Goal: Task Accomplishment & Management: Use online tool/utility

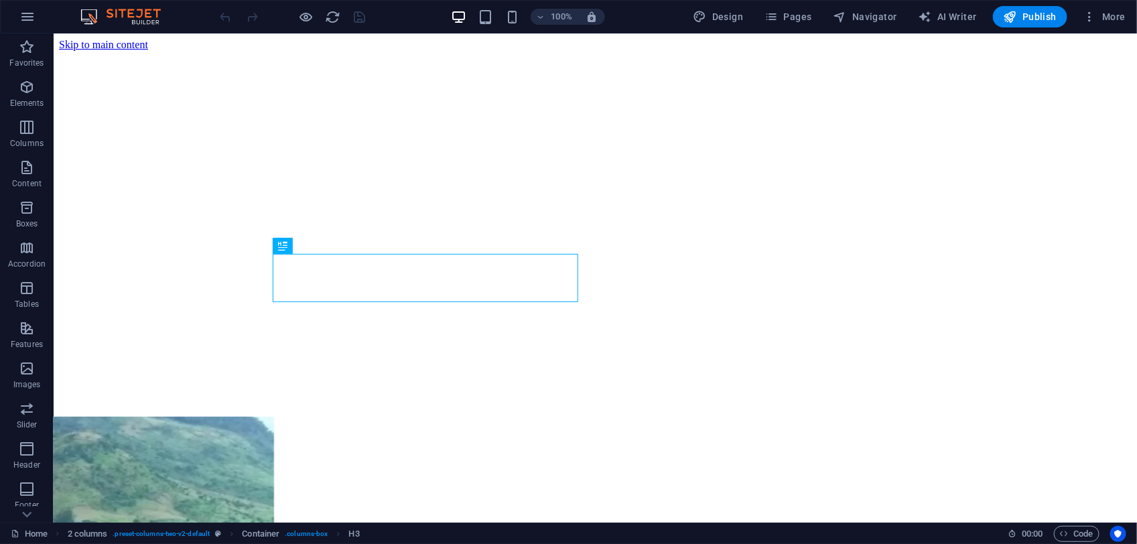
scroll to position [367, 0]
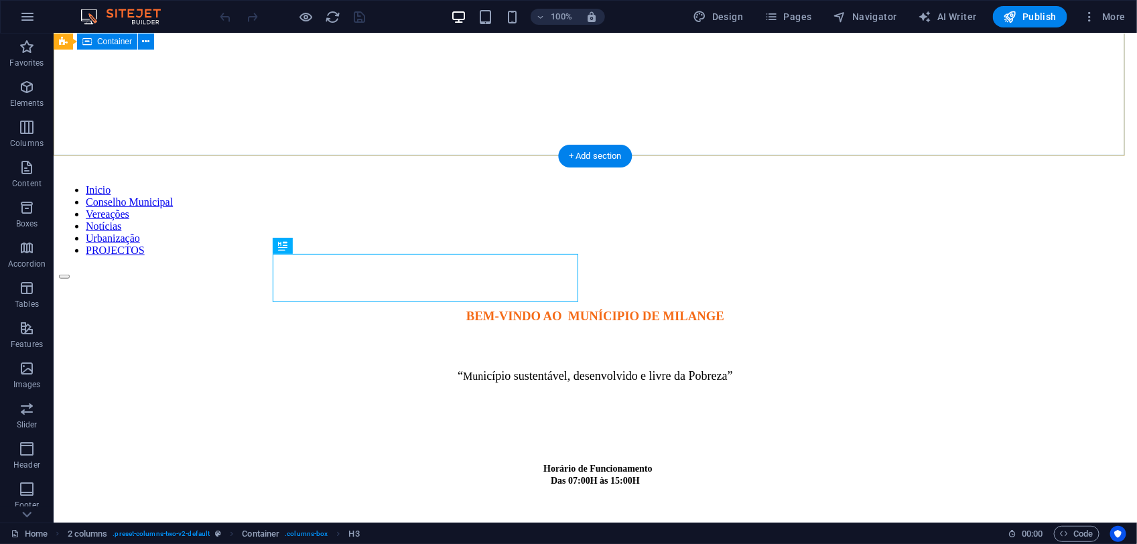
click at [1020, 279] on div at bounding box center [594, 287] width 1073 height 17
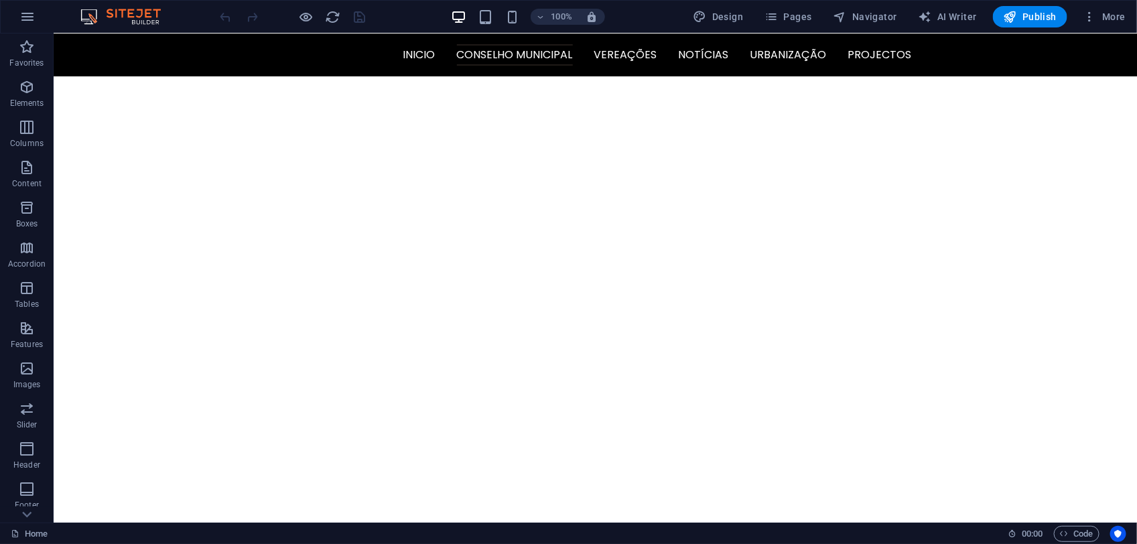
scroll to position [0, 0]
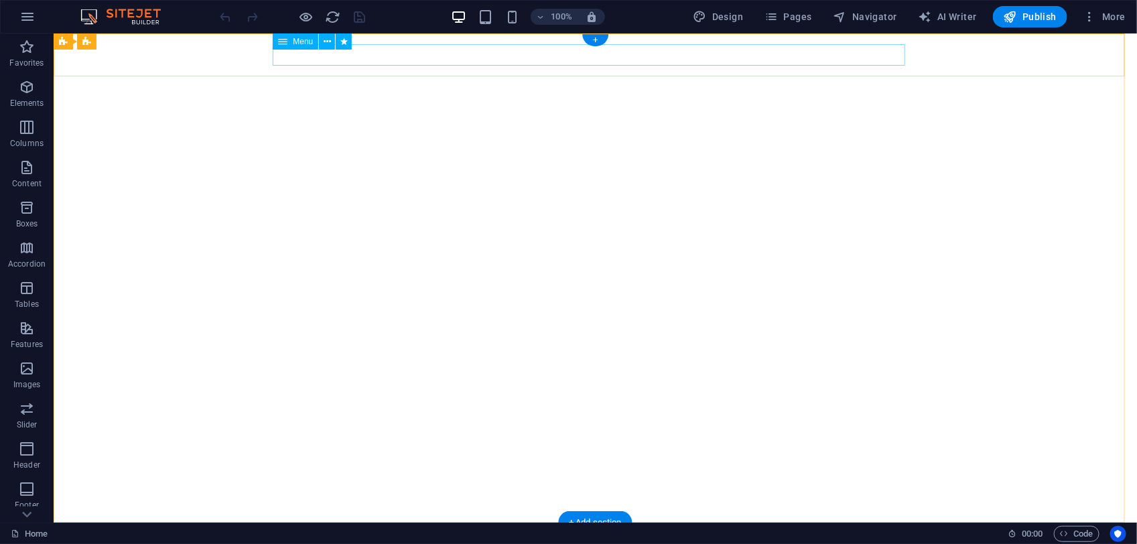
click at [629, 533] on nav "Inicio Conselho Municipal Vereações Notícias Urbanização PROJECTOS" at bounding box center [595, 543] width 633 height 21
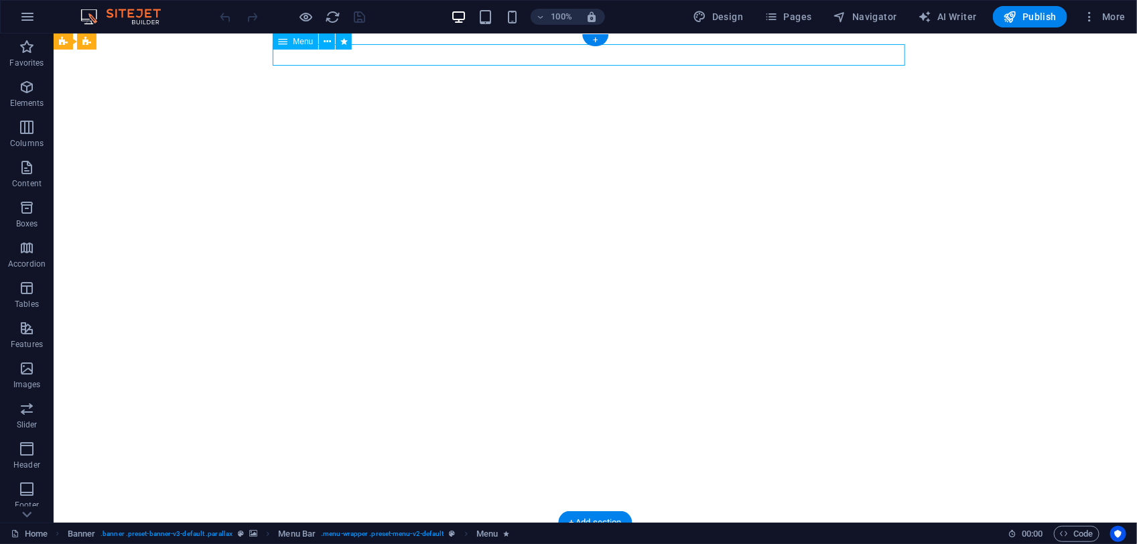
click at [629, 533] on nav "Inicio Conselho Municipal Vereações Notícias Urbanização PROJECTOS" at bounding box center [595, 543] width 633 height 21
select select
select select "1"
select select
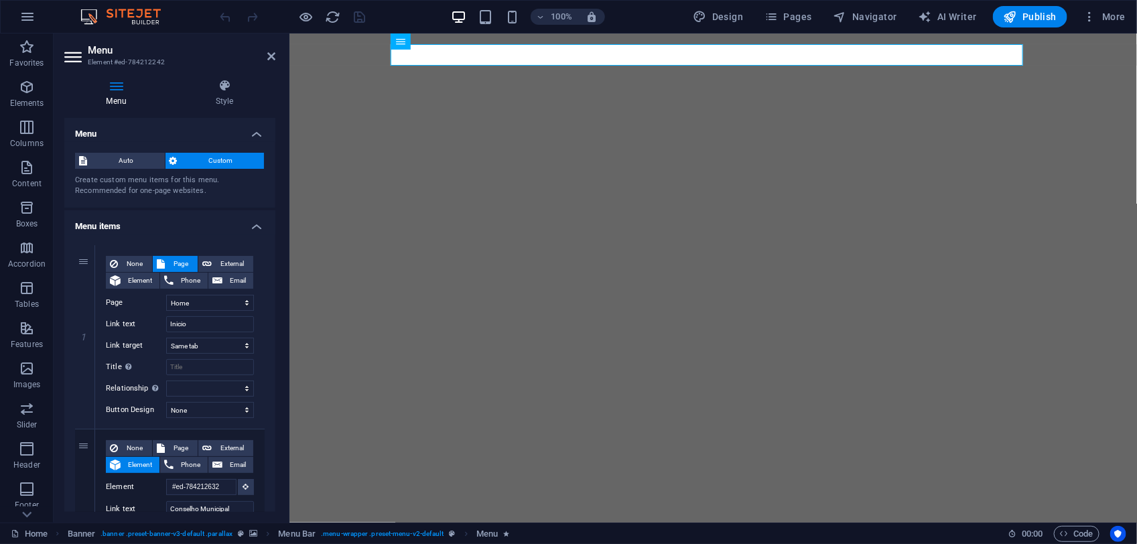
drag, startPoint x: 271, startPoint y: 192, endPoint x: 273, endPoint y: 228, distance: 35.5
click at [273, 228] on div "Menu Auto Custom Create custom menu items for this menu. Recommended for one-pa…" at bounding box center [169, 315] width 211 height 394
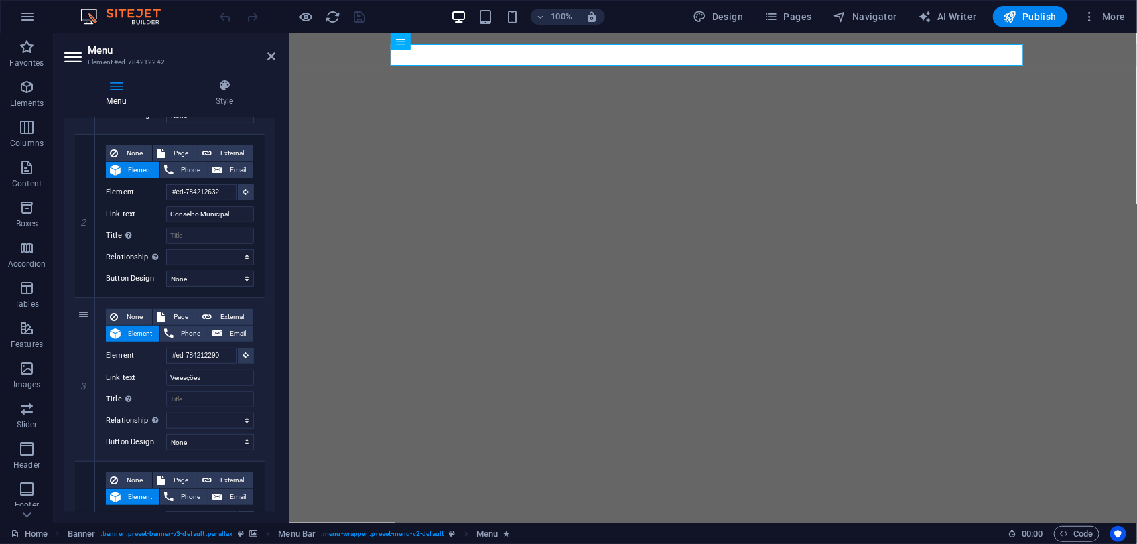
scroll to position [320, 0]
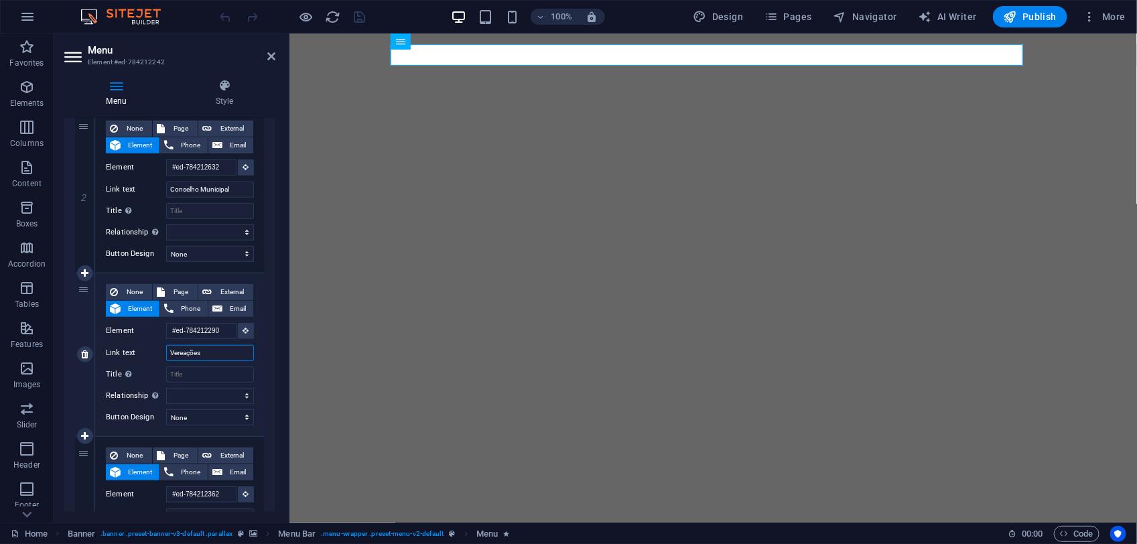
drag, startPoint x: 212, startPoint y: 349, endPoint x: 109, endPoint y: 350, distance: 103.2
click at [109, 350] on div "Link text Vereações" at bounding box center [180, 353] width 148 height 16
type input "l"
select select
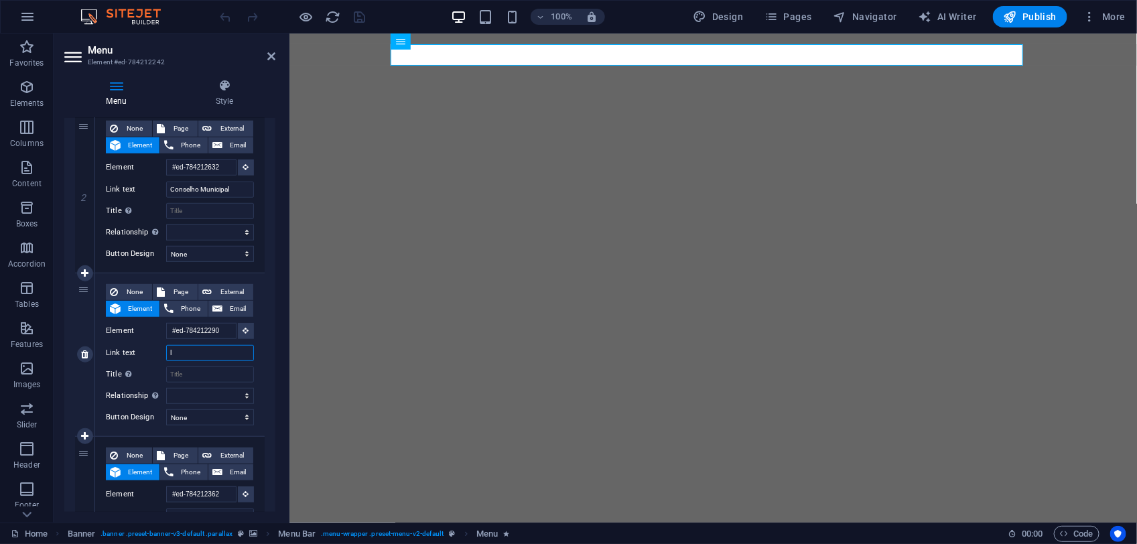
select select
type input "L"
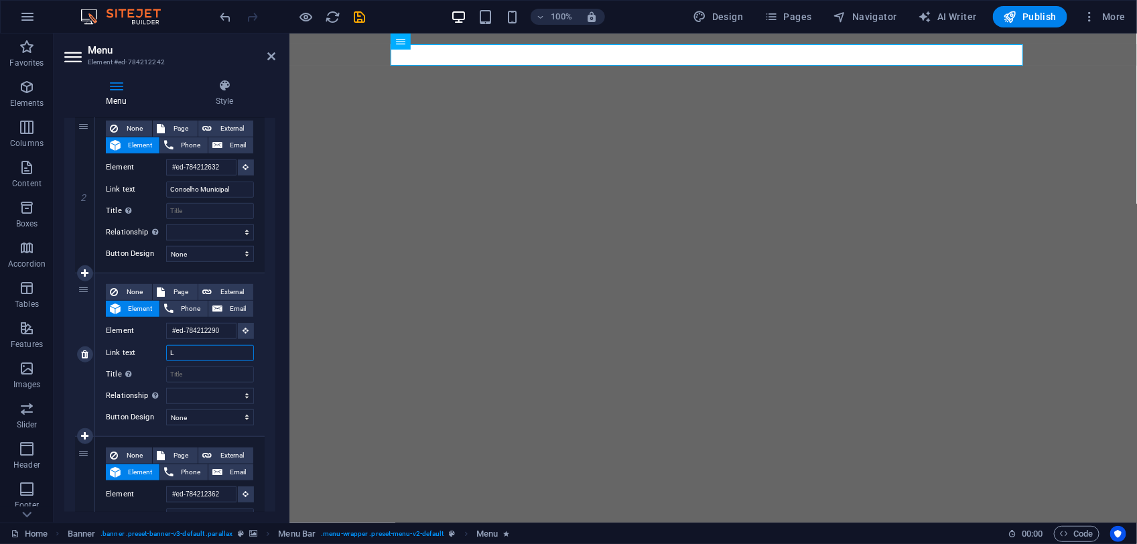
select select
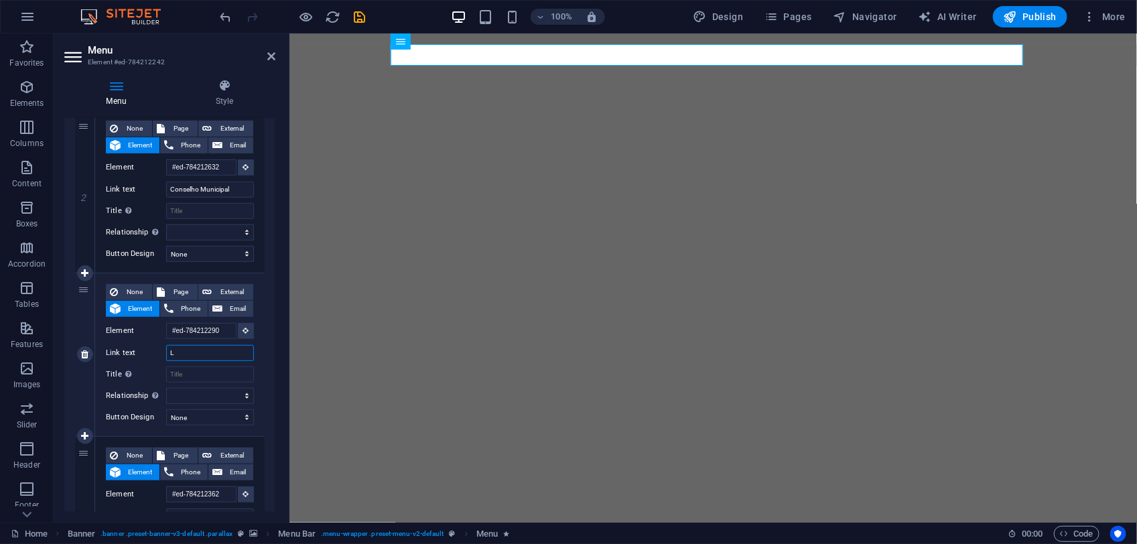
select select
type input "Le"
select select
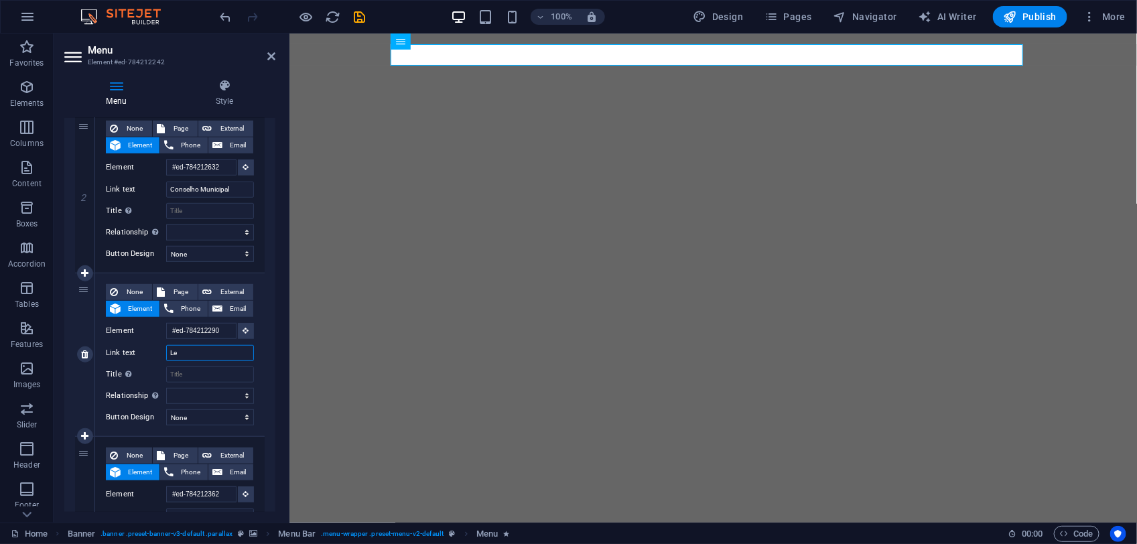
select select
type input "L"
select select
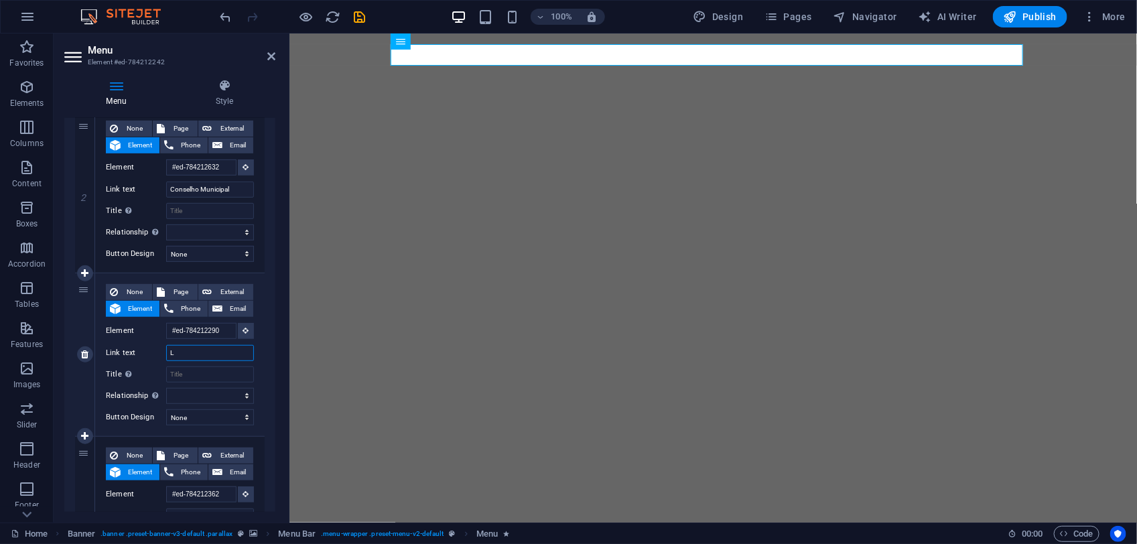
select select
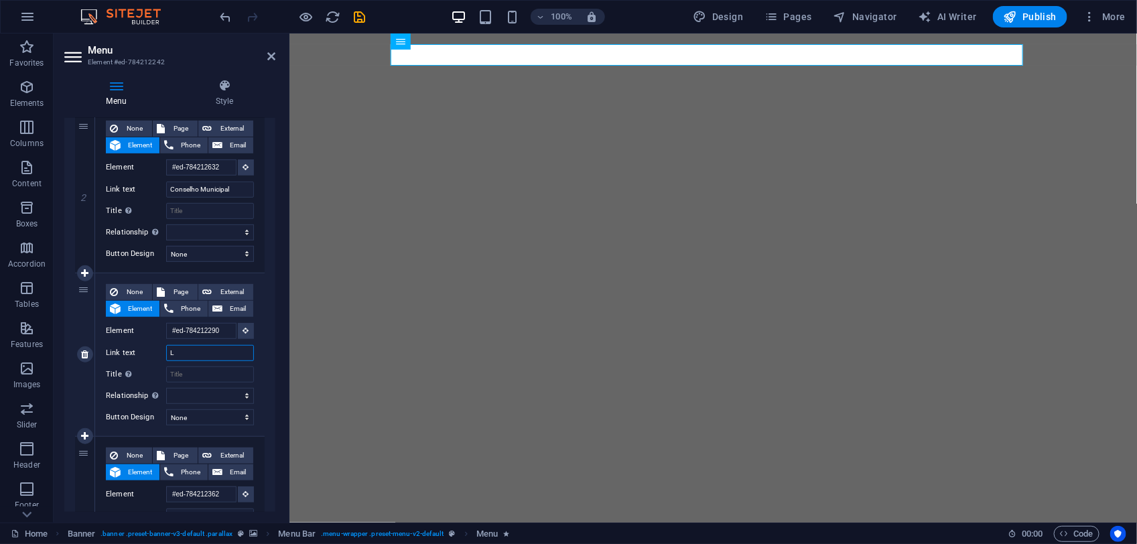
type input "Le"
select select
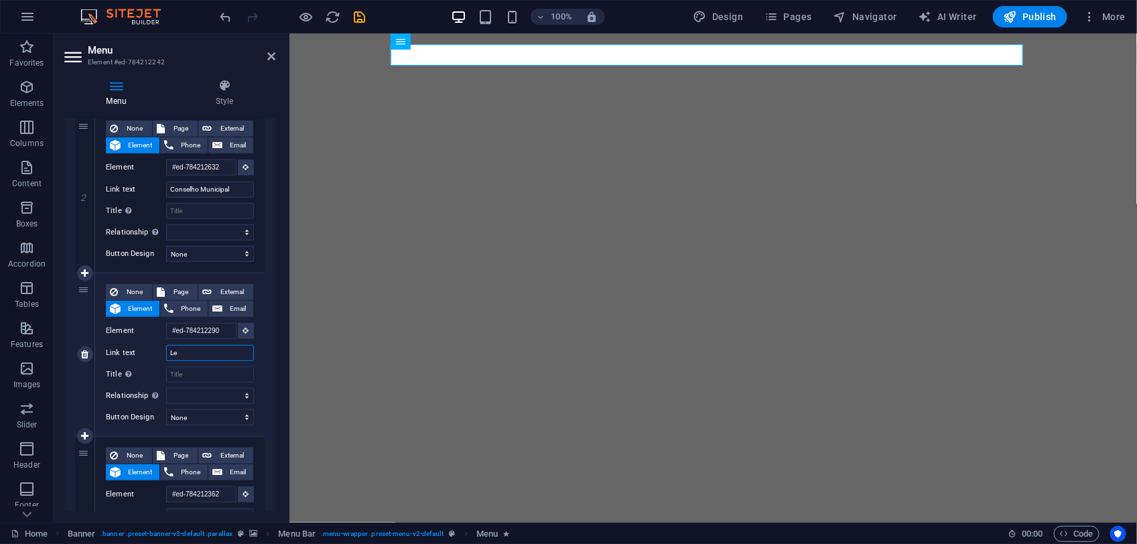
select select
type input "LE"
select select
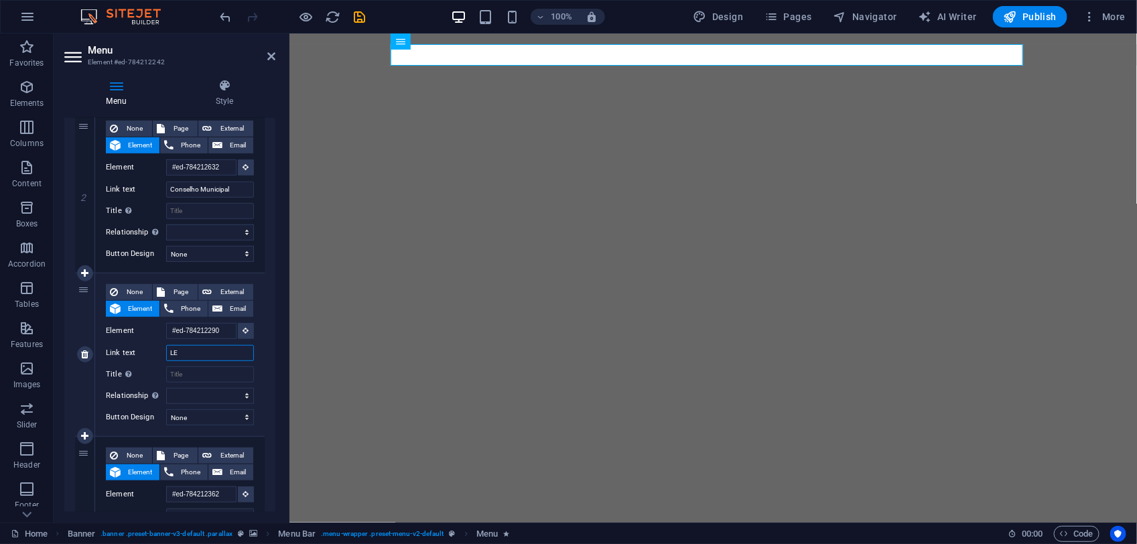
select select
type input "LEGI"
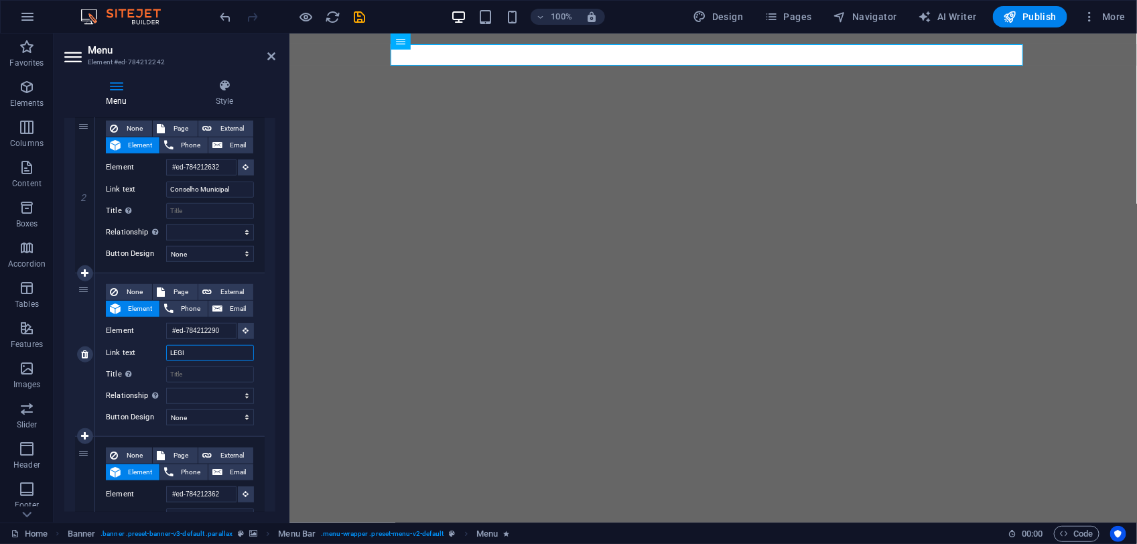
select select
type input "LEGIS"
select select
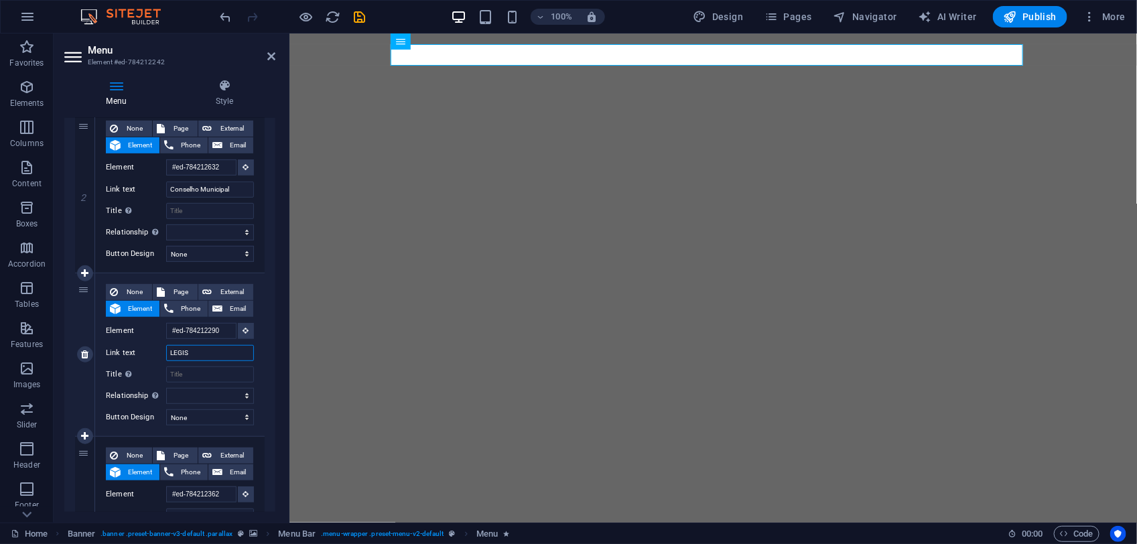
select select
type input "LEGISLACAO"
select select
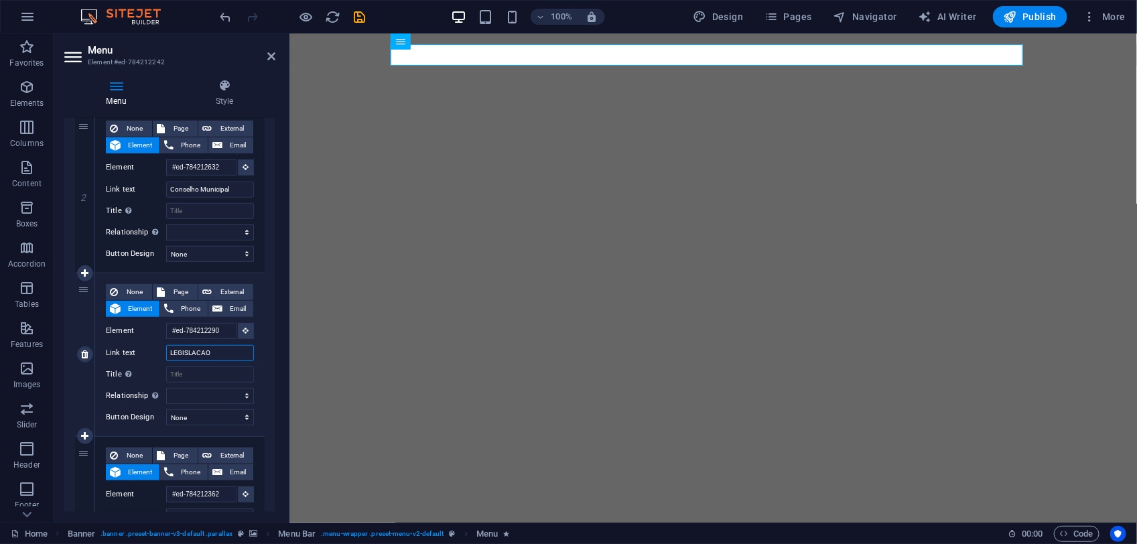
select select
click at [213, 350] on input "LEGISLACAO" at bounding box center [210, 353] width 88 height 16
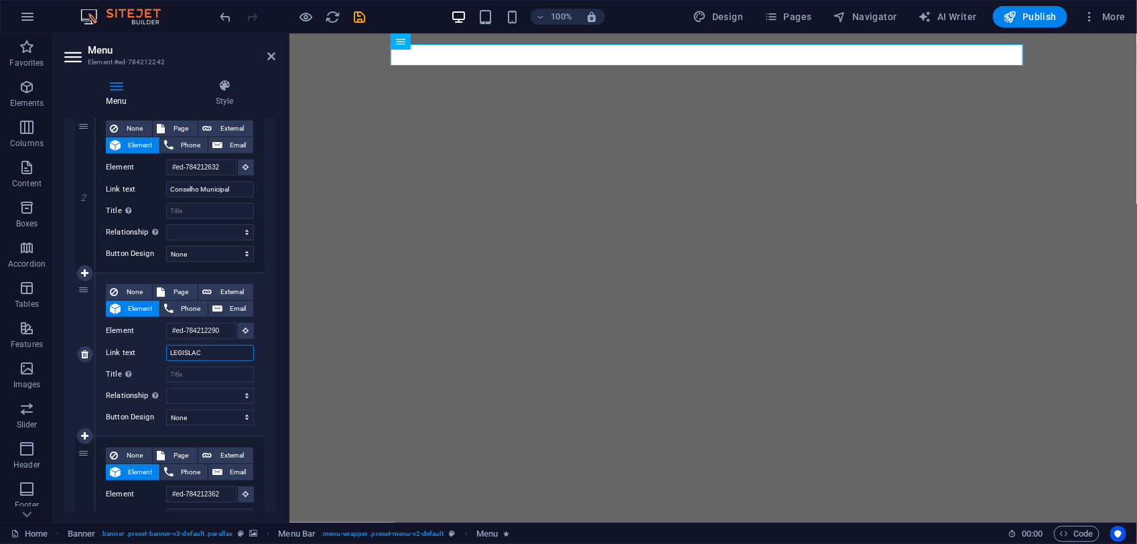
type input "LEGISLA"
select select
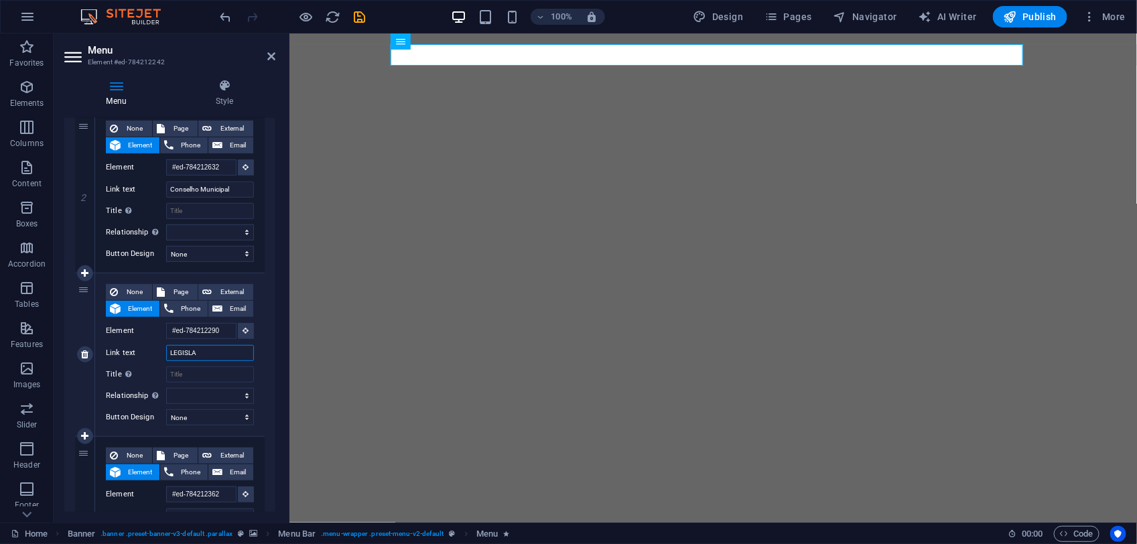
select select
type input "LEGIS"
select select
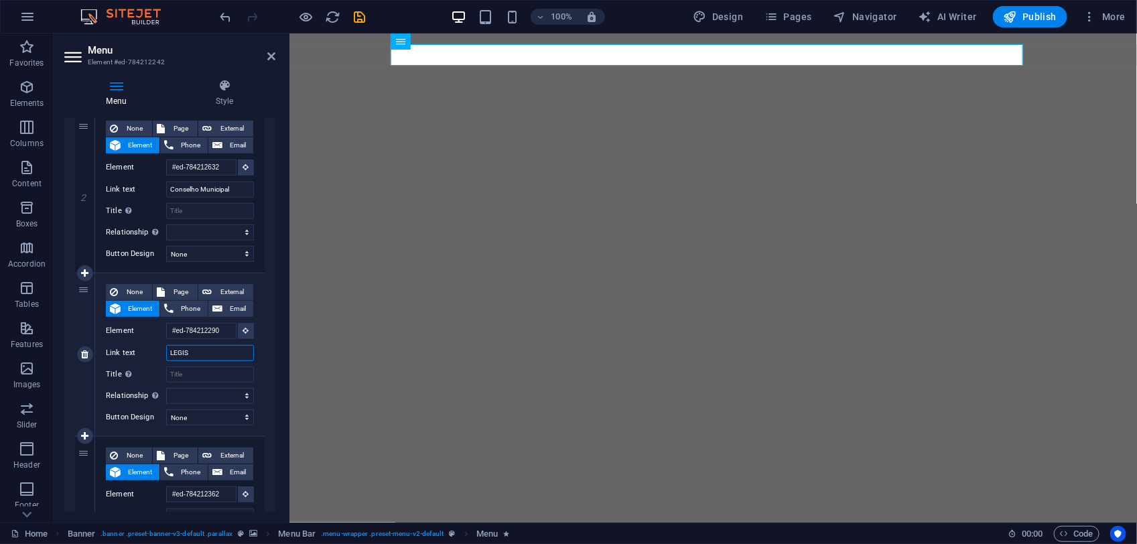
select select
type input "LEGISLACAO"
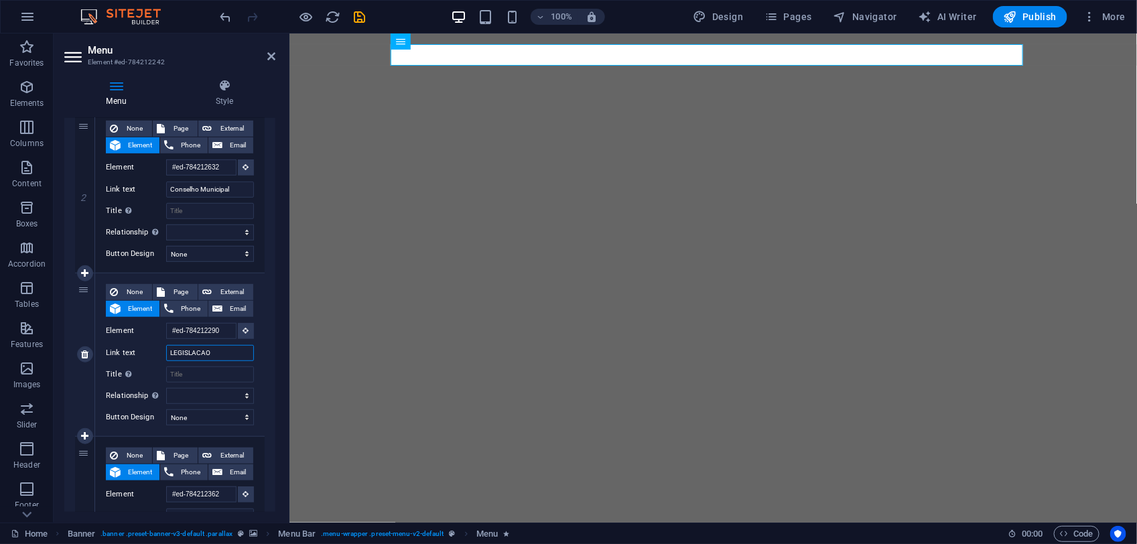
select select
type input "LEGISLACAO"
select select
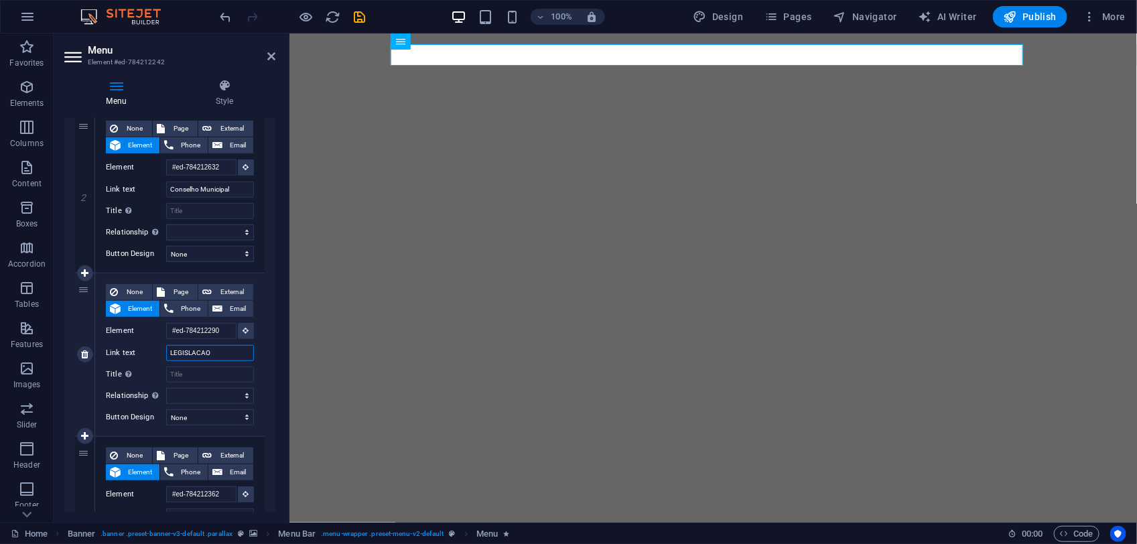
select select
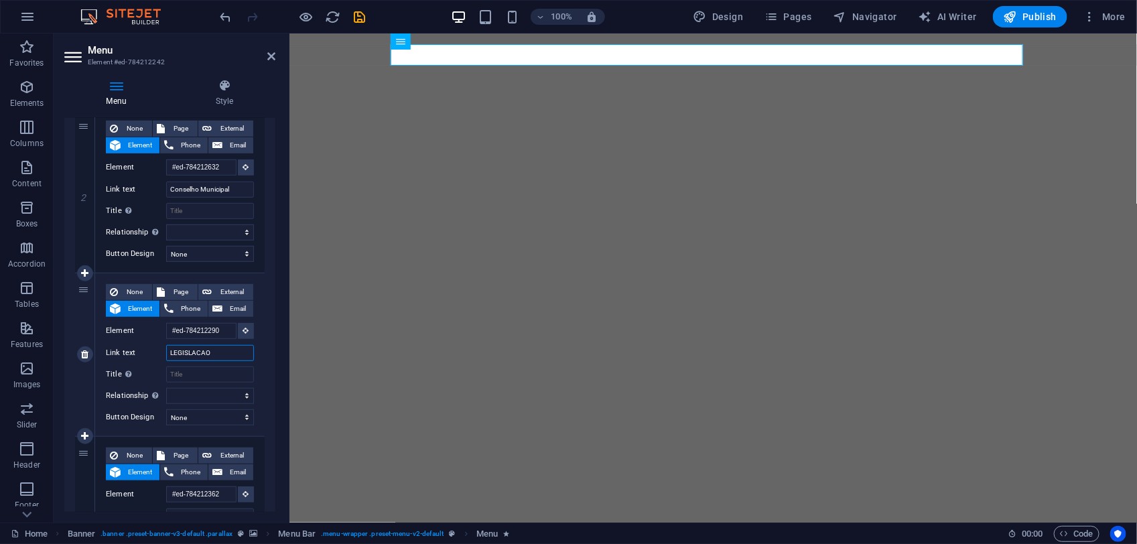
select select
click at [200, 350] on input "LEGISLACAO" at bounding box center [210, 353] width 88 height 16
click at [206, 353] on input "LEGISLACAO" at bounding box center [210, 353] width 88 height 16
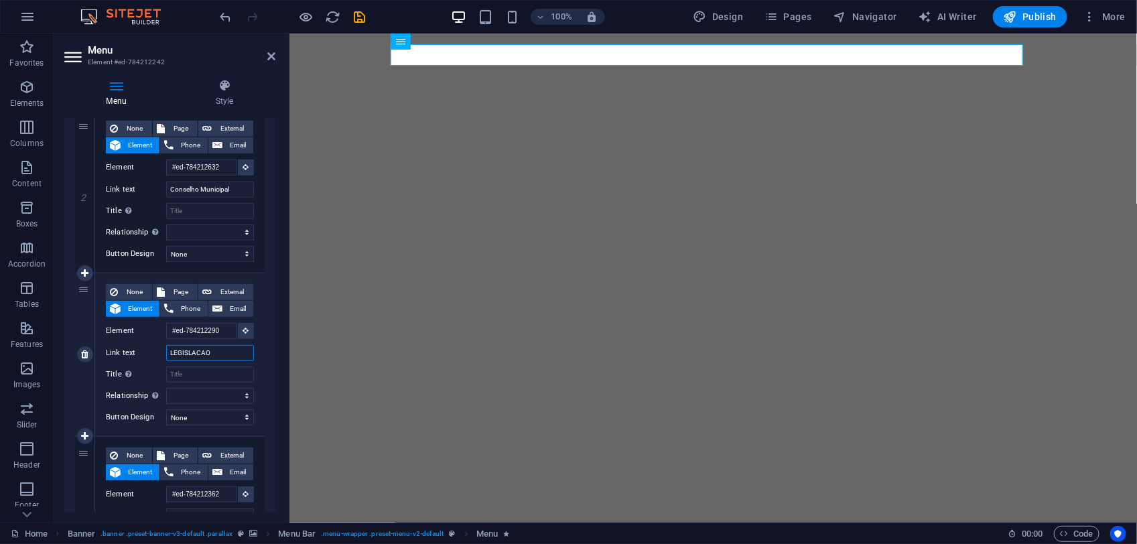
drag, startPoint x: 213, startPoint y: 351, endPoint x: 163, endPoint y: 355, distance: 50.5
click at [163, 355] on div "Link text LEGISLACAO" at bounding box center [180, 353] width 148 height 16
click at [222, 350] on input "LEGISLACAO" at bounding box center [210, 353] width 88 height 16
type input "L"
select select
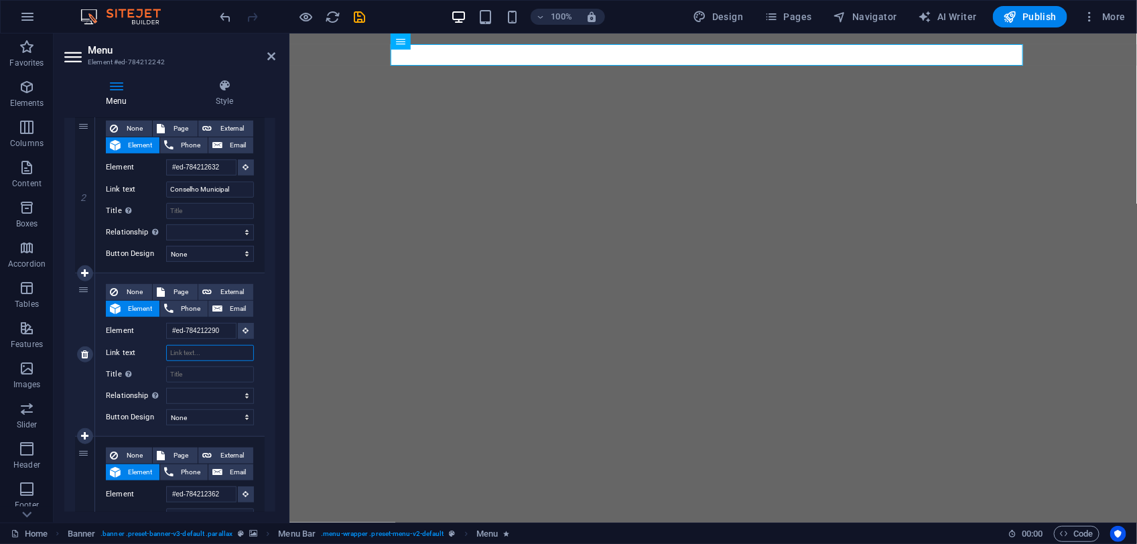
select select
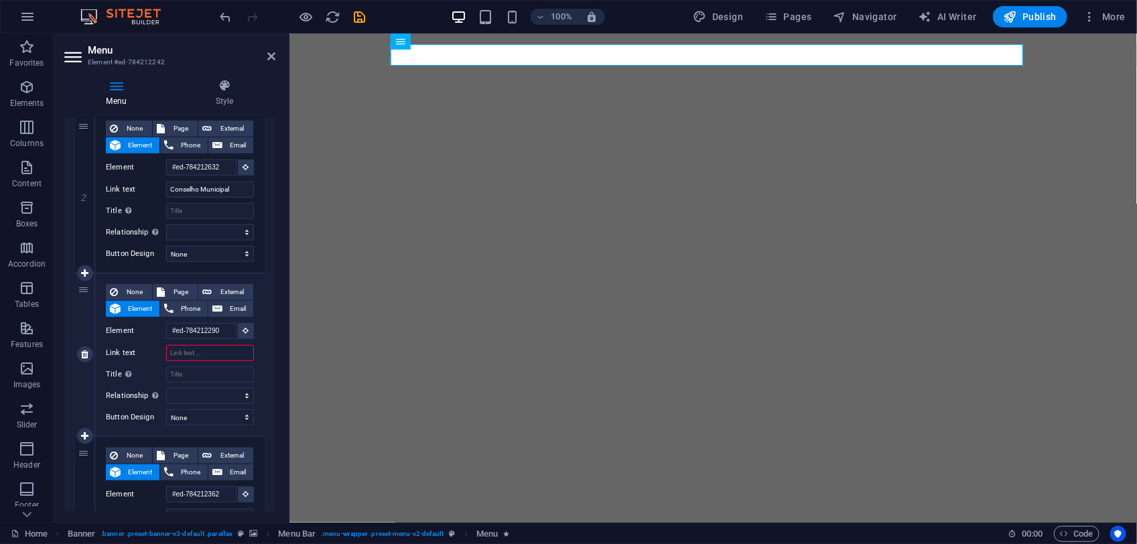
paste input "LEGISLAÇÃO"
type input "LEGISLAÇÃO"
select select
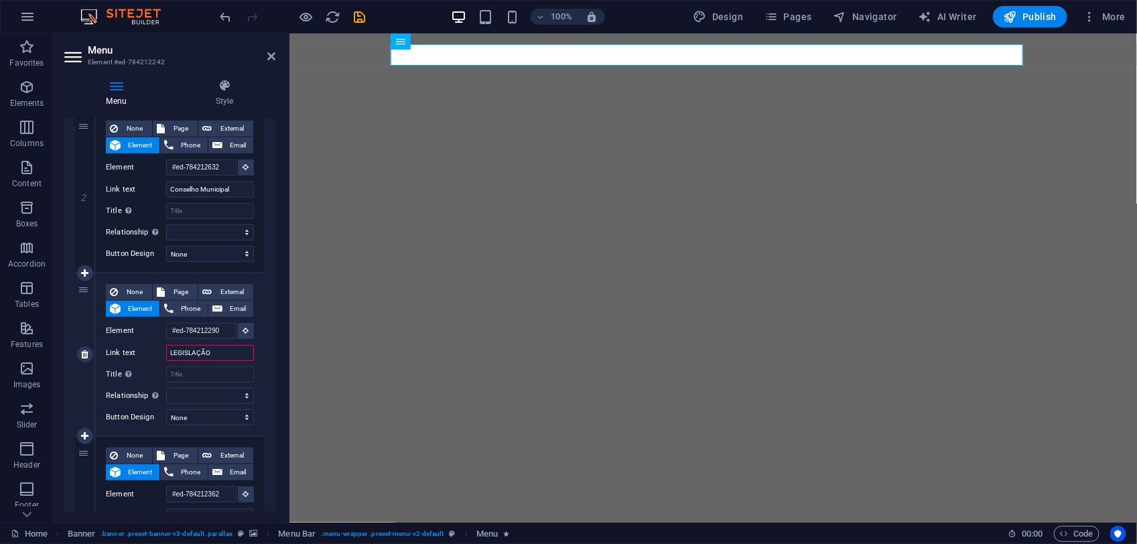
select select
type input "LEGISLAÇÃO"
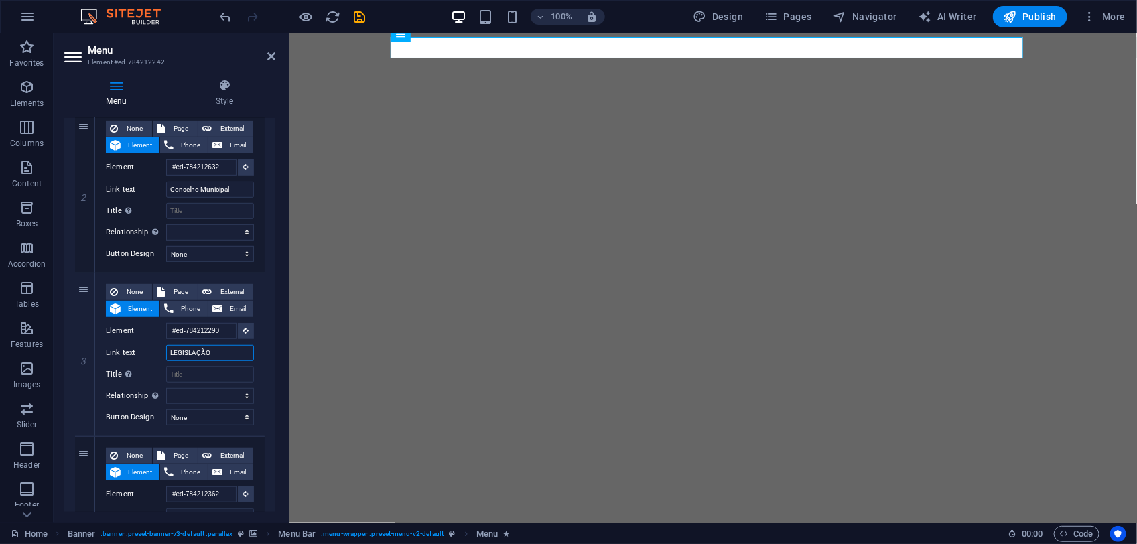
scroll to position [0, 0]
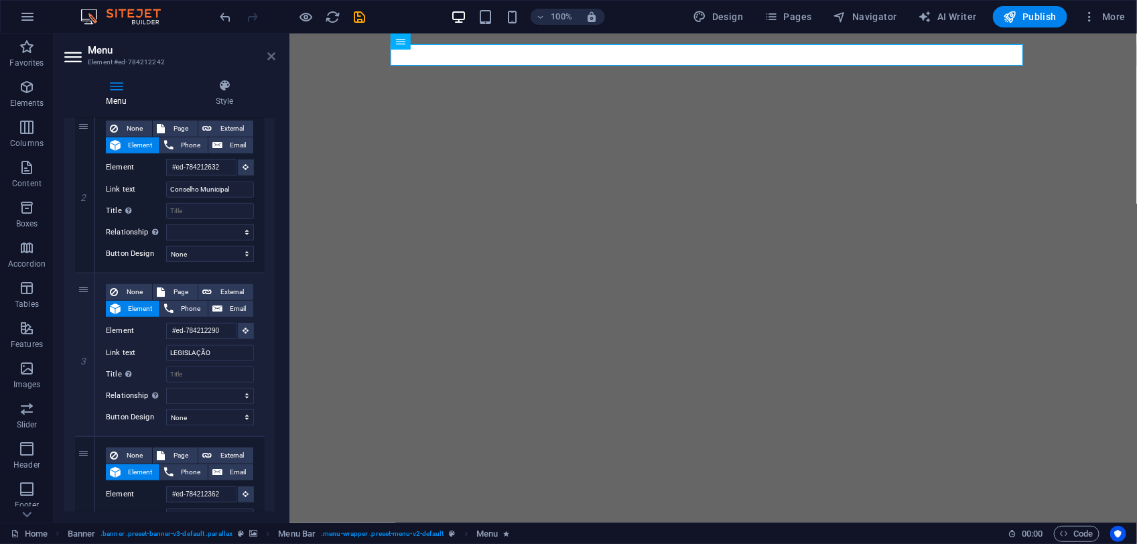
click at [271, 56] on icon at bounding box center [271, 56] width 8 height 11
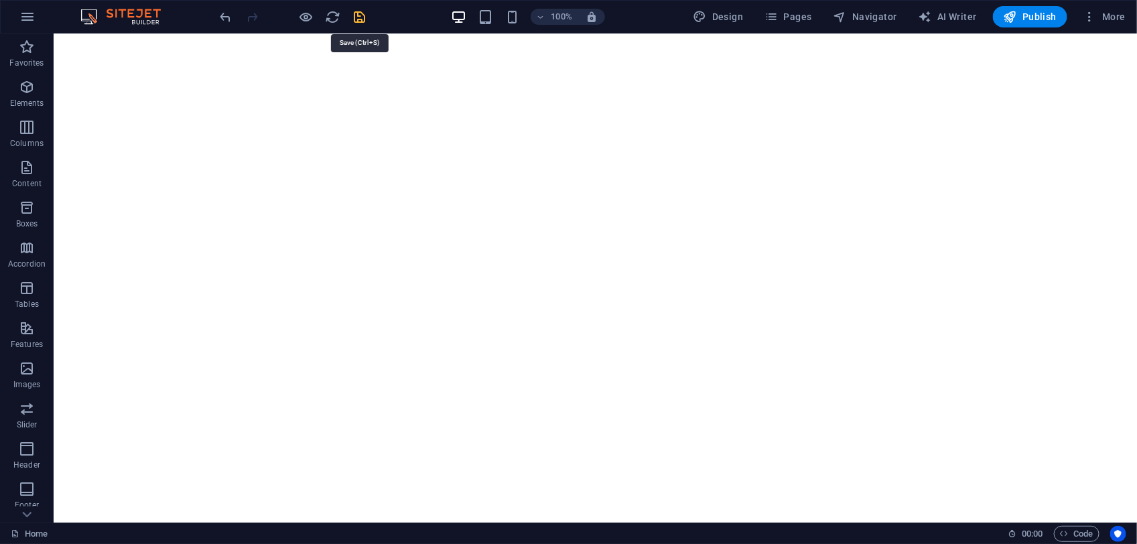
click at [360, 18] on icon "save" at bounding box center [360, 16] width 15 height 15
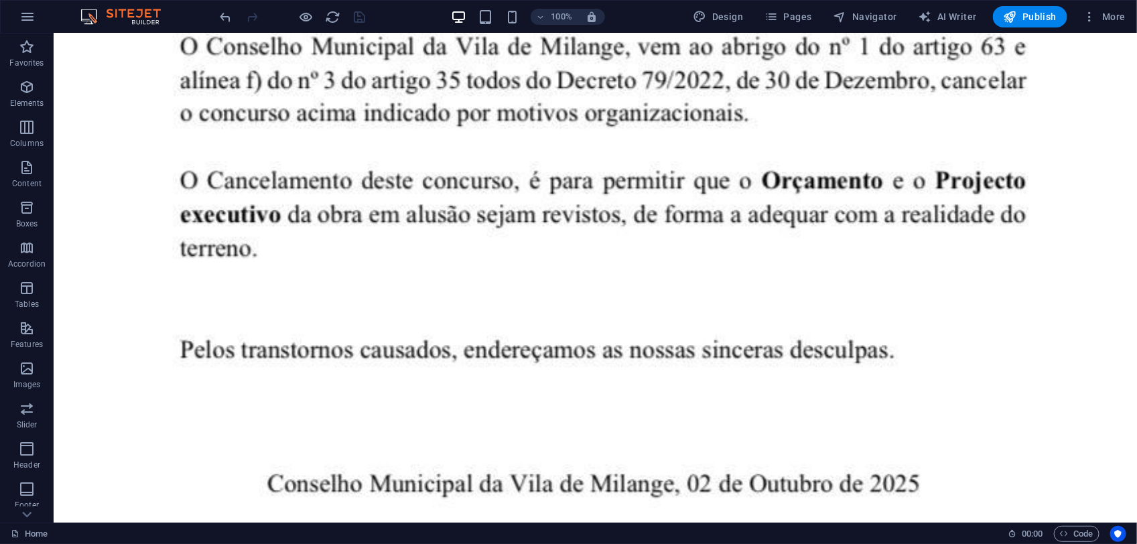
scroll to position [3697, 0]
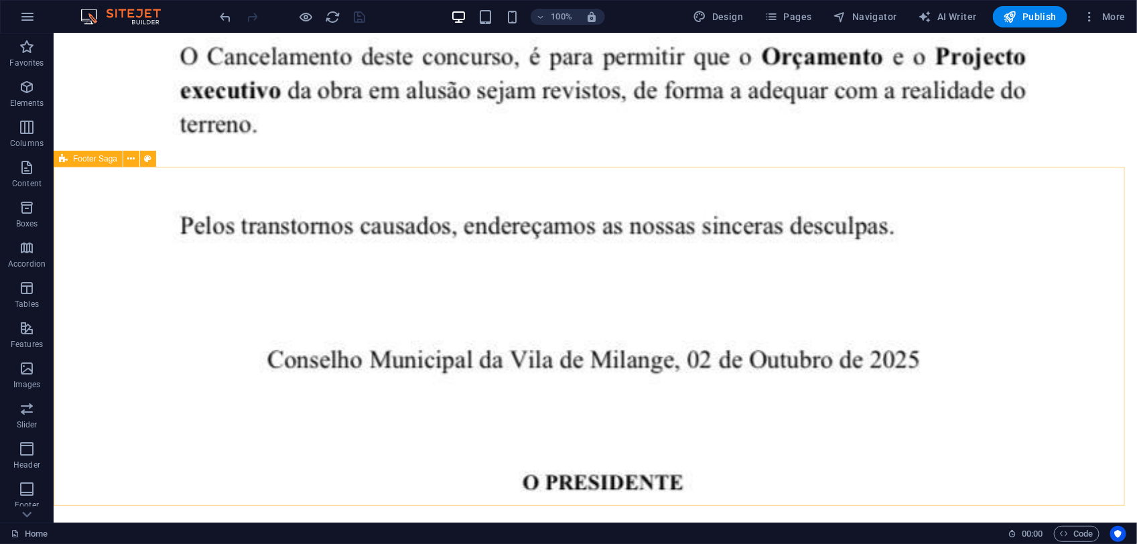
click at [105, 162] on span "Footer Saga" at bounding box center [95, 159] width 44 height 8
drag, startPoint x: 105, startPoint y: 162, endPoint x: 67, endPoint y: 121, distance: 56.0
click at [105, 162] on span "Footer Saga" at bounding box center [95, 159] width 44 height 8
select select "footer"
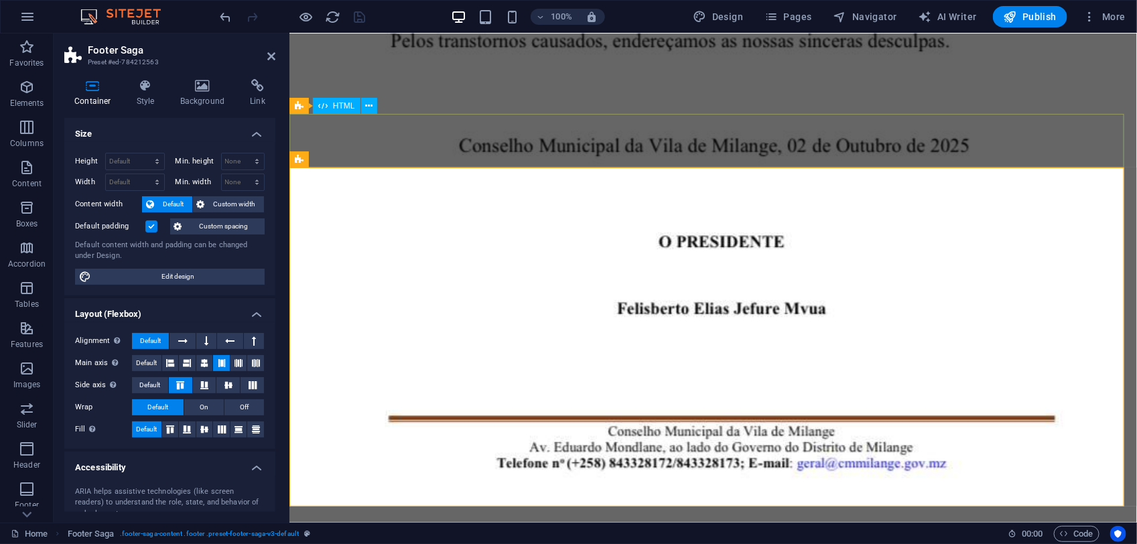
scroll to position [3650, 0]
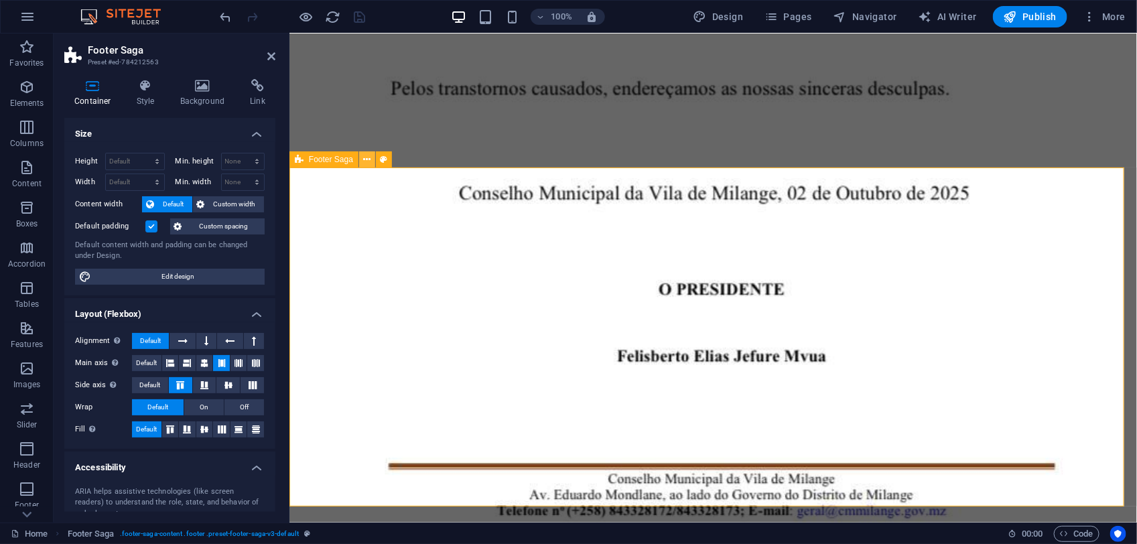
click at [369, 160] on icon at bounding box center [367, 160] width 7 height 14
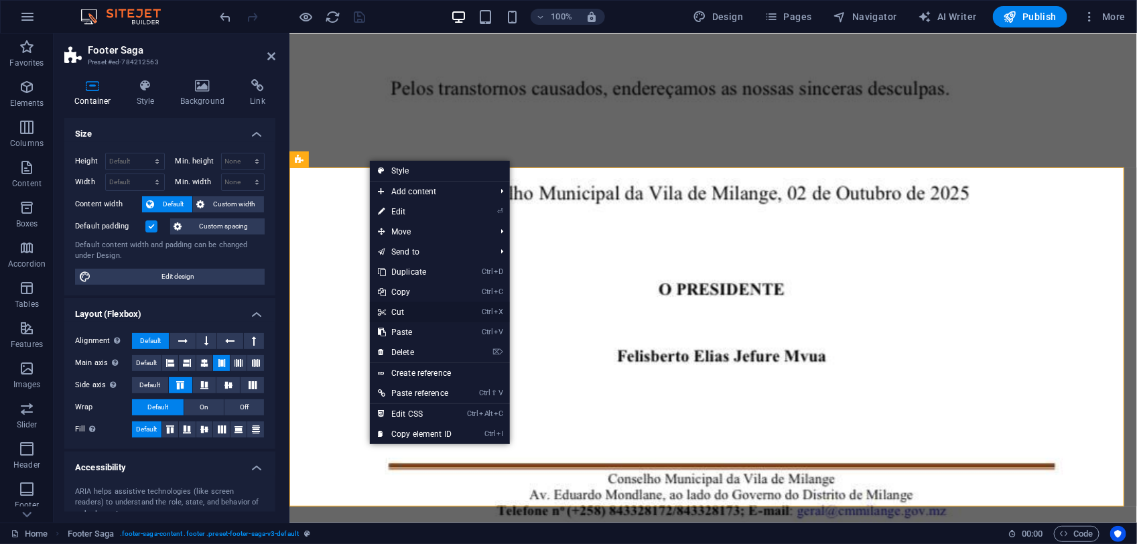
click at [414, 308] on link "Ctrl X Cut" at bounding box center [415, 312] width 90 height 20
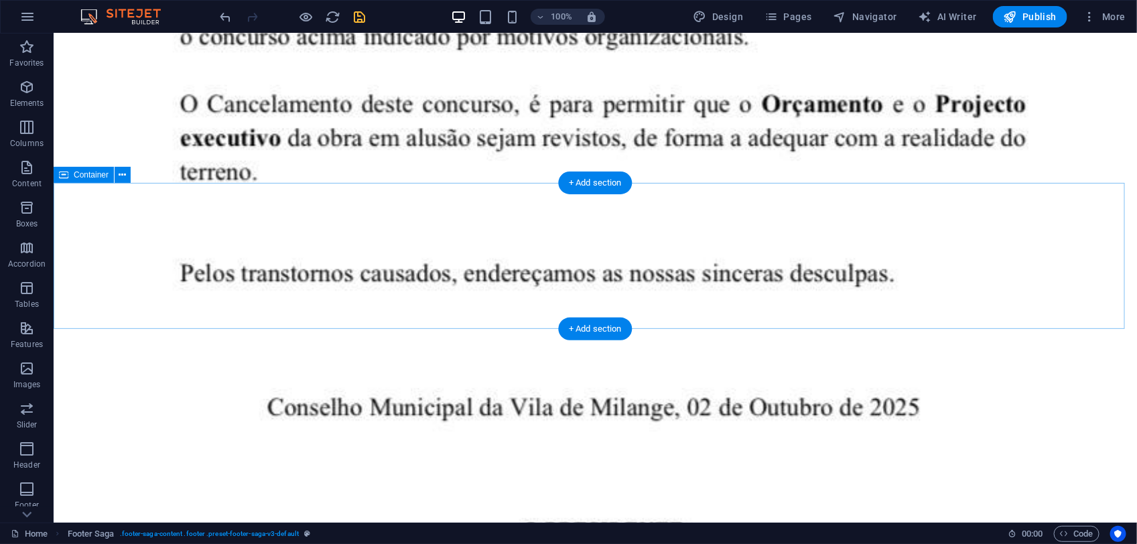
scroll to position [3358, 0]
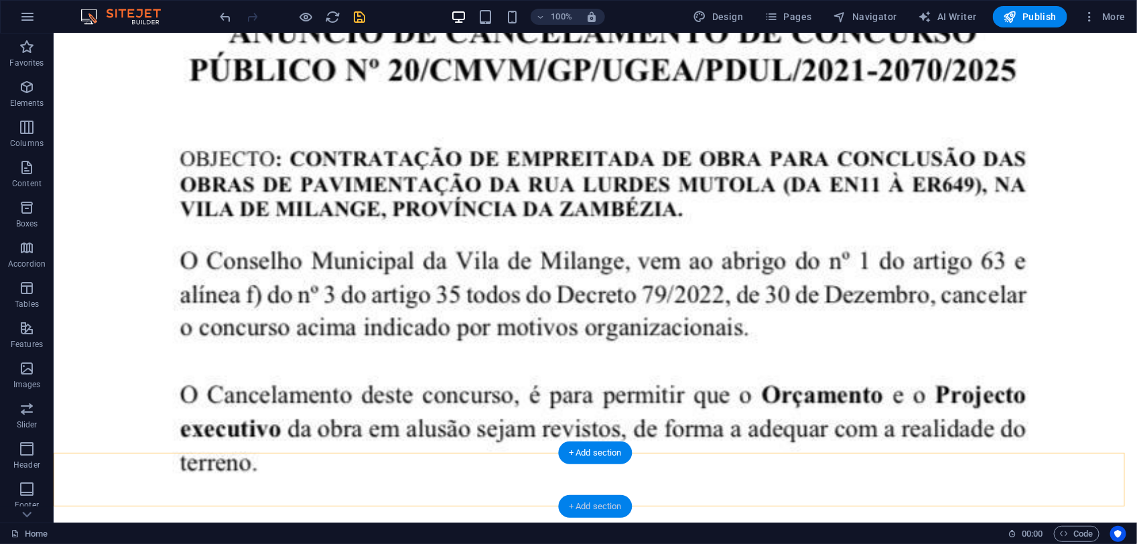
click at [590, 509] on div "+ Add section" at bounding box center [595, 506] width 74 height 23
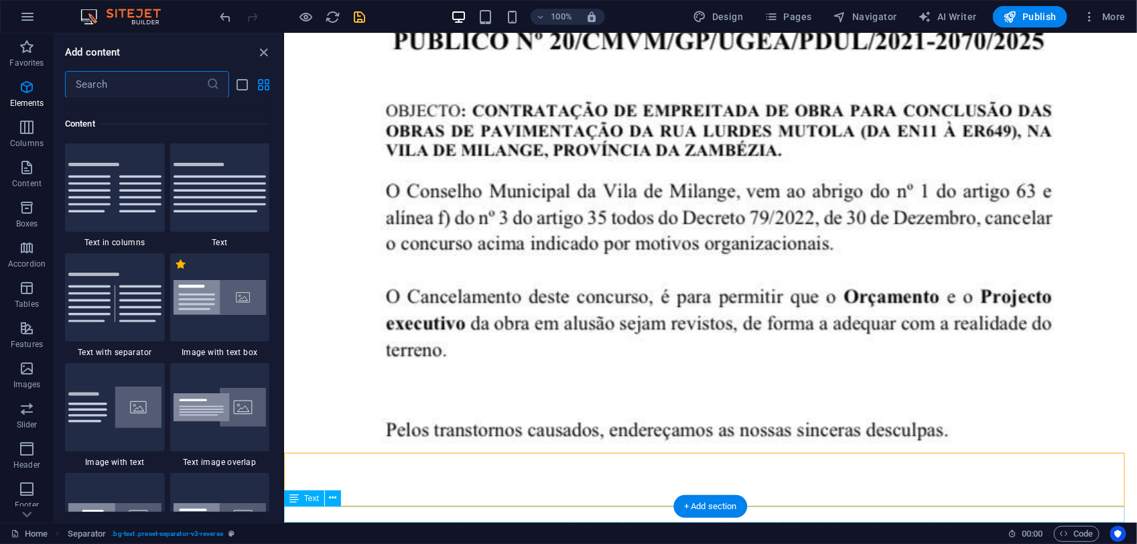
scroll to position [2454, 0]
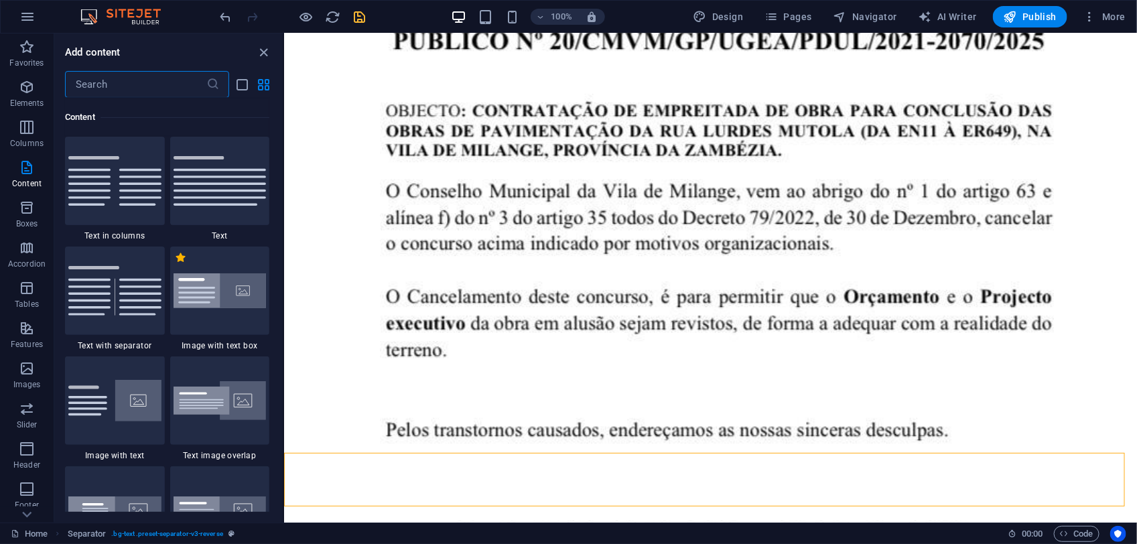
click at [92, 87] on input "text" at bounding box center [135, 84] width 141 height 27
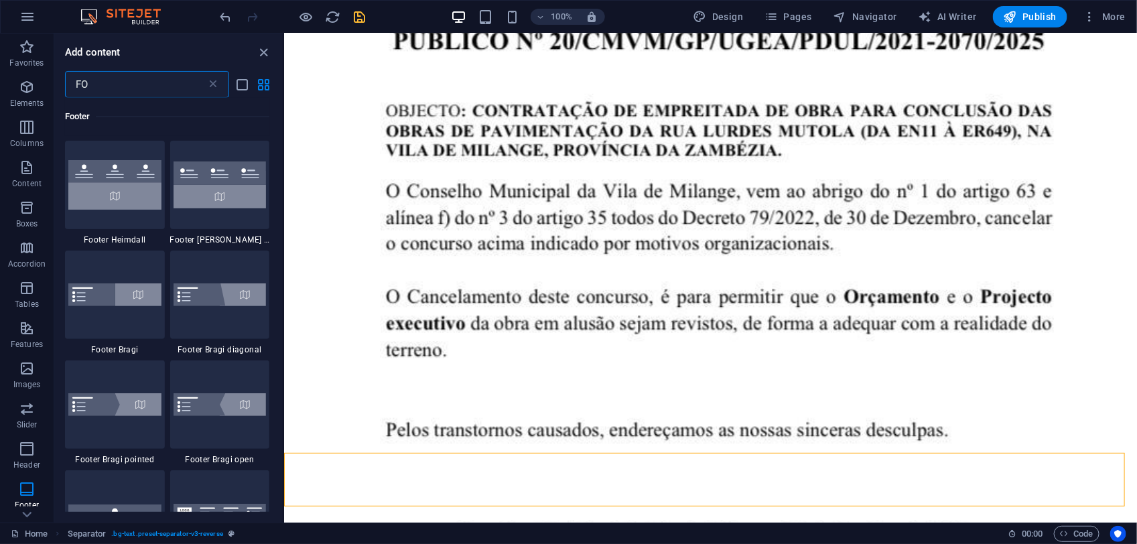
scroll to position [1123, 0]
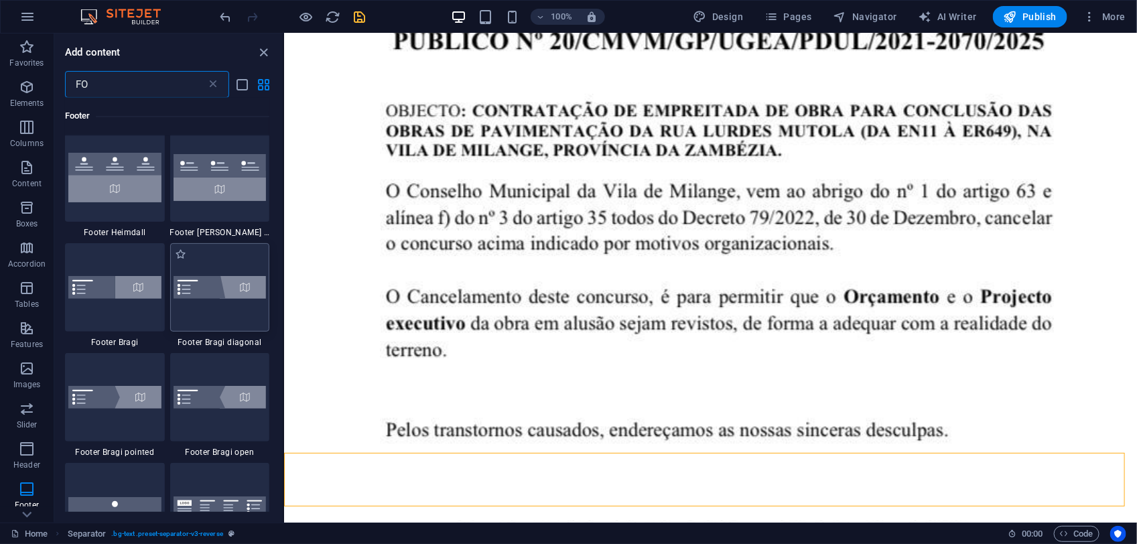
type input "FO"
click at [255, 287] on img at bounding box center [220, 287] width 93 height 23
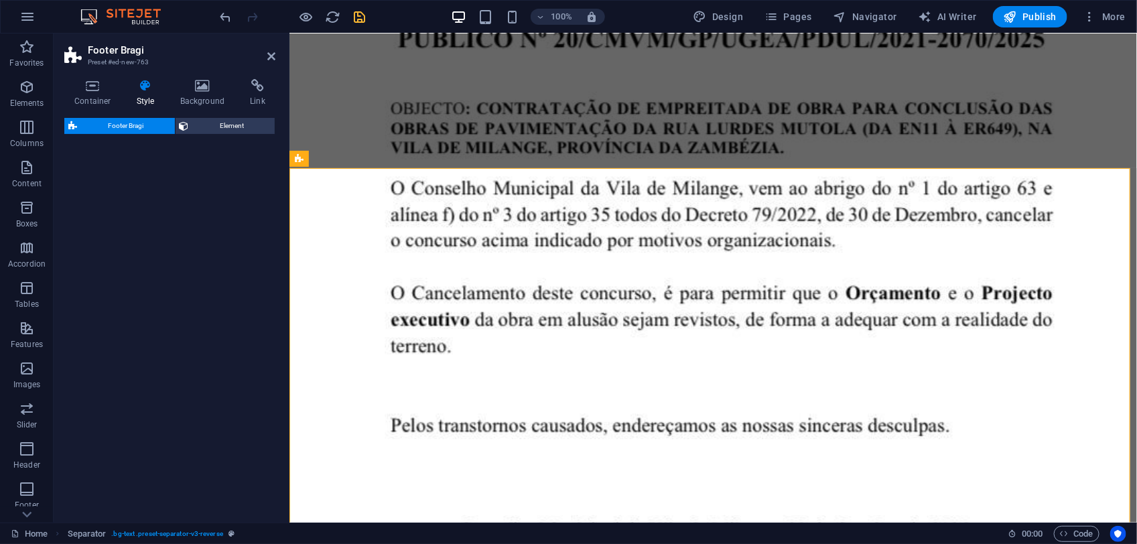
select select "%"
select select "rem"
select select "px"
select select "rem"
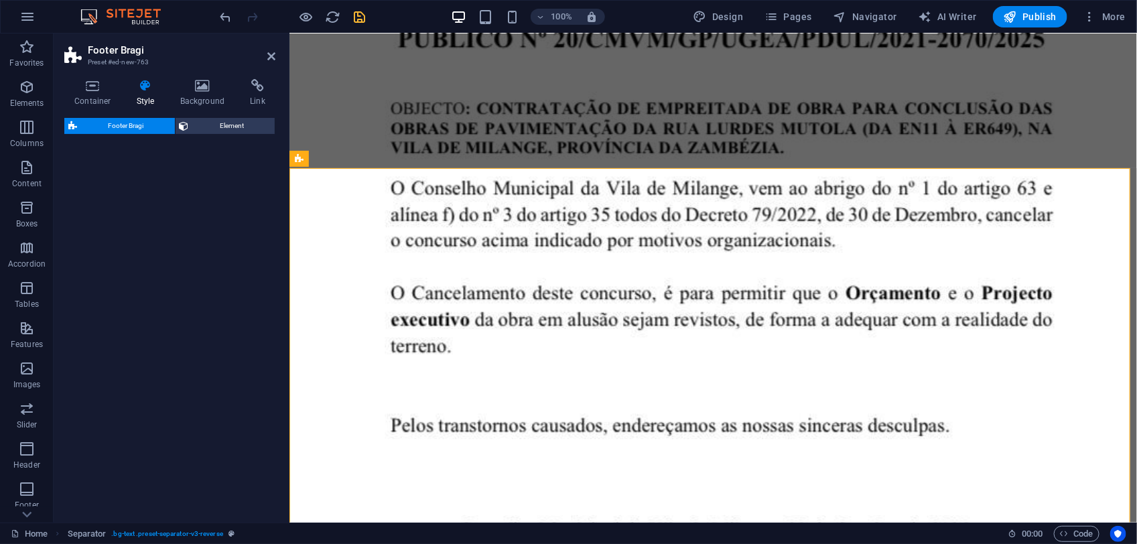
select select "rem"
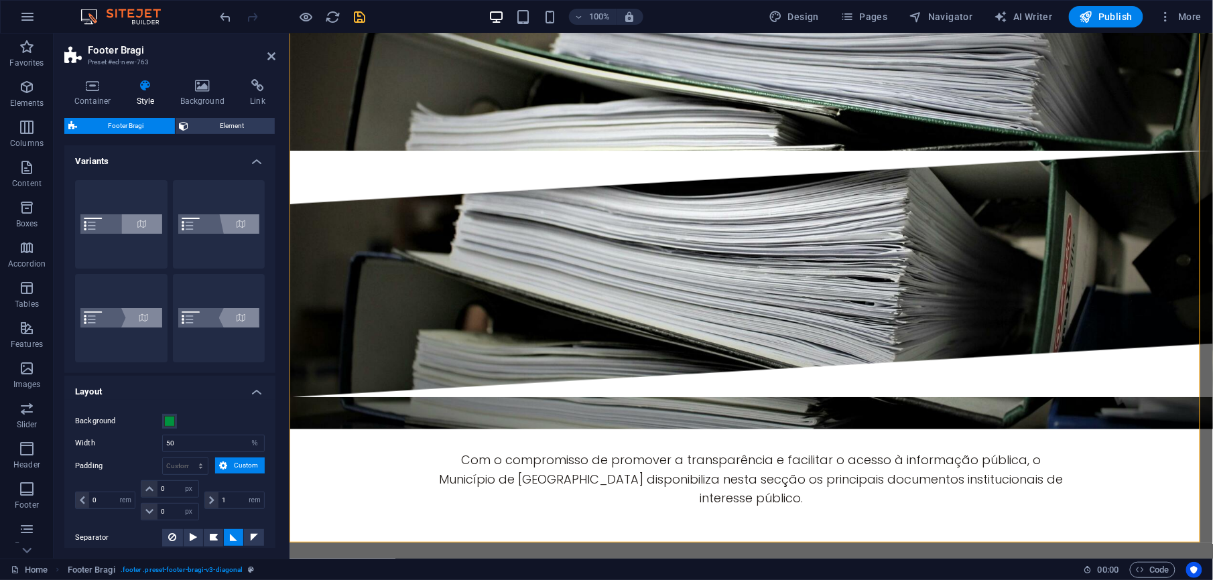
scroll to position [3564, 0]
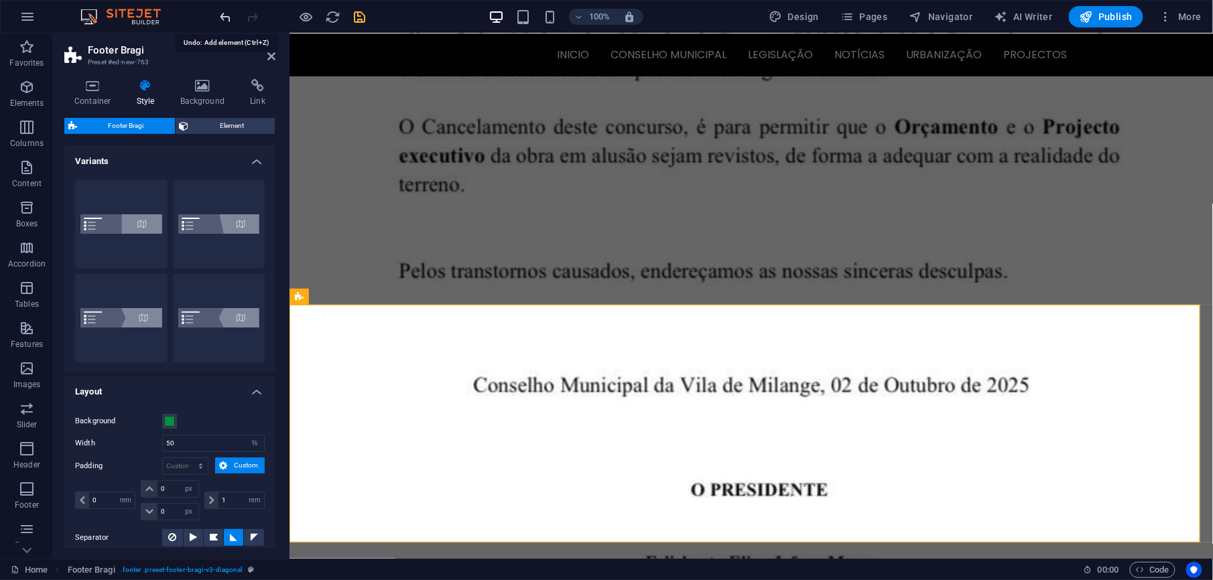
click at [224, 24] on icon "undo" at bounding box center [226, 16] width 15 height 15
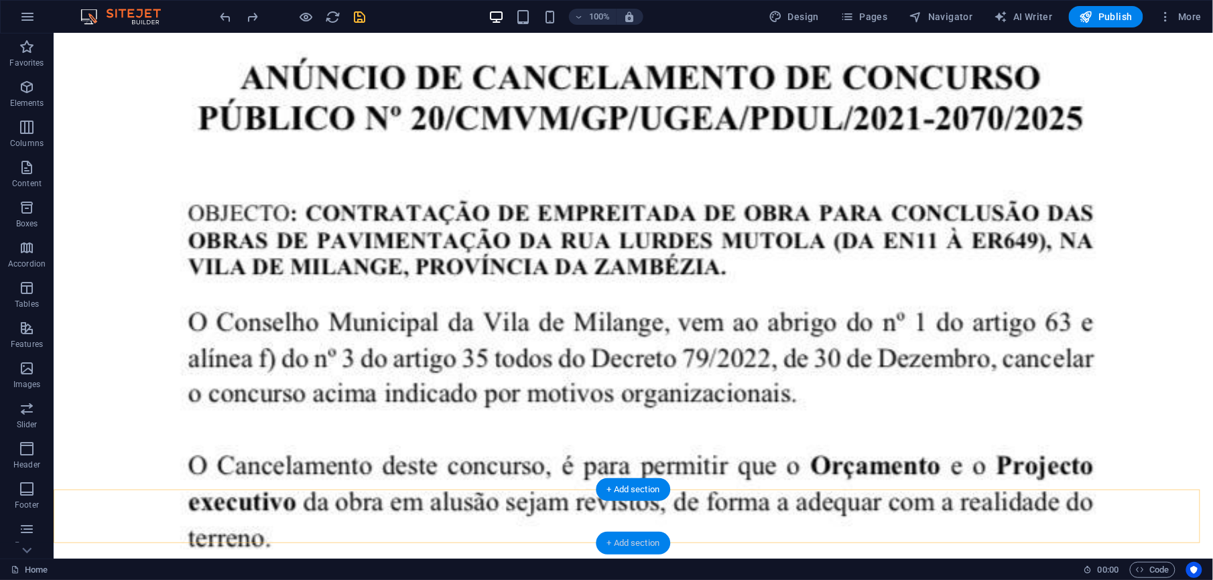
click at [627, 540] on div "+ Add section" at bounding box center [634, 543] width 74 height 23
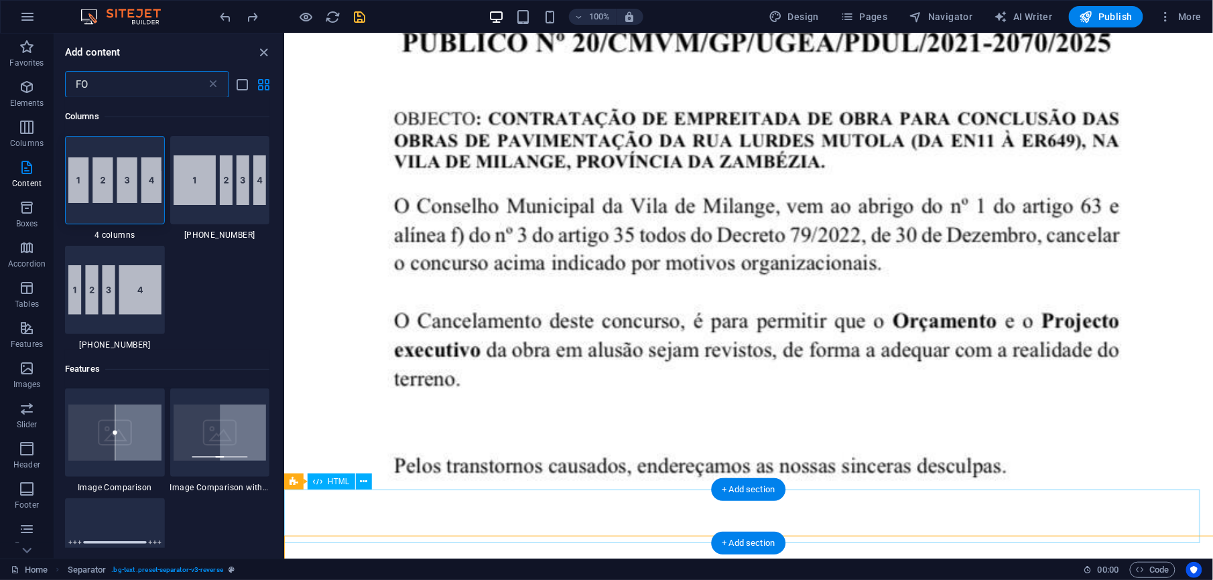
scroll to position [3326, 0]
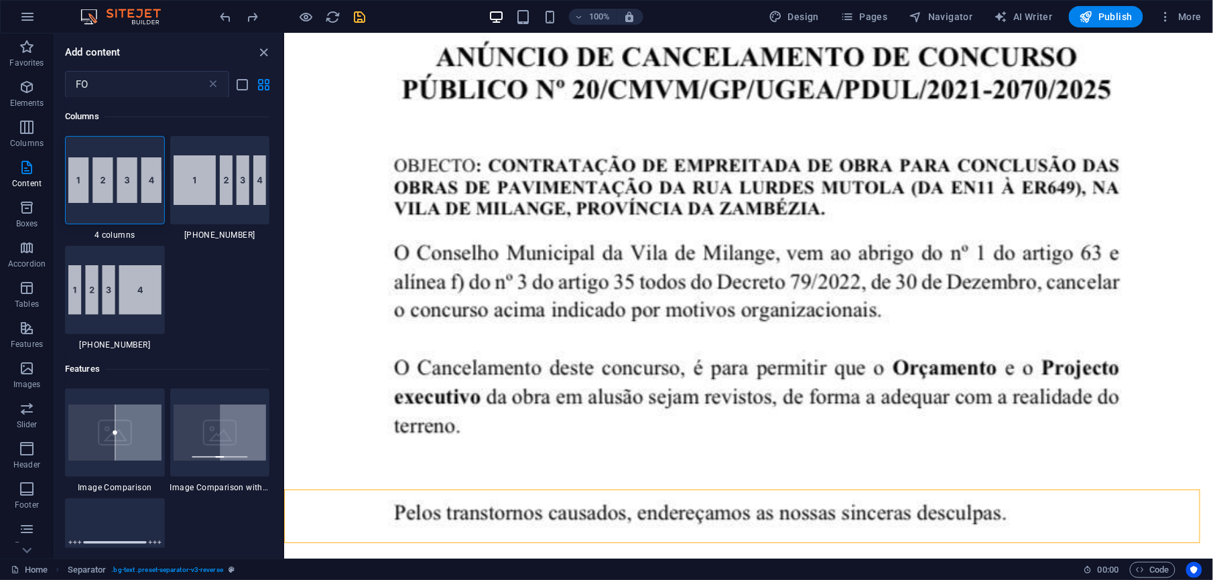
click at [276, 126] on div "Columns 1 Star 4 columns 1 Star 50-16-16-16 1 Star 16-16-16-50 Features 1 Star …" at bounding box center [168, 323] width 229 height 450
drag, startPoint x: 28, startPoint y: 497, endPoint x: 30, endPoint y: 481, distance: 15.5
click at [27, 496] on icon "button" at bounding box center [27, 489] width 16 height 16
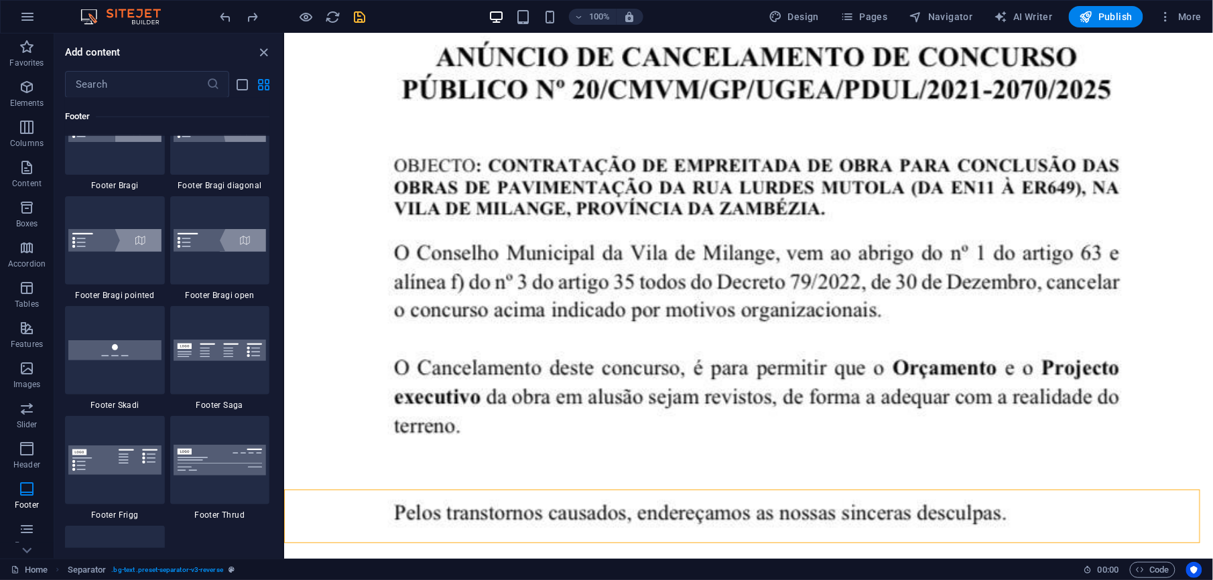
scroll to position [9390, 0]
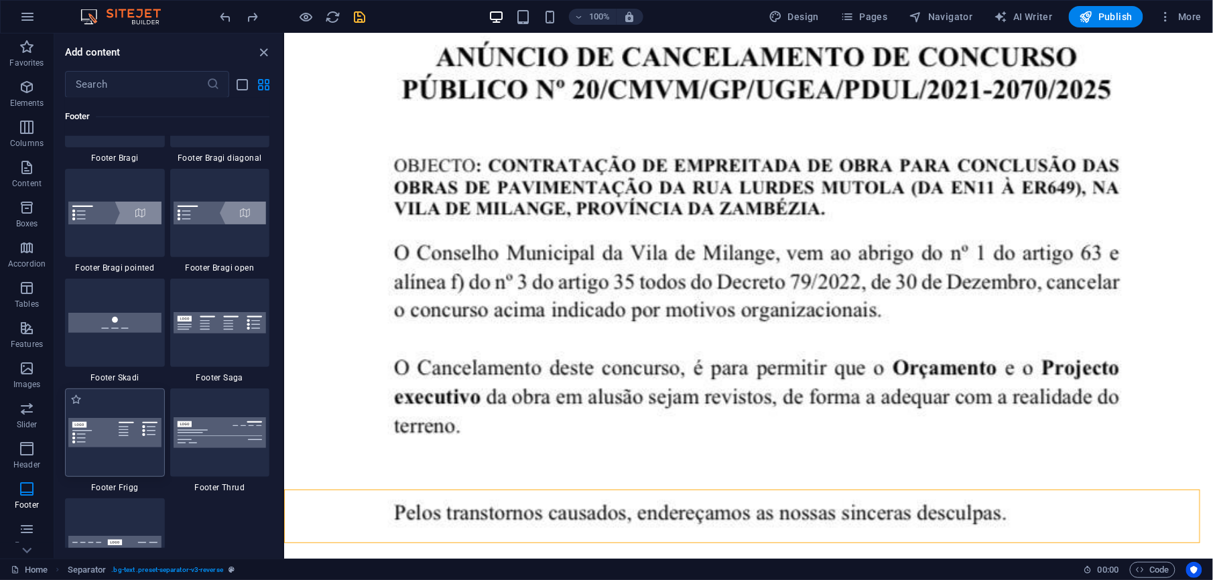
click at [127, 436] on img at bounding box center [114, 432] width 93 height 29
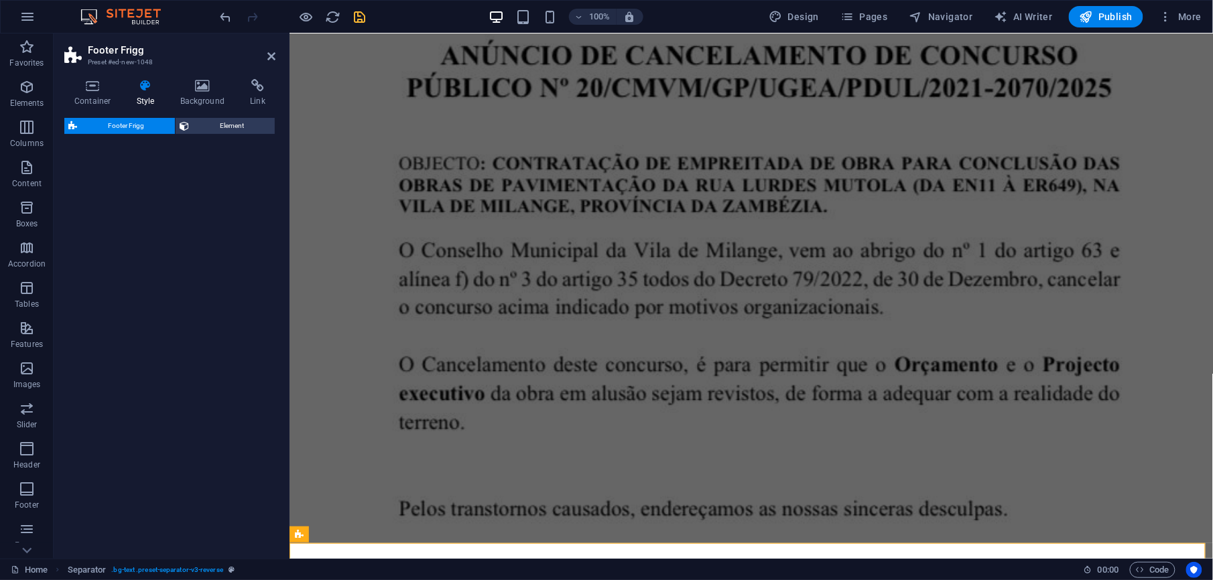
select select "rem"
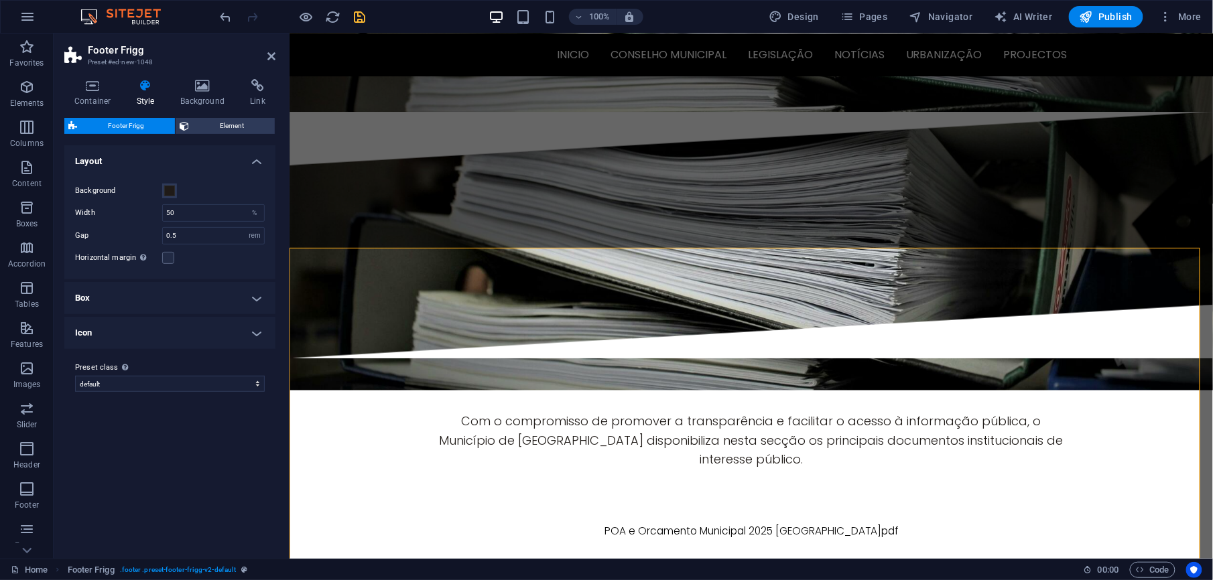
scroll to position [3621, 0]
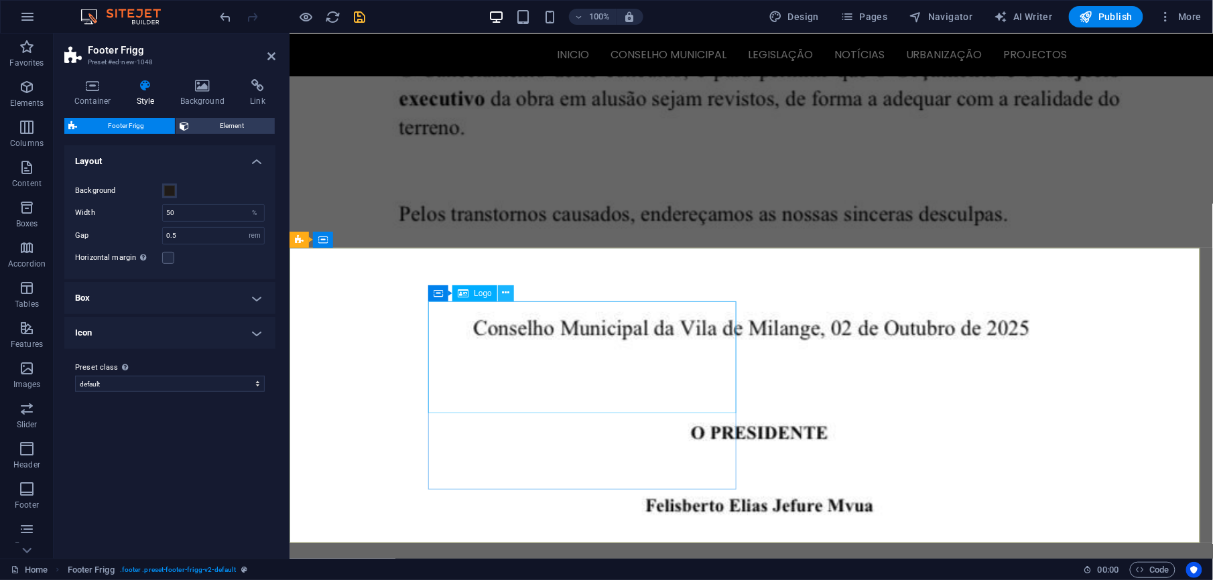
click at [507, 292] on icon at bounding box center [506, 293] width 7 height 14
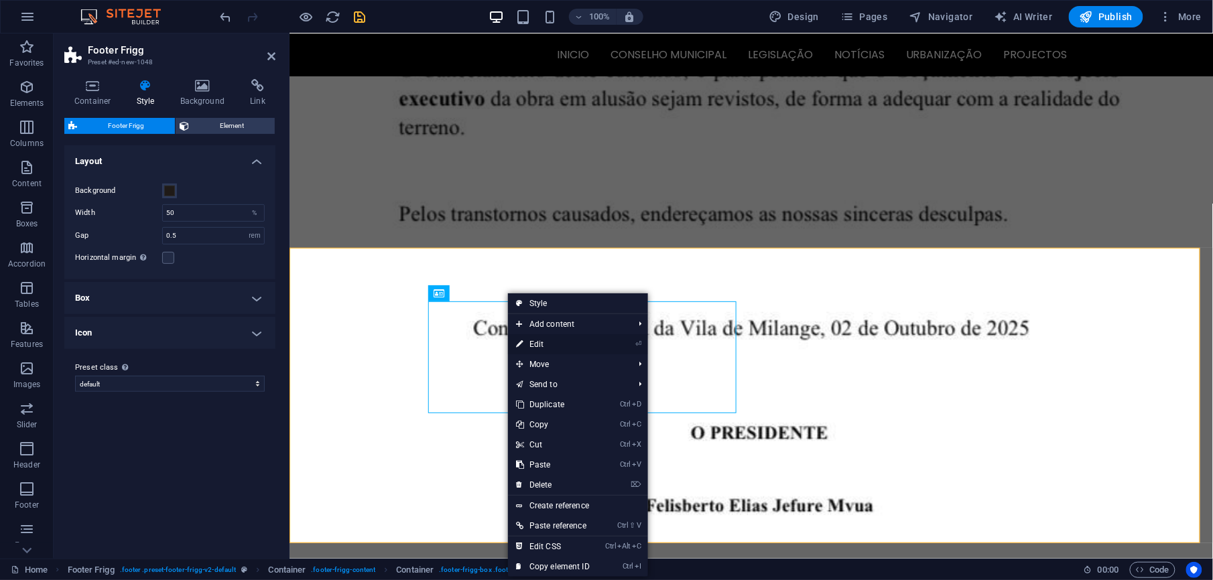
click at [566, 341] on link "⏎ Edit" at bounding box center [553, 344] width 90 height 20
select select "px"
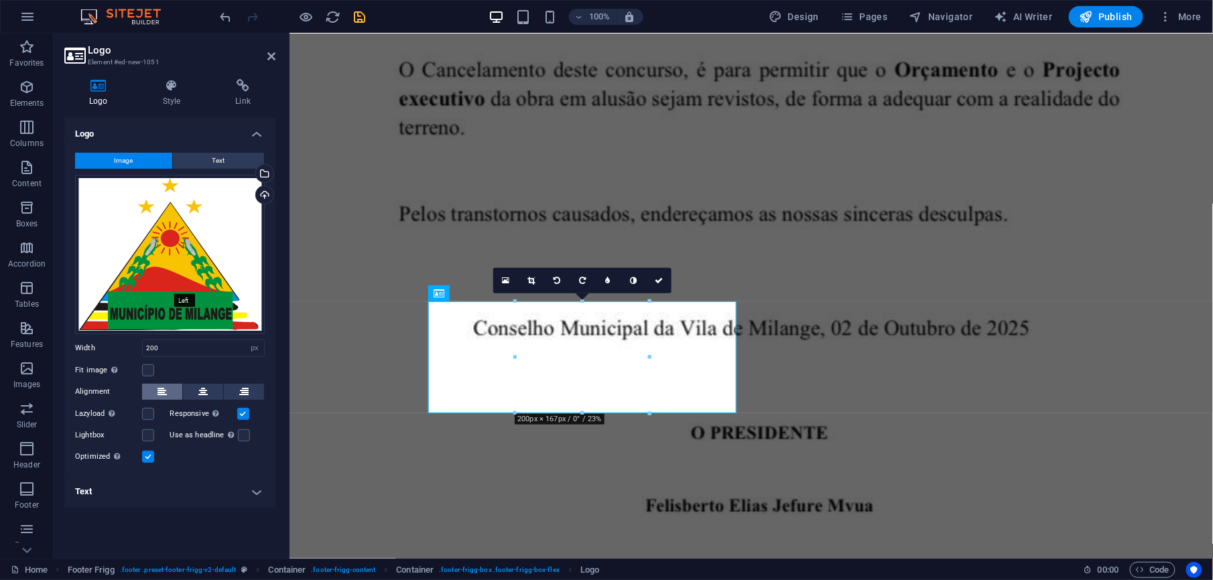
click at [164, 286] on div "Image Text Drag files here, click to choose files or select files from Files or…" at bounding box center [169, 309] width 211 height 334
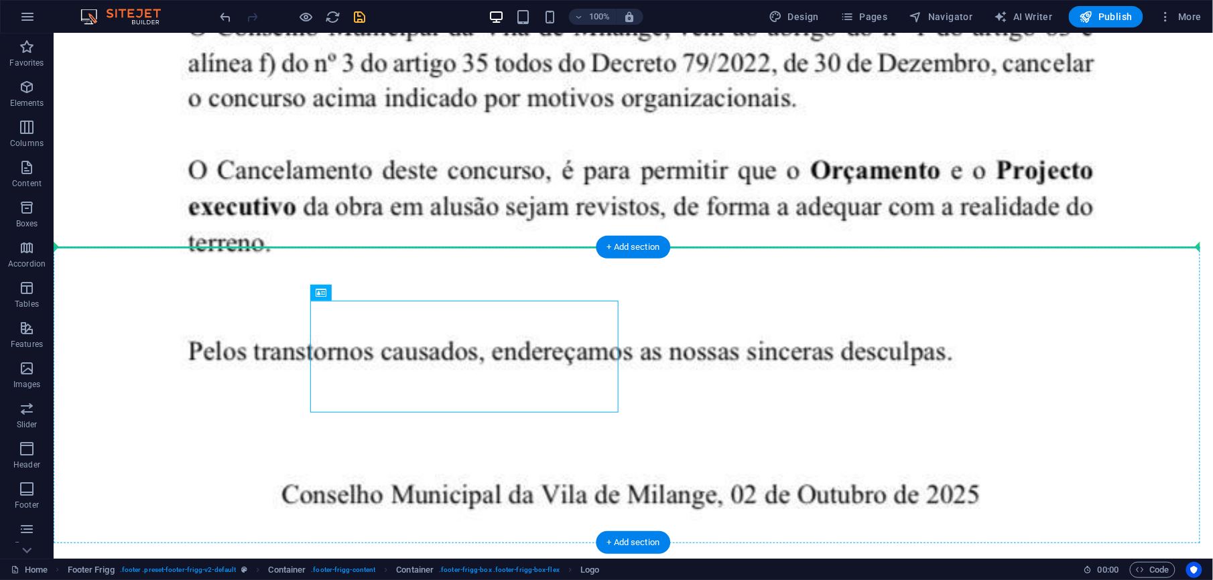
drag, startPoint x: 475, startPoint y: 333, endPoint x: 119, endPoint y: 314, distance: 356.4
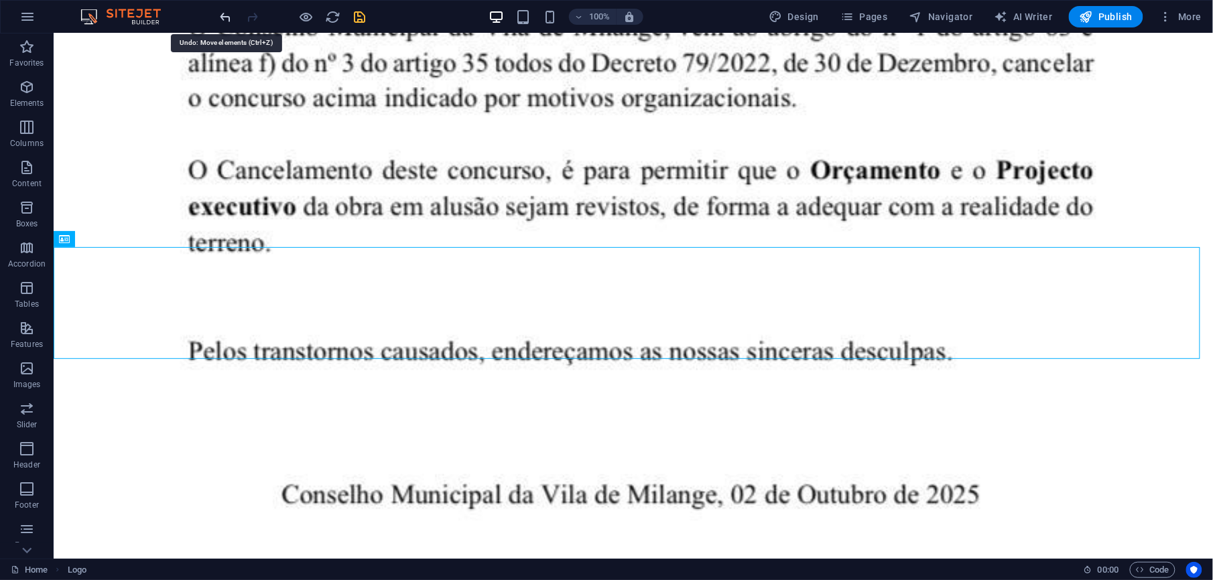
click at [225, 16] on icon "undo" at bounding box center [226, 16] width 15 height 15
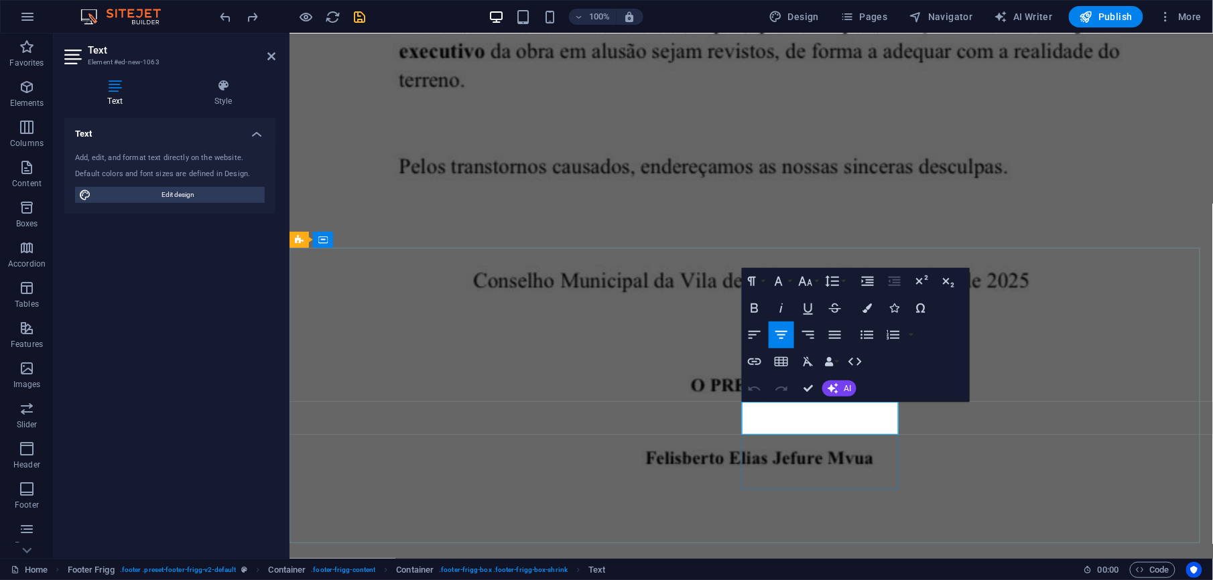
scroll to position [3621, 0]
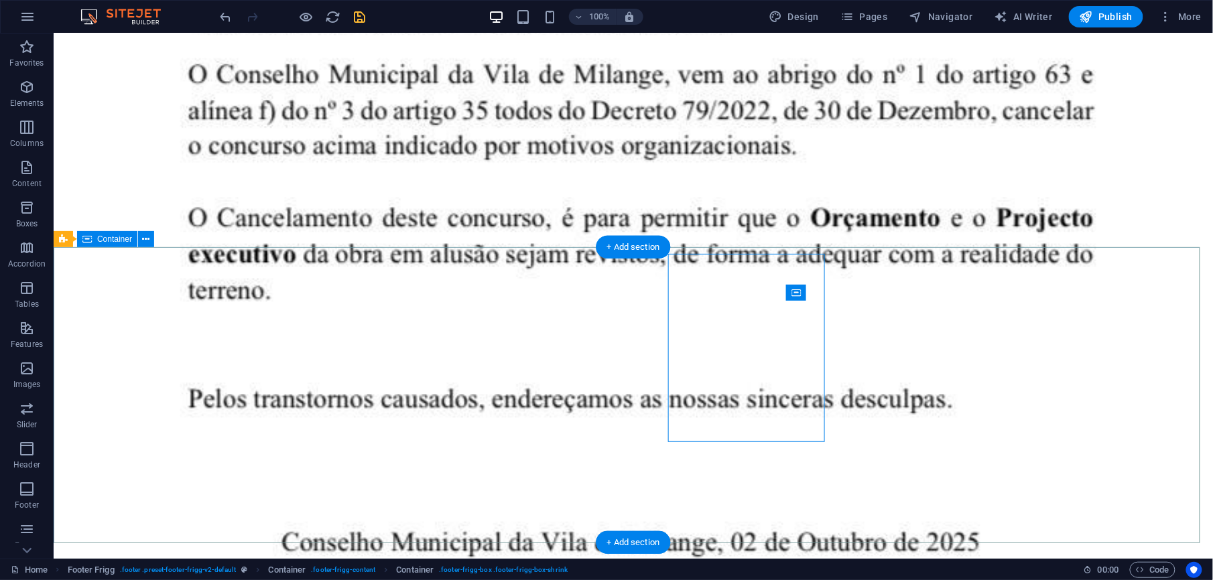
scroll to position [3668, 0]
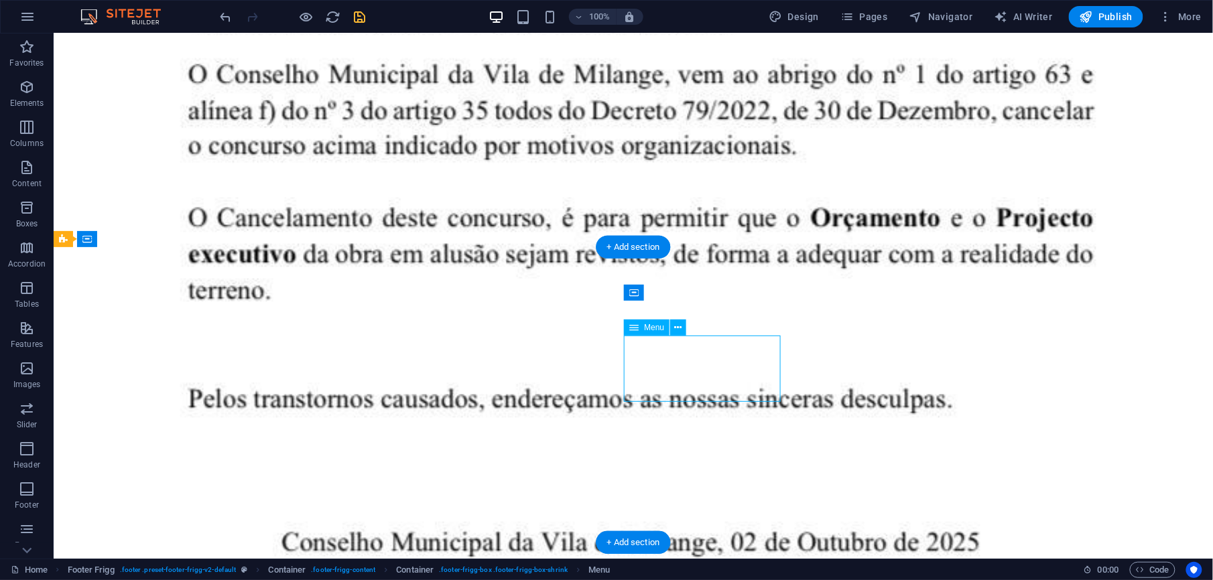
select select
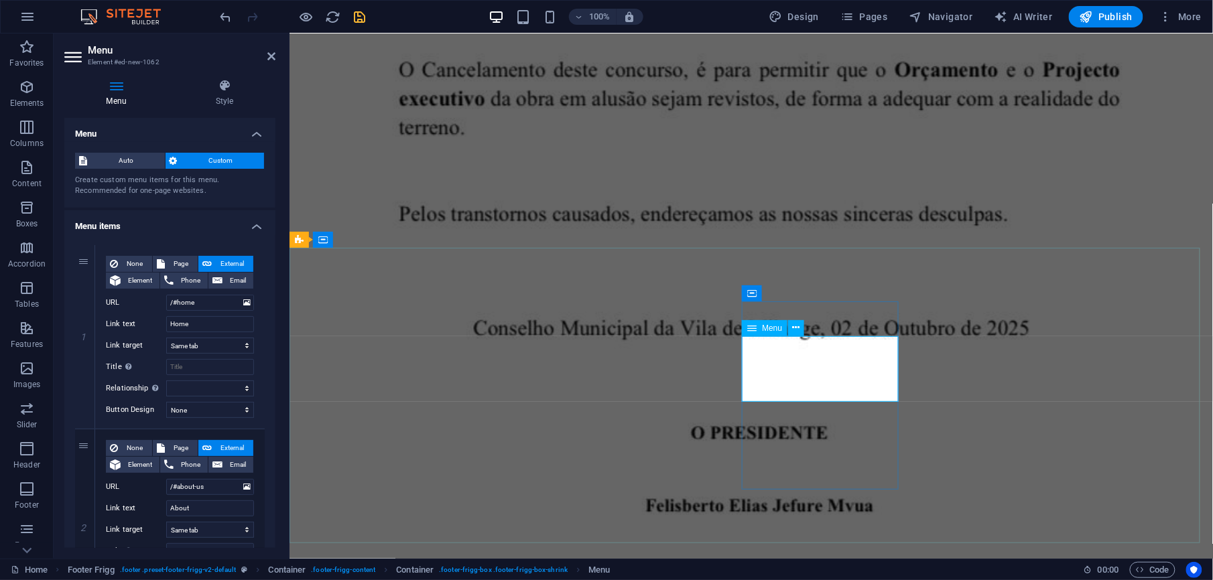
drag, startPoint x: 213, startPoint y: 319, endPoint x: 114, endPoint y: 330, distance: 99.9
click at [114, 330] on div "Link text Home" at bounding box center [180, 324] width 148 height 16
type input "inicio"
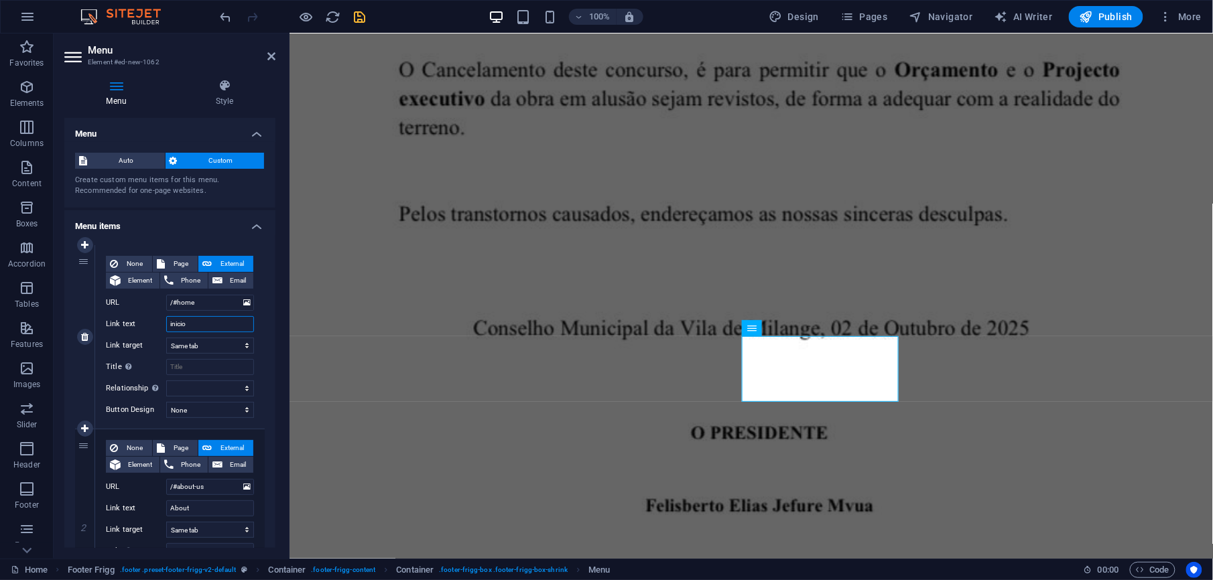
select select
type input "inicio"
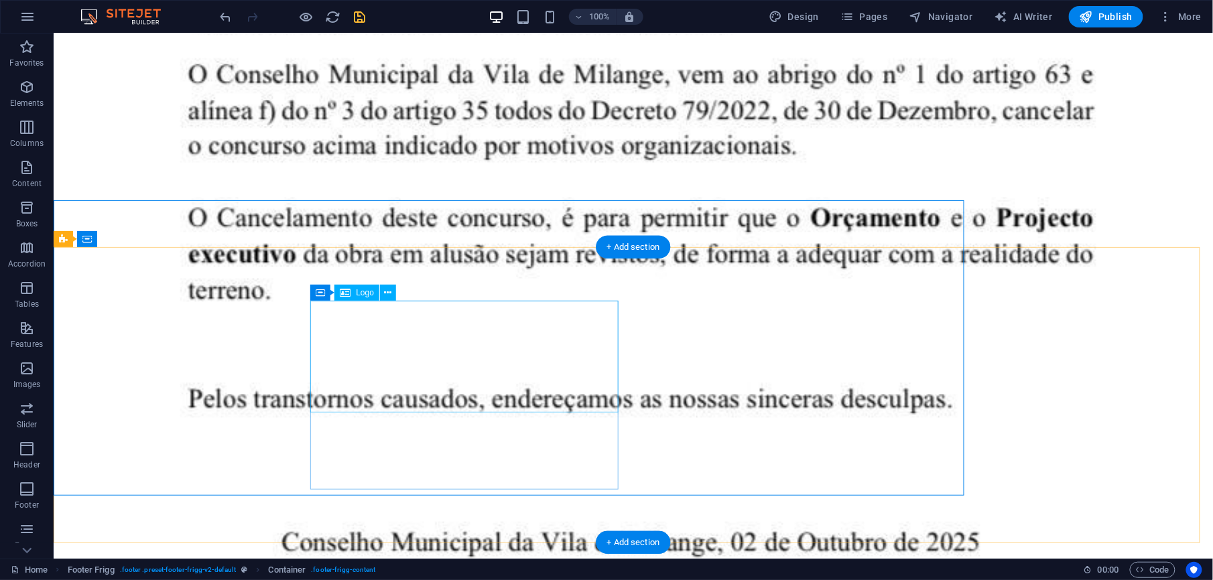
scroll to position [3668, 0]
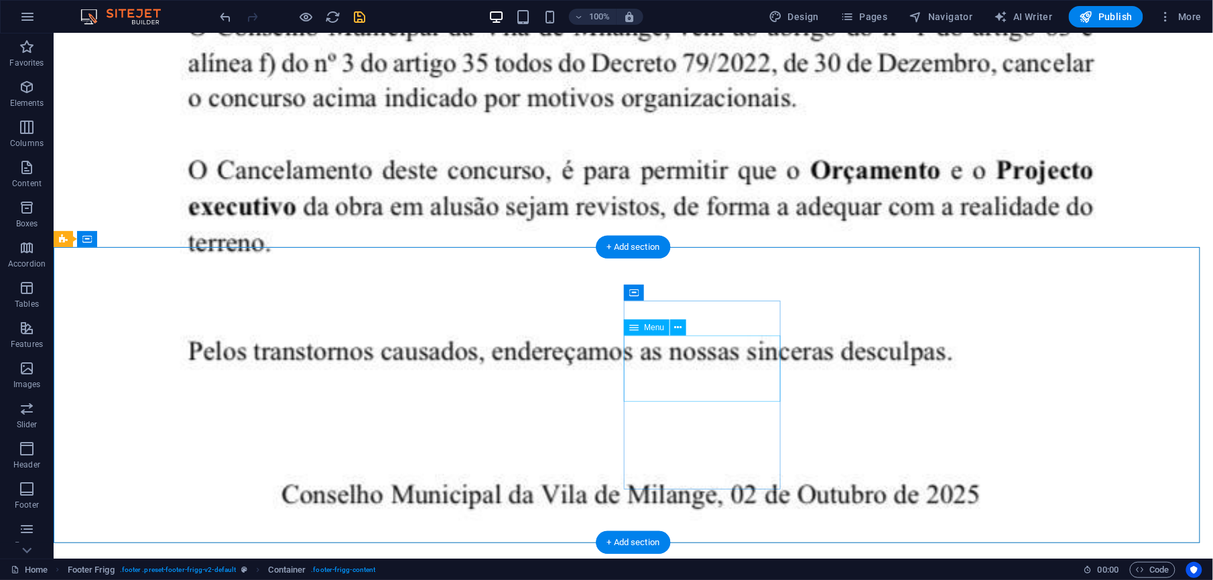
select select
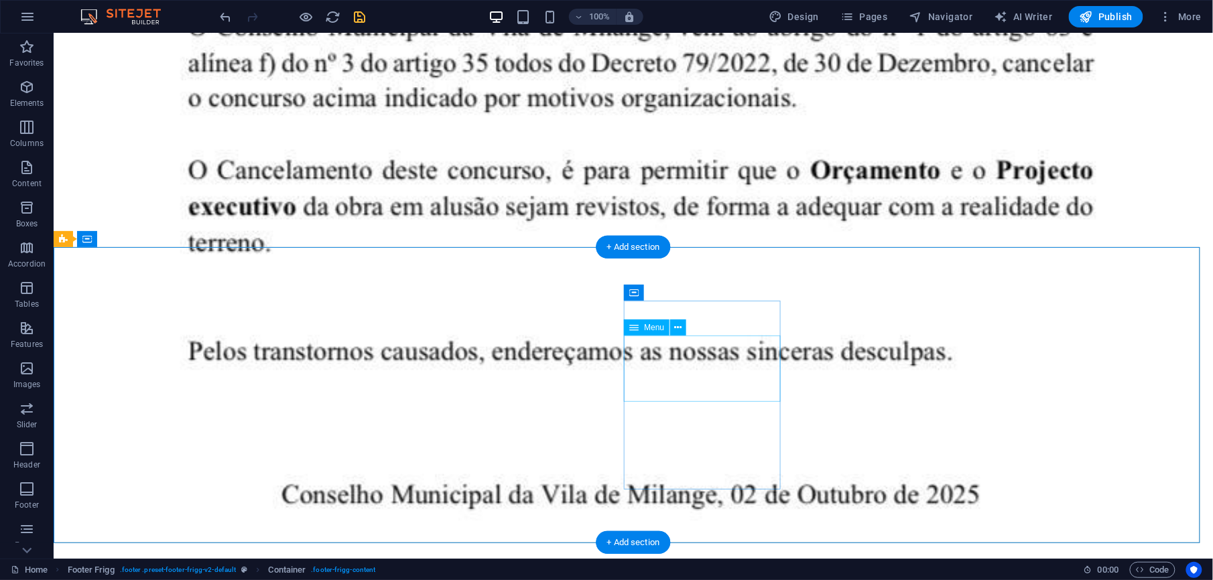
select select
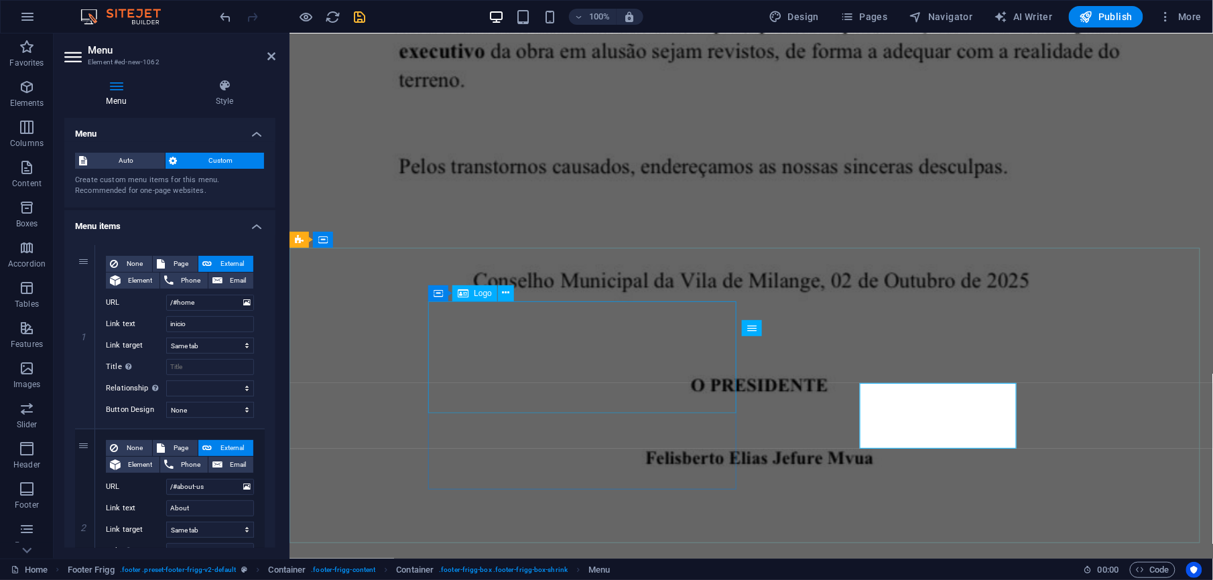
scroll to position [3621, 0]
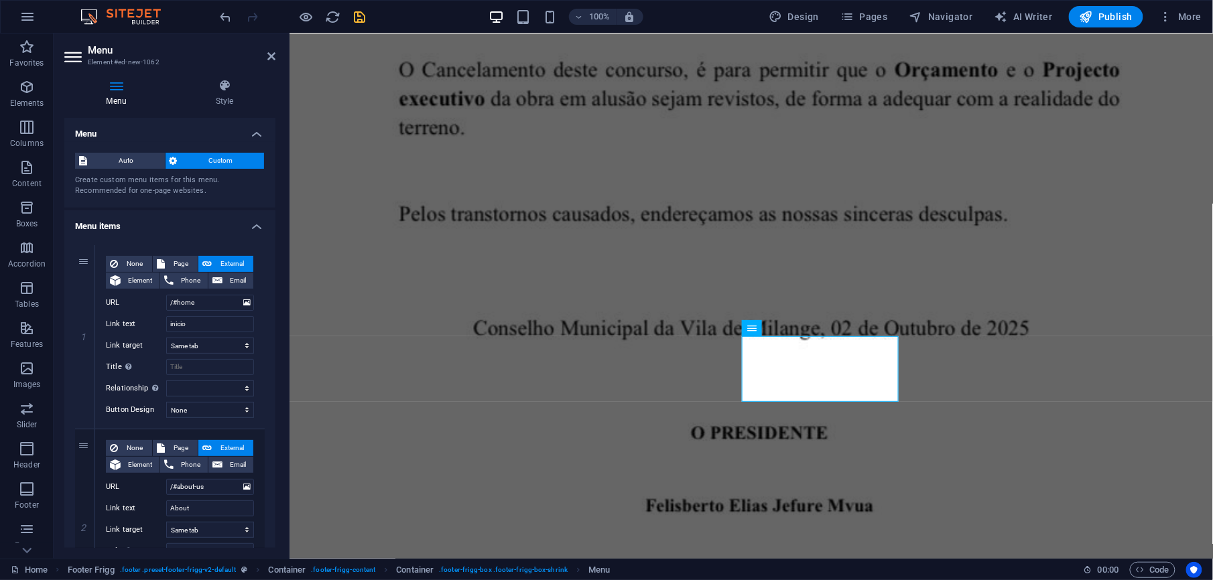
click at [276, 312] on div "Menu Style Menu Auto Custom Create custom menu items for this menu. Recommended…" at bounding box center [170, 313] width 233 height 491
drag, startPoint x: 276, startPoint y: 312, endPoint x: 274, endPoint y: 320, distance: 8.3
click at [274, 320] on div "Menu Style Menu Auto Custom Create custom menu items for this menu. Recommended…" at bounding box center [170, 313] width 233 height 491
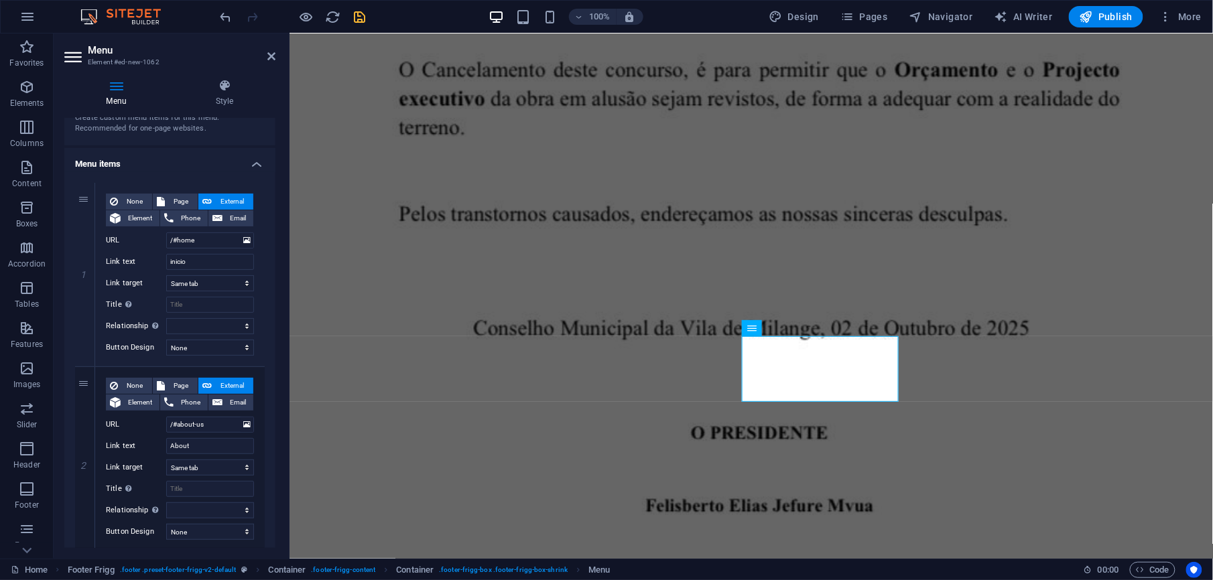
scroll to position [73, 0]
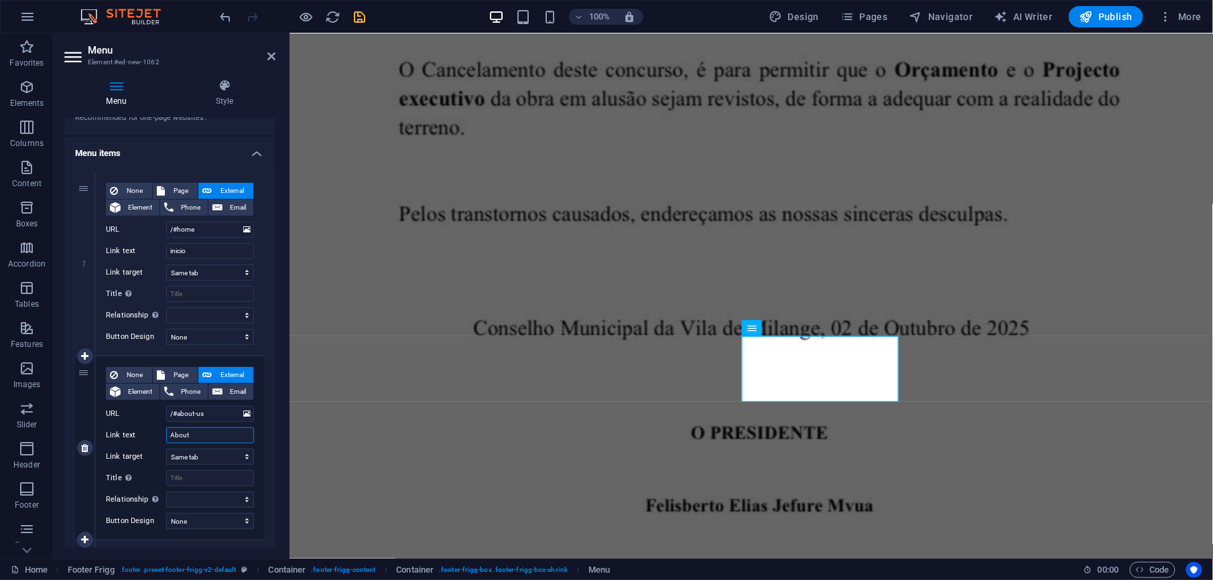
drag, startPoint x: 198, startPoint y: 435, endPoint x: 84, endPoint y: 438, distance: 114.7
click at [84, 438] on div "2 None Page External Element Phone Email Page Home Urbanizacao galeria Subpage …" at bounding box center [170, 449] width 190 height 184
type input "C"
select select
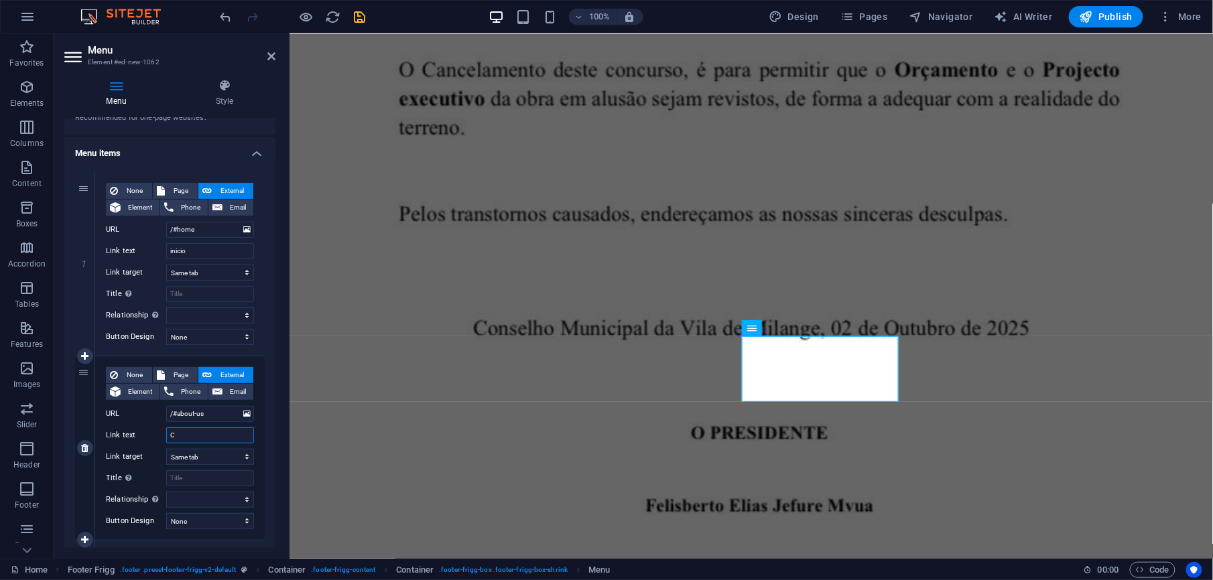
select select
type input "Conselho"
select select
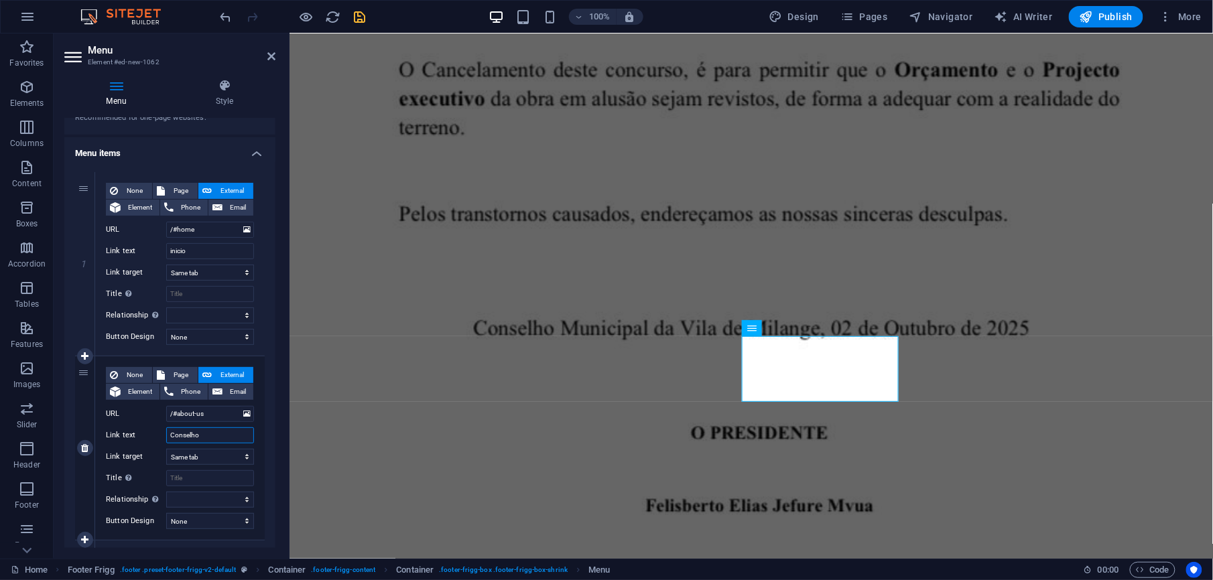
select select
type input "Conselho Mu"
select select
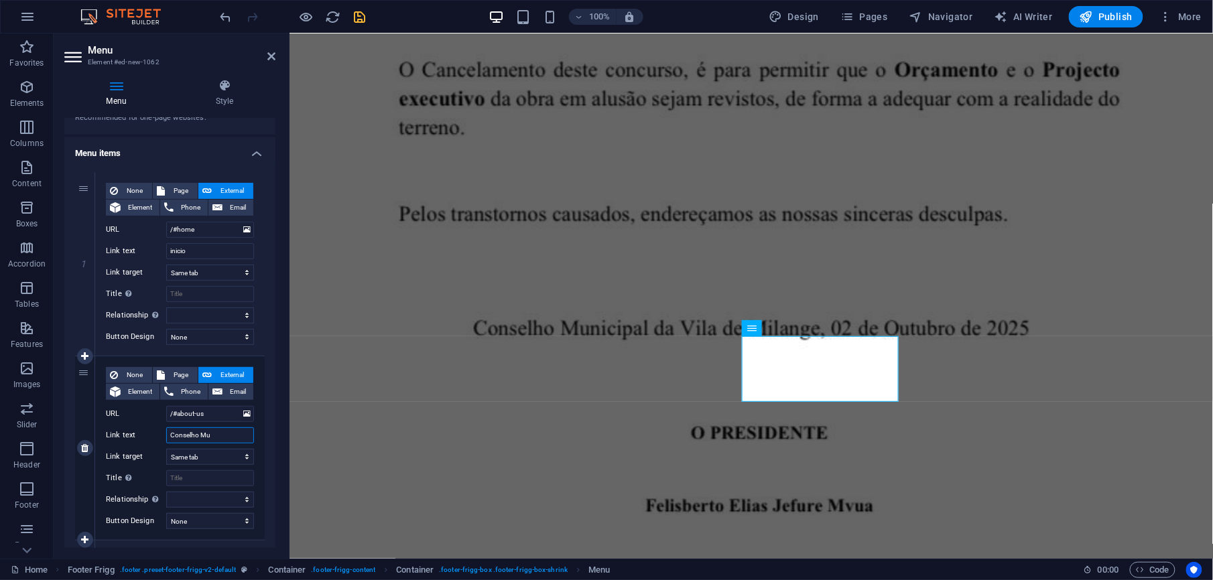
select select
type input "Conselho Mui"
select select
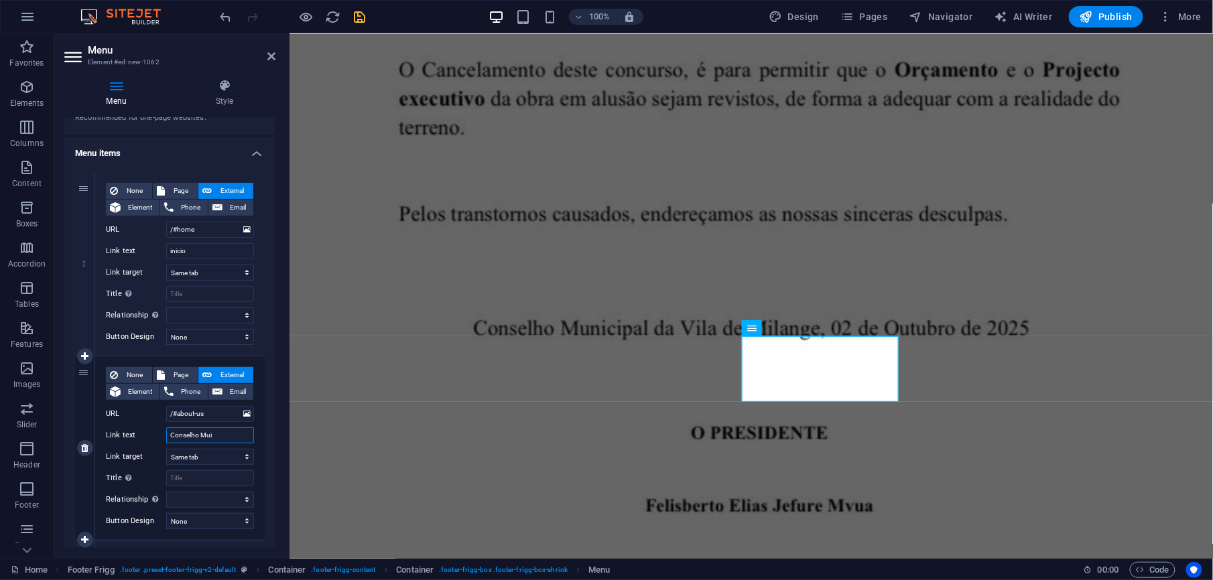
select select
type input "Conselho Mu"
select select
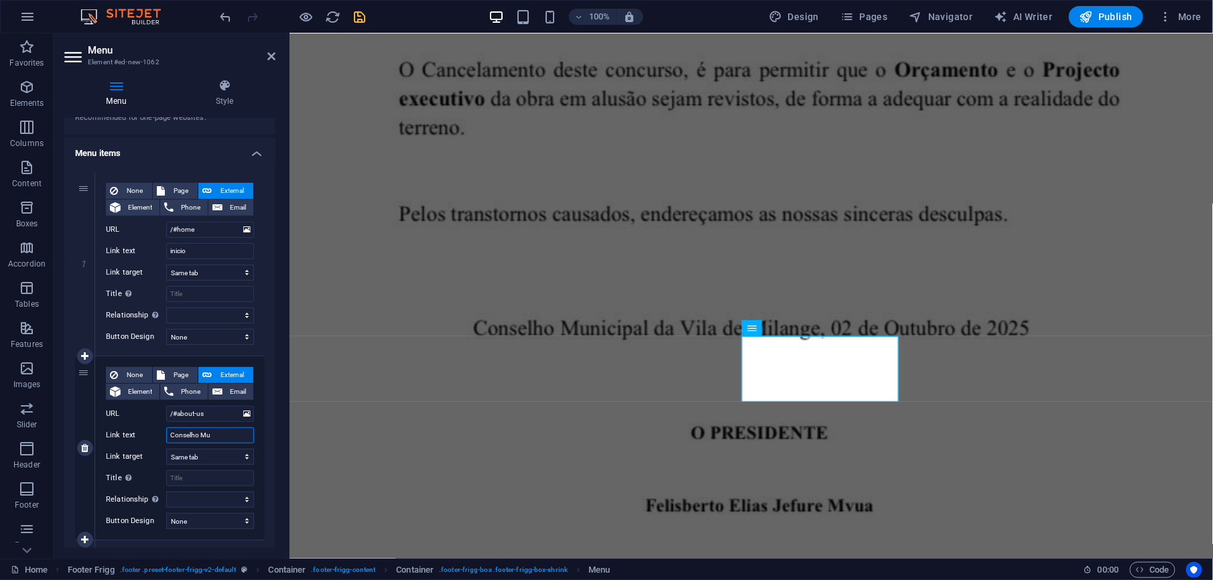
select select
type input "Conselho Municipal"
select select
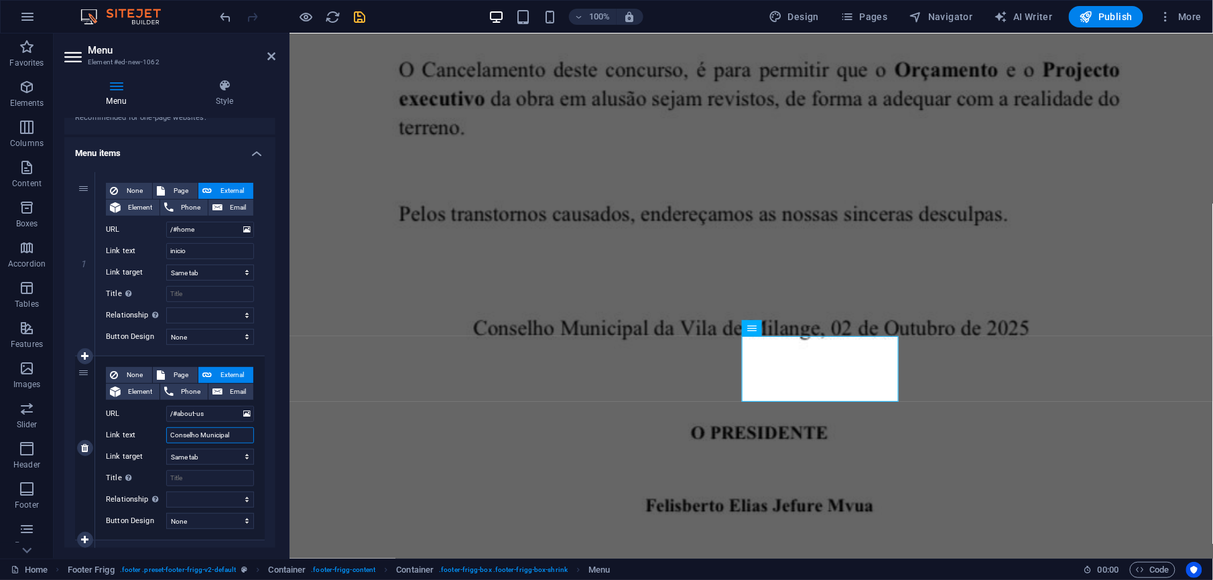
select select
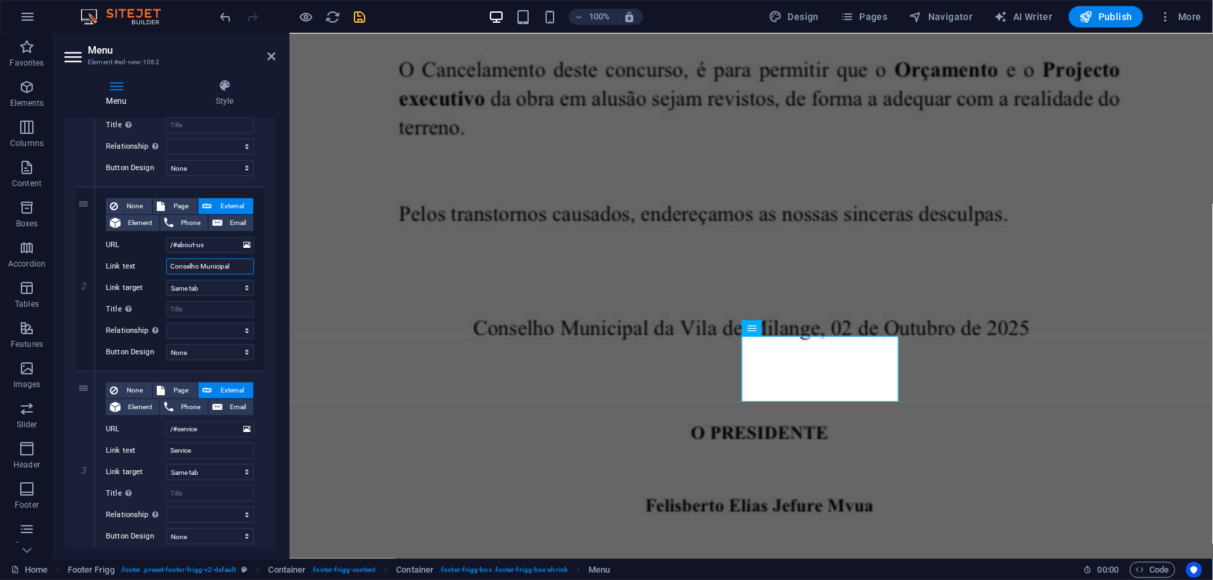
scroll to position [247, 0]
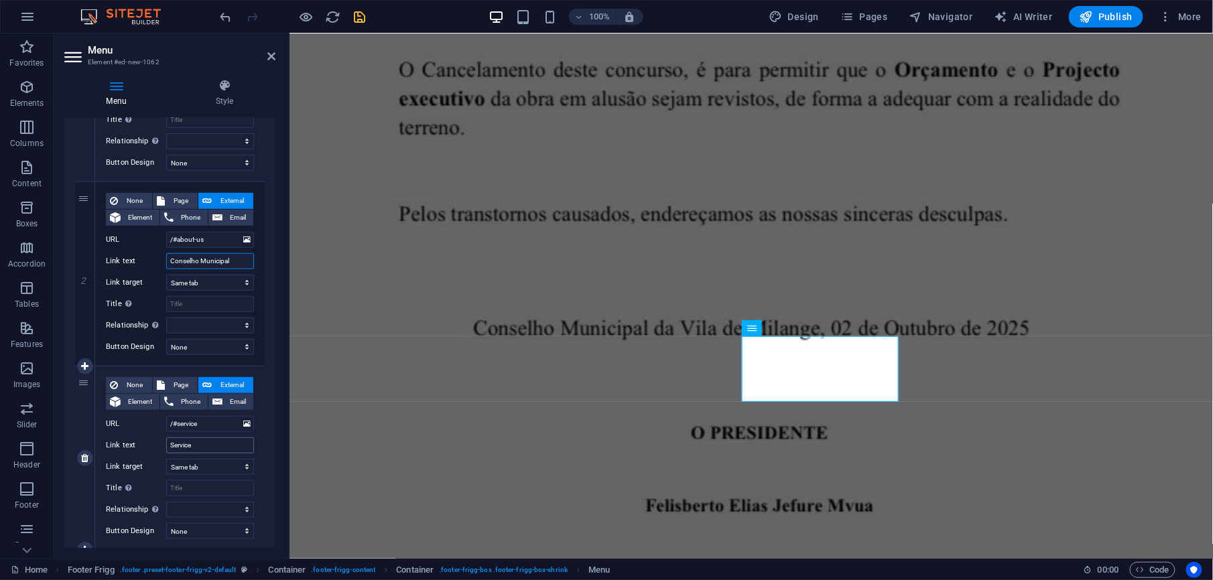
type input "Conselho Municipal"
click at [204, 442] on input "Service" at bounding box center [210, 446] width 88 height 16
drag, startPoint x: 204, startPoint y: 442, endPoint x: 125, endPoint y: 443, distance: 79.1
click at [125, 443] on div "Link text Service" at bounding box center [180, 446] width 148 height 16
select select
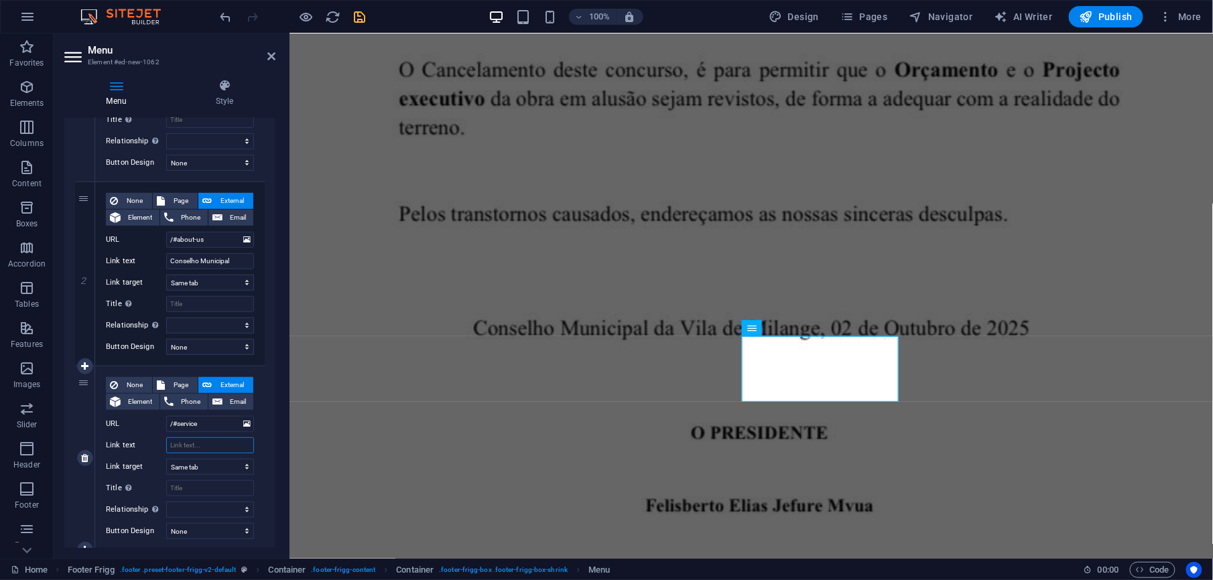
select select
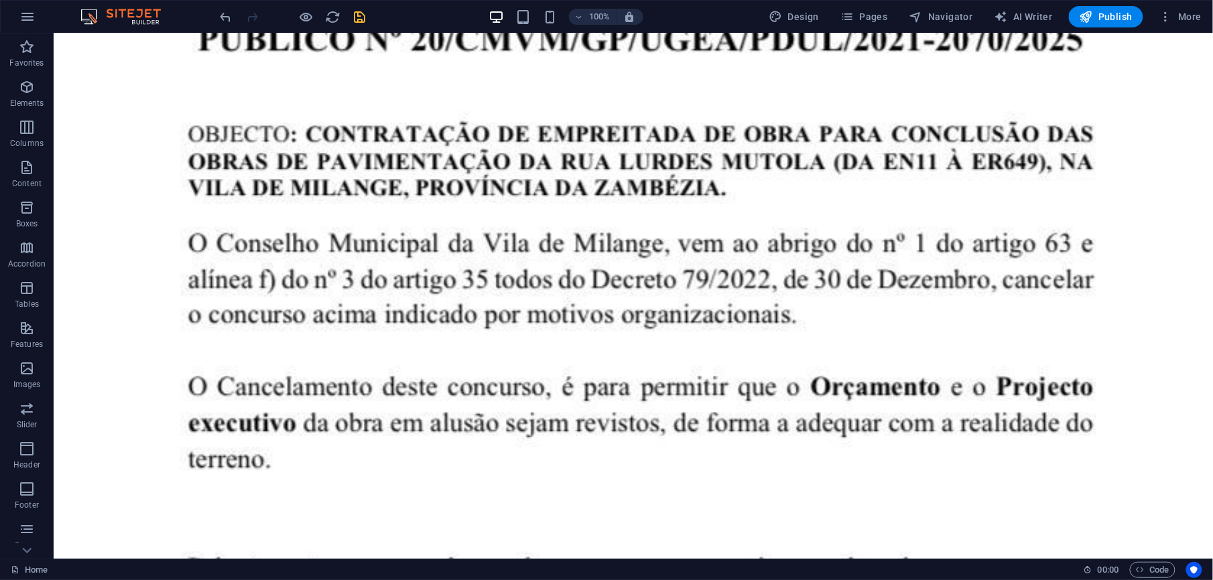
scroll to position [3668, 0]
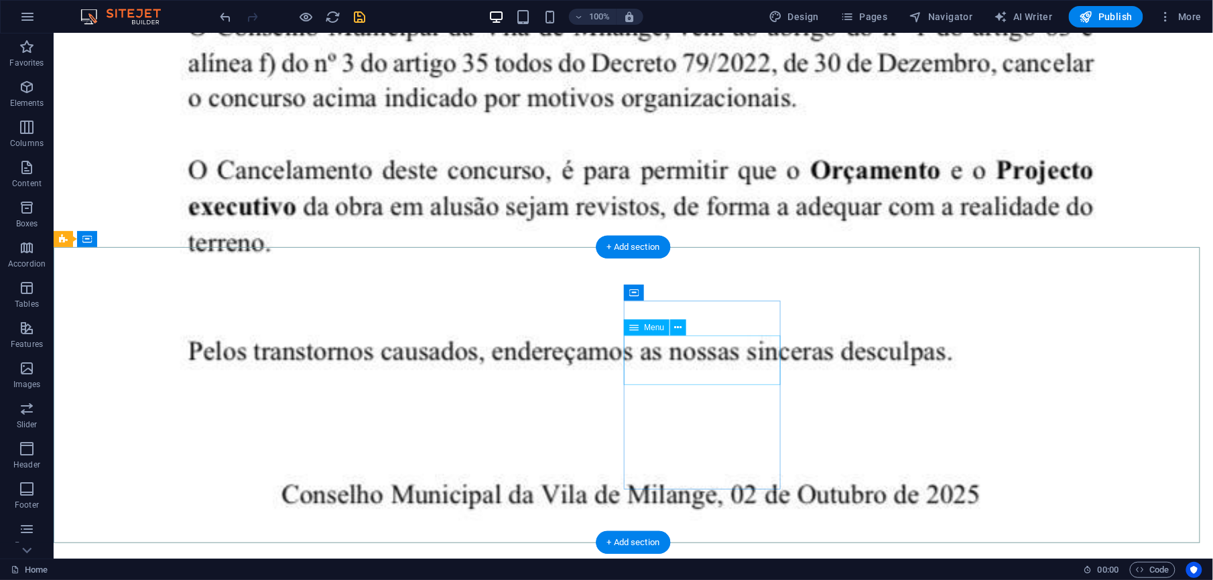
select select
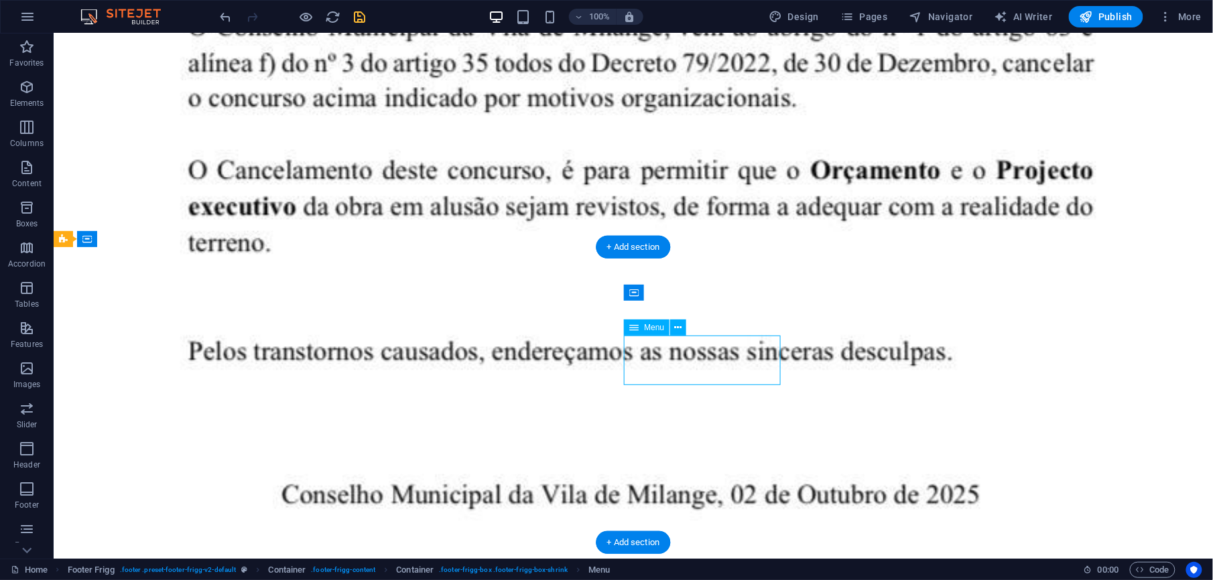
select select
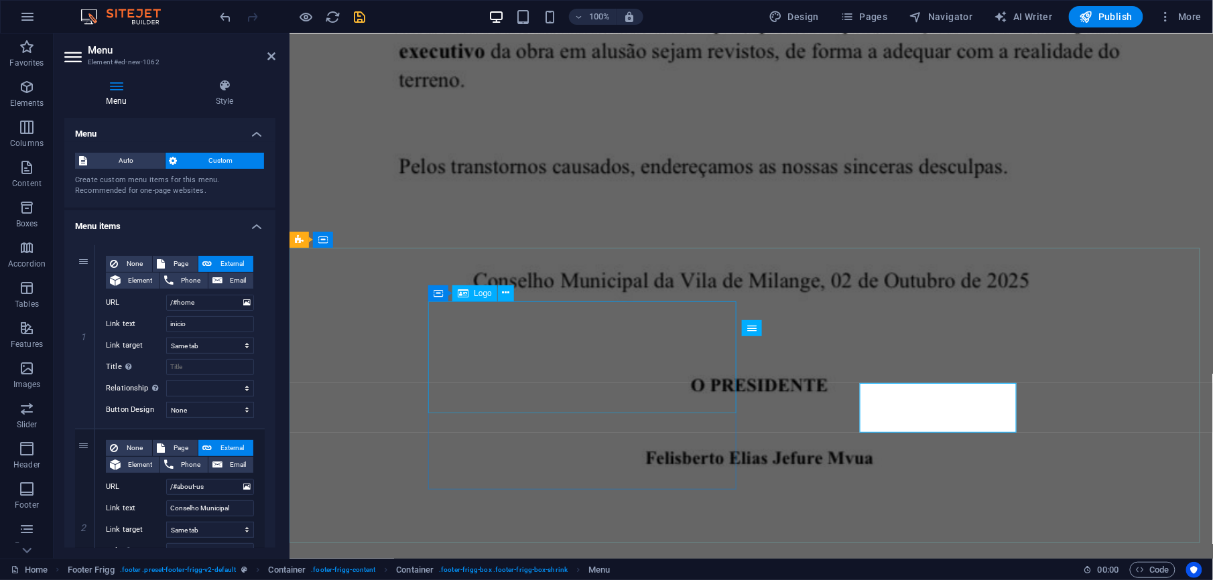
scroll to position [3621, 0]
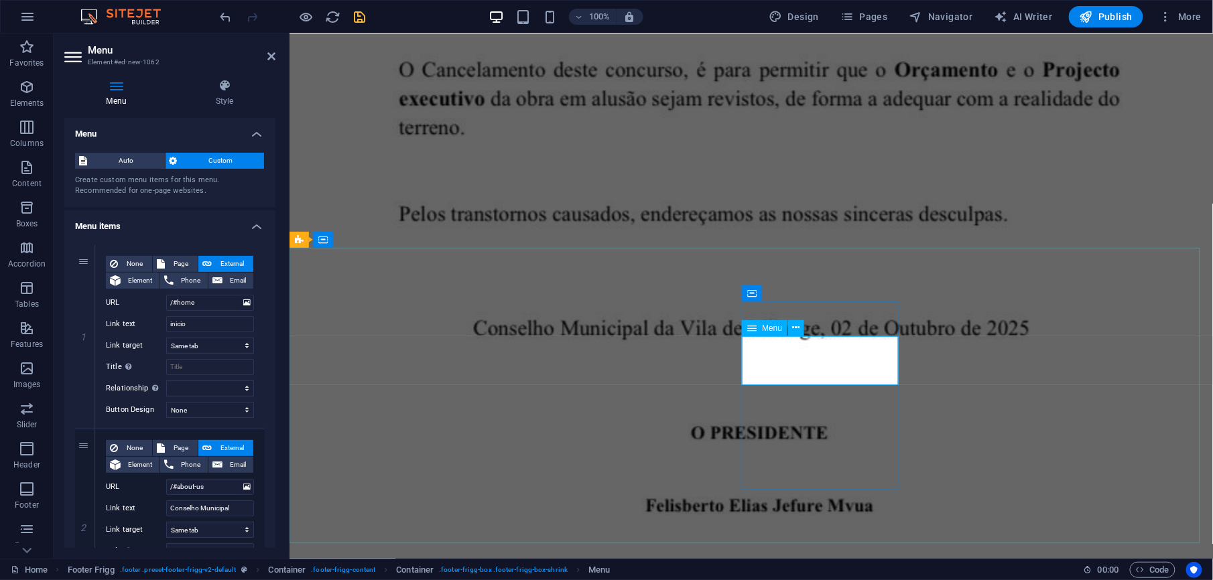
drag, startPoint x: 271, startPoint y: 288, endPoint x: 272, endPoint y: 335, distance: 47.6
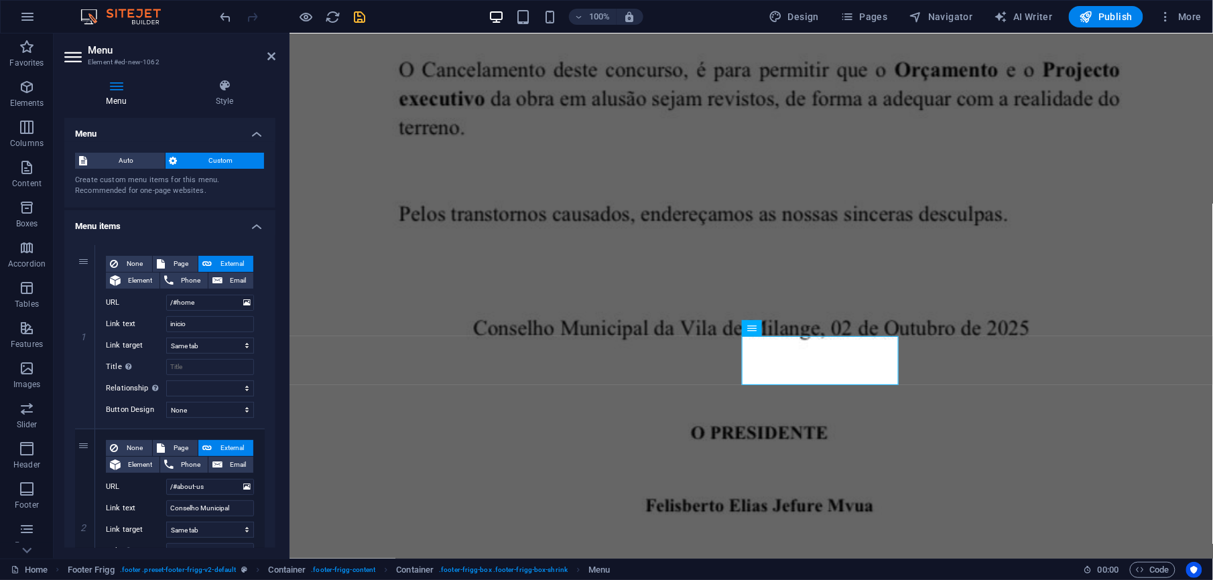
click at [272, 335] on div "Menu Auto Custom Create custom menu items for this menu. Recommended for one-pa…" at bounding box center [169, 333] width 211 height 430
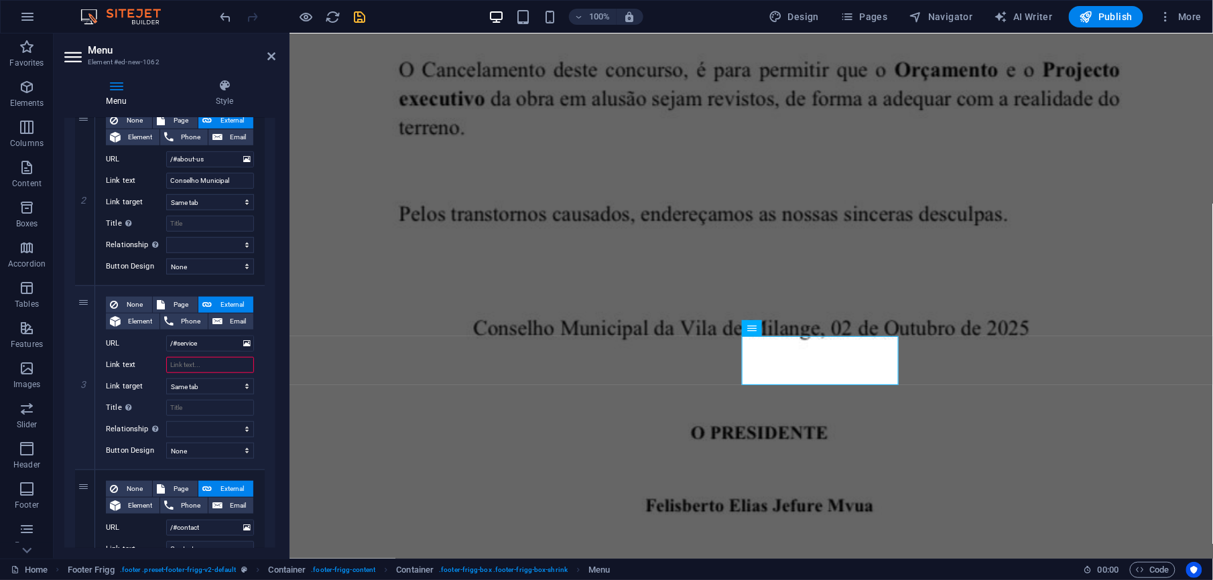
scroll to position [347, 0]
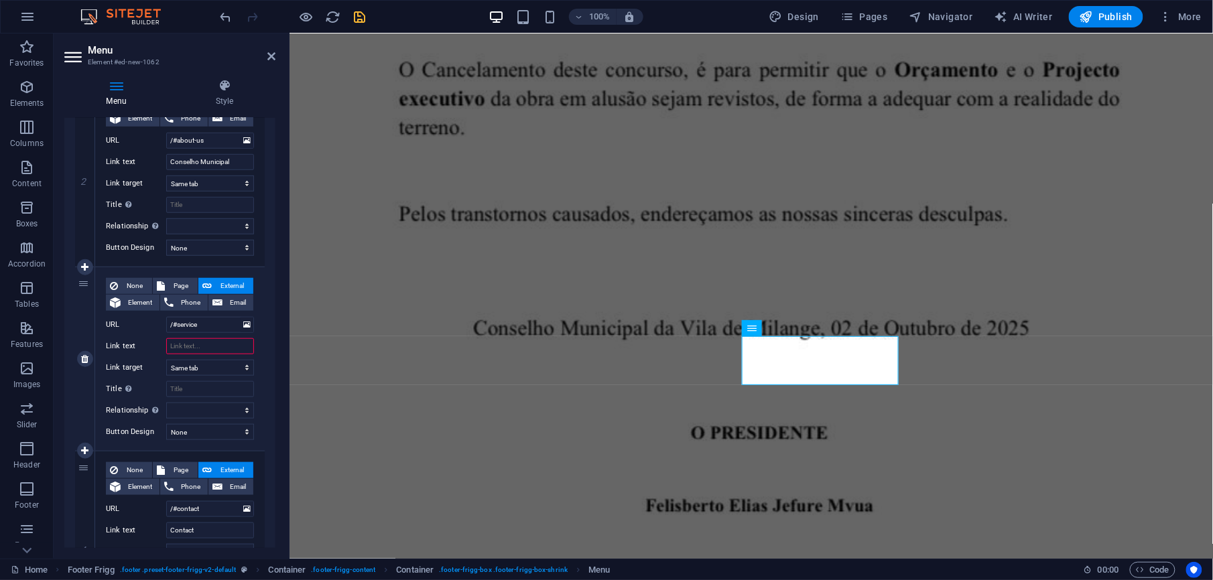
click at [205, 351] on input "Link text" at bounding box center [210, 346] width 88 height 16
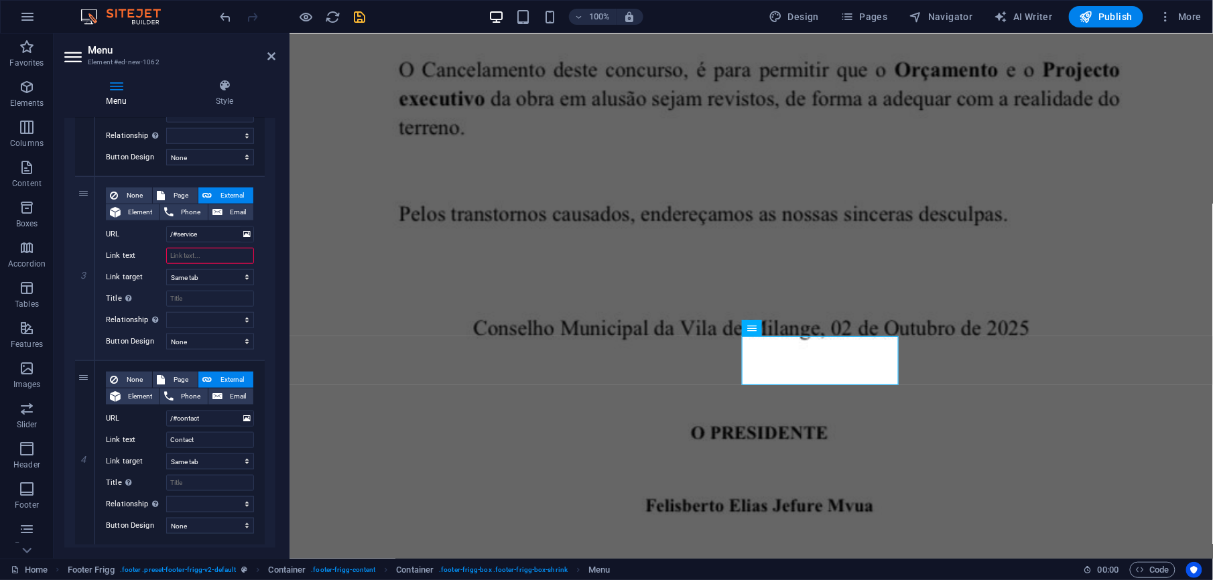
scroll to position [438, 0]
click at [206, 257] on input "Link text" at bounding box center [210, 255] width 88 height 16
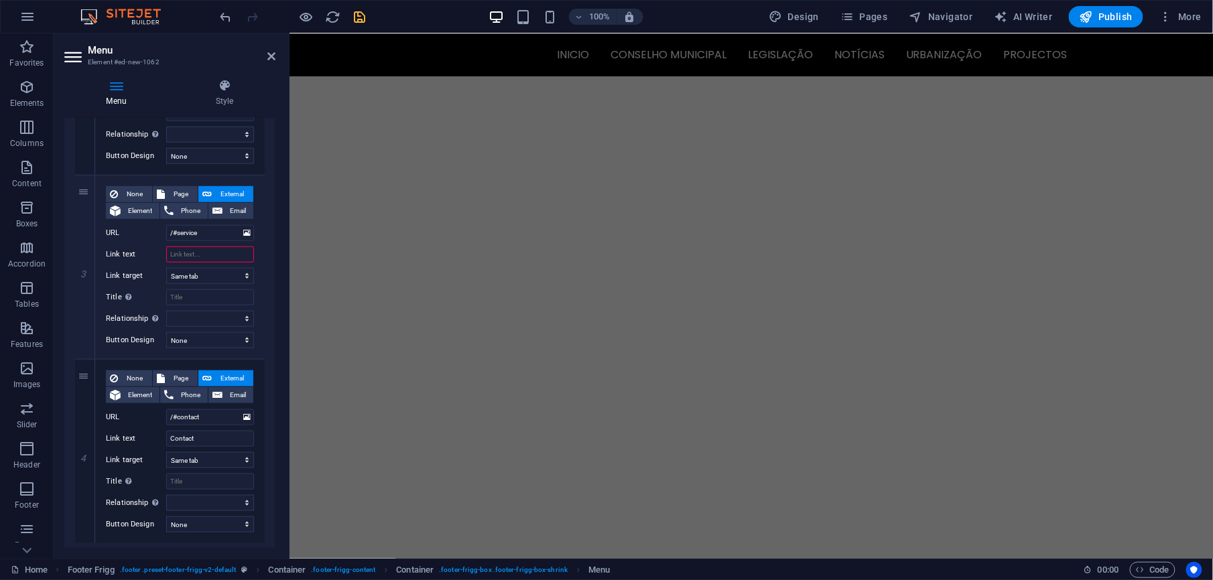
scroll to position [0, 0]
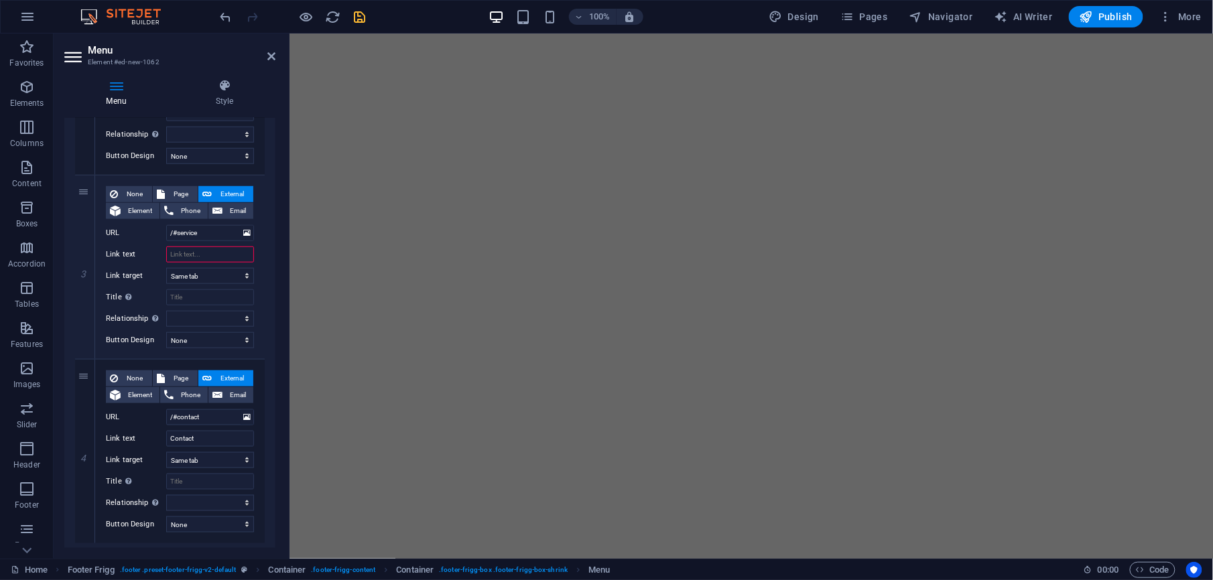
drag, startPoint x: 1203, startPoint y: 486, endPoint x: 1501, endPoint y: 61, distance: 518.8
drag, startPoint x: 271, startPoint y: 381, endPoint x: 271, endPoint y: 336, distance: 44.9
click at [271, 336] on div "1 None Page External Element Phone Email Page Home Urbanizacao galeria Subpage …" at bounding box center [169, 175] width 211 height 758
drag, startPoint x: 271, startPoint y: 341, endPoint x: 271, endPoint y: 311, distance: 30.2
click at [271, 311] on div "1 None Page External Element Phone Email Page Home Urbanizacao galeria Subpage …" at bounding box center [169, 175] width 211 height 758
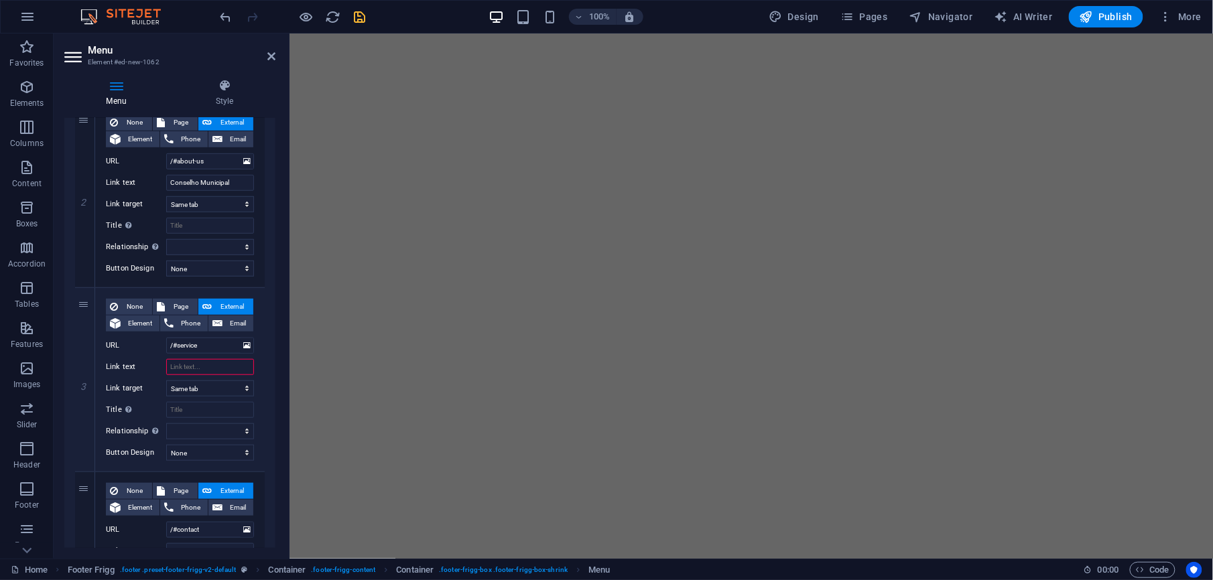
scroll to position [328, 0]
click at [200, 360] on input "Link text" at bounding box center [210, 365] width 88 height 16
click at [204, 365] on input "Link text" at bounding box center [210, 365] width 88 height 16
type input "Legislcao"
select select
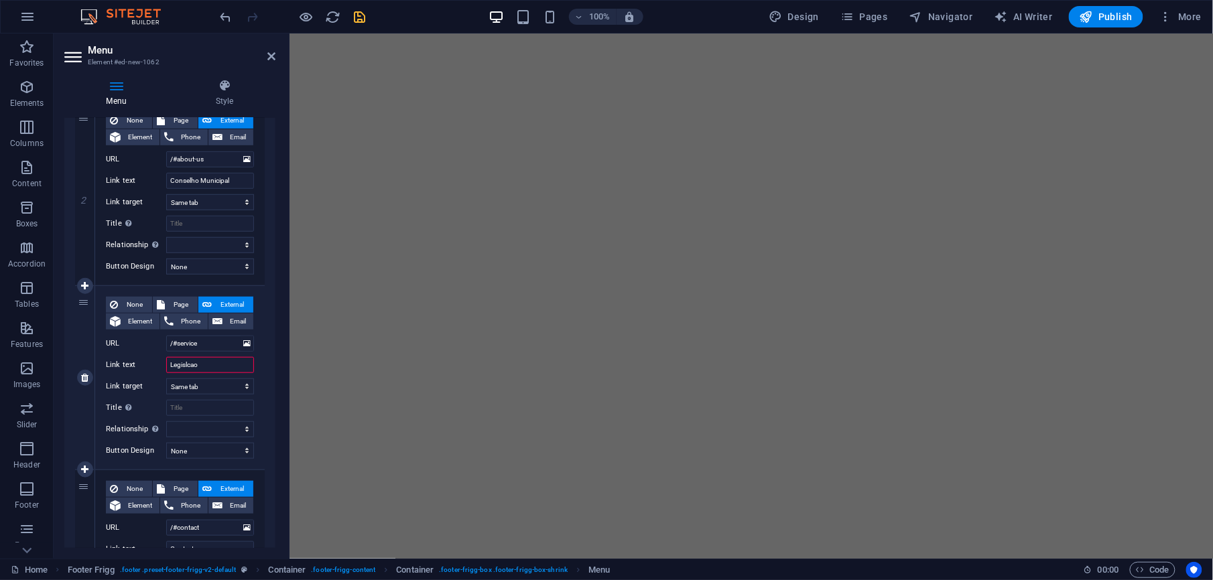
select select
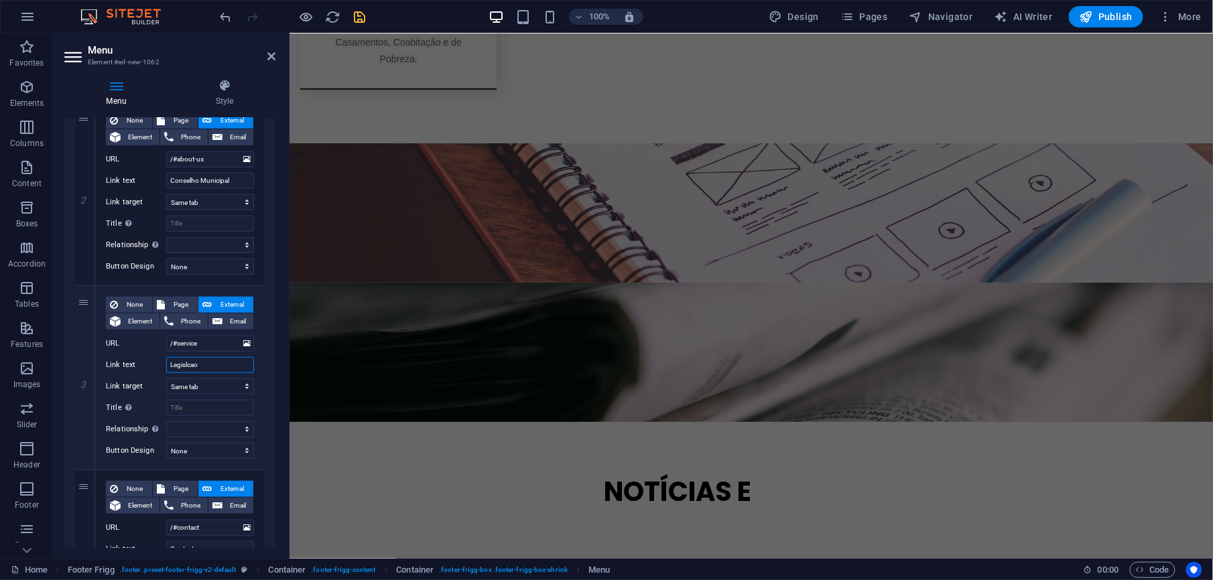
scroll to position [3621, 0]
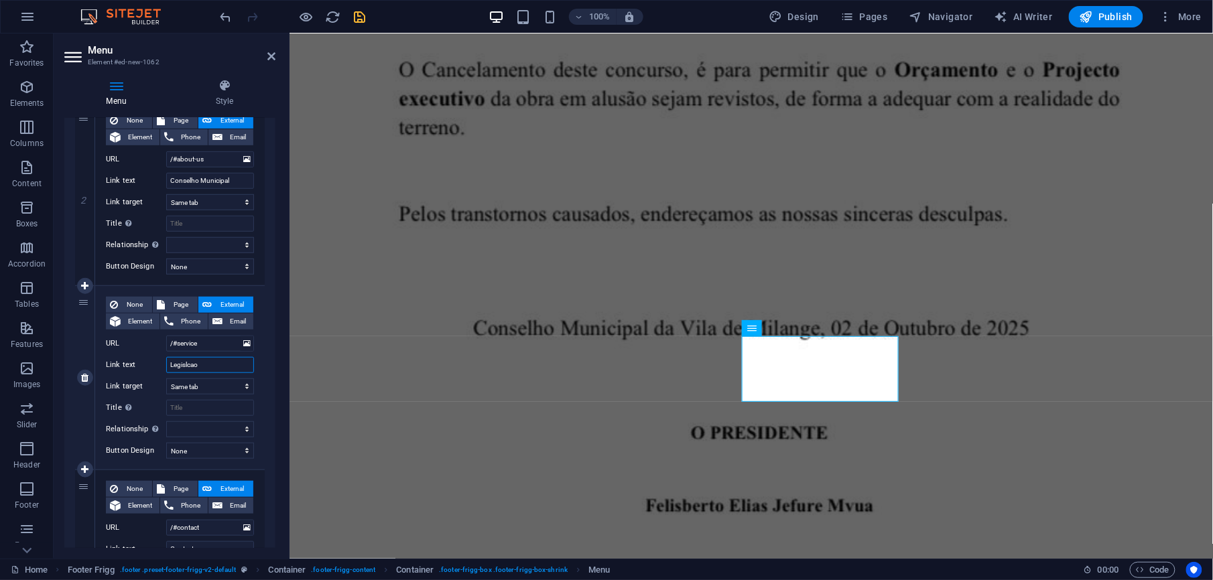
click at [204, 363] on input "Legislcao" at bounding box center [210, 365] width 88 height 16
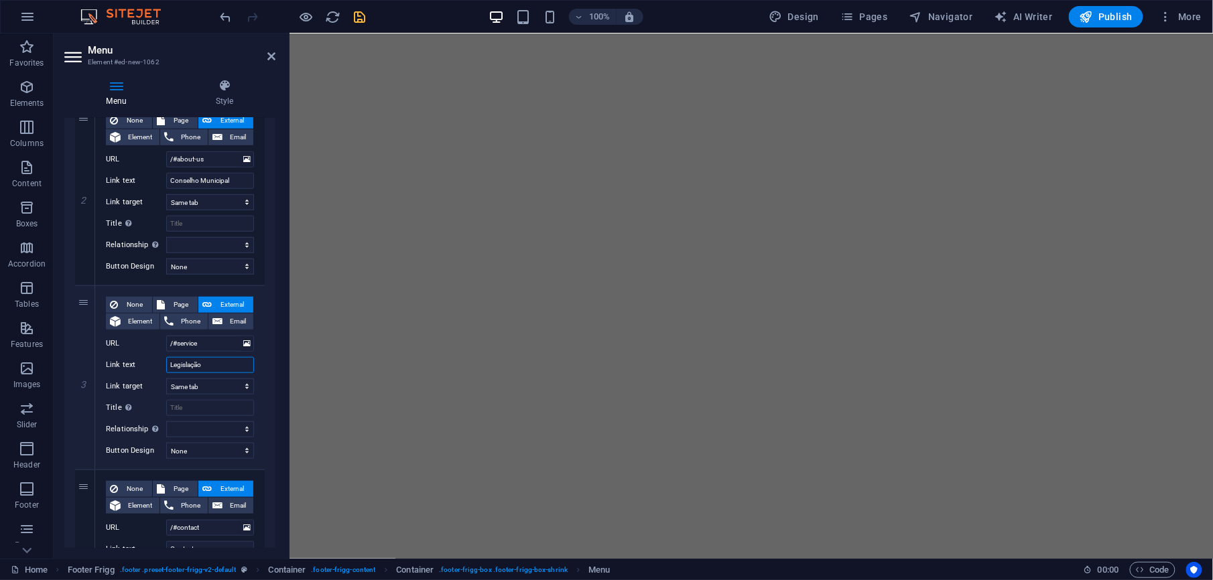
scroll to position [0, 0]
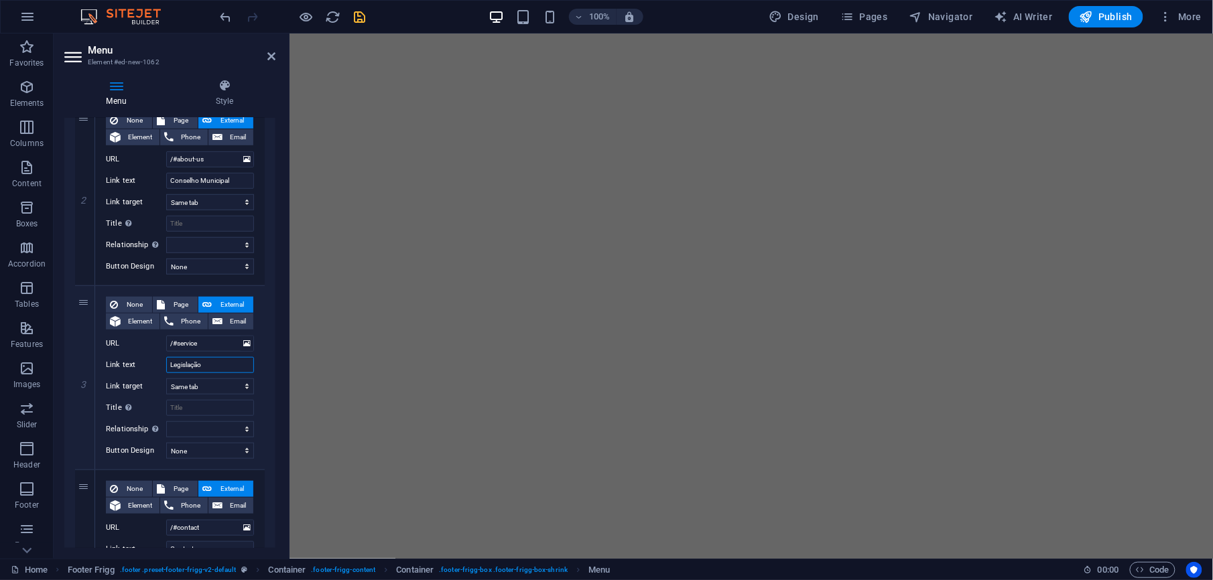
type input "Legislação"
select select
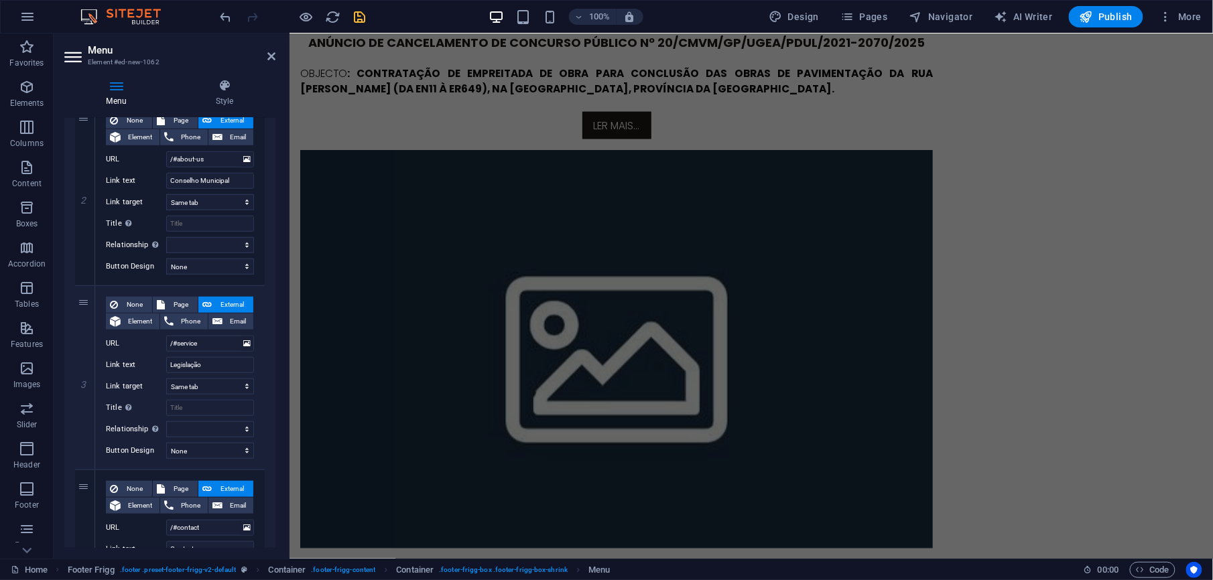
scroll to position [3621, 0]
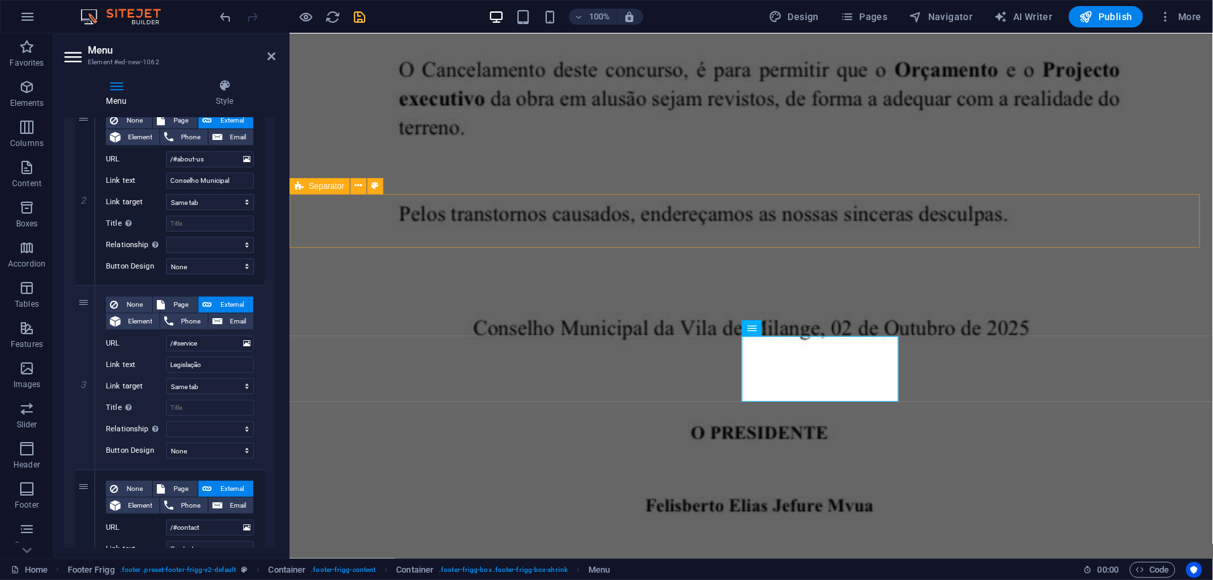
drag, startPoint x: 271, startPoint y: 402, endPoint x: 271, endPoint y: 441, distance: 38.9
click at [271, 441] on div "1 None Page External Element Phone Email Page Home Urbanizacao galeria Subpage …" at bounding box center [169, 286] width 211 height 758
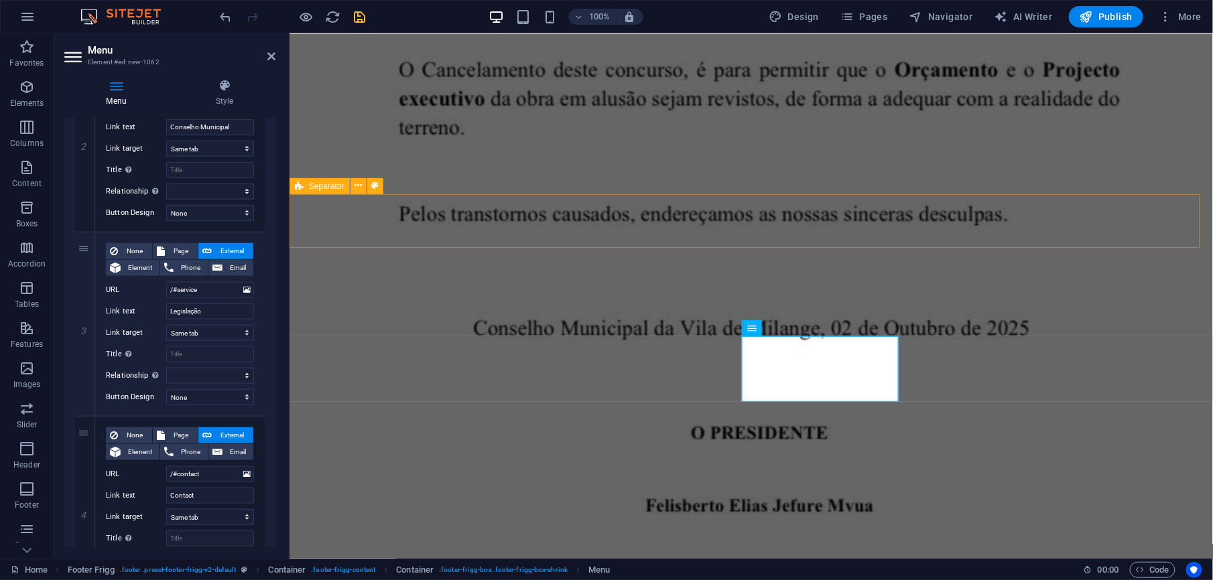
scroll to position [389, 0]
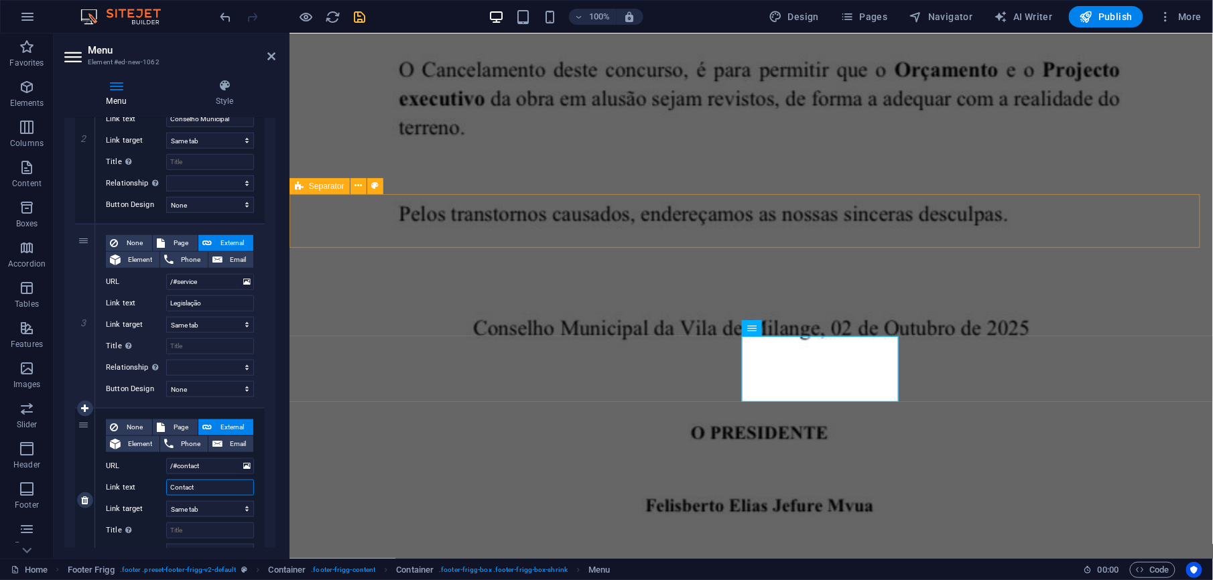
drag, startPoint x: 205, startPoint y: 486, endPoint x: 75, endPoint y: 484, distance: 130.0
click at [75, 484] on div "4 None Page External Element Phone Email Page Home Urbanizacao galeria Subpage …" at bounding box center [170, 501] width 190 height 184
type input "N"
select select
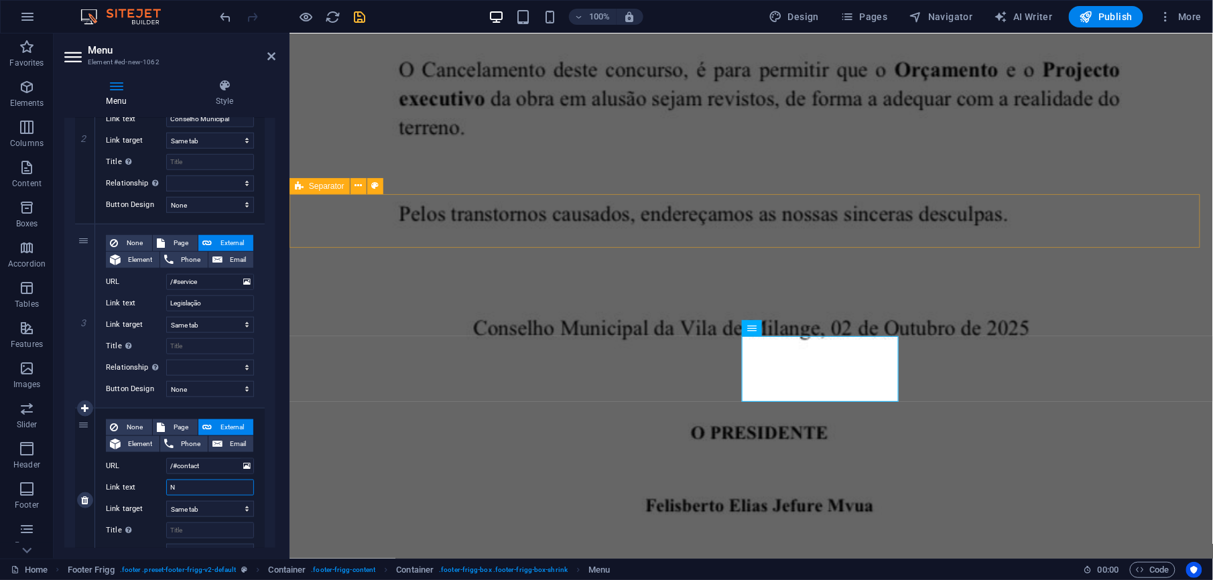
select select
type input "Noticias"
select select
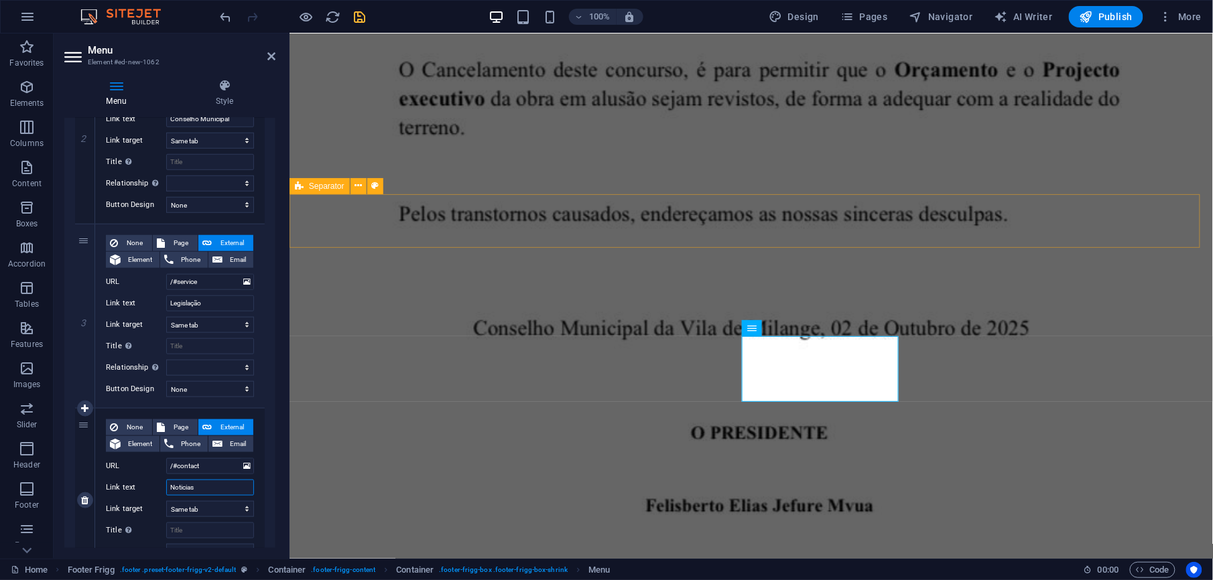
select select
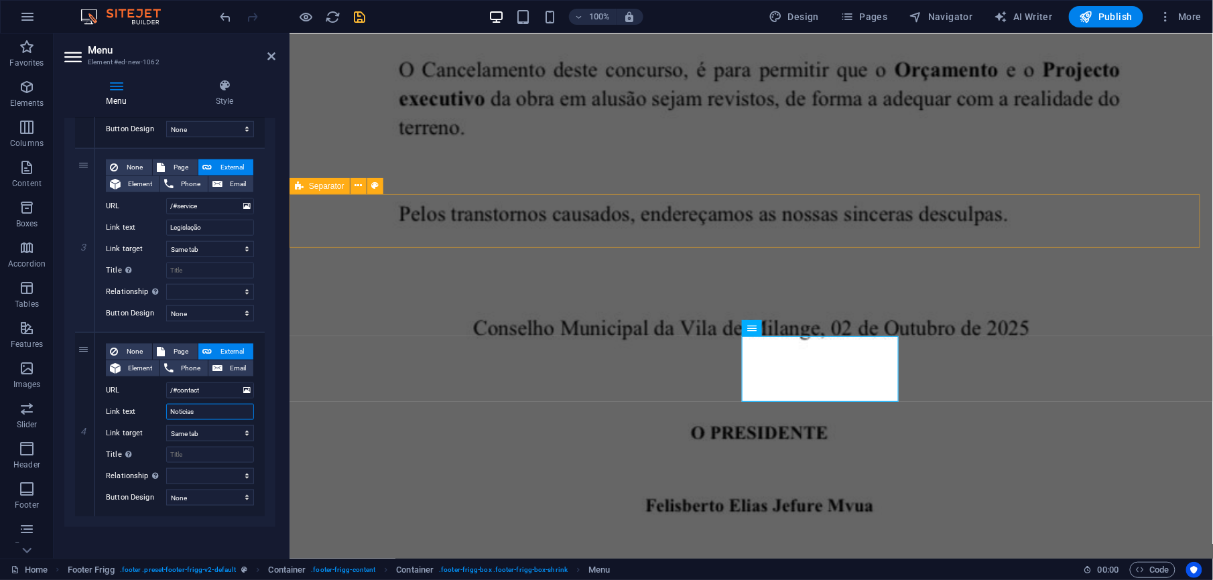
scroll to position [472, 0]
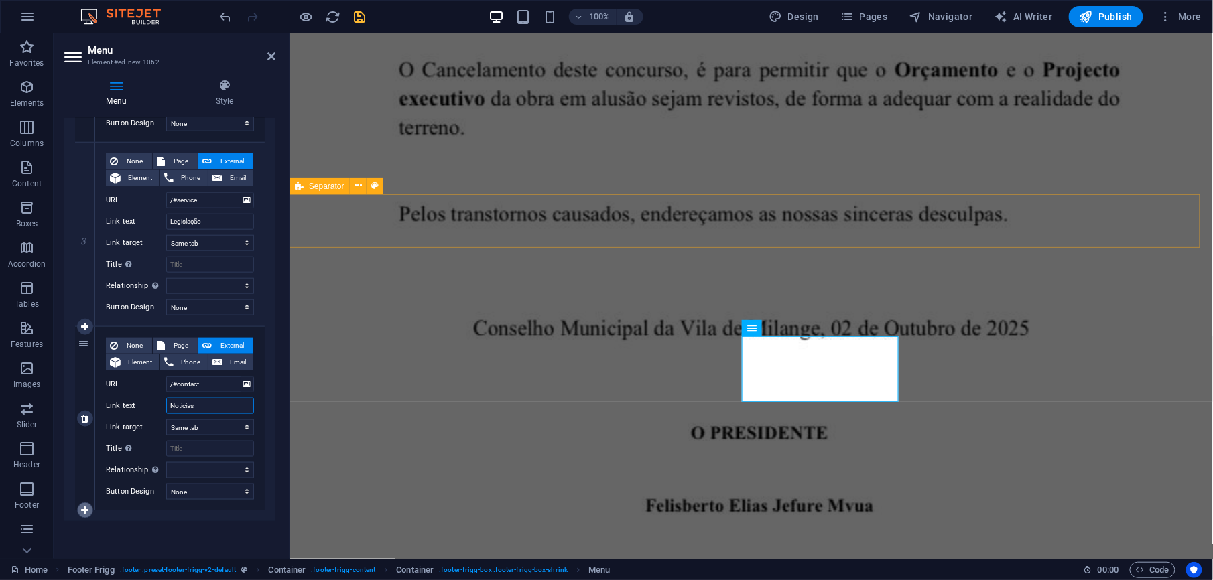
type input "Noticias"
click at [84, 515] on link at bounding box center [85, 511] width 16 height 16
select select
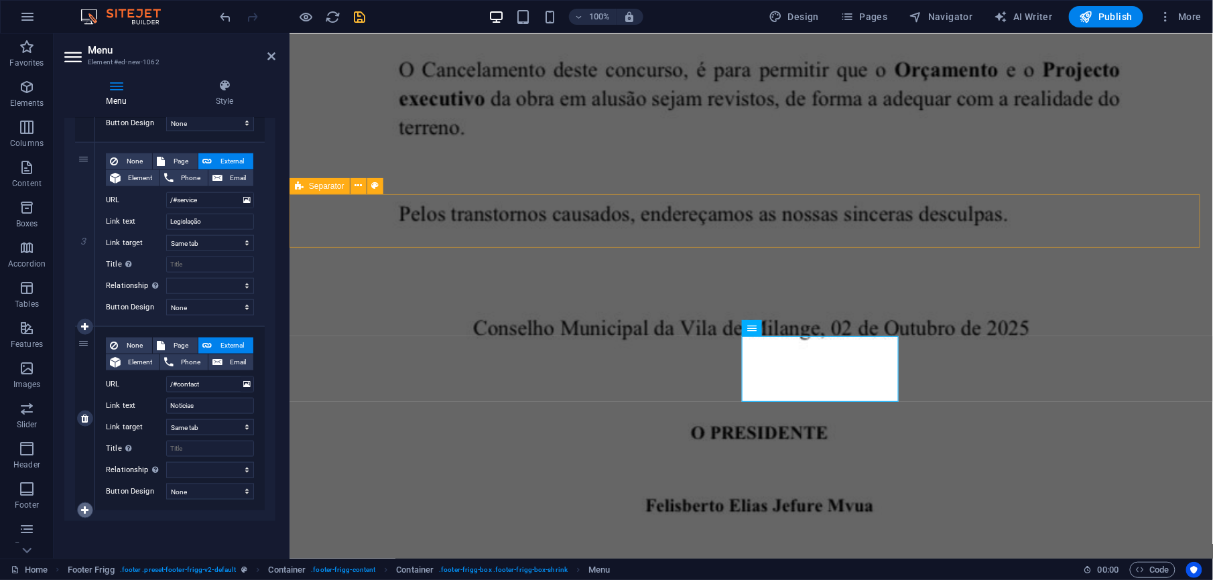
select select
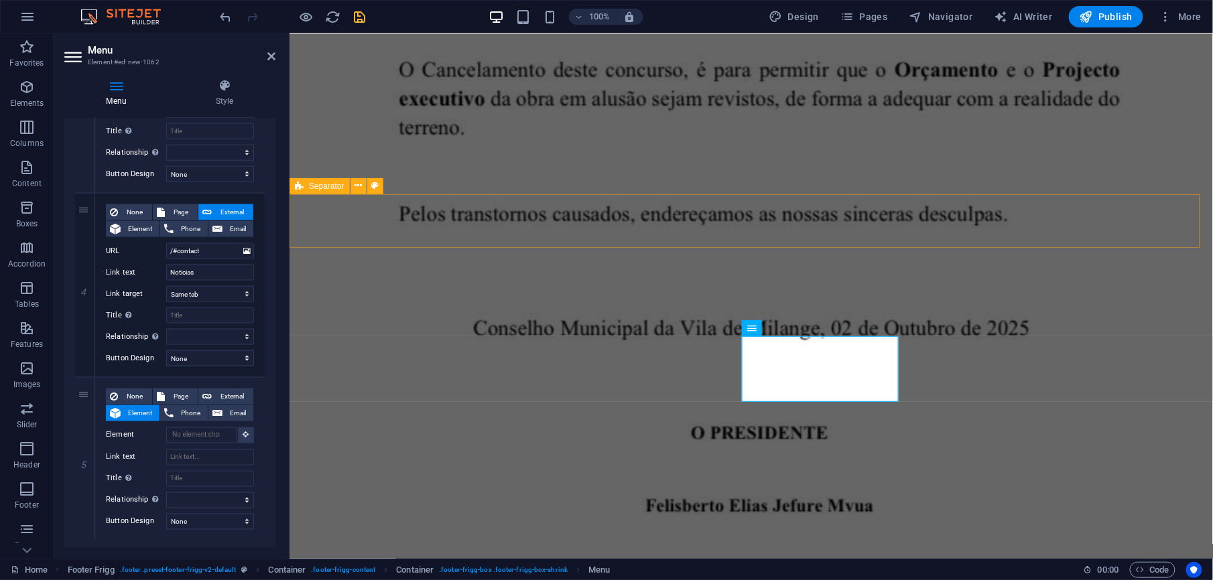
scroll to position [607, 0]
click at [196, 453] on input "Link text" at bounding box center [210, 455] width 88 height 16
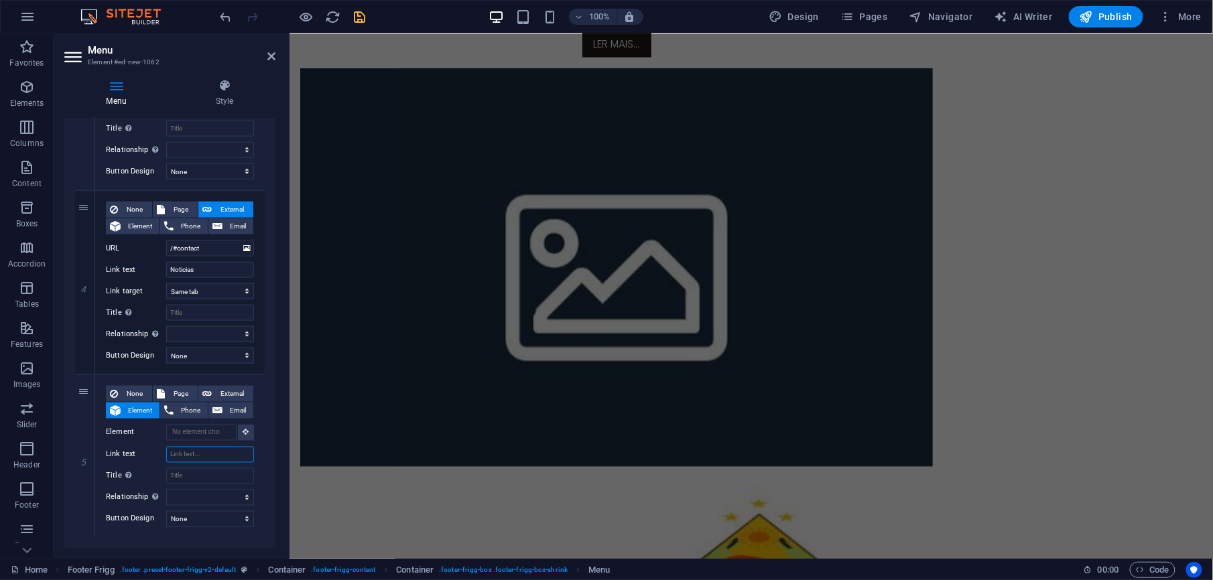
scroll to position [3026, 0]
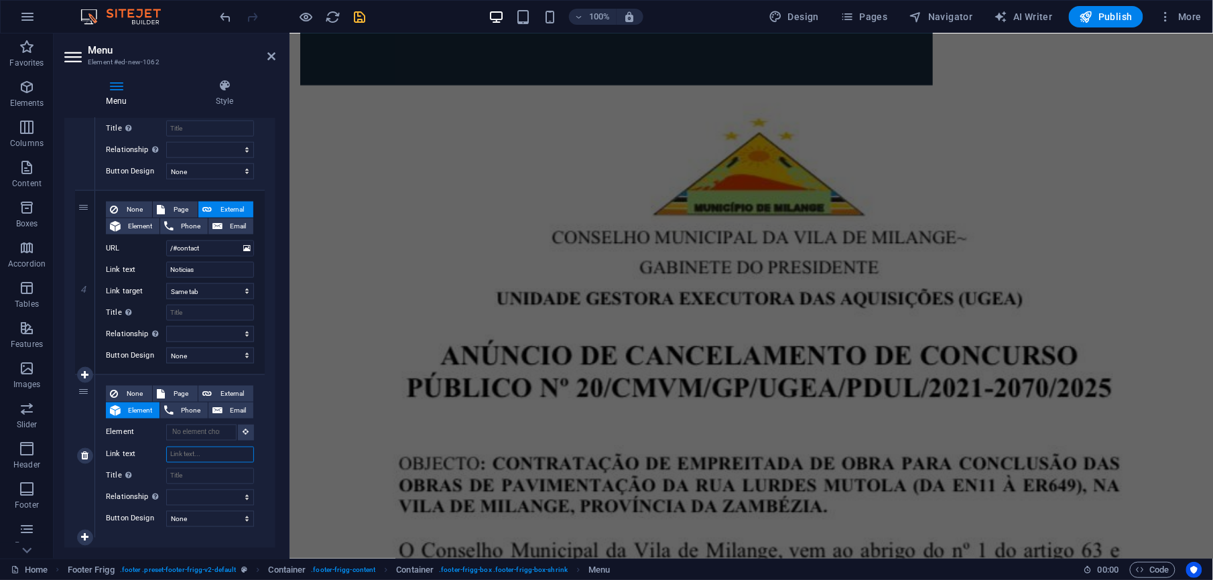
type input "U"
select select
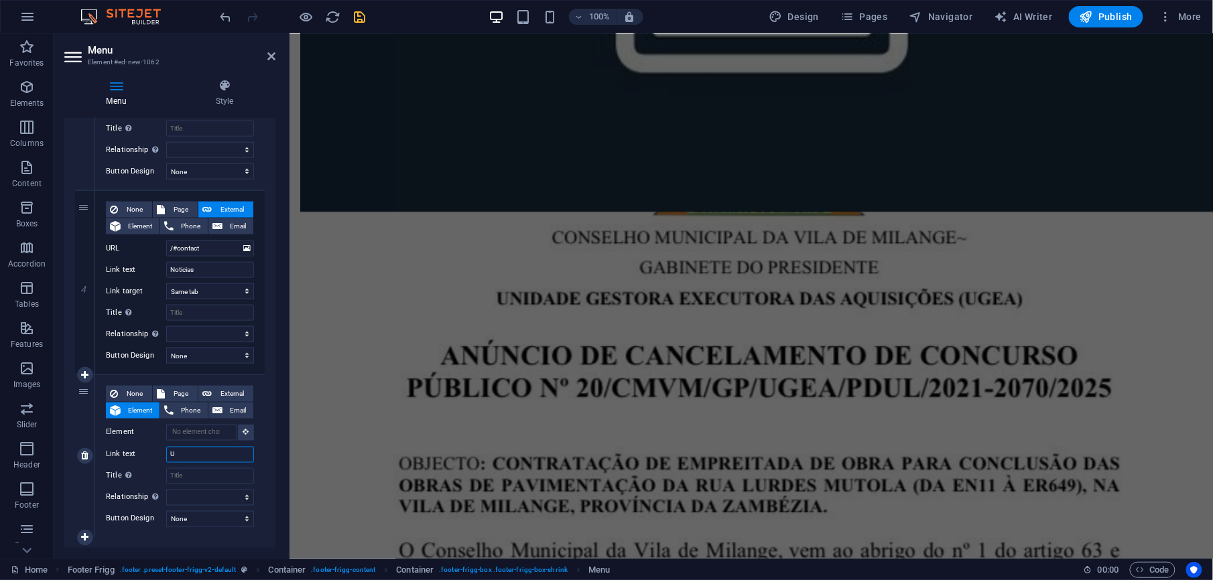
scroll to position [3621, 0]
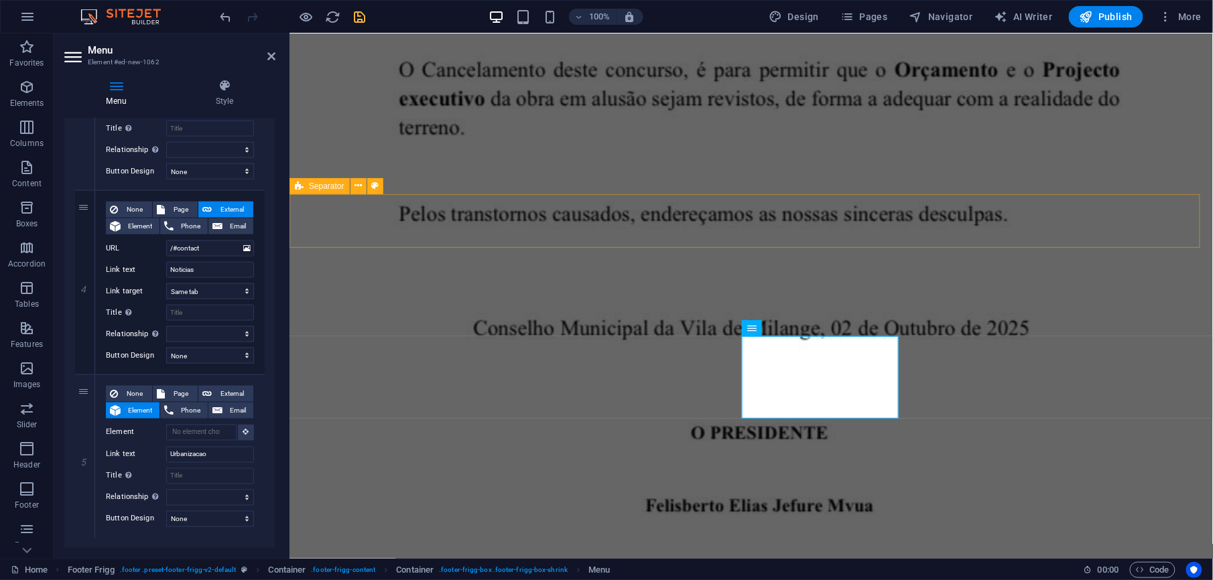
drag, startPoint x: 271, startPoint y: 449, endPoint x: 269, endPoint y: 470, distance: 20.9
click at [269, 469] on div "1 None Page External Element Phone Email Page Home Urbanizacao galeria Subpage …" at bounding box center [169, 88] width 211 height 922
click at [191, 456] on input "Urbanizacao" at bounding box center [210, 455] width 88 height 16
drag, startPoint x: 193, startPoint y: 454, endPoint x: 221, endPoint y: 457, distance: 27.7
click at [221, 457] on input "Urbanizacao" at bounding box center [210, 455] width 88 height 16
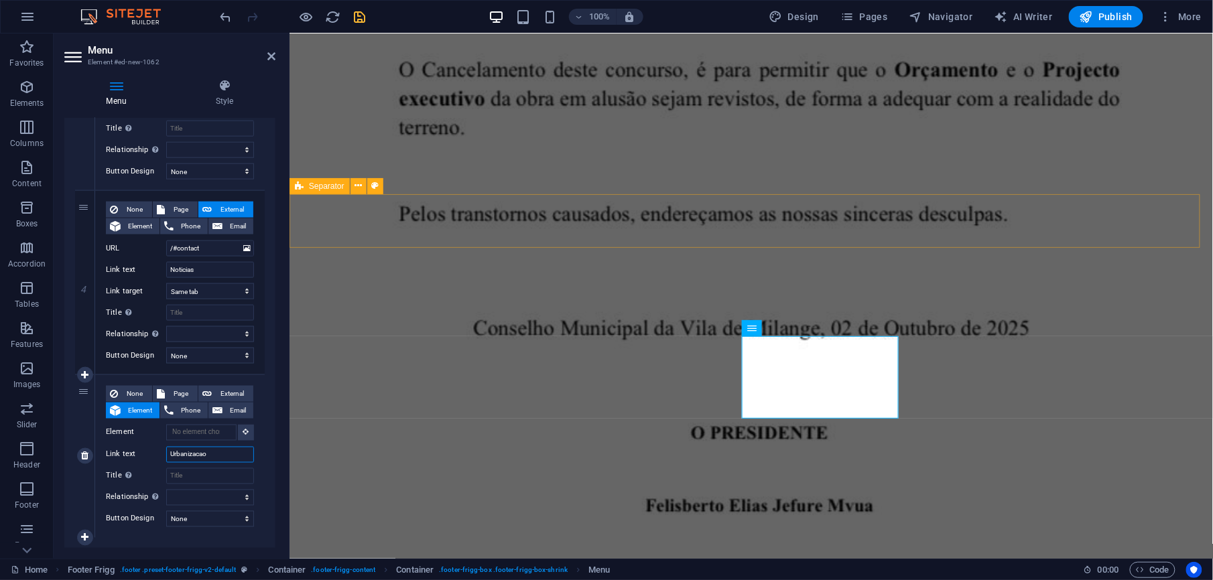
drag, startPoint x: 202, startPoint y: 451, endPoint x: 210, endPoint y: 451, distance: 8.7
click at [210, 451] on input "Urbanizacao" at bounding box center [210, 455] width 88 height 16
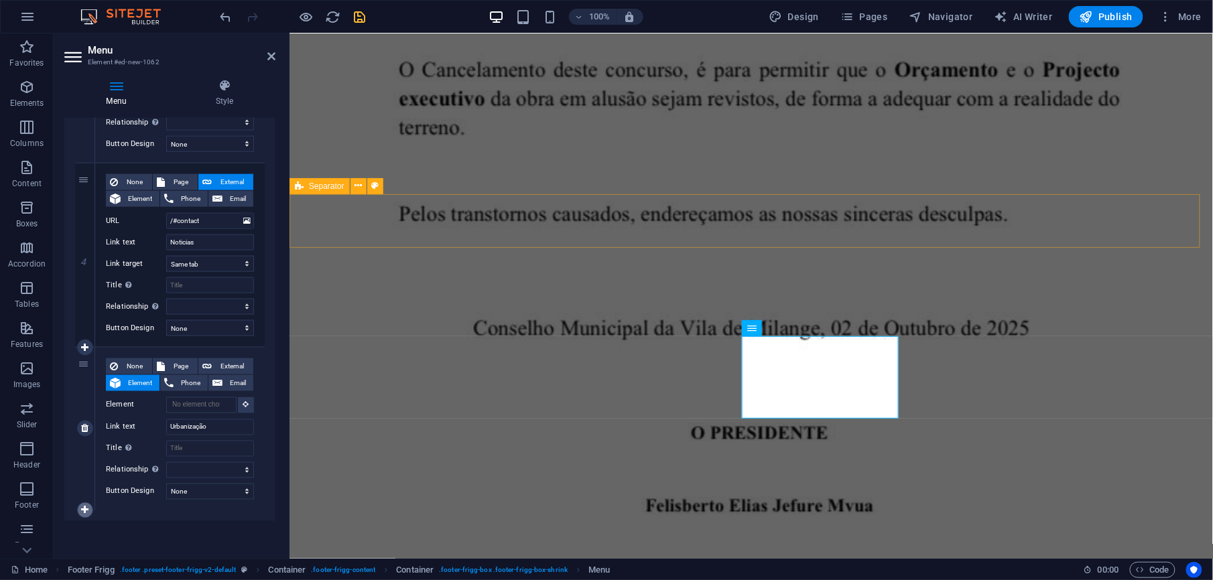
click at [83, 510] on icon at bounding box center [84, 510] width 7 height 9
drag, startPoint x: 271, startPoint y: 473, endPoint x: 273, endPoint y: 496, distance: 22.9
click at [273, 496] on div "Menu Auto Custom Create custom menu items for this menu. Recommended for one-pa…" at bounding box center [169, 333] width 211 height 430
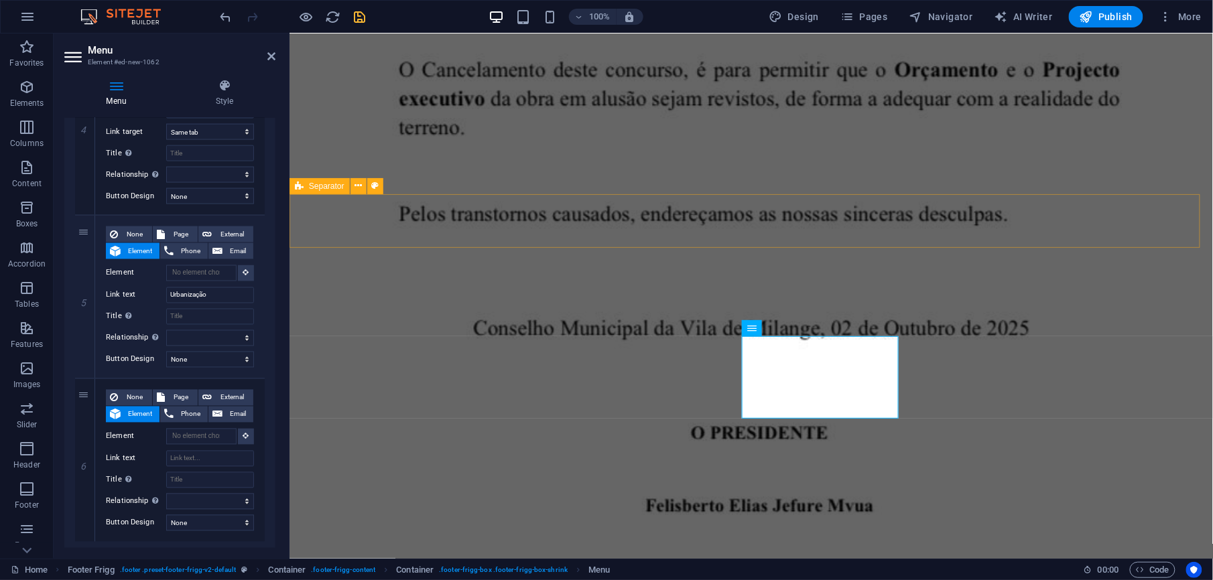
scroll to position [773, 0]
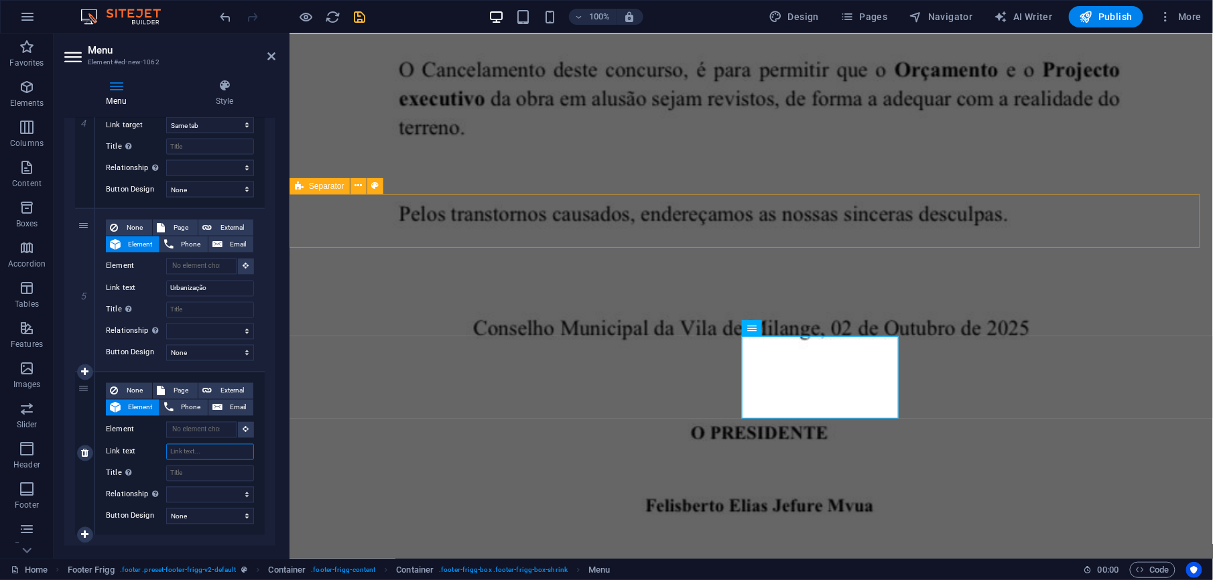
click at [191, 453] on input "Link text" at bounding box center [210, 452] width 88 height 16
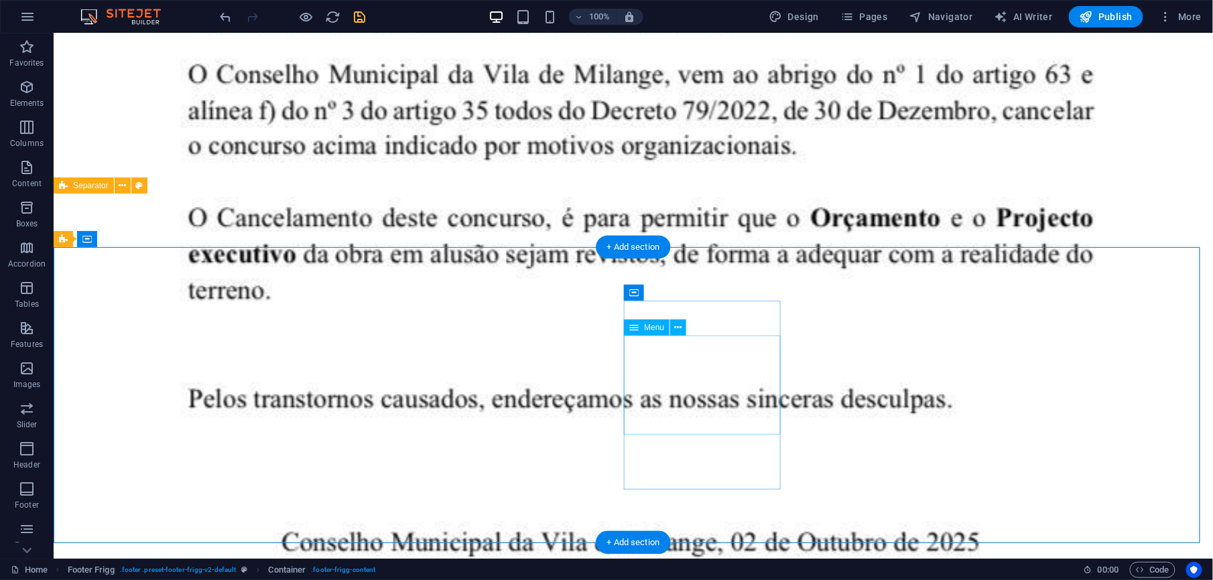
scroll to position [3668, 0]
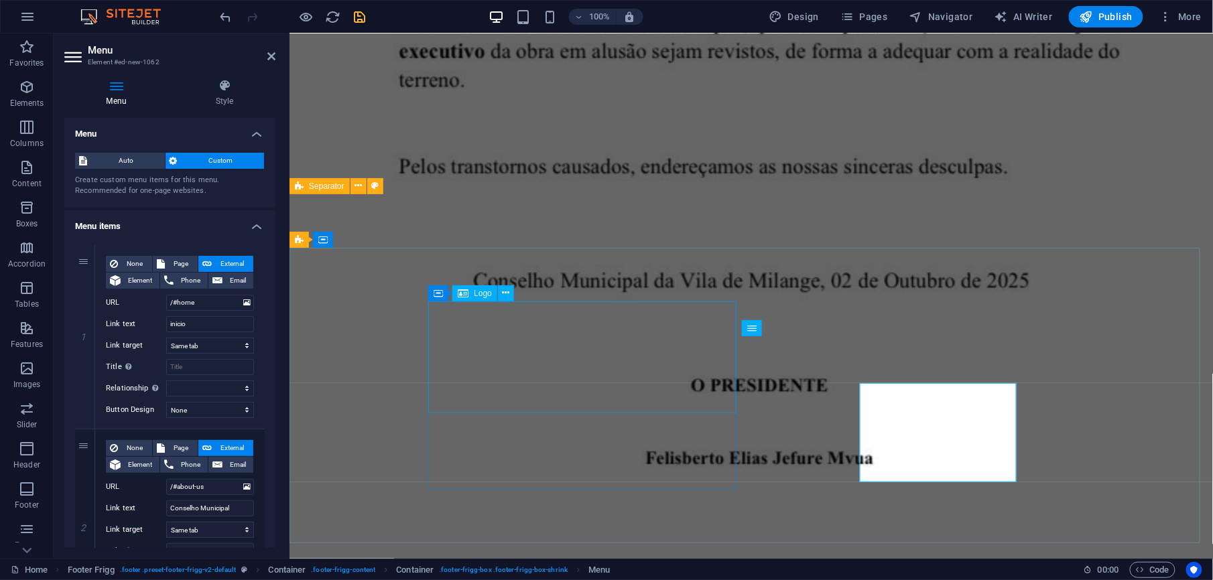
scroll to position [3621, 0]
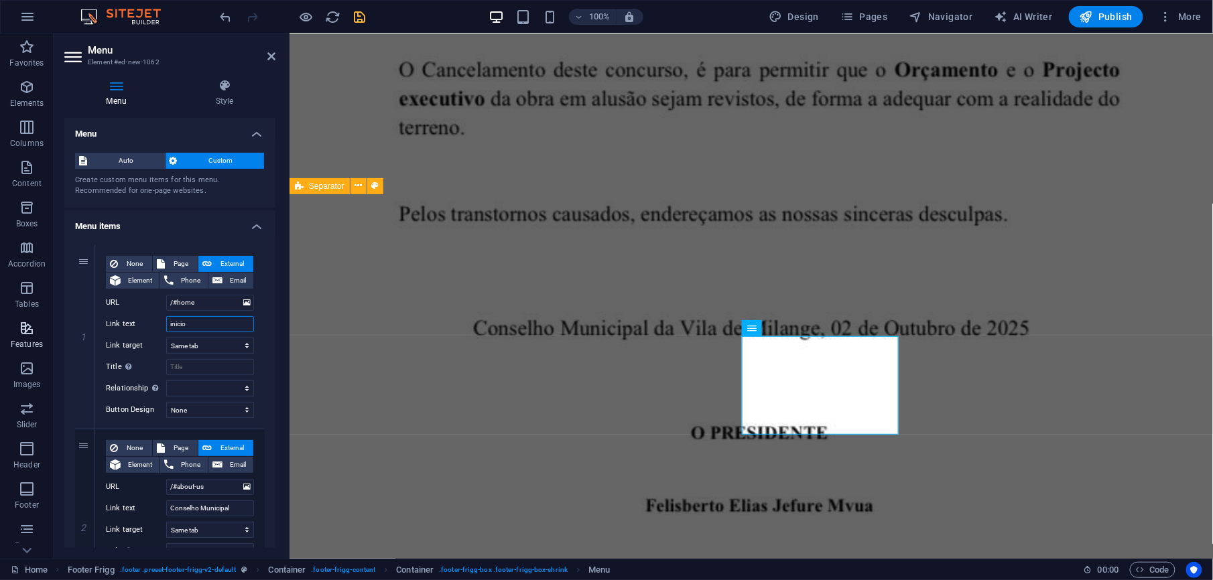
drag, startPoint x: 194, startPoint y: 324, endPoint x: 36, endPoint y: 315, distance: 159.1
click at [36, 315] on section "Favorites Elements Columns Content Boxes Accordion Tables Features Images Slide…" at bounding box center [606, 296] width 1213 height 525
click at [283, 358] on div "Menu Style Menu Auto Custom Create custom menu items for this menu. Recommended…" at bounding box center [170, 313] width 233 height 491
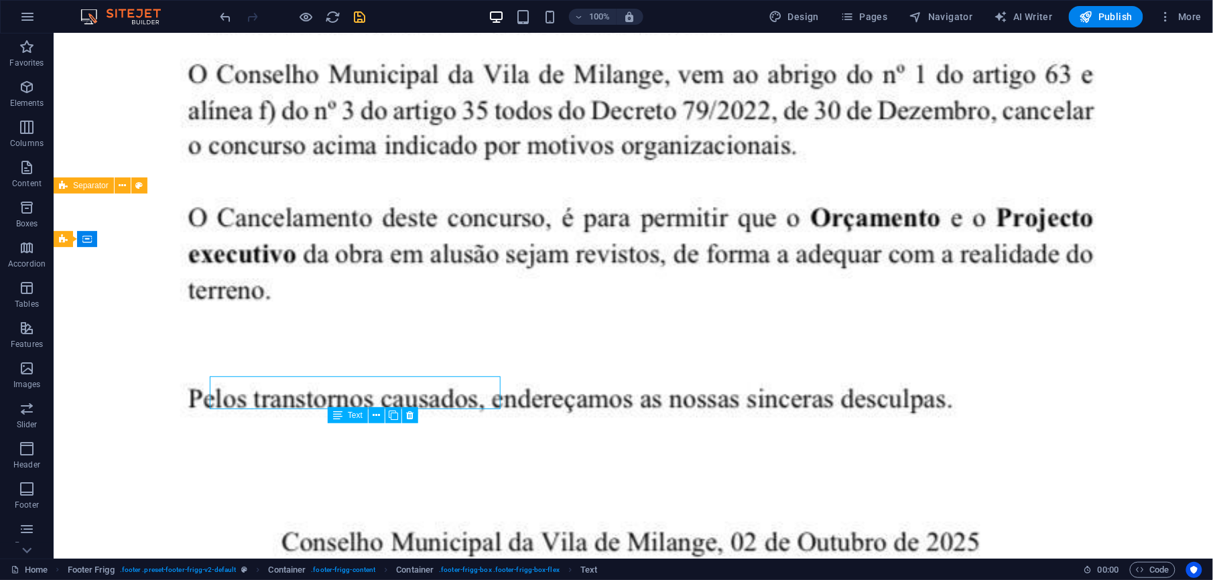
scroll to position [3668, 0]
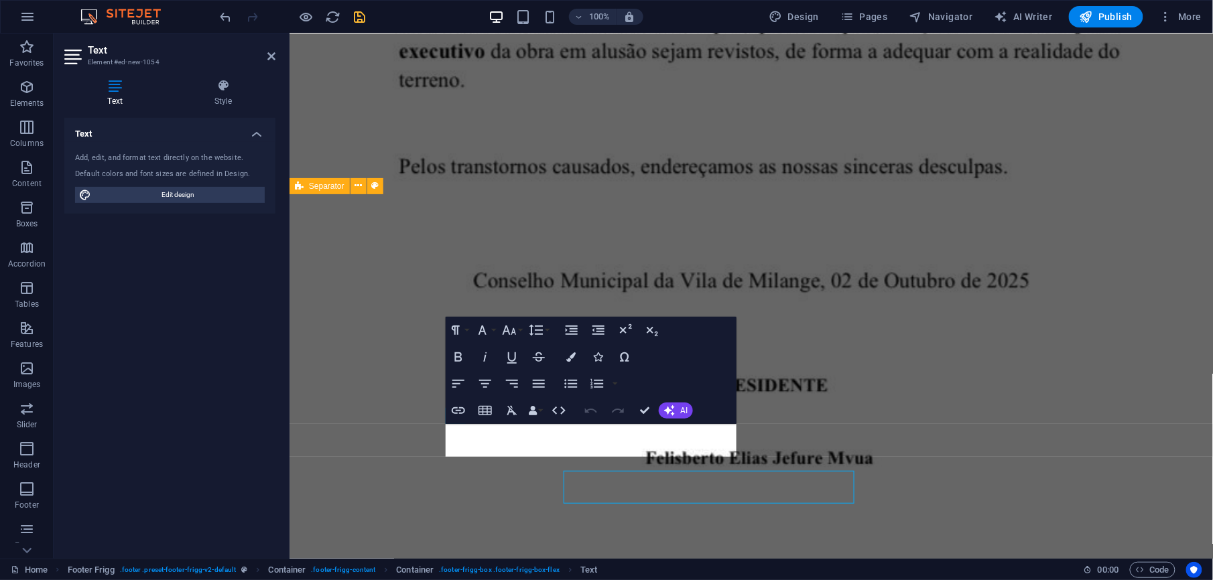
scroll to position [3621, 0]
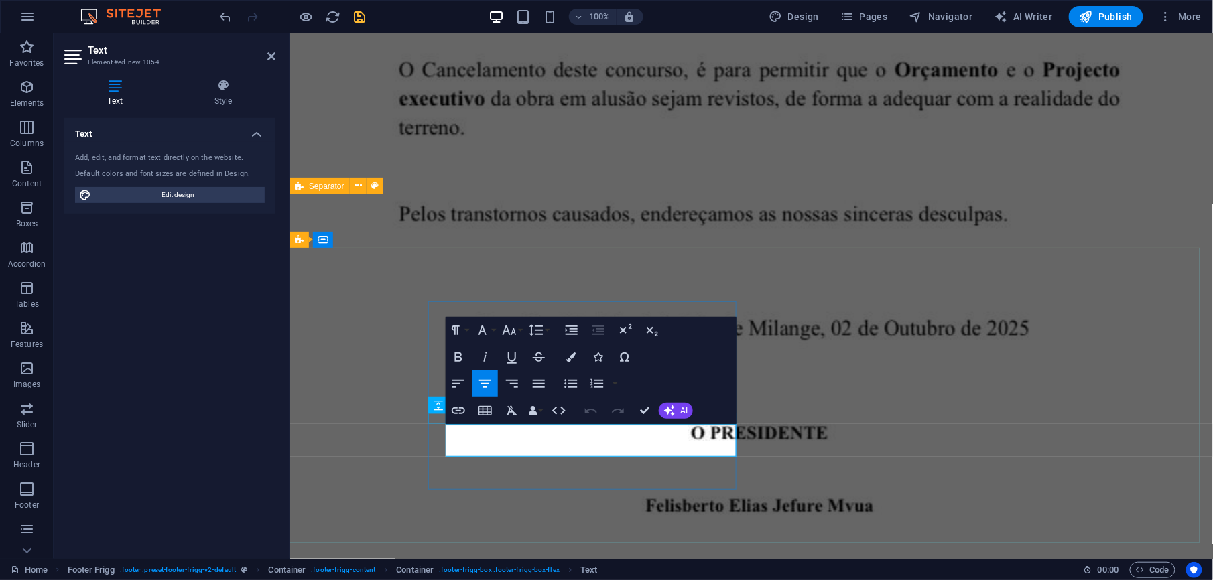
drag, startPoint x: 635, startPoint y: 444, endPoint x: 538, endPoint y: 420, distance: 100.1
drag, startPoint x: 538, startPoint y: 420, endPoint x: 641, endPoint y: 434, distance: 104.1
drag, startPoint x: 624, startPoint y: 451, endPoint x: 542, endPoint y: 421, distance: 87.2
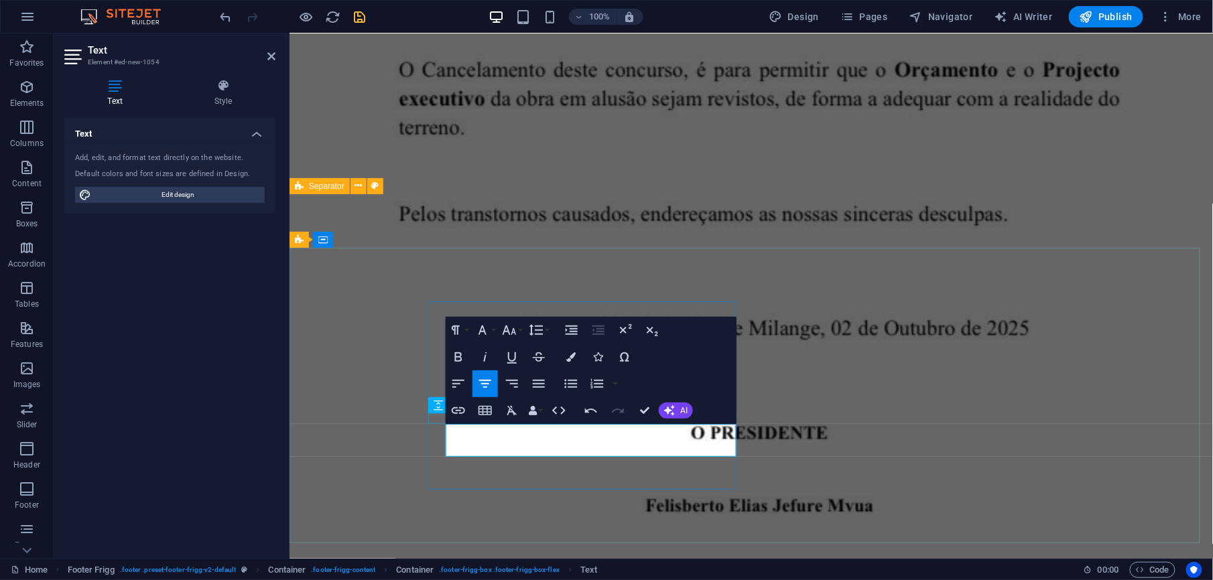
drag, startPoint x: 542, startPoint y: 421, endPoint x: 643, endPoint y: 443, distance: 102.9
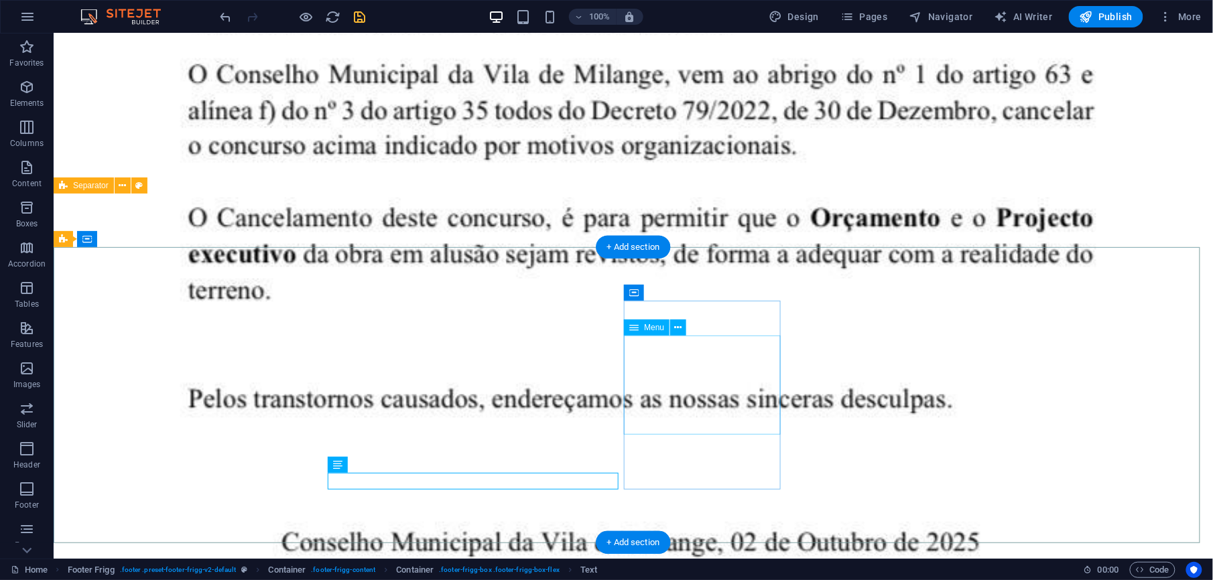
scroll to position [3668, 0]
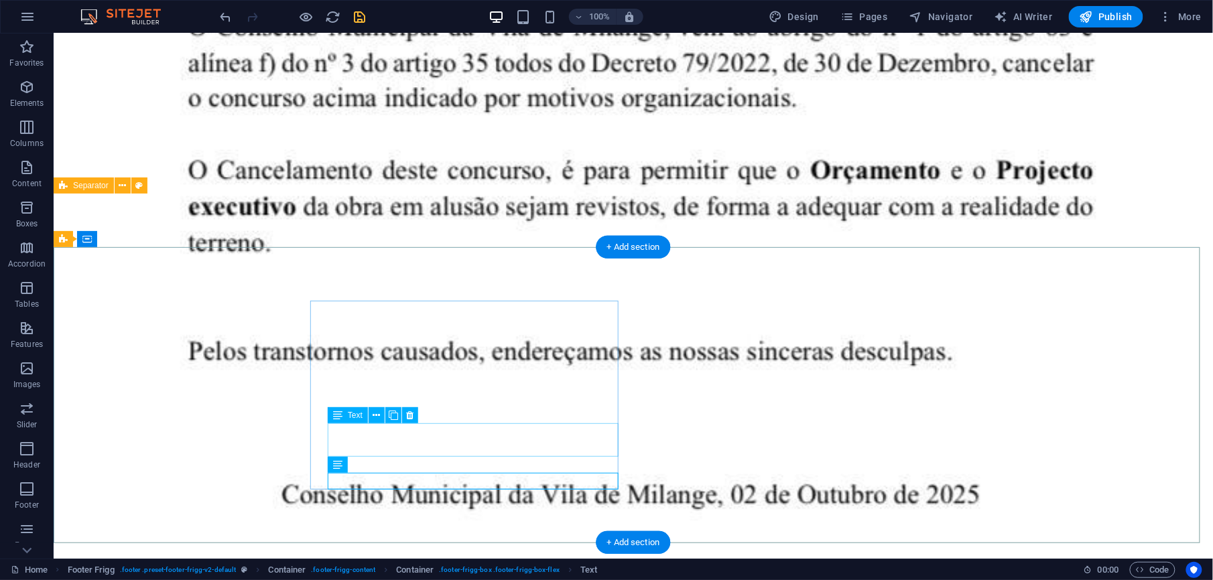
drag, startPoint x: 485, startPoint y: 431, endPoint x: 411, endPoint y: 447, distance: 76.1
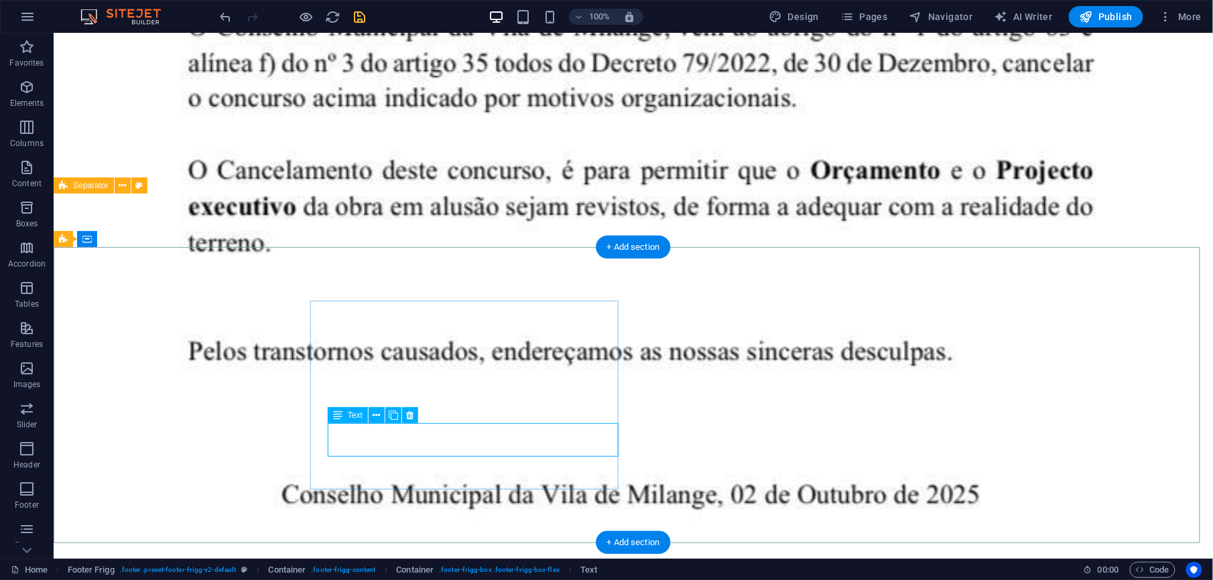
drag, startPoint x: 453, startPoint y: 431, endPoint x: 528, endPoint y: 434, distance: 75.1
drag, startPoint x: 458, startPoint y: 431, endPoint x: 512, endPoint y: 423, distance: 54.2
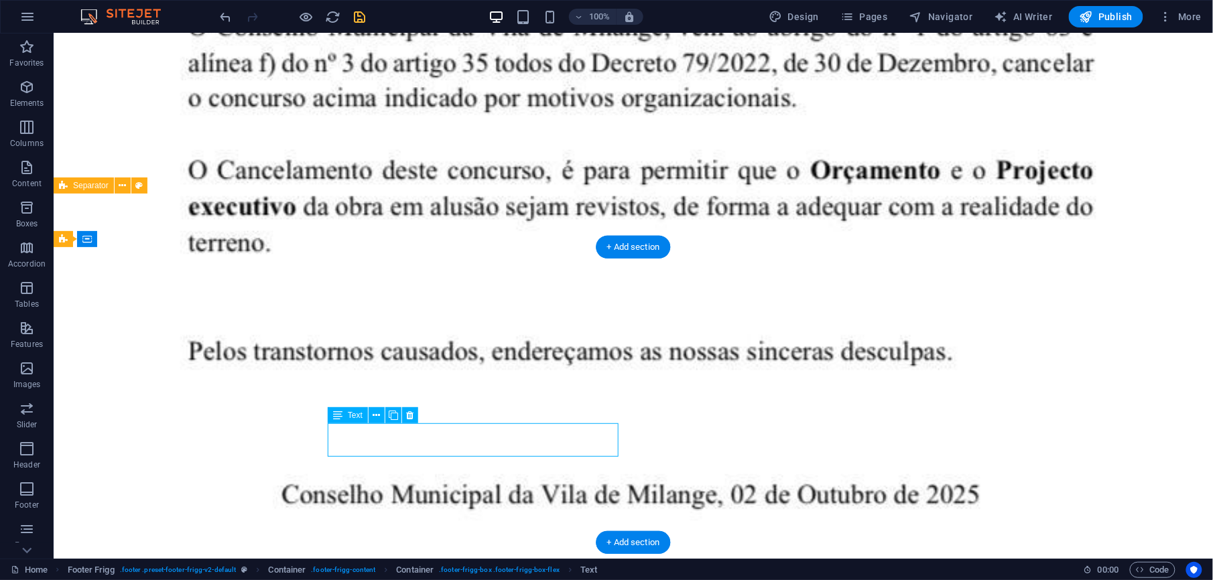
copy span "Street"
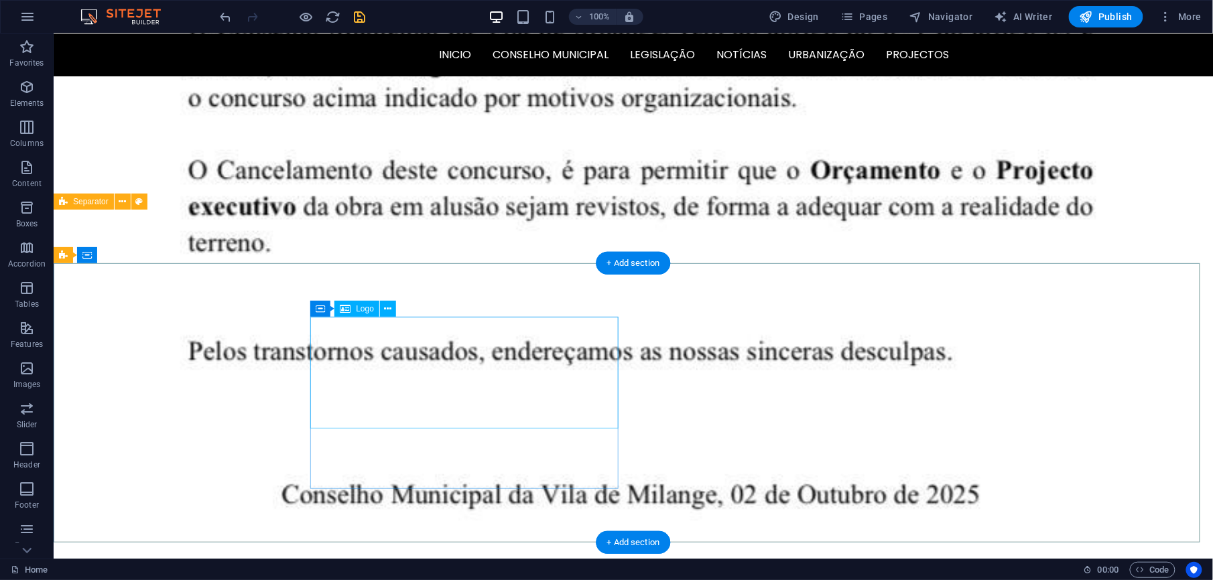
scroll to position [3652, 0]
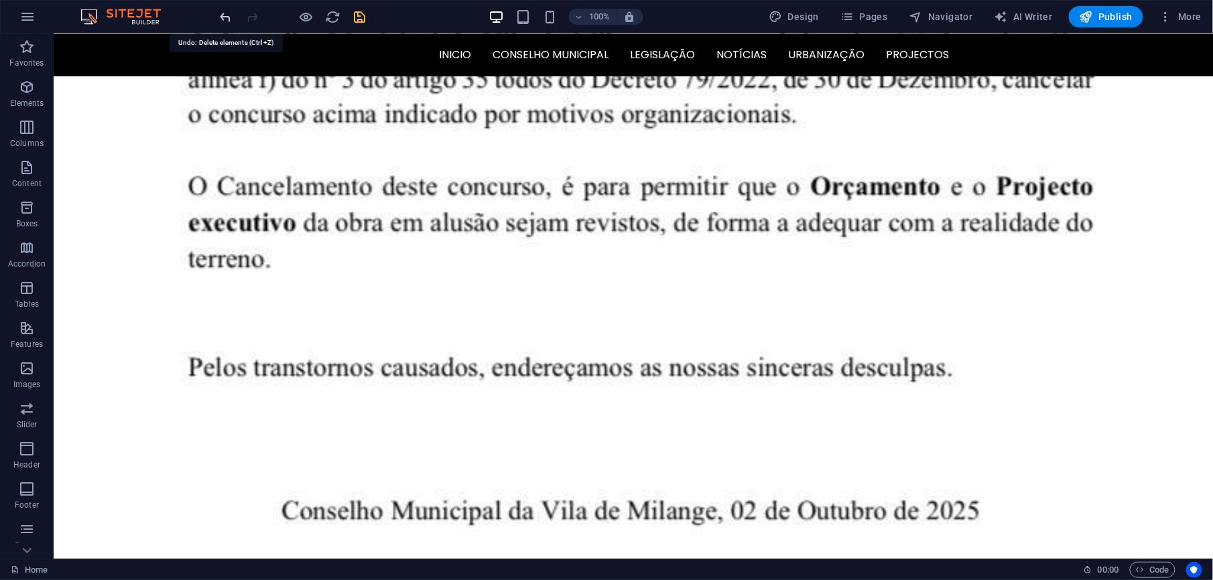
click at [228, 20] on icon "undo" at bounding box center [226, 16] width 15 height 15
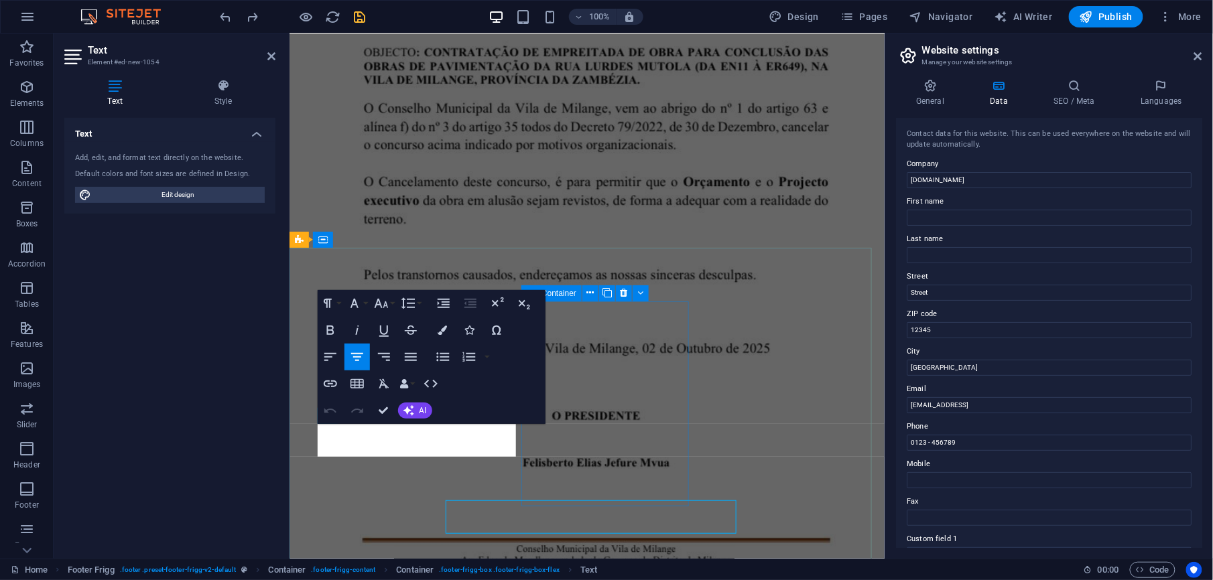
scroll to position [3544, 0]
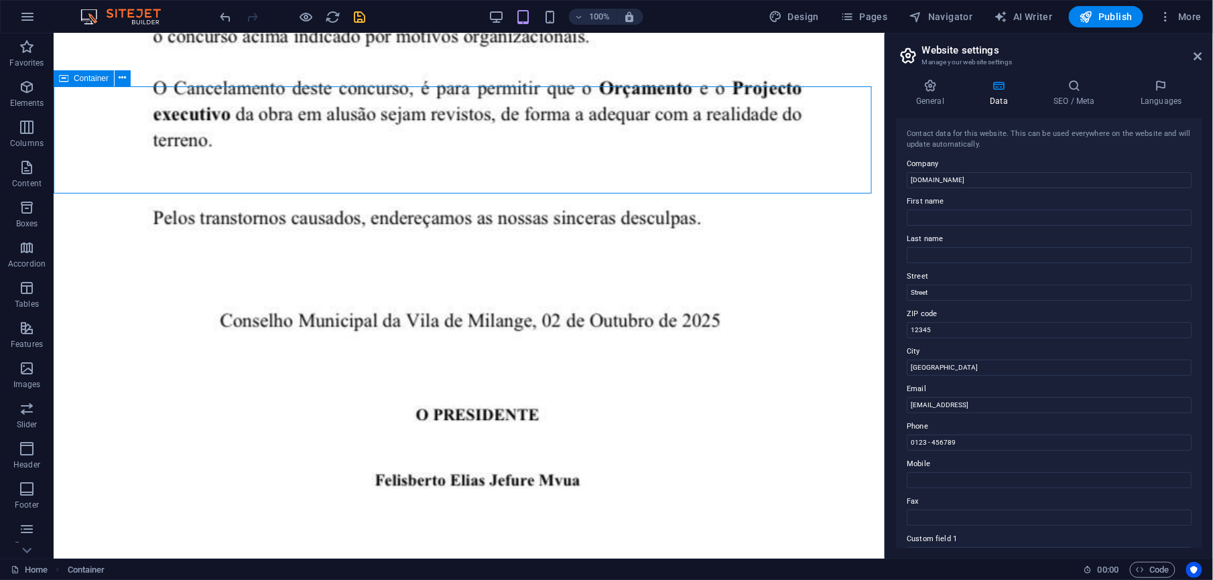
scroll to position [3603, 0]
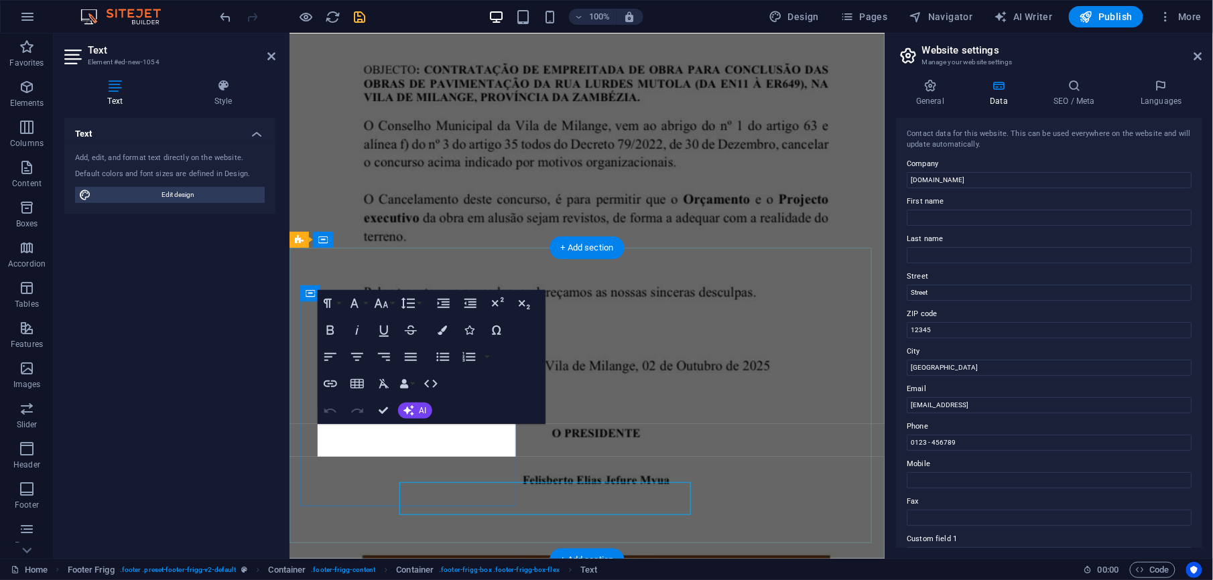
scroll to position [3544, 0]
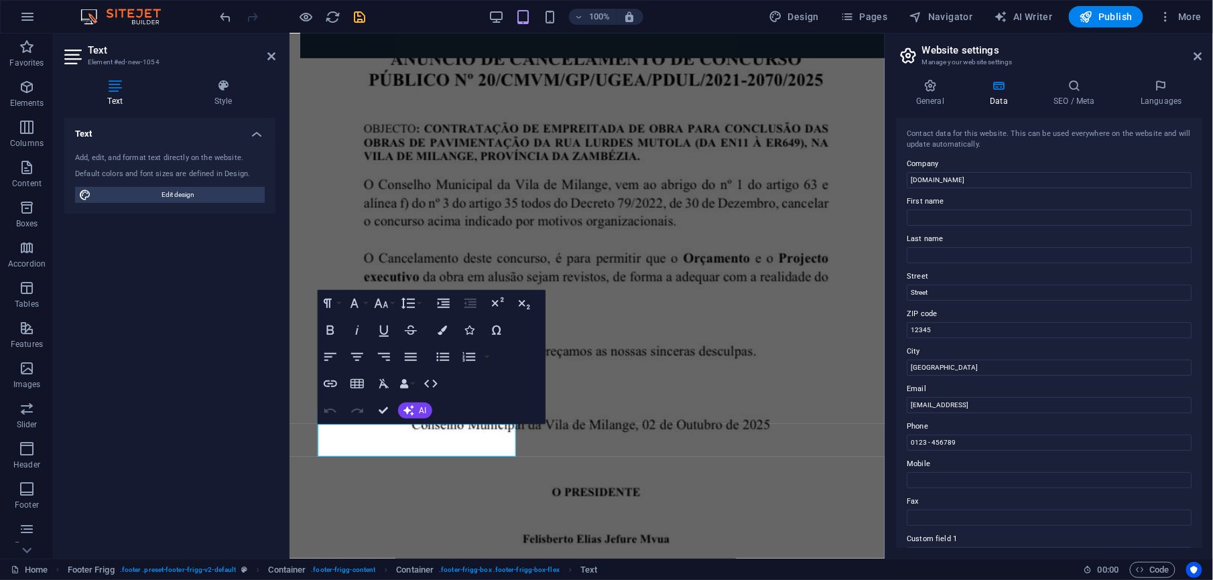
drag, startPoint x: 1202, startPoint y: 339, endPoint x: 1202, endPoint y: 300, distance: 38.9
click at [1137, 300] on div "General Data SEO / Meta Languages Website name cmmilange.gov.mz Logo Drag files…" at bounding box center [1049, 313] width 328 height 491
click at [991, 180] on input "[DOMAIN_NAME]" at bounding box center [1049, 180] width 285 height 16
drag, startPoint x: 1280, startPoint y: 212, endPoint x: 857, endPoint y: 171, distance: 424.3
paste input "MUNÍCIPIO DE MILANGE"
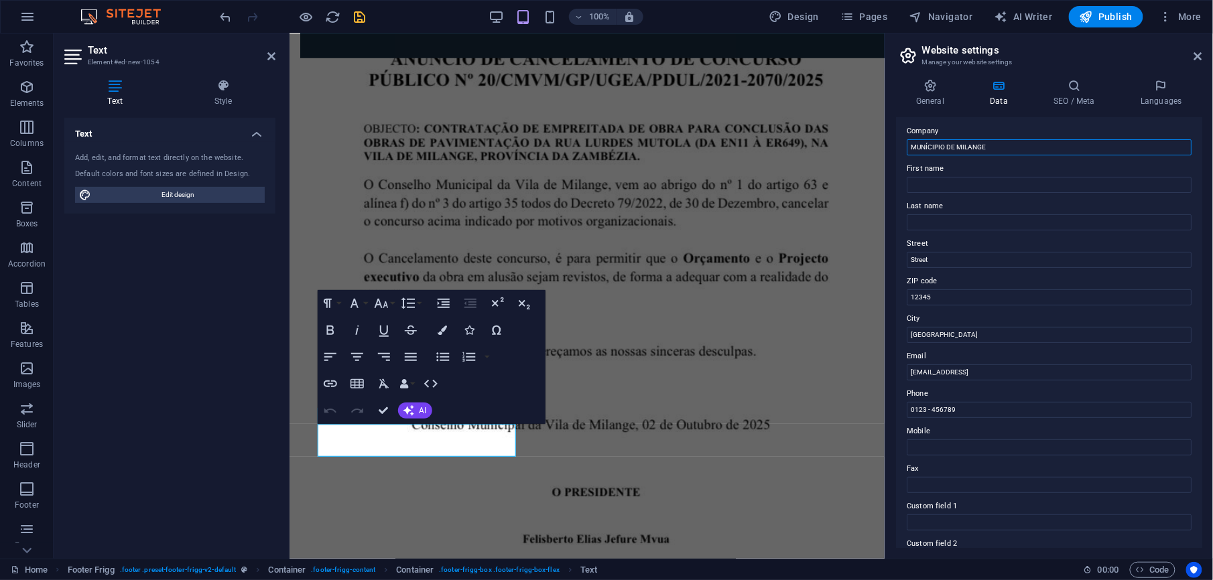
scroll to position [36, 0]
click at [940, 255] on input "Street" at bounding box center [1049, 257] width 285 height 16
drag, startPoint x: 1229, startPoint y: 288, endPoint x: 873, endPoint y: 262, distance: 356.2
click at [952, 258] on input "Street" at bounding box center [1049, 257] width 285 height 16
paste input "AV.[PERSON_NAME], ao lado do Governo do Distrito."
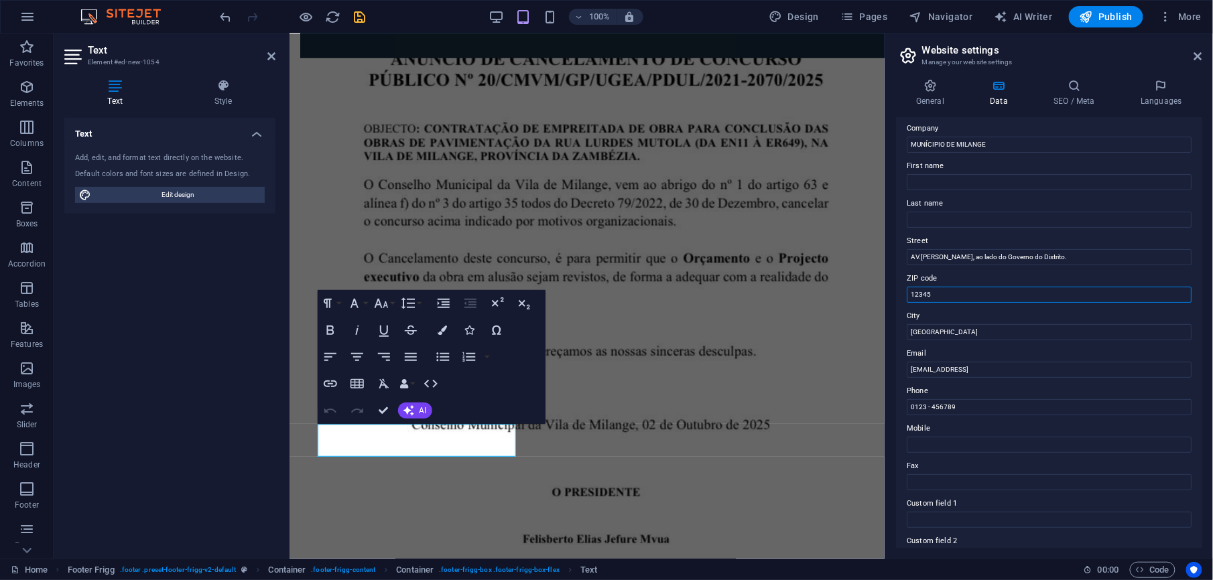
click at [956, 290] on input "12345" at bounding box center [1049, 295] width 285 height 16
click at [938, 334] on input "[GEOGRAPHIC_DATA]" at bounding box center [1049, 332] width 285 height 16
drag, startPoint x: 1365, startPoint y: 401, endPoint x: 883, endPoint y: 363, distance: 483.5
click at [930, 365] on input "Email" at bounding box center [1049, 370] width 285 height 16
paste input "[EMAIL_ADDRESS][DOMAIN_NAME]"
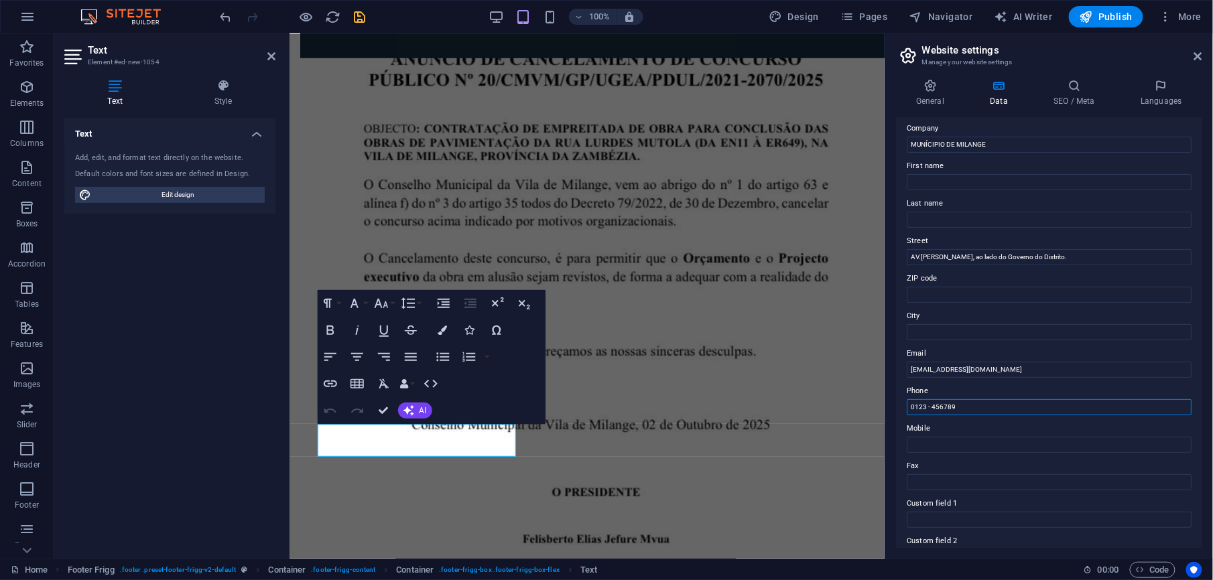
drag, startPoint x: 1255, startPoint y: 441, endPoint x: 855, endPoint y: 410, distance: 401.3
click at [945, 440] on input "Mobile" at bounding box center [1049, 445] width 285 height 16
paste input "Secretaria Geral - 84 332 8173"
drag, startPoint x: 1198, startPoint y: 275, endPoint x: 1198, endPoint y: 331, distance: 56.3
click at [1137, 331] on div "Contact data for this website. This can be used everywhere on the website and w…" at bounding box center [1049, 333] width 306 height 430
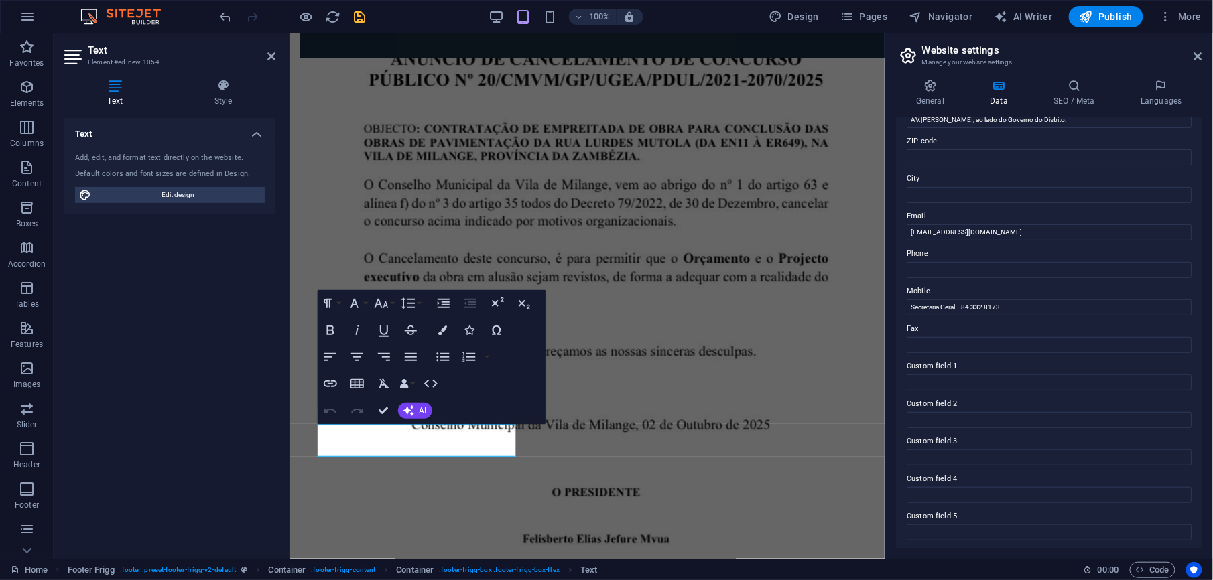
scroll to position [212, 0]
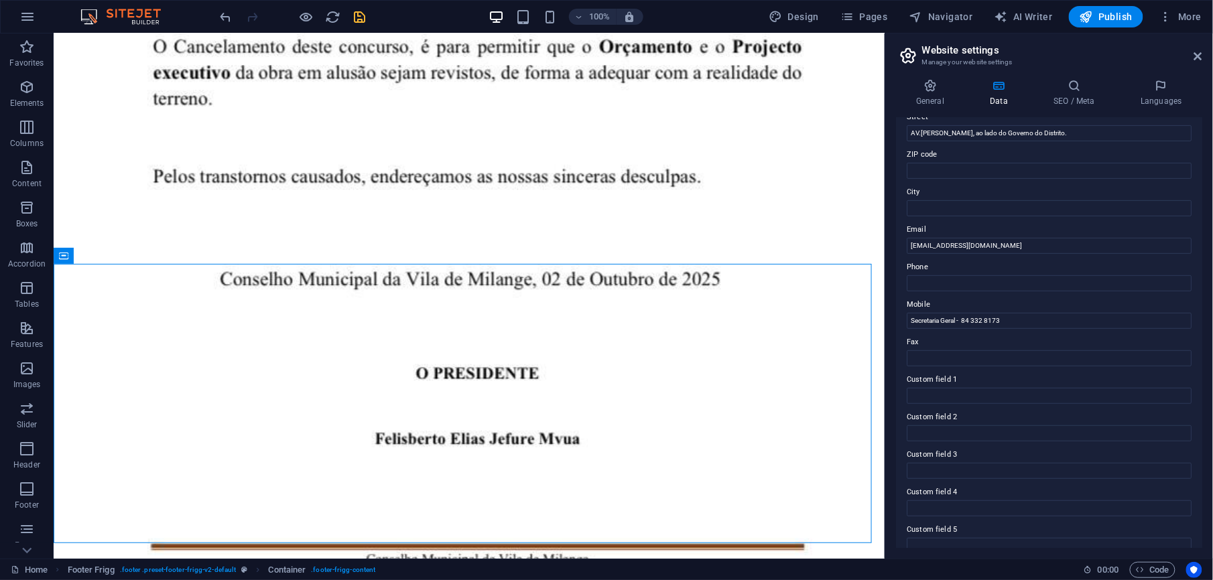
scroll to position [161, 0]
click at [928, 284] on input "Phone" at bounding box center [1049, 282] width 285 height 16
paste input "Secretaria Geral - 84 332 8173"
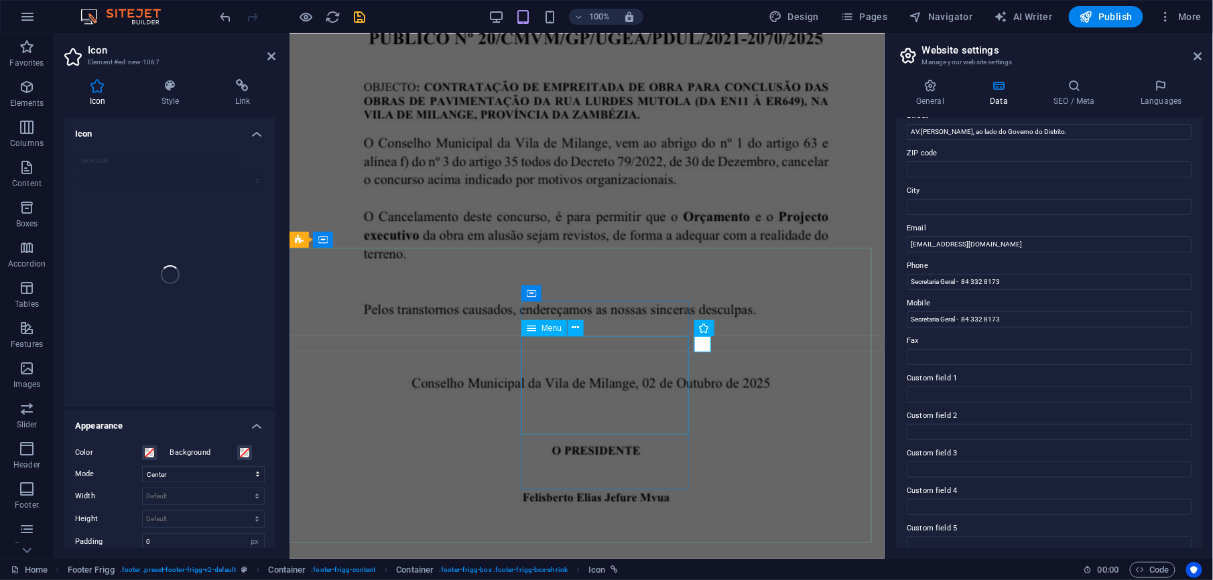
scroll to position [3544, 0]
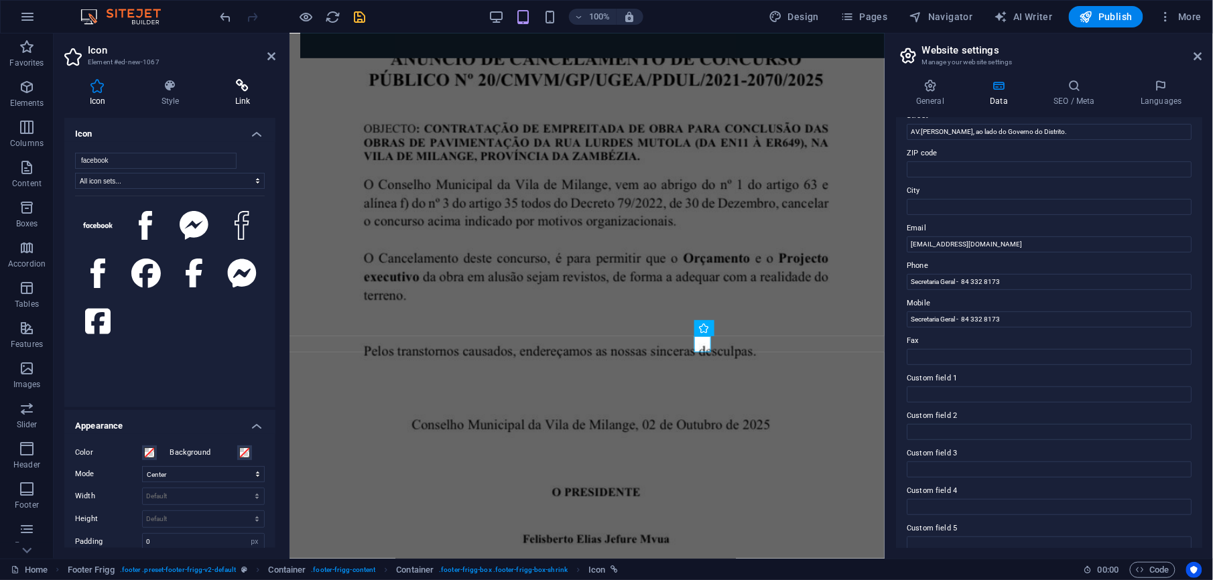
click at [250, 103] on h4 "Link" at bounding box center [243, 93] width 66 height 28
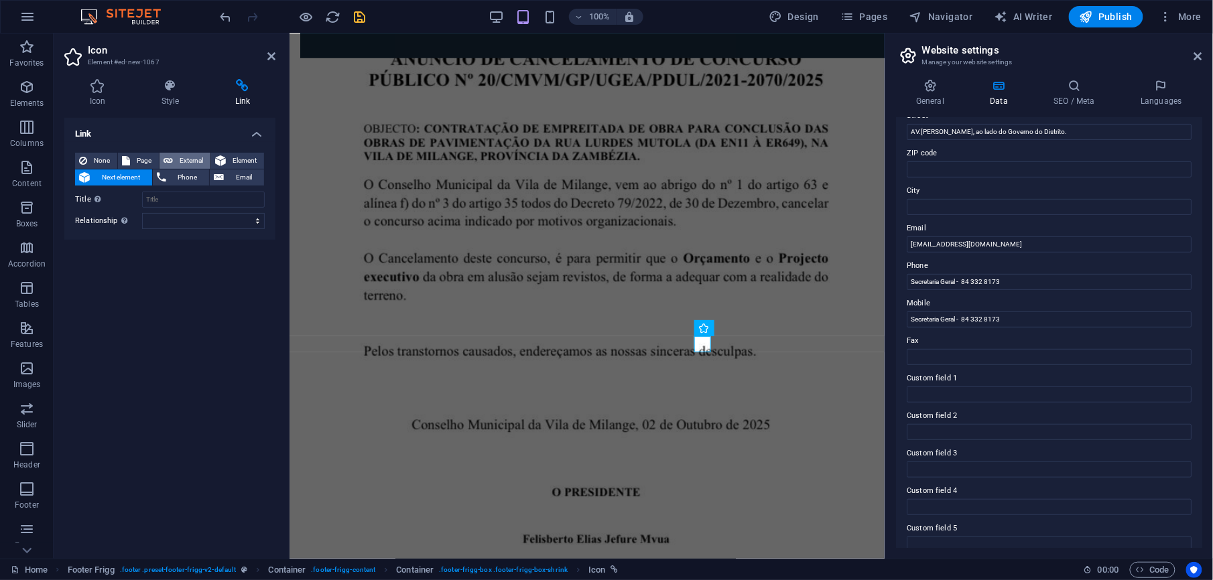
click at [194, 155] on span "External" at bounding box center [191, 161] width 29 height 16
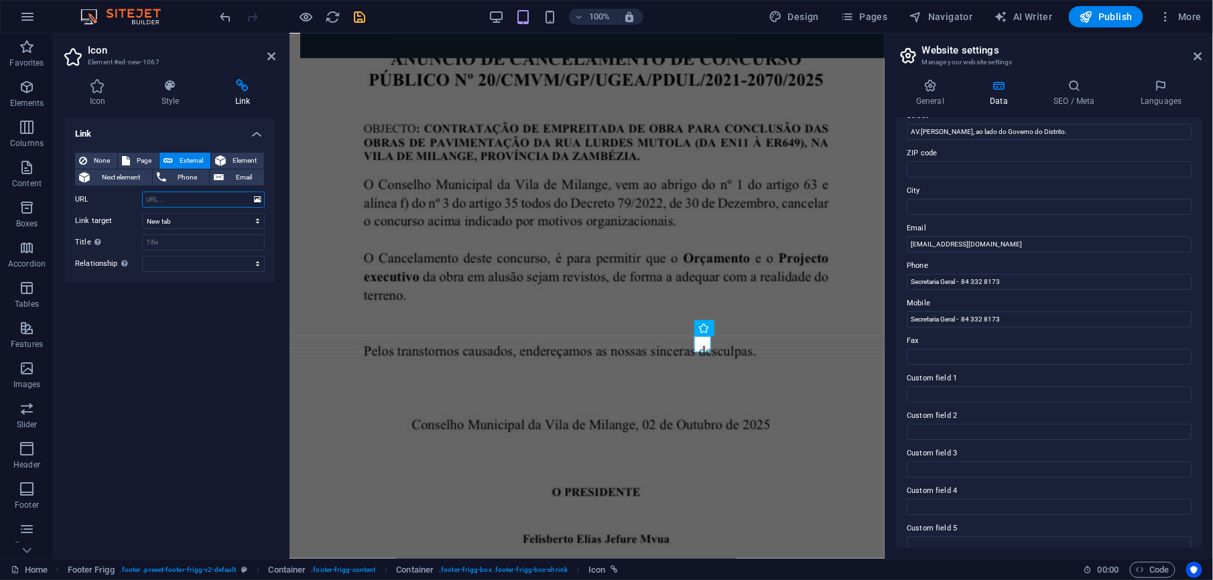
click at [170, 202] on input "URL" at bounding box center [203, 200] width 123 height 16
paste input "facebook.com/municipiodemilange"
click at [197, 223] on select "New tab Same tab Overlay" at bounding box center [203, 221] width 123 height 16
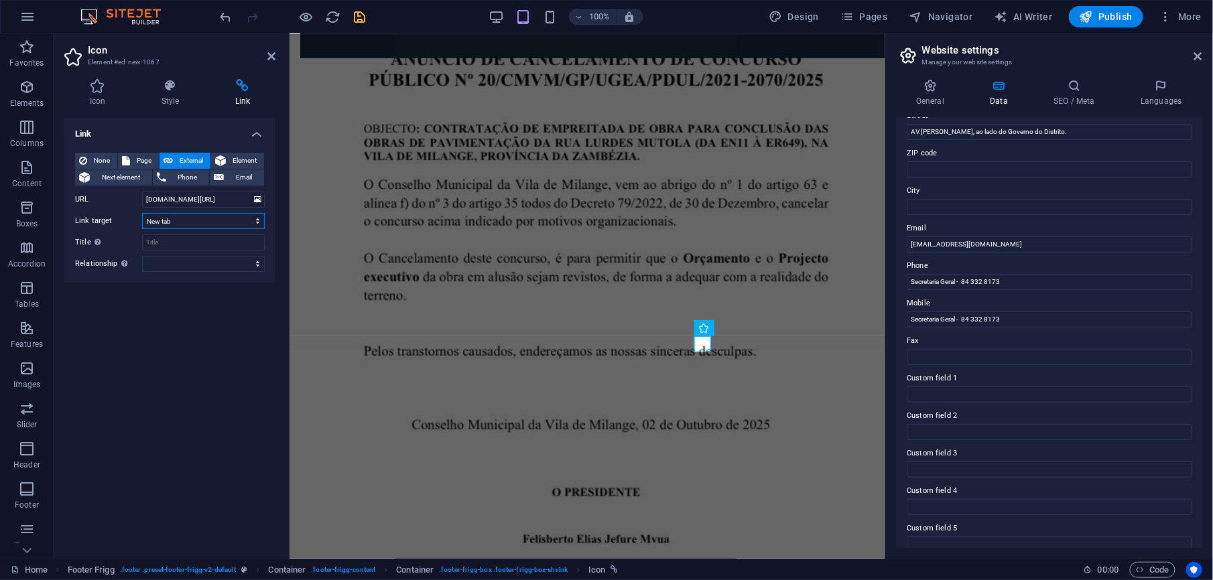
click at [142, 213] on select "New tab Same tab Overlay" at bounding box center [203, 221] width 123 height 16
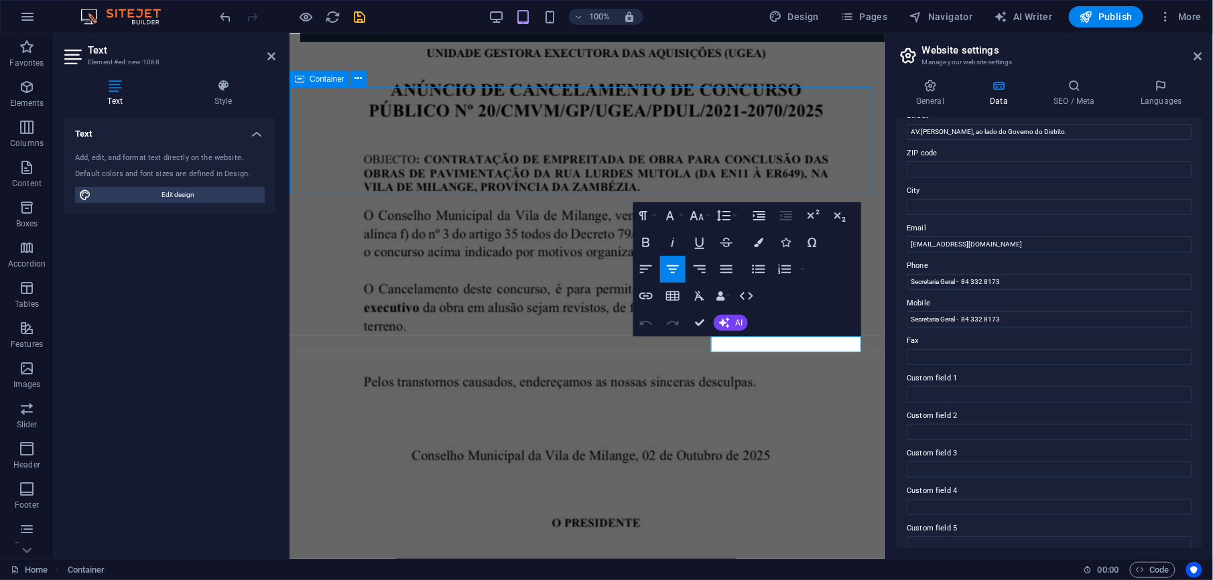
scroll to position [3586, 0]
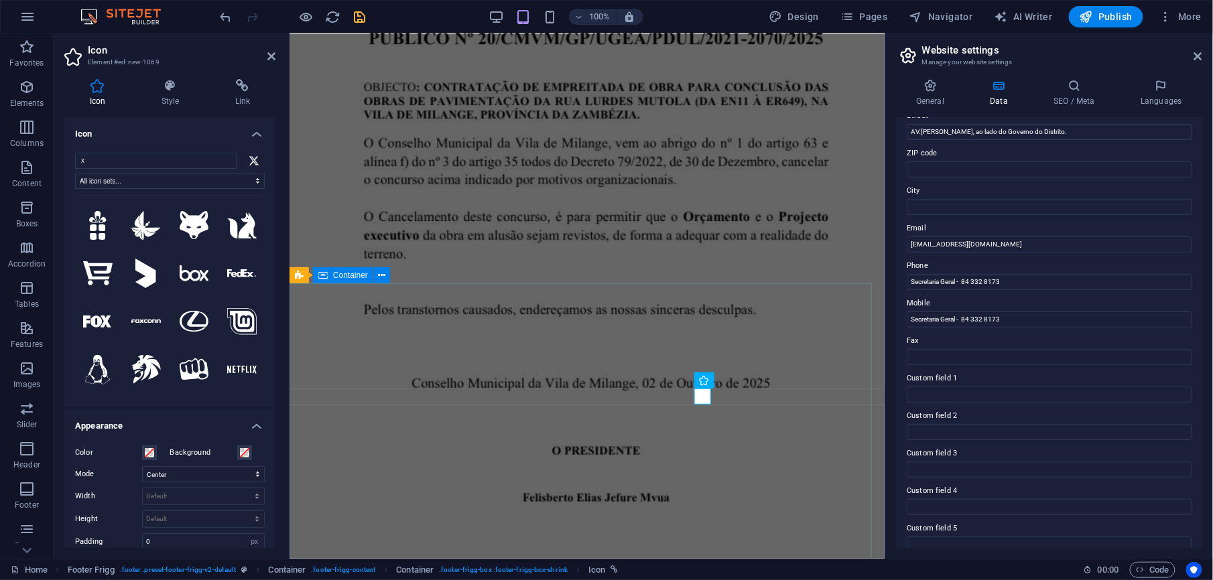
scroll to position [3508, 0]
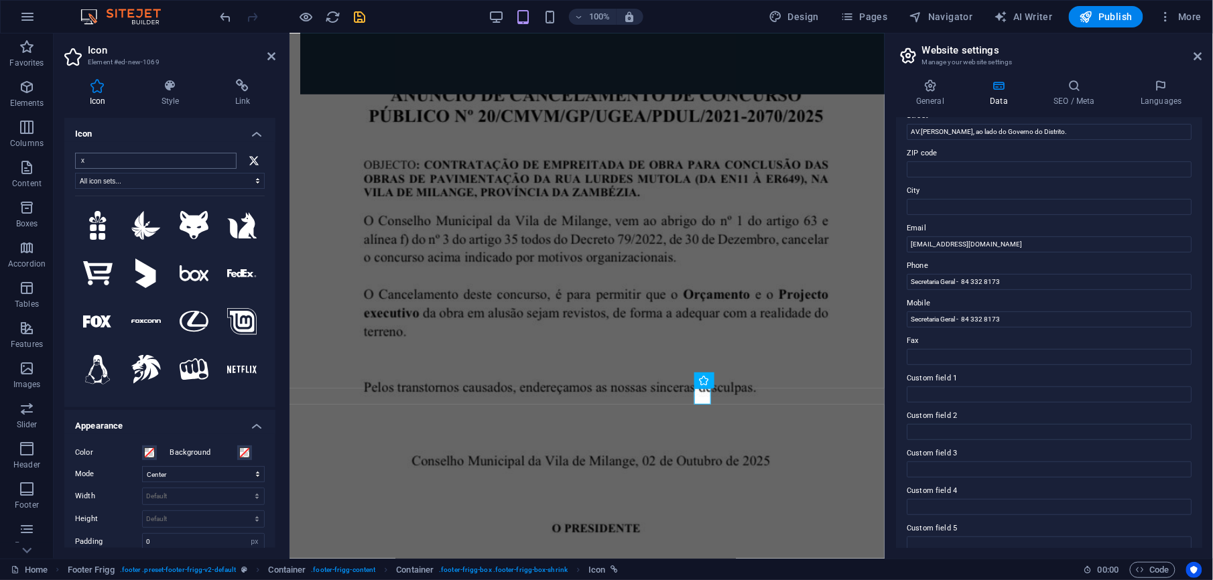
click at [109, 159] on input "x" at bounding box center [156, 161] width 162 height 16
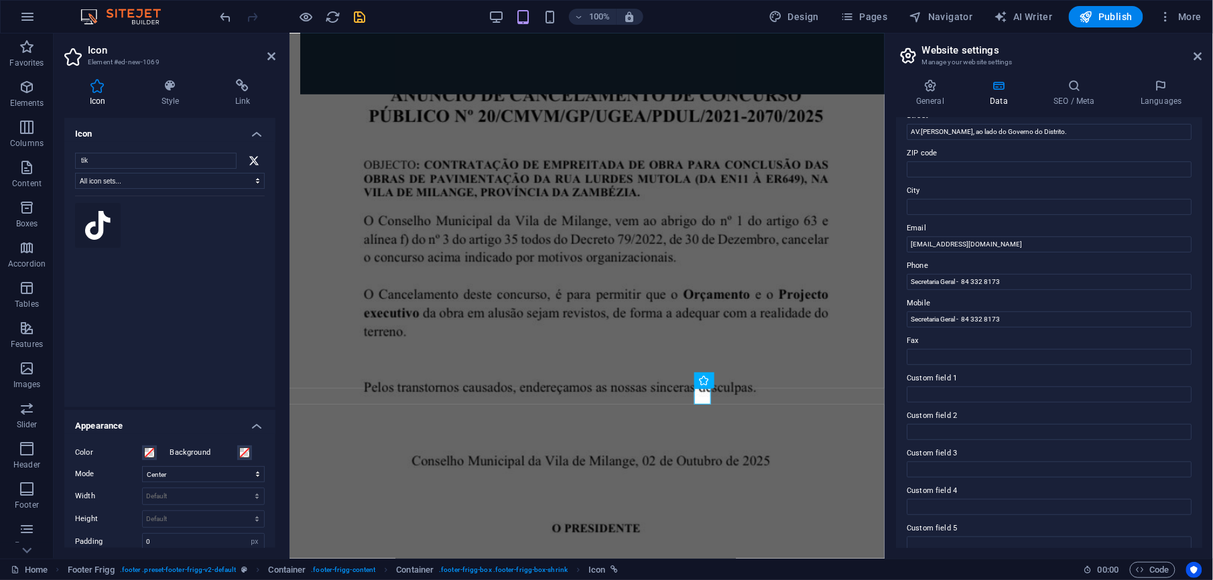
click at [108, 237] on icon at bounding box center [97, 225] width 25 height 29
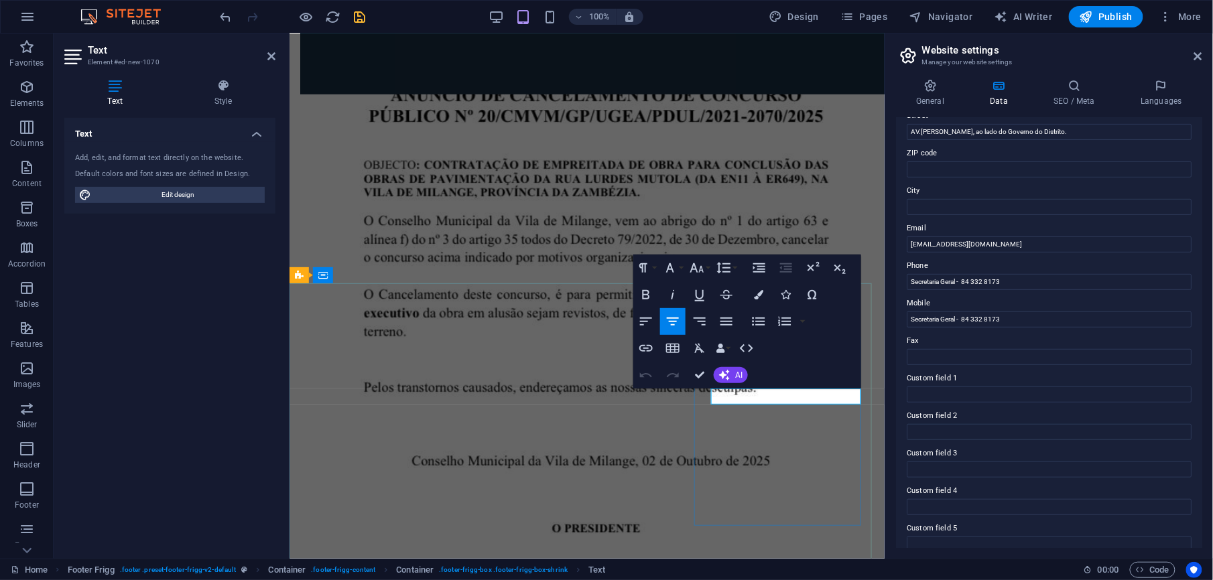
drag, startPoint x: 812, startPoint y: 396, endPoint x: 746, endPoint y: 394, distance: 66.4
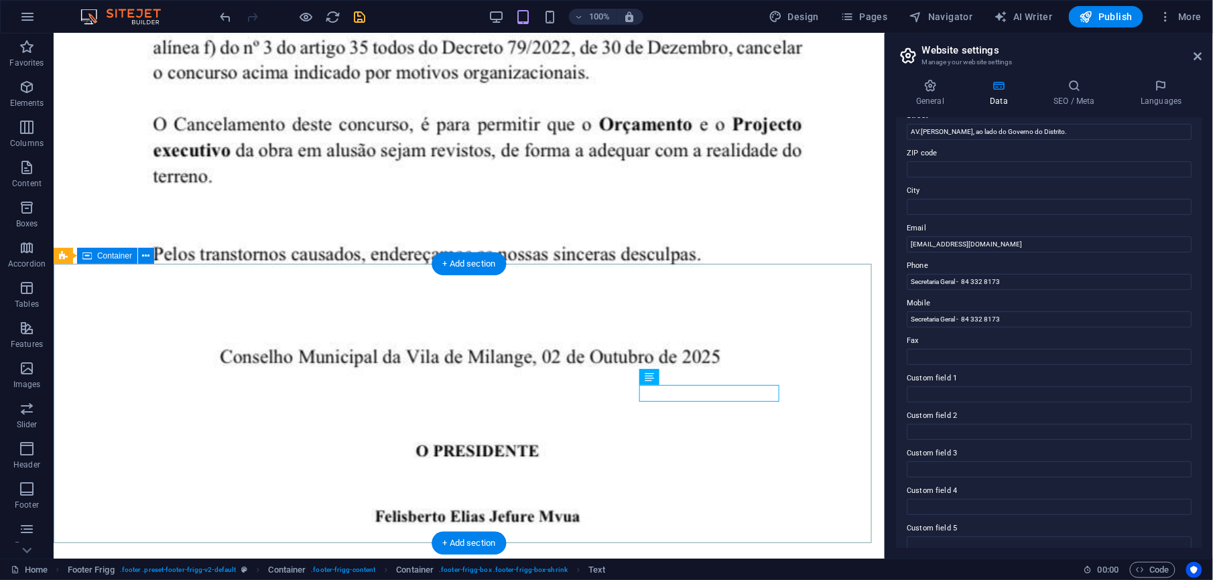
scroll to position [3586, 0]
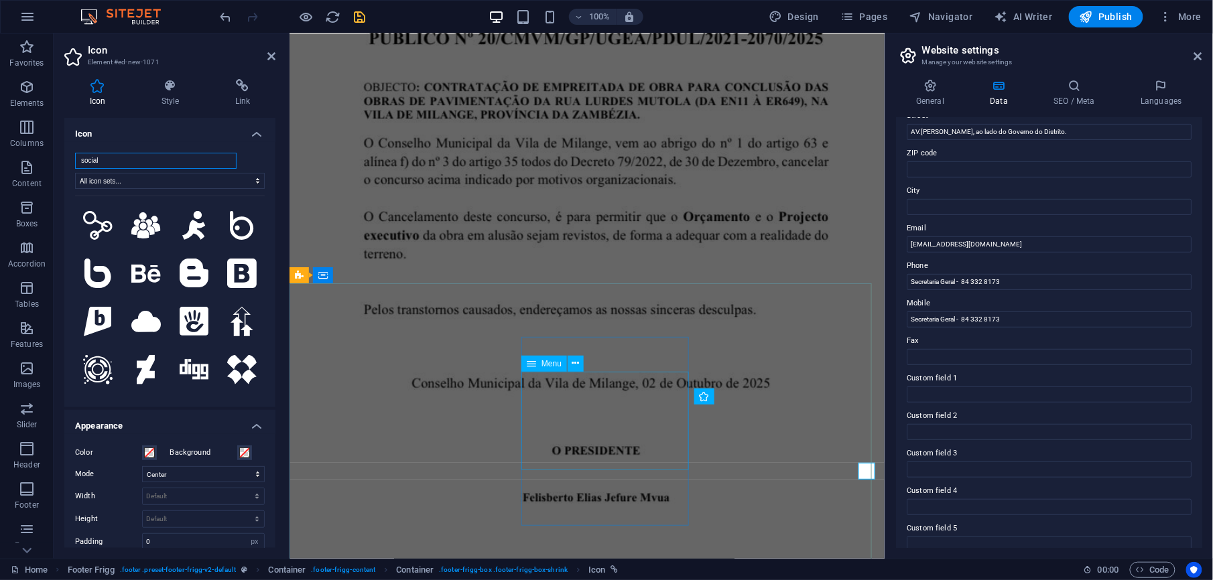
scroll to position [3508, 0]
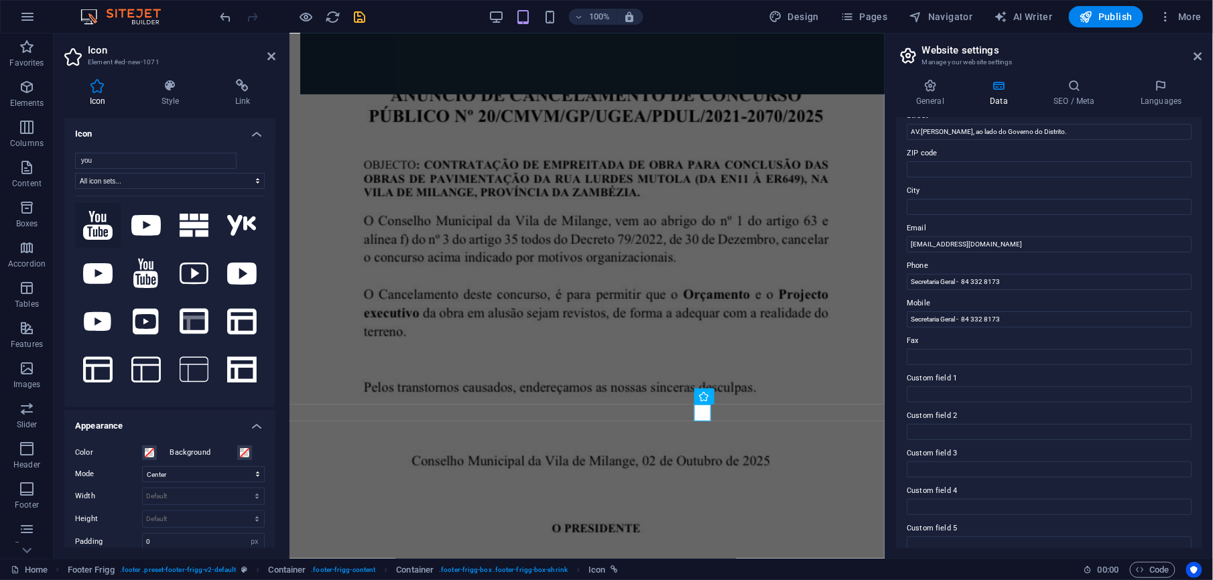
click at [97, 219] on icon at bounding box center [97, 225] width 29 height 29
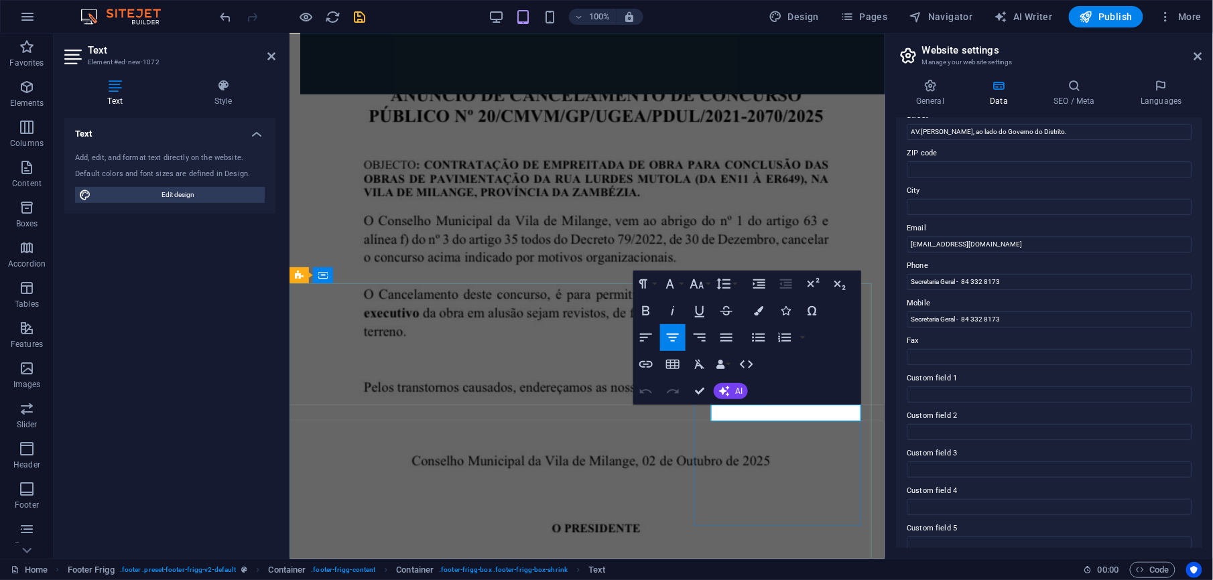
drag, startPoint x: 823, startPoint y: 412, endPoint x: 750, endPoint y: 415, distance: 73.1
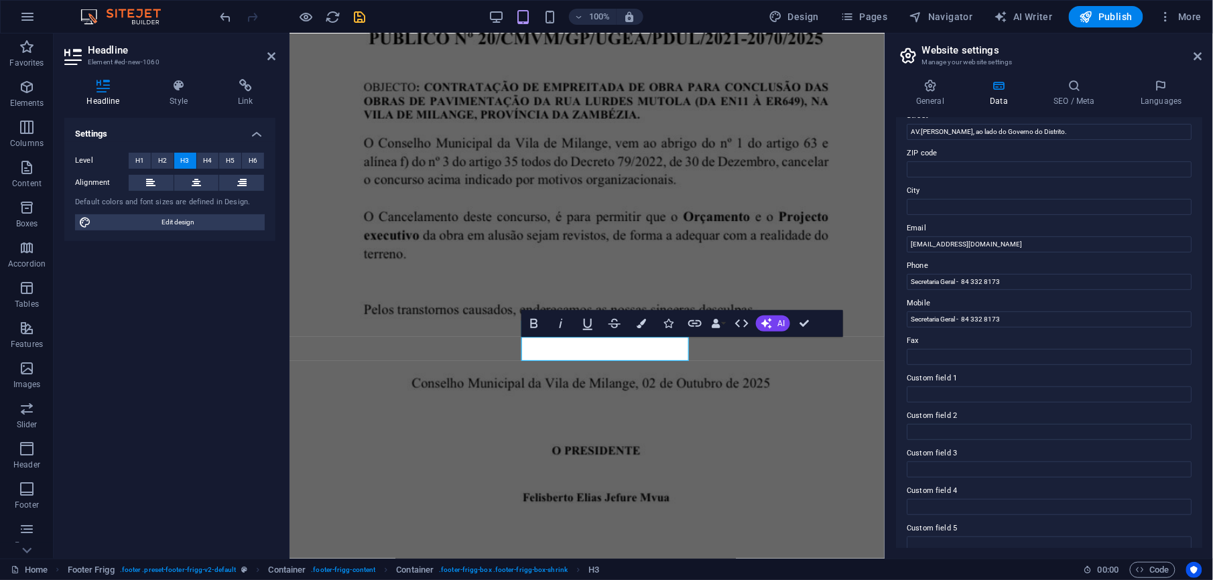
scroll to position [3508, 0]
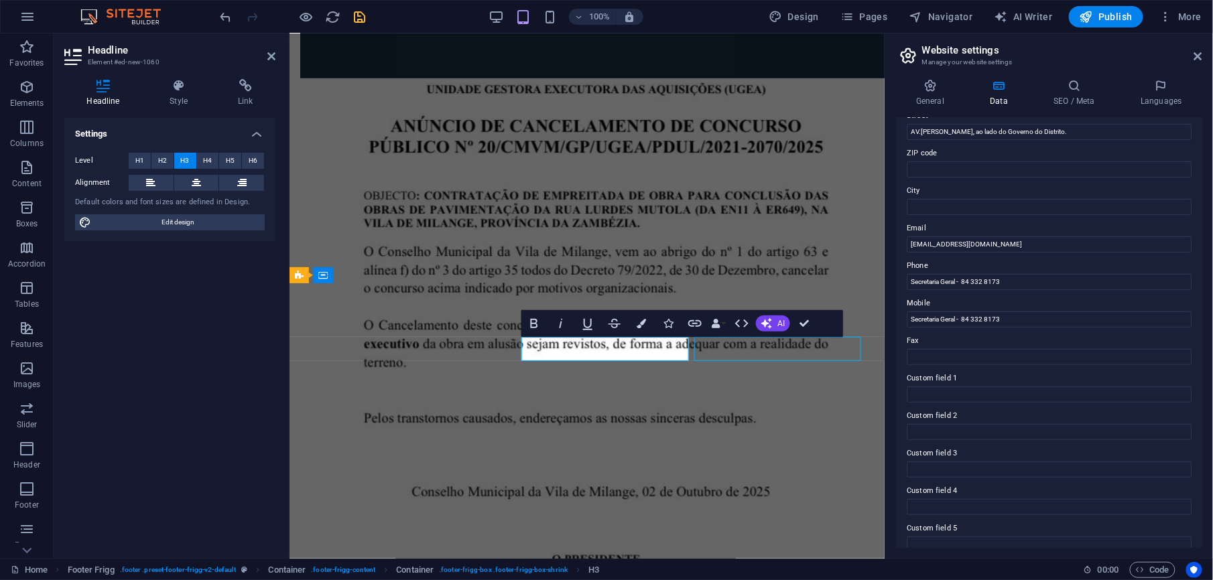
scroll to position [3586, 0]
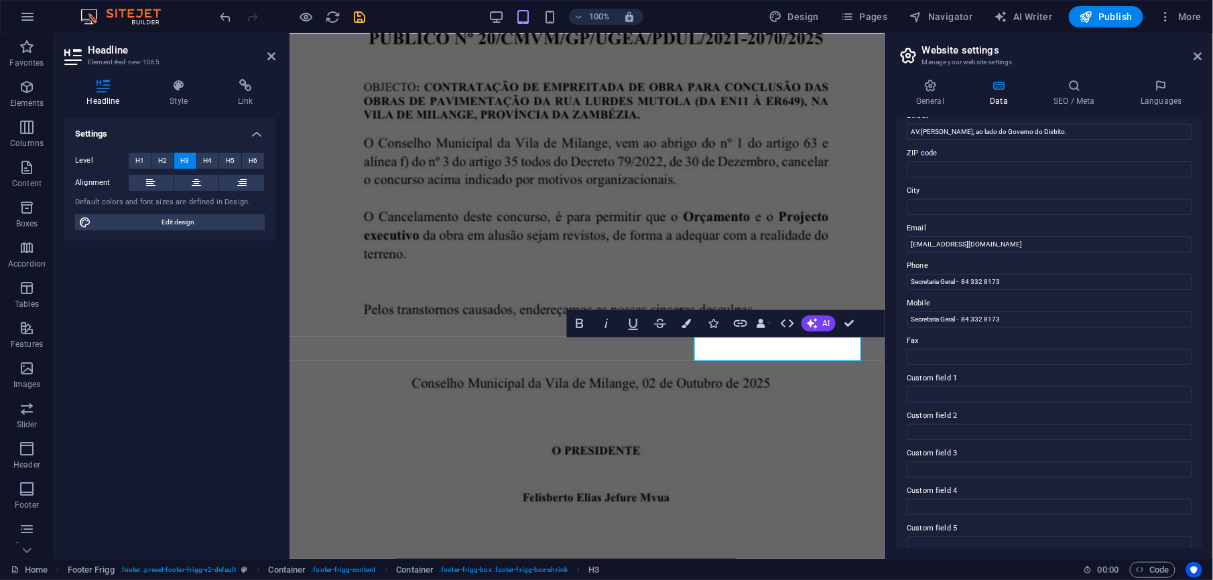
scroll to position [3508, 0]
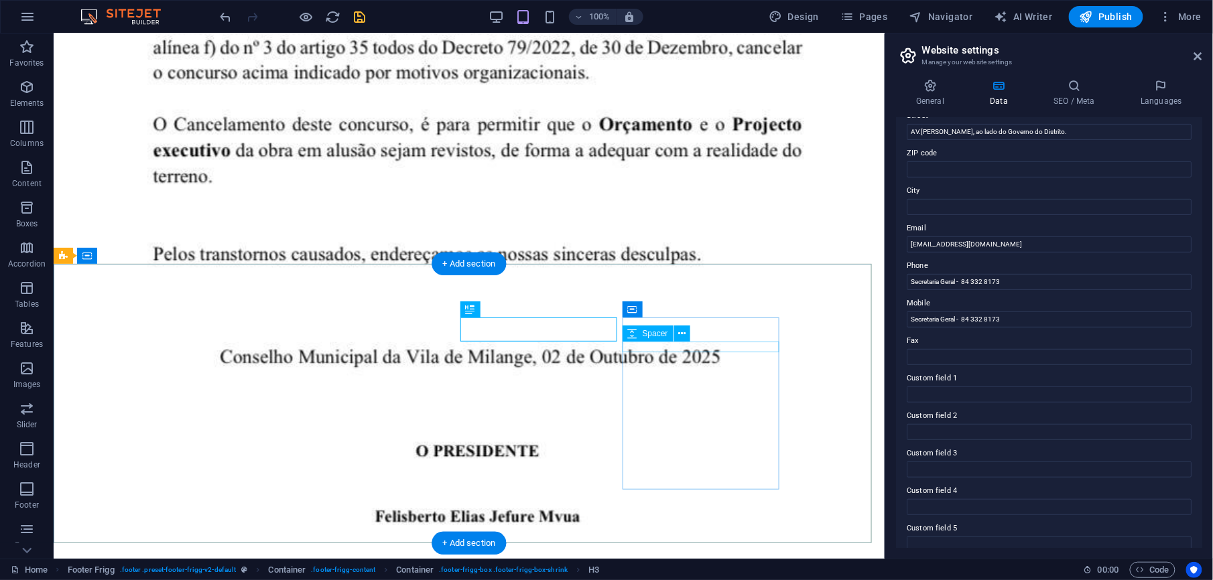
scroll to position [3586, 0]
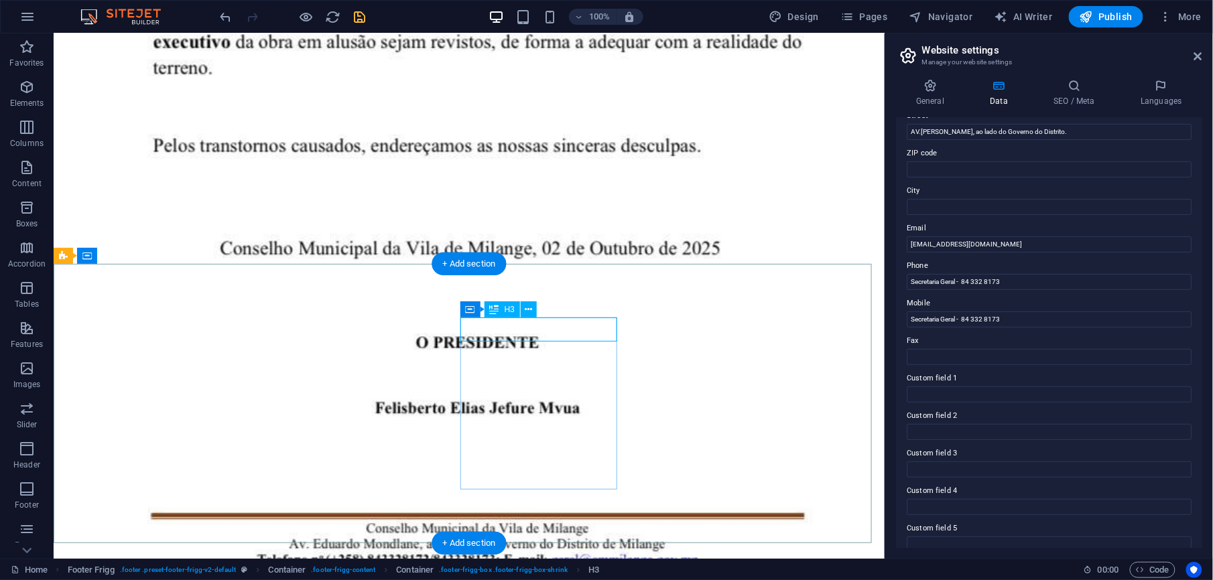
scroll to position [3508, 0]
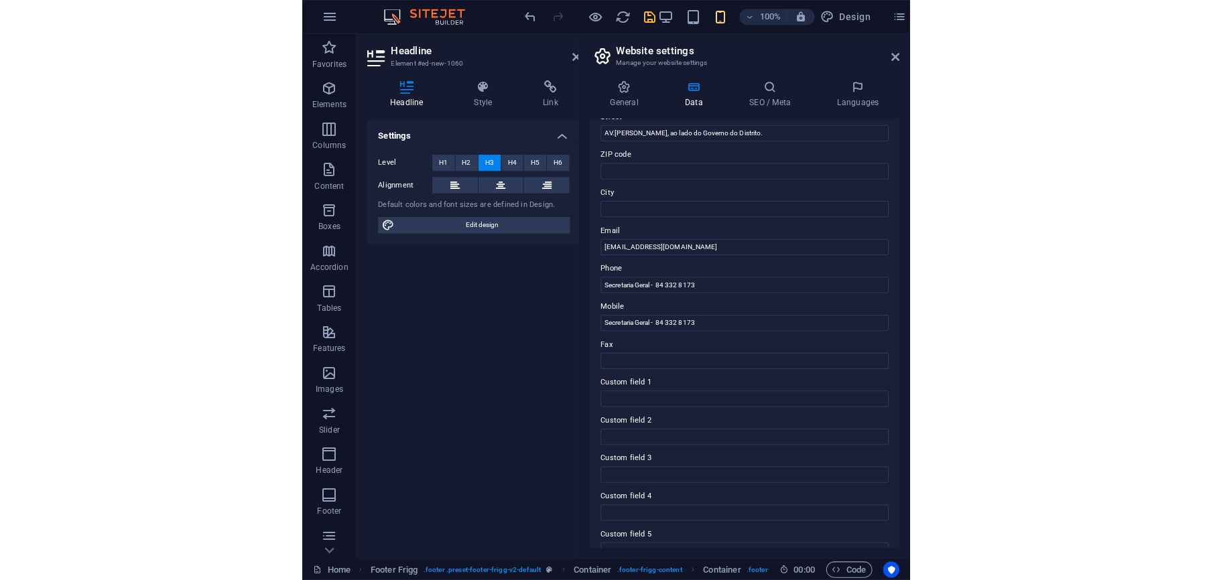
scroll to position [3544, 0]
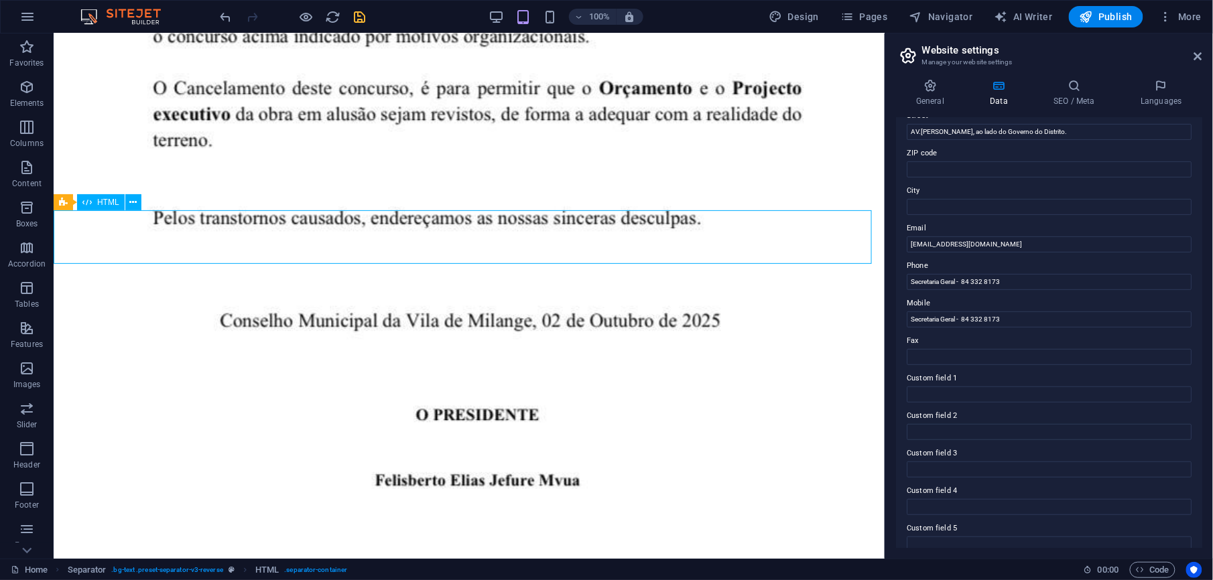
scroll to position [3586, 0]
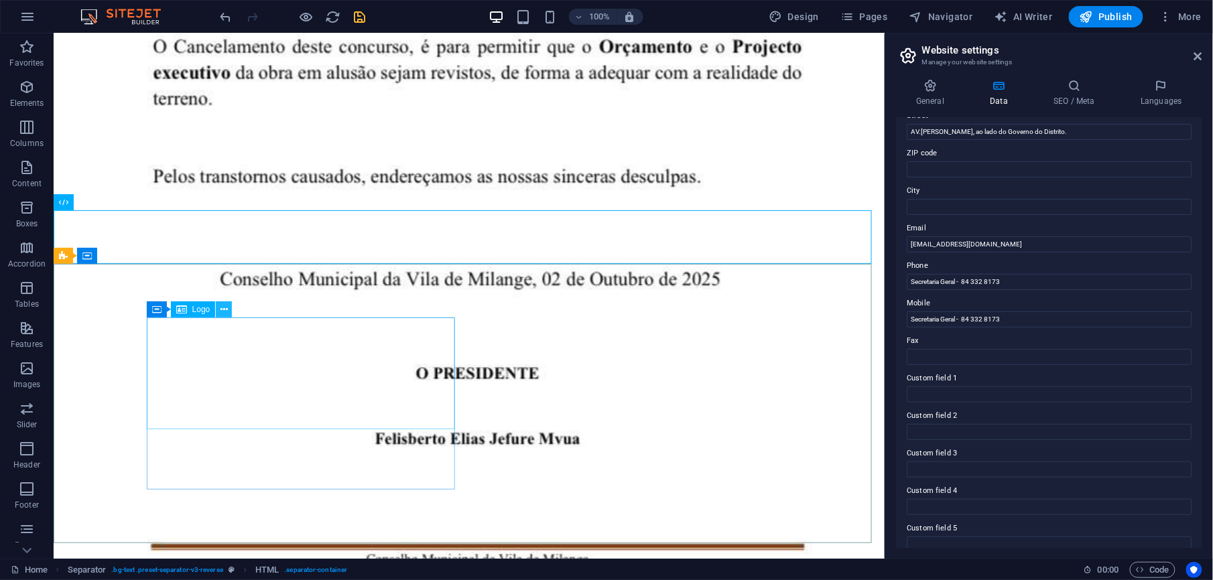
click at [229, 312] on button at bounding box center [224, 310] width 16 height 16
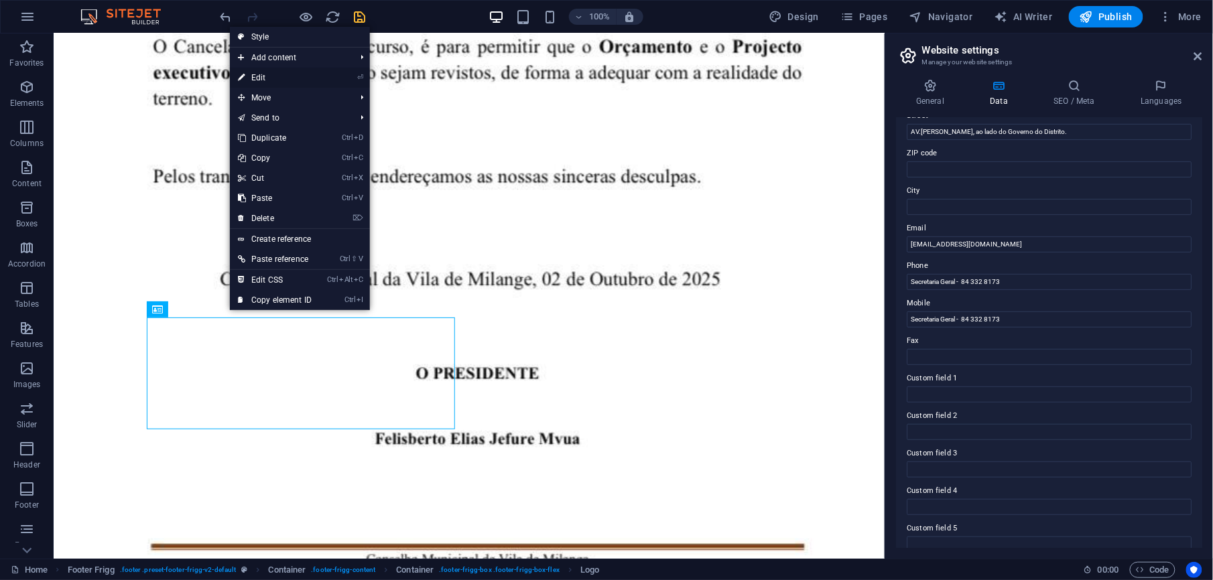
click at [266, 80] on link "⏎ Edit" at bounding box center [275, 78] width 90 height 20
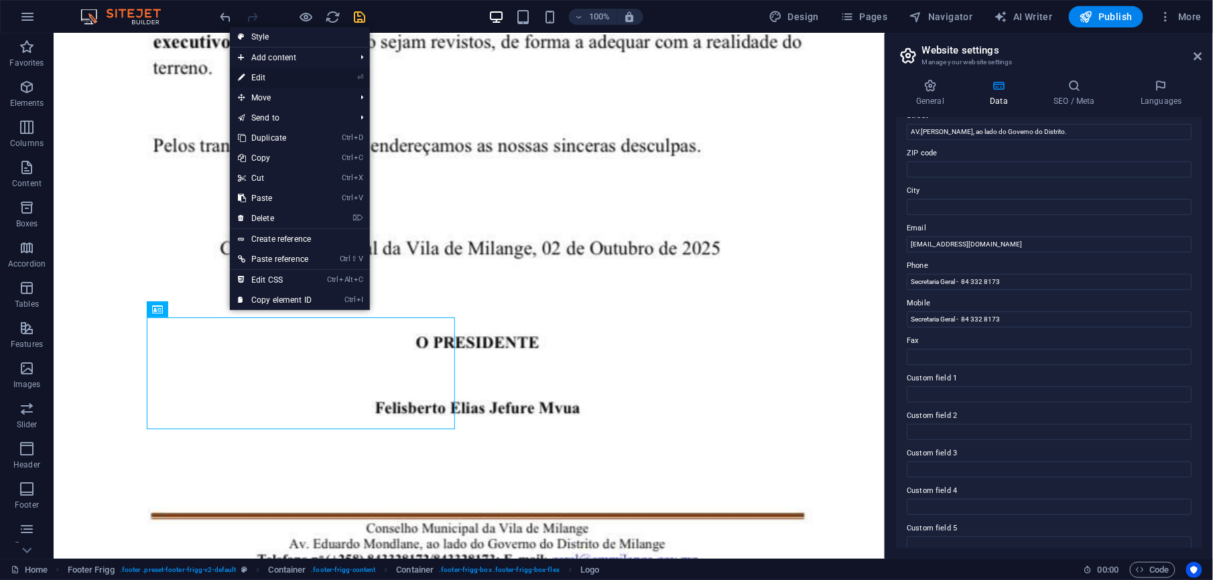
scroll to position [3544, 0]
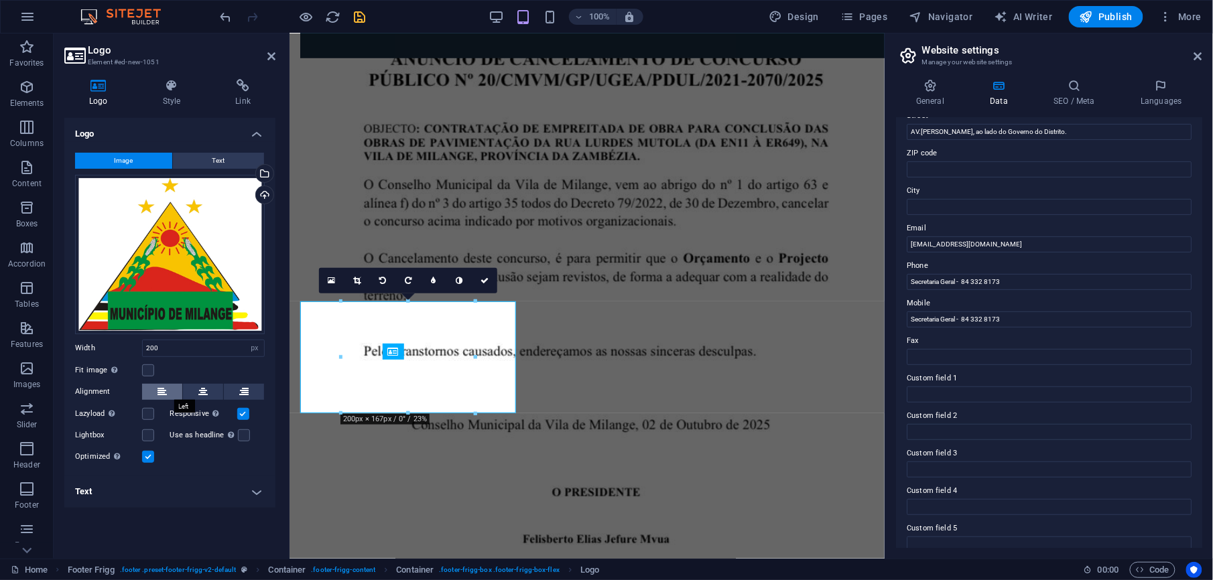
click at [166, 390] on button at bounding box center [162, 392] width 40 height 16
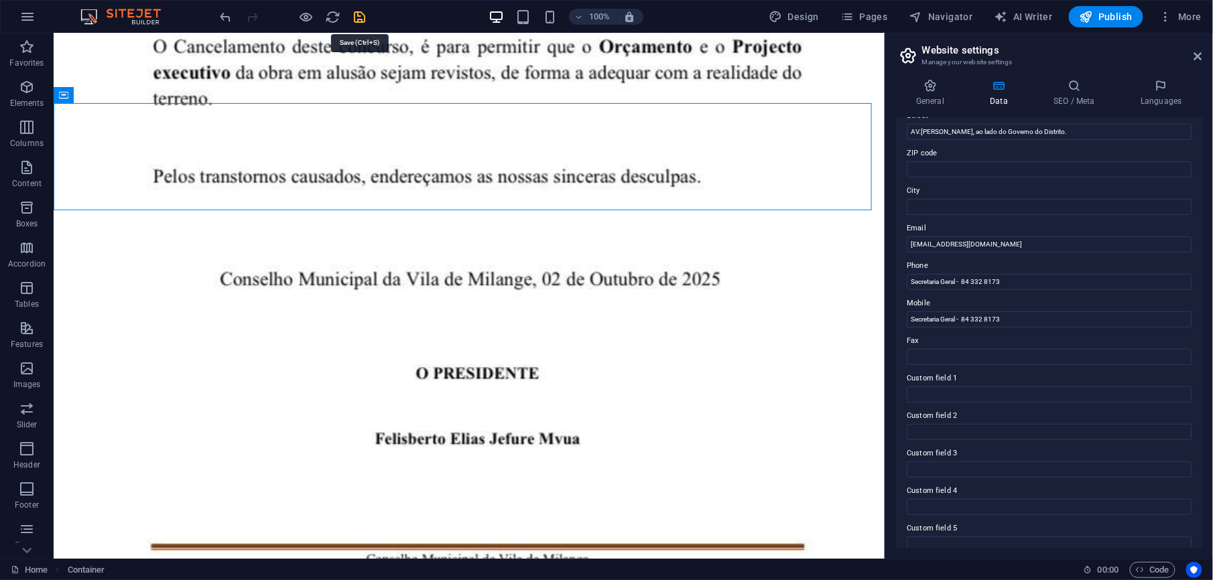
click at [359, 17] on icon "save" at bounding box center [360, 16] width 15 height 15
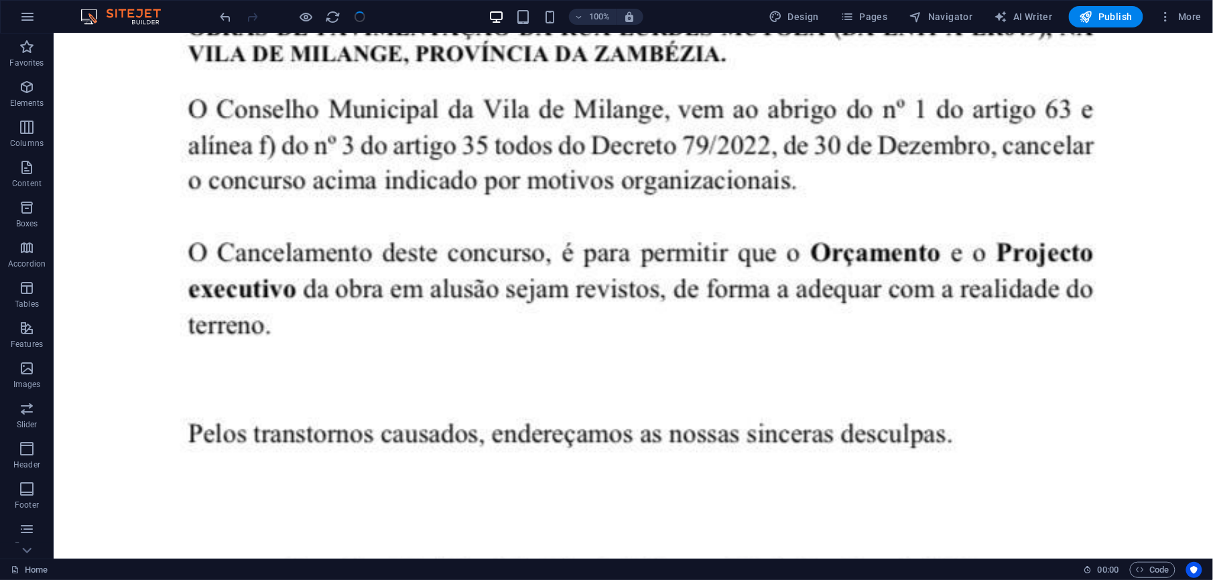
scroll to position [3652, 0]
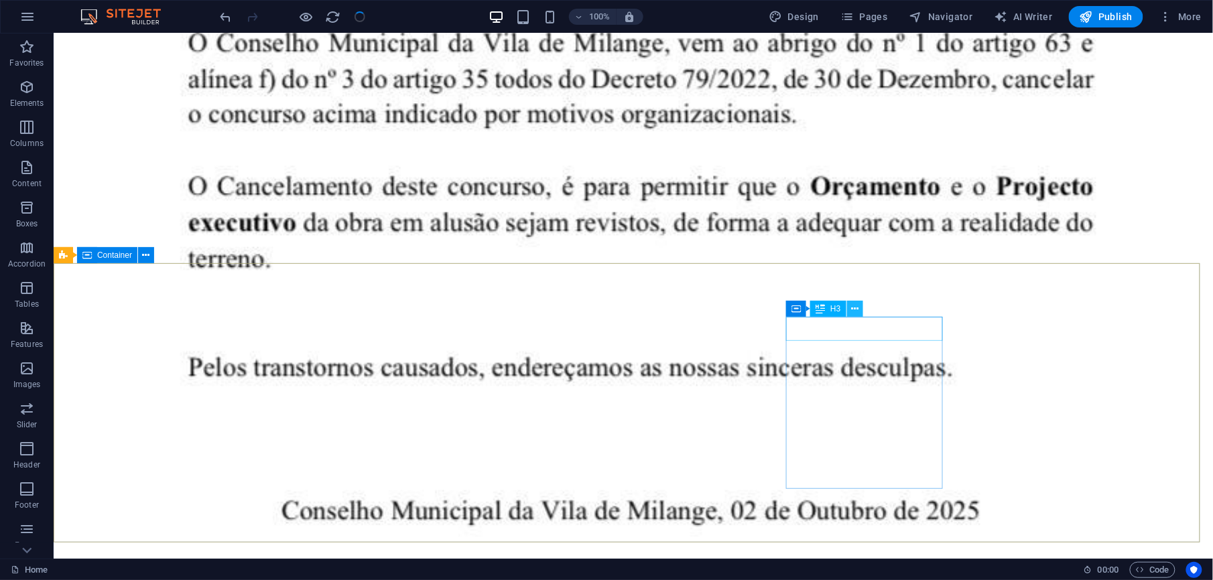
click at [858, 311] on icon at bounding box center [854, 309] width 7 height 14
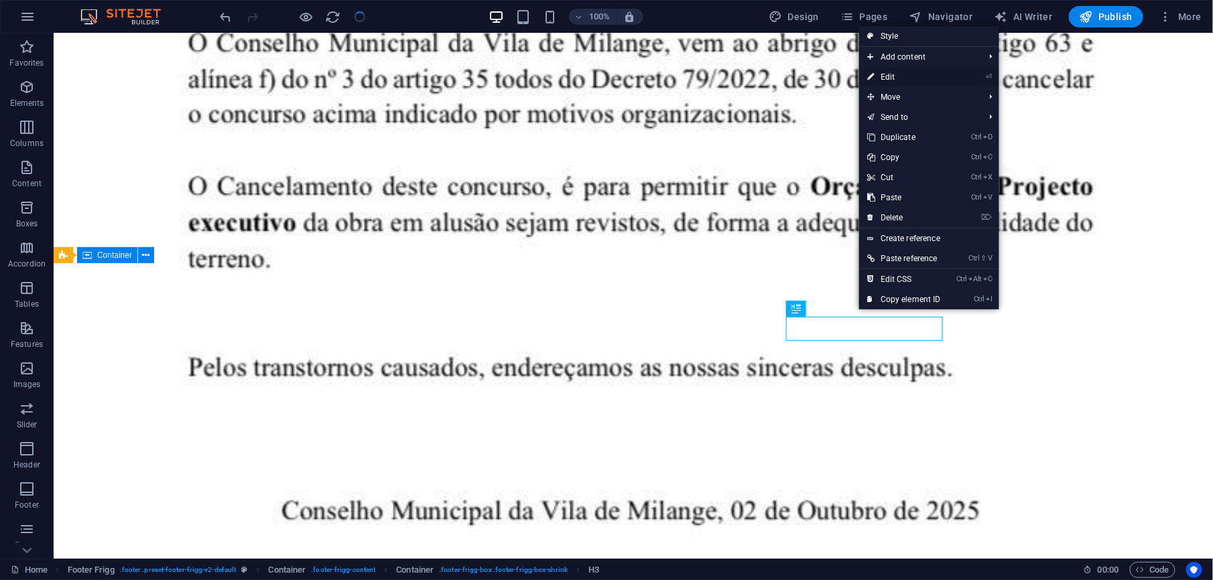
click at [899, 82] on link "⏎ Edit" at bounding box center [904, 77] width 90 height 20
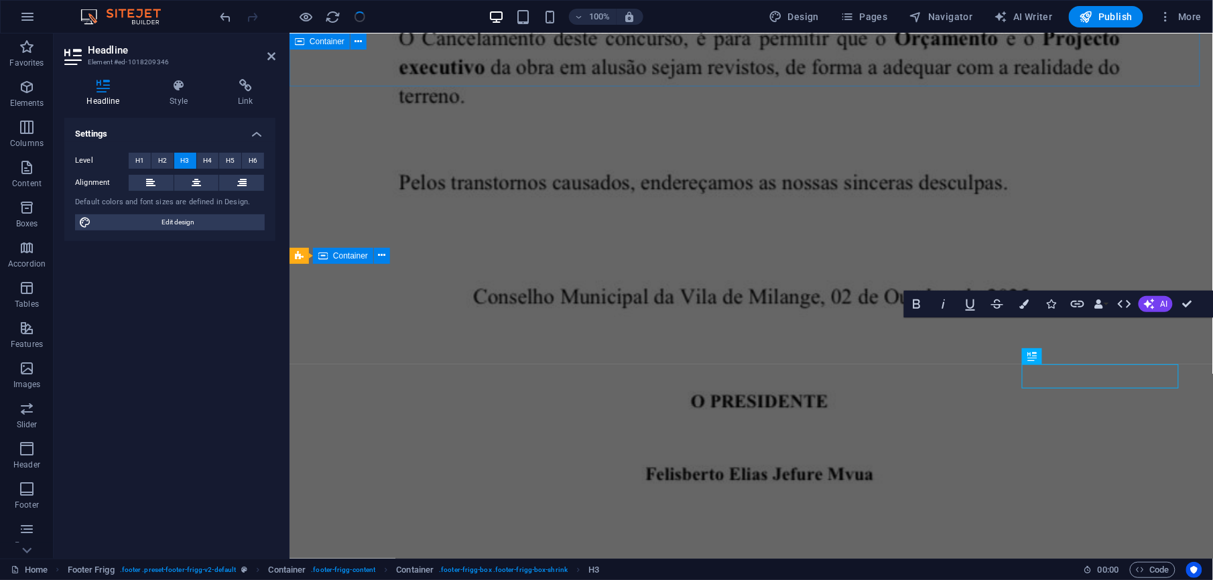
scroll to position [3605, 0]
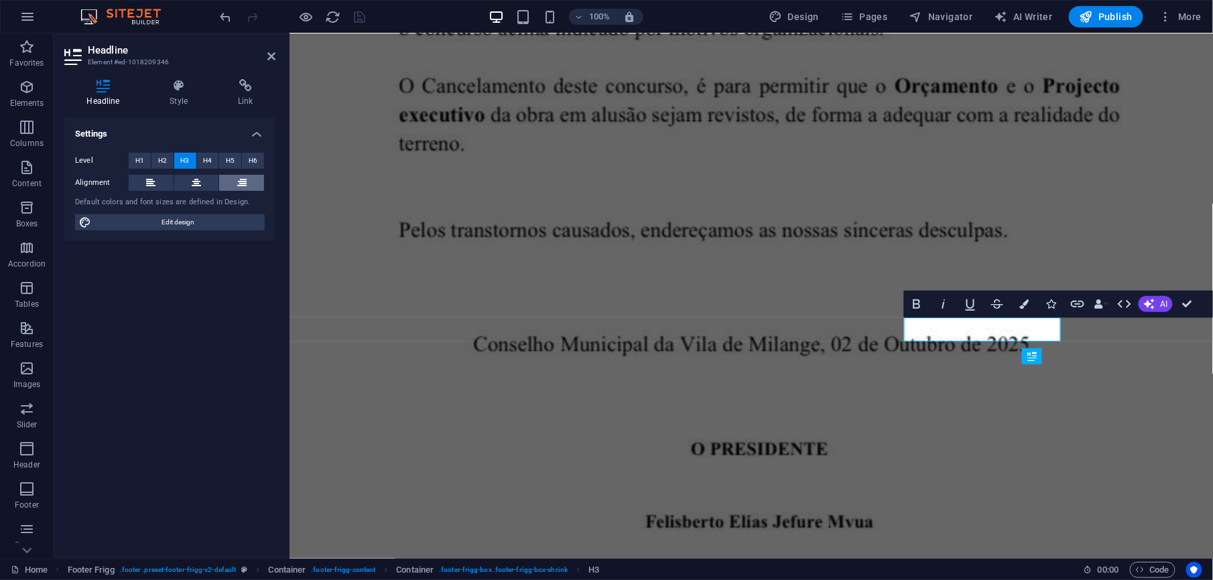
click at [248, 180] on button at bounding box center [241, 183] width 45 height 16
click at [243, 97] on h4 "Link" at bounding box center [246, 93] width 60 height 28
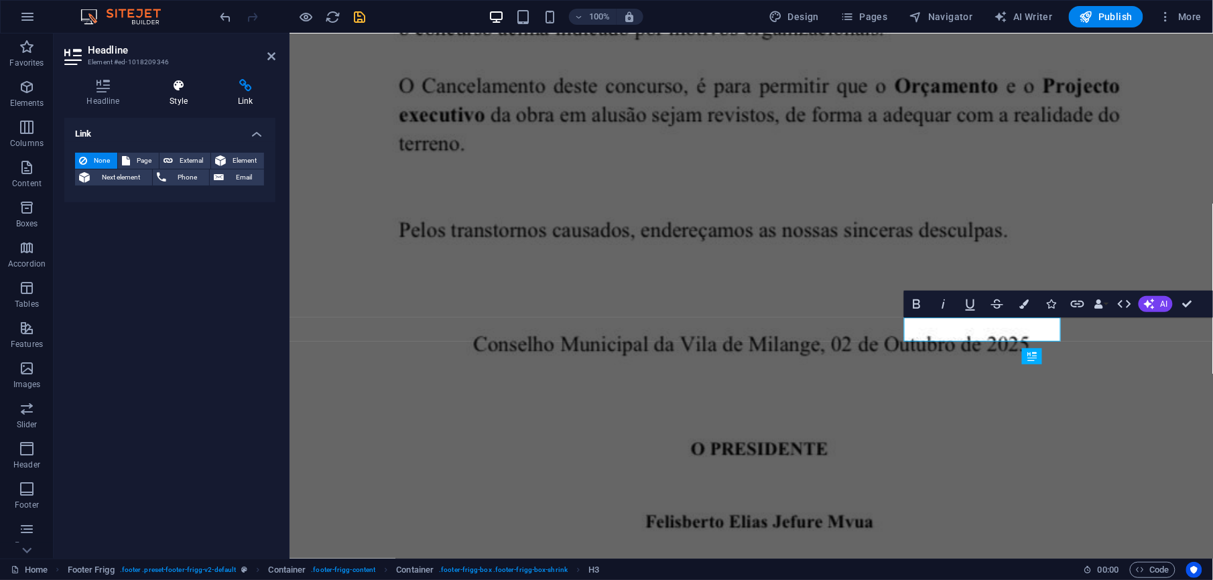
click at [175, 92] on h4 "Style" at bounding box center [181, 93] width 68 height 28
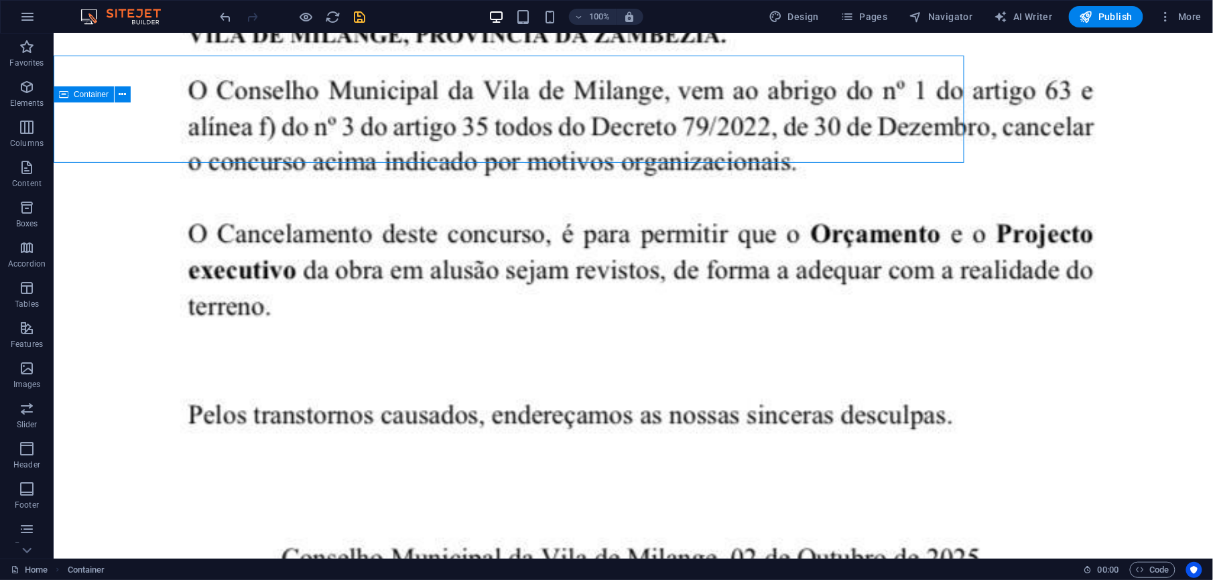
scroll to position [3652, 0]
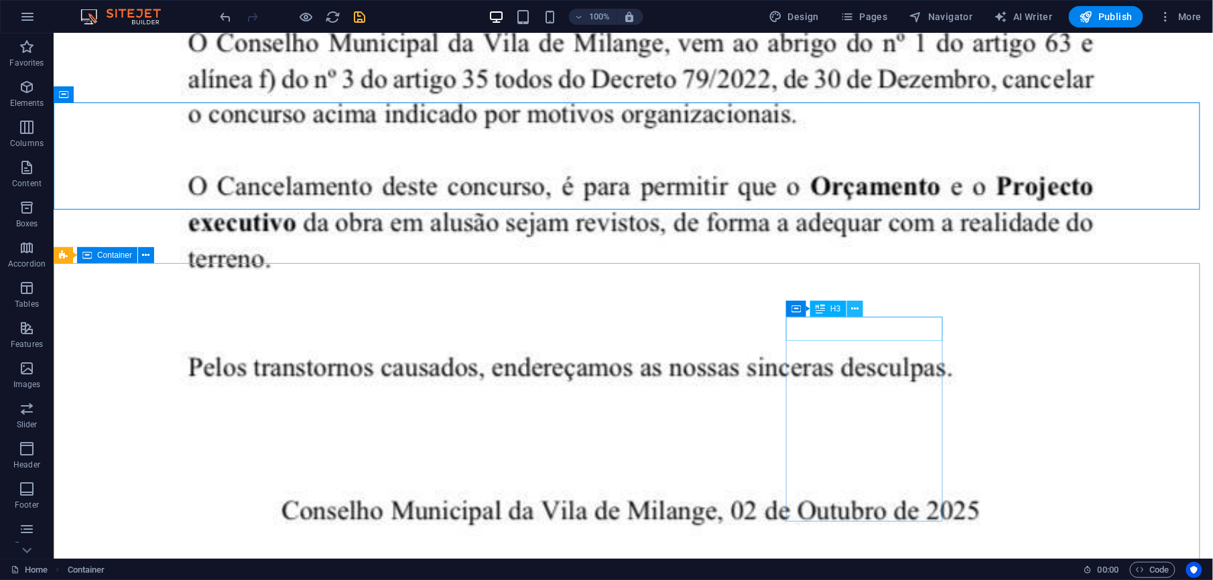
click at [859, 310] on button at bounding box center [855, 309] width 16 height 16
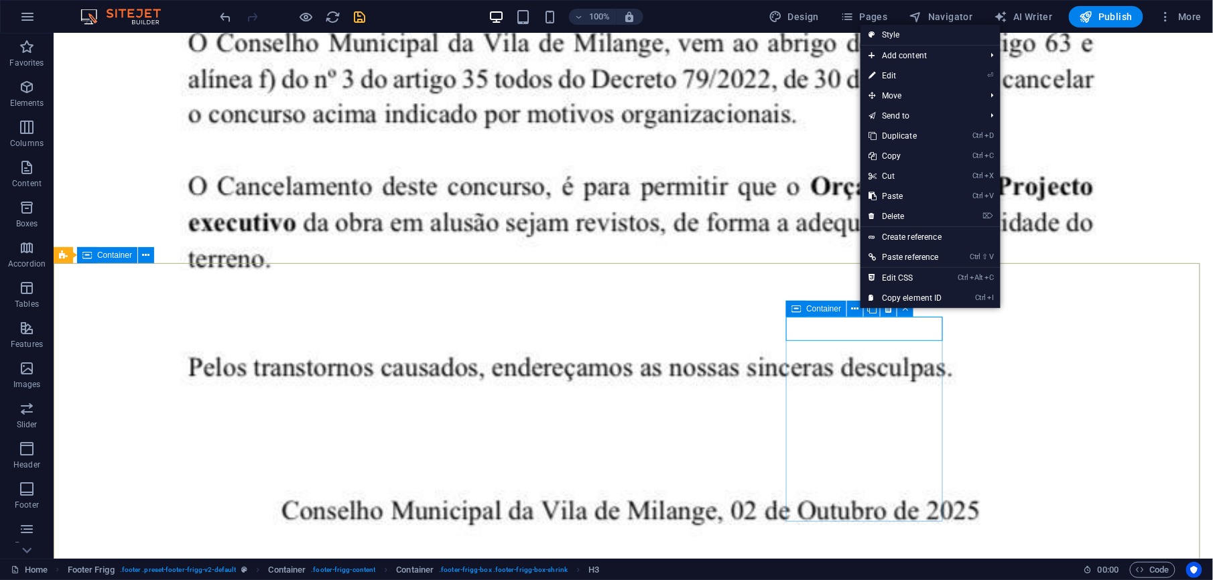
click at [819, 306] on span "Container" at bounding box center [823, 309] width 35 height 8
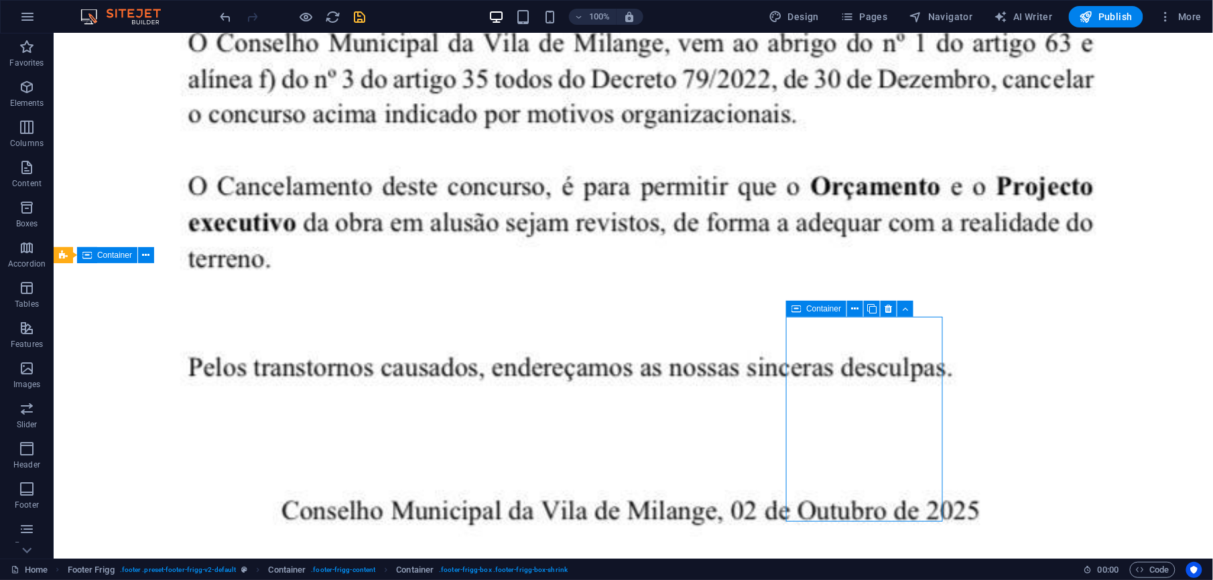
click at [831, 308] on span "Container" at bounding box center [823, 309] width 35 height 8
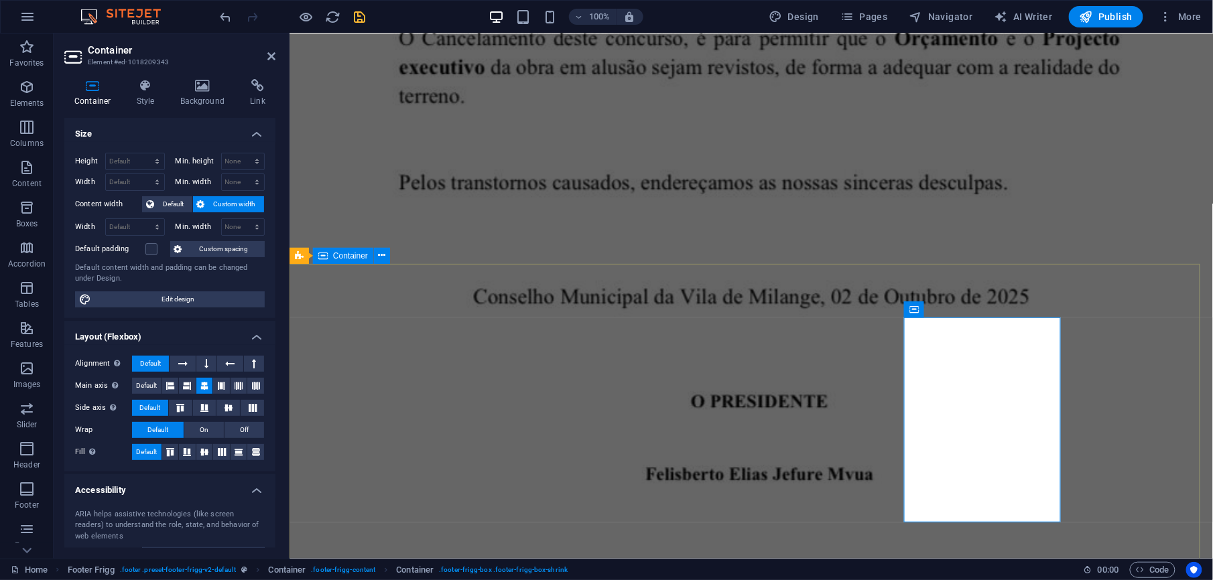
scroll to position [3605, 0]
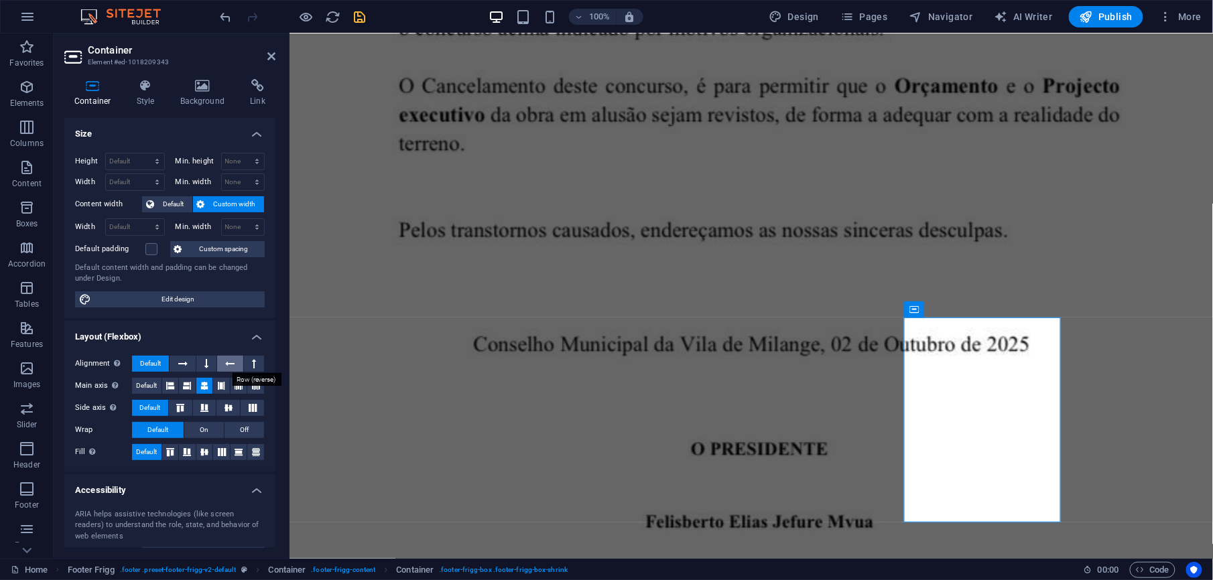
click at [228, 363] on icon at bounding box center [229, 364] width 9 height 16
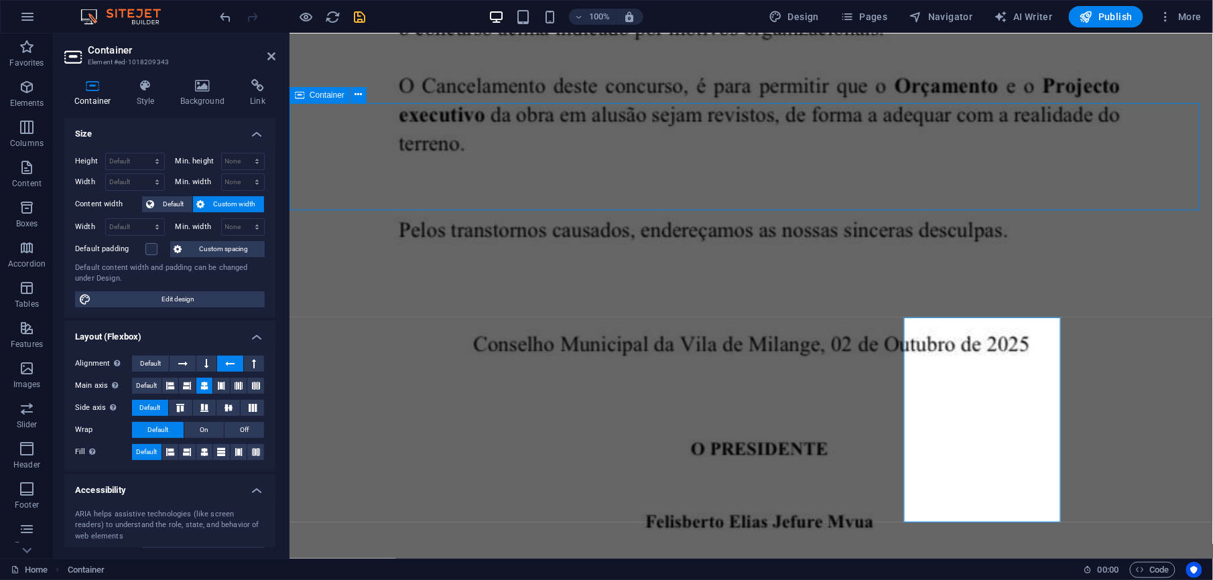
scroll to position [3652, 0]
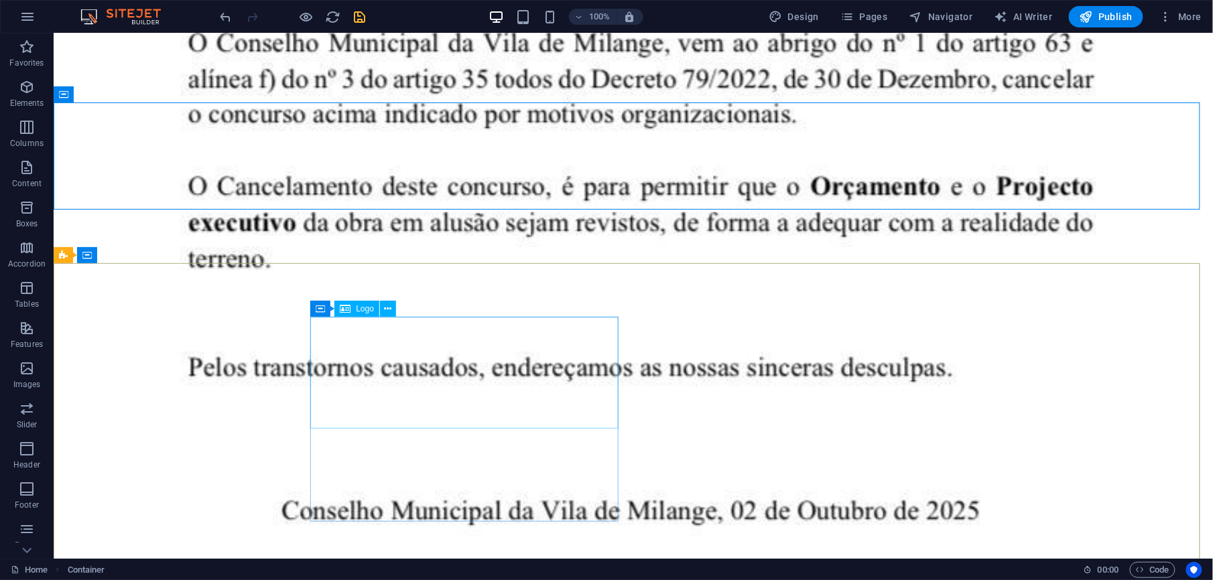
click at [357, 310] on span "Logo" at bounding box center [365, 309] width 18 height 8
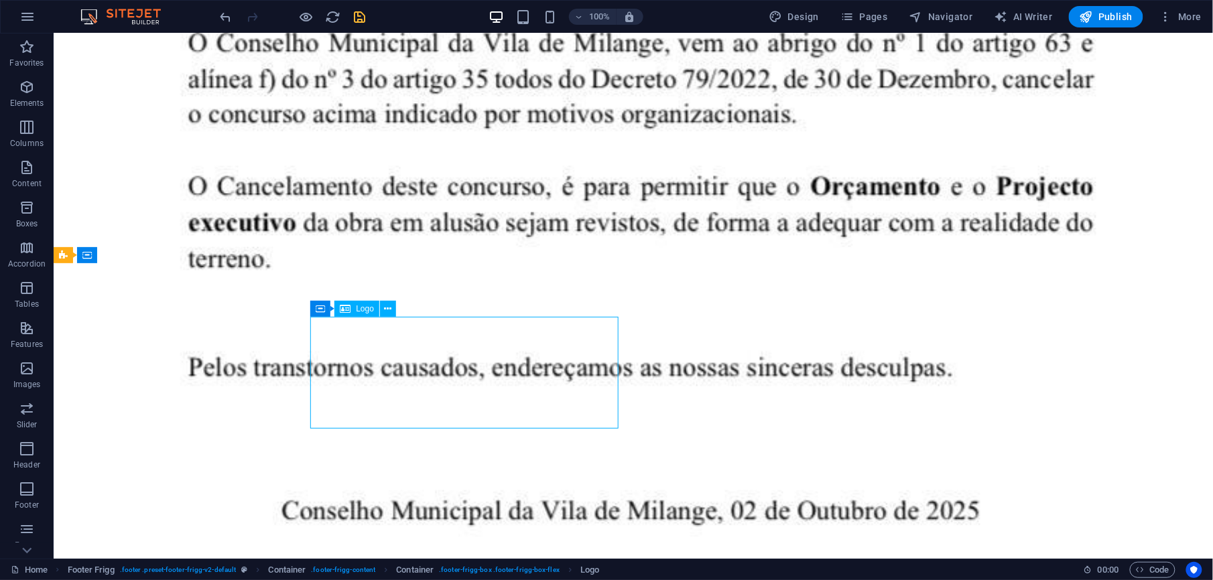
click at [369, 310] on span "Logo" at bounding box center [365, 309] width 18 height 8
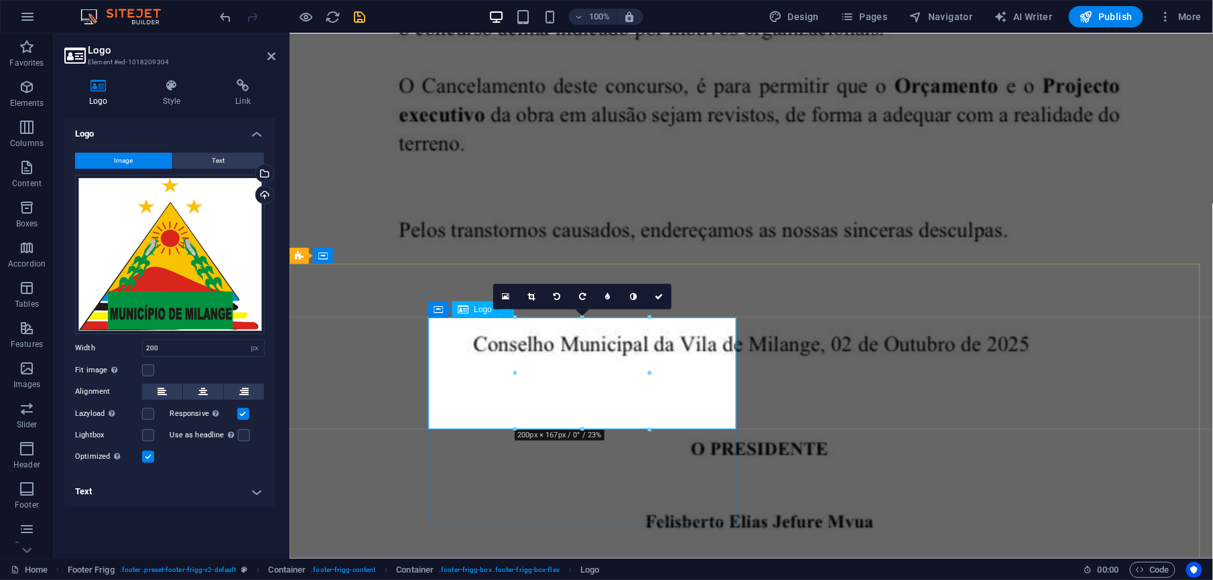
click at [170, 97] on h4 "Style" at bounding box center [174, 93] width 73 height 28
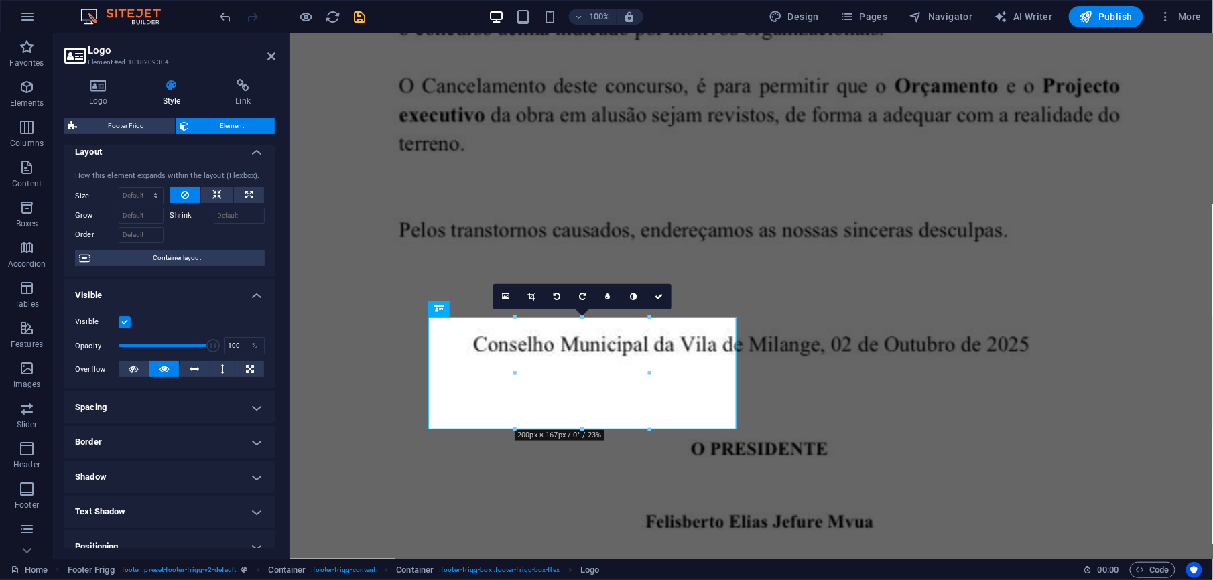
scroll to position [0, 0]
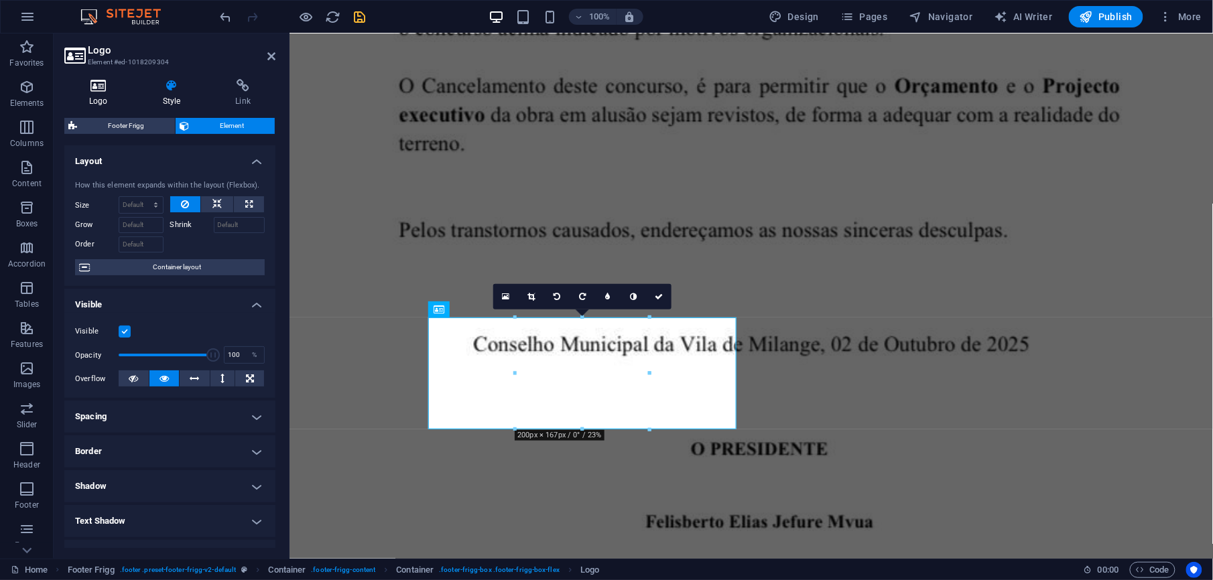
click at [102, 82] on icon at bounding box center [98, 85] width 68 height 13
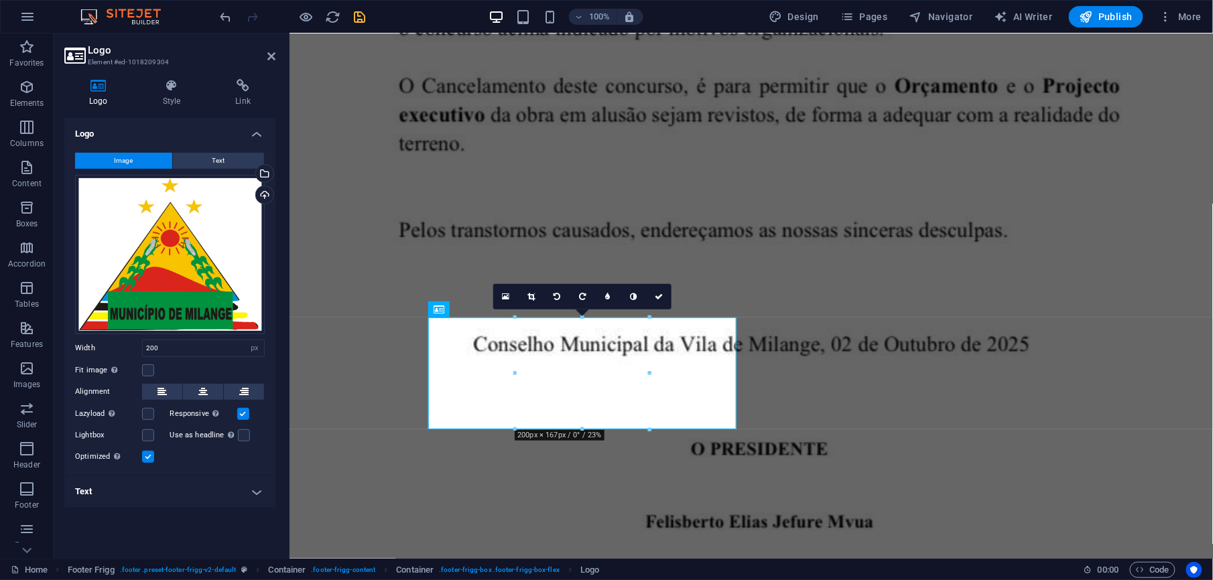
click at [202, 150] on div "Image Text Drag files here, click to choose files or select files from Files or…" at bounding box center [169, 309] width 211 height 334
click at [204, 151] on div "Image Text Drag files here, click to choose files or select files from Files or…" at bounding box center [169, 309] width 211 height 334
click at [206, 157] on button "Text" at bounding box center [218, 161] width 91 height 16
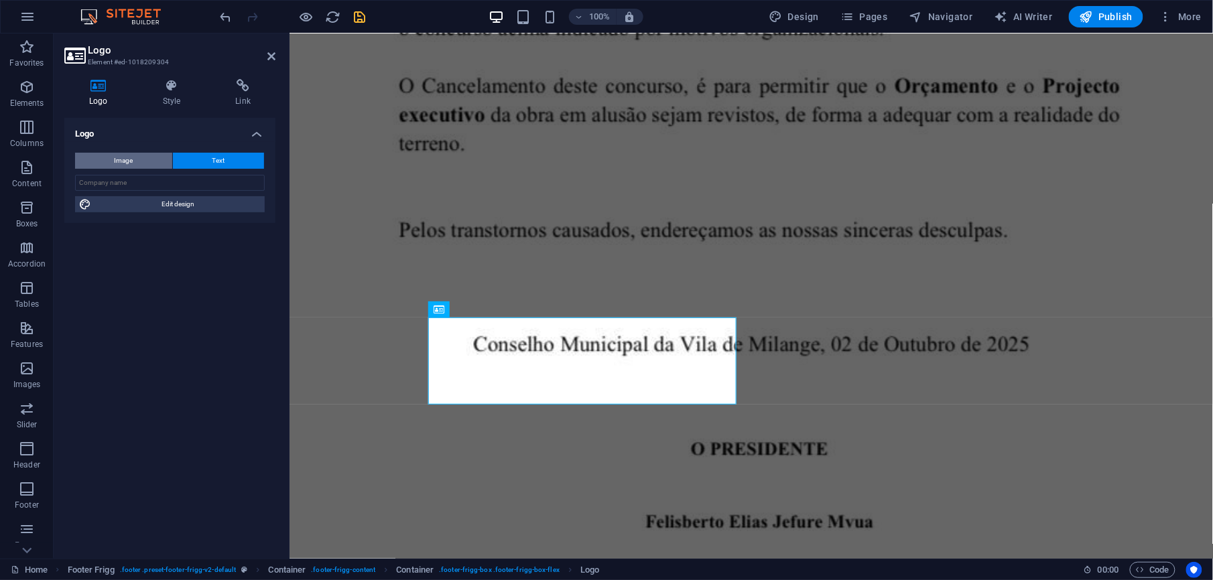
click at [135, 156] on button "Image" at bounding box center [123, 161] width 97 height 16
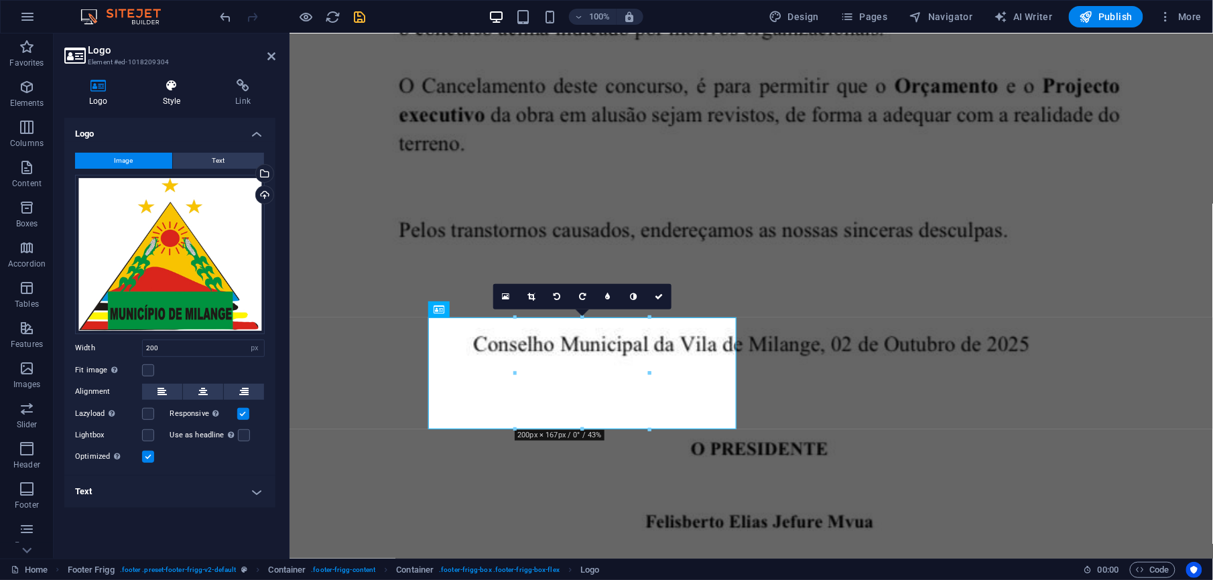
click at [172, 98] on h4 "Style" at bounding box center [174, 93] width 73 height 28
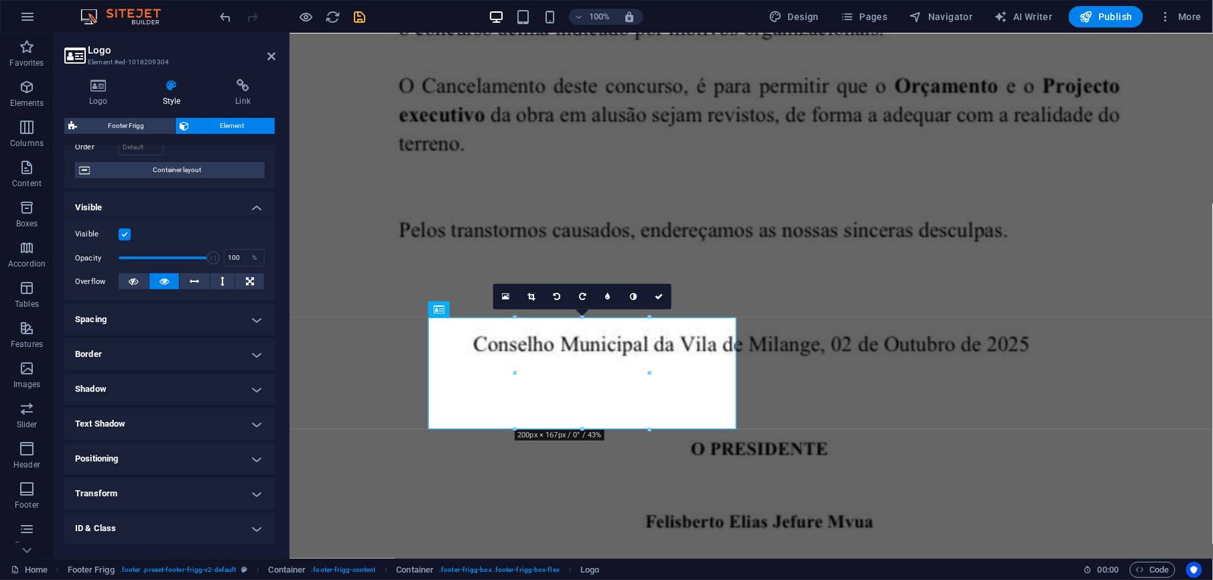
scroll to position [164, 0]
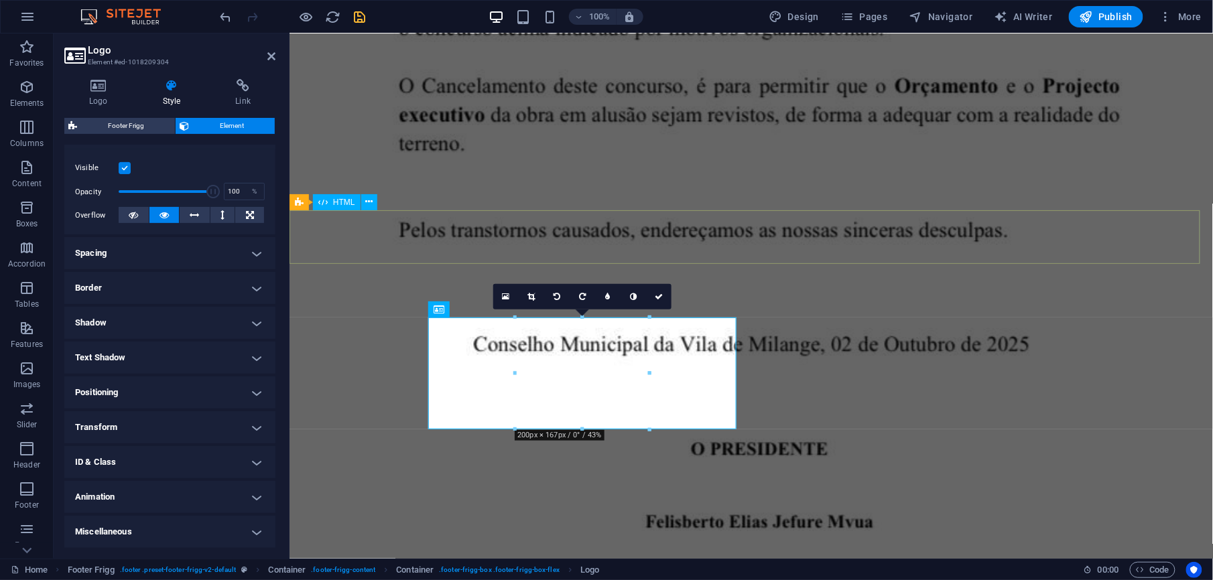
drag, startPoint x: 399, startPoint y: 233, endPoint x: 633, endPoint y: 233, distance: 234.6
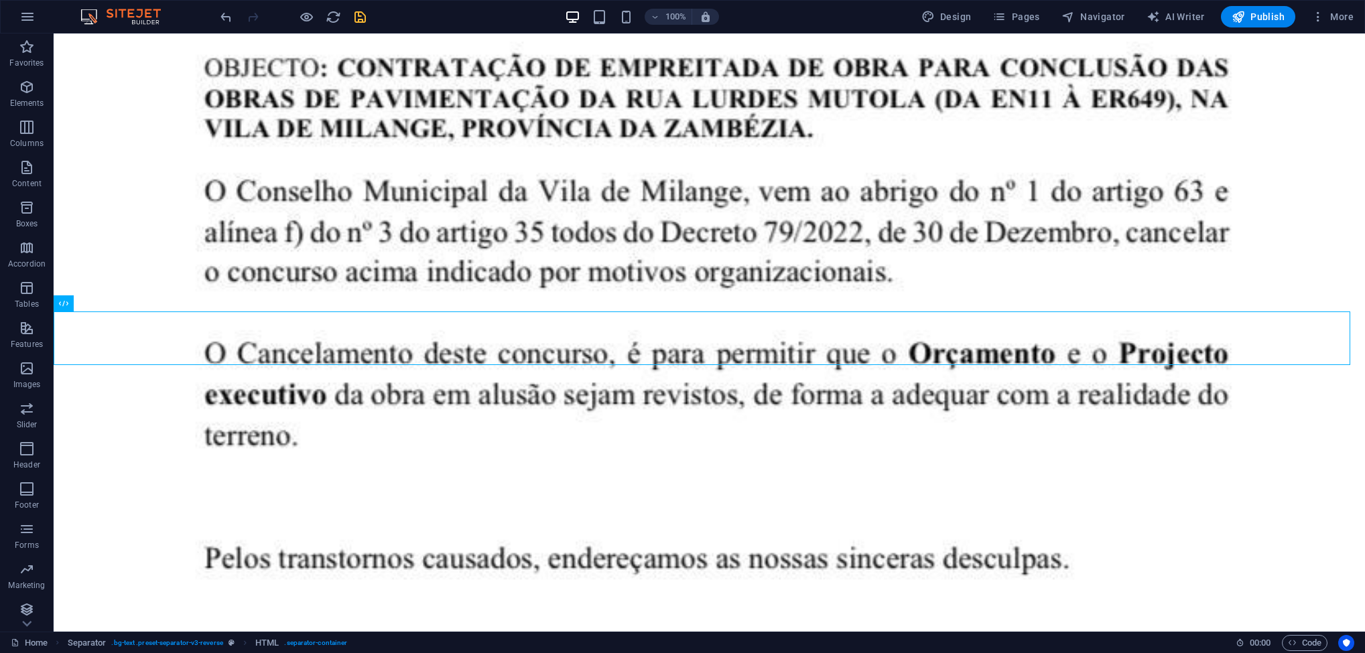
scroll to position [3715, 0]
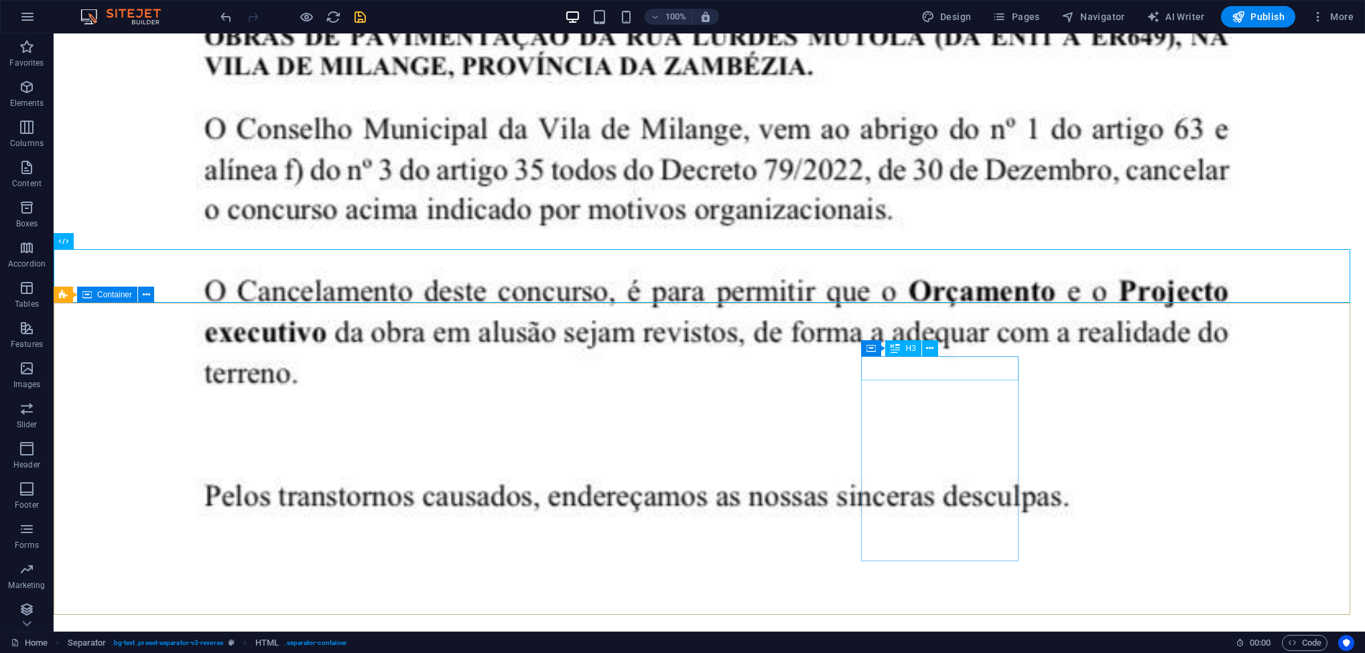
drag, startPoint x: 932, startPoint y: 345, endPoint x: 893, endPoint y: 356, distance: 40.5
click at [893, 356] on div "Container H3" at bounding box center [903, 348] width 85 height 17
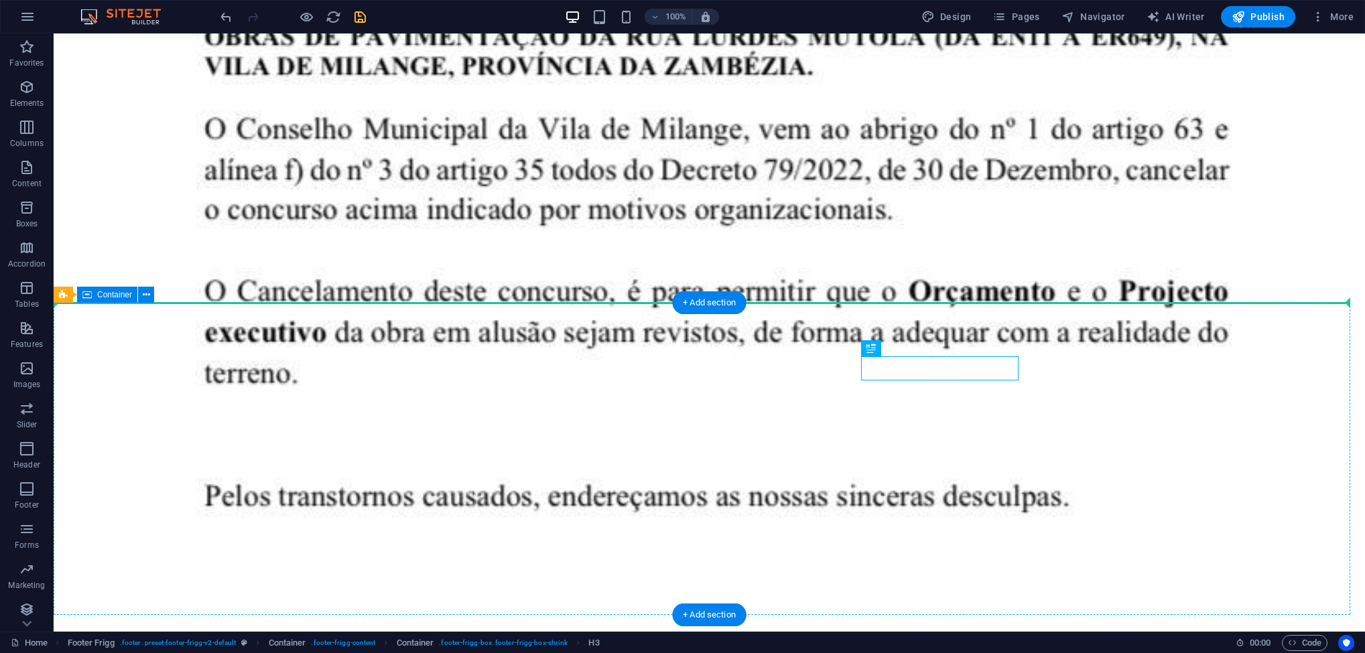
drag, startPoint x: 956, startPoint y: 384, endPoint x: 1000, endPoint y: 354, distance: 53.0
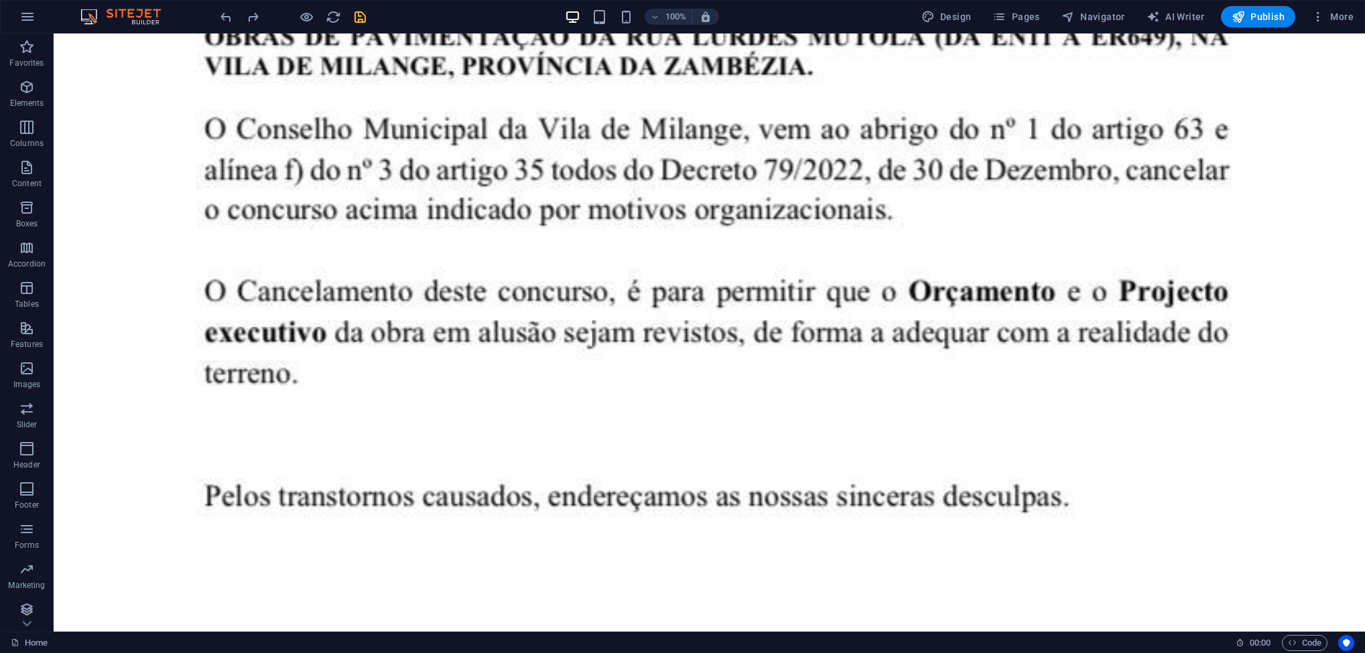
drag, startPoint x: 1360, startPoint y: 552, endPoint x: 1393, endPoint y: 674, distance: 126.3
click at [462, 351] on icon at bounding box center [463, 349] width 7 height 14
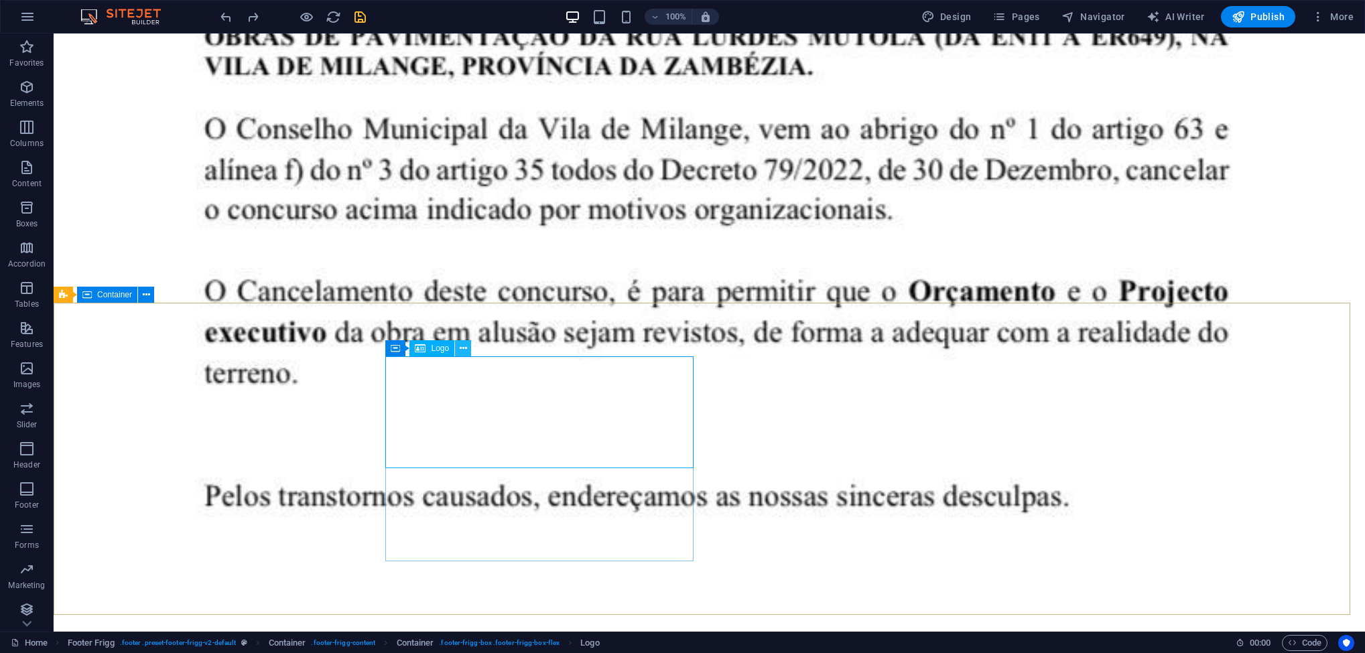
click at [460, 348] on icon at bounding box center [463, 349] width 7 height 14
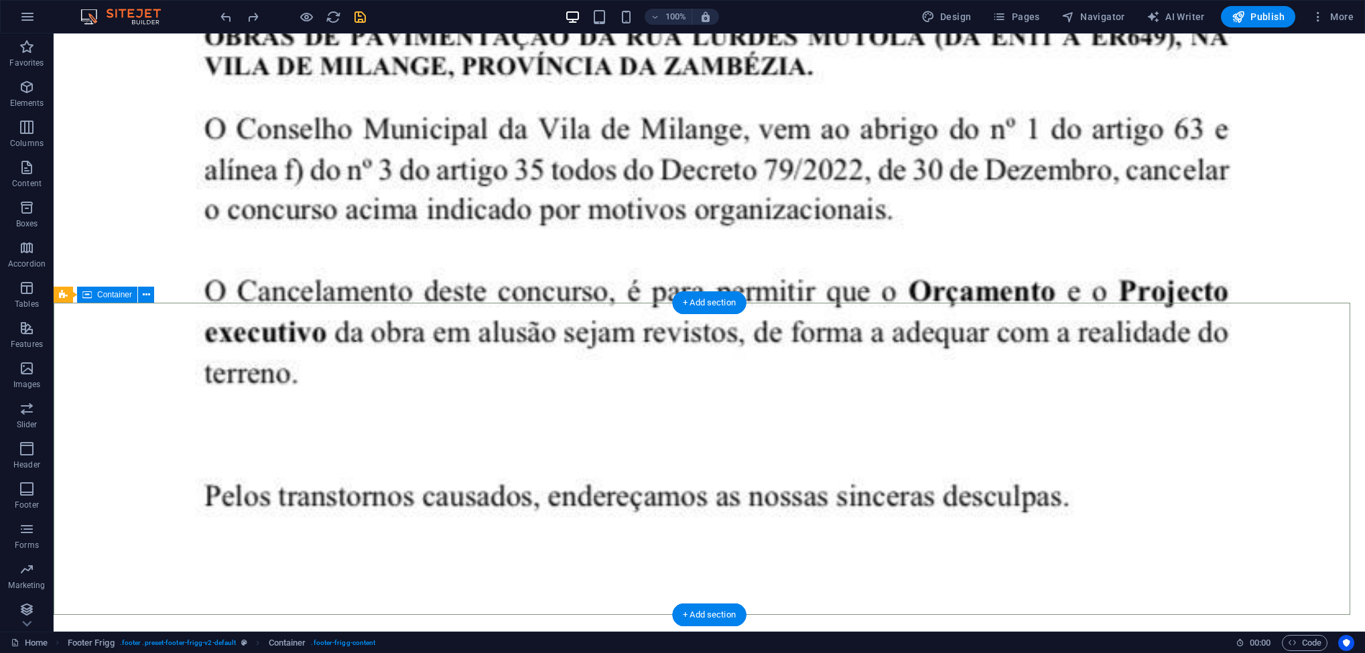
drag, startPoint x: 514, startPoint y: 385, endPoint x: 213, endPoint y: 362, distance: 301.9
drag, startPoint x: 520, startPoint y: 382, endPoint x: 141, endPoint y: 366, distance: 379.7
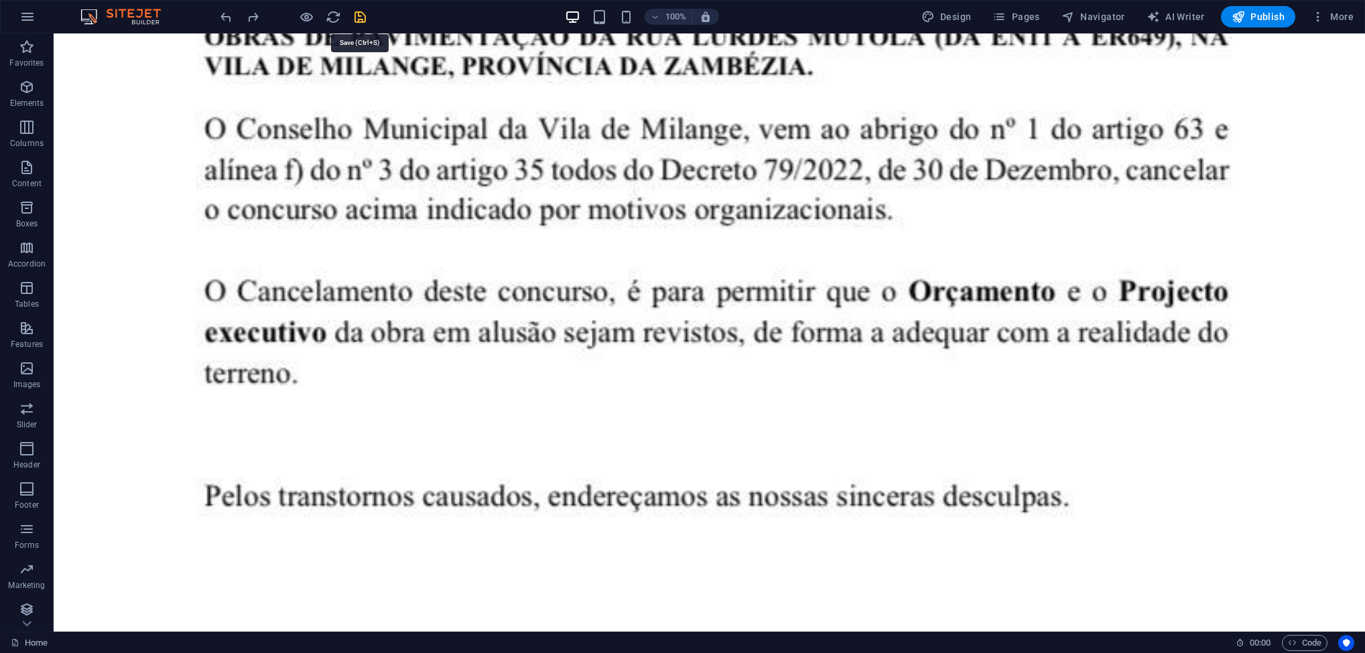
click at [362, 22] on icon "save" at bounding box center [360, 16] width 15 height 15
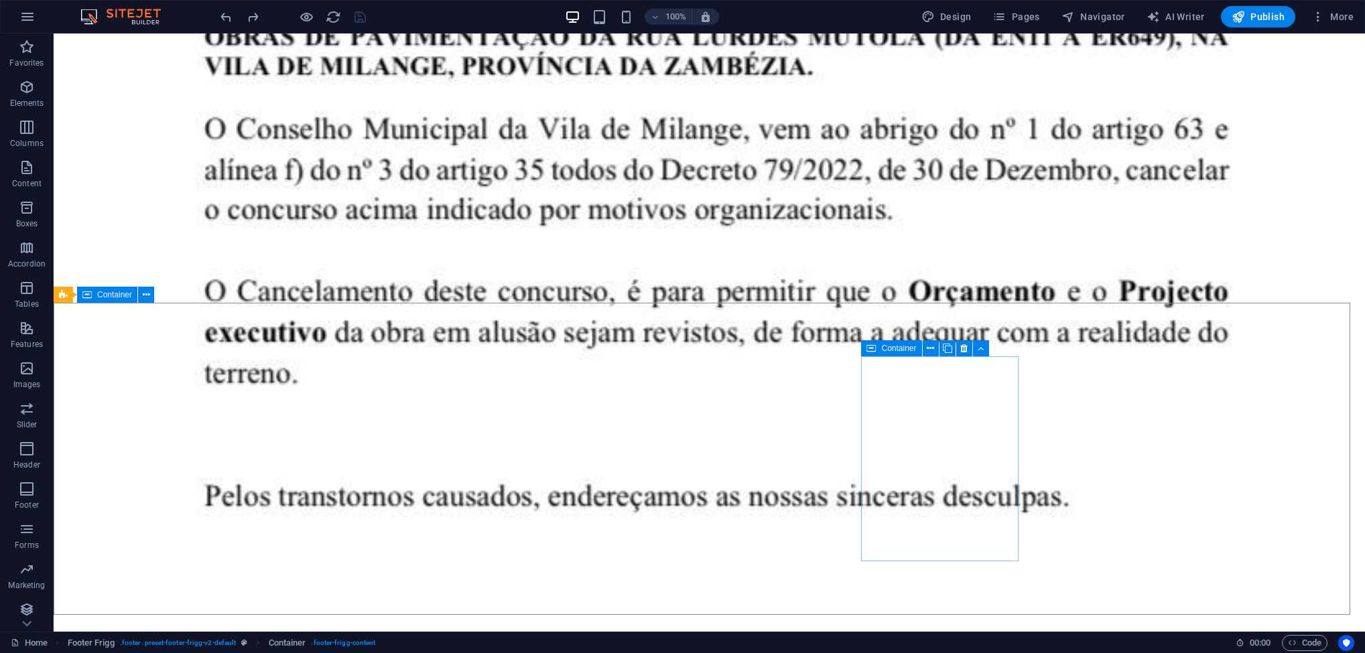
click at [897, 349] on span "Container" at bounding box center [898, 349] width 35 height 8
click at [910, 345] on span "Container" at bounding box center [898, 349] width 35 height 8
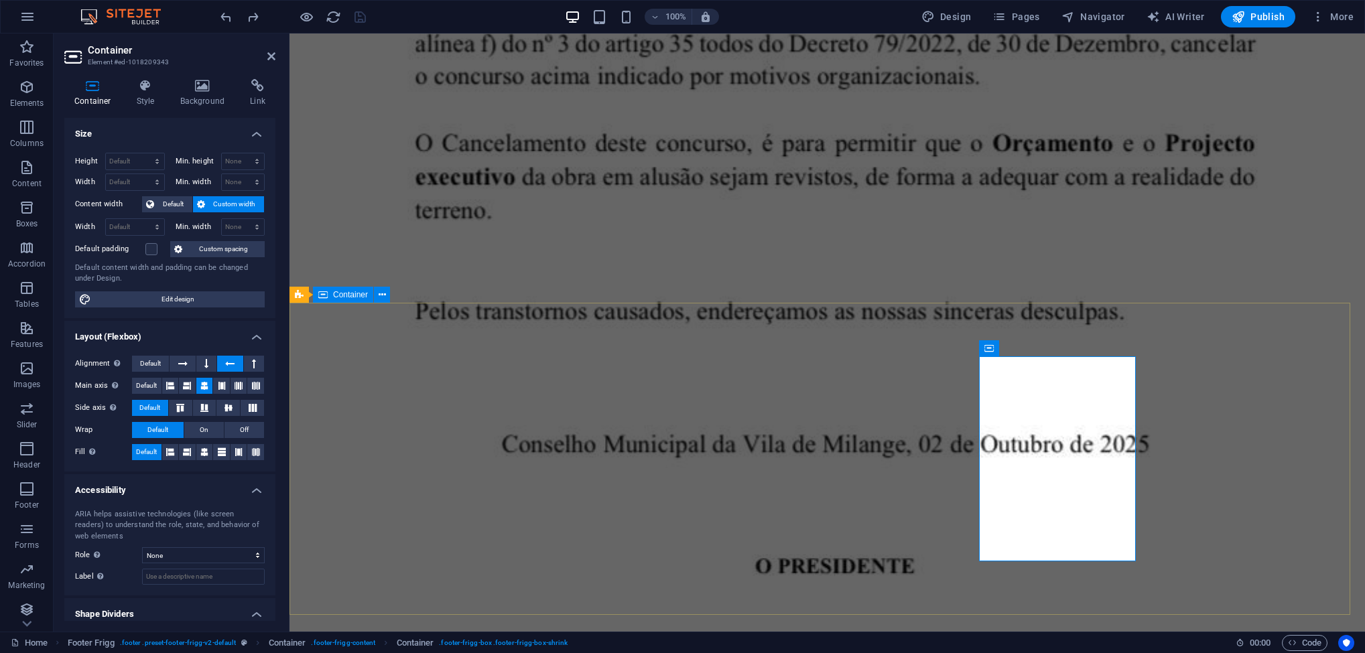
scroll to position [3668, 0]
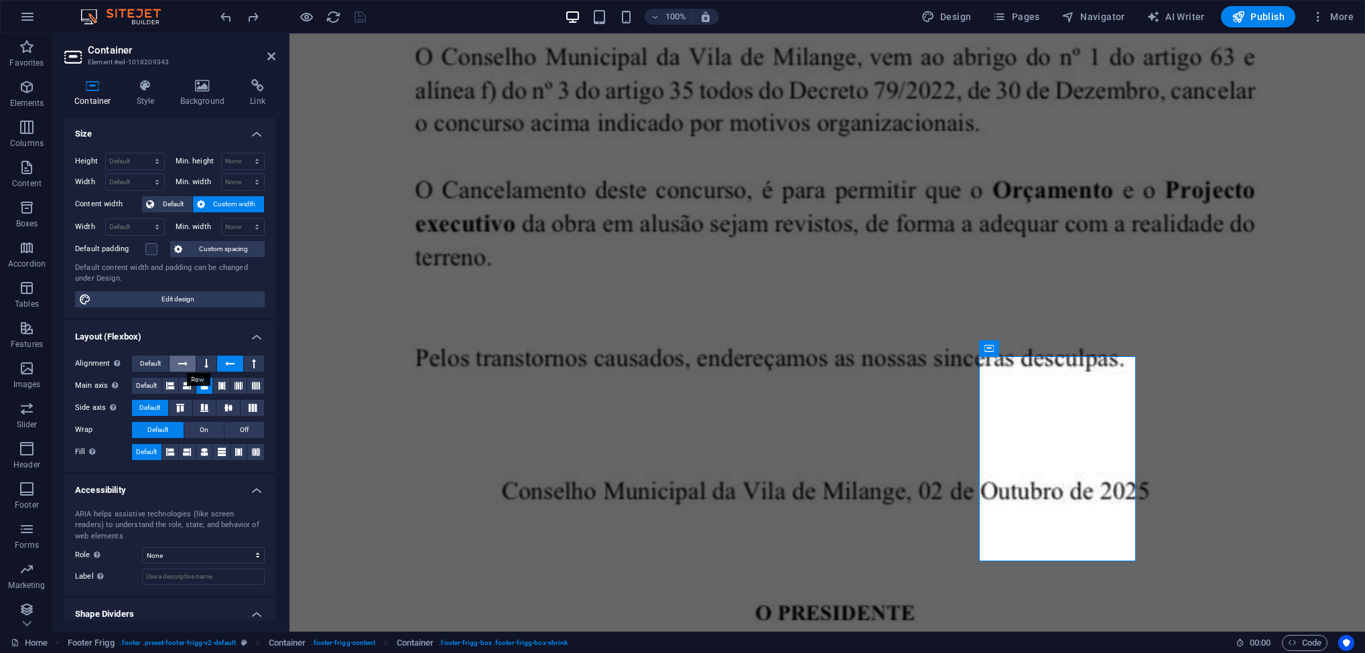
click at [188, 364] on button at bounding box center [182, 364] width 25 height 16
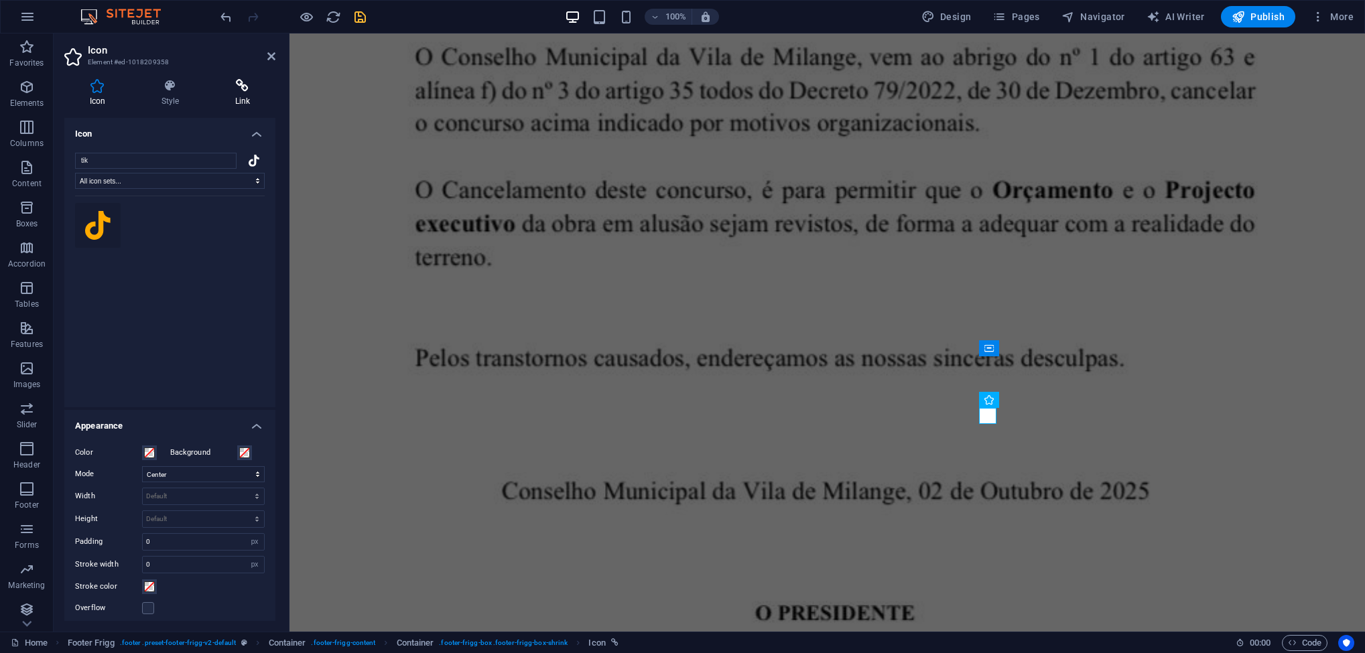
click at [251, 101] on h4 "Link" at bounding box center [243, 93] width 66 height 28
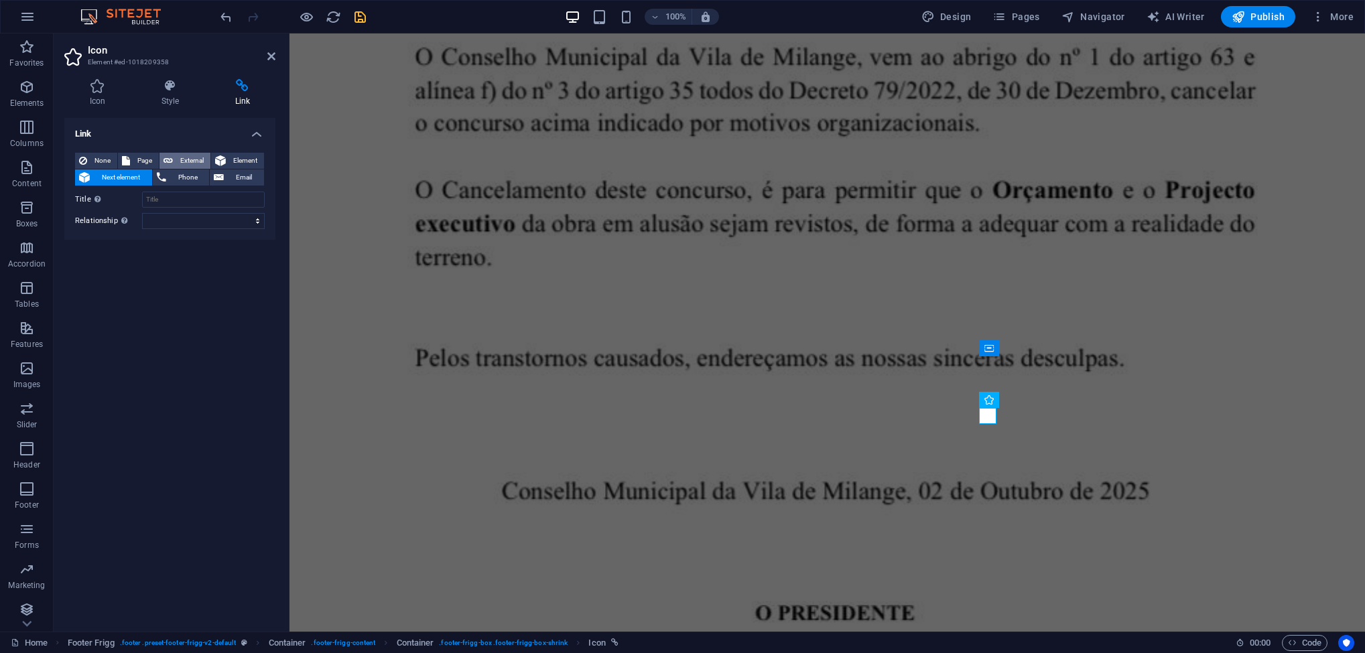
click at [188, 157] on span "External" at bounding box center [191, 161] width 29 height 16
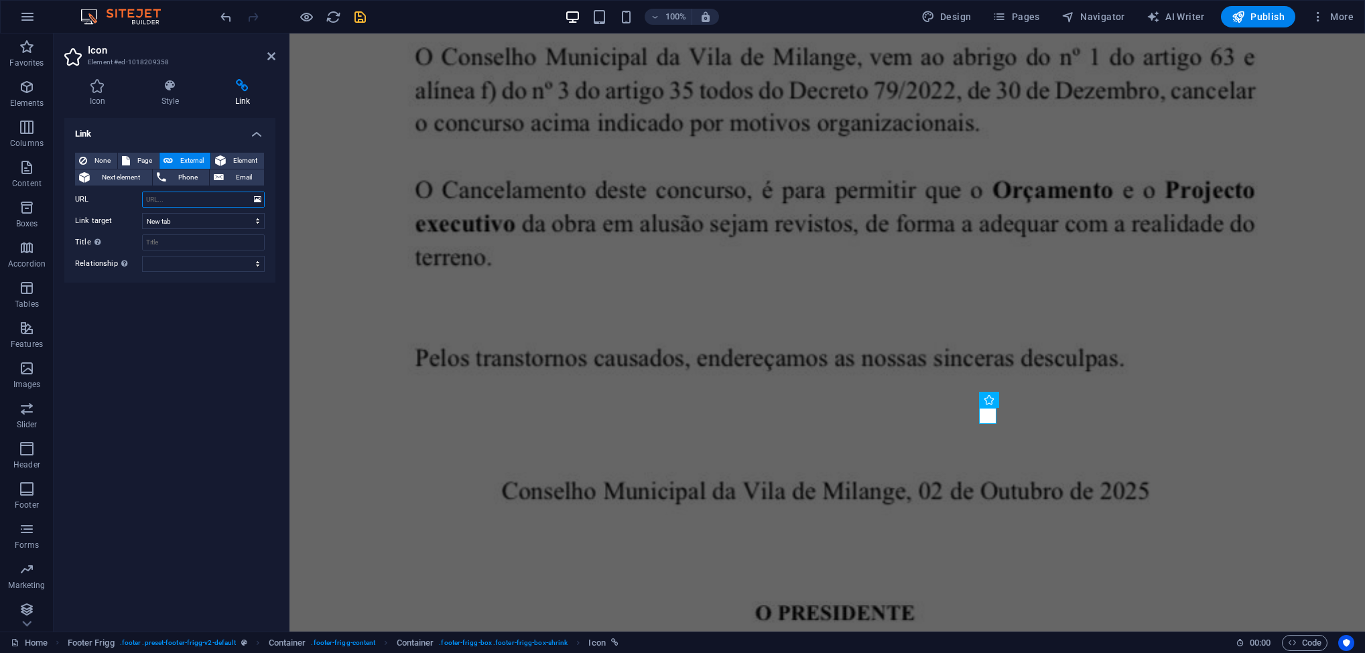
click at [170, 196] on input "URL" at bounding box center [203, 200] width 123 height 16
paste input "https://www.tiktok.com/@municipioodemilange?_t=ZM-8zwKsUfFJG7&_r=1"
click at [176, 219] on select "New tab Same tab Overlay" at bounding box center [203, 221] width 123 height 16
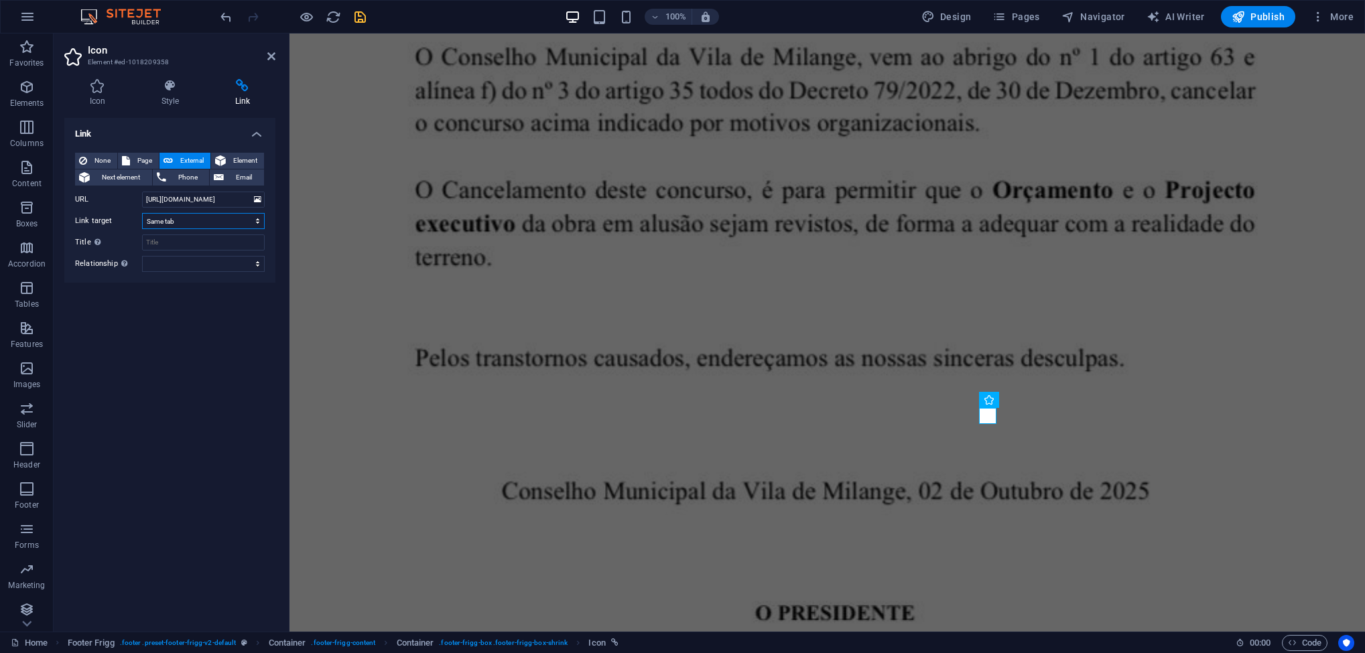
click at [142, 213] on select "New tab Same tab Overlay" at bounding box center [203, 221] width 123 height 16
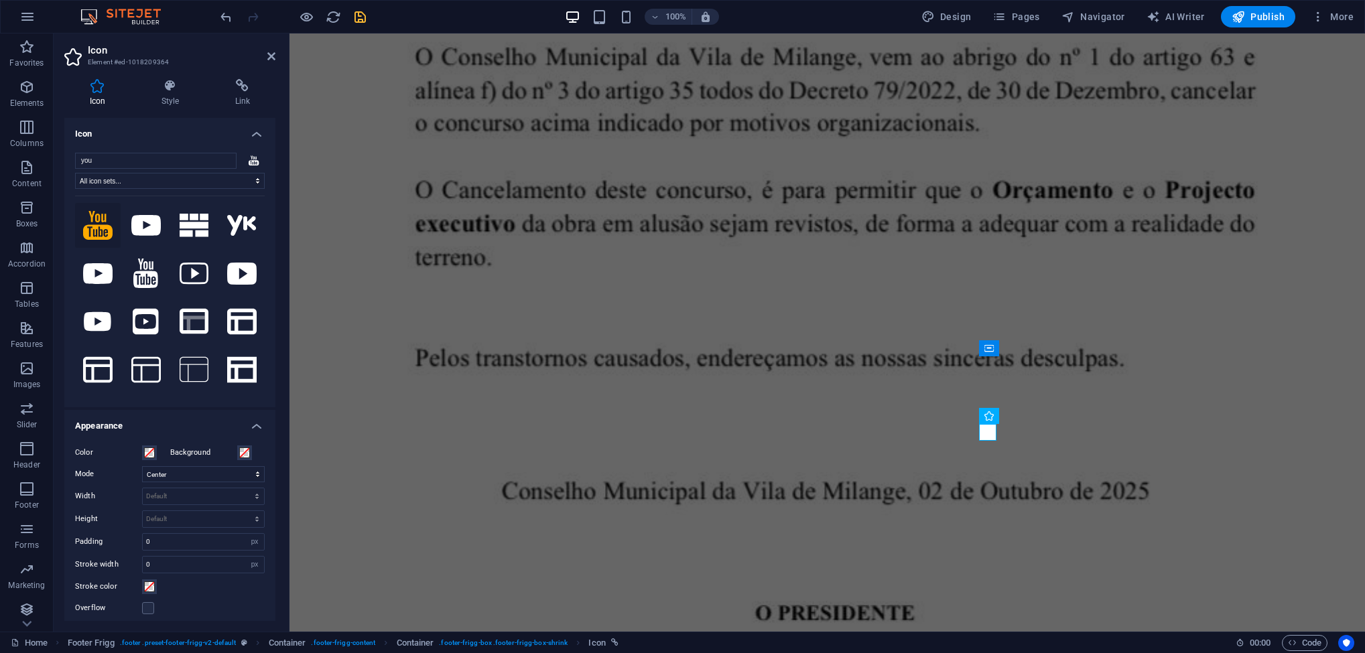
click at [253, 107] on div "Icon Style Link Icon you All icon sets... IcoFont Ionicons FontAwesome Brands F…" at bounding box center [169, 350] width 211 height 542
click at [240, 101] on h4 "Link" at bounding box center [243, 93] width 66 height 28
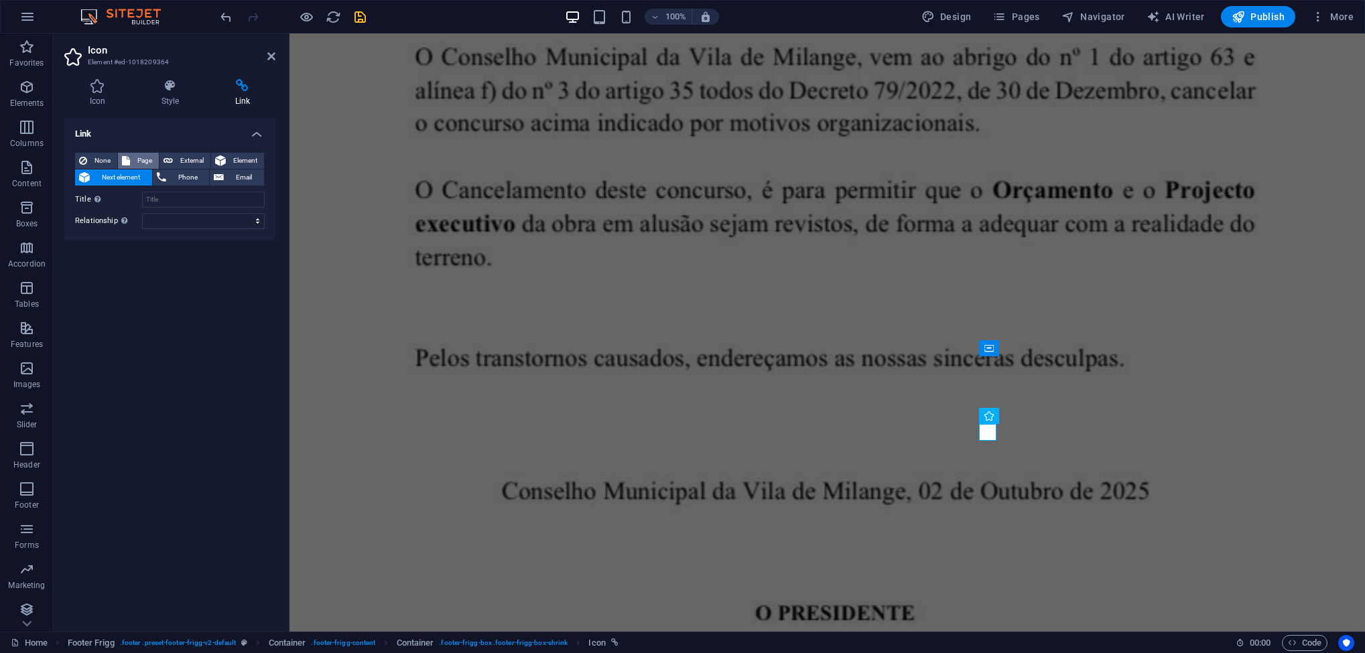
click at [151, 153] on span "Page" at bounding box center [144, 161] width 21 height 16
click at [194, 158] on span "External" at bounding box center [191, 161] width 29 height 16
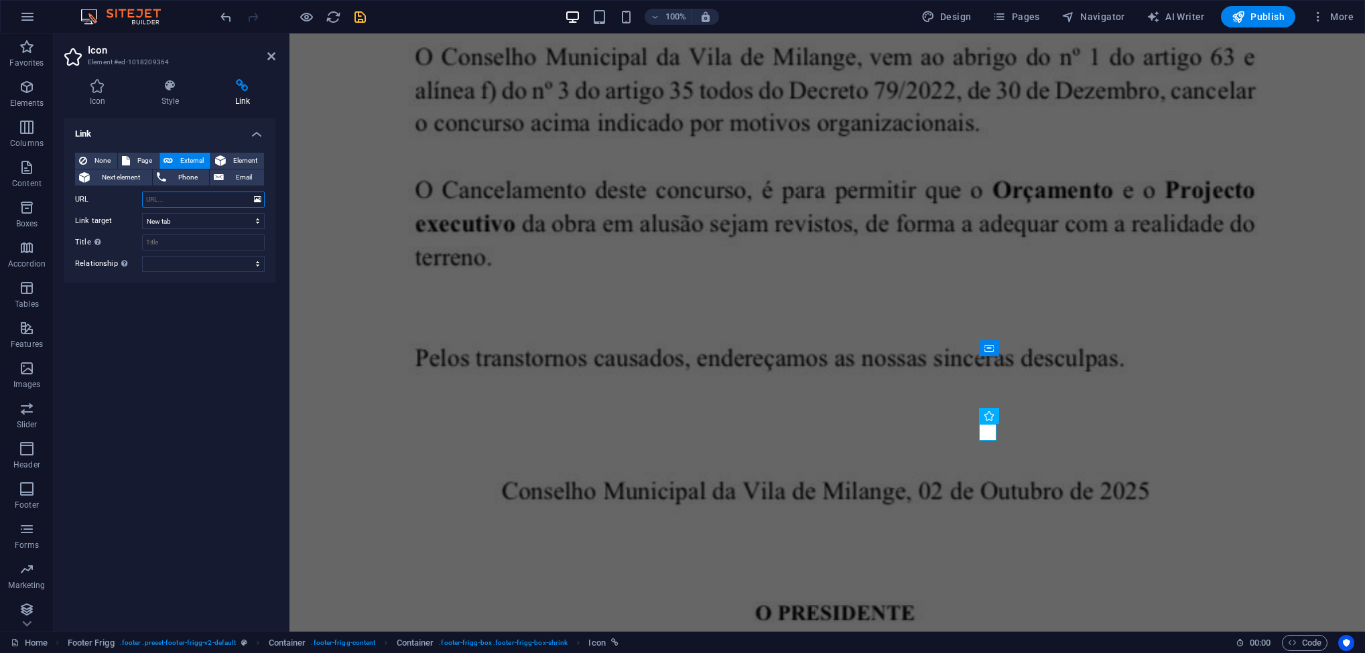
click at [151, 197] on input "URL" at bounding box center [203, 200] width 123 height 16
paste input "https://youtube.com/@municipiodemilange-2025?si=7gZ_SD81cO5mhn-b"
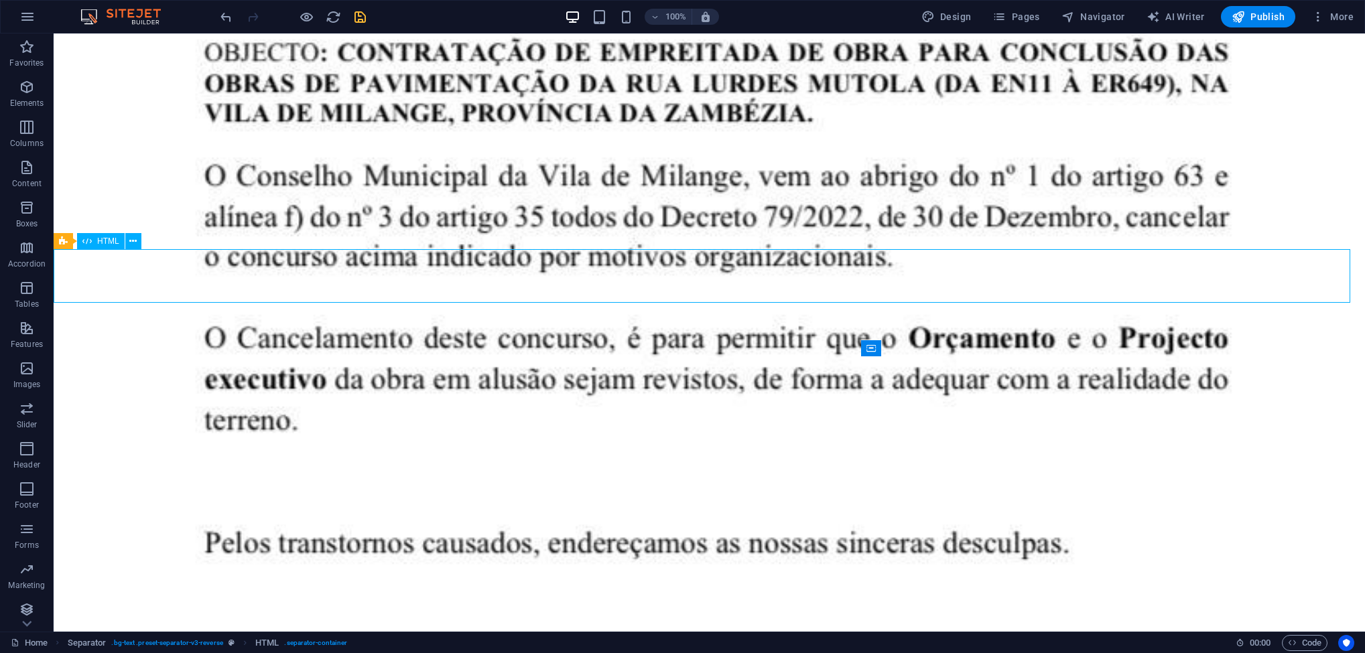
scroll to position [3715, 0]
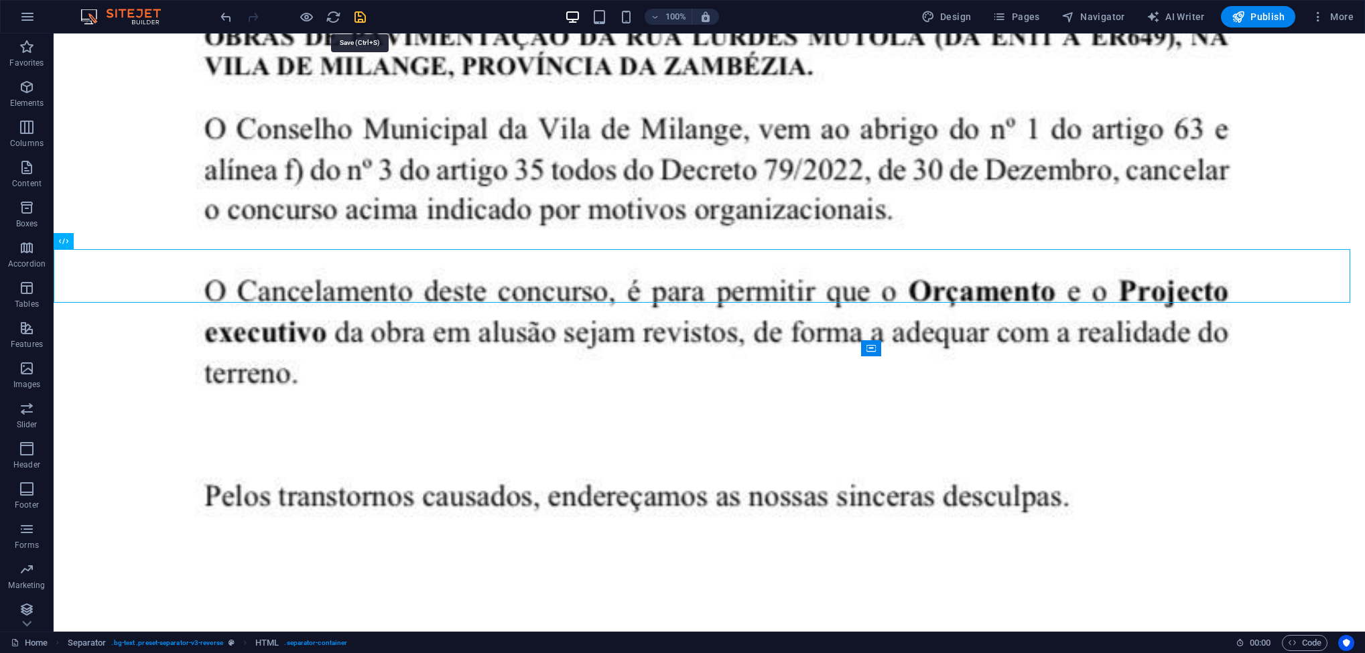
click at [366, 21] on icon "save" at bounding box center [360, 16] width 15 height 15
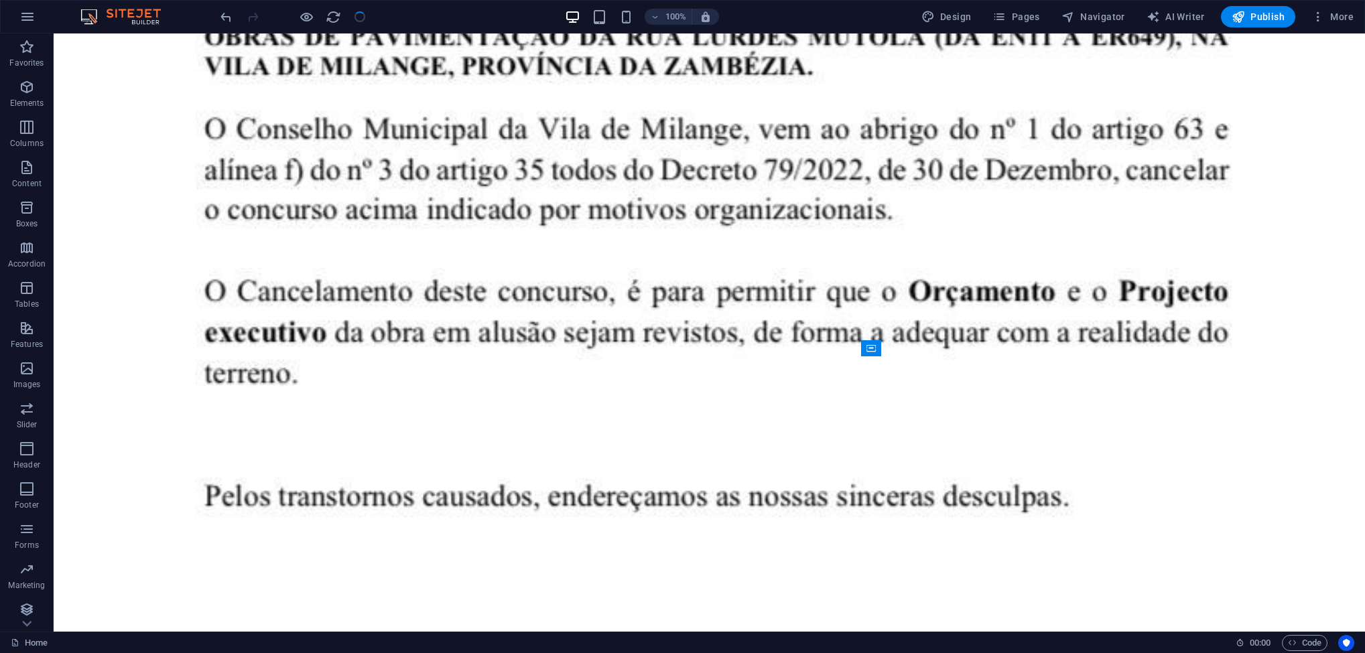
click at [364, 21] on div at bounding box center [293, 16] width 150 height 21
click at [1137, 18] on icon "button" at bounding box center [1238, 16] width 13 height 13
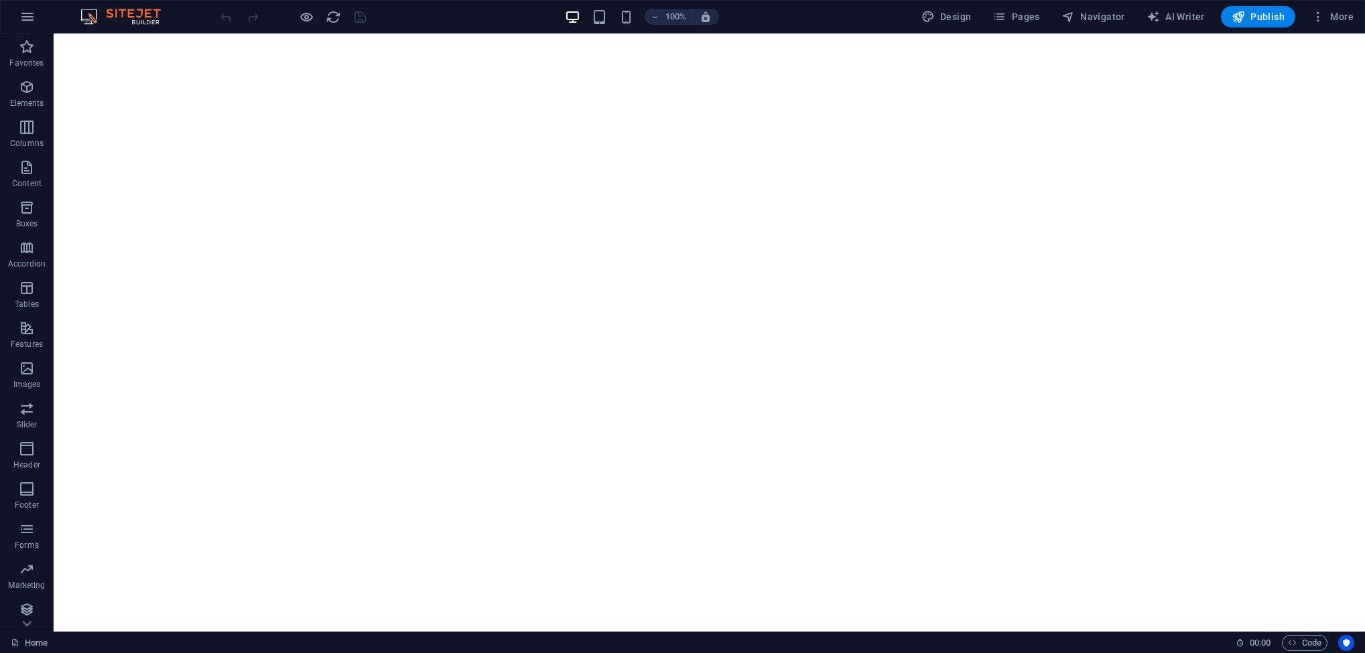
scroll to position [63, 0]
click at [1025, 16] on span "Pages" at bounding box center [1016, 16] width 47 height 13
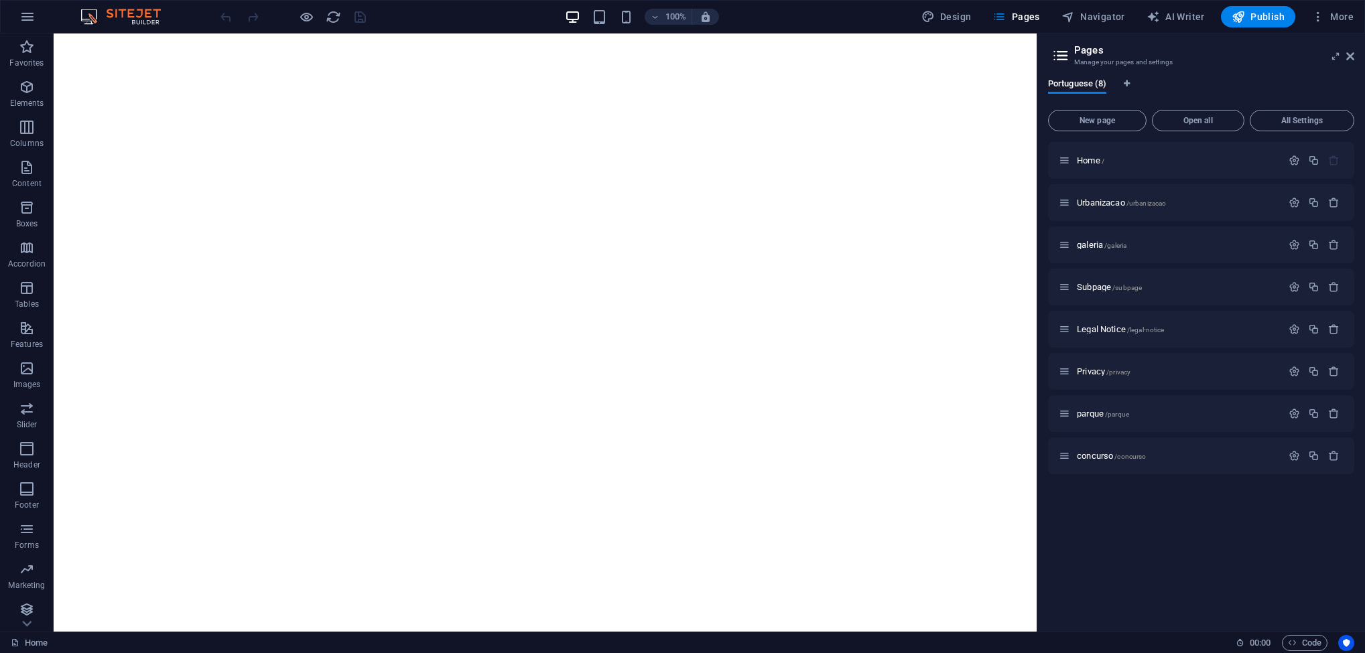
scroll to position [0, 0]
click at [1314, 164] on icon "button" at bounding box center [1313, 160] width 11 height 11
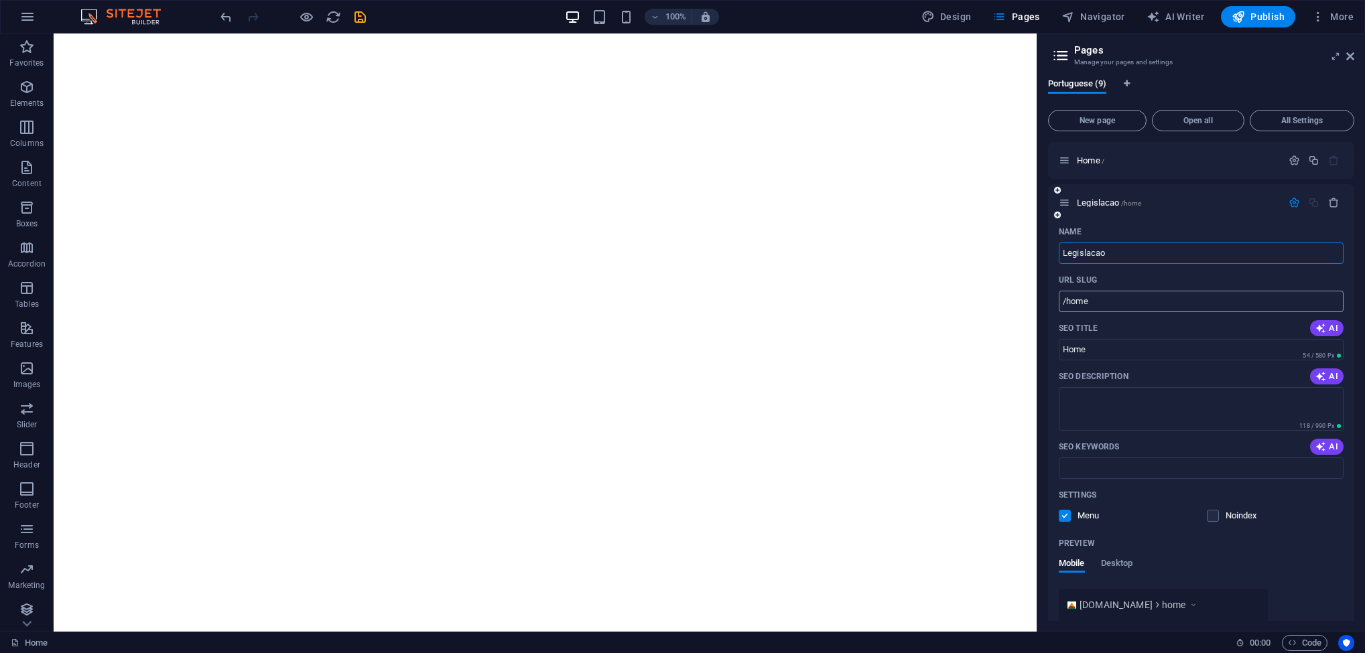
type input "Legislacao"
click at [1105, 300] on input "/home" at bounding box center [1201, 301] width 285 height 21
type input "/legislacao"
drag, startPoint x: 1101, startPoint y: 349, endPoint x: 1048, endPoint y: 352, distance: 52.4
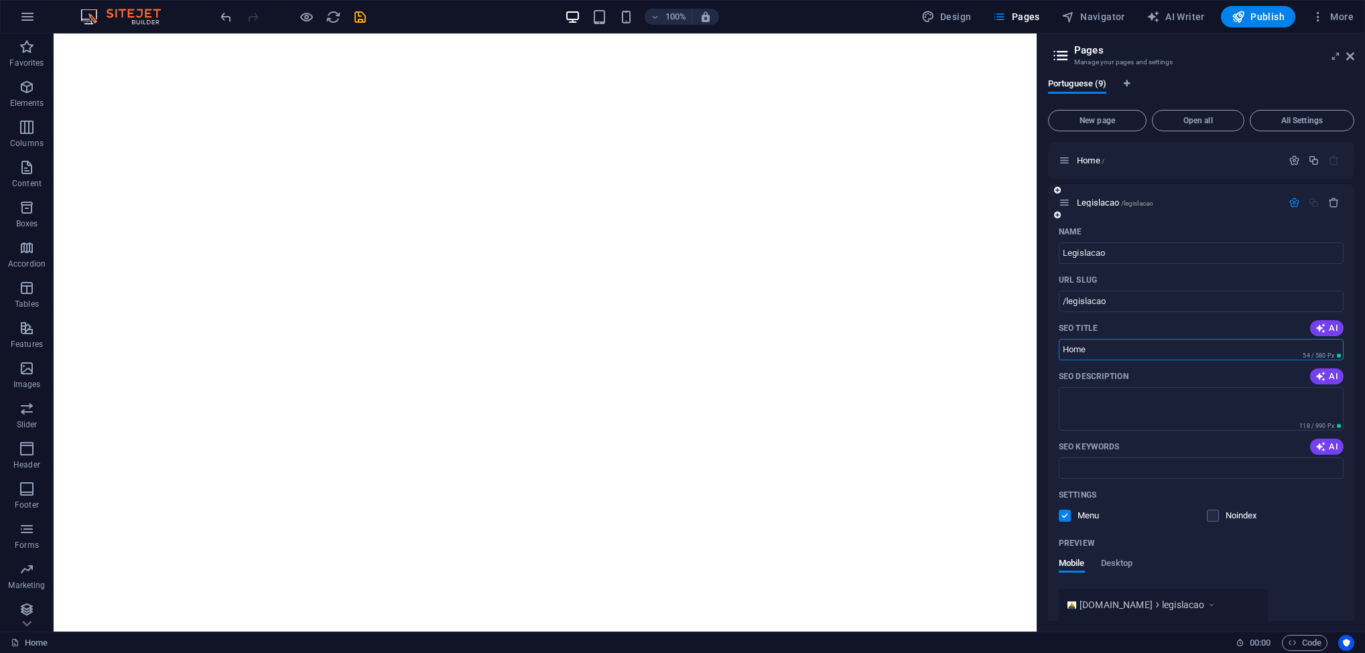
click at [1048, 352] on div "Name Legislacao ​ URL SLUG /legislacao ​ SEO Title AI Home ​ 54 / 580 Px SEO De…" at bounding box center [1201, 470] width 306 height 499
type input "Legislacao"
drag, startPoint x: 1350, startPoint y: 273, endPoint x: 1352, endPoint y: 286, distance: 12.2
click at [1352, 286] on div "Name Legislacao ​ URL SLUG /legislacao ​ SEO Title AI Legislacao ​ 97 / 580 Px …" at bounding box center [1201, 470] width 306 height 499
drag, startPoint x: 1352, startPoint y: 286, endPoint x: 1355, endPoint y: 320, distance: 34.3
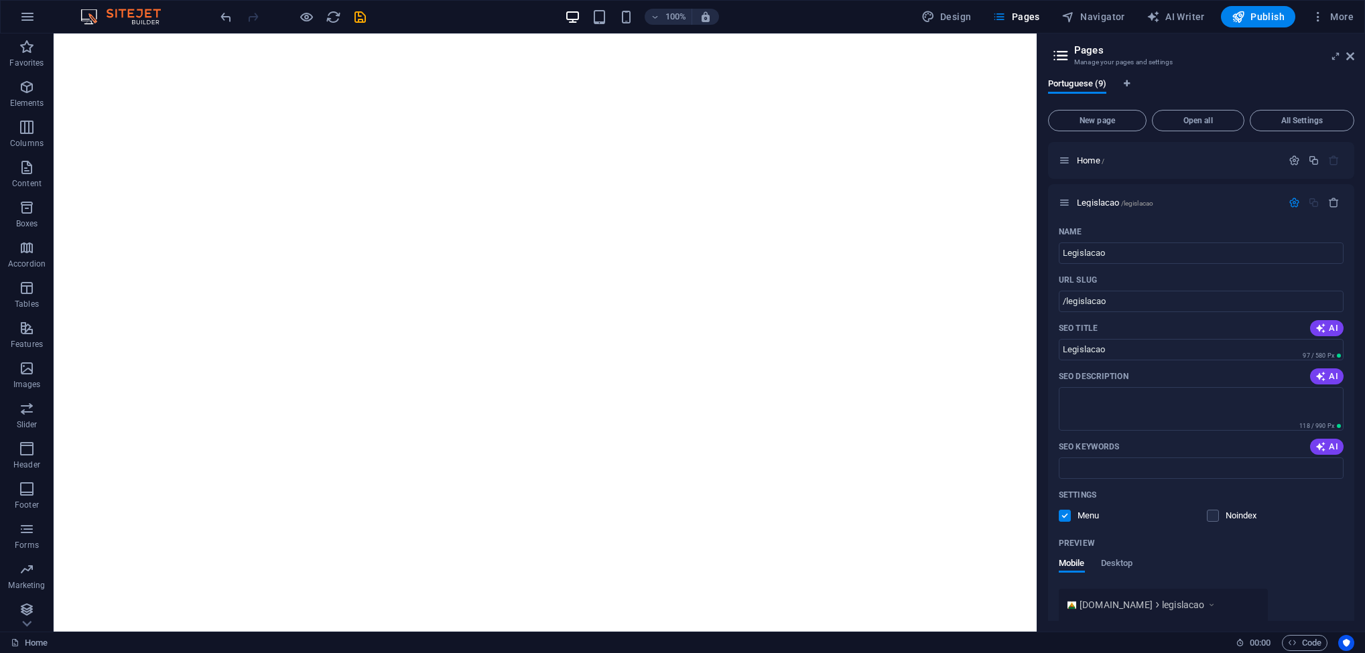
click at [1355, 320] on div "Portuguese (9) New page Open all All Settings Home / Legislacao /legislacao Nam…" at bounding box center [1202, 350] width 328 height 564
click at [1136, 200] on span "/legislacao" at bounding box center [1137, 203] width 33 height 7
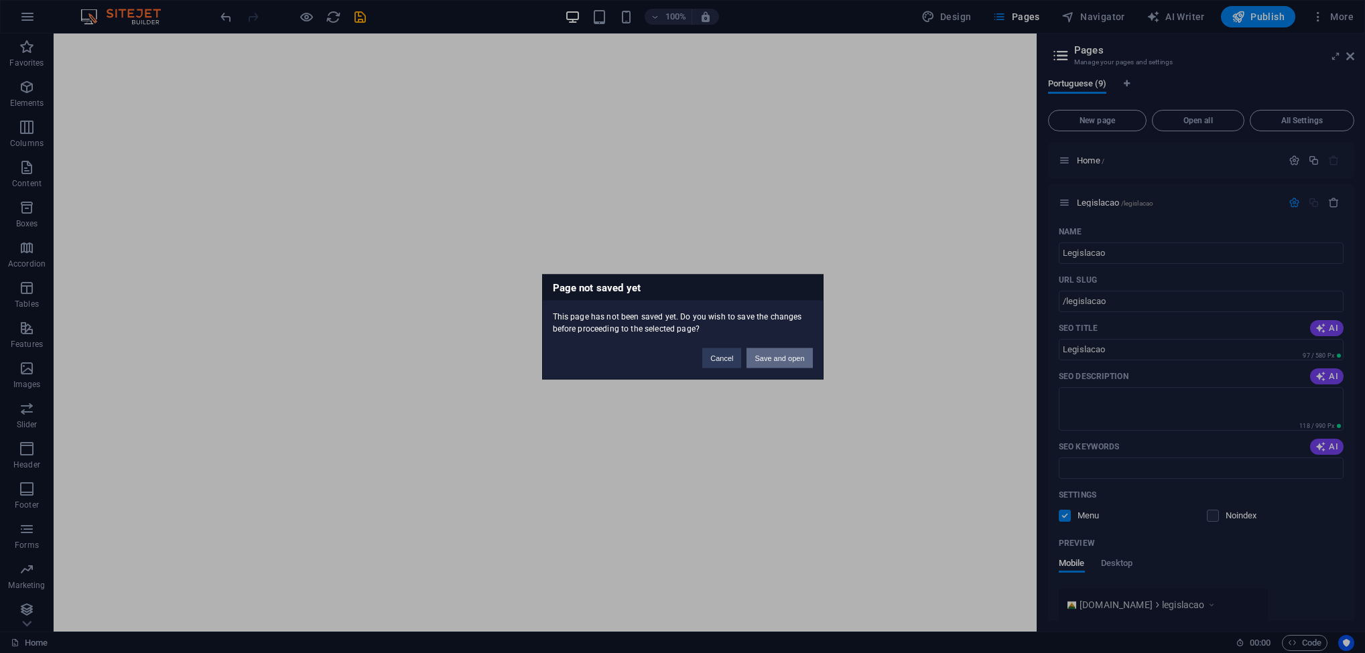
click at [796, 353] on button "Save and open" at bounding box center [780, 358] width 66 height 20
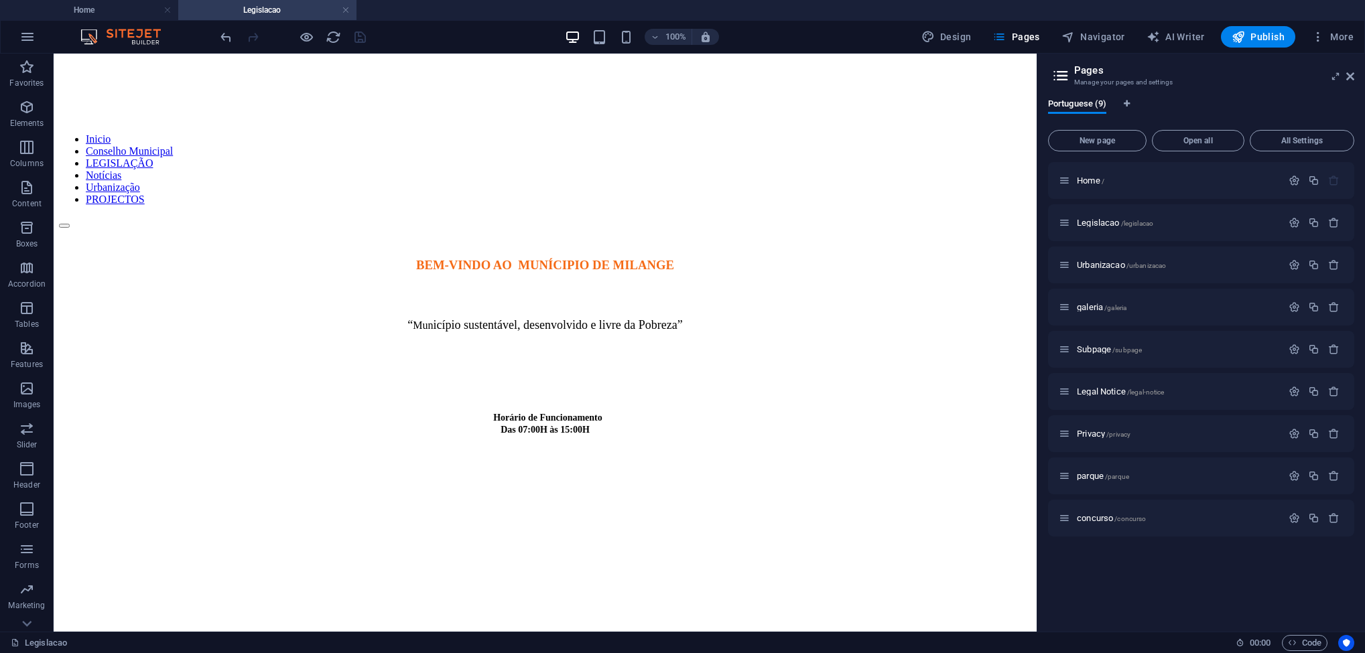
scroll to position [535, 0]
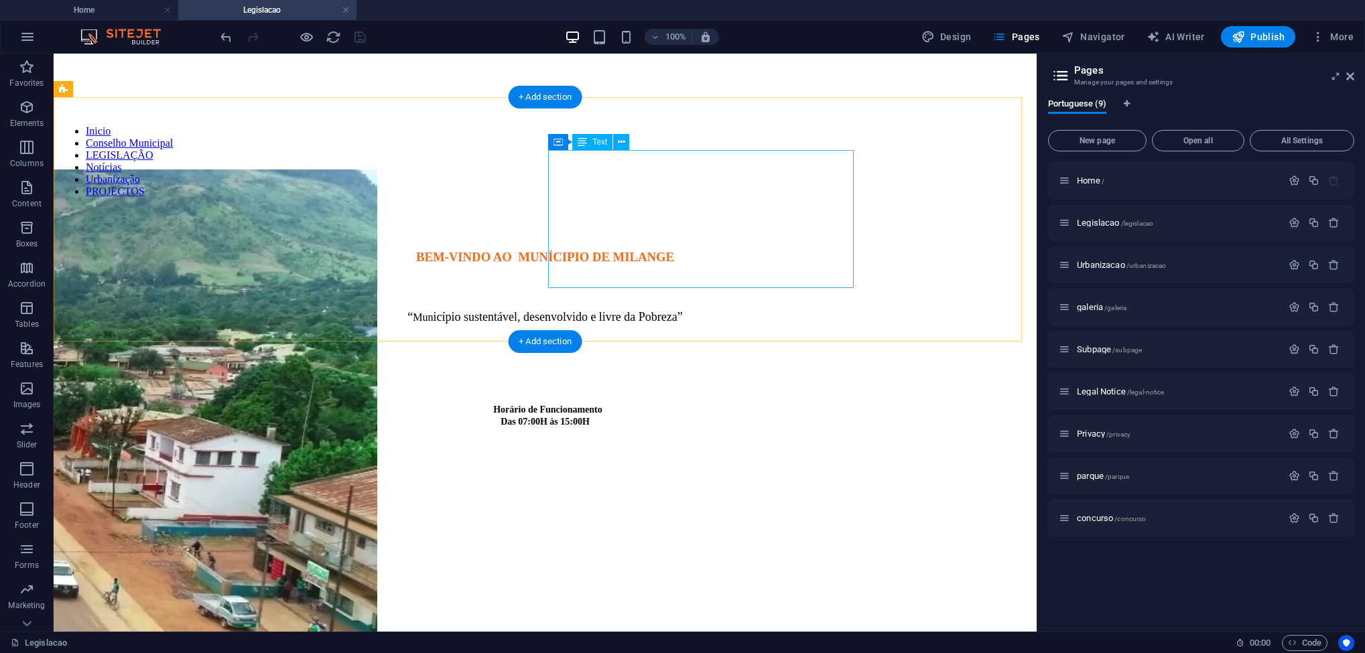
click at [714, 288] on div "“ Mun icípio sustentável, desenvolvido e livre da Pobreza” Horário de Funcionam…" at bounding box center [545, 358] width 973 height 140
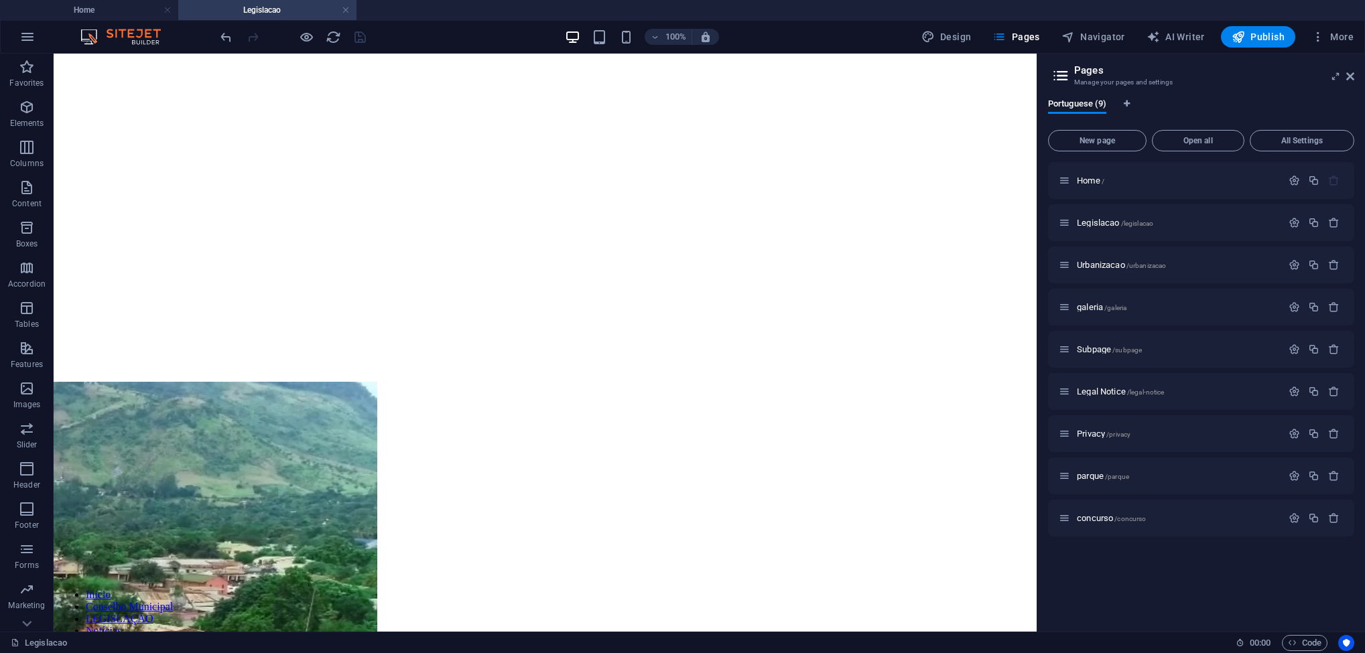
scroll to position [0, 0]
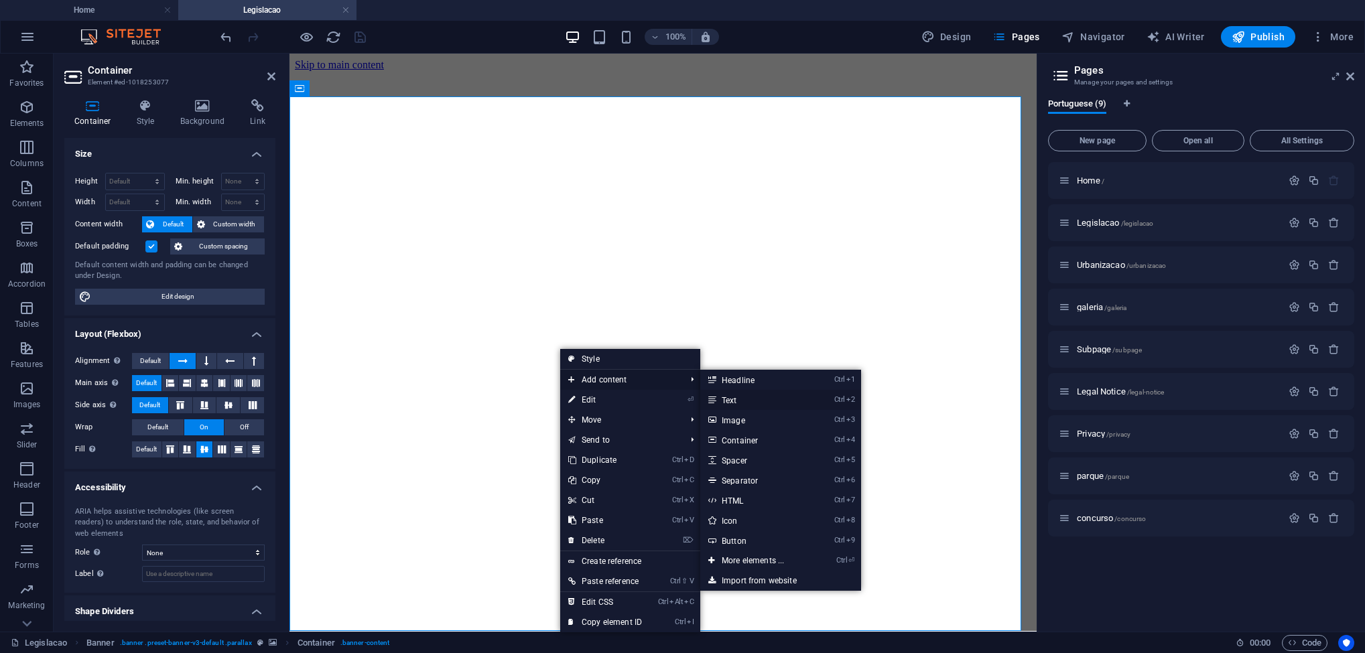
click at [731, 397] on link "Ctrl 2 Text" at bounding box center [755, 400] width 111 height 20
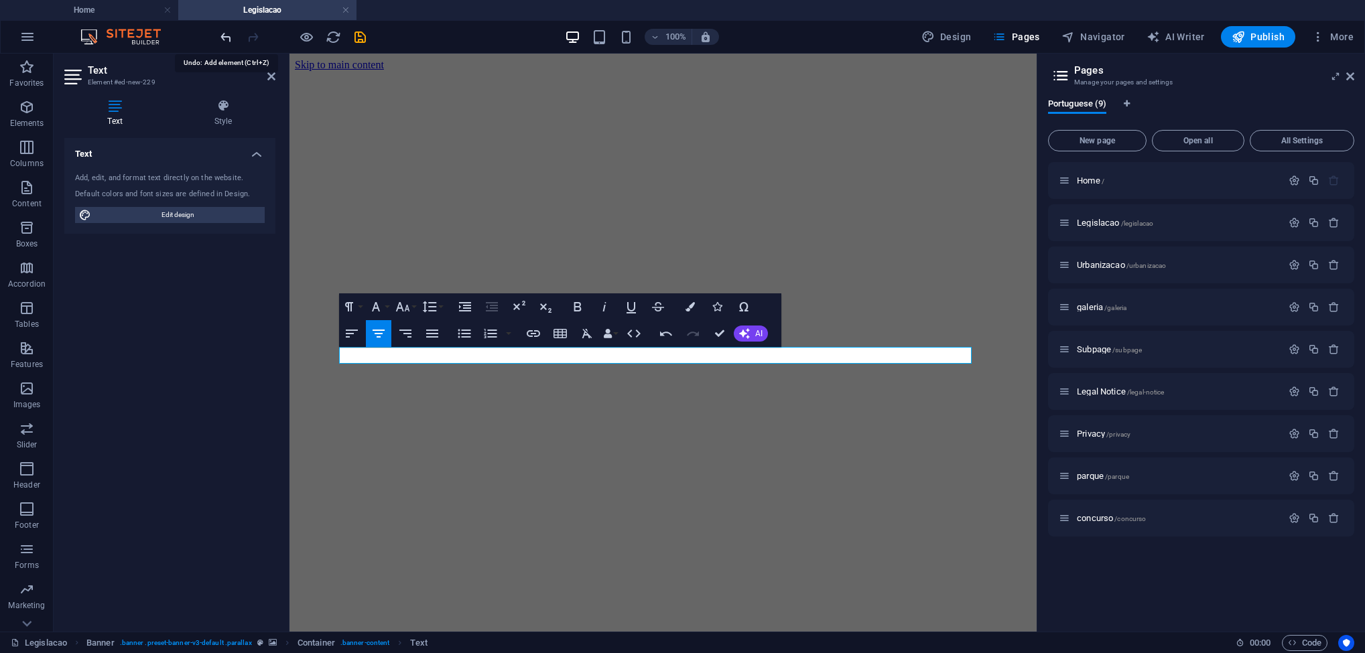
click at [226, 41] on icon "undo" at bounding box center [226, 36] width 15 height 15
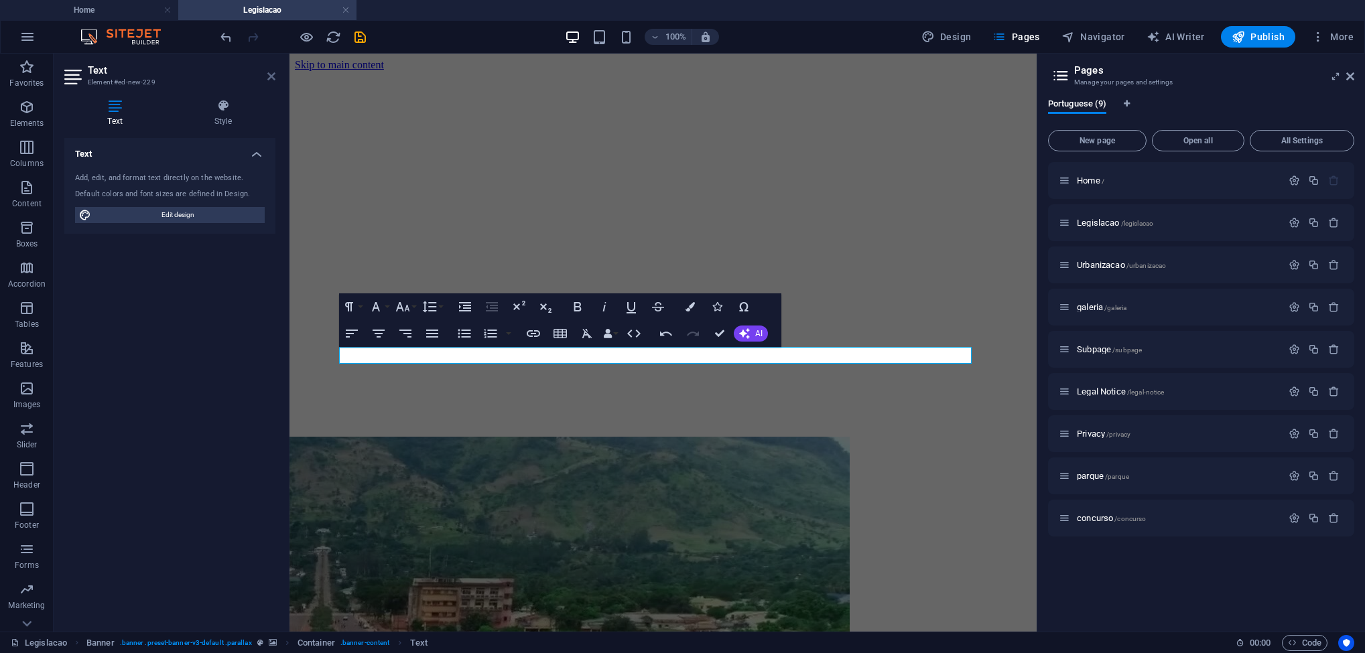
click at [272, 79] on icon at bounding box center [271, 76] width 8 height 11
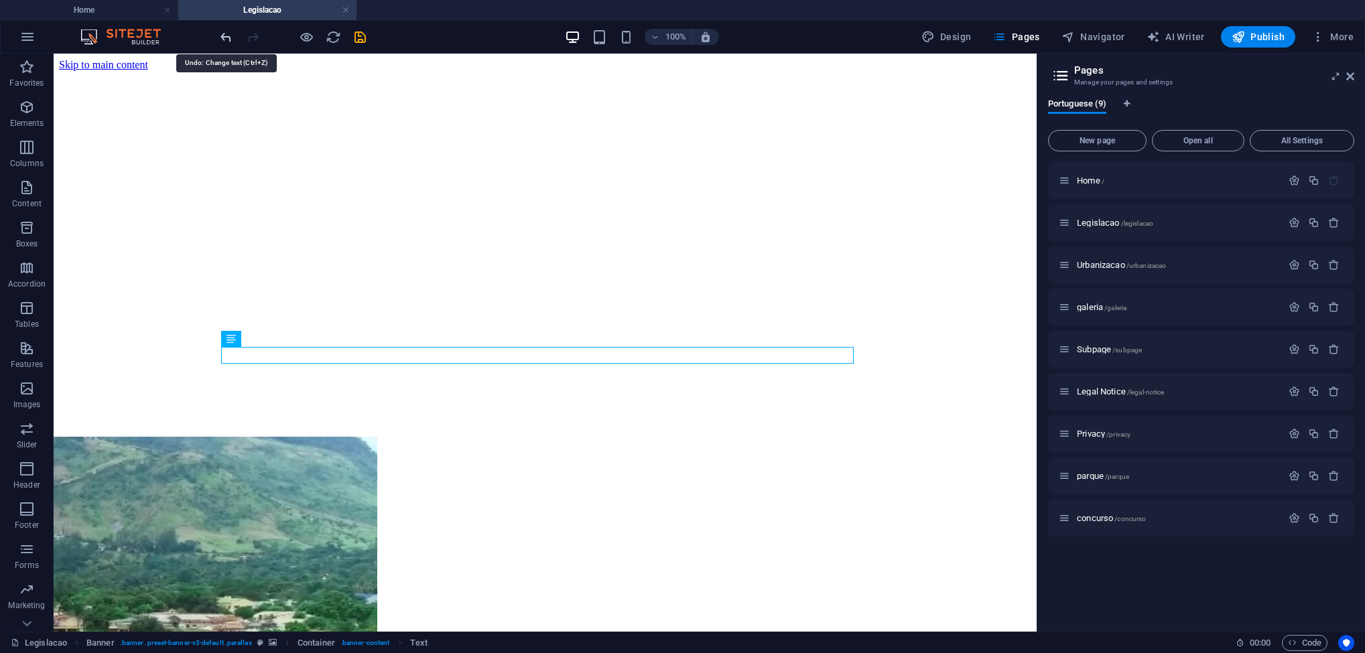
click at [232, 41] on icon "undo" at bounding box center [226, 36] width 15 height 15
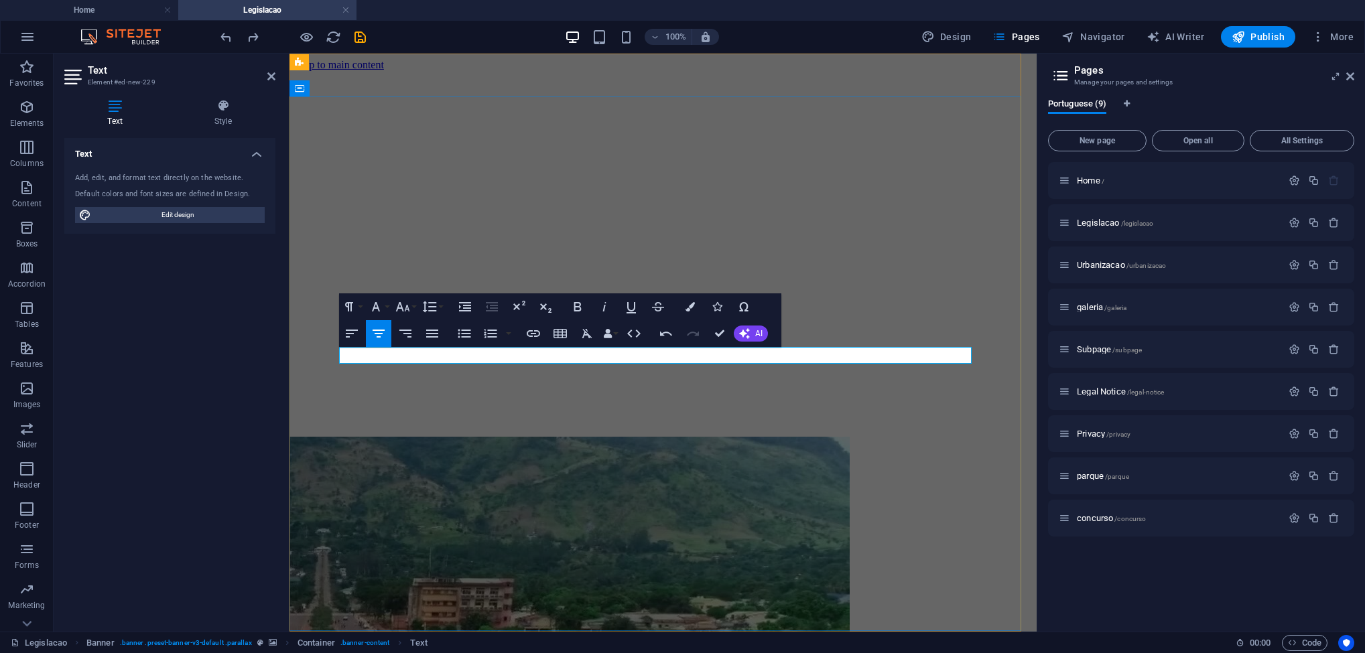
scroll to position [0, 7]
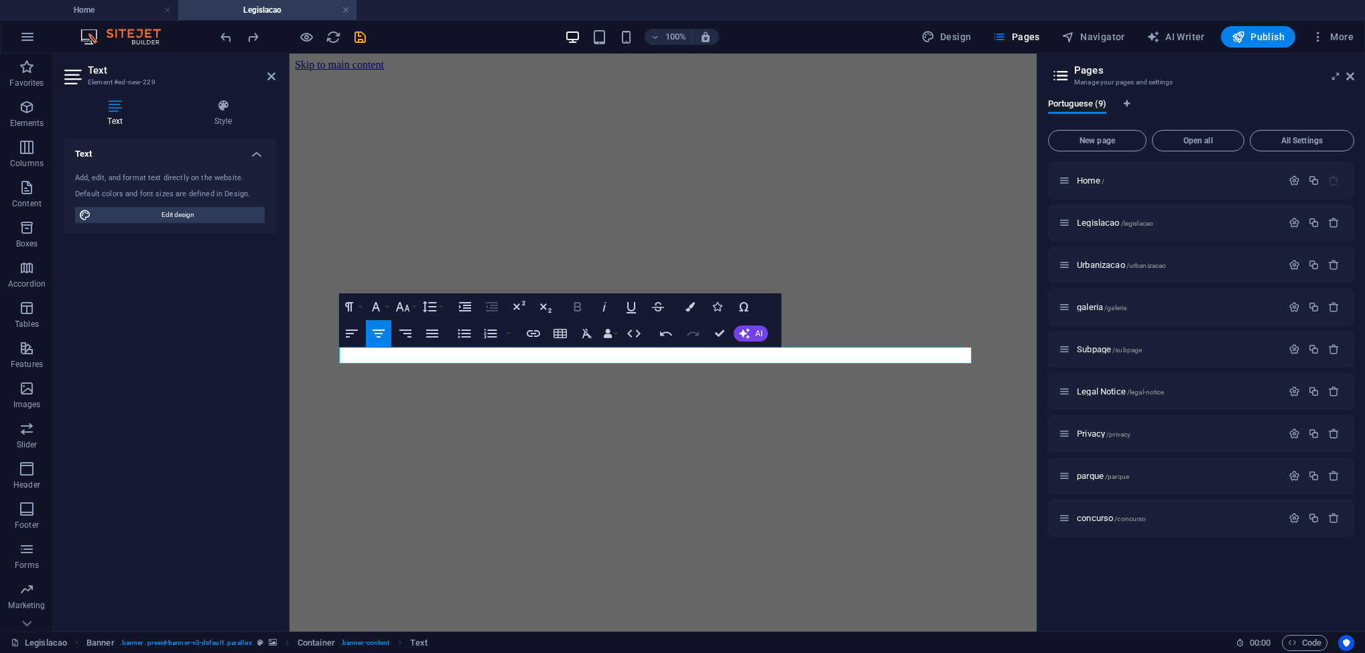
click at [576, 306] on icon "button" at bounding box center [578, 307] width 16 height 16
drag, startPoint x: 624, startPoint y: 353, endPoint x: 696, endPoint y: 353, distance: 71.7
click at [582, 310] on icon "button" at bounding box center [578, 307] width 16 height 16
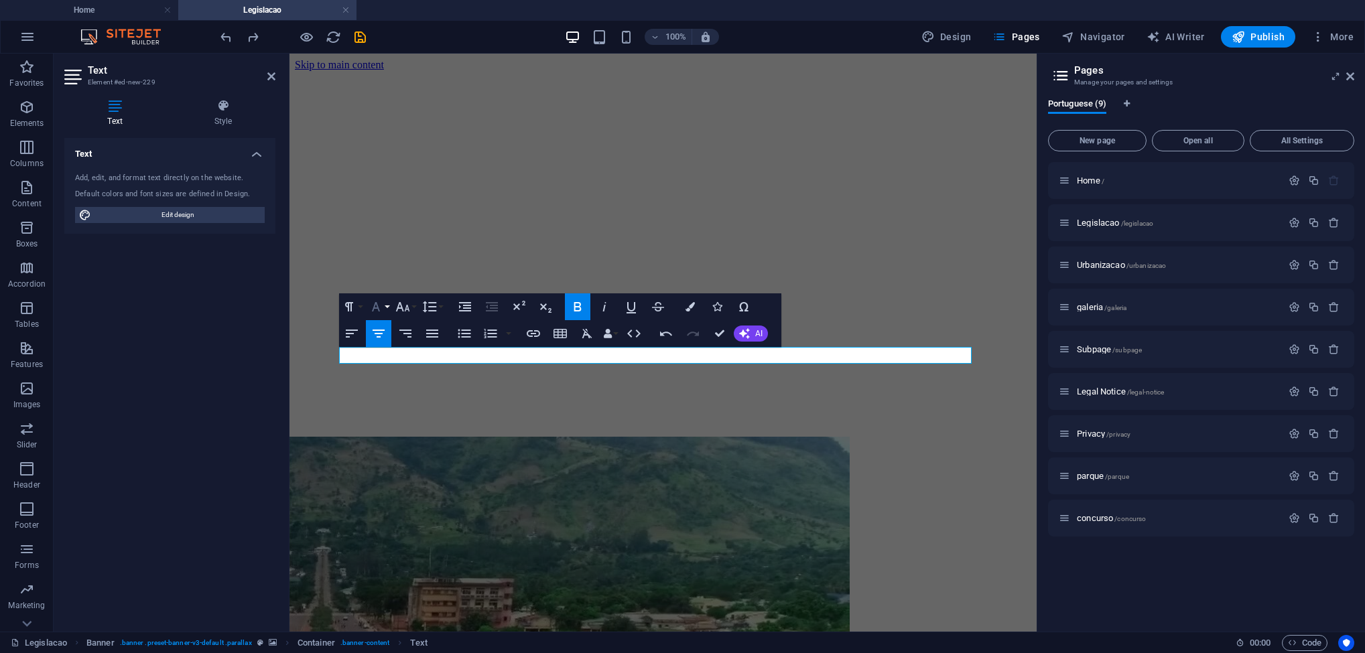
click at [385, 314] on button "Font Family" at bounding box center [378, 307] width 25 height 27
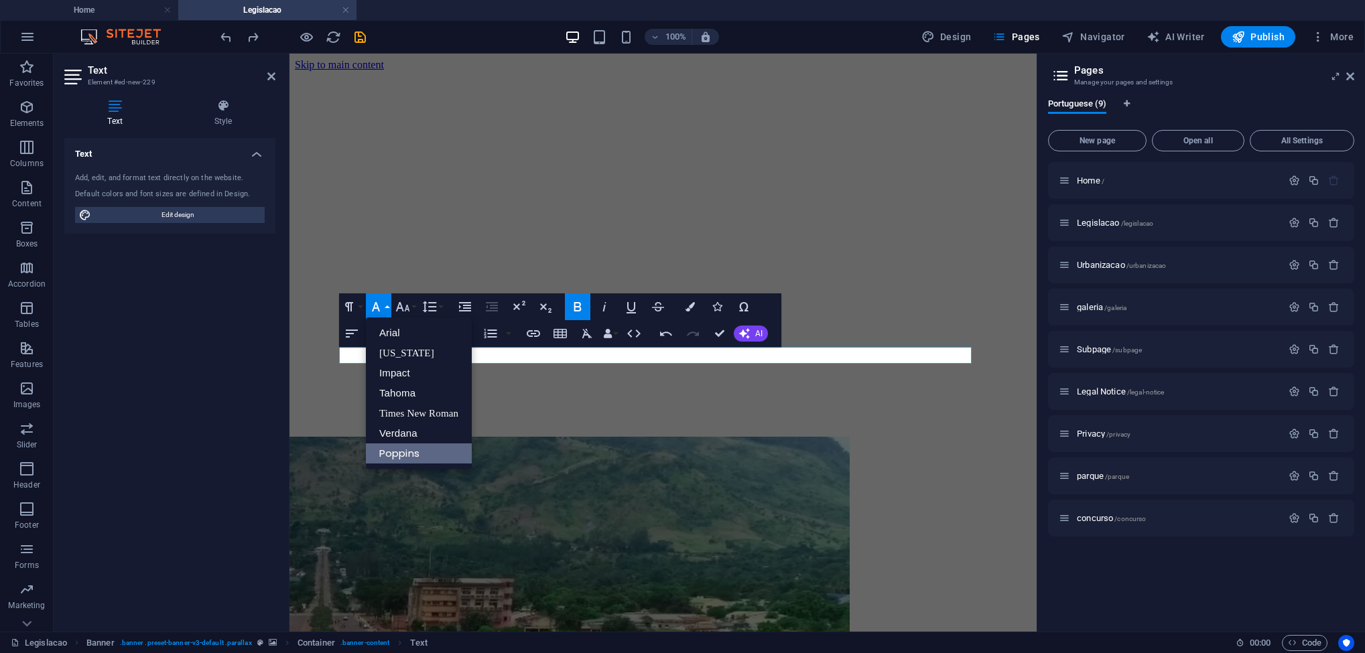
scroll to position [0, 0]
click at [399, 312] on icon "button" at bounding box center [403, 307] width 16 height 16
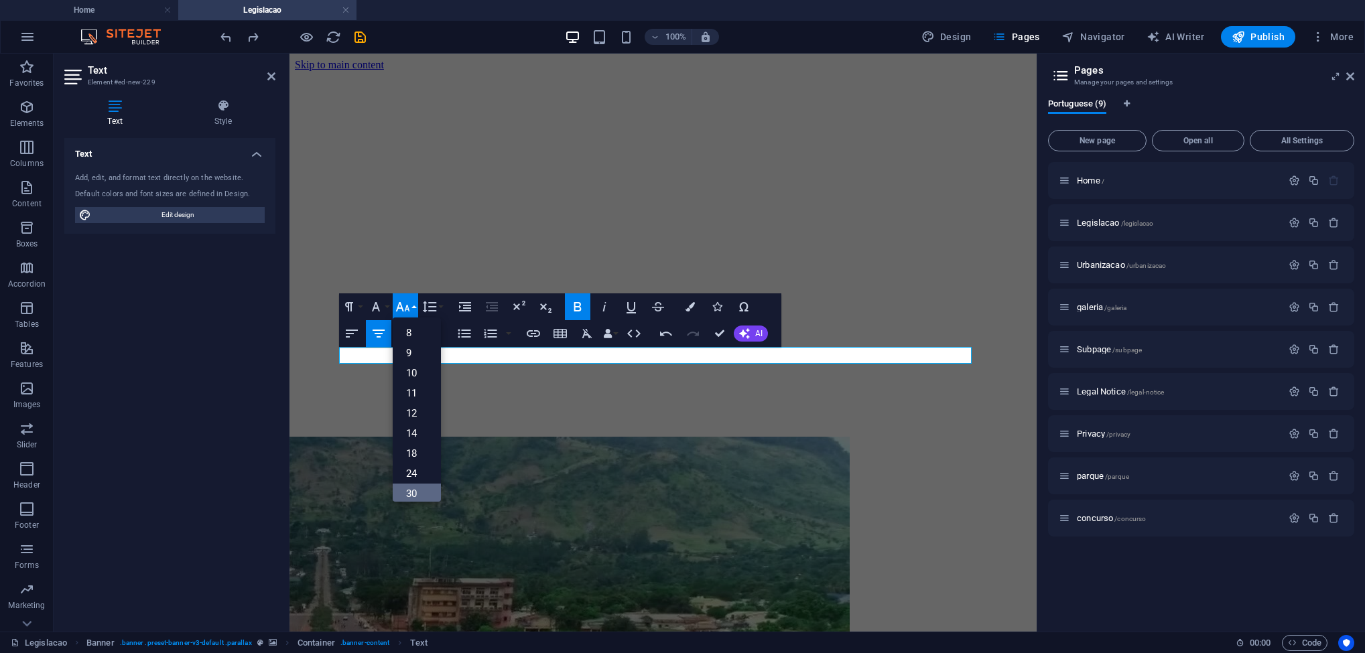
click at [430, 485] on link "30" at bounding box center [417, 494] width 48 height 20
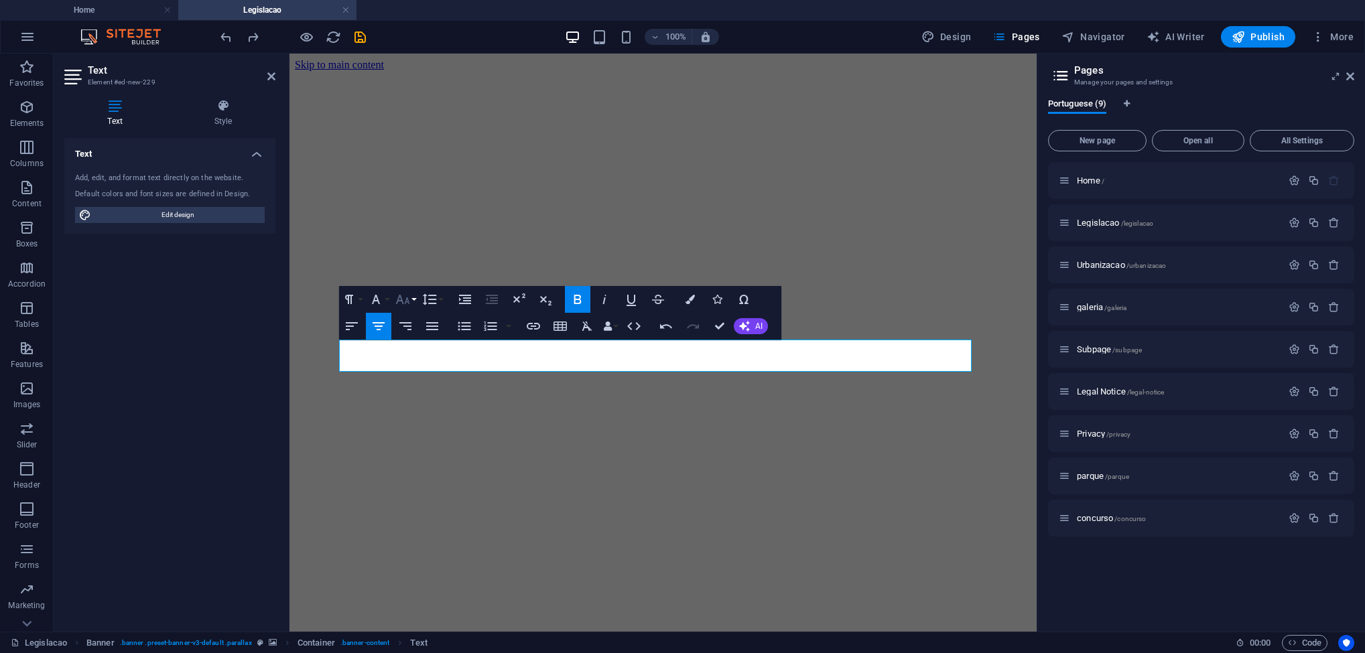
click at [411, 302] on button "Font Size" at bounding box center [405, 299] width 25 height 27
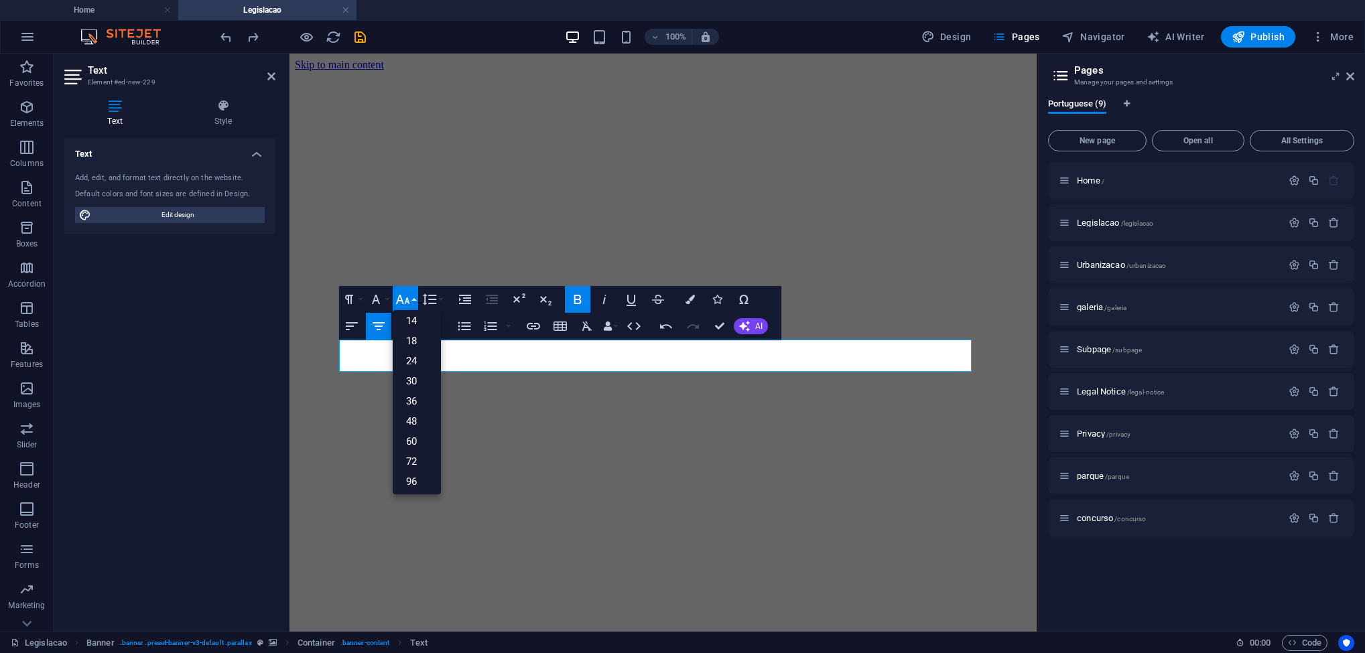
scroll to position [107, 0]
drag, startPoint x: 441, startPoint y: 379, endPoint x: 155, endPoint y: 412, distance: 288.1
click at [419, 439] on link "60" at bounding box center [417, 440] width 48 height 20
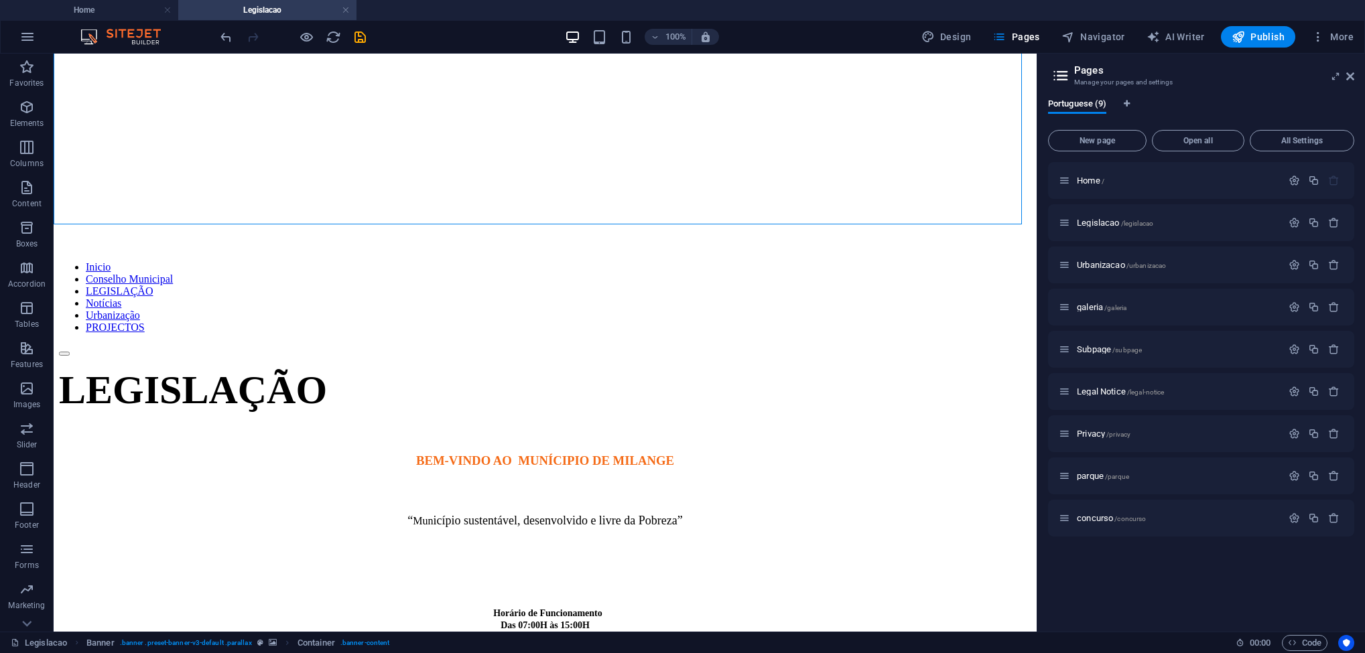
scroll to position [407, 0]
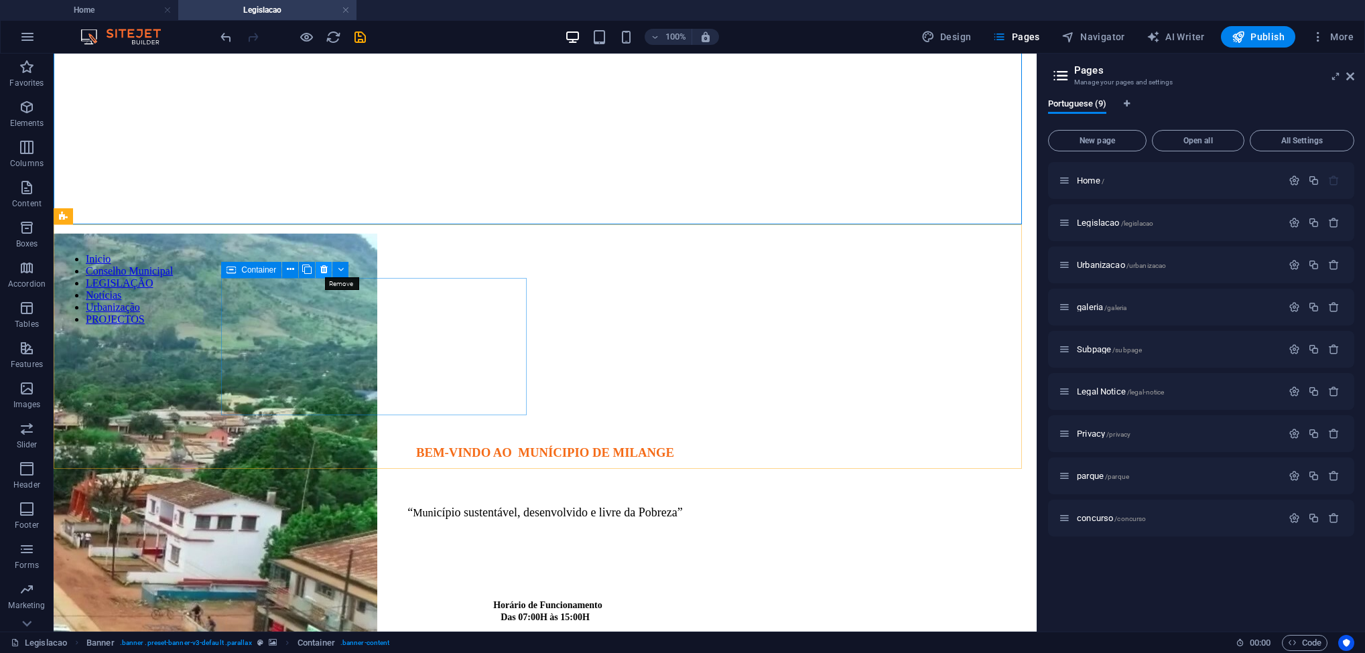
click at [324, 269] on icon at bounding box center [323, 270] width 7 height 14
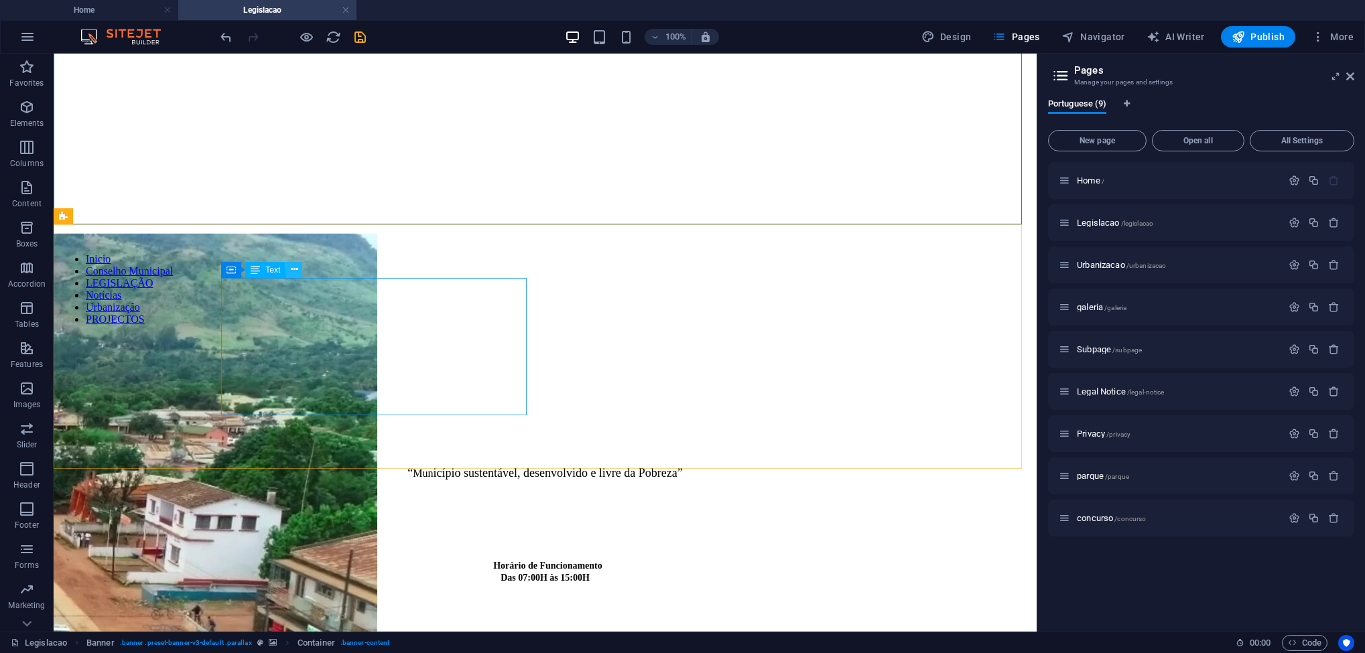
click at [294, 265] on icon at bounding box center [294, 270] width 7 height 14
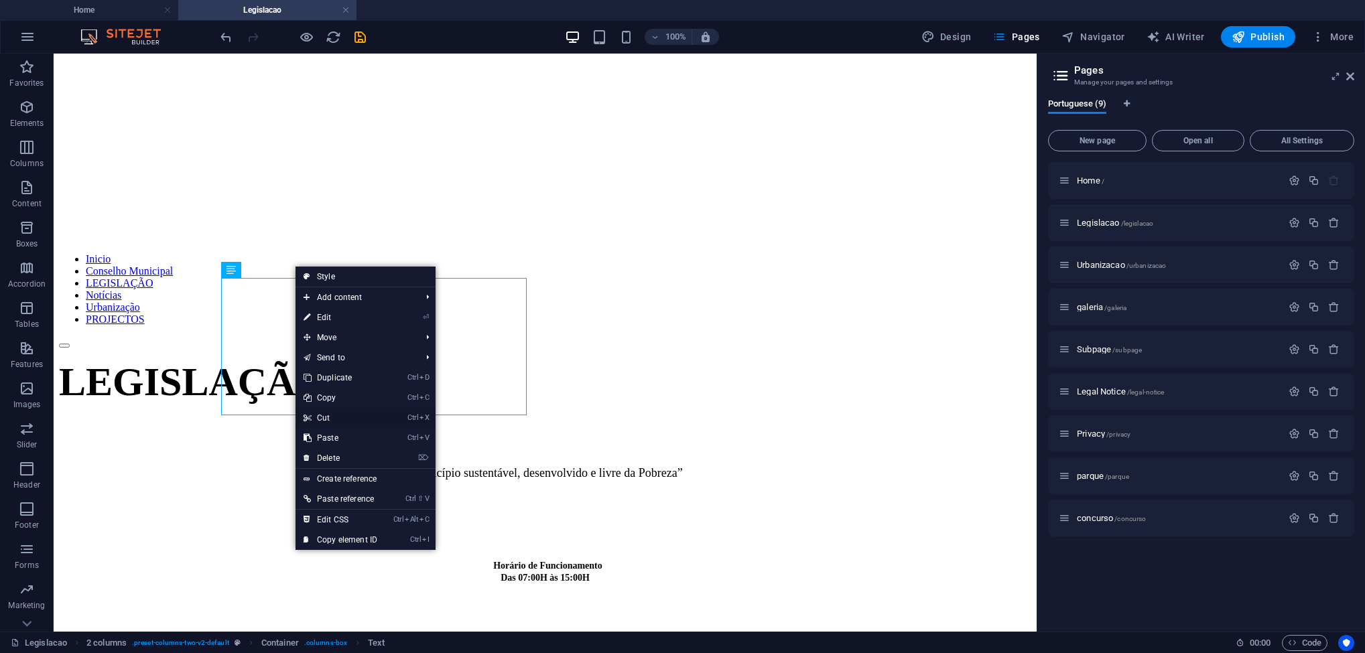
click at [338, 411] on link "Ctrl X Cut" at bounding box center [341, 418] width 90 height 20
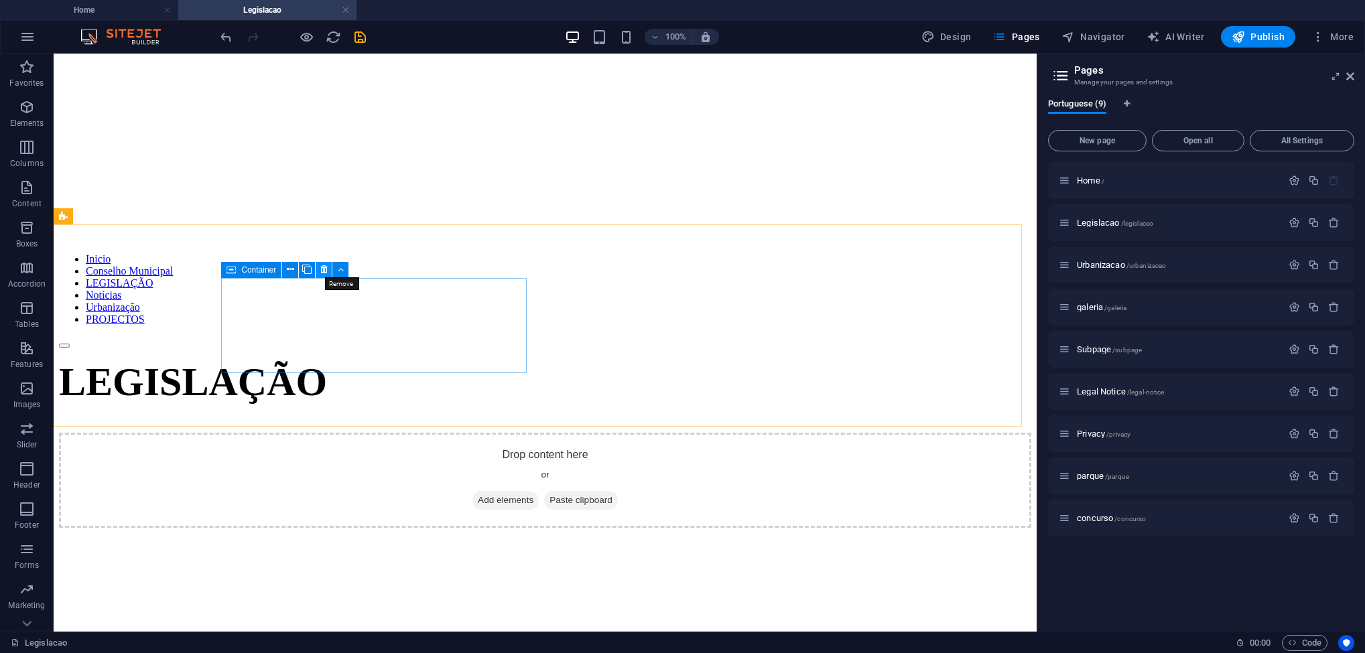
click at [324, 271] on icon at bounding box center [323, 270] width 7 height 14
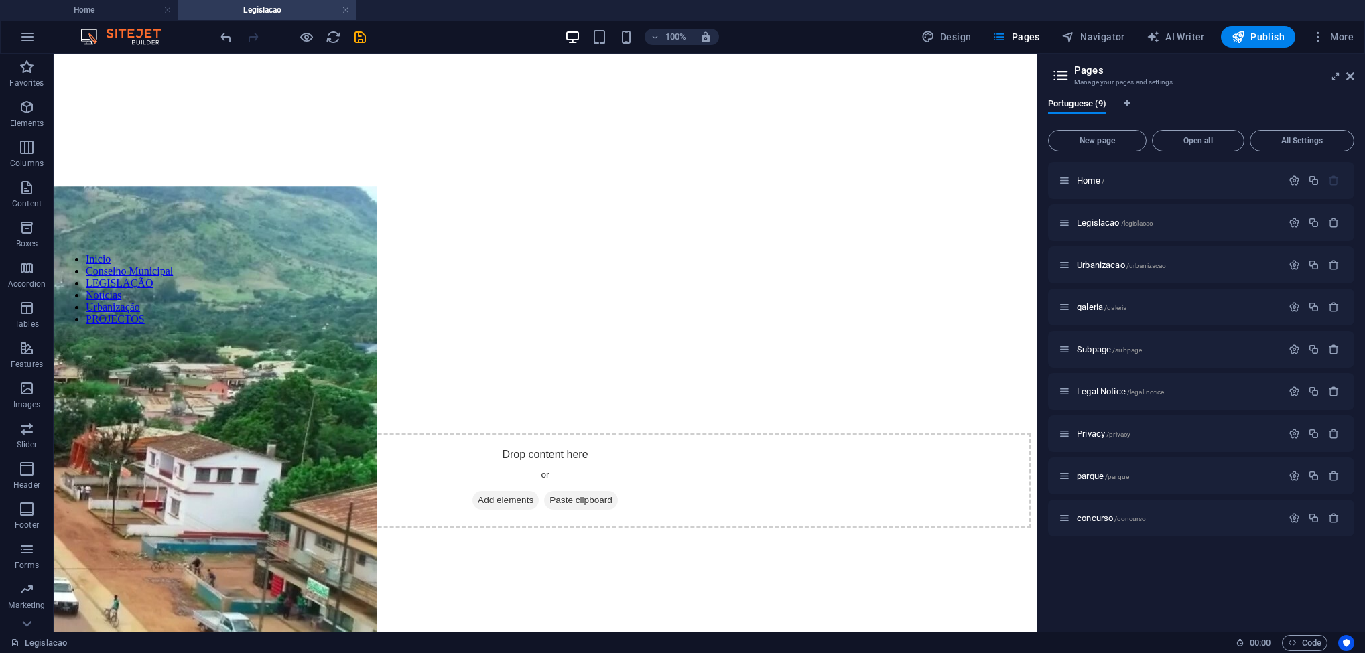
scroll to position [288, 0]
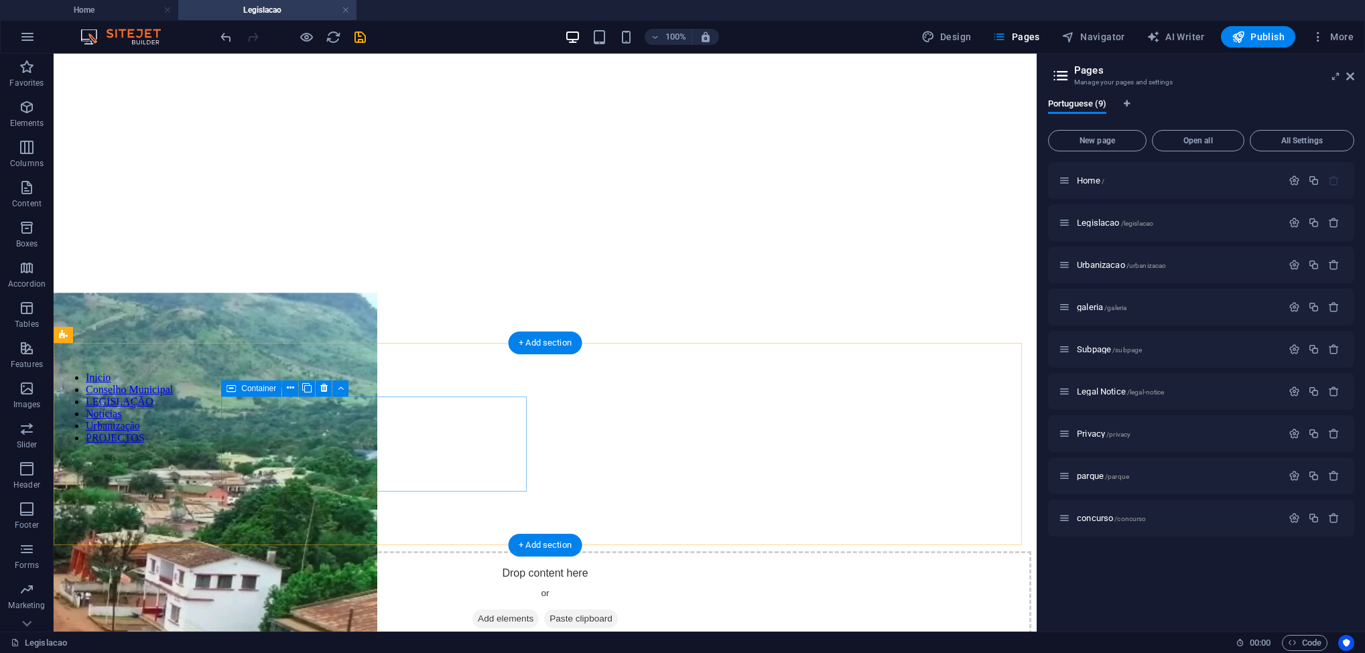
click at [473, 610] on span "Add elements" at bounding box center [506, 619] width 66 height 19
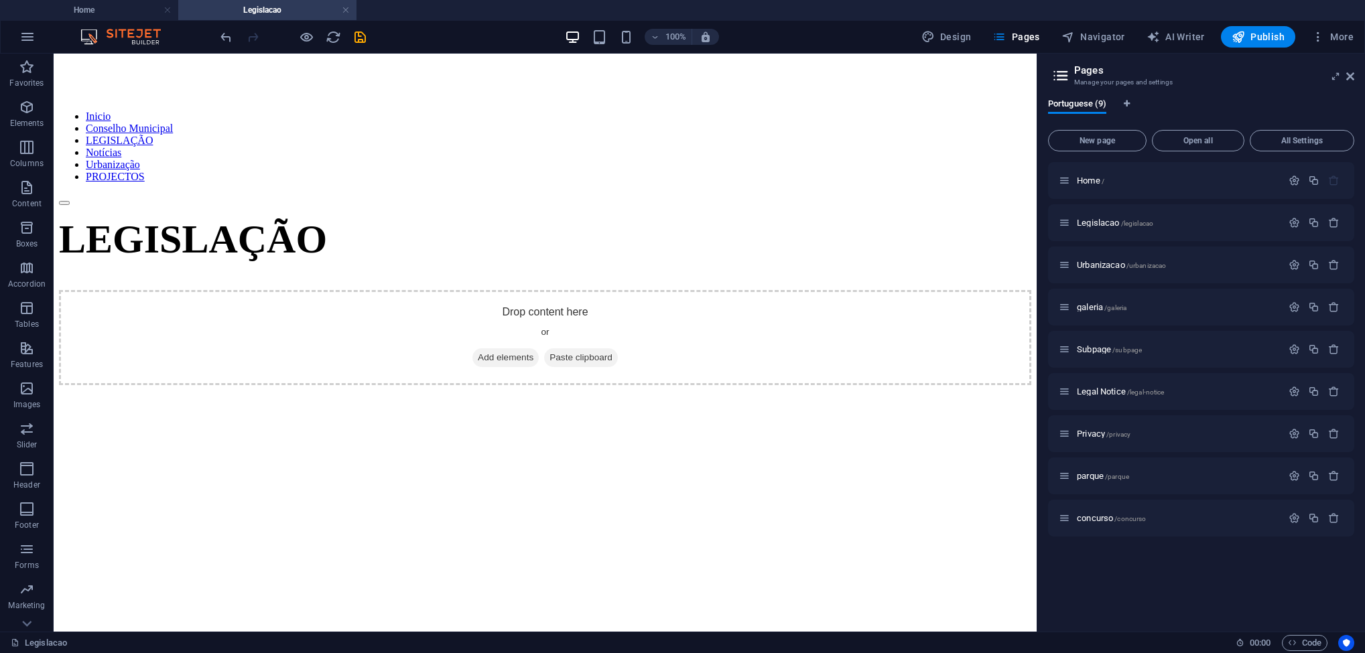
scroll to position [558, 0]
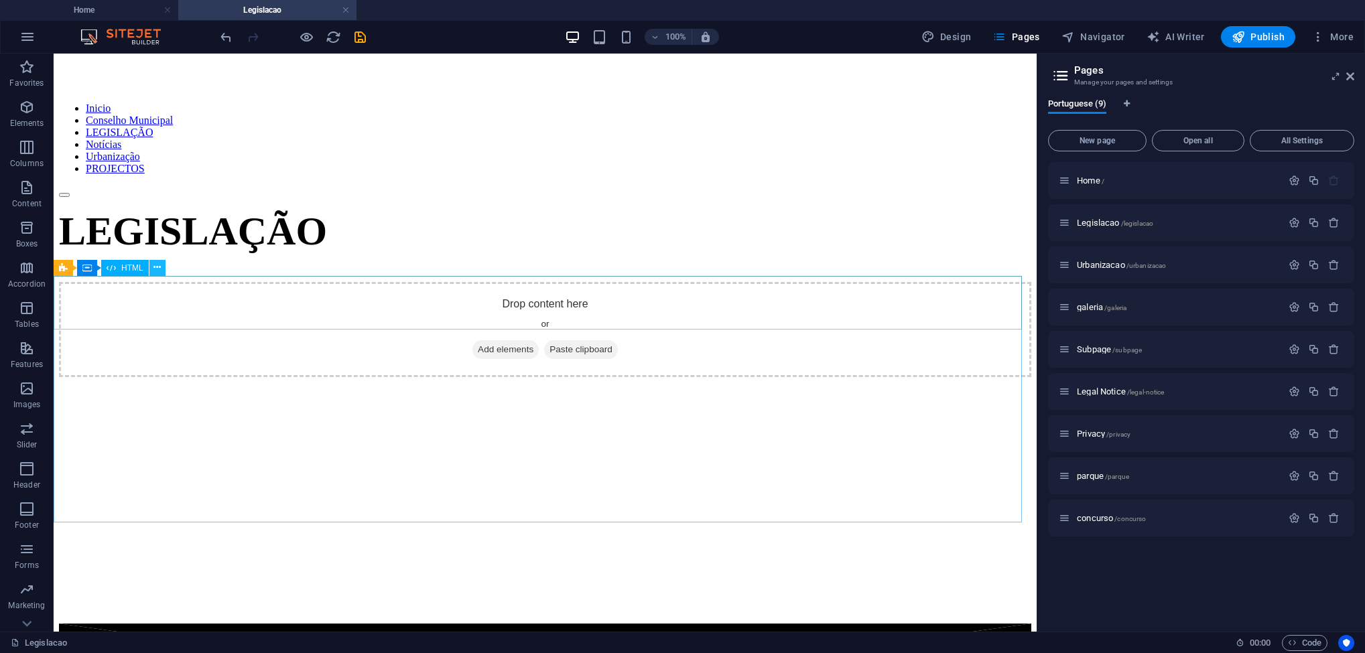
click at [158, 269] on icon at bounding box center [156, 268] width 7 height 14
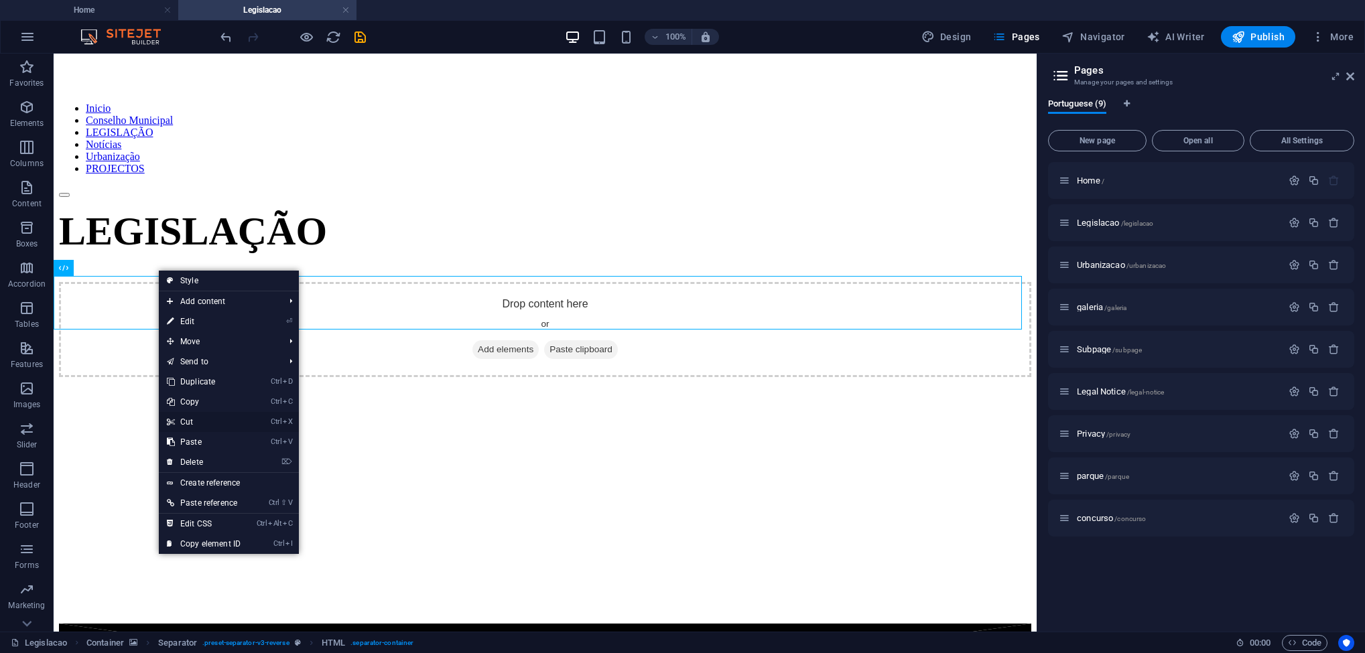
click at [212, 421] on link "Ctrl X Cut" at bounding box center [204, 422] width 90 height 20
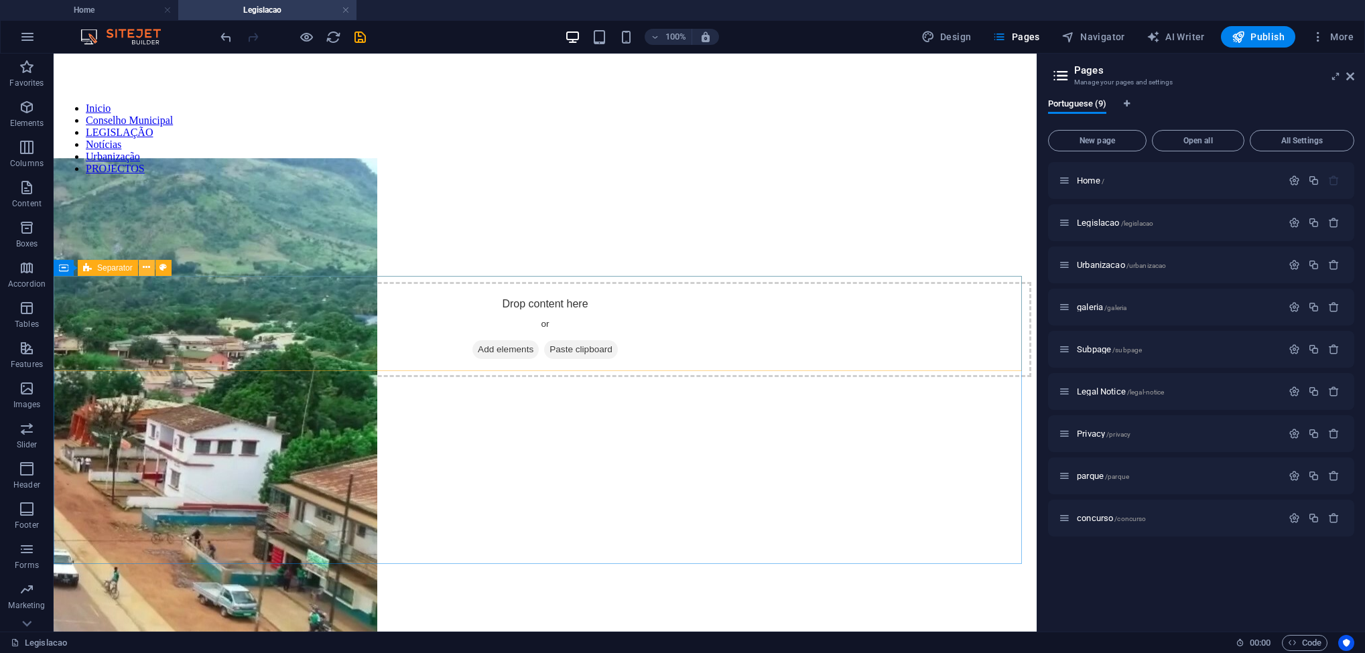
click at [147, 269] on icon at bounding box center [146, 268] width 7 height 14
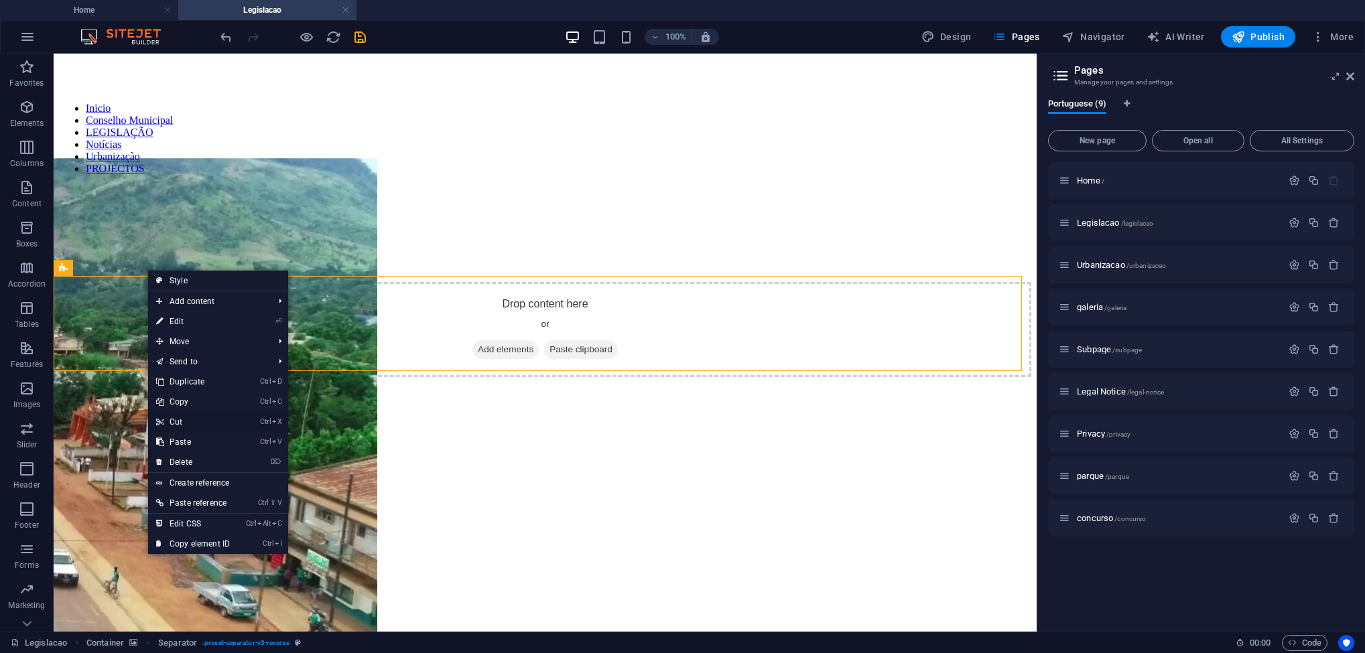
click at [180, 417] on link "Ctrl X Cut" at bounding box center [193, 422] width 90 height 20
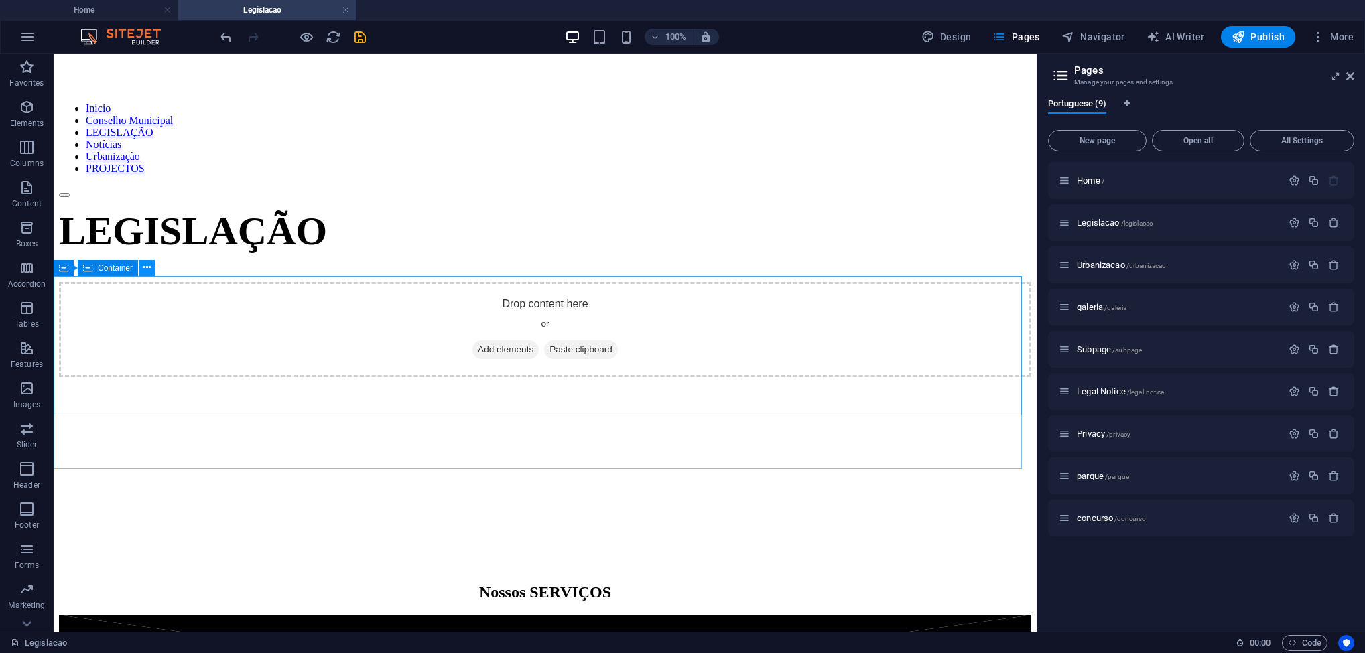
click at [147, 270] on icon at bounding box center [146, 268] width 7 height 14
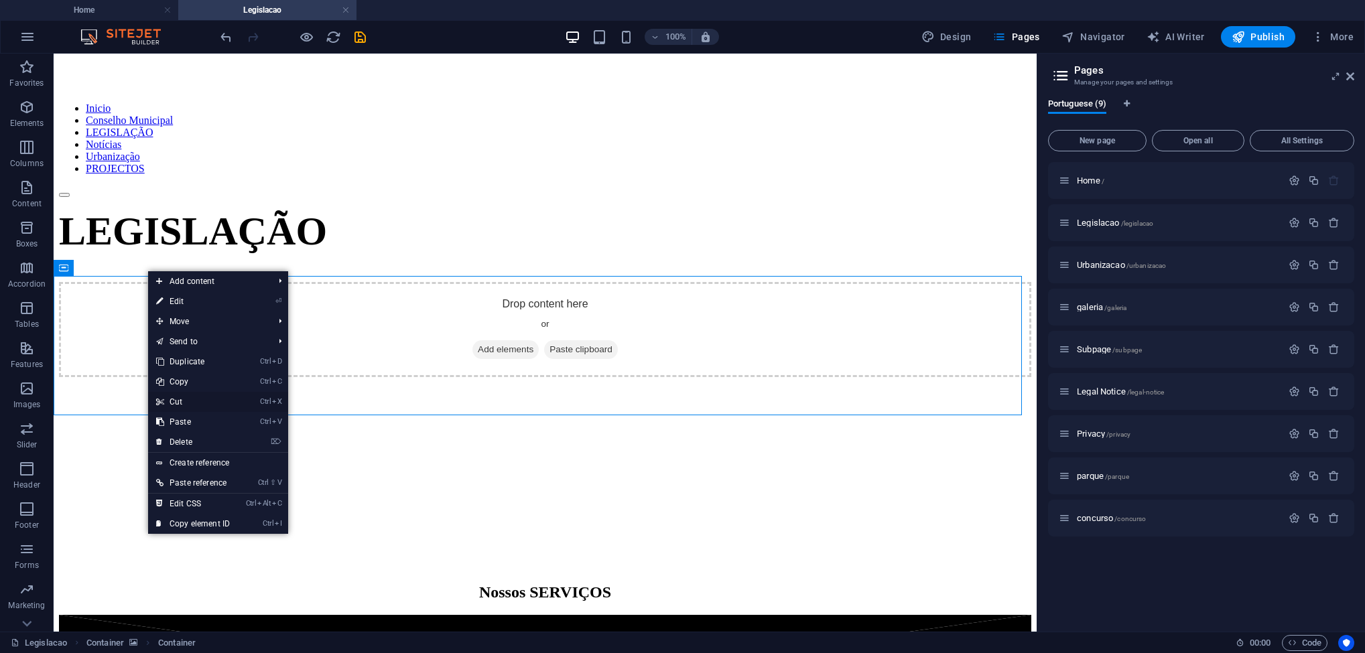
click at [192, 399] on link "Ctrl X Cut" at bounding box center [193, 402] width 90 height 20
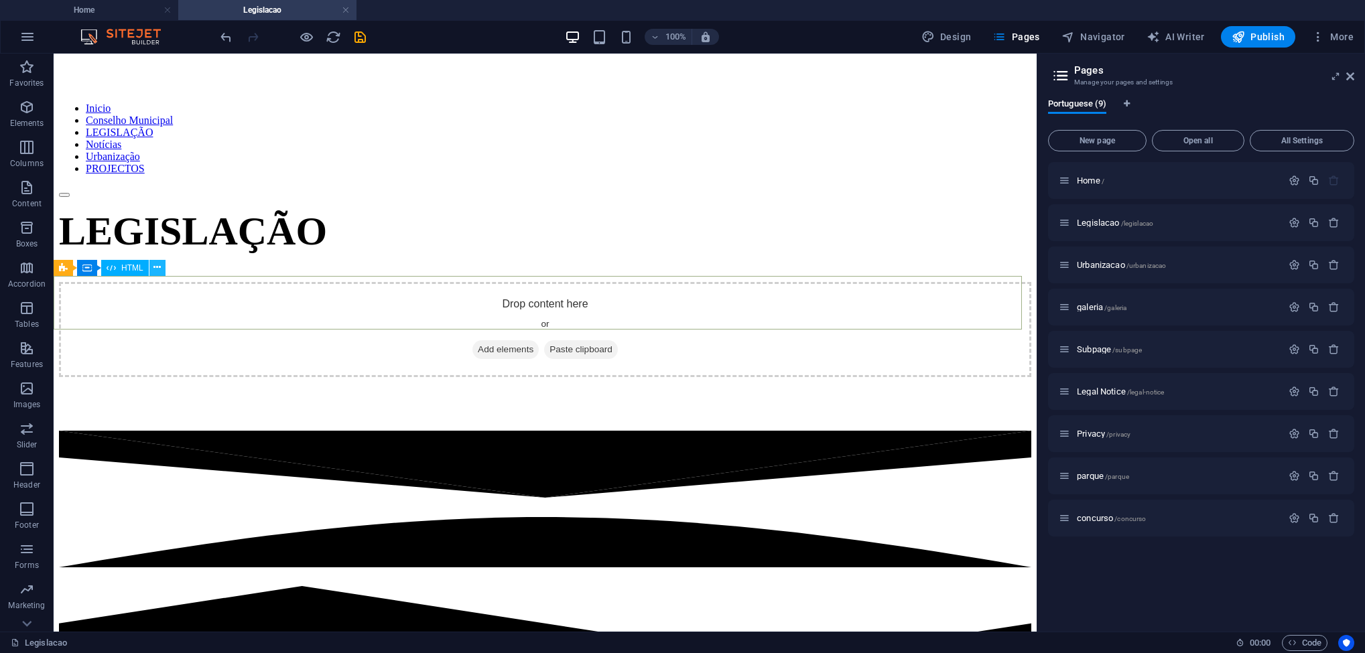
click at [157, 270] on icon at bounding box center [156, 268] width 7 height 14
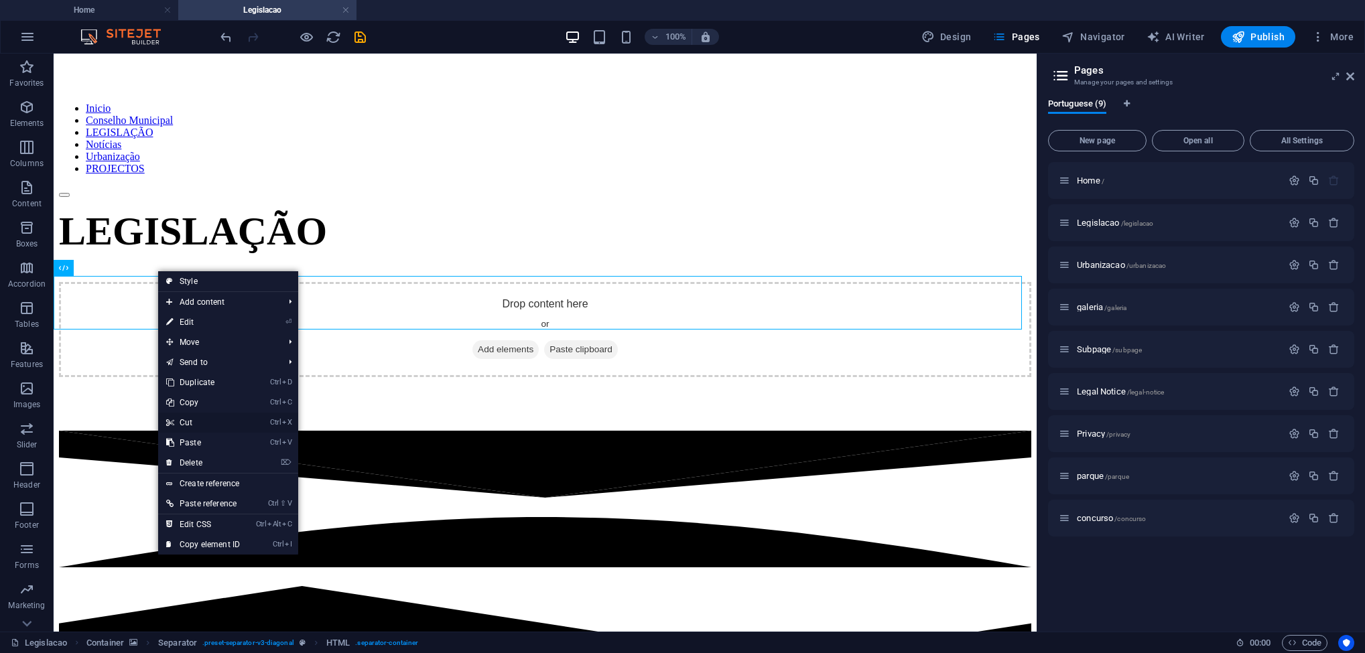
click at [195, 421] on link "Ctrl X Cut" at bounding box center [203, 423] width 90 height 20
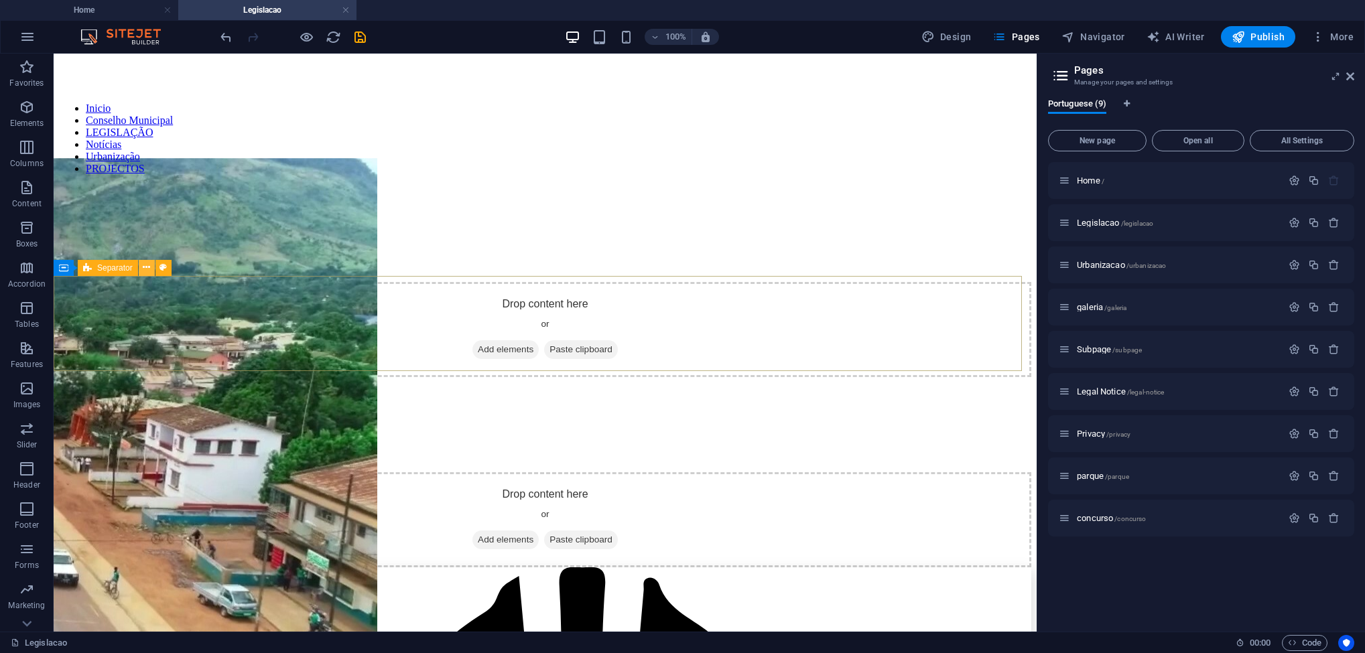
click at [147, 269] on icon at bounding box center [146, 268] width 7 height 14
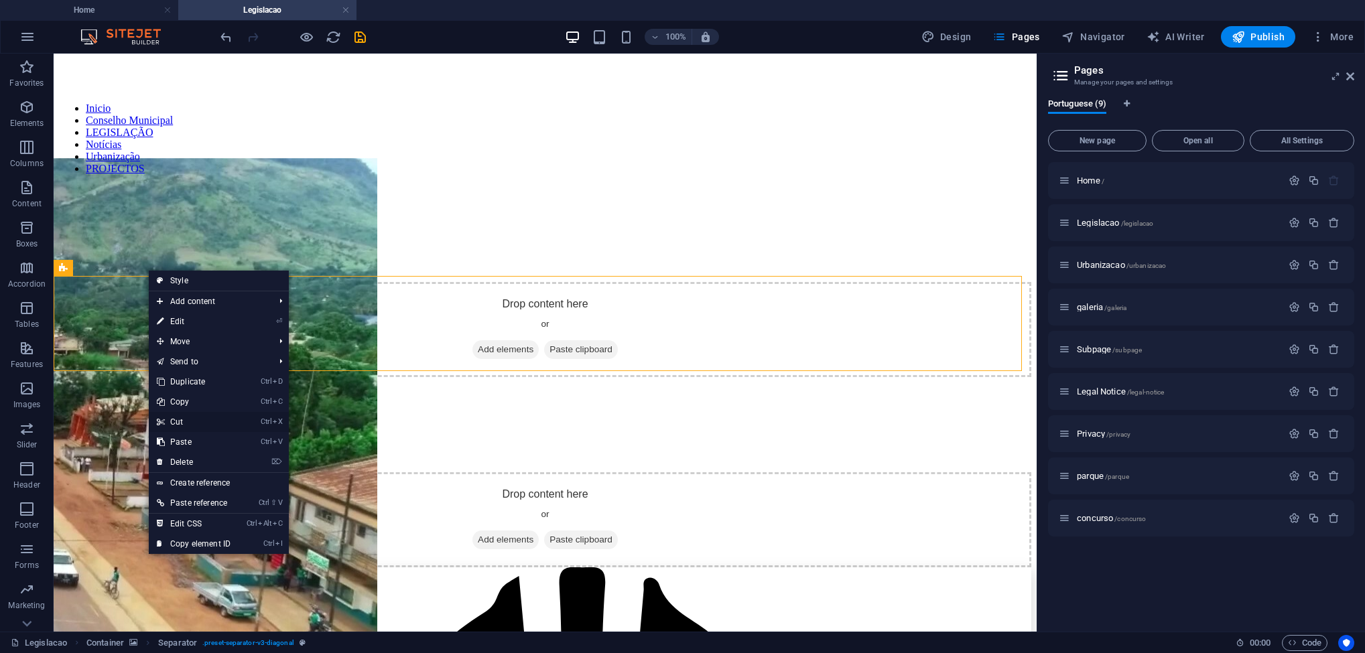
click at [190, 418] on link "Ctrl X Cut" at bounding box center [194, 422] width 90 height 20
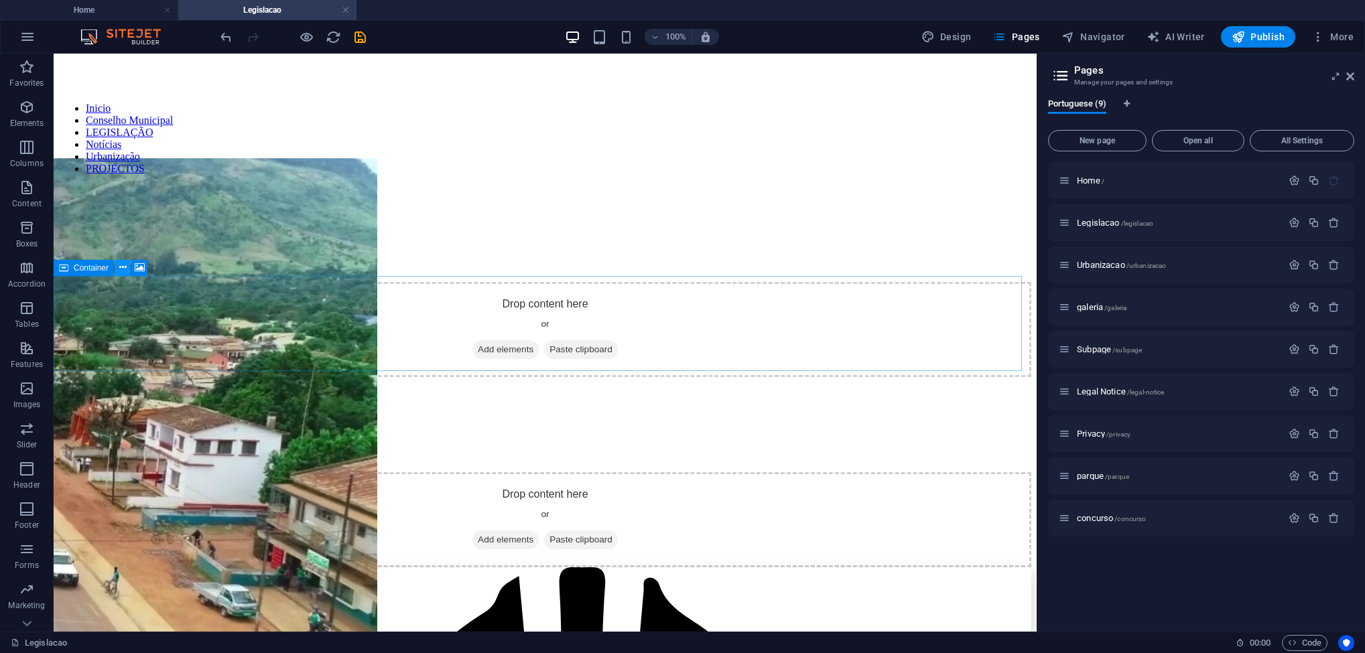
click at [123, 266] on icon at bounding box center [122, 268] width 7 height 14
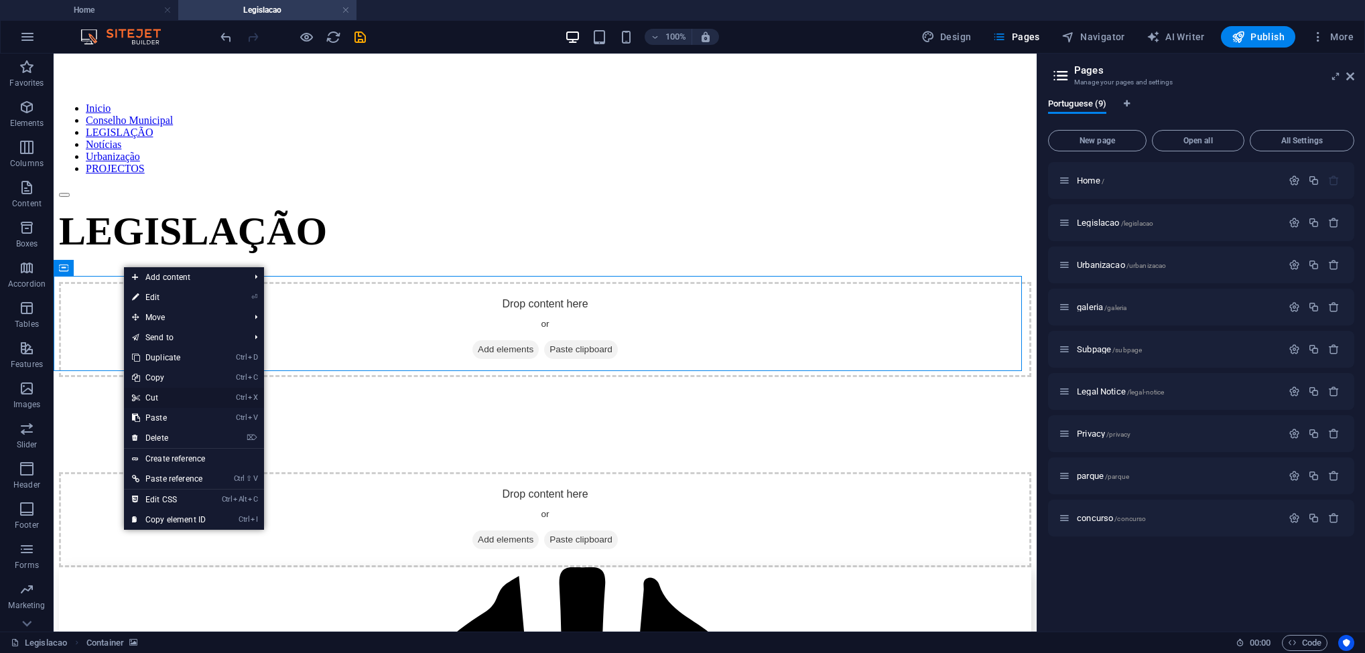
click at [166, 394] on link "Ctrl X Cut" at bounding box center [169, 398] width 90 height 20
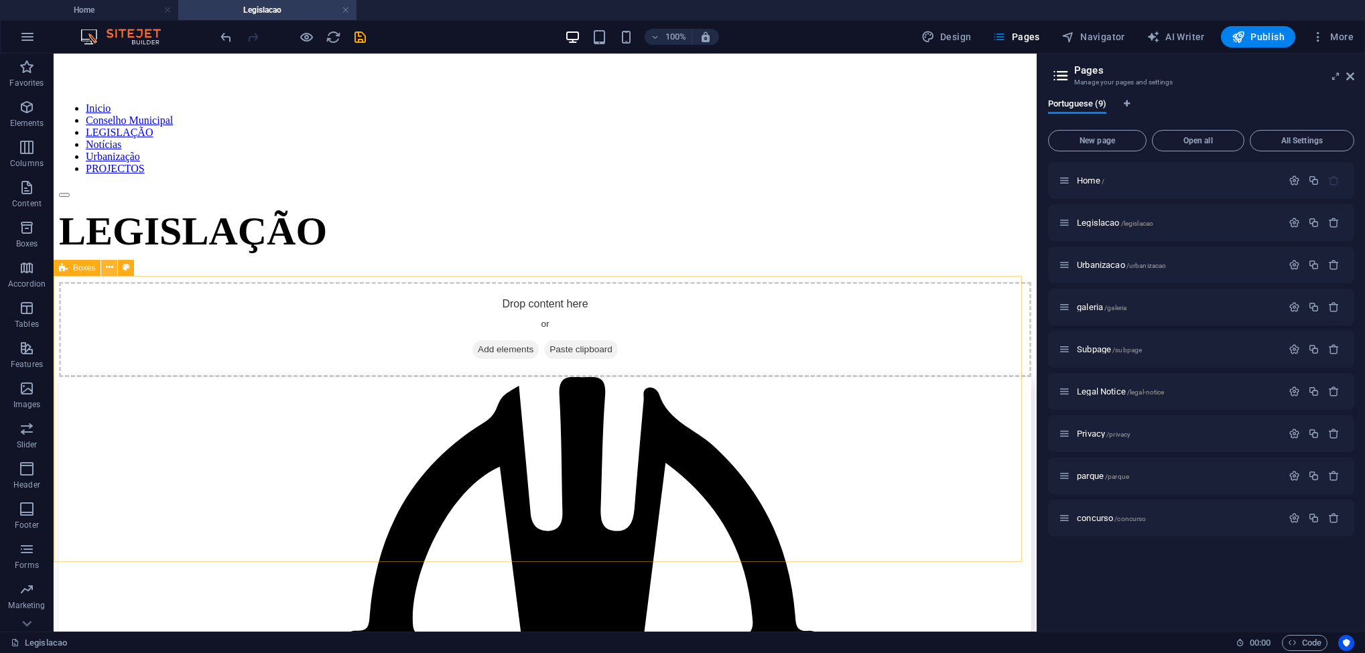
click at [111, 268] on icon at bounding box center [109, 268] width 7 height 14
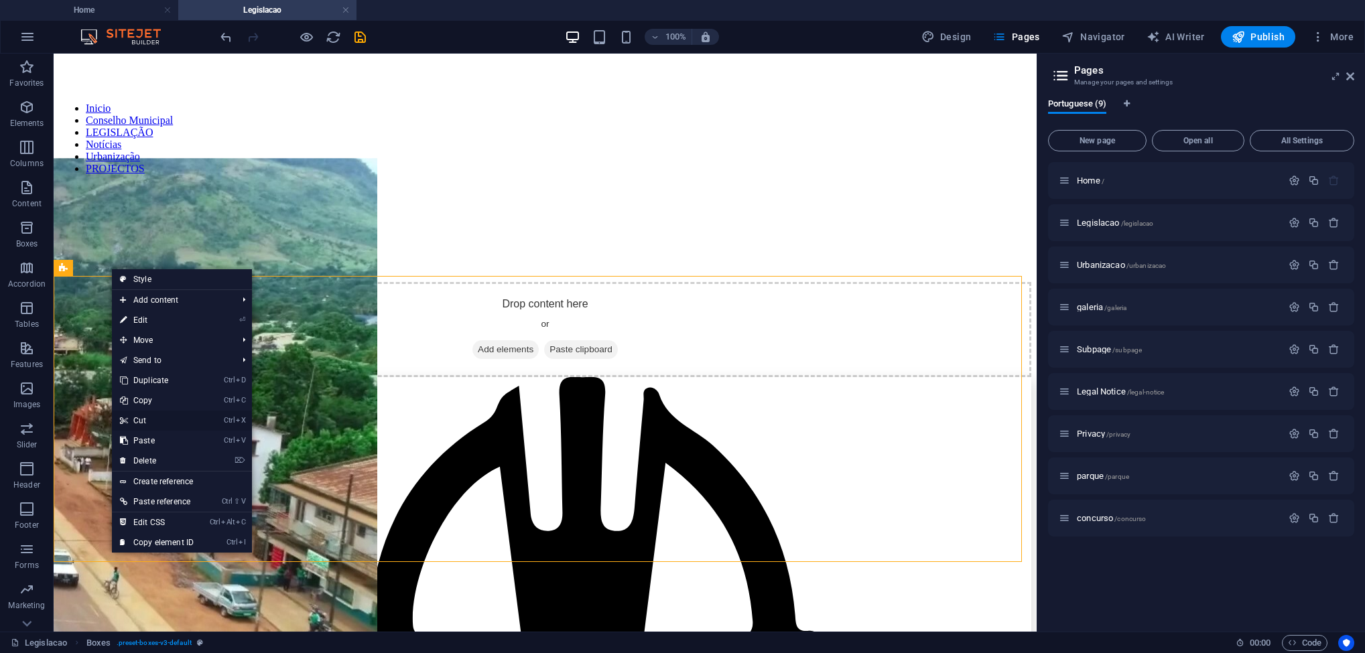
click at [155, 420] on link "Ctrl X Cut" at bounding box center [157, 421] width 90 height 20
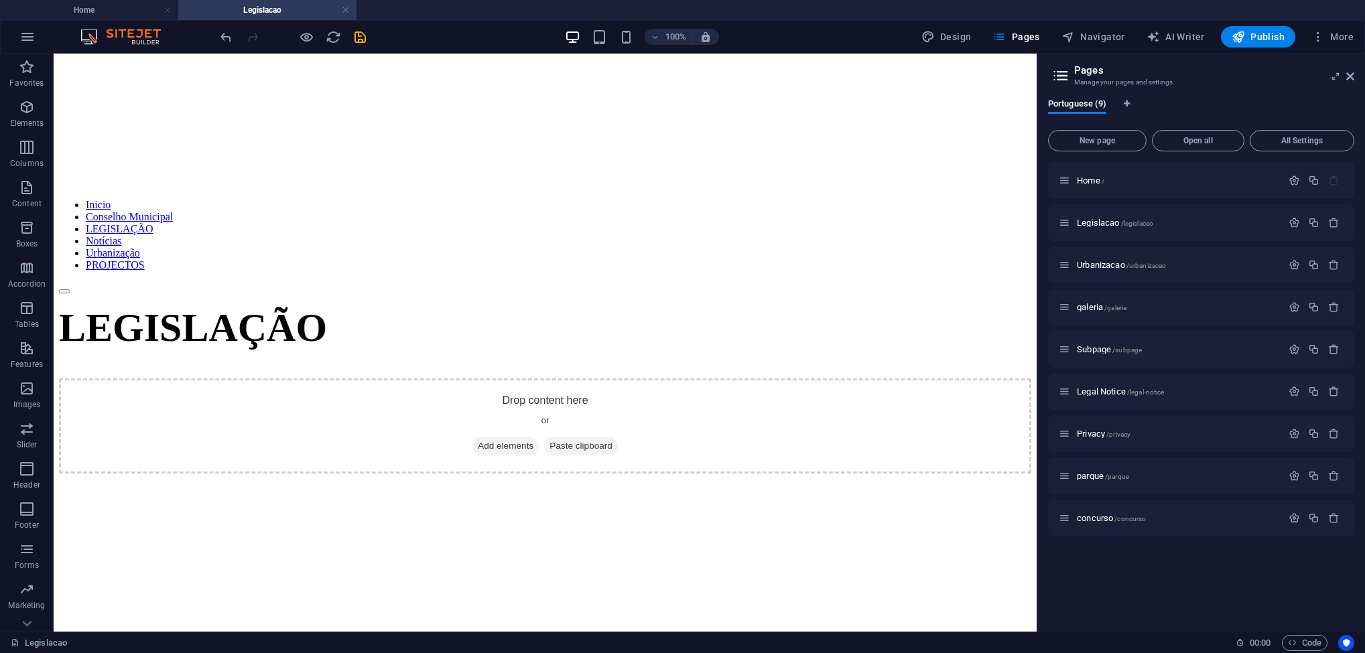
scroll to position [440, 0]
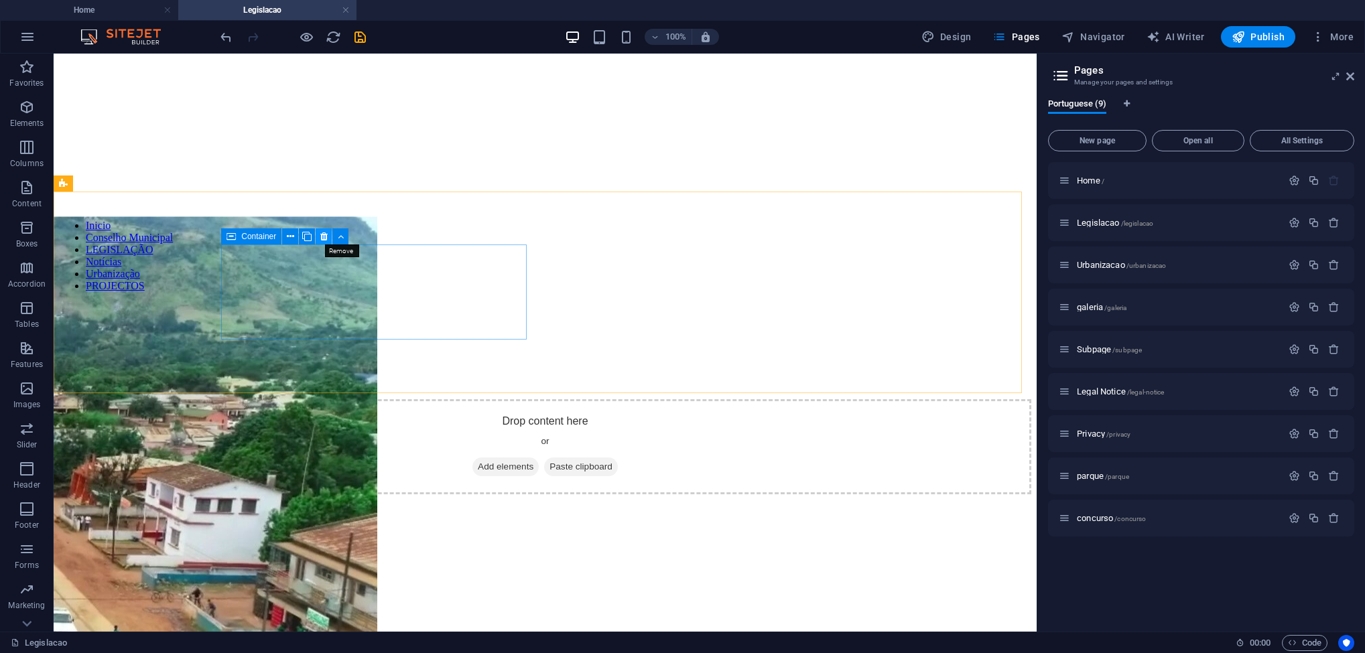
click at [320, 235] on icon at bounding box center [323, 237] width 7 height 14
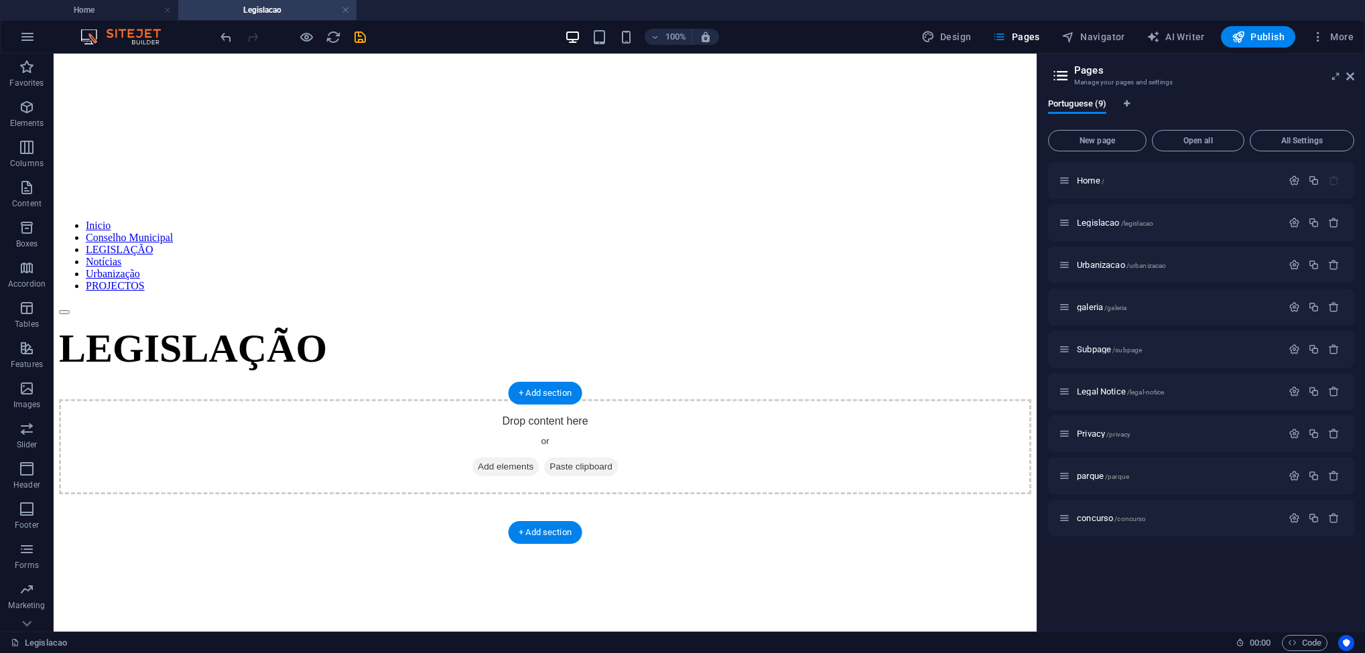
click at [101, 634] on figure at bounding box center [545, 634] width 973 height 0
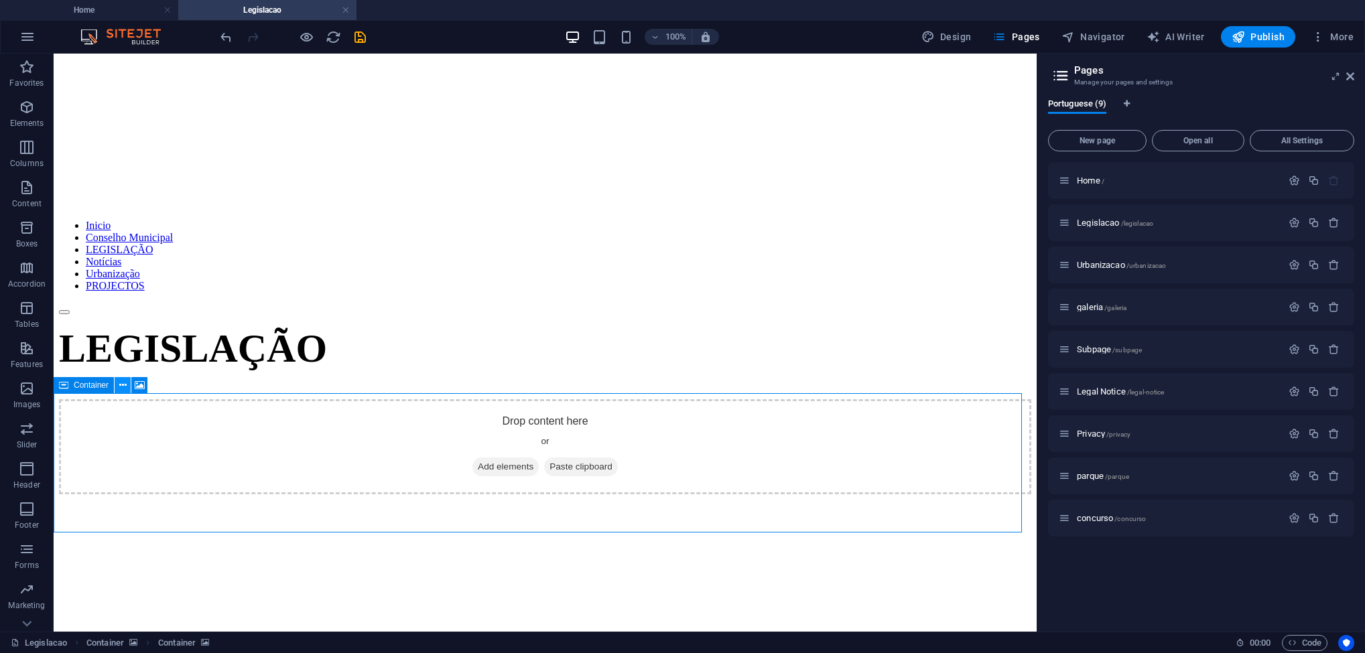
click at [119, 384] on icon at bounding box center [122, 386] width 7 height 14
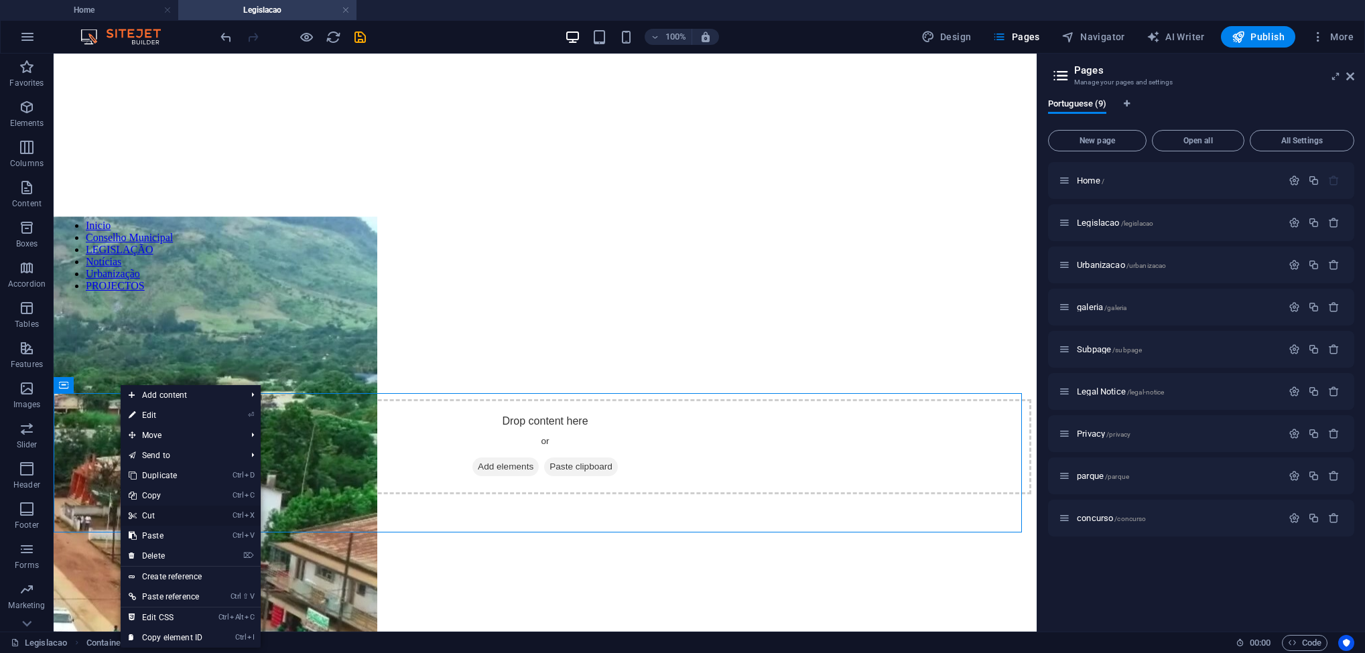
click at [167, 513] on link "Ctrl X Cut" at bounding box center [166, 516] width 90 height 20
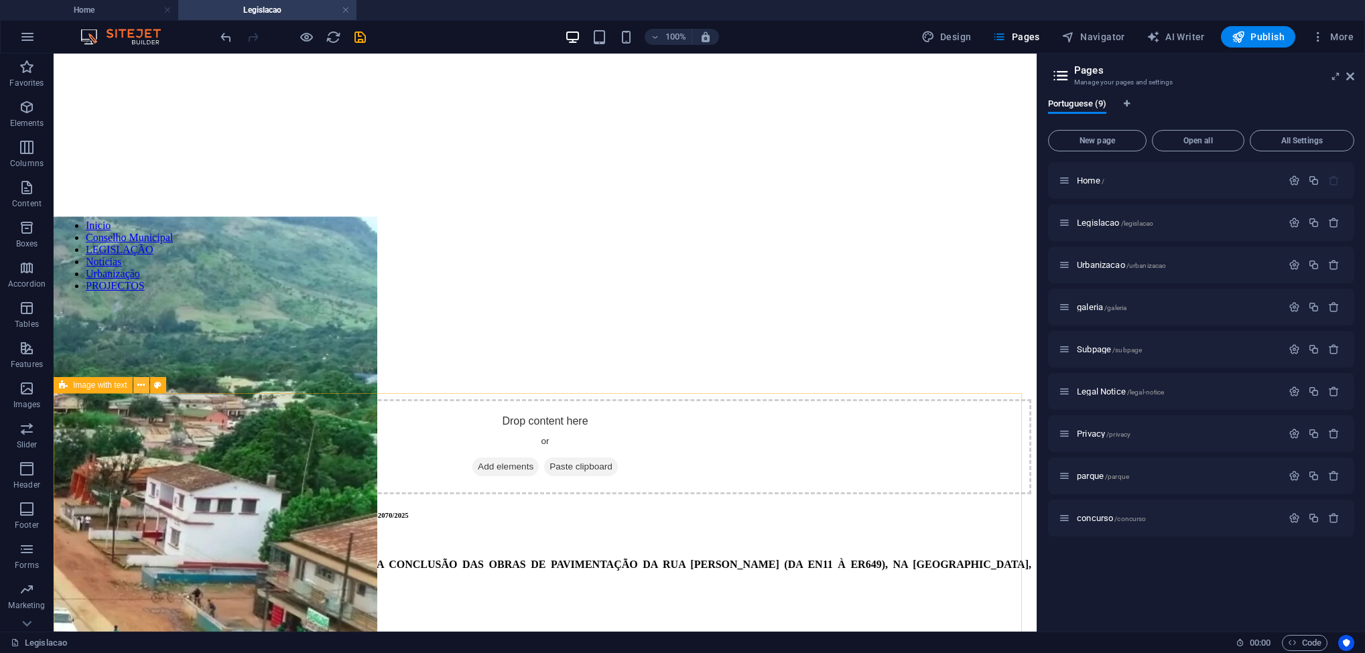
click at [139, 387] on icon at bounding box center [140, 386] width 7 height 14
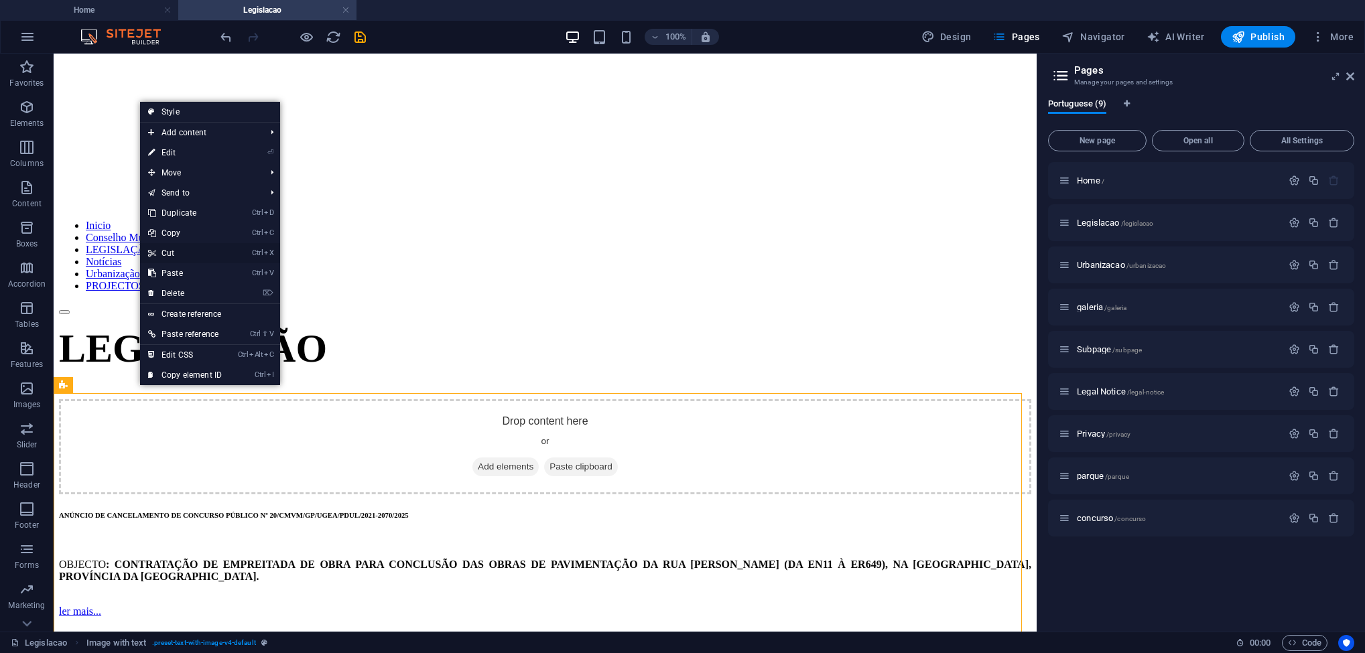
click at [186, 247] on link "Ctrl X Cut" at bounding box center [185, 253] width 90 height 20
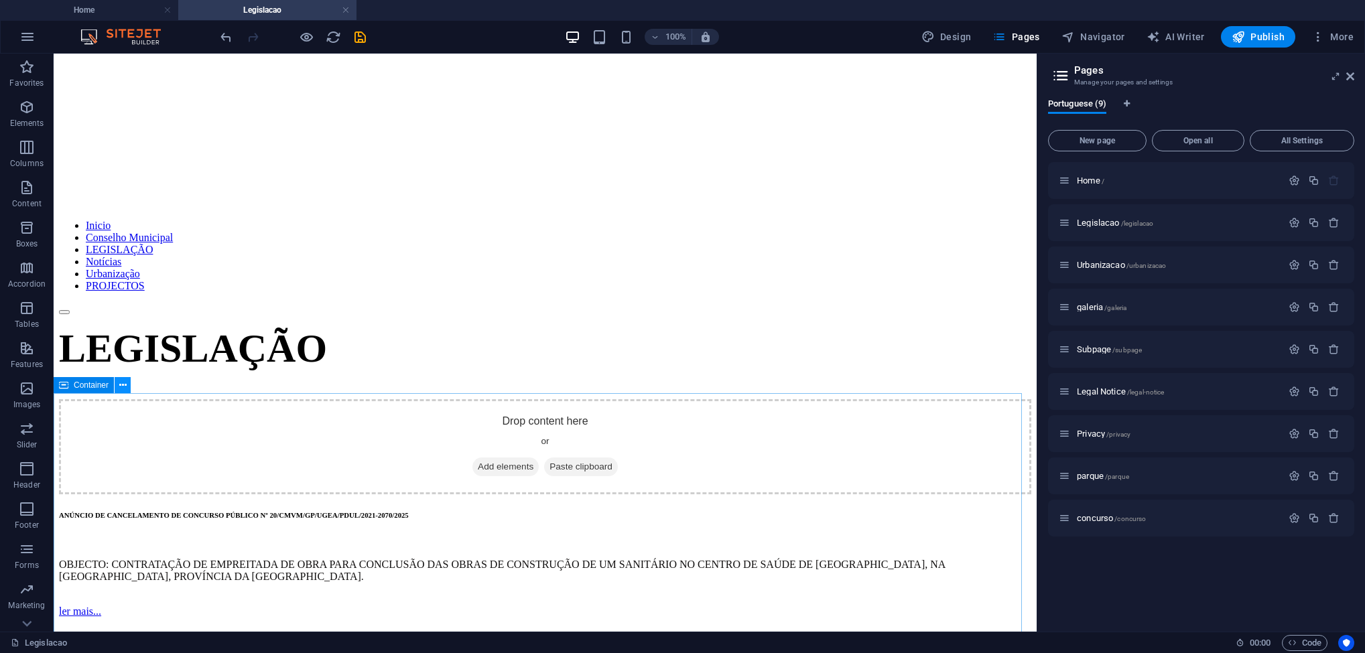
click at [125, 386] on icon at bounding box center [122, 386] width 7 height 14
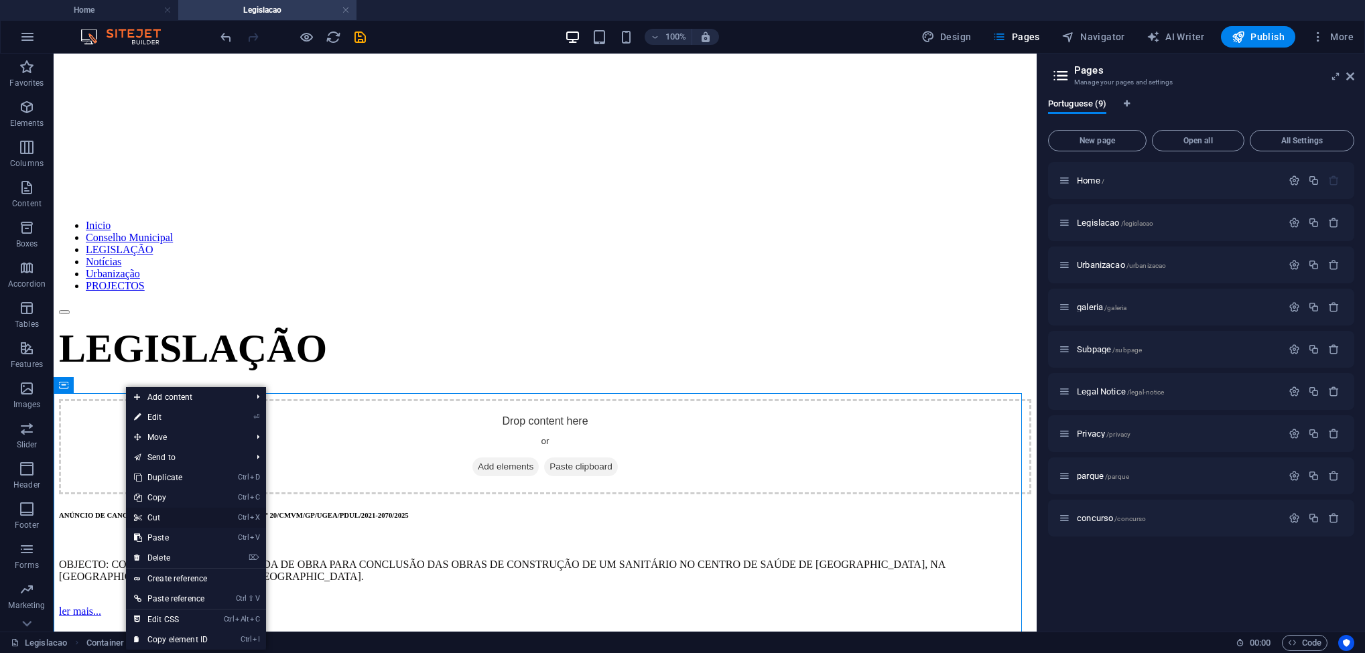
drag, startPoint x: 123, startPoint y: 464, endPoint x: 177, endPoint y: 517, distance: 75.8
click at [177, 517] on link "Ctrl X Cut" at bounding box center [171, 518] width 90 height 20
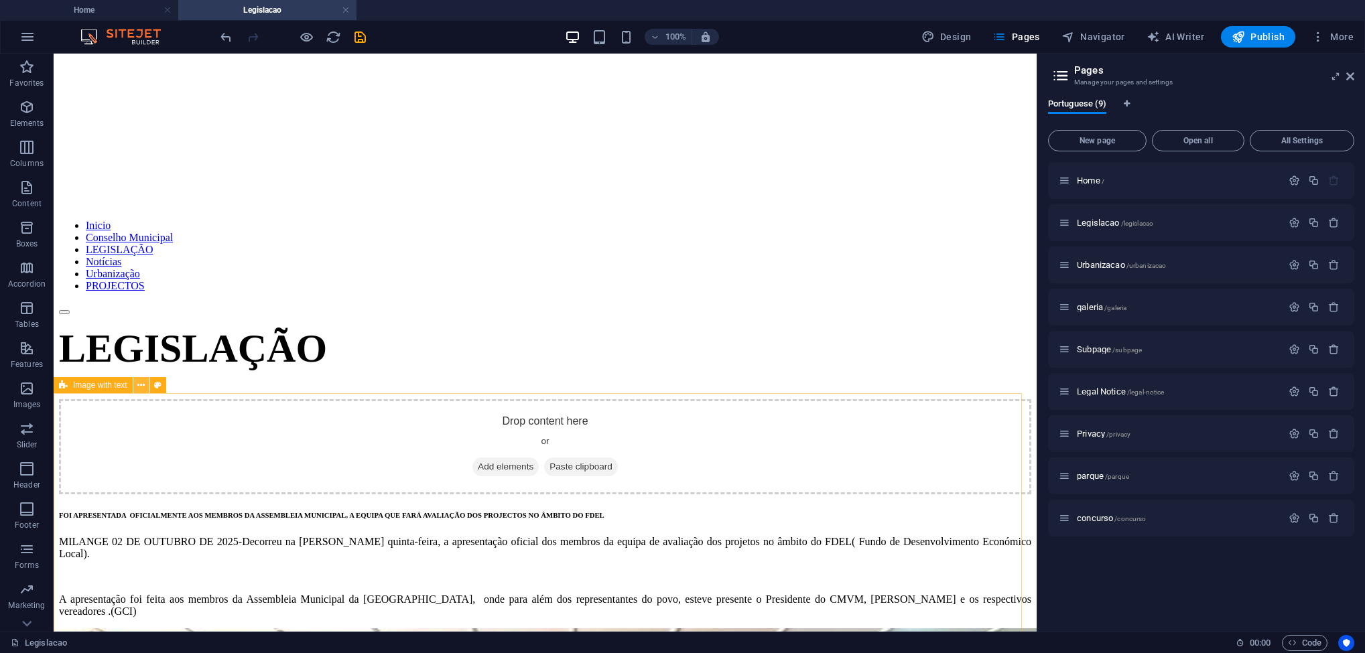
click at [145, 389] on button at bounding box center [141, 385] width 16 height 16
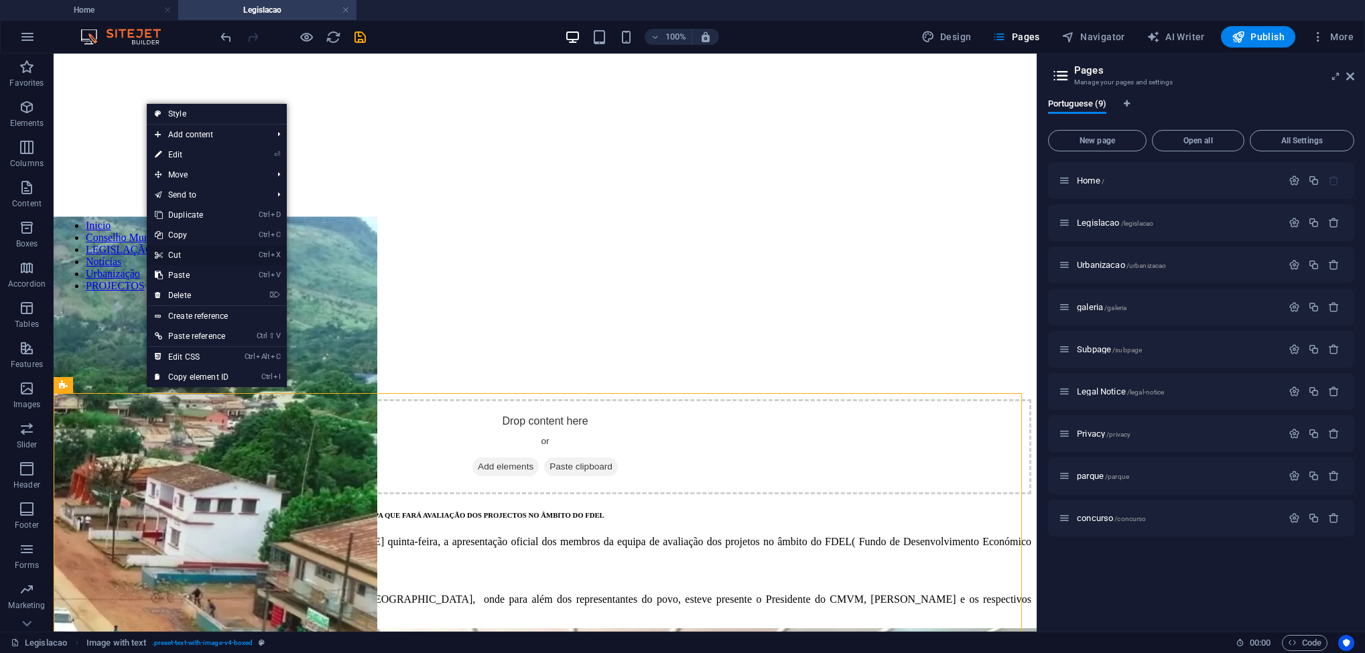
click at [200, 254] on link "Ctrl X Cut" at bounding box center [192, 255] width 90 height 20
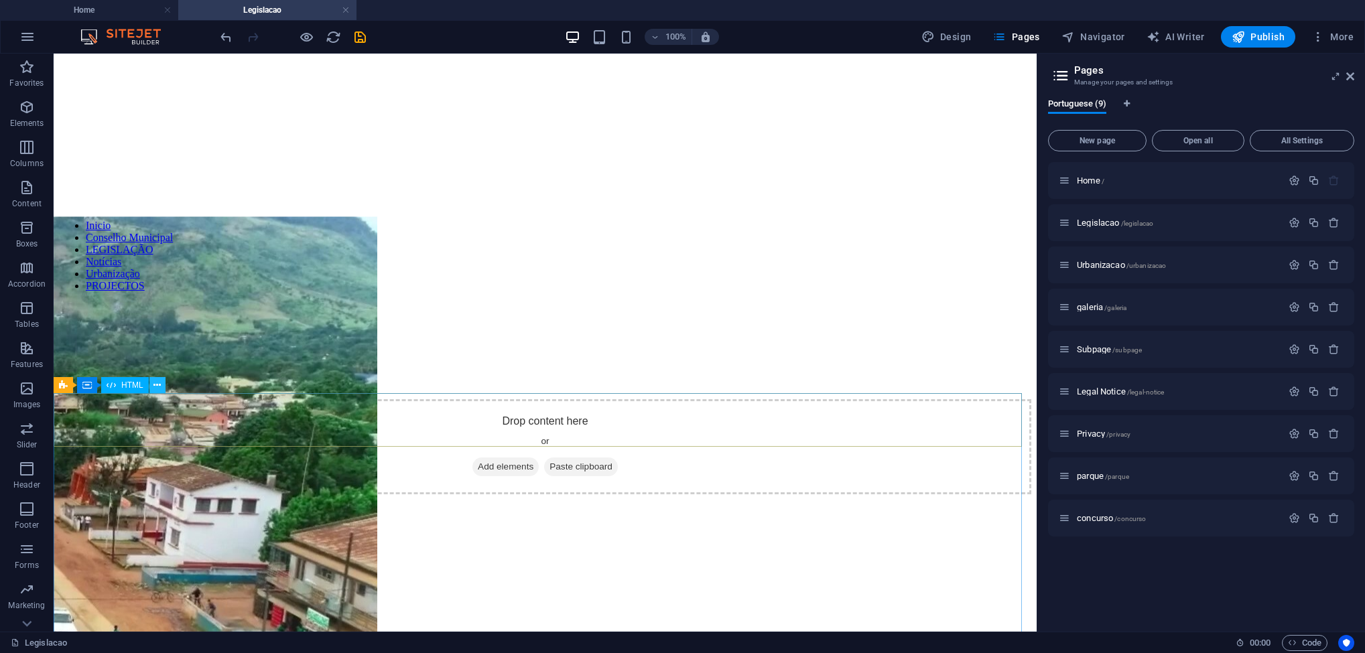
click at [161, 388] on icon at bounding box center [156, 386] width 7 height 14
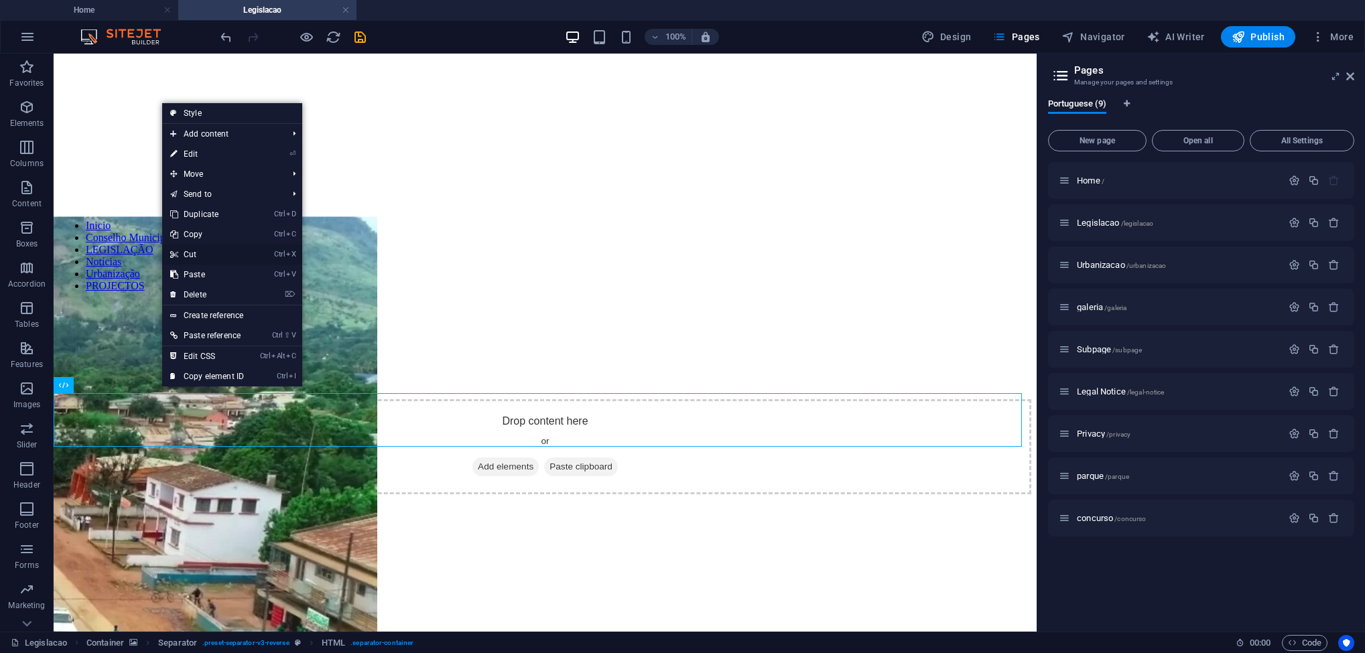
click at [216, 253] on link "Ctrl X Cut" at bounding box center [207, 255] width 90 height 20
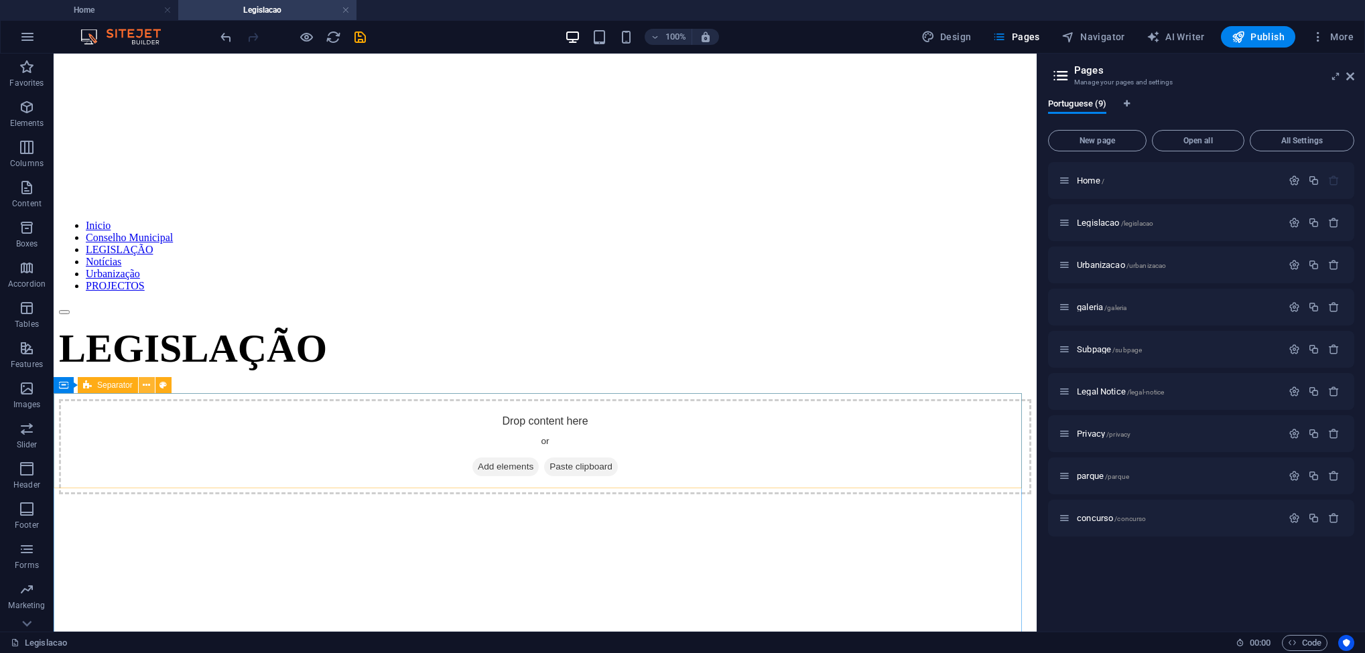
click at [147, 387] on icon at bounding box center [146, 386] width 7 height 14
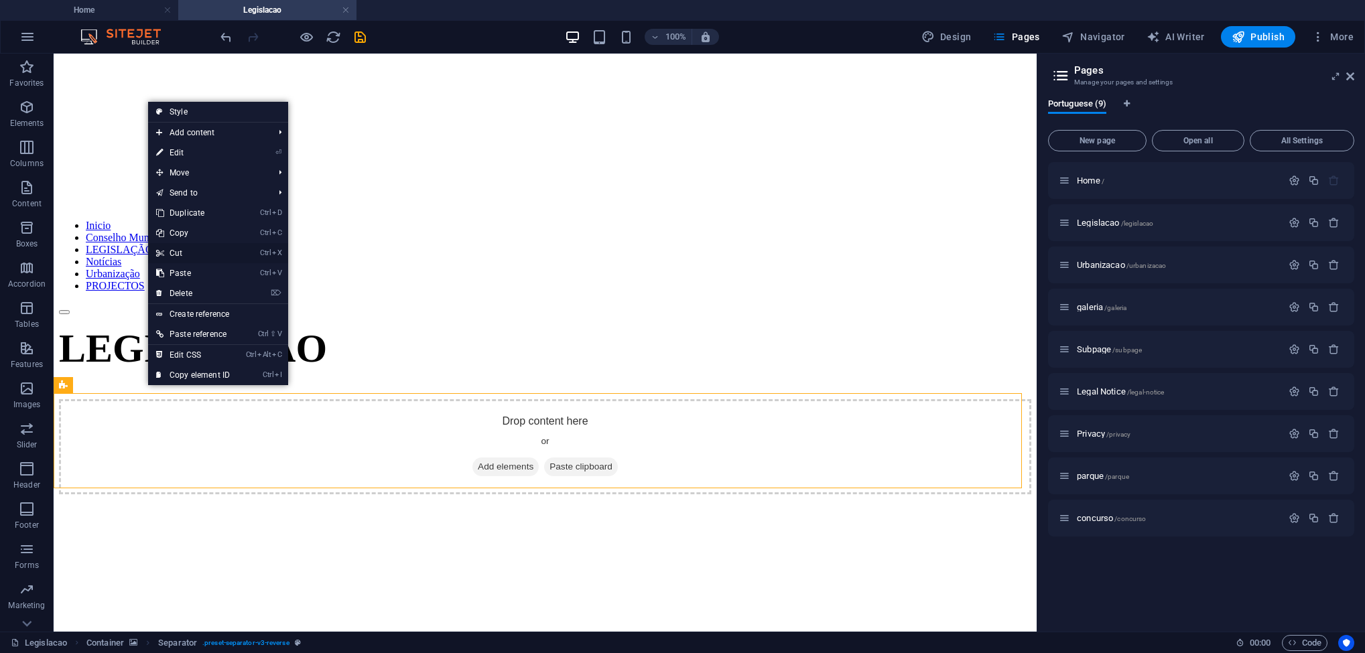
click at [203, 252] on link "Ctrl X Cut" at bounding box center [193, 253] width 90 height 20
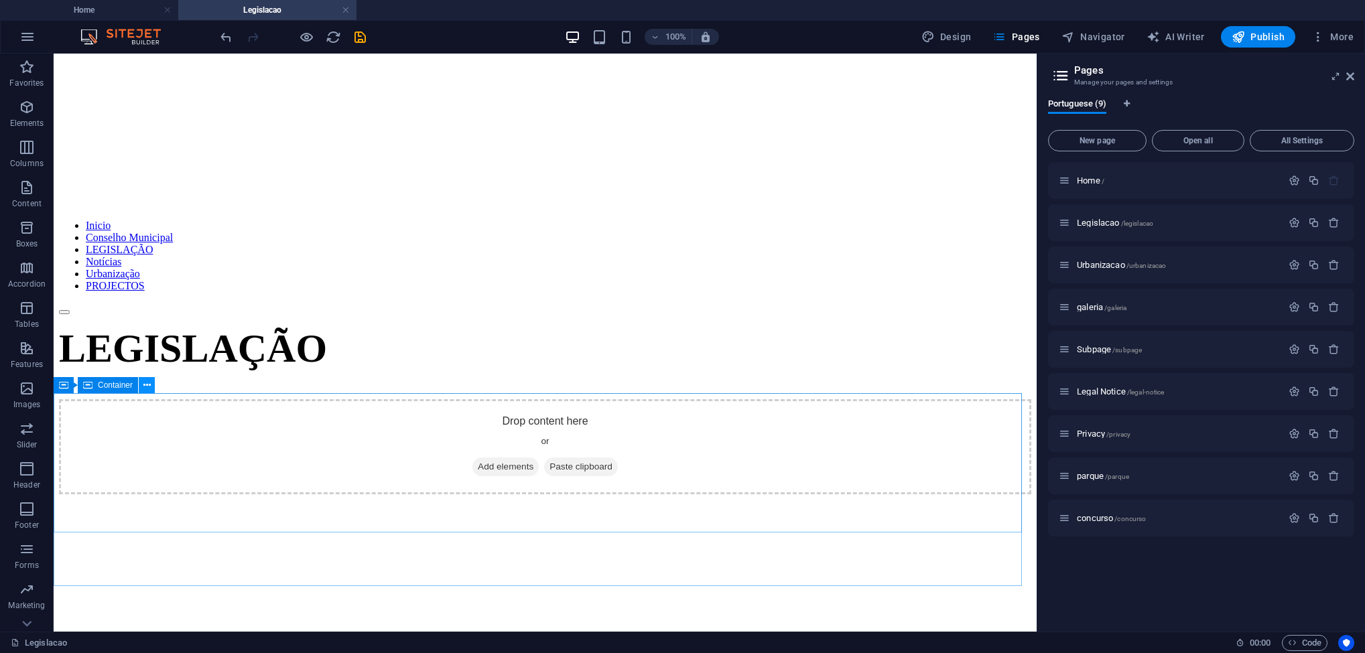
click at [151, 385] on button at bounding box center [147, 385] width 16 height 16
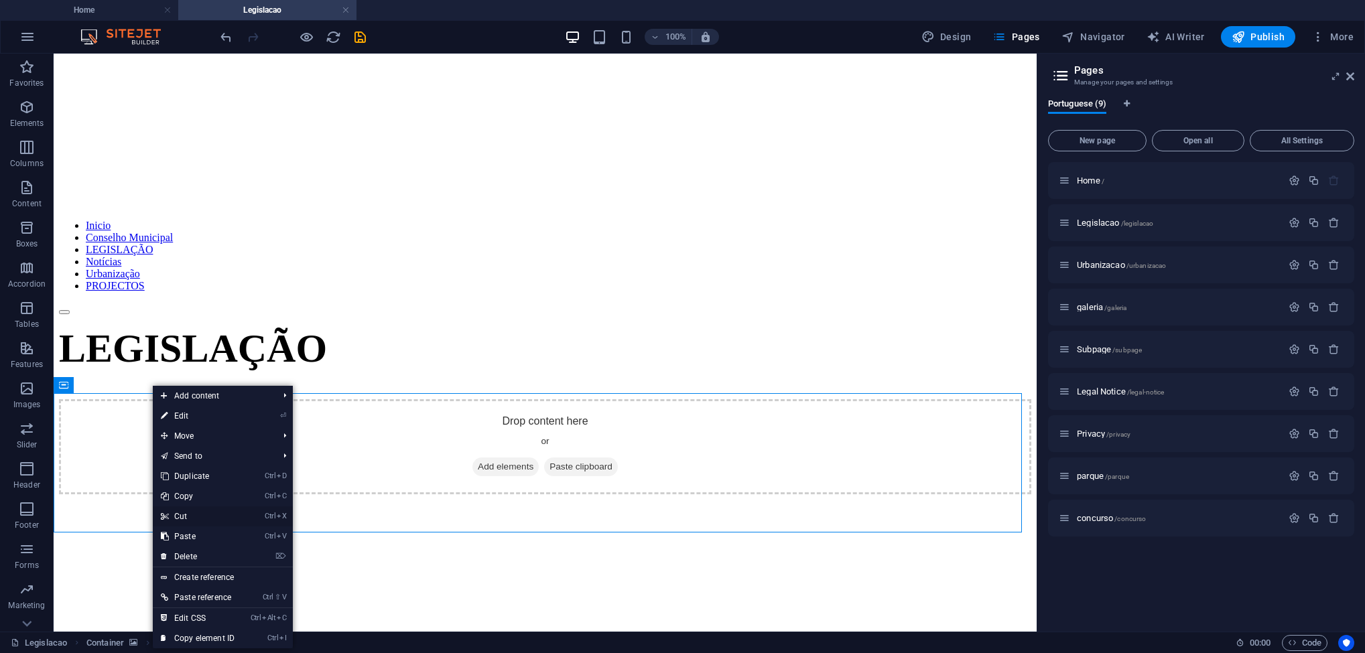
click at [209, 511] on link "Ctrl X Cut" at bounding box center [198, 517] width 90 height 20
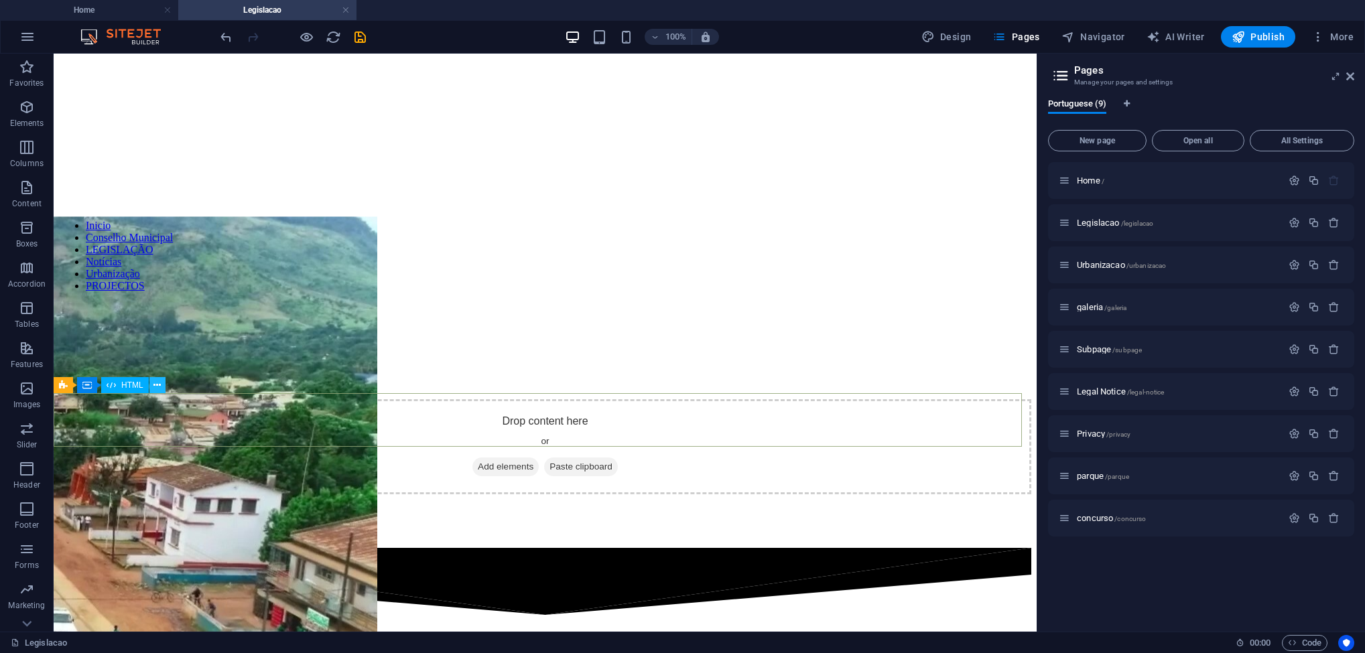
click at [155, 380] on icon at bounding box center [156, 386] width 7 height 14
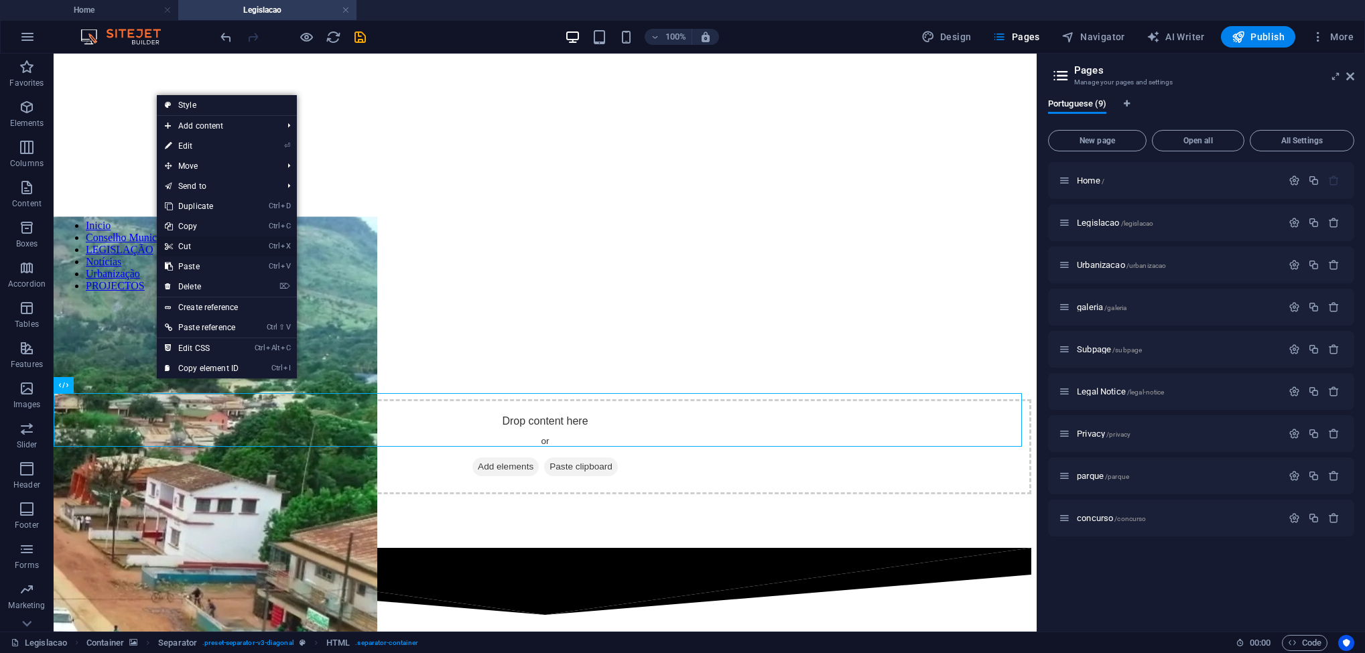
click at [213, 243] on link "Ctrl X Cut" at bounding box center [202, 247] width 90 height 20
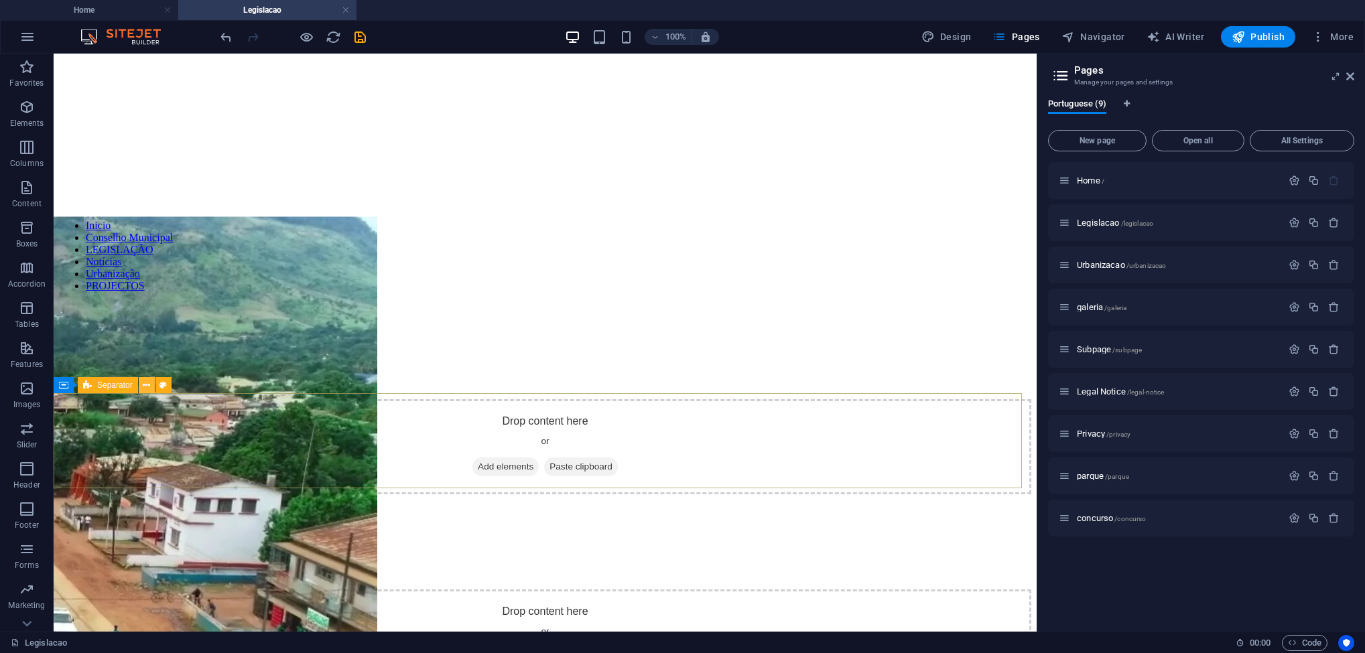
click at [145, 388] on icon at bounding box center [146, 386] width 7 height 14
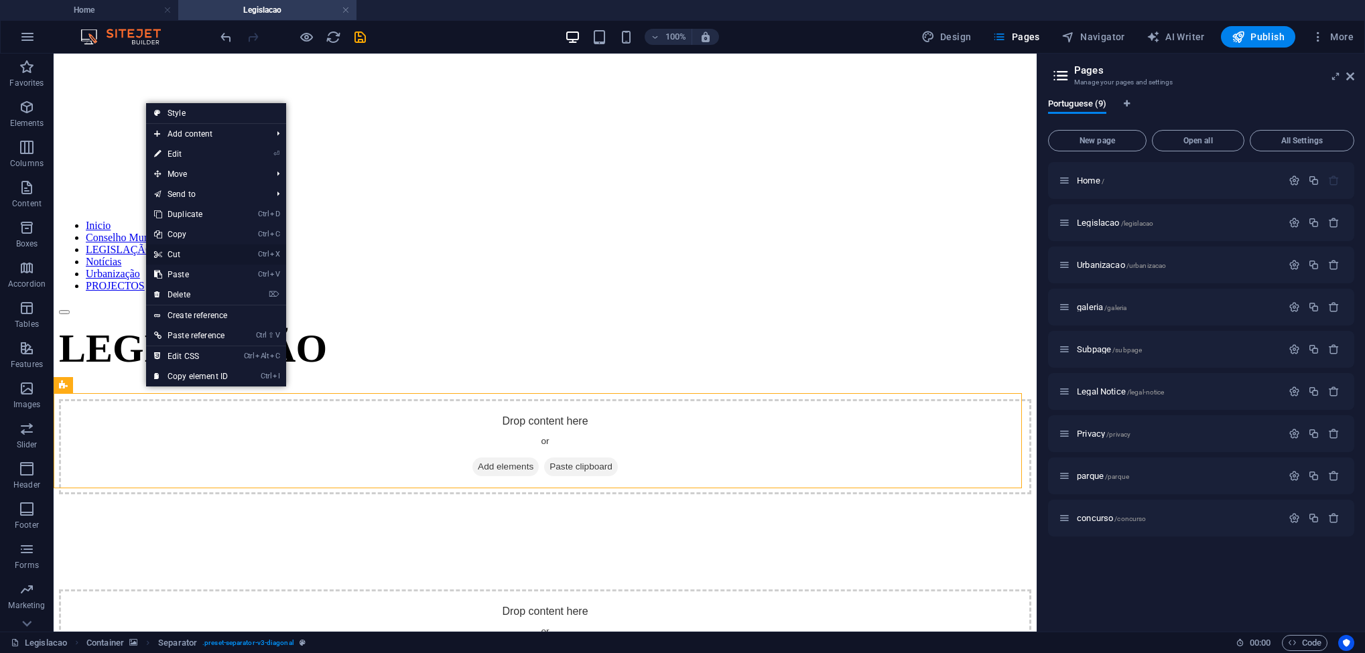
click at [203, 250] on link "Ctrl X Cut" at bounding box center [191, 255] width 90 height 20
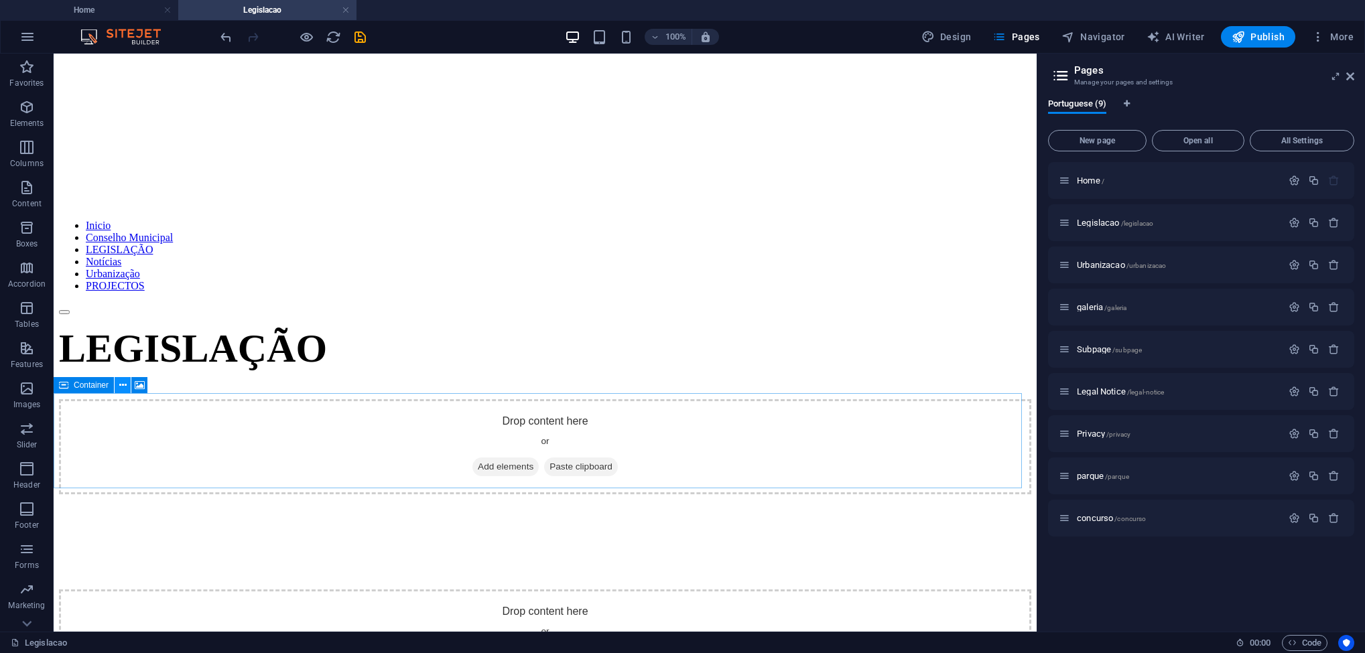
click at [123, 385] on icon at bounding box center [122, 386] width 7 height 14
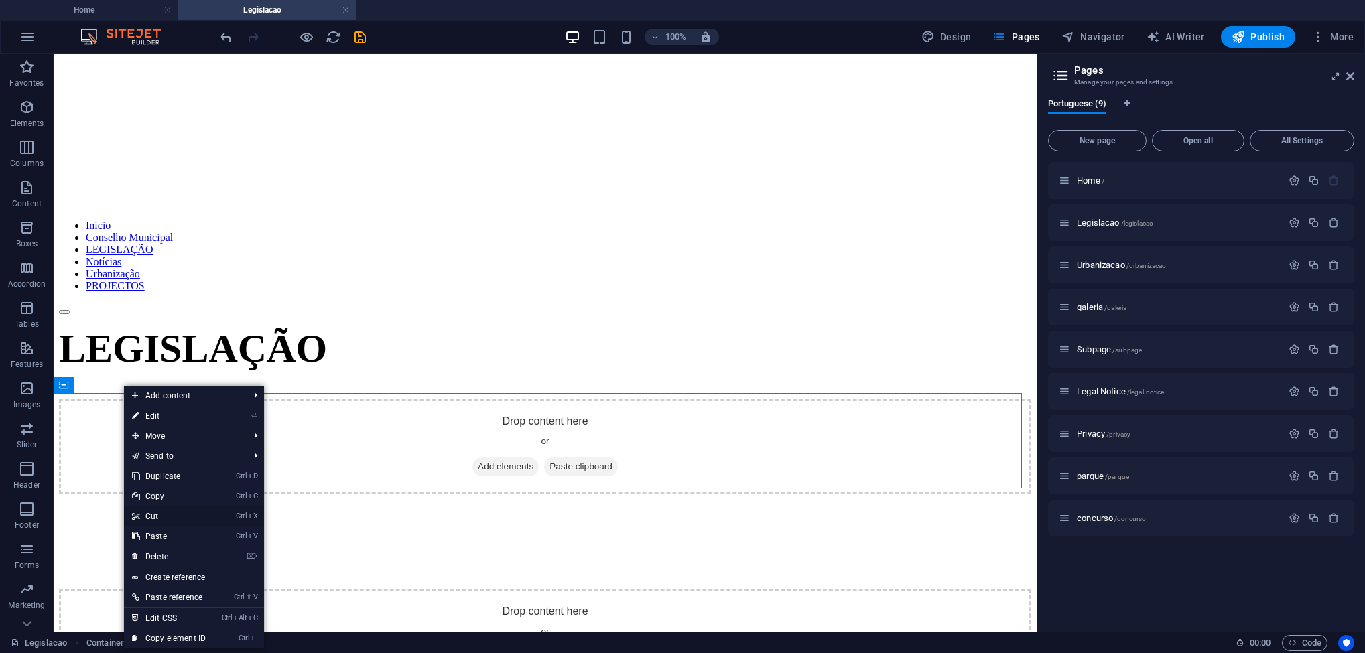
click at [178, 515] on link "Ctrl X Cut" at bounding box center [169, 517] width 90 height 20
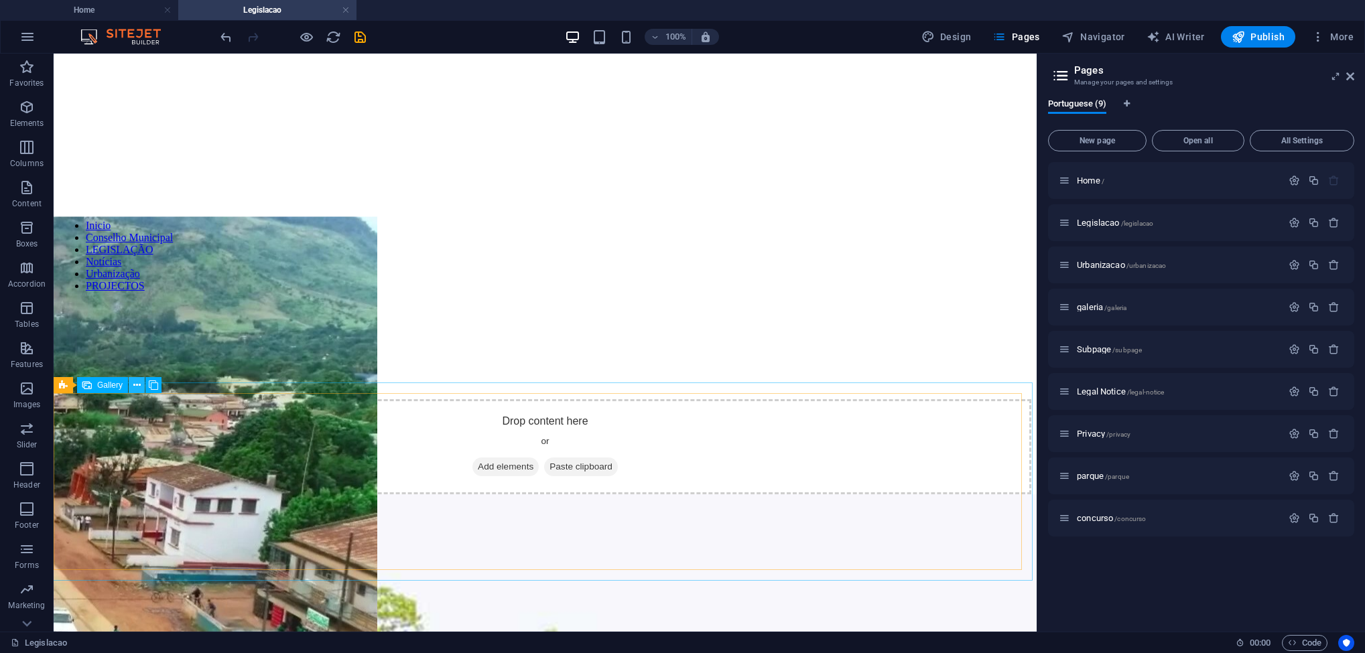
click at [139, 387] on icon at bounding box center [136, 386] width 7 height 14
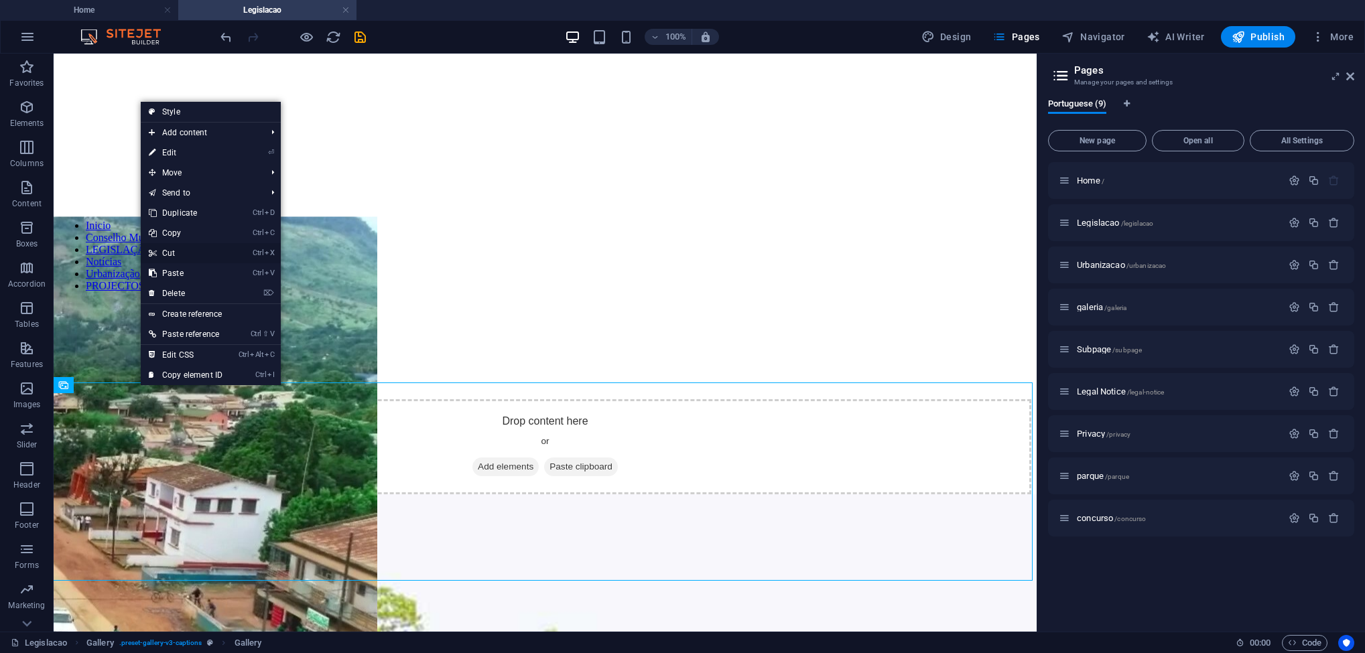
click at [200, 249] on link "Ctrl X Cut" at bounding box center [186, 253] width 90 height 20
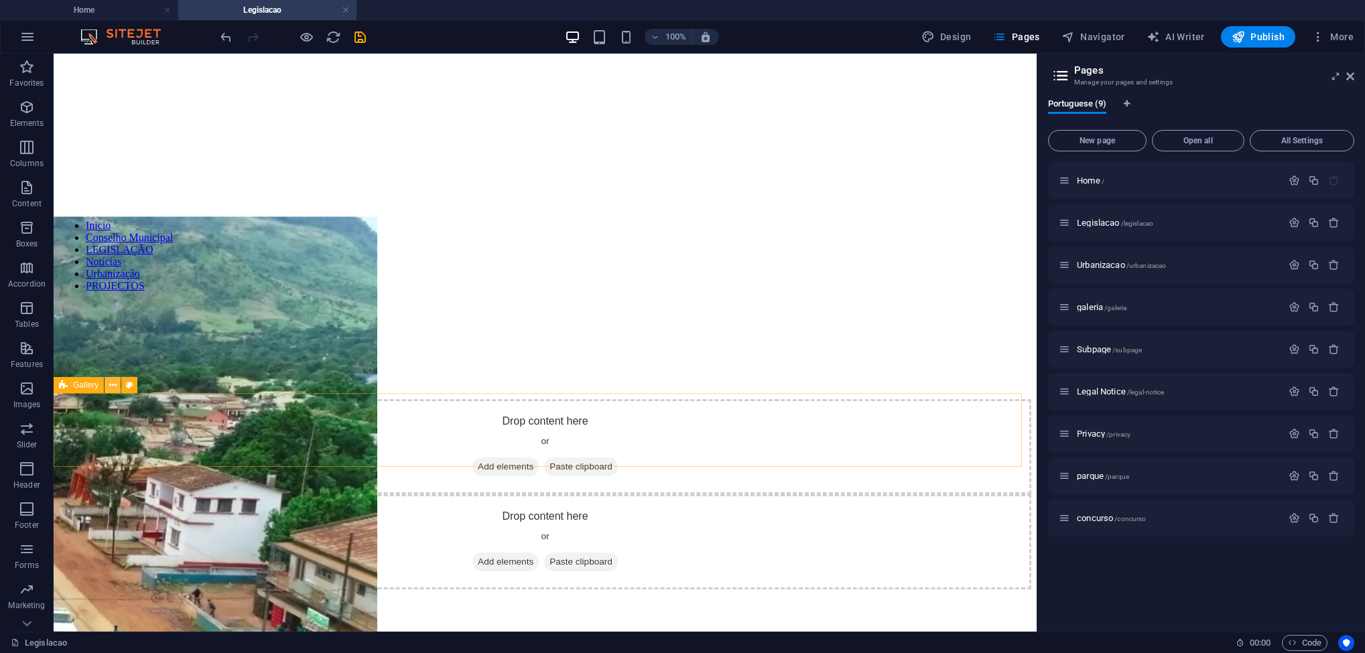
click at [119, 388] on button at bounding box center [113, 385] width 16 height 16
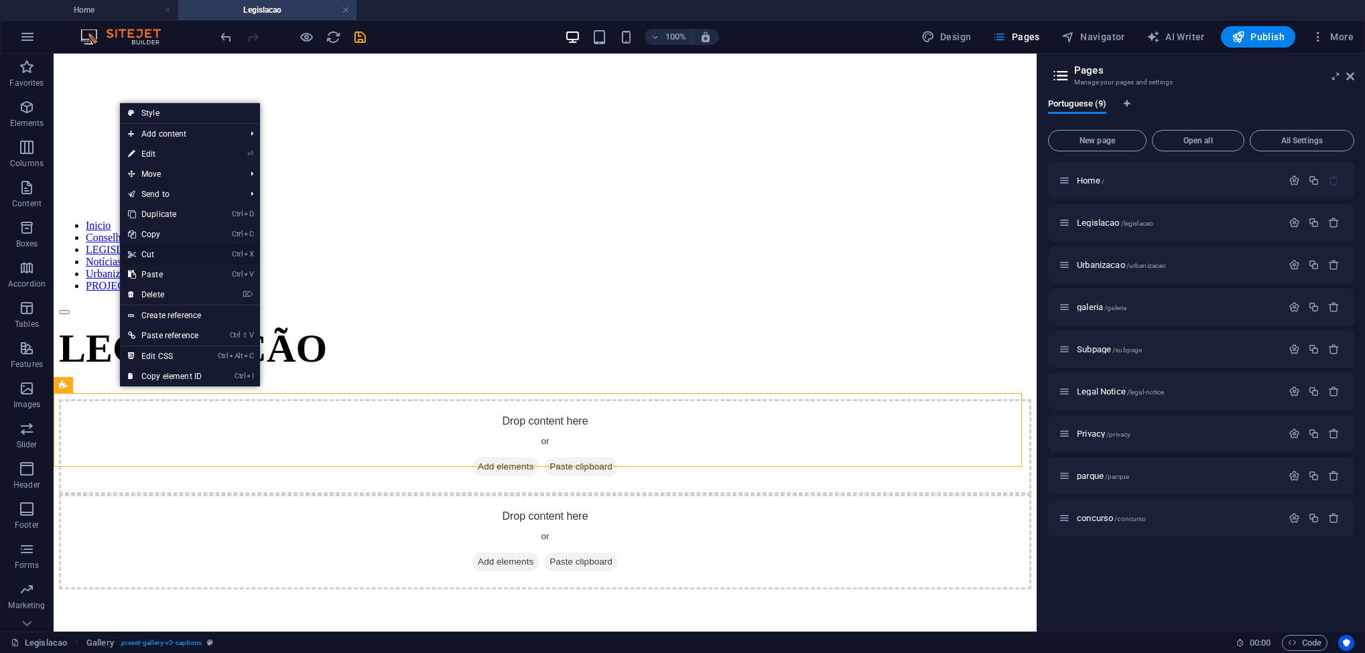
click at [168, 259] on link "Ctrl X Cut" at bounding box center [165, 255] width 90 height 20
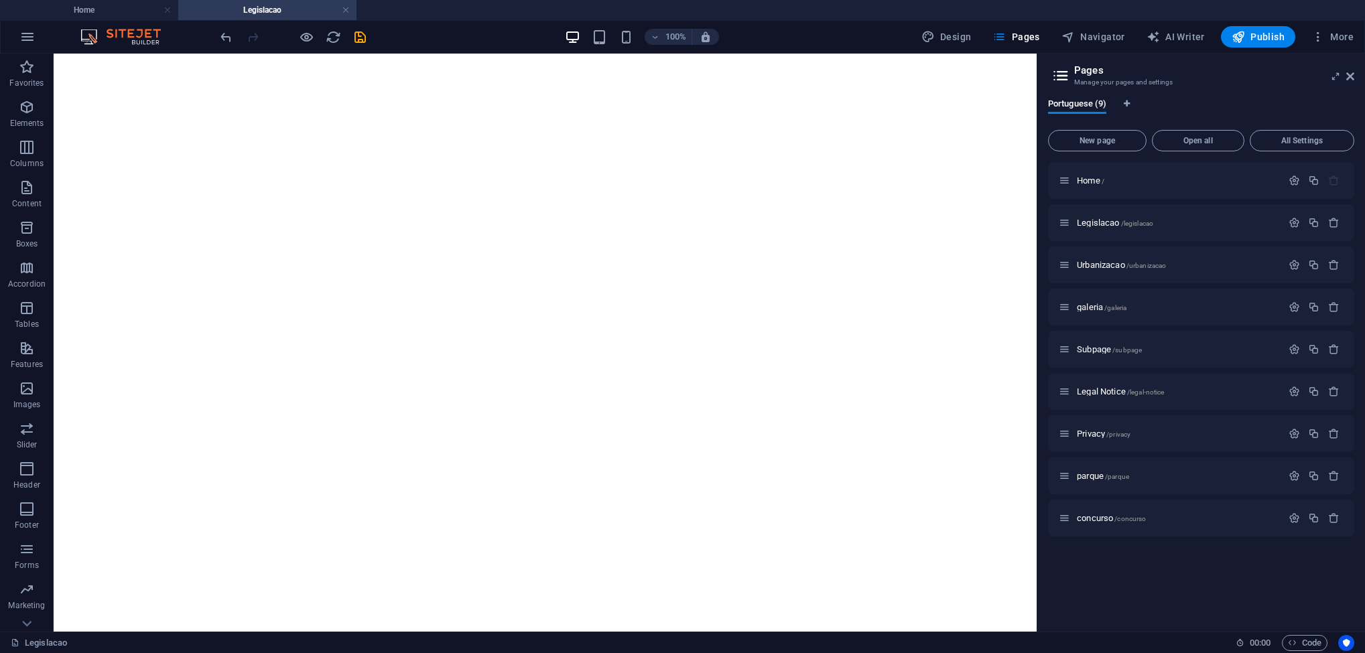
scroll to position [0, 0]
click at [121, 91] on icon at bounding box center [122, 88] width 7 height 14
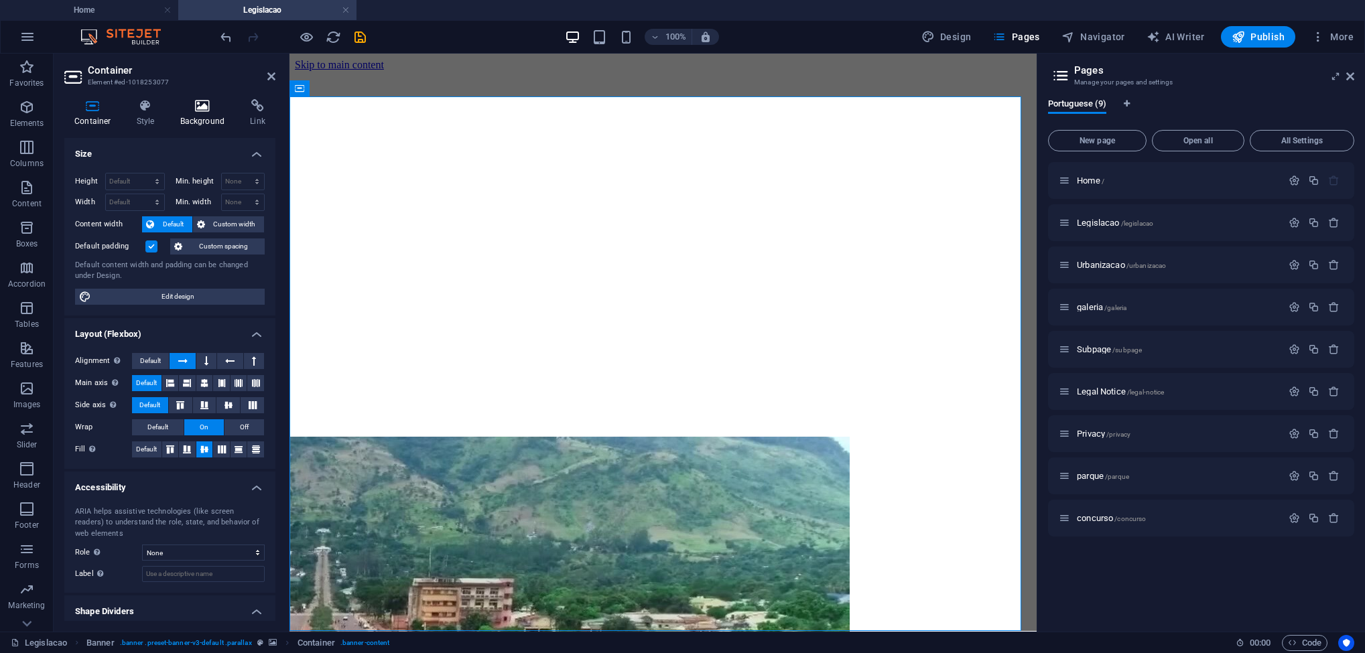
click at [194, 119] on h4 "Background" at bounding box center [205, 113] width 70 height 28
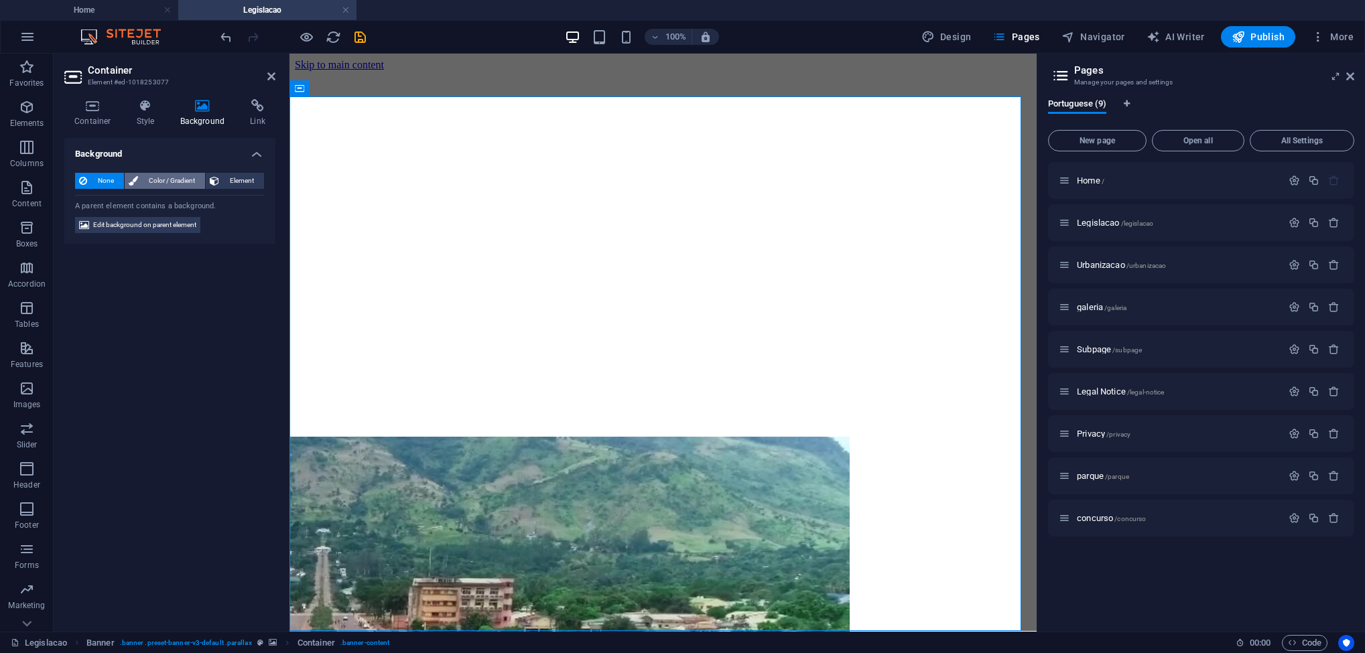
click at [170, 174] on span "Color / Gradient" at bounding box center [171, 181] width 59 height 16
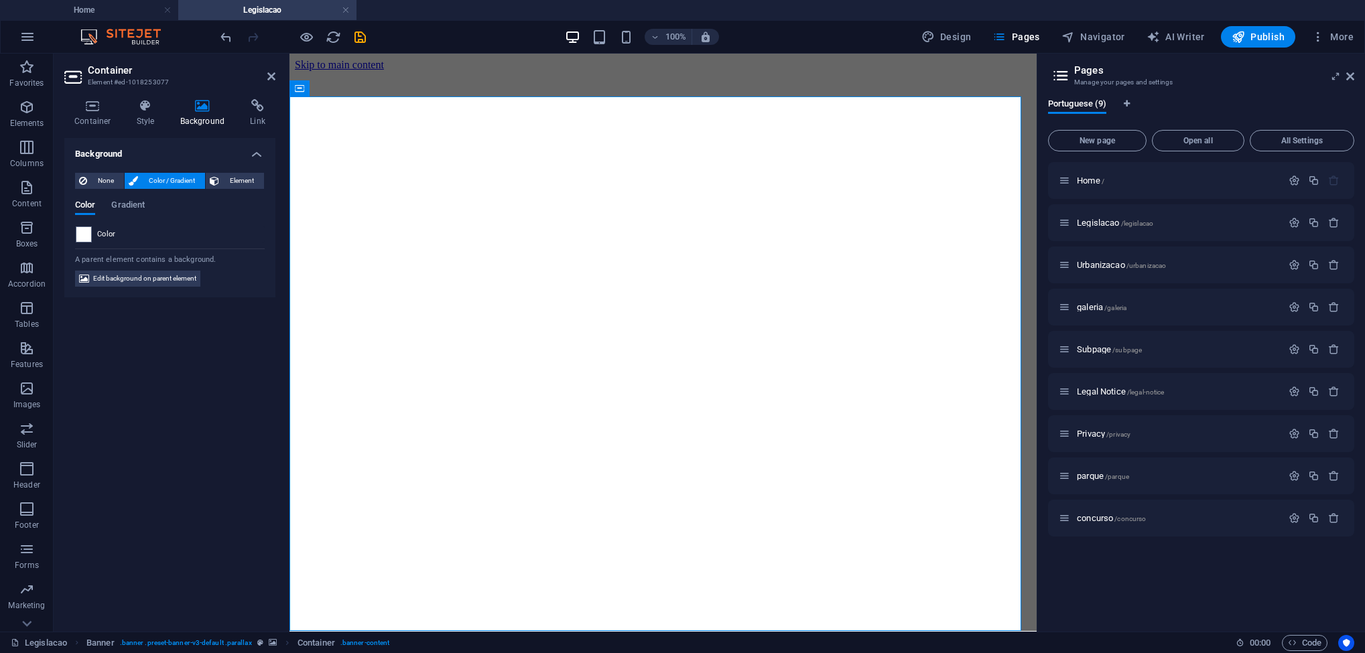
click at [109, 232] on span "Color" at bounding box center [106, 234] width 19 height 11
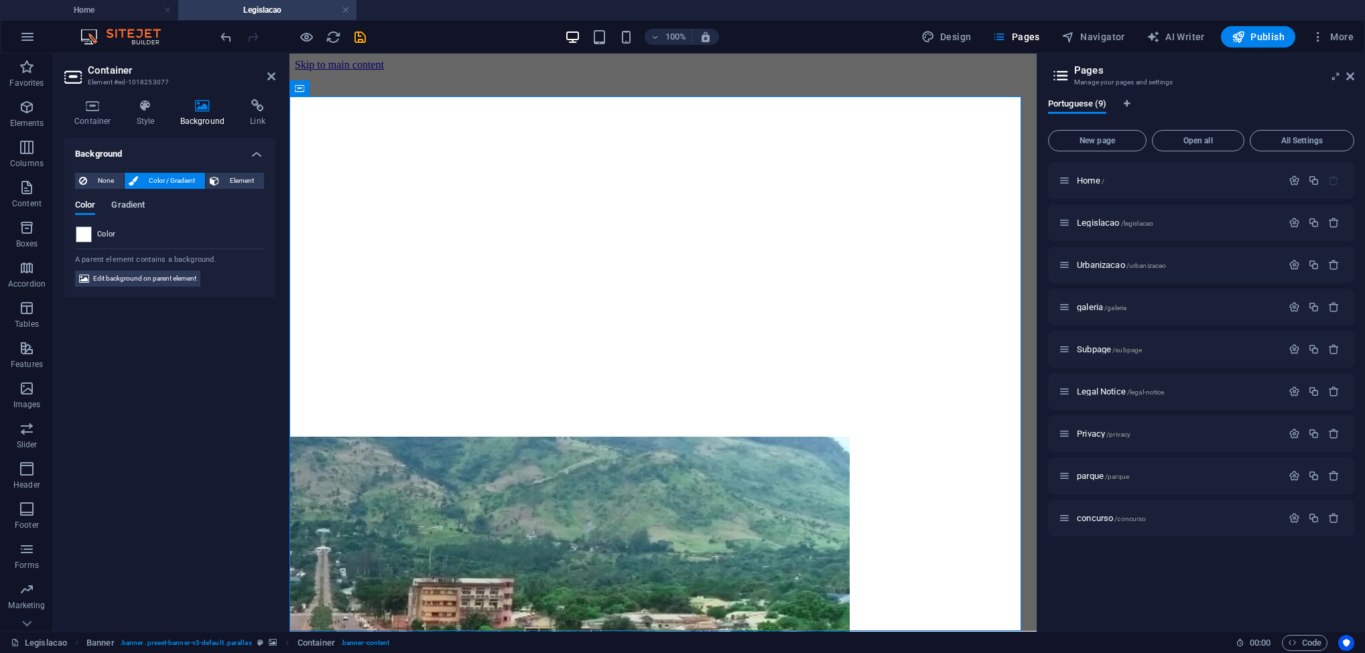
click at [127, 202] on span "Gradient" at bounding box center [128, 206] width 34 height 19
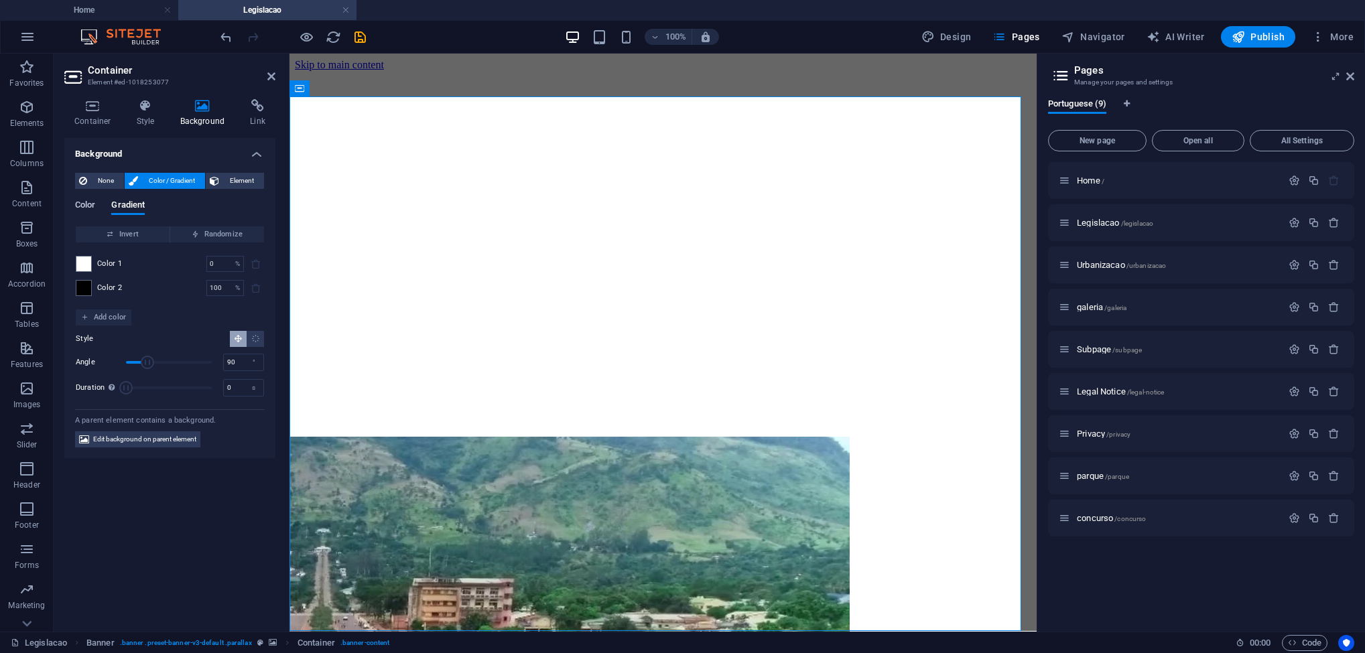
click at [91, 202] on span "Color" at bounding box center [85, 206] width 20 height 19
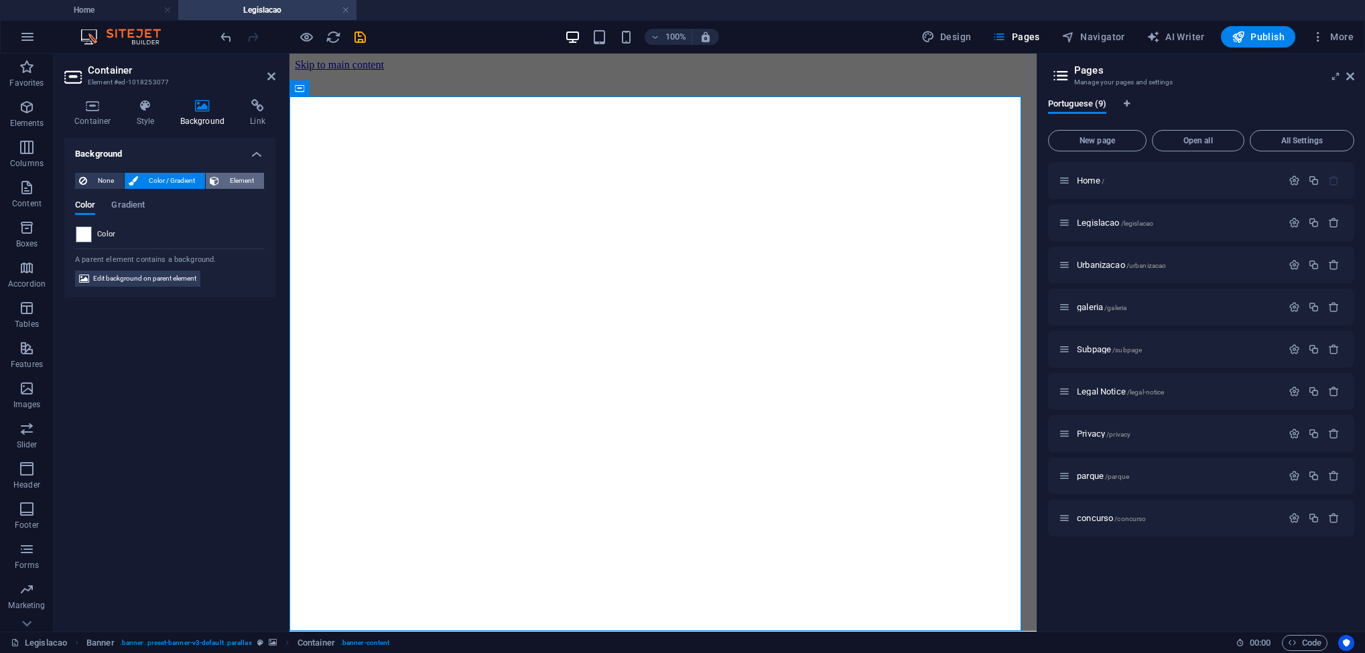
click at [215, 177] on icon at bounding box center [214, 181] width 9 height 16
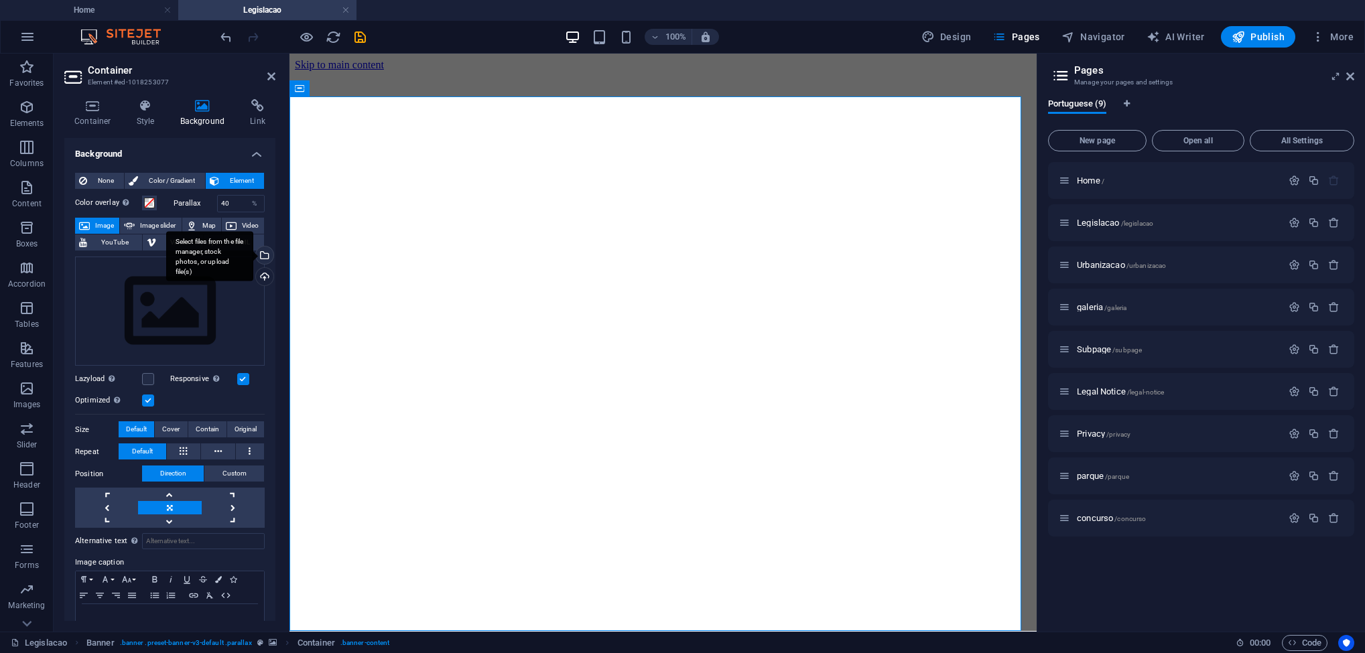
click at [253, 253] on div "Select files from the file manager, stock photos, or upload file(s)" at bounding box center [209, 256] width 87 height 50
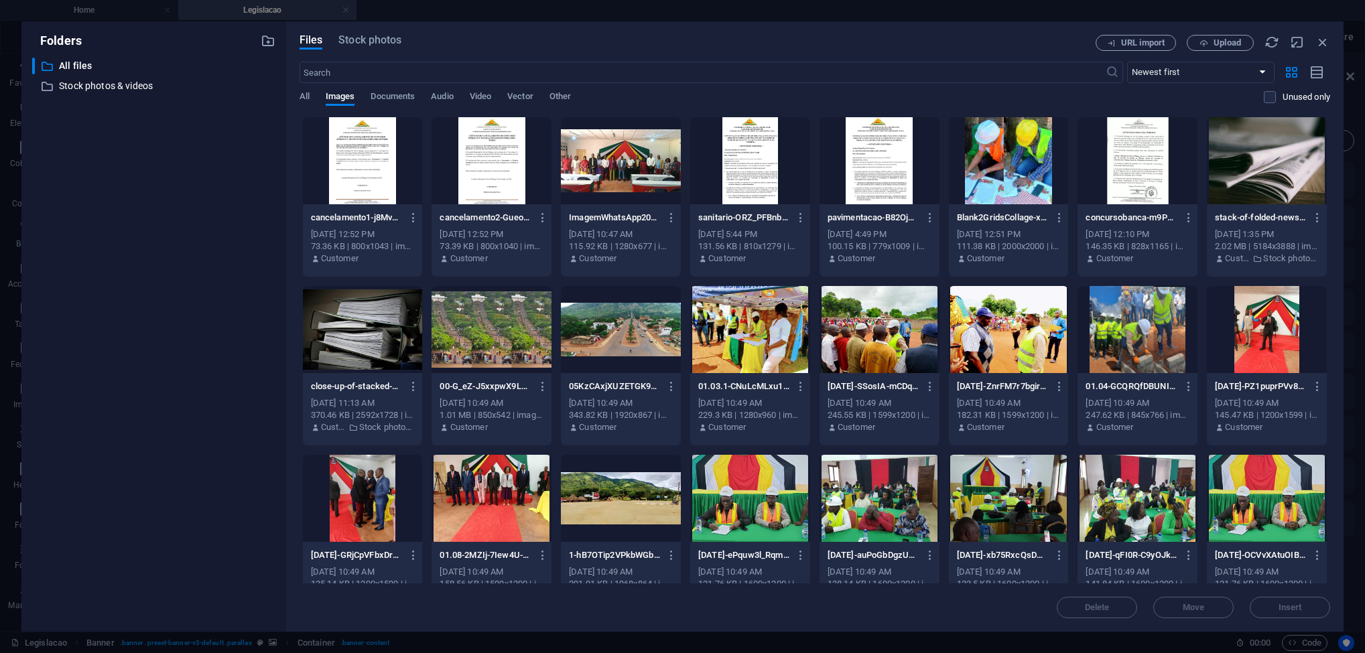
click at [1326, 177] on div "stack-of-folded-newspapers-on-a-wooden-table-with-a-focus-on-printed-pages-5rHl…" at bounding box center [1266, 197] width 121 height 161
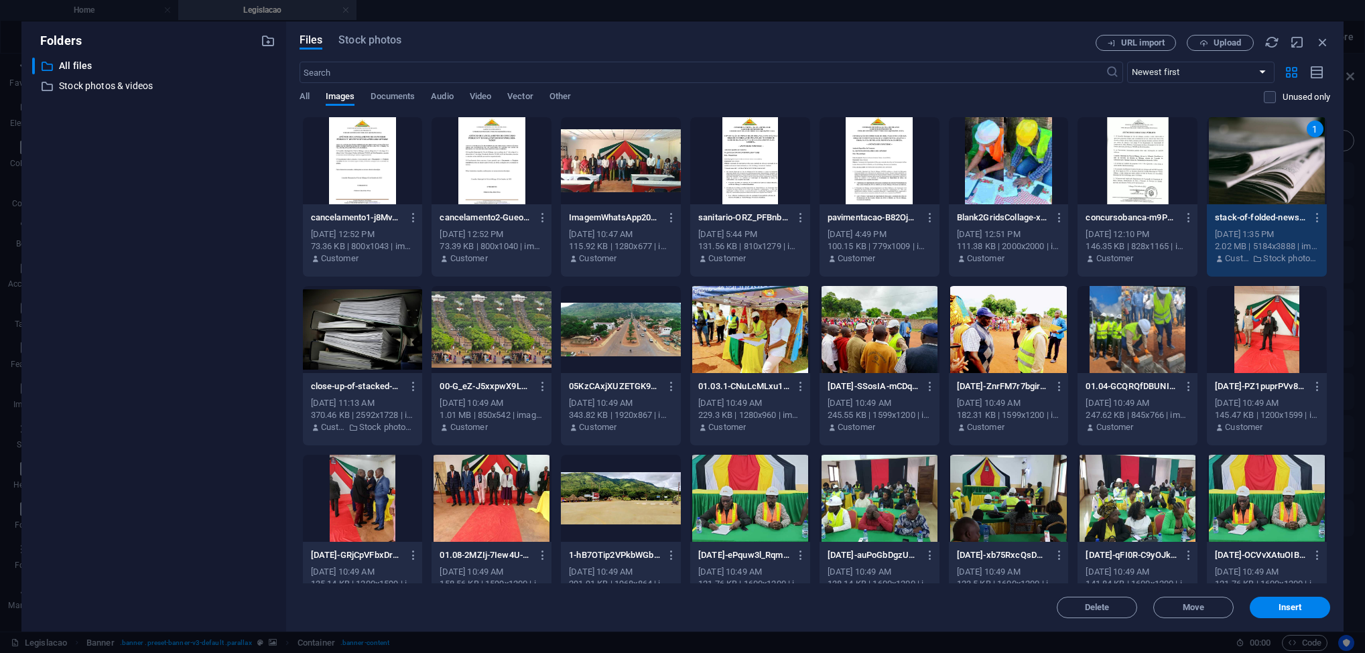
click at [389, 340] on div at bounding box center [363, 329] width 120 height 87
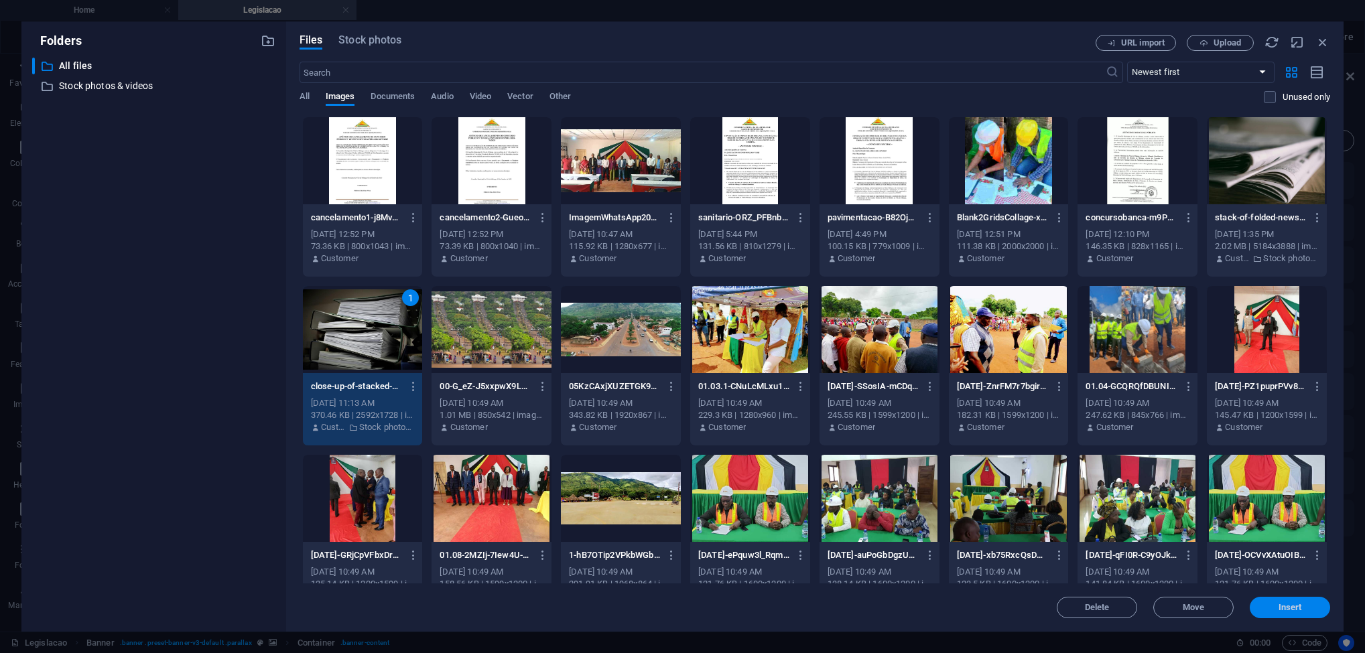
click at [1286, 610] on span "Insert" at bounding box center [1290, 608] width 23 height 8
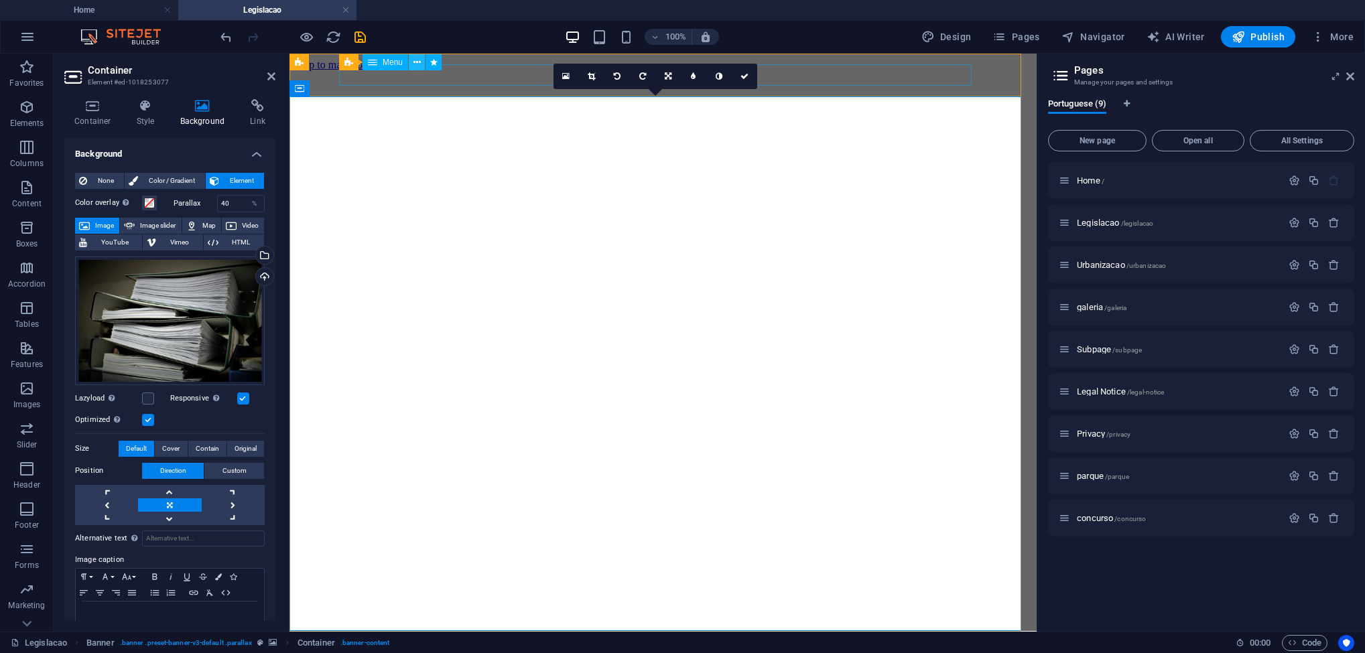
click at [418, 63] on icon at bounding box center [417, 63] width 7 height 14
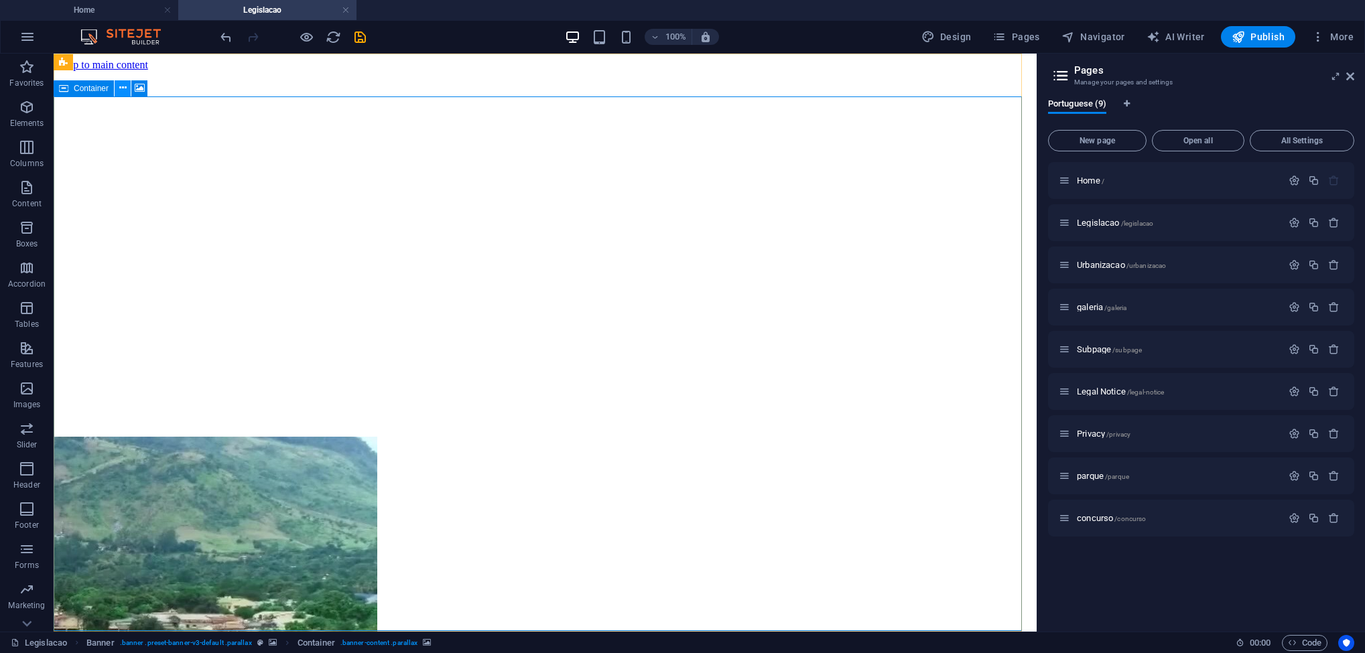
click at [119, 87] on icon at bounding box center [122, 88] width 7 height 14
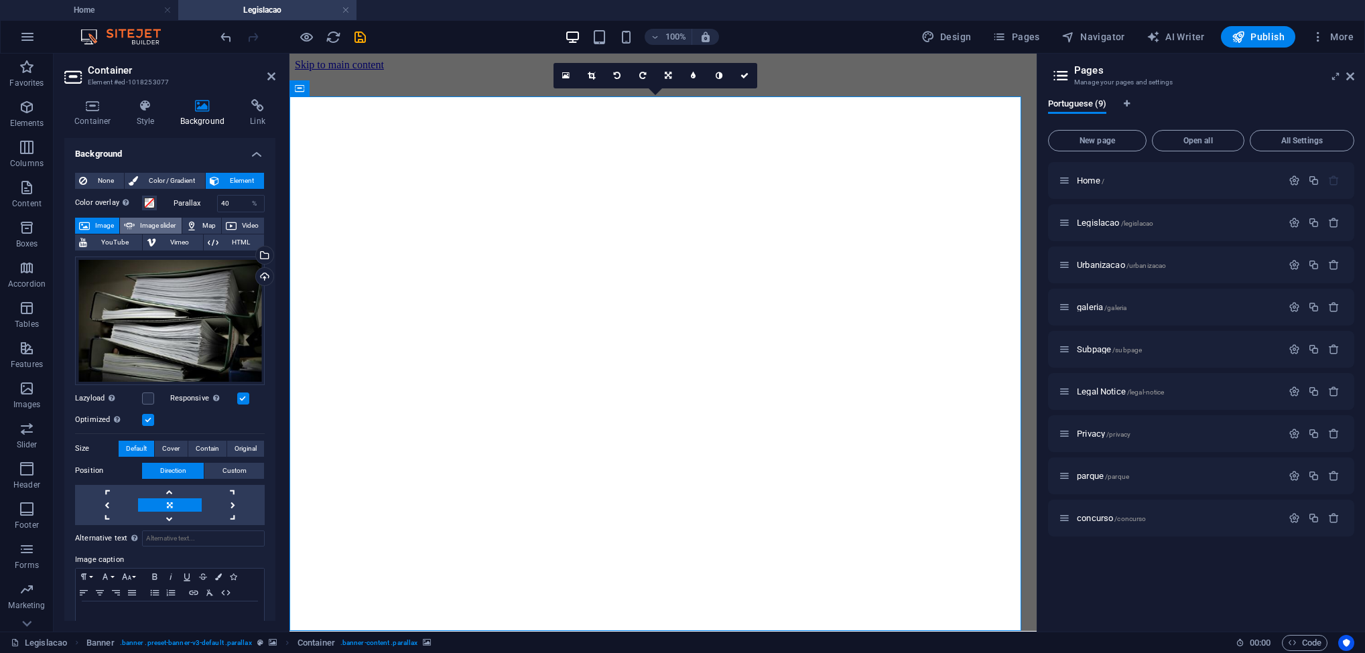
click at [151, 221] on span "Image slider" at bounding box center [158, 226] width 38 height 16
select select "ms"
select select "s"
select select "progressive"
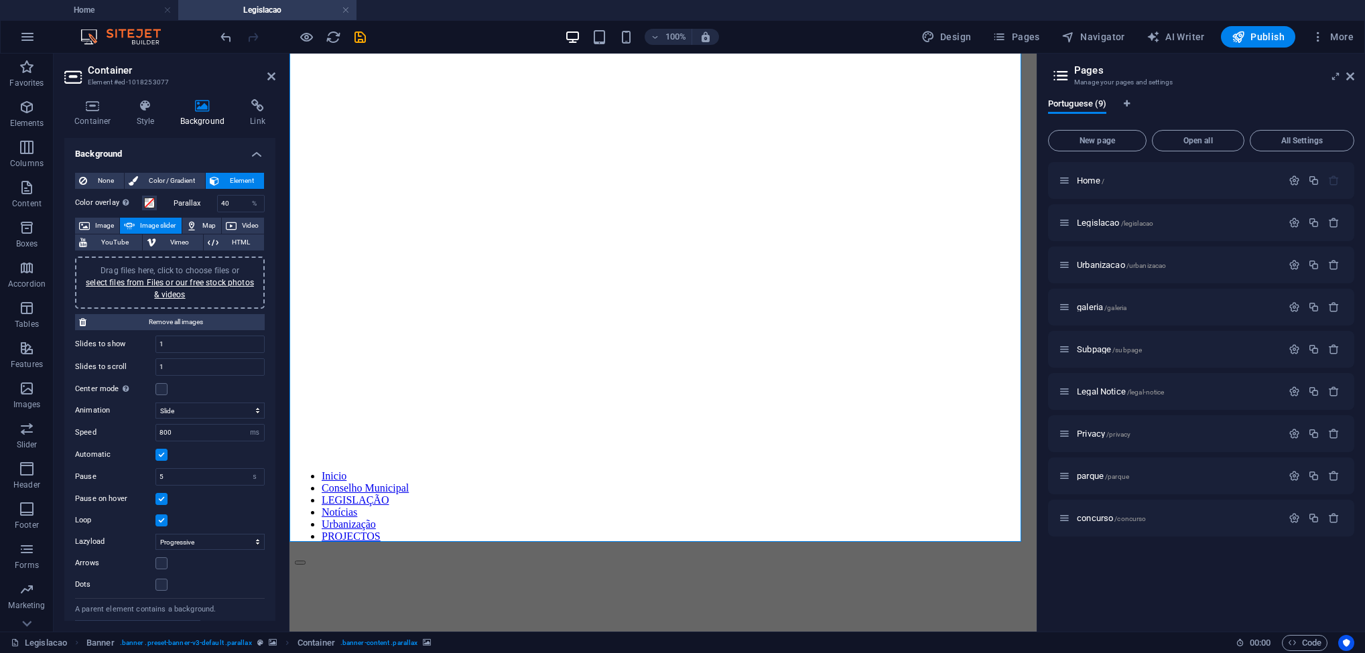
scroll to position [89, 0]
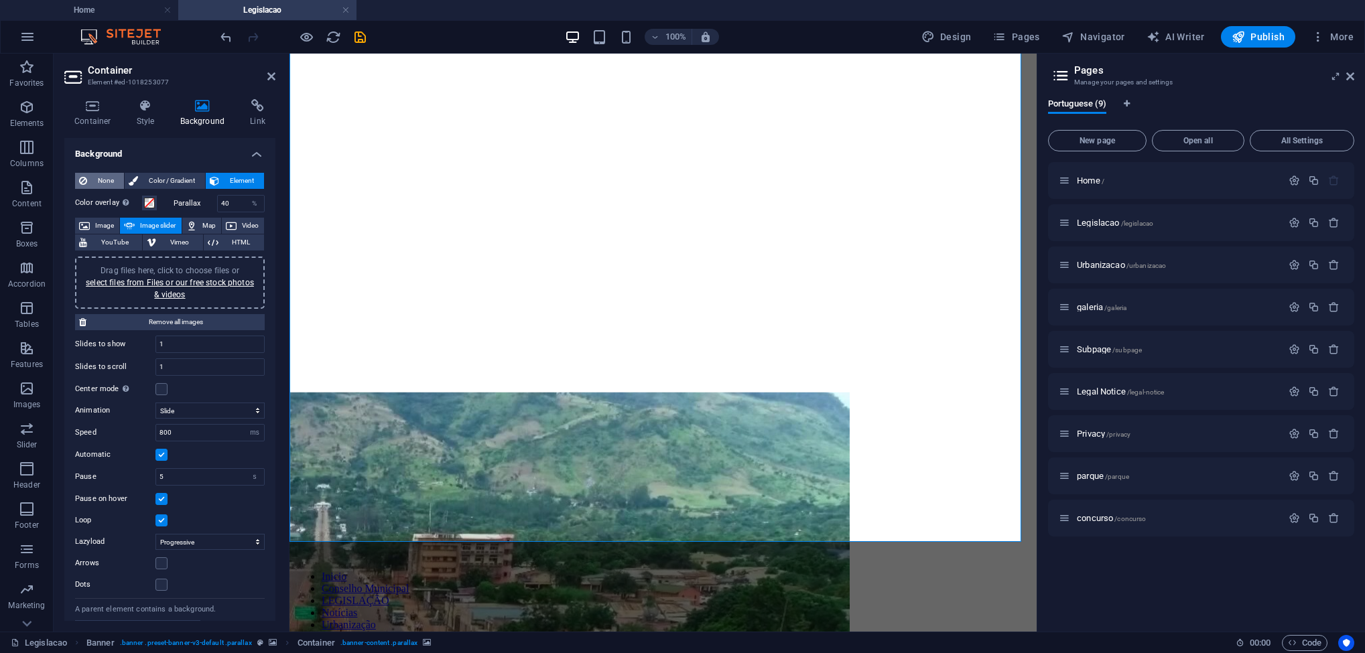
click at [101, 179] on span "None" at bounding box center [105, 181] width 29 height 16
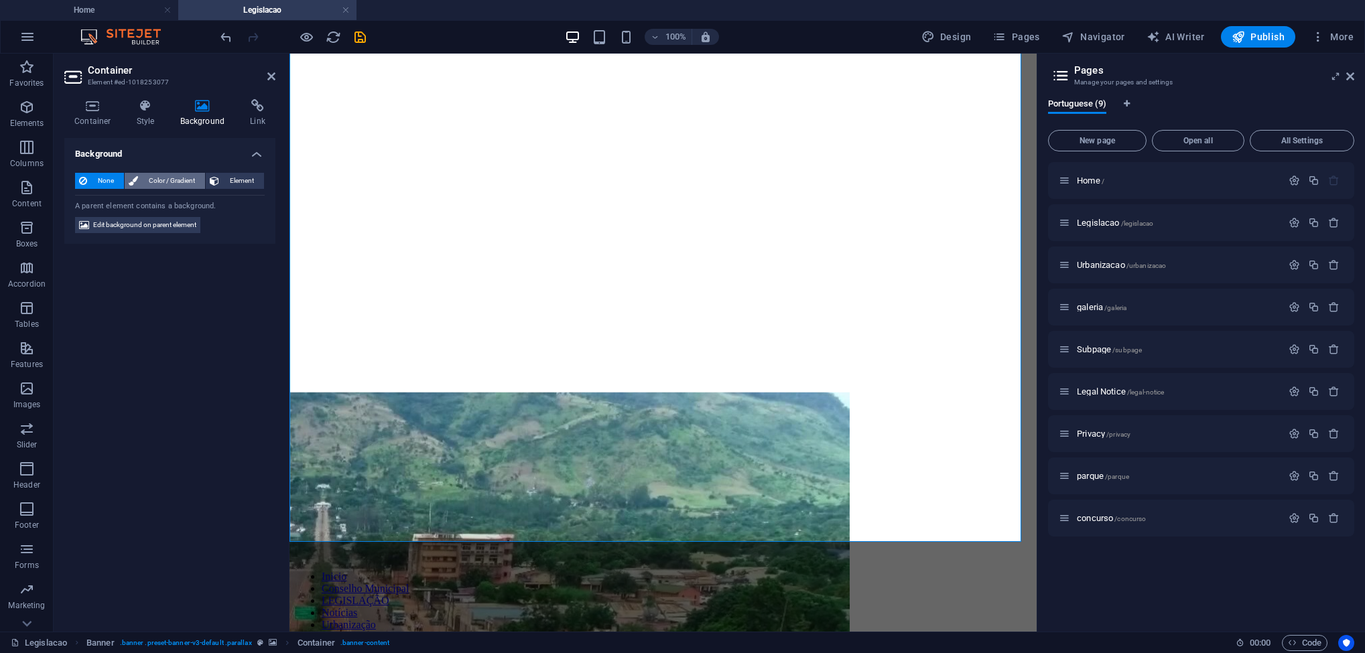
click at [151, 182] on span "Color / Gradient" at bounding box center [171, 181] width 59 height 16
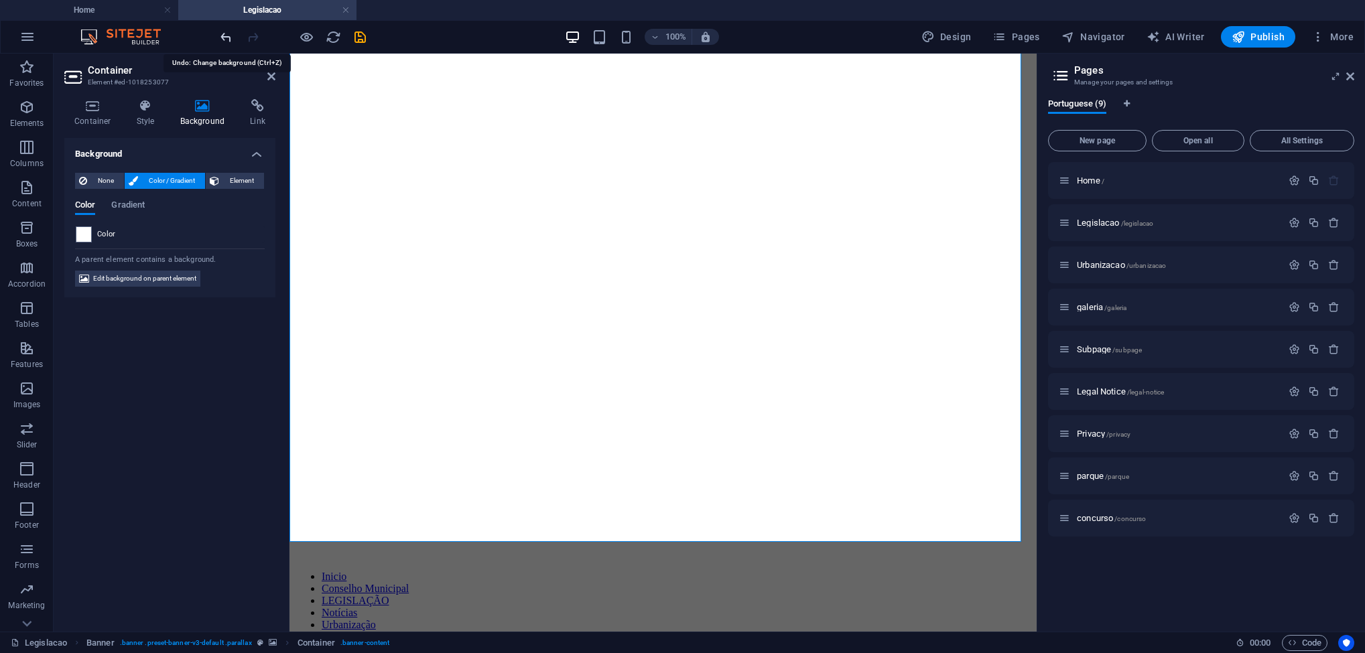
click at [224, 37] on icon "undo" at bounding box center [226, 36] width 15 height 15
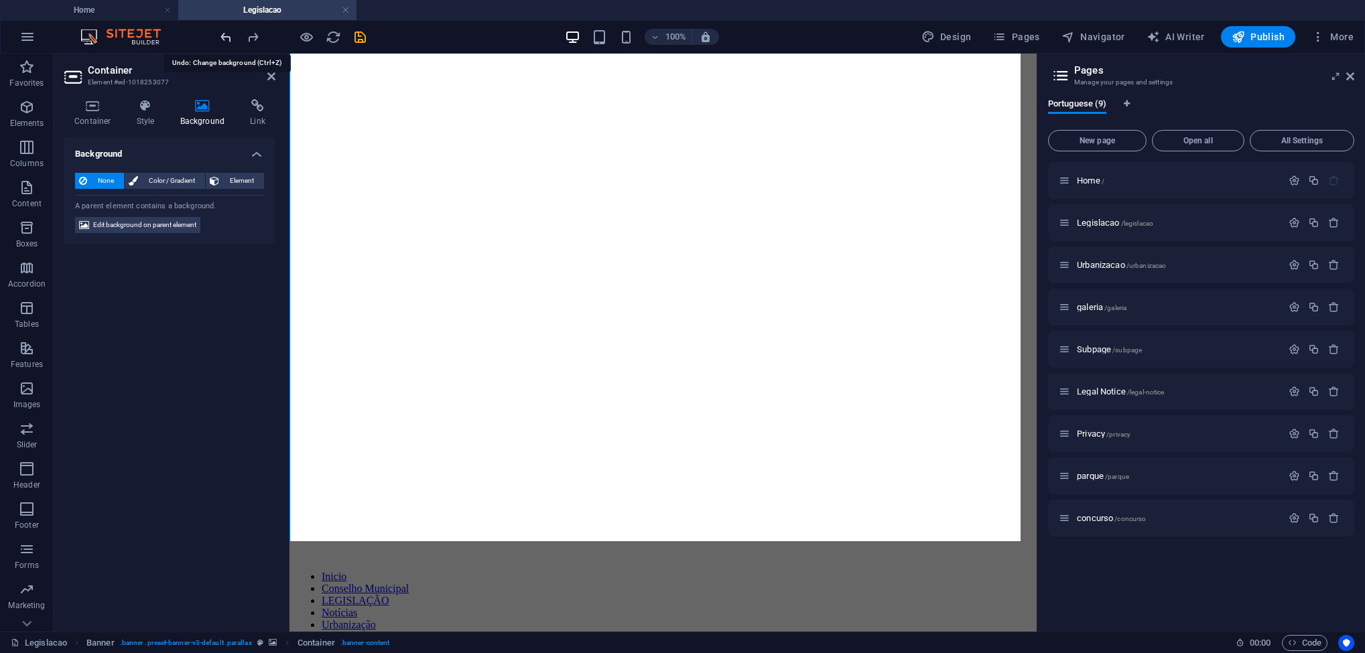
click at [224, 37] on icon "undo" at bounding box center [226, 36] width 15 height 15
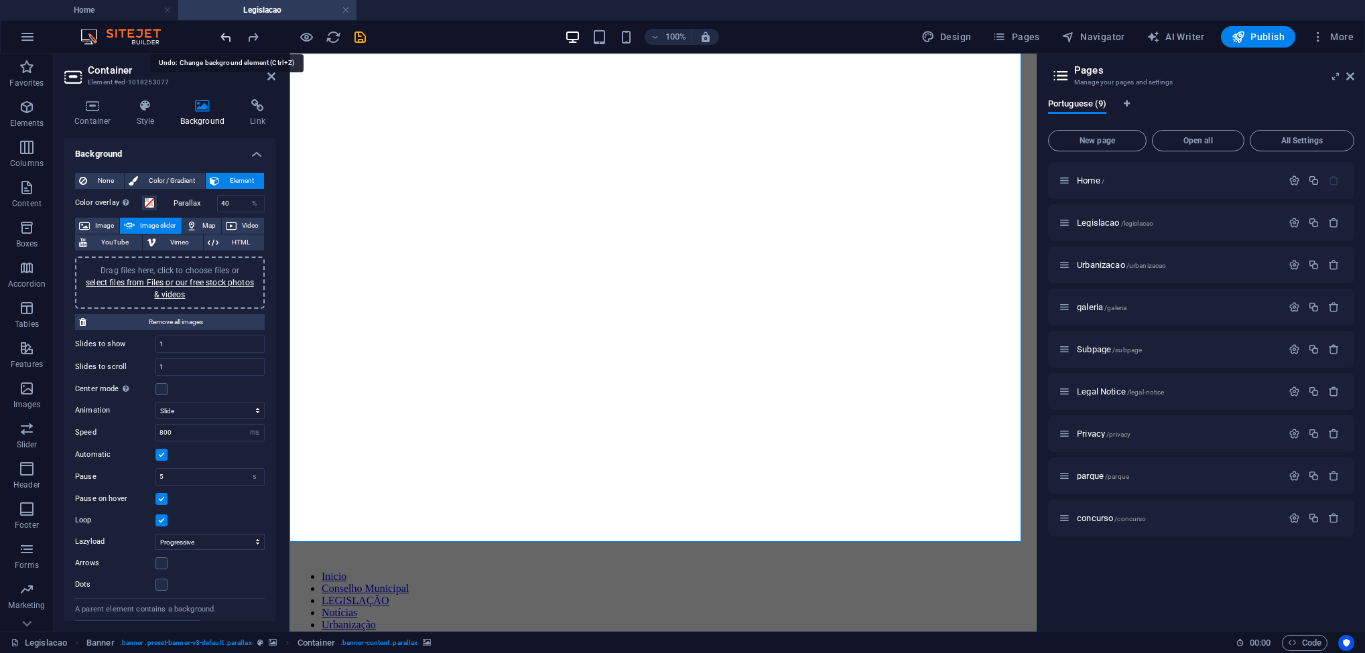
click at [223, 37] on icon "undo" at bounding box center [226, 36] width 15 height 15
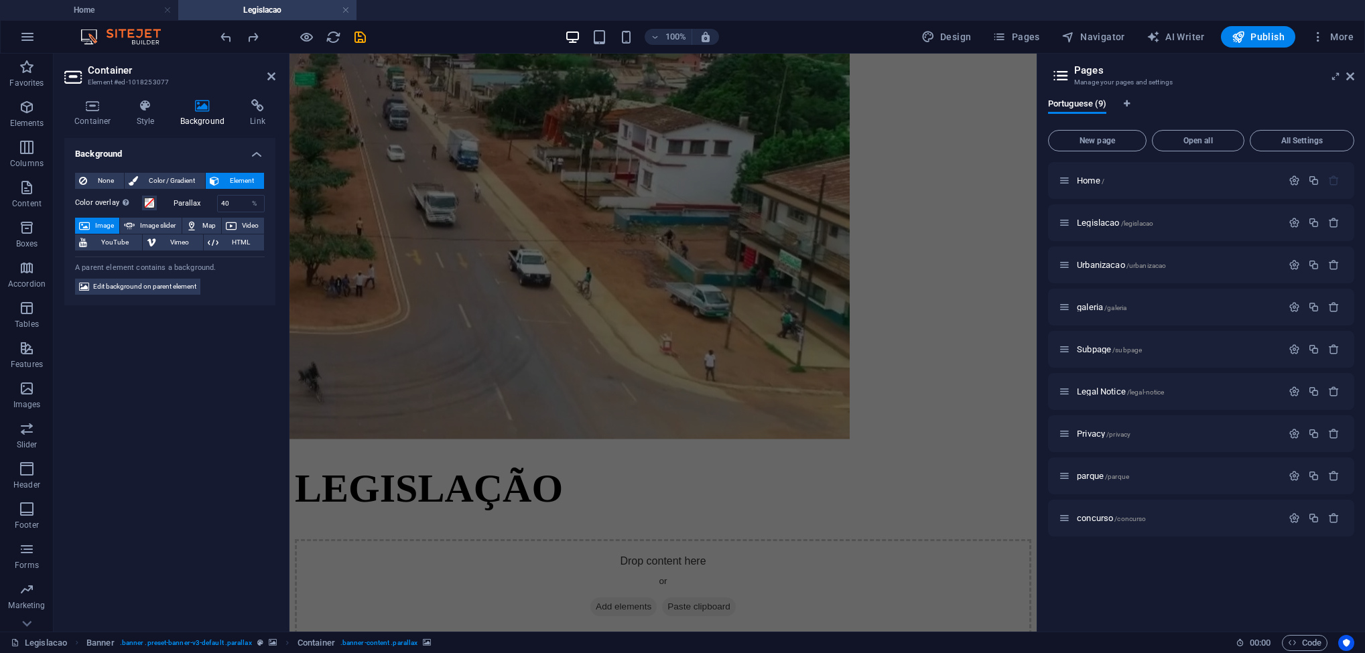
scroll to position [875, 0]
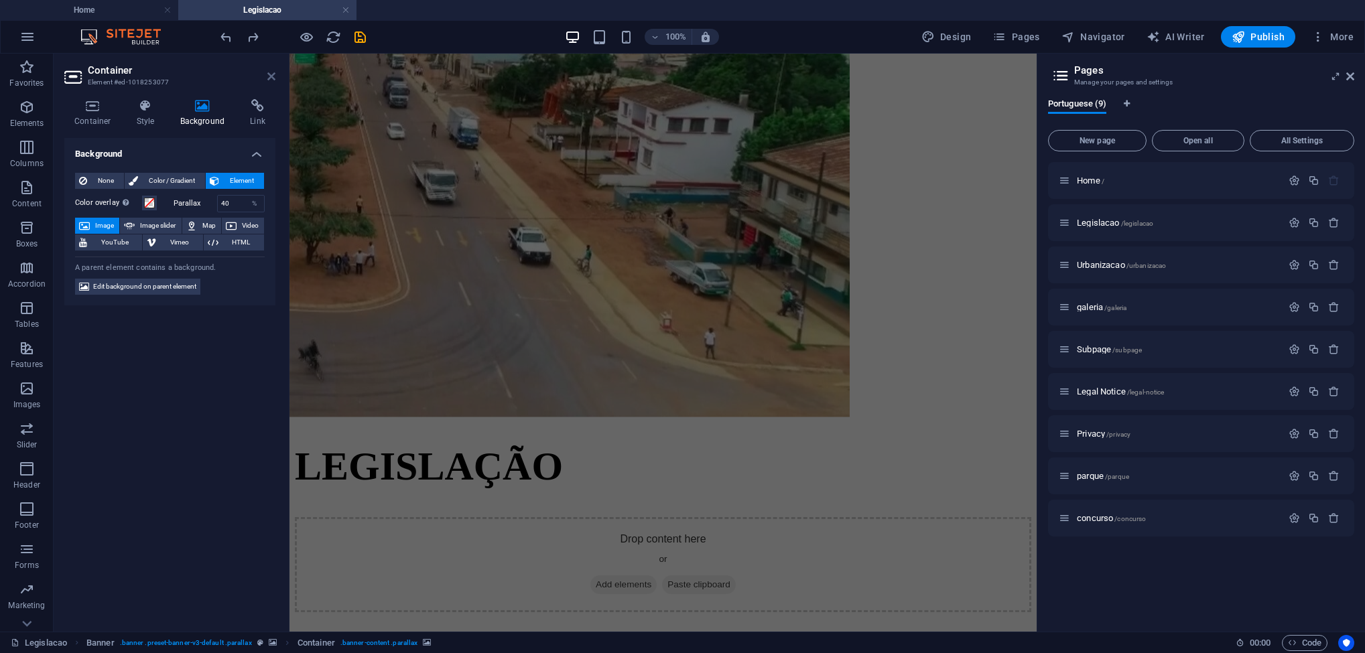
click at [271, 82] on link at bounding box center [271, 76] width 8 height 11
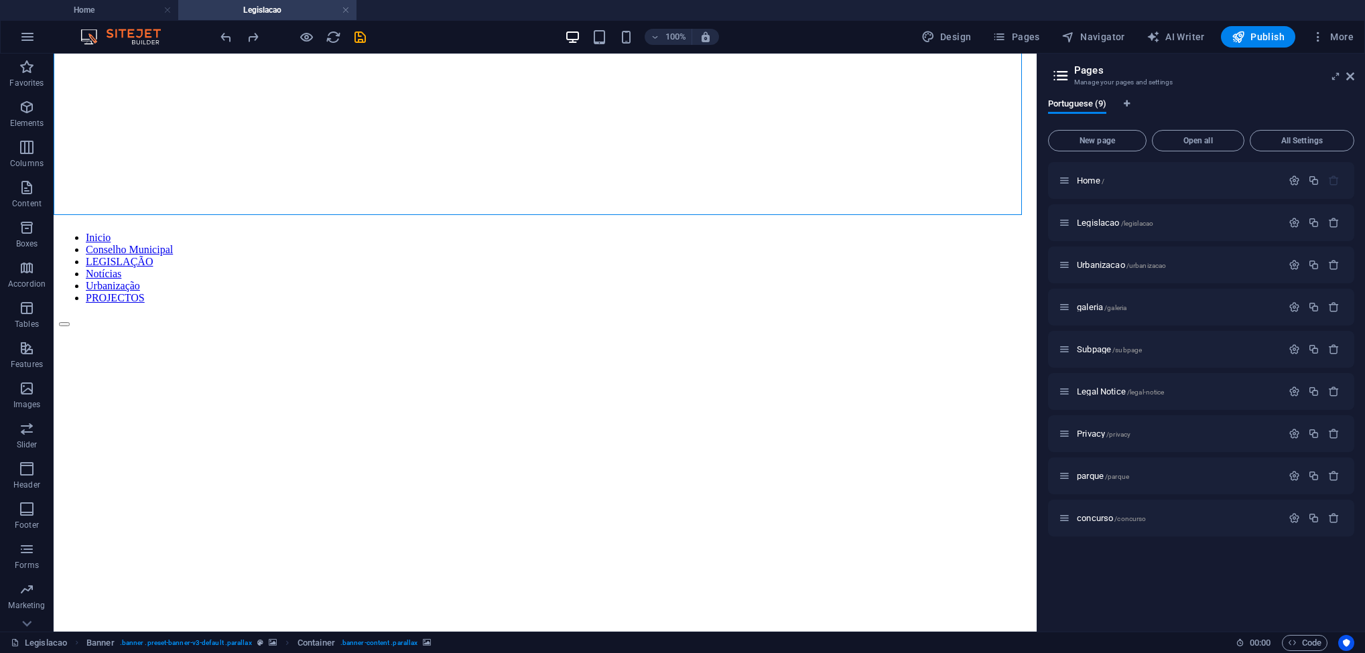
scroll to position [431, 0]
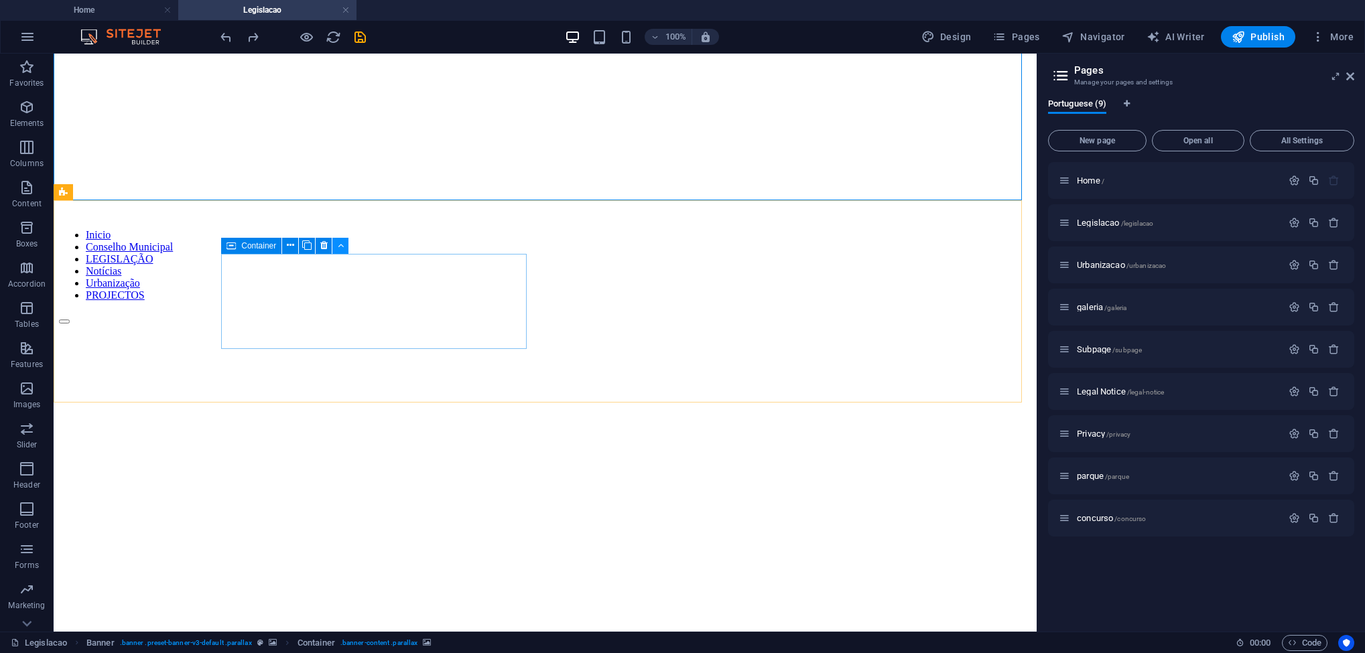
click at [338, 249] on icon at bounding box center [341, 246] width 6 height 14
click at [326, 249] on icon at bounding box center [323, 246] width 7 height 14
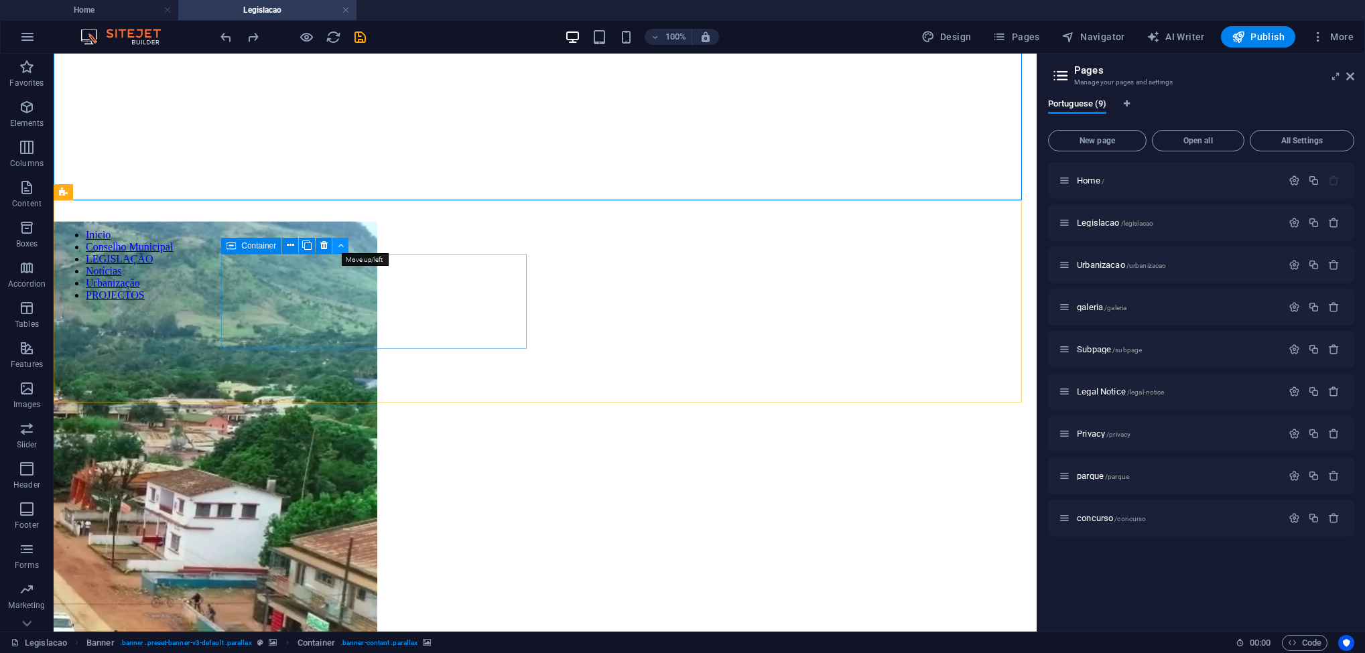
click at [340, 244] on icon at bounding box center [341, 246] width 6 height 14
click at [290, 245] on icon at bounding box center [290, 246] width 7 height 14
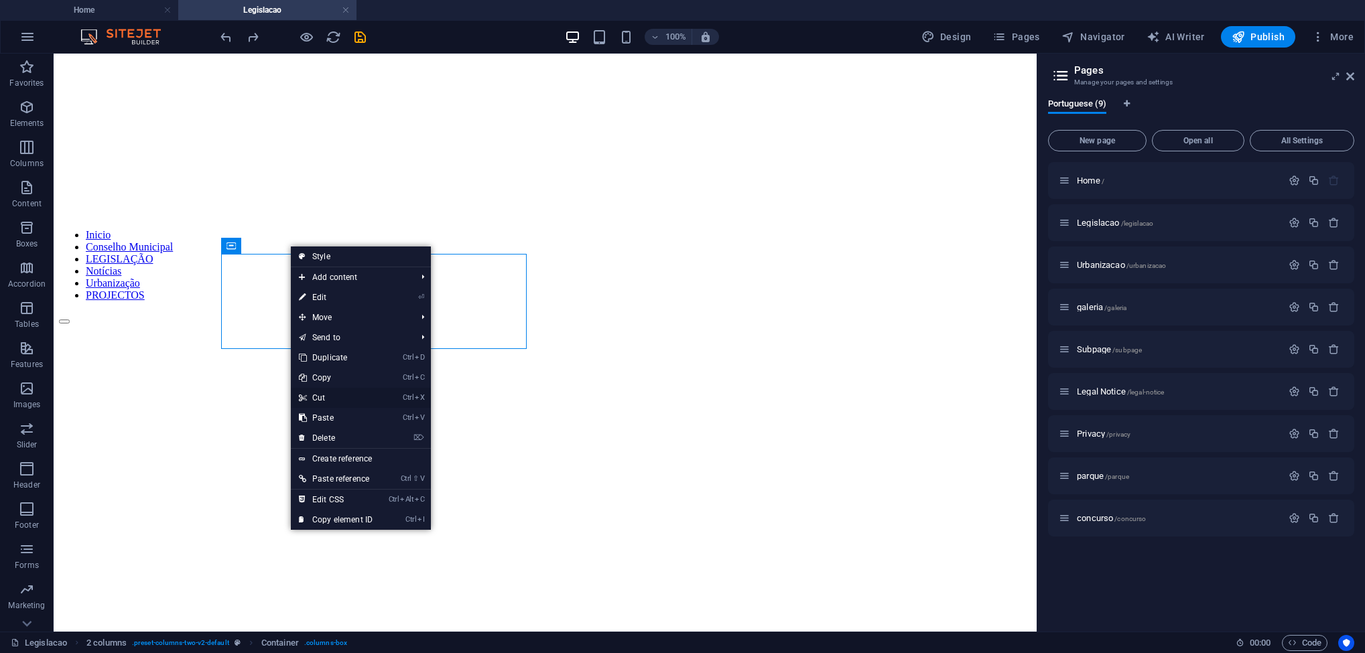
click at [334, 400] on link "Ctrl X Cut" at bounding box center [336, 398] width 90 height 20
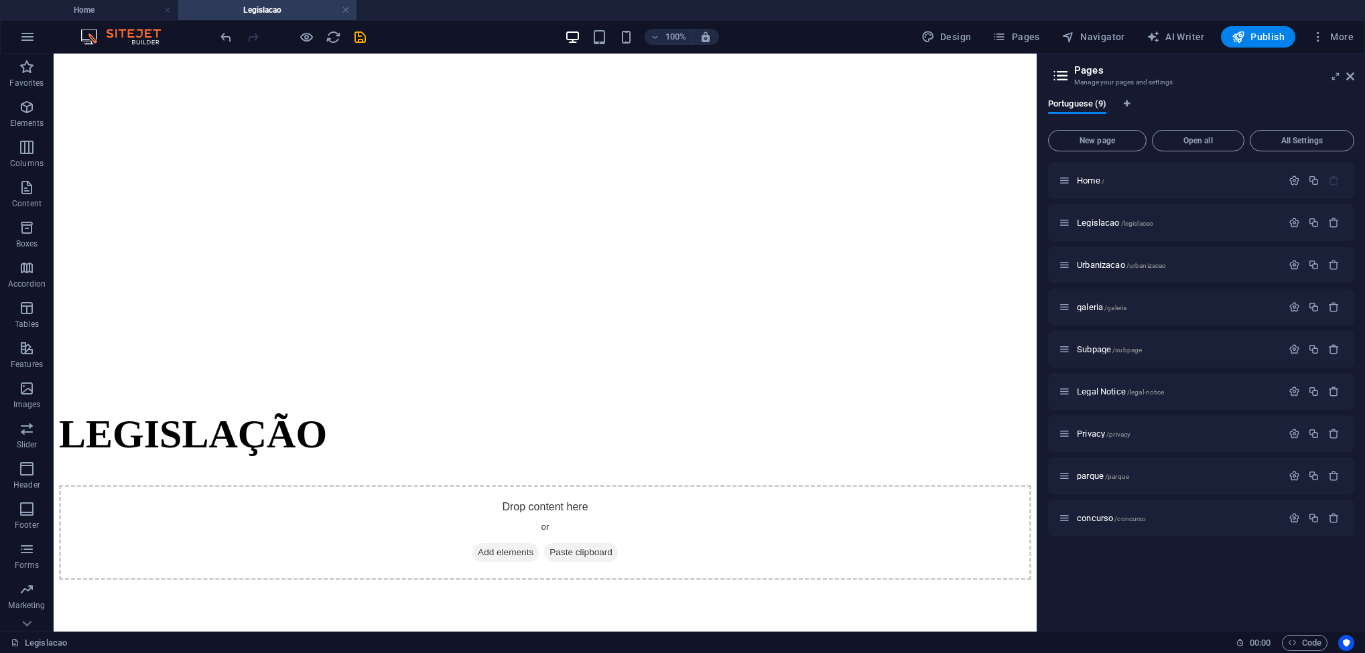
scroll to position [957, 0]
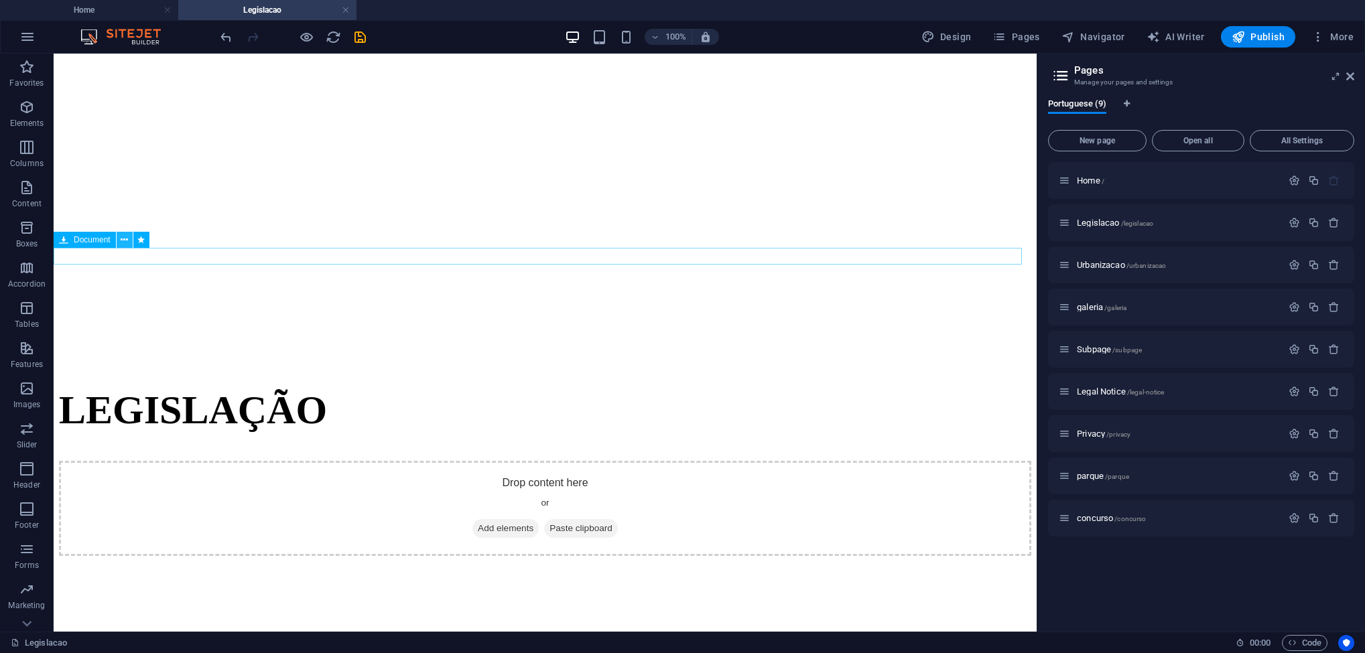
click at [125, 242] on icon at bounding box center [124, 240] width 7 height 14
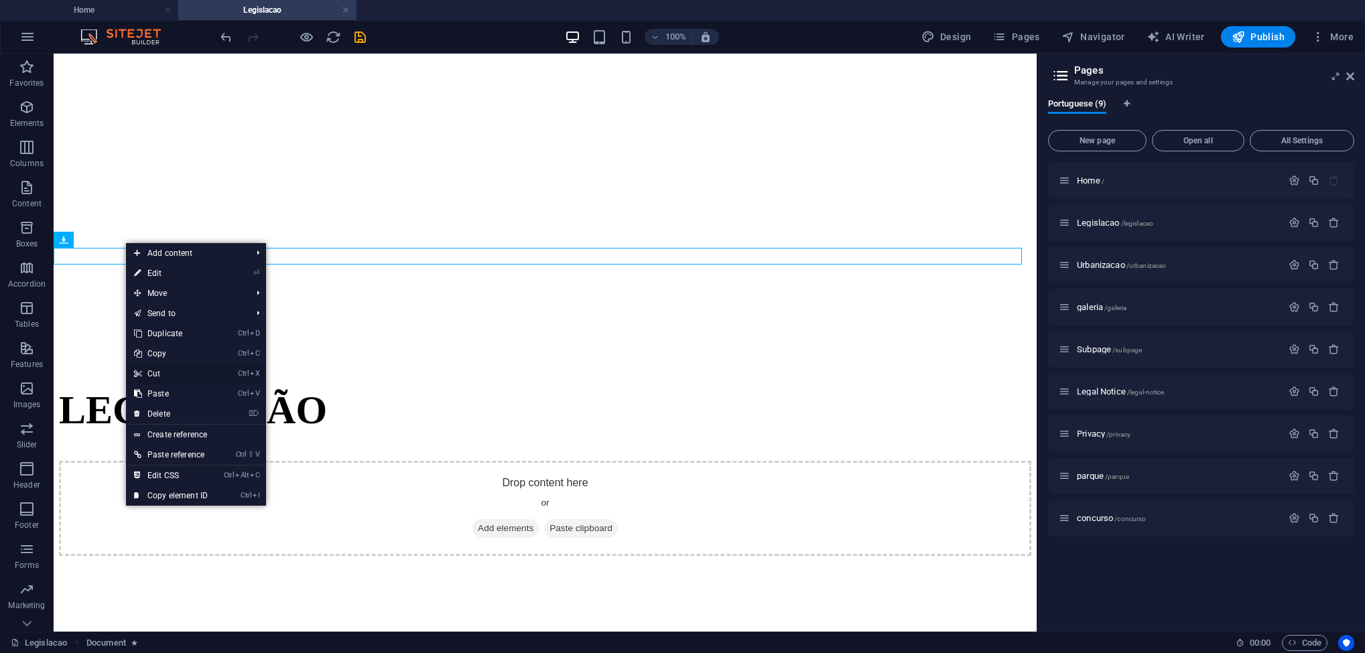
click at [180, 381] on link "Ctrl X Cut" at bounding box center [171, 374] width 90 height 20
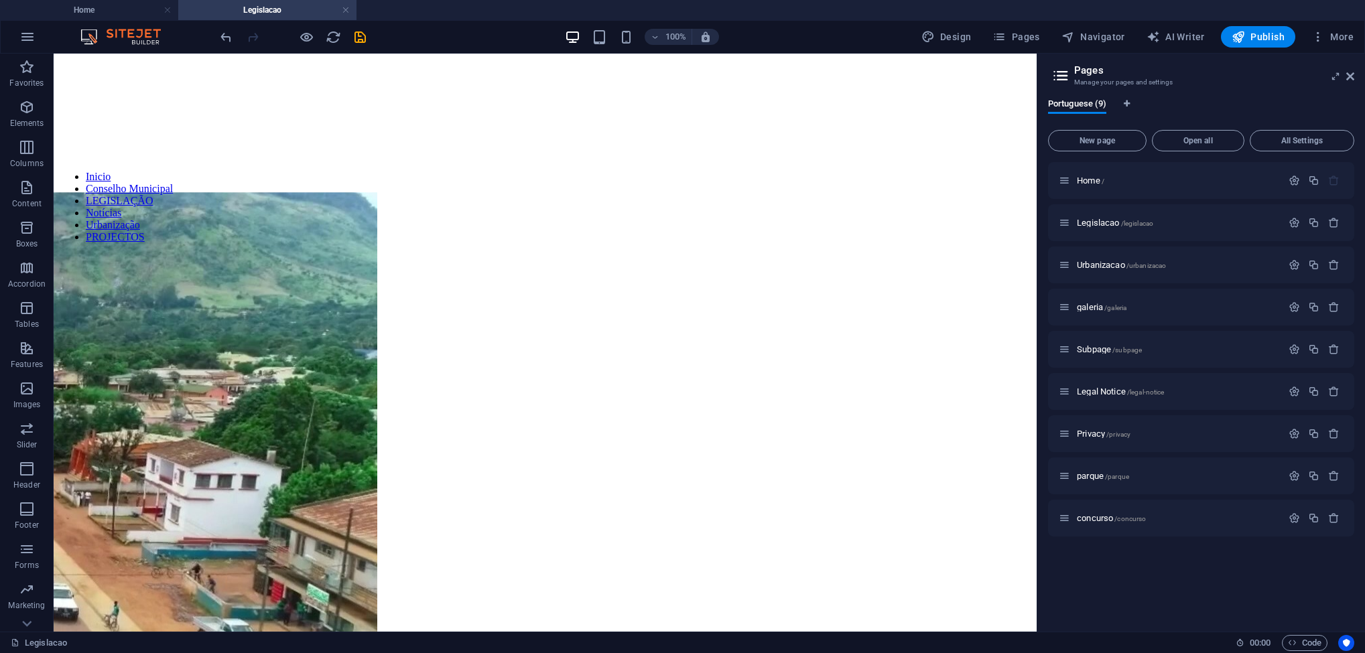
scroll to position [487, 0]
click at [155, 322] on icon at bounding box center [156, 318] width 7 height 14
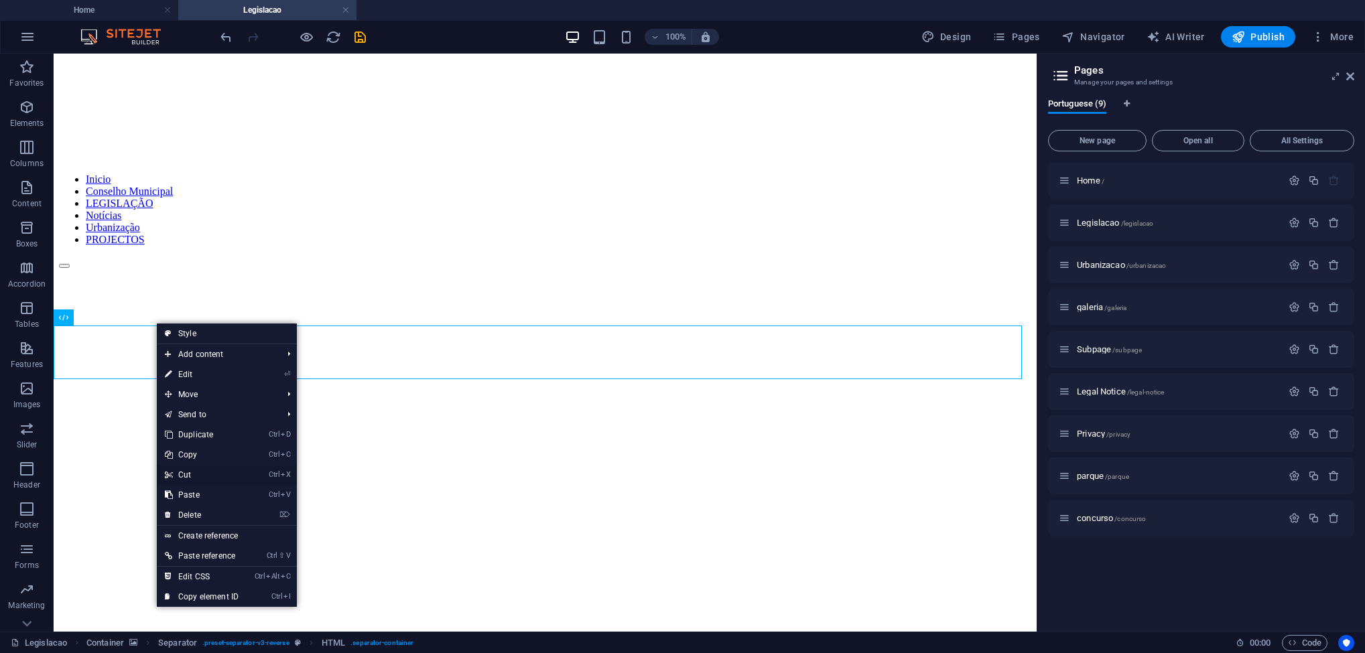
click at [210, 475] on link "Ctrl X Cut" at bounding box center [202, 475] width 90 height 20
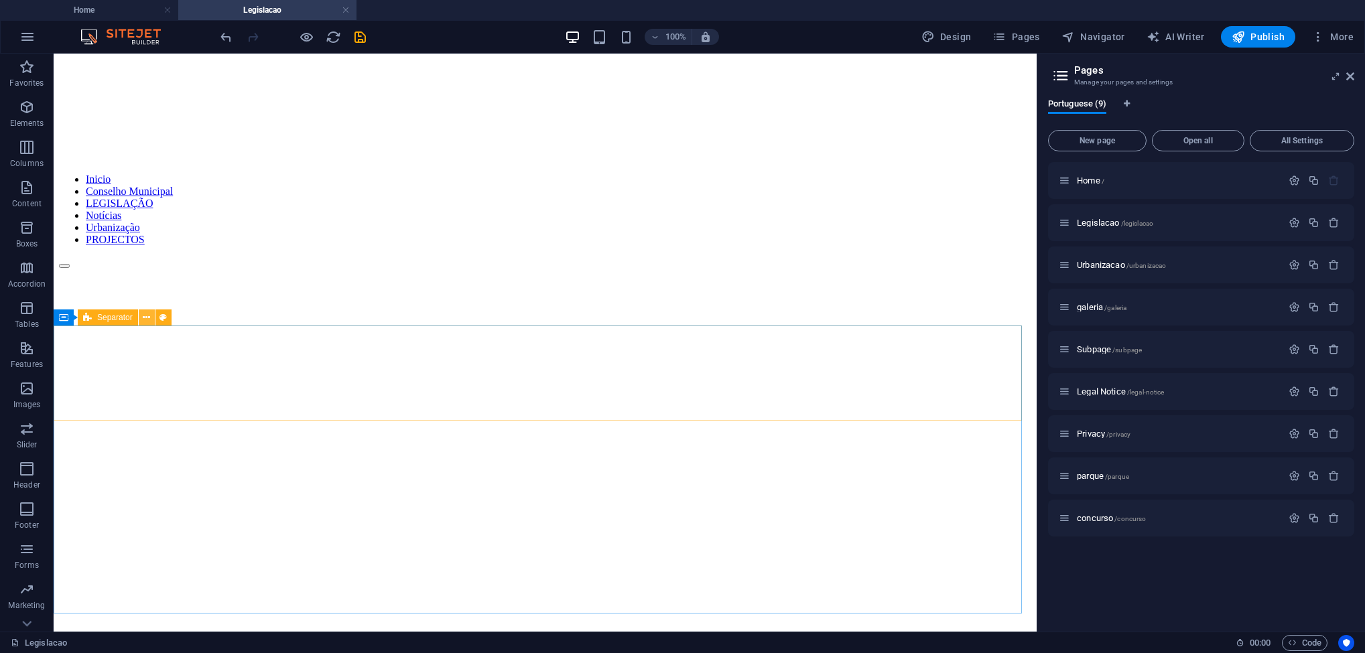
click at [145, 318] on icon at bounding box center [146, 318] width 7 height 14
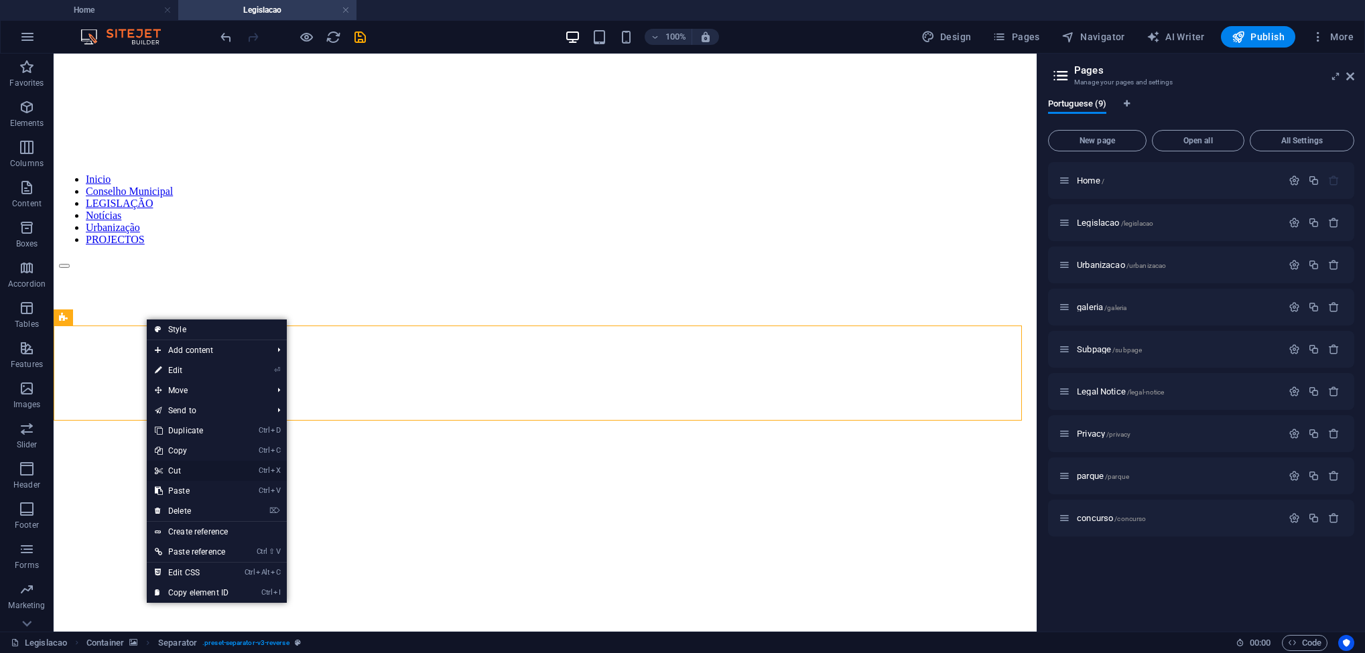
click at [182, 475] on link "Ctrl X Cut" at bounding box center [192, 471] width 90 height 20
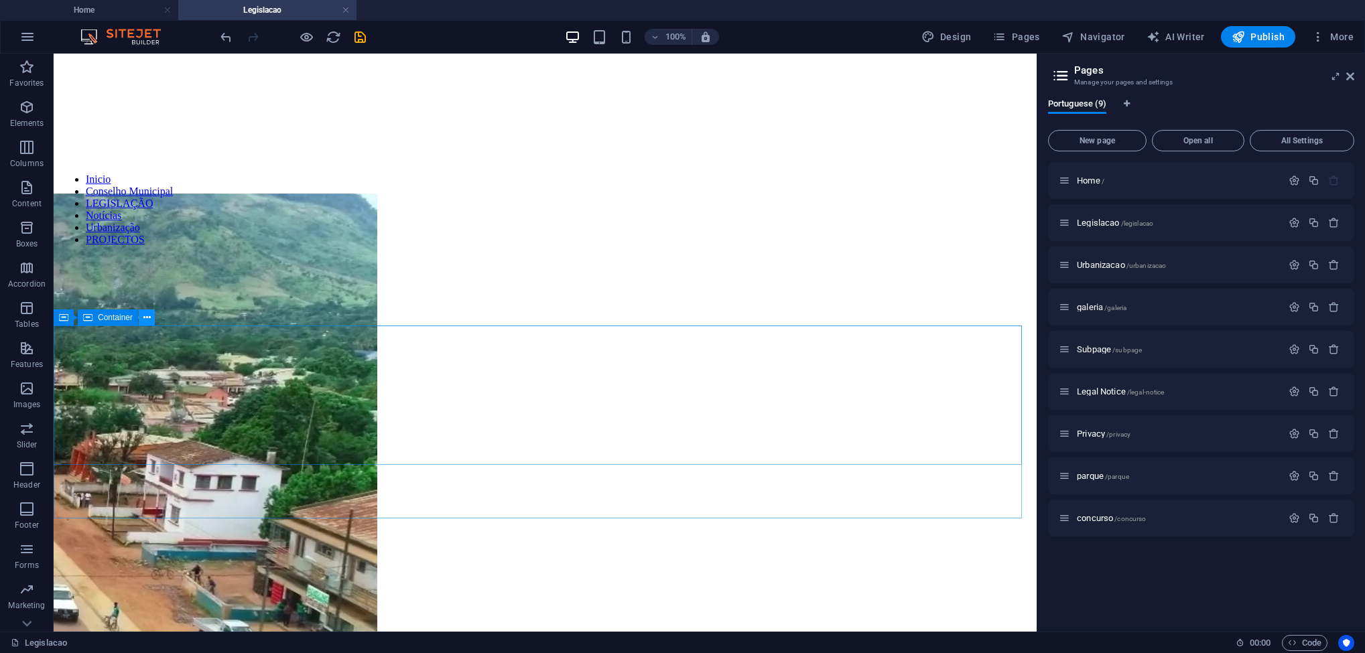
click at [145, 320] on icon at bounding box center [146, 318] width 7 height 14
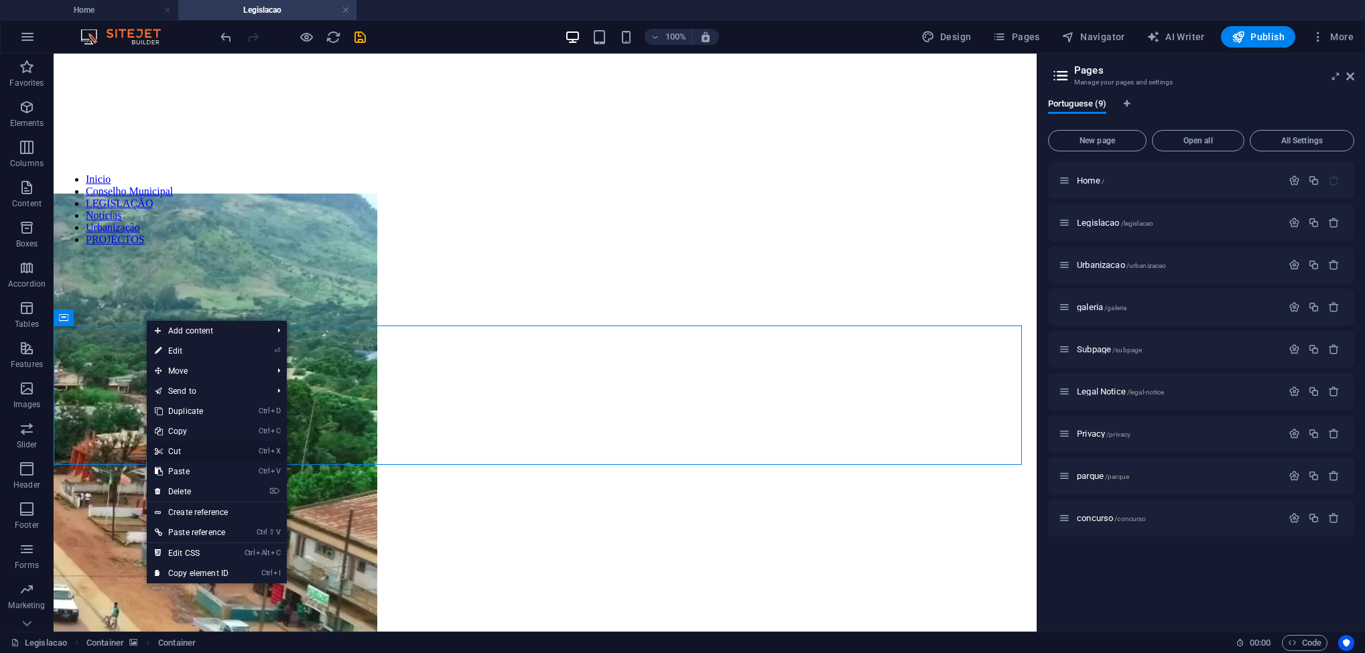
click at [198, 450] on link "Ctrl X Cut" at bounding box center [192, 452] width 90 height 20
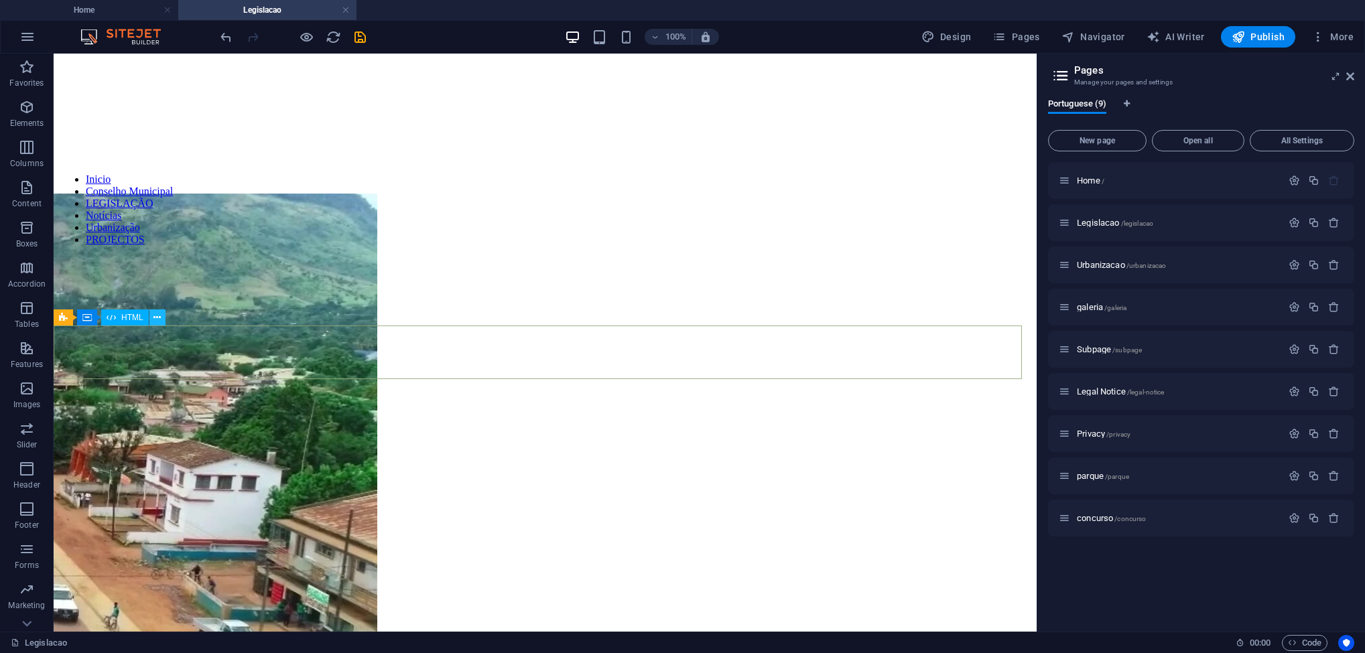
click at [153, 314] on icon at bounding box center [156, 318] width 7 height 14
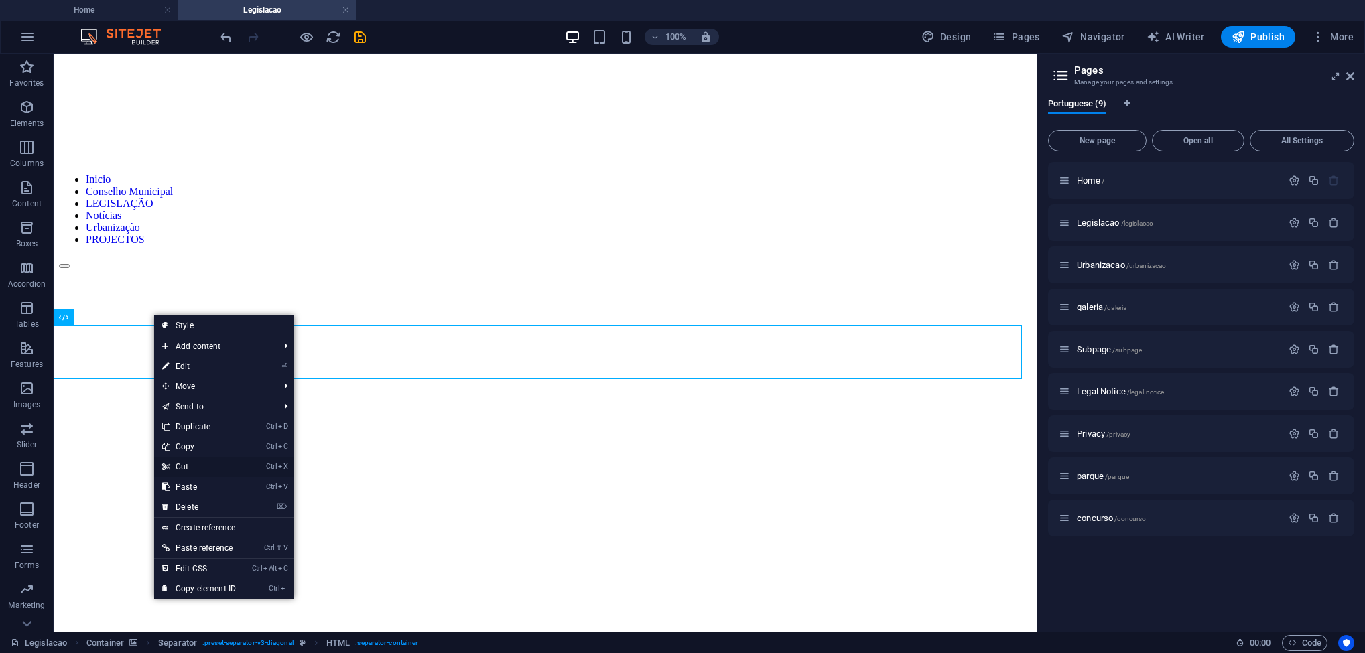
click at [204, 466] on link "Ctrl X Cut" at bounding box center [199, 467] width 90 height 20
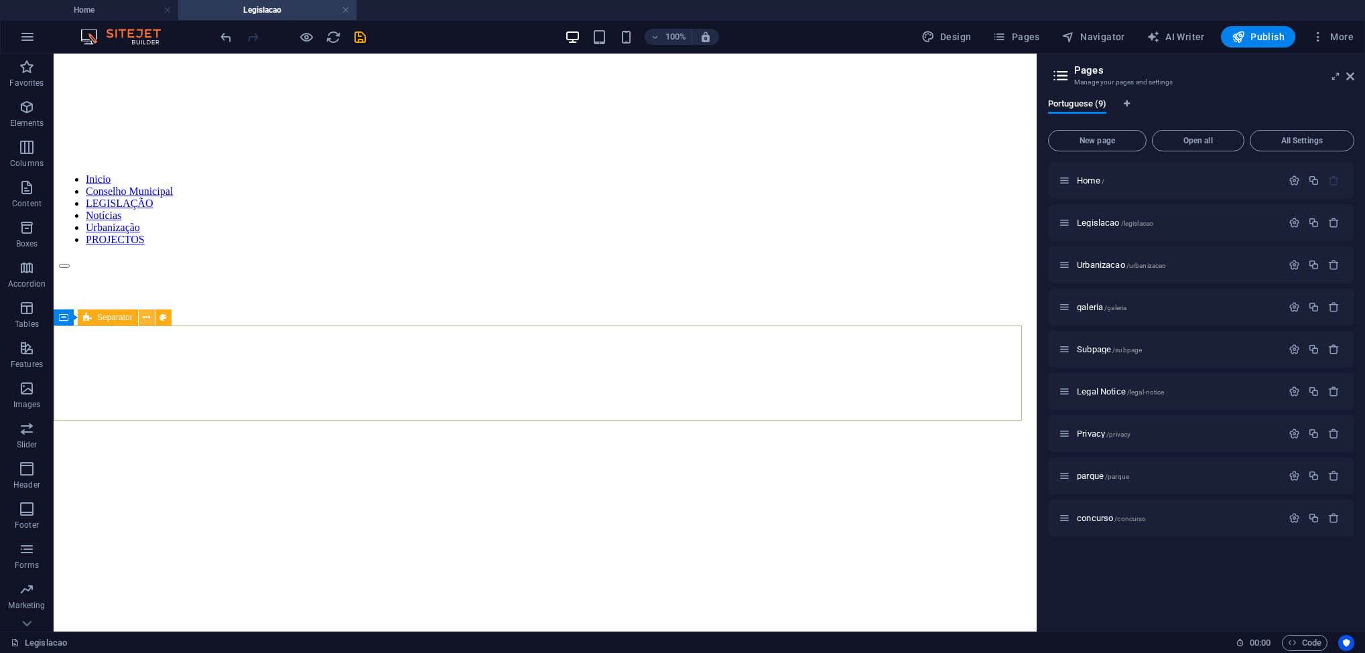
click at [147, 314] on icon at bounding box center [146, 318] width 7 height 14
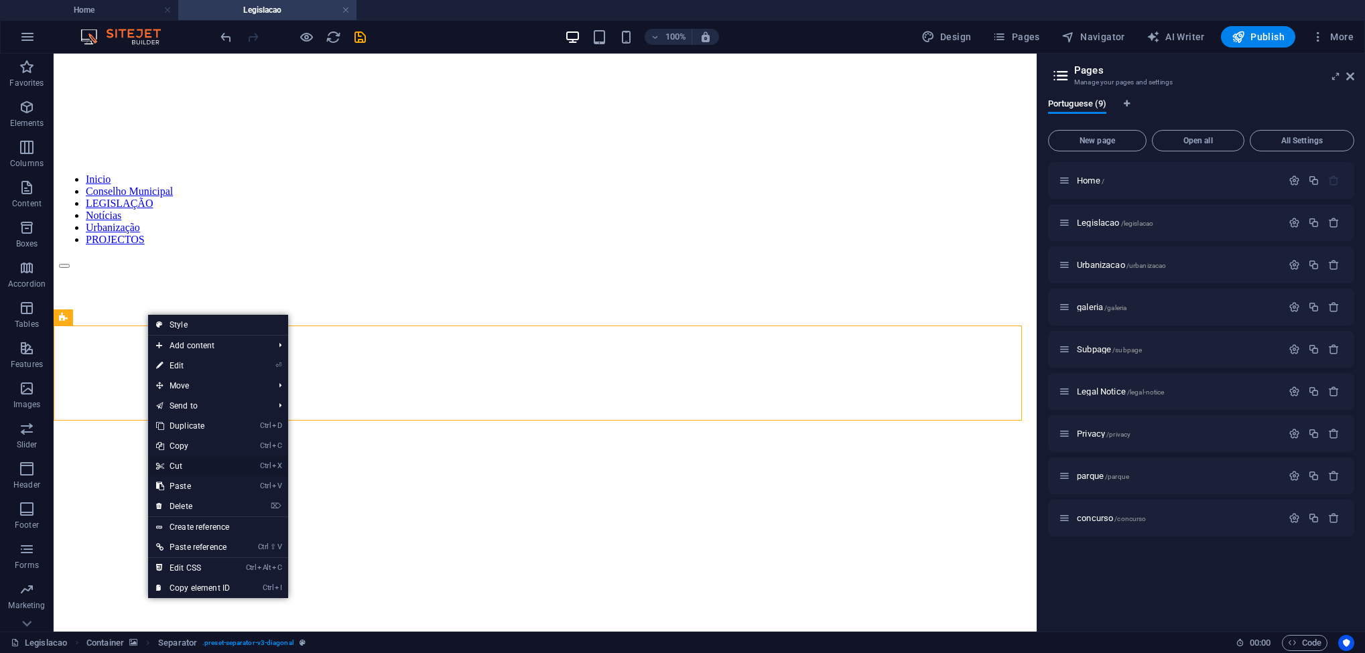
click at [195, 464] on link "Ctrl X Cut" at bounding box center [193, 466] width 90 height 20
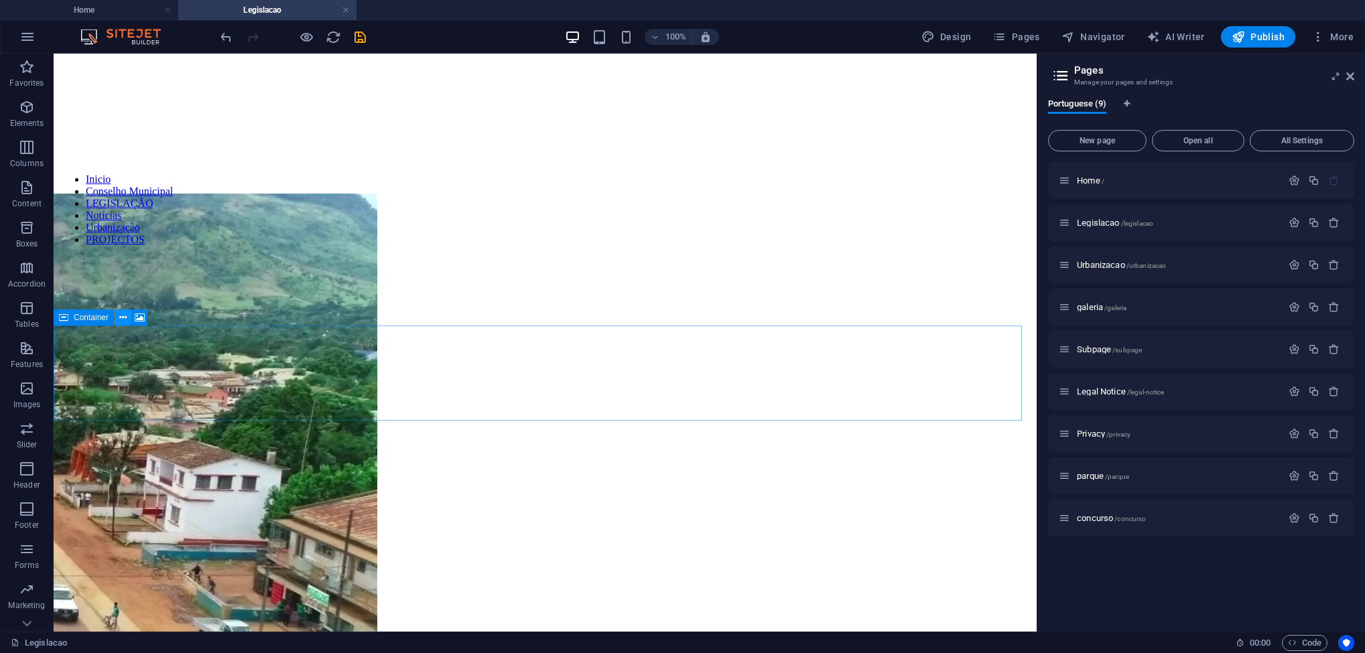
click at [121, 316] on icon at bounding box center [122, 318] width 7 height 14
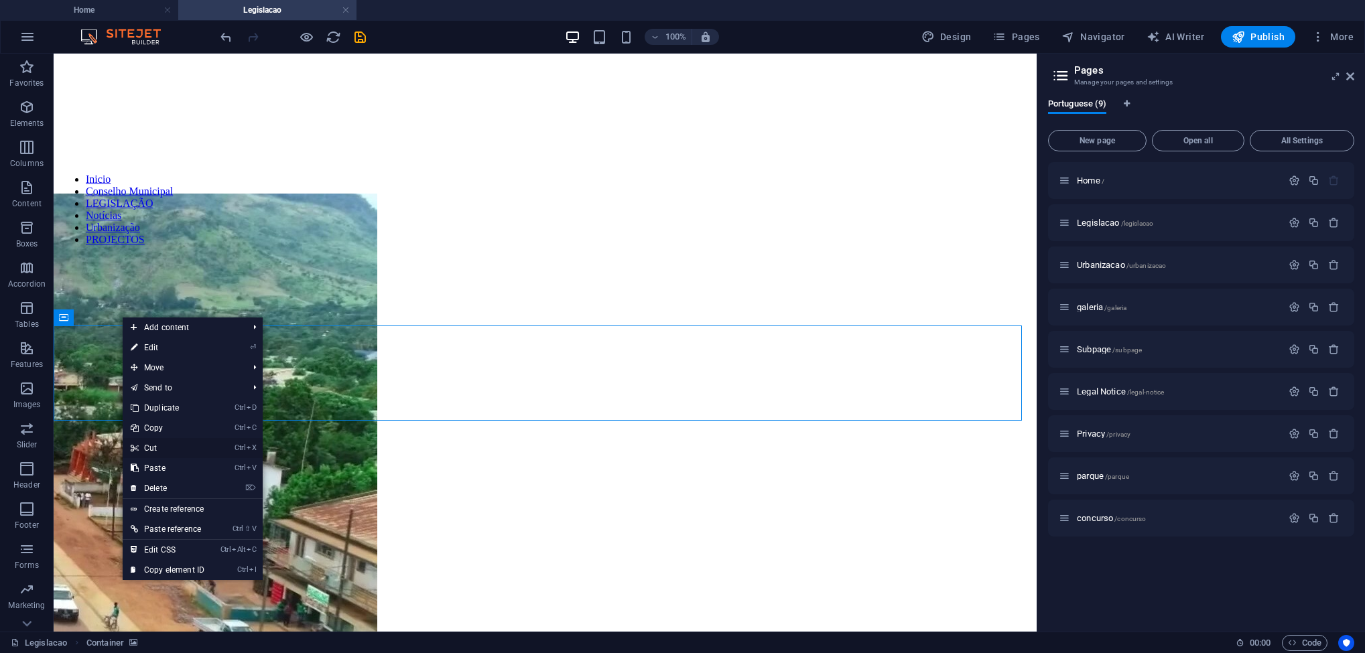
click at [173, 444] on link "Ctrl X Cut" at bounding box center [168, 448] width 90 height 20
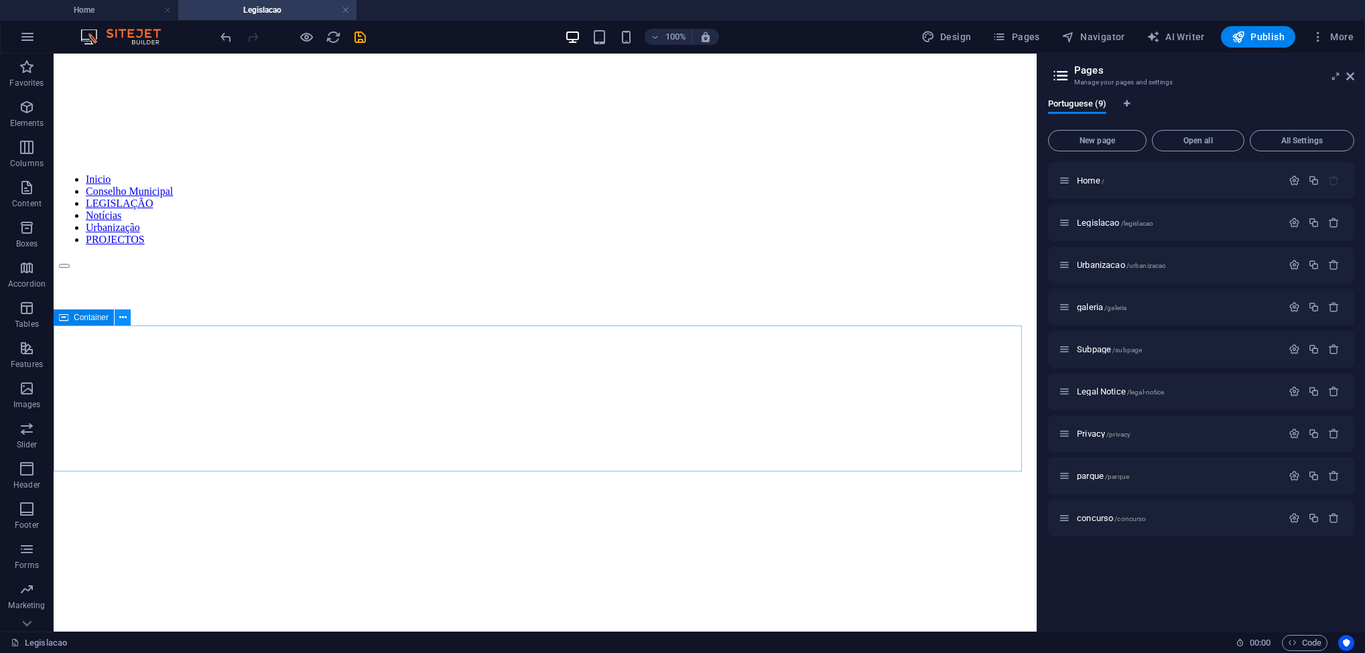
click at [119, 318] on icon at bounding box center [122, 318] width 7 height 14
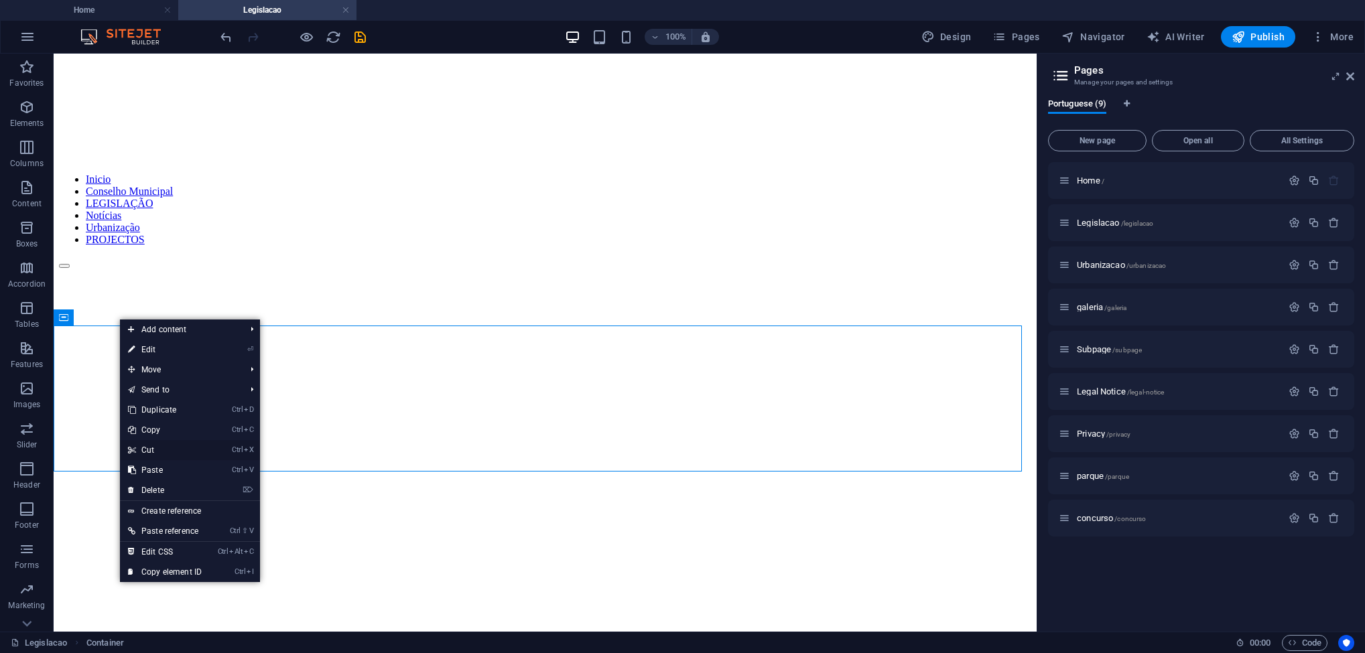
click at [155, 449] on link "Ctrl X Cut" at bounding box center [165, 450] width 90 height 20
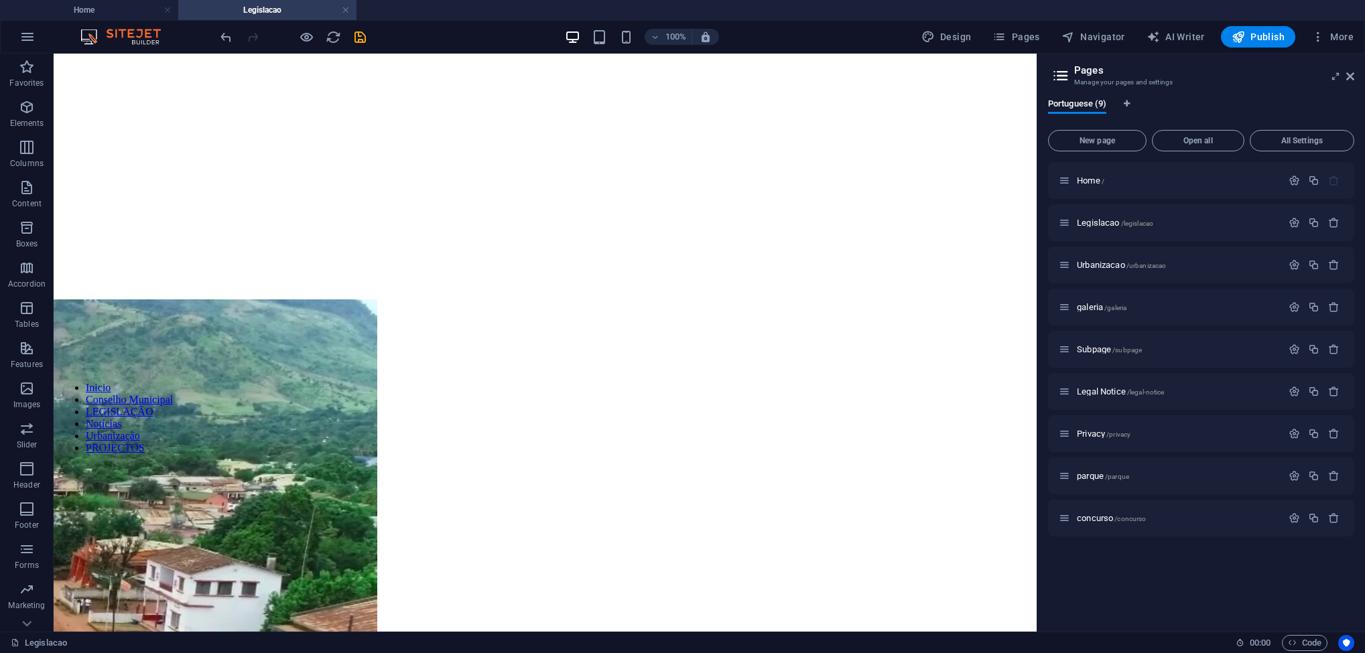
scroll to position [276, 0]
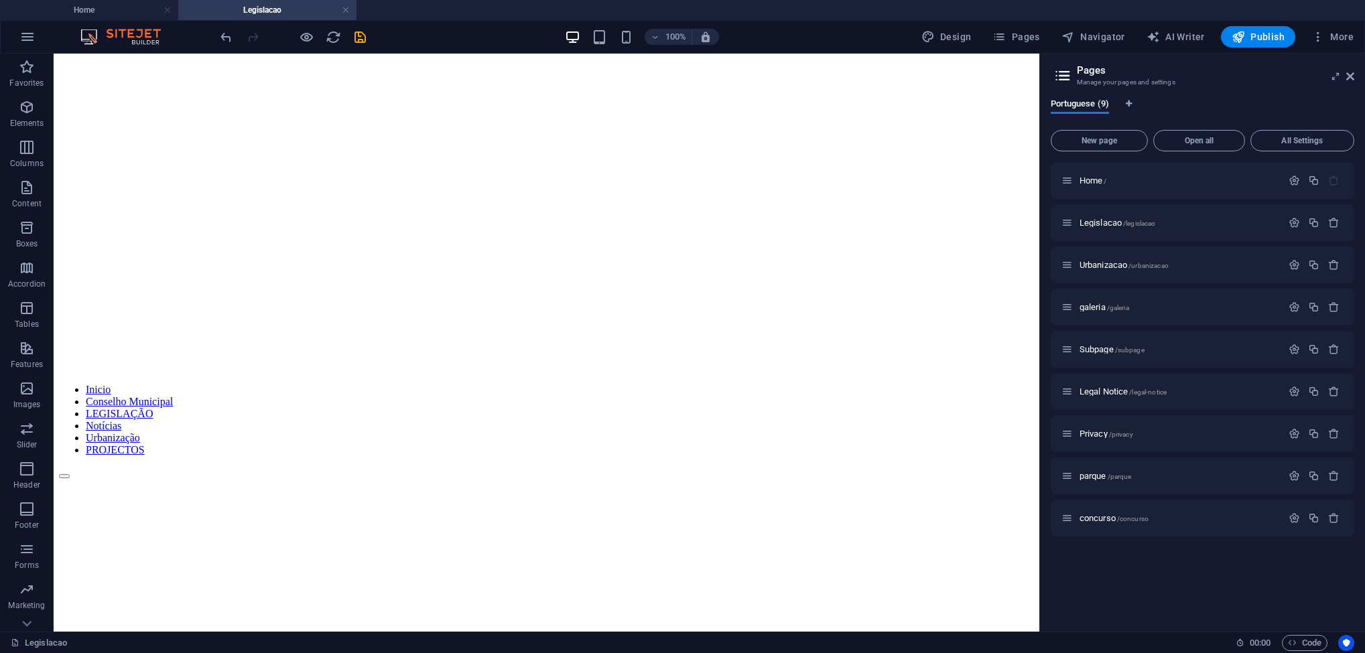
drag, startPoint x: 1038, startPoint y: 245, endPoint x: 1036, endPoint y: 238, distance: 7.6
click at [1036, 238] on div "Home Legislacao Favorites Elements Columns Content Boxes Accordion Tables Featu…" at bounding box center [682, 343] width 1365 height 578
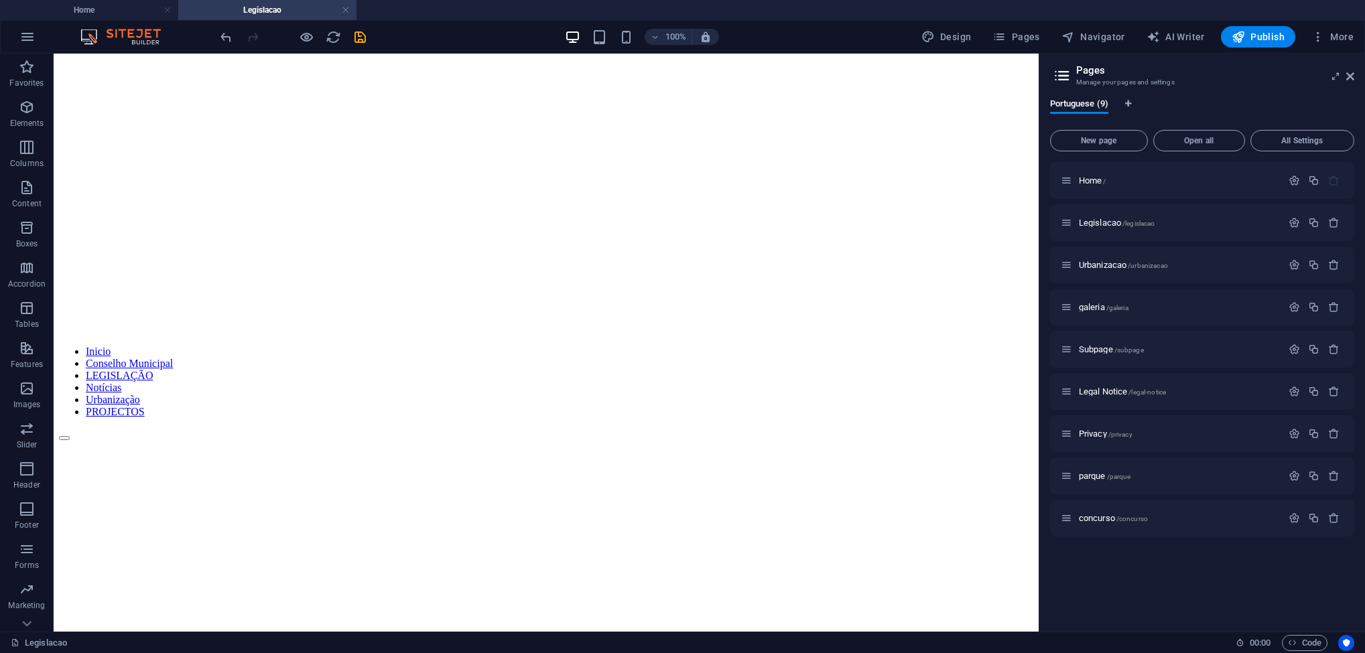
scroll to position [324, 0]
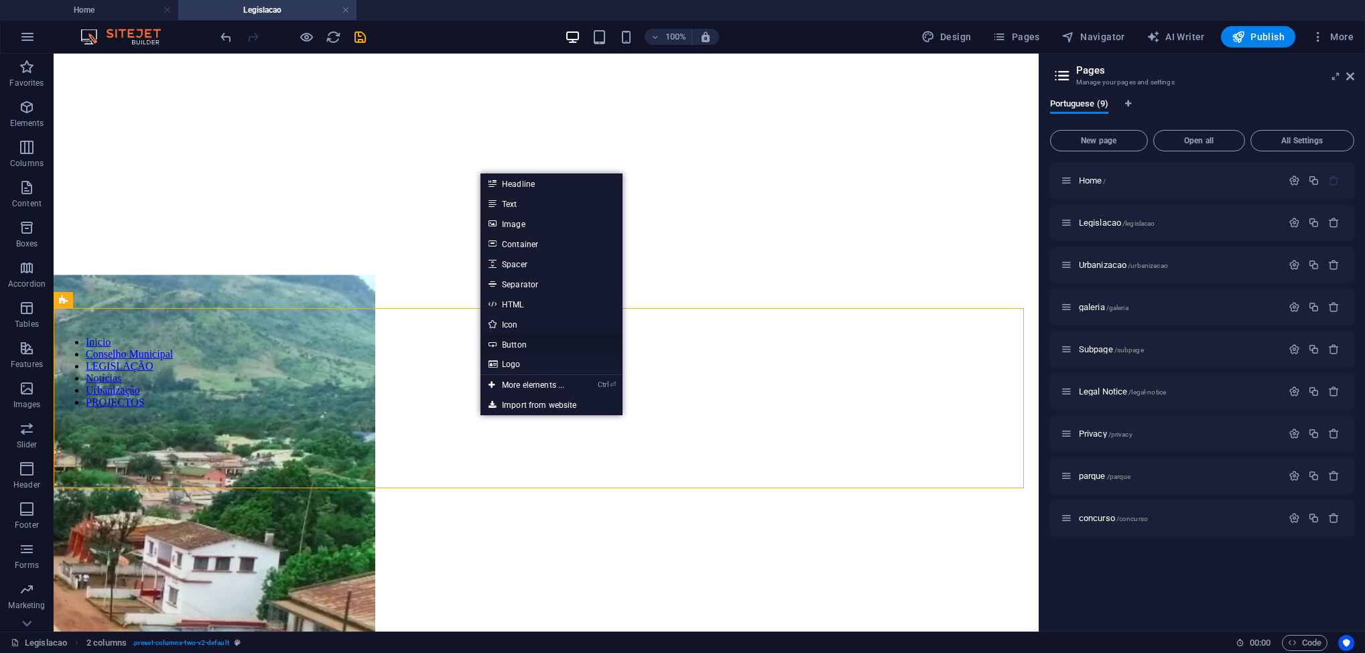
click at [532, 340] on link "Button" at bounding box center [552, 344] width 142 height 20
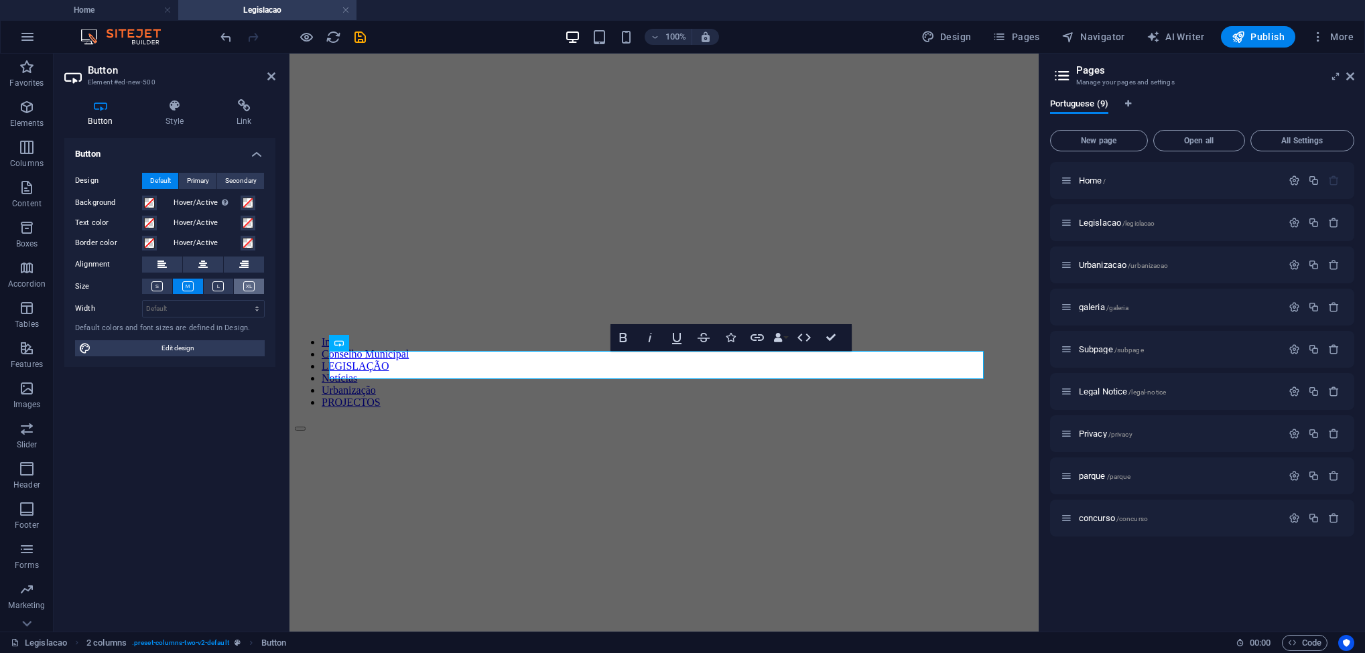
click at [249, 288] on icon at bounding box center [248, 287] width 11 height 10
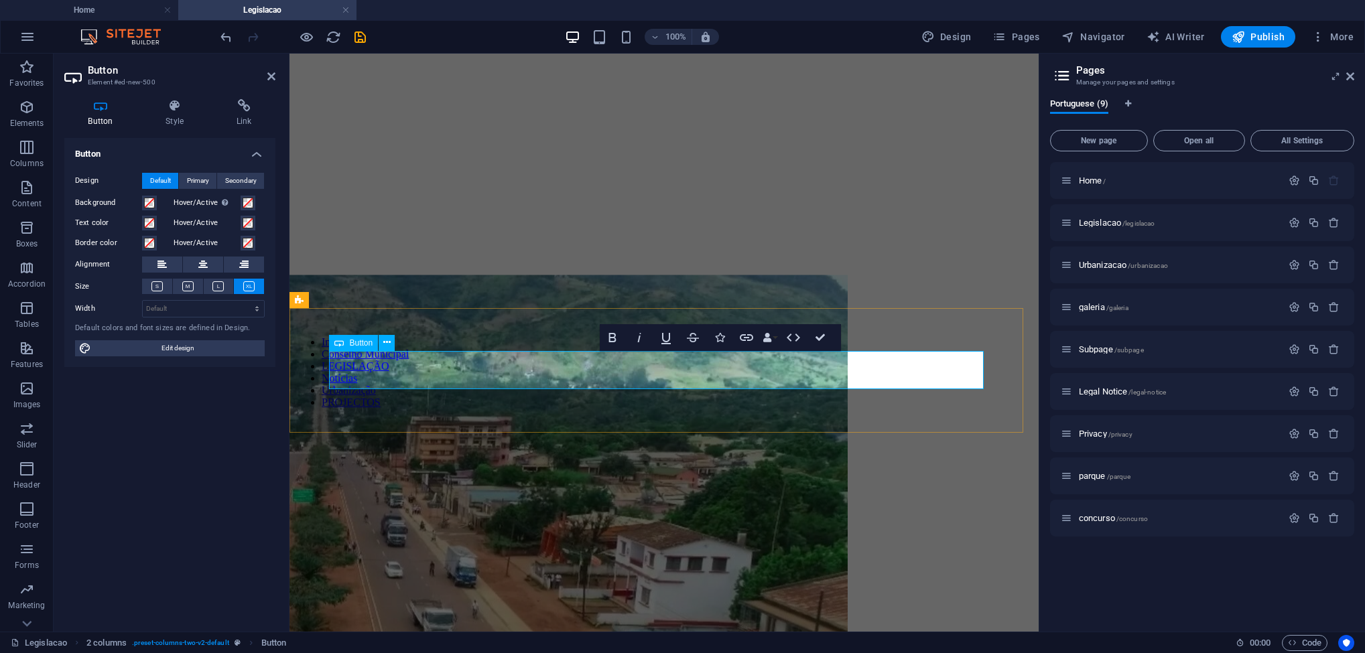
drag, startPoint x: 692, startPoint y: 371, endPoint x: 670, endPoint y: 373, distance: 22.2
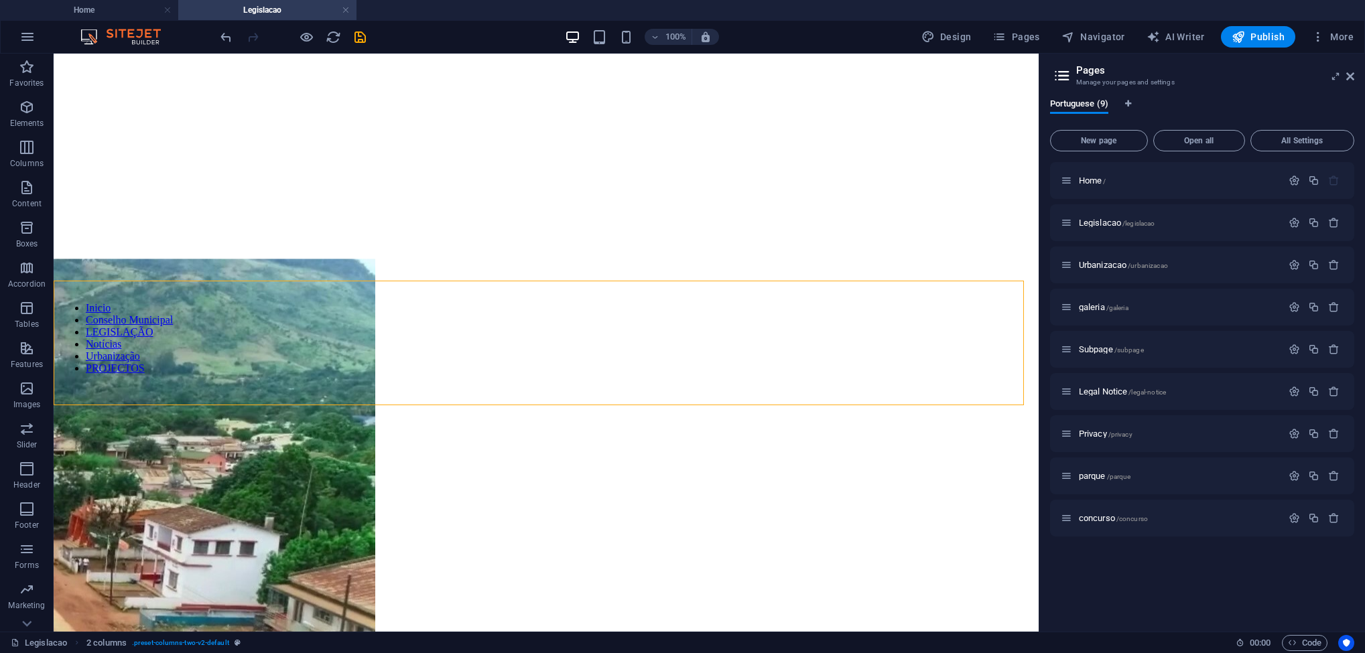
drag, startPoint x: 1032, startPoint y: 386, endPoint x: 1092, endPoint y: 456, distance: 92.3
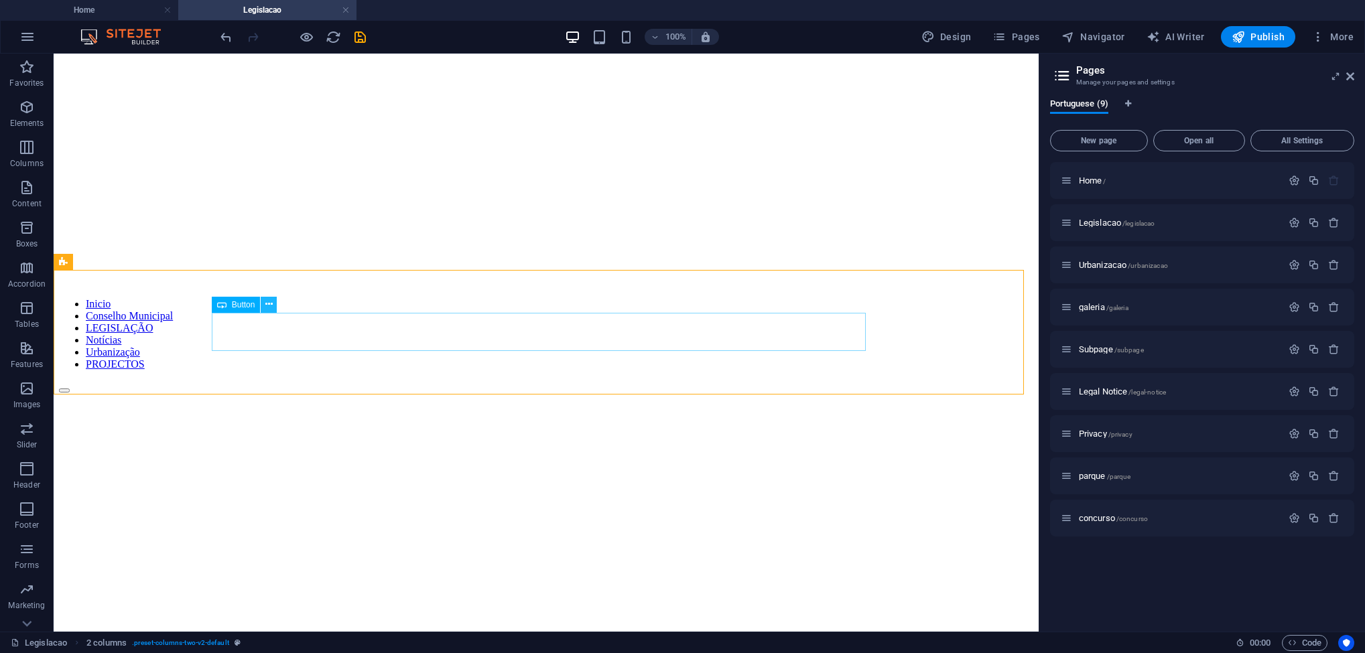
click at [270, 310] on icon at bounding box center [268, 305] width 7 height 14
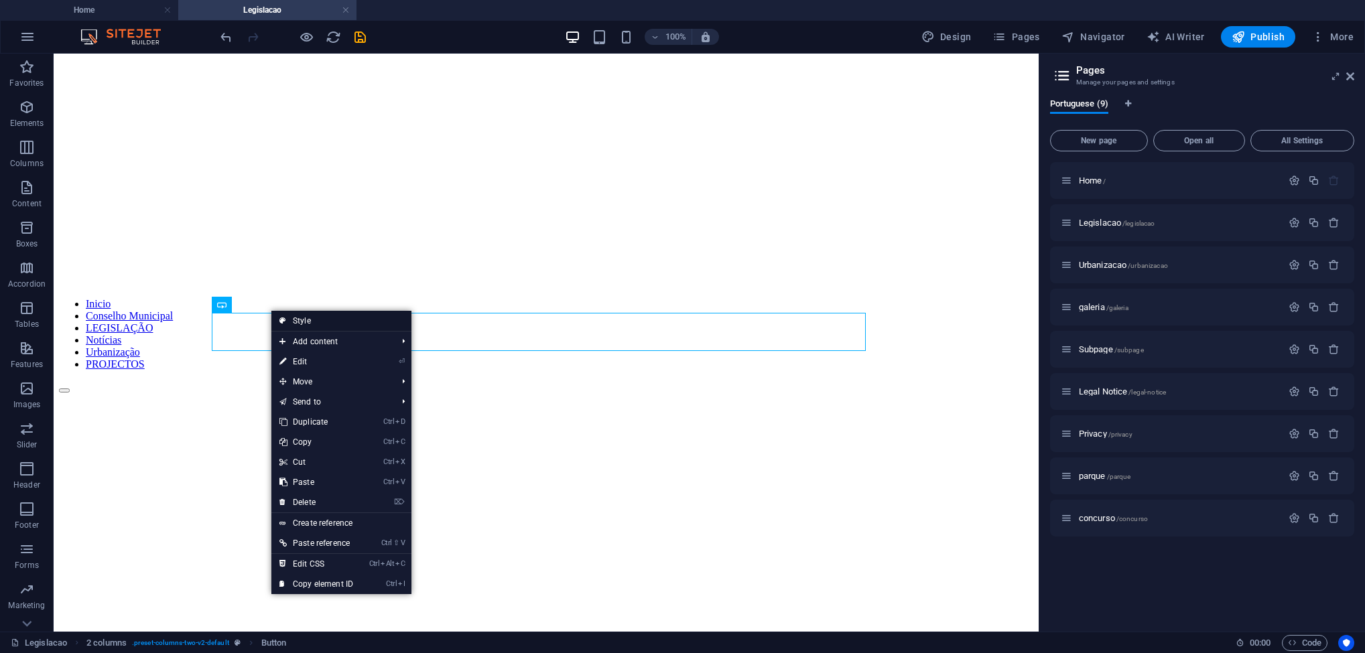
click at [326, 318] on link "Style" at bounding box center [341, 321] width 140 height 20
select select "rem"
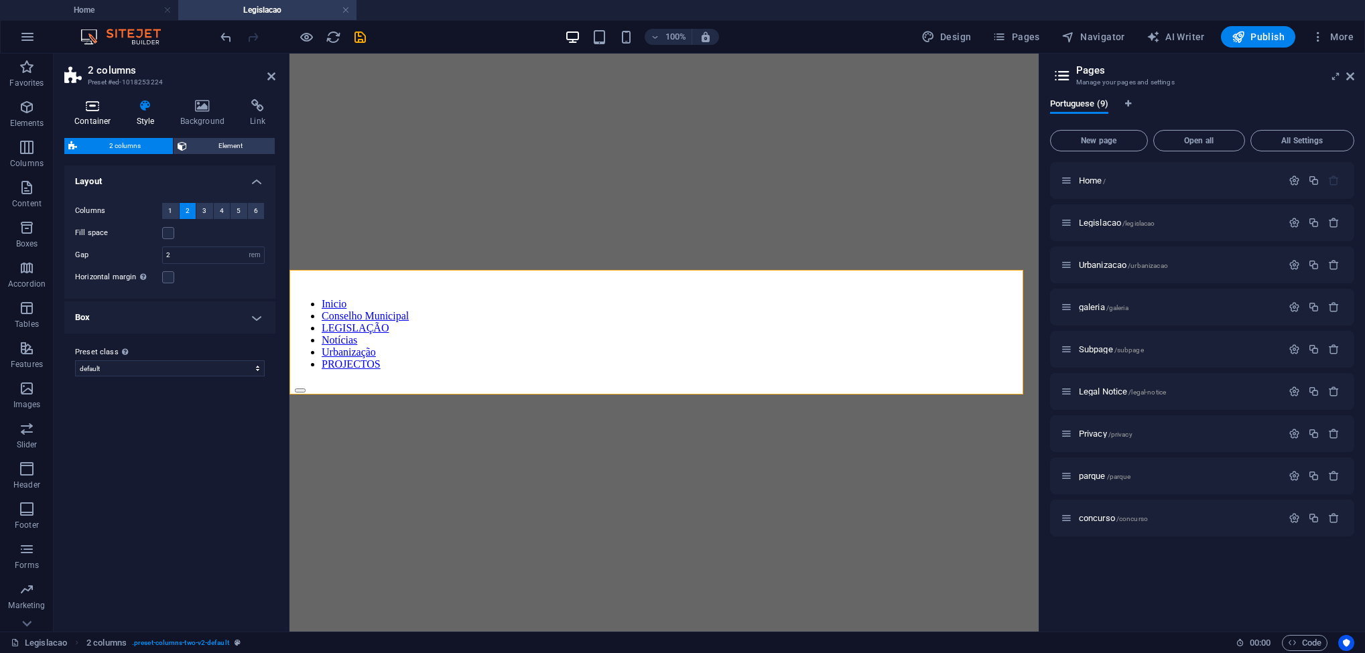
click at [95, 115] on h4 "Container" at bounding box center [95, 113] width 62 height 28
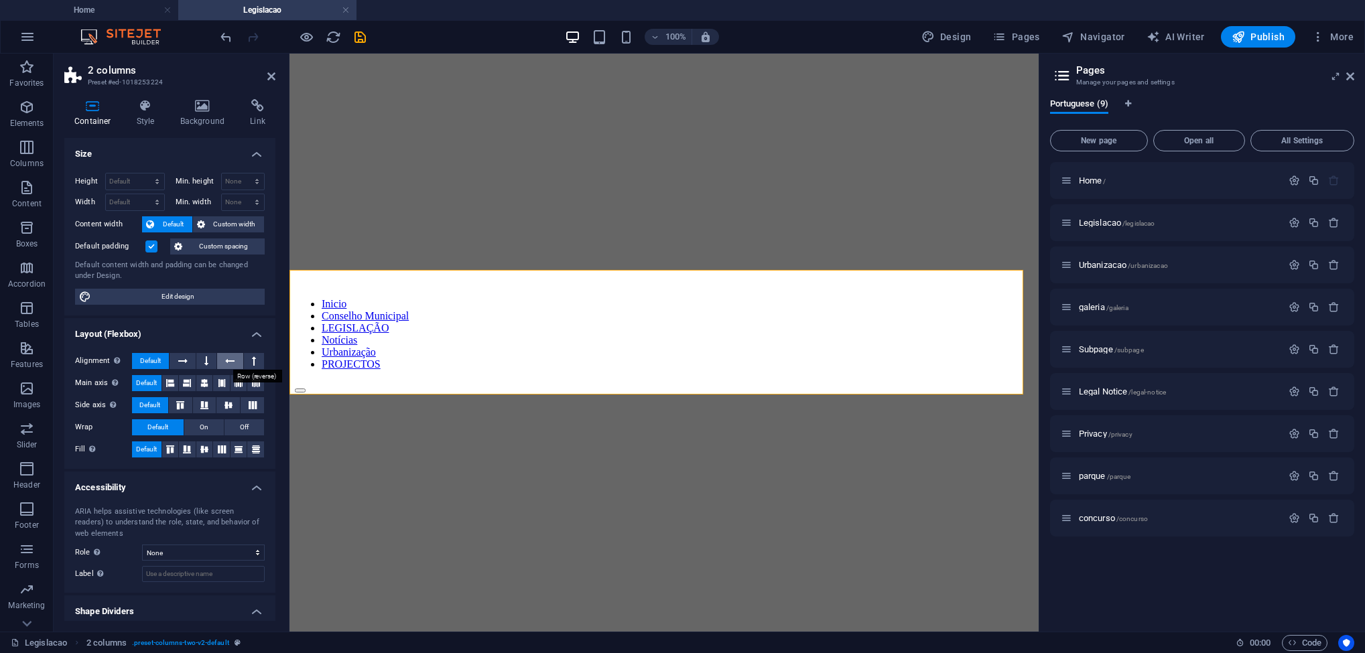
click at [229, 363] on icon at bounding box center [229, 361] width 9 height 16
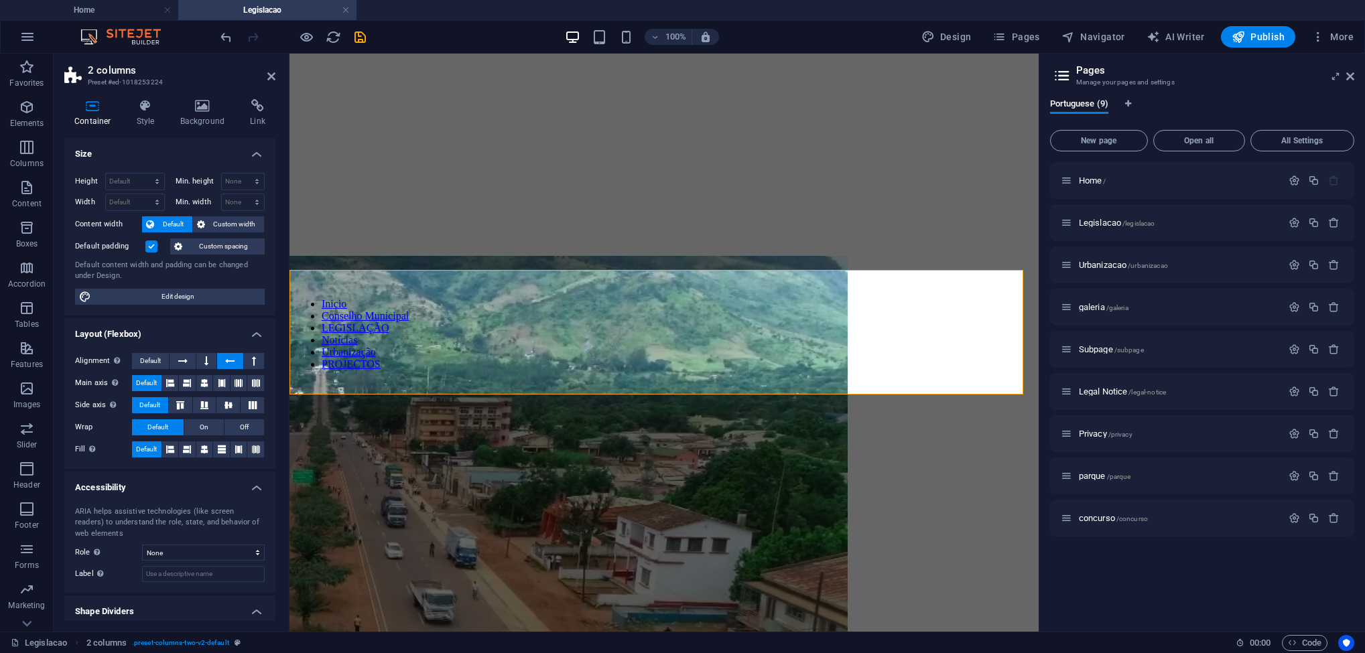
click at [229, 363] on icon at bounding box center [229, 361] width 9 height 16
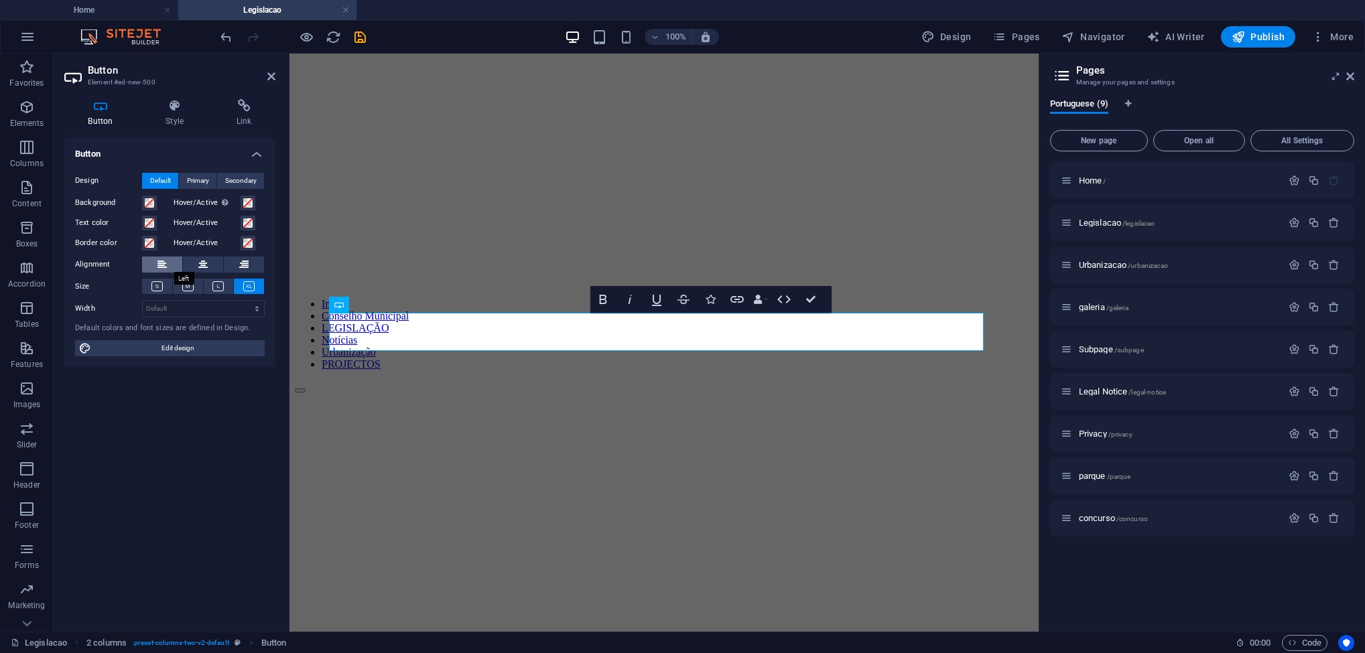
click at [170, 266] on button at bounding box center [162, 265] width 40 height 16
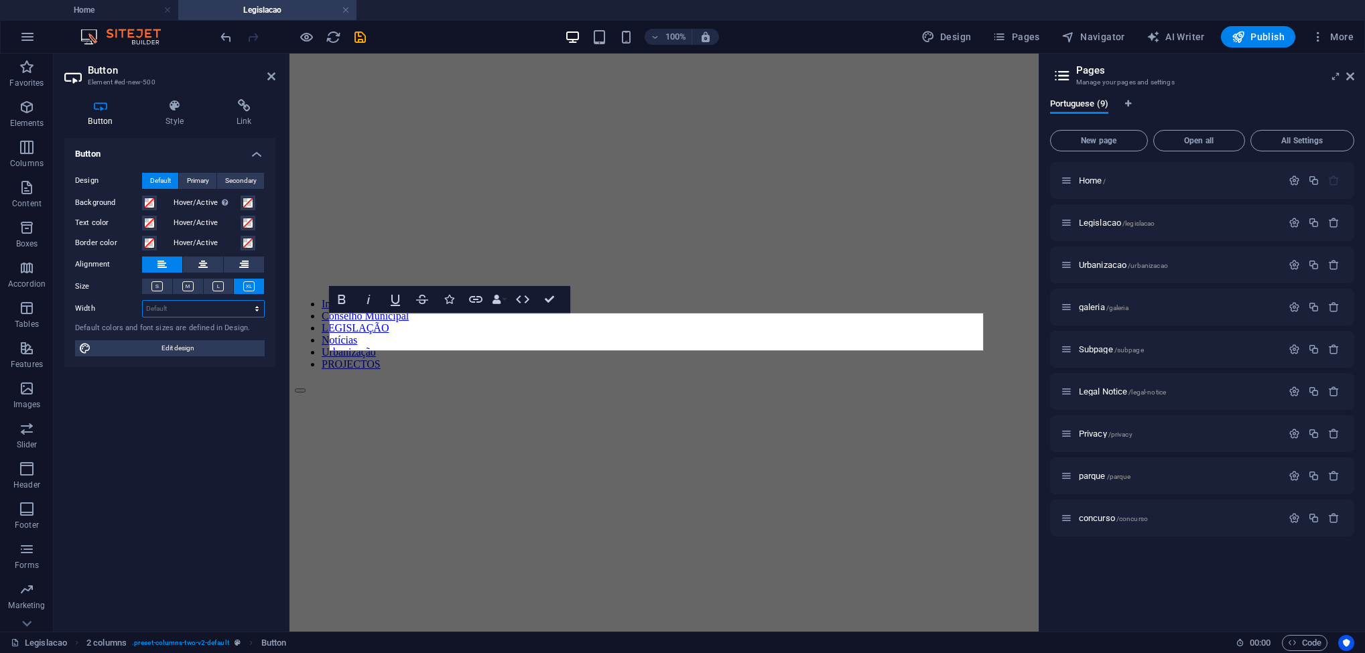
click at [185, 306] on select "Default px rem % em vh vw" at bounding box center [203, 309] width 121 height 16
click at [485, 521] on figure at bounding box center [664, 521] width 739 height 0
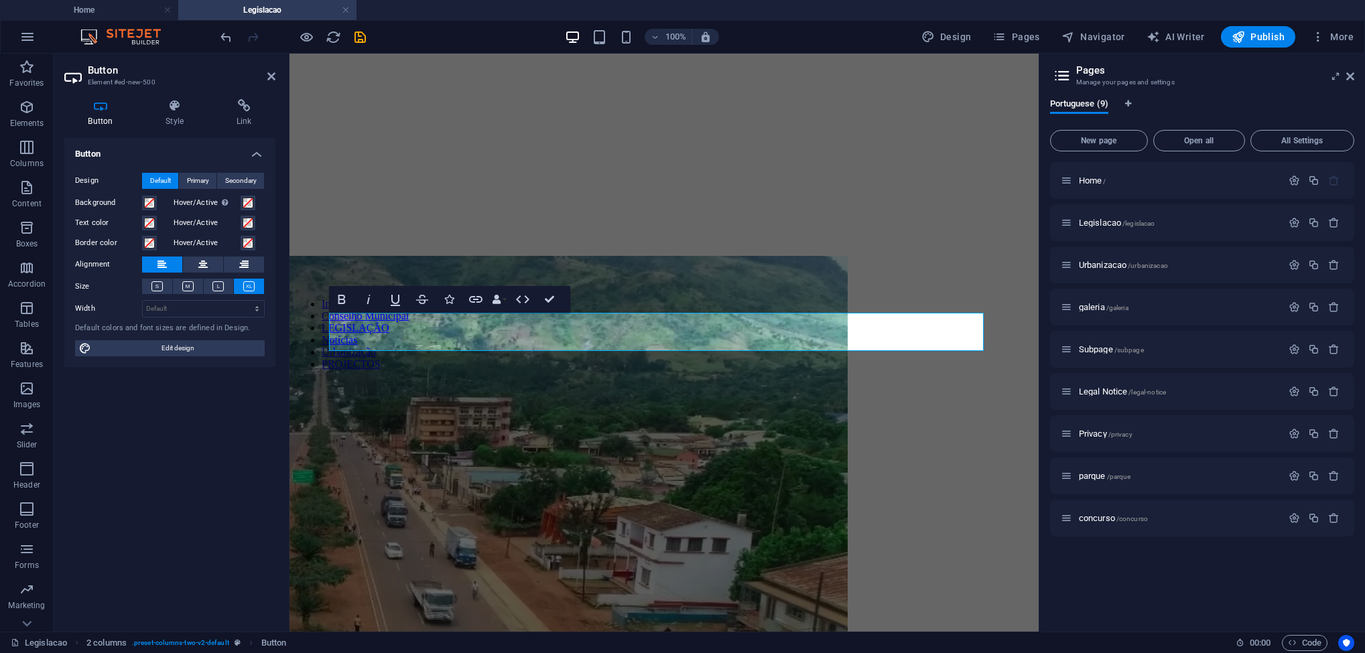
click at [171, 131] on div "Button Style Link Button Design Default Primary Secondary Background Hover/Acti…" at bounding box center [169, 360] width 211 height 522
click at [171, 127] on h4 "Style" at bounding box center [177, 113] width 71 height 28
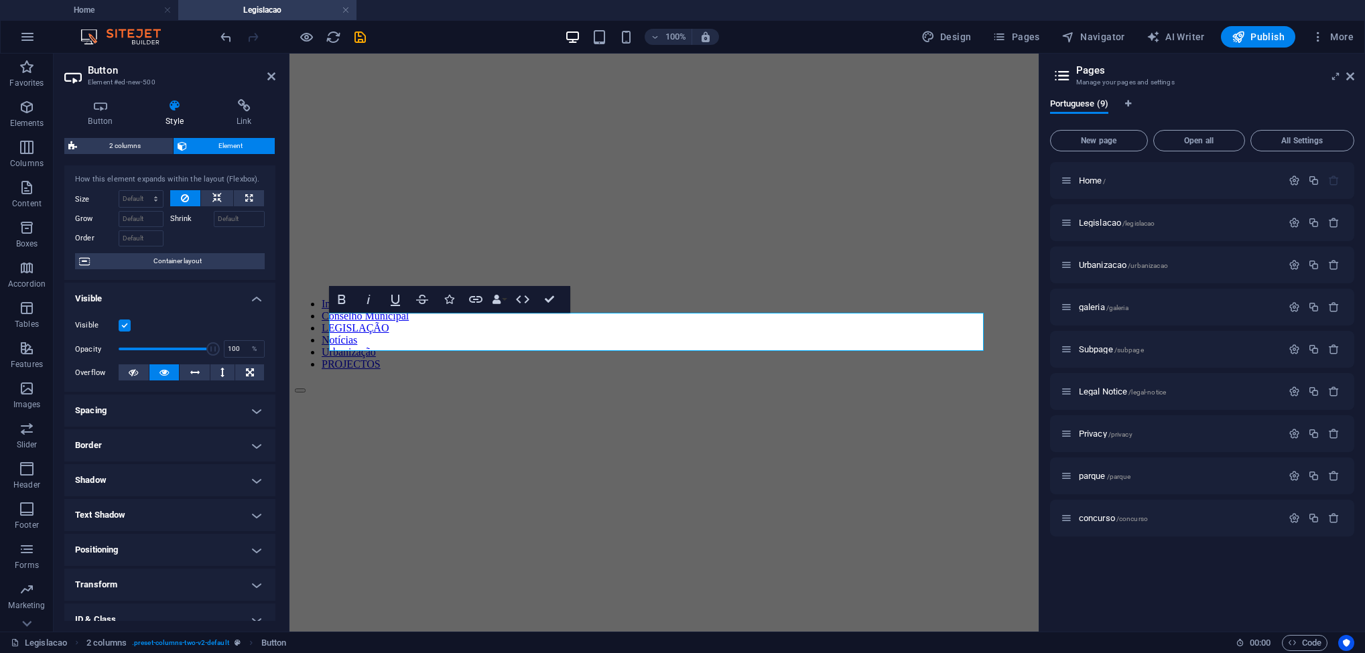
scroll to position [0, 0]
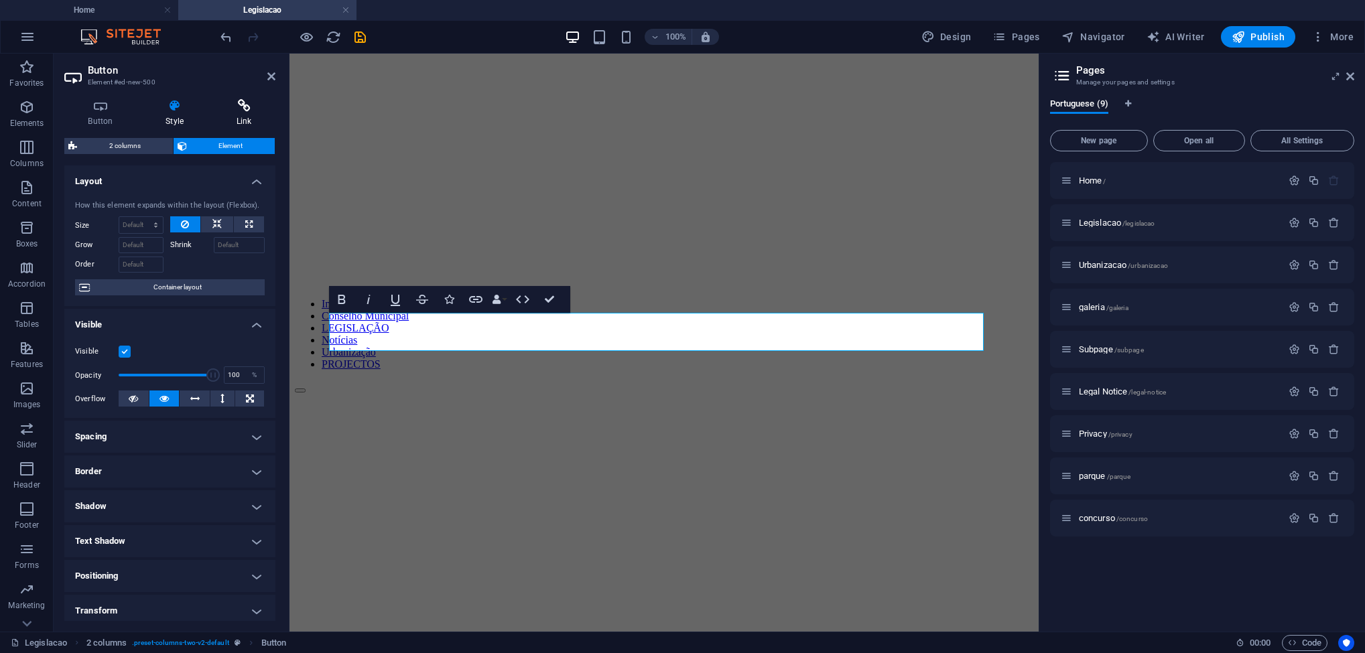
click at [244, 125] on h4 "Link" at bounding box center [243, 113] width 63 height 28
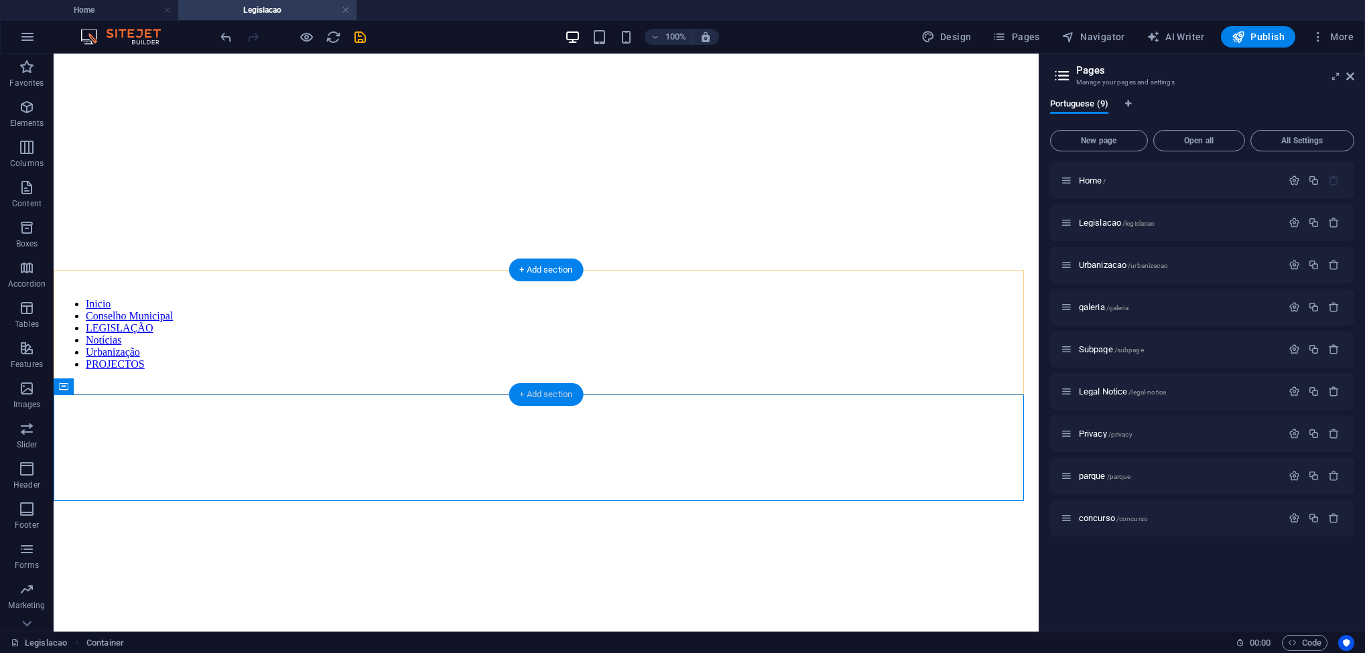
click at [554, 395] on div "+ Add section" at bounding box center [546, 394] width 74 height 23
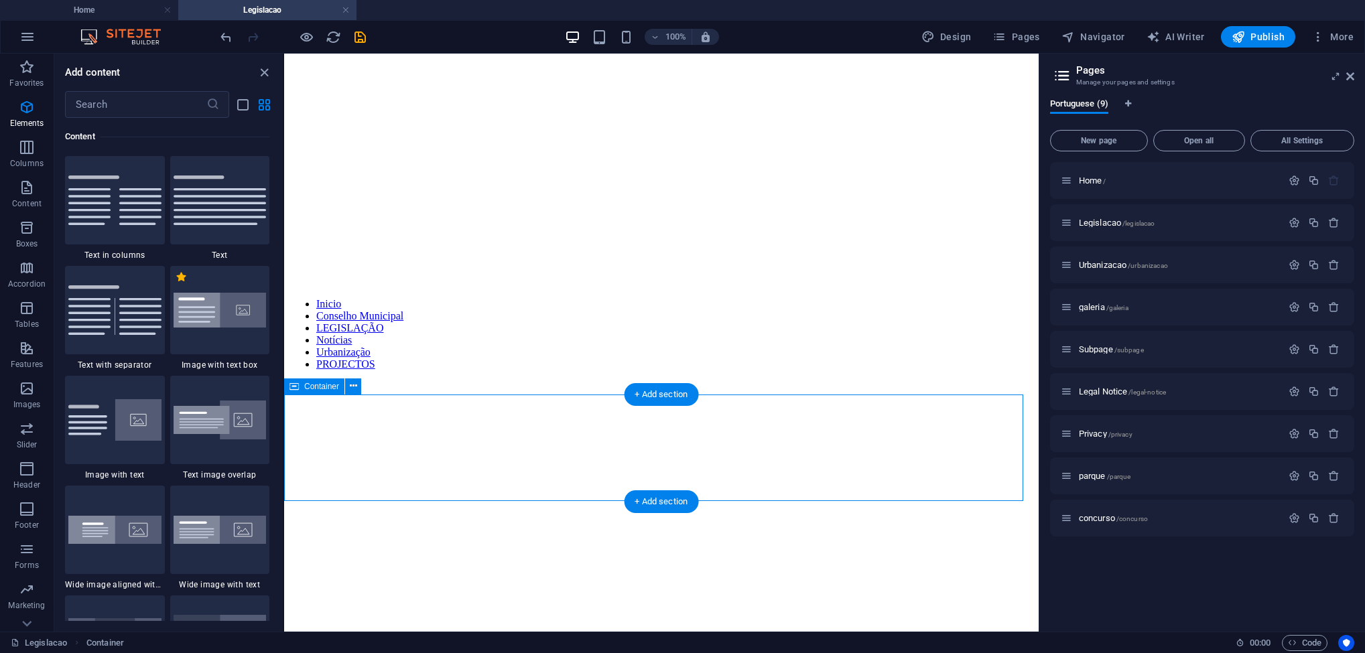
scroll to position [2455, 0]
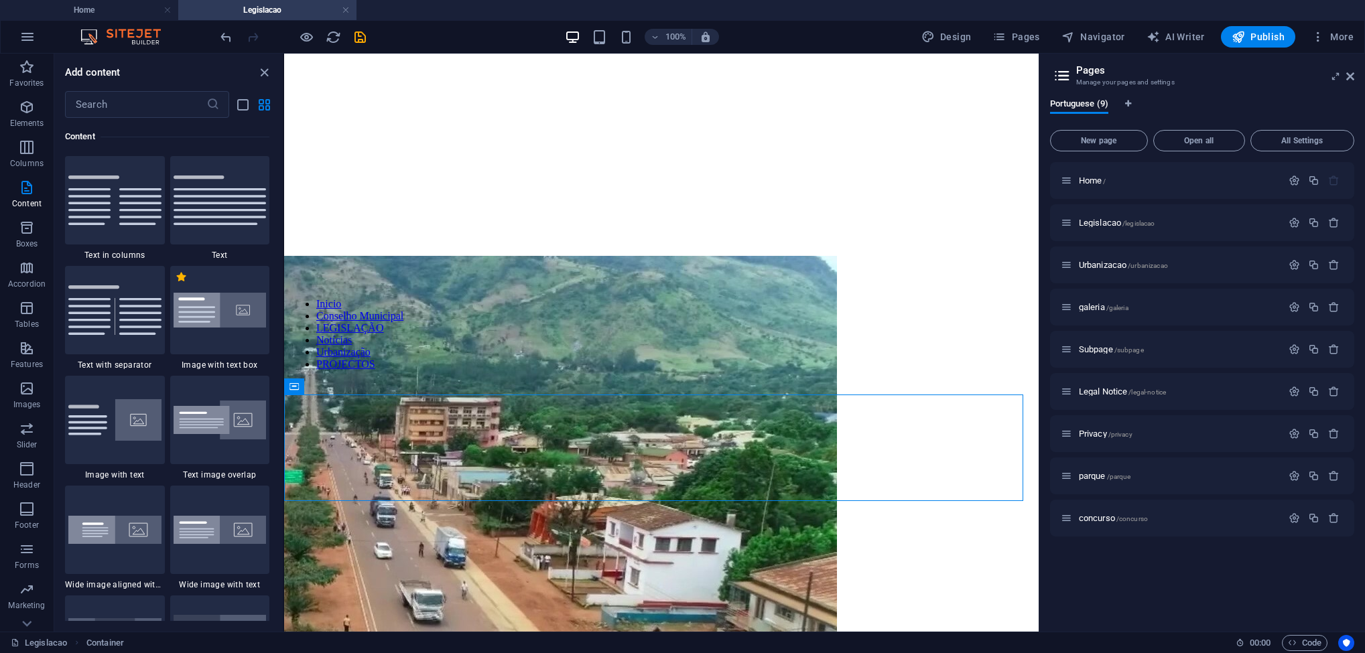
click at [282, 217] on div "Favorites 1 Star Headline 1 Star Container 1 Star Image with text box Elements …" at bounding box center [168, 369] width 229 height 503
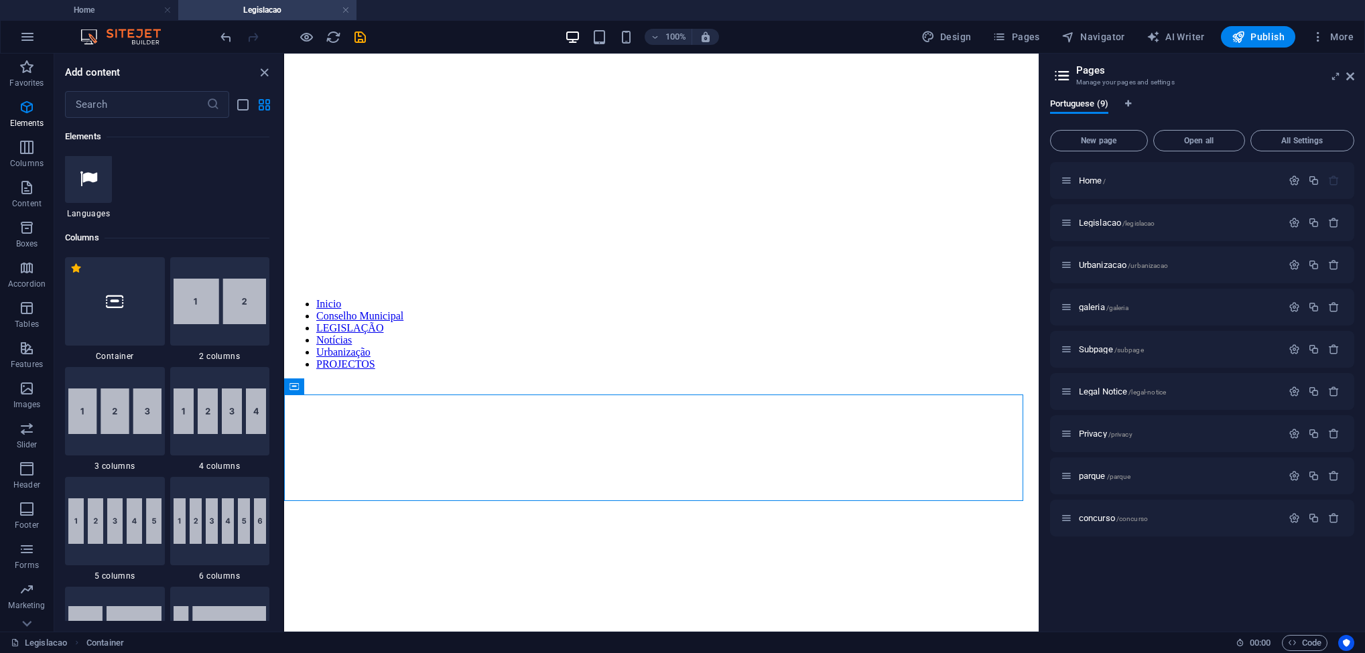
scroll to position [619, 0]
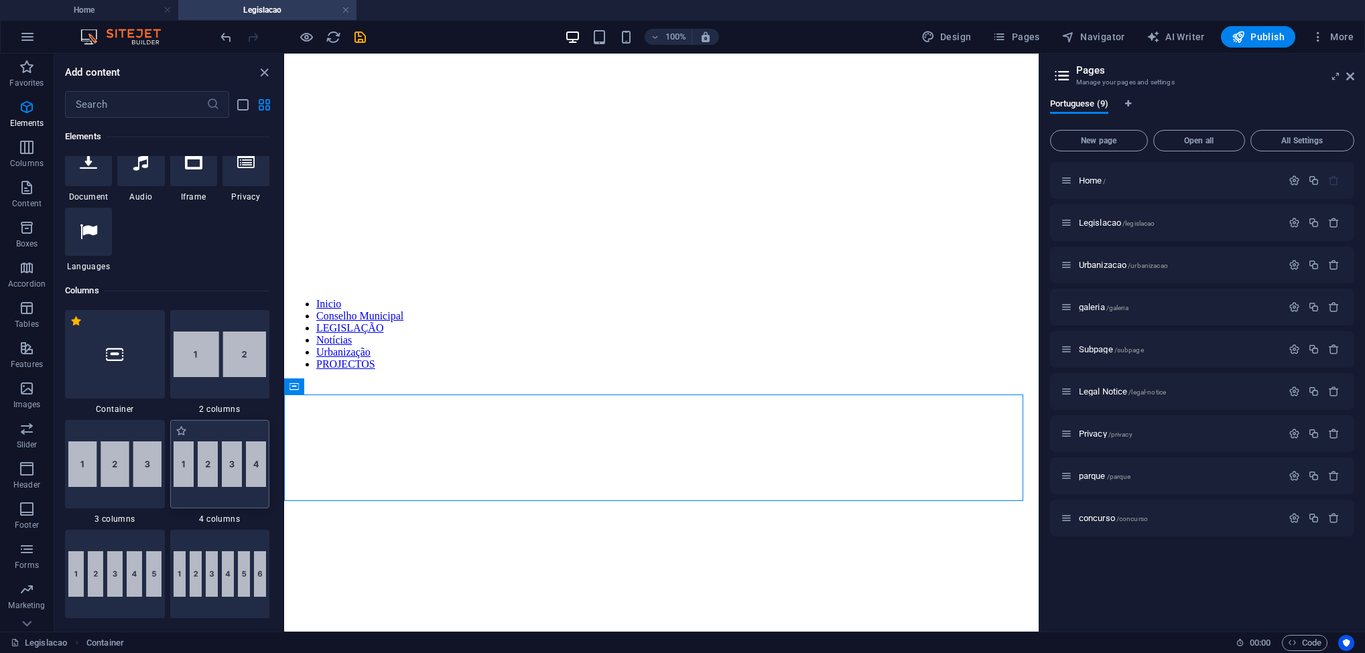
click at [237, 483] on img at bounding box center [220, 465] width 93 height 46
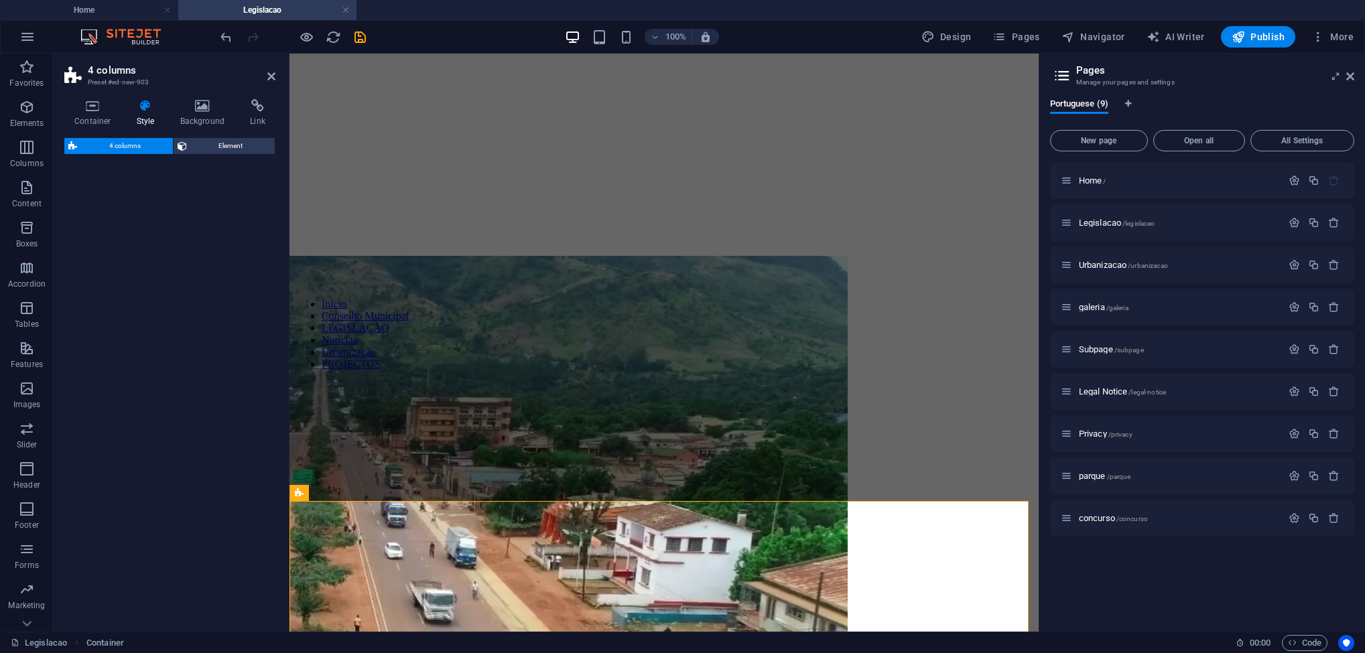
select select "rem"
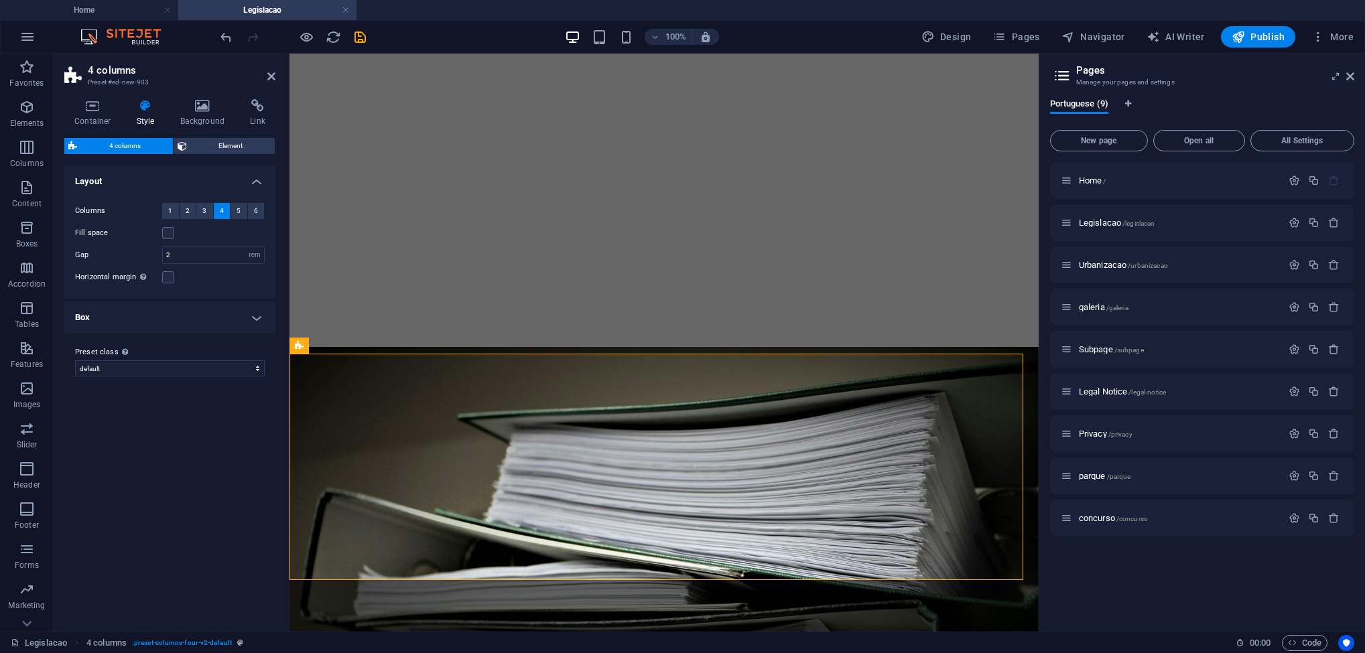
scroll to position [572, 0]
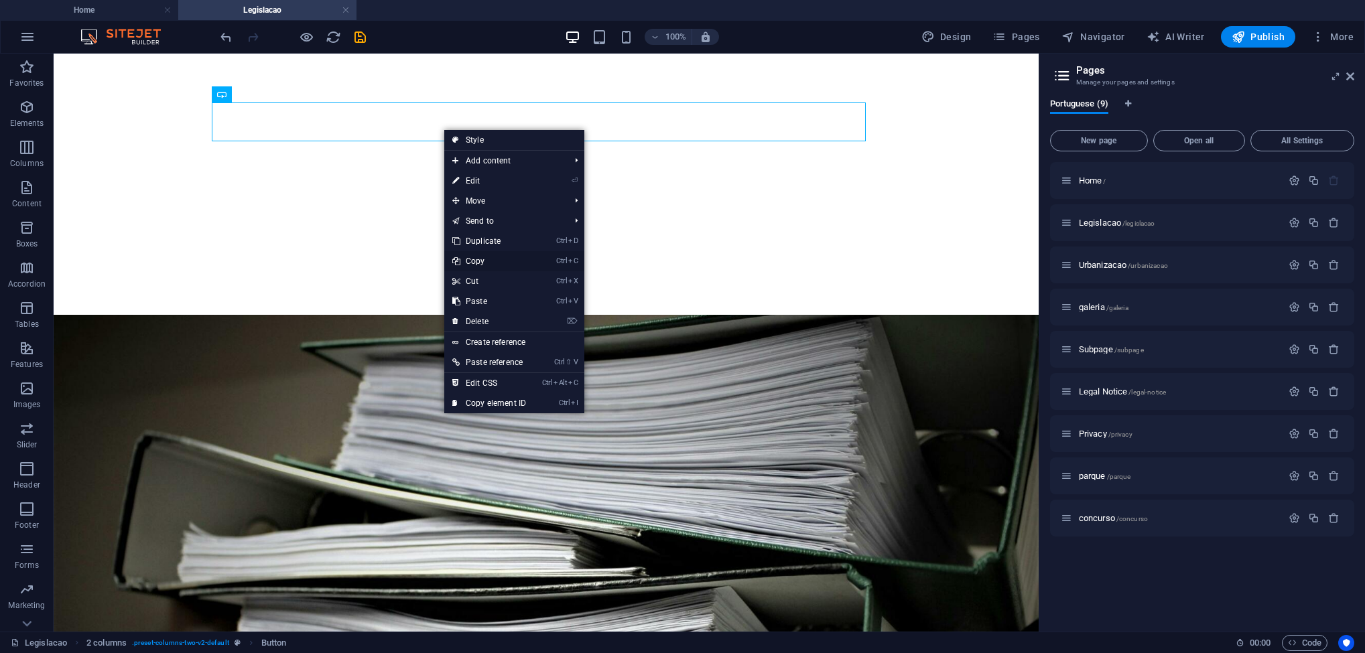
click at [483, 262] on link "Ctrl C Copy" at bounding box center [489, 261] width 90 height 20
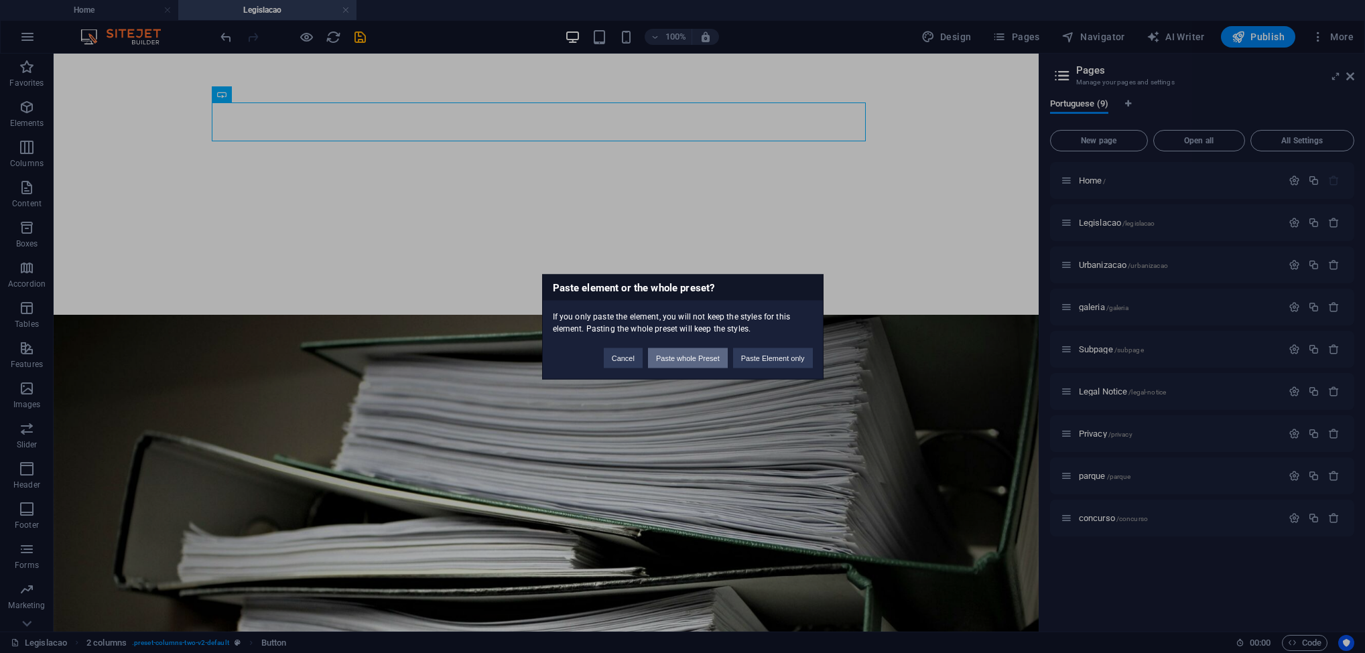
click at [688, 360] on button "Paste whole Preset" at bounding box center [688, 358] width 80 height 20
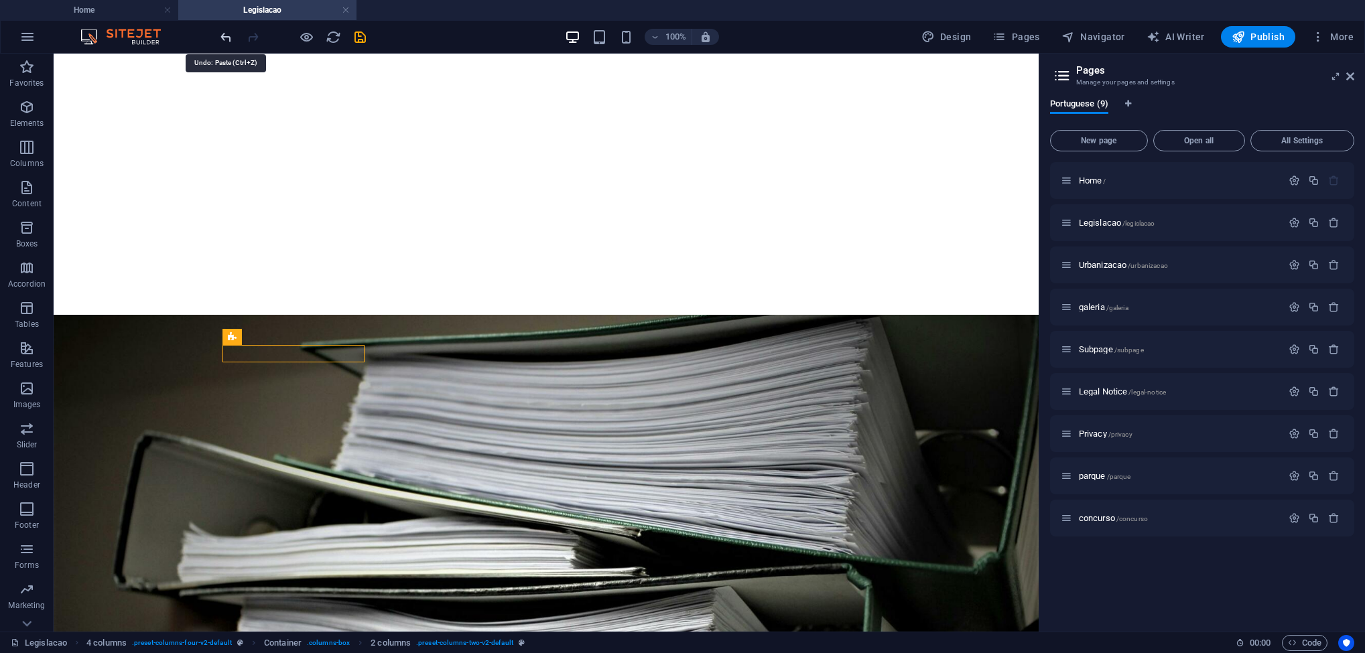
click at [221, 38] on icon "undo" at bounding box center [226, 36] width 15 height 15
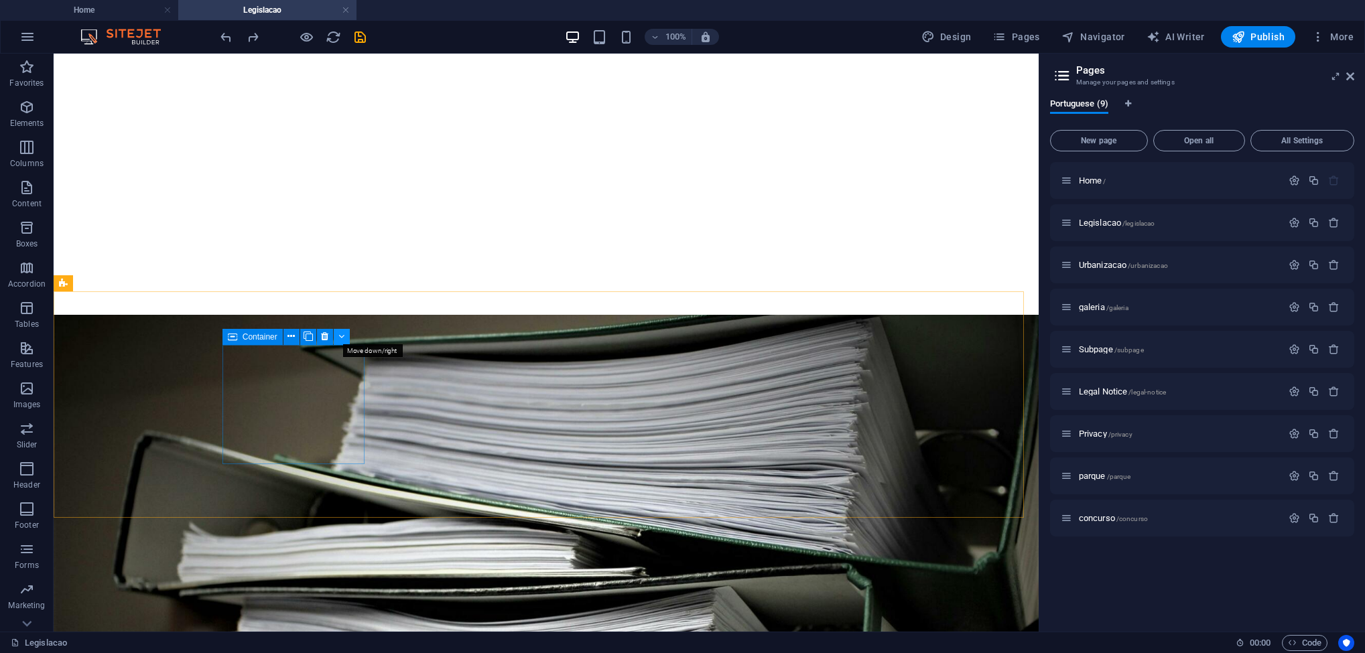
click at [340, 344] on button at bounding box center [342, 337] width 16 height 16
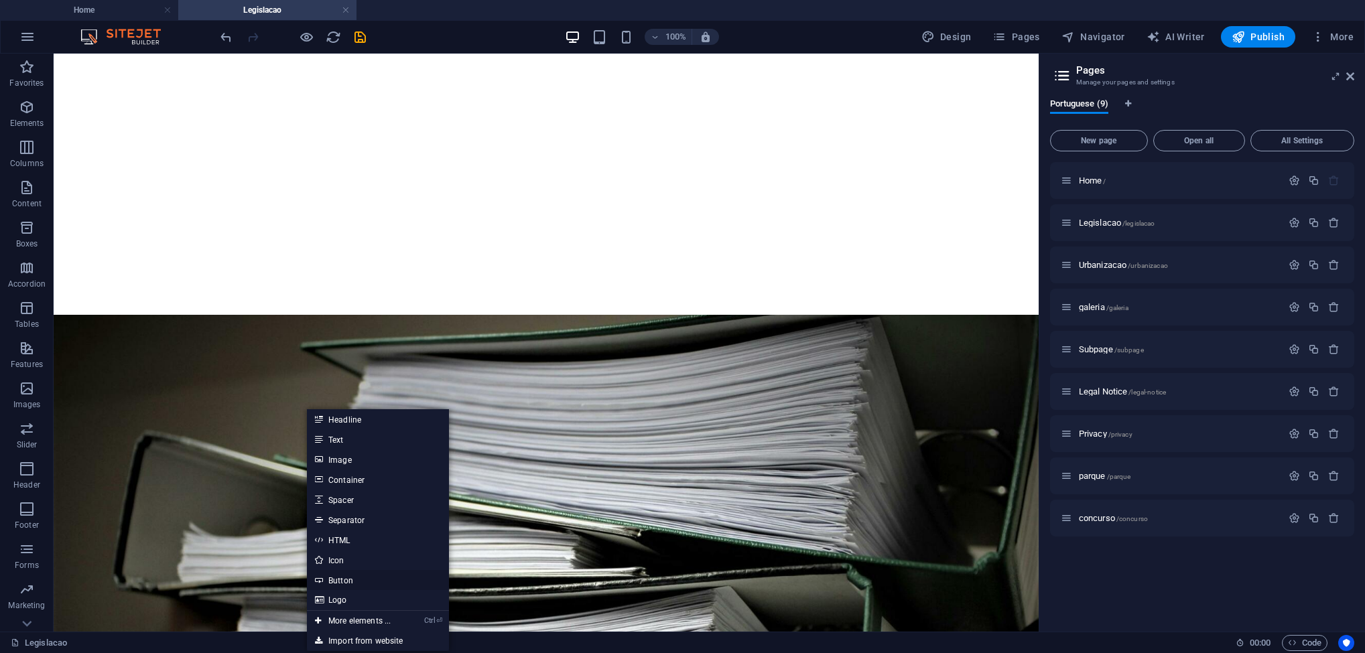
click at [362, 580] on link "Button" at bounding box center [378, 580] width 142 height 20
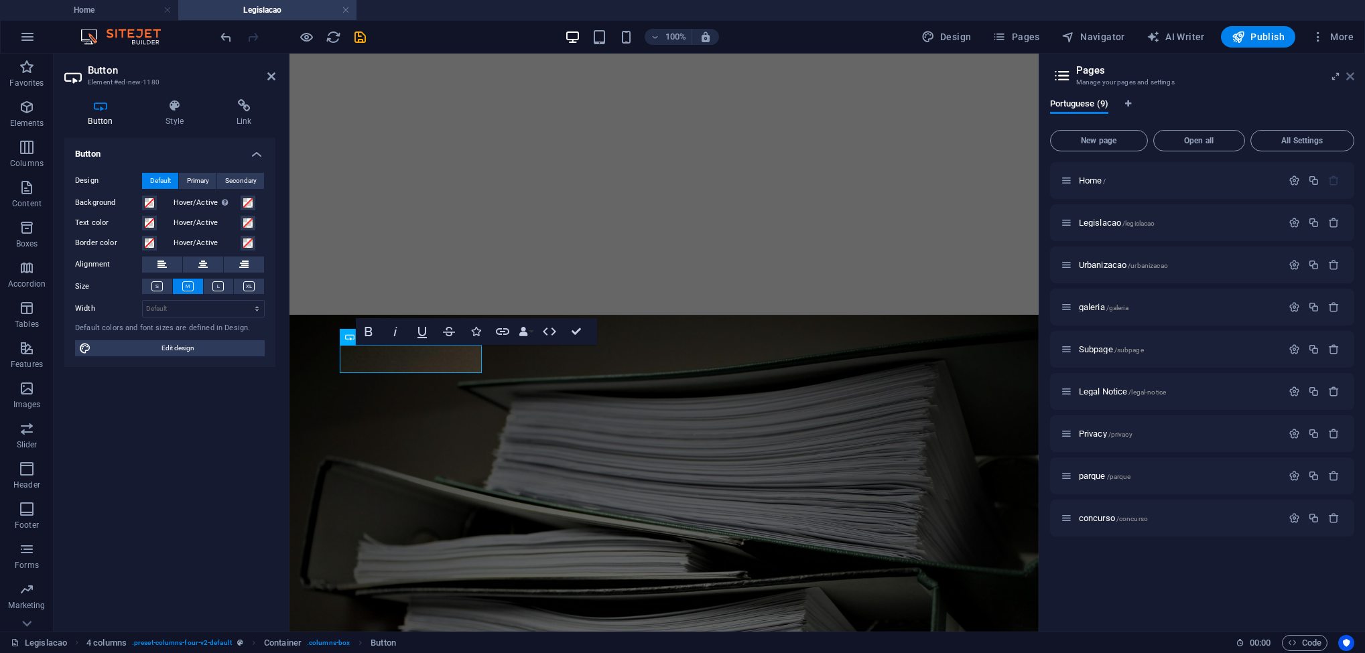
click at [1347, 81] on icon at bounding box center [1351, 76] width 8 height 11
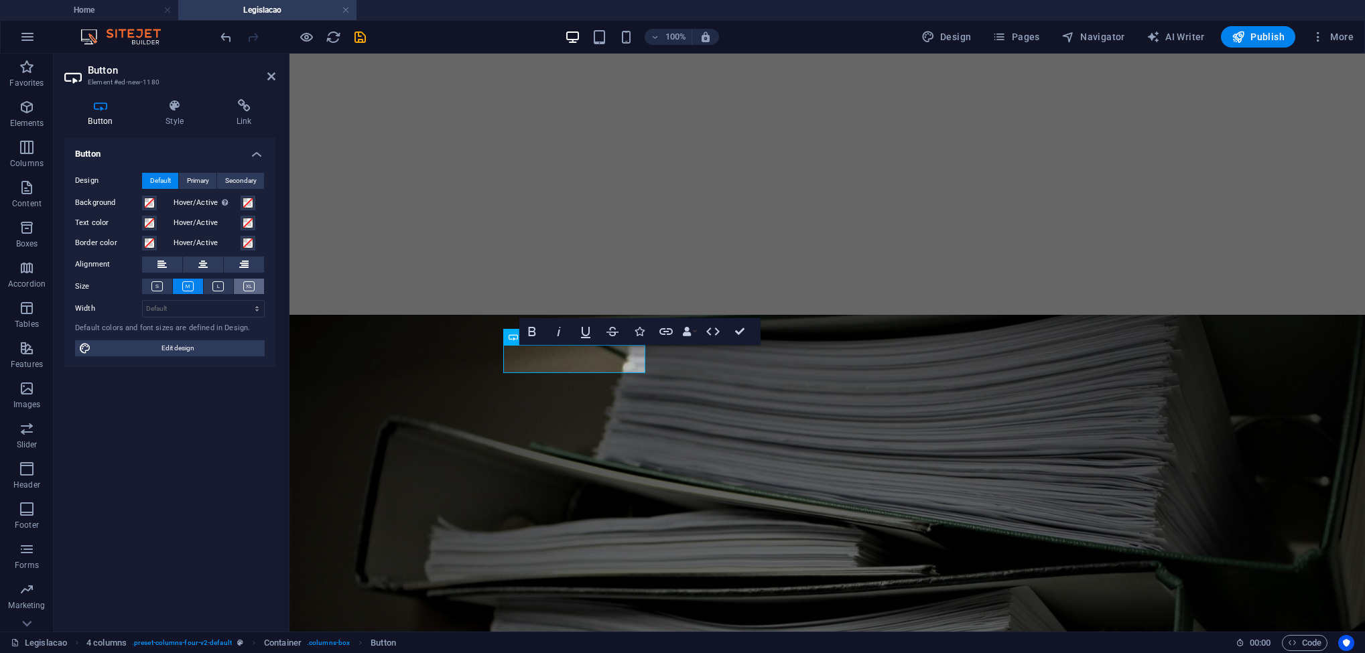
click at [249, 288] on icon at bounding box center [248, 287] width 11 height 10
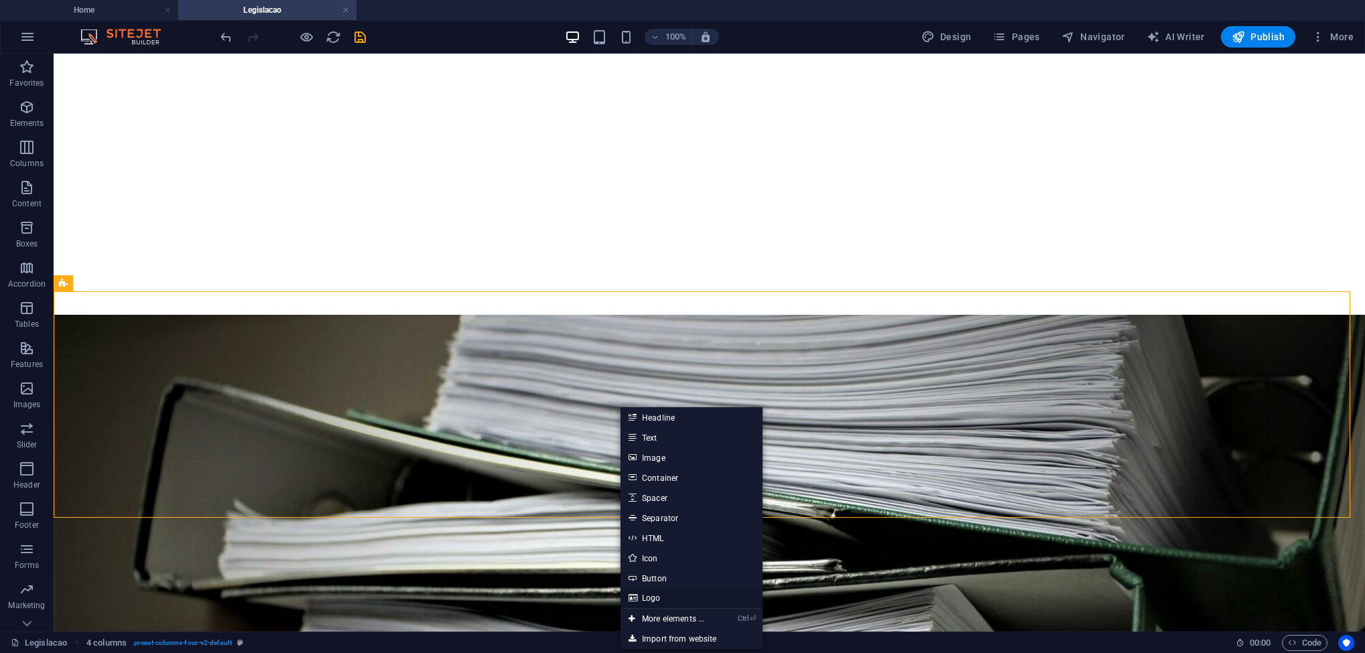
click at [668, 595] on link "Logo" at bounding box center [692, 598] width 142 height 20
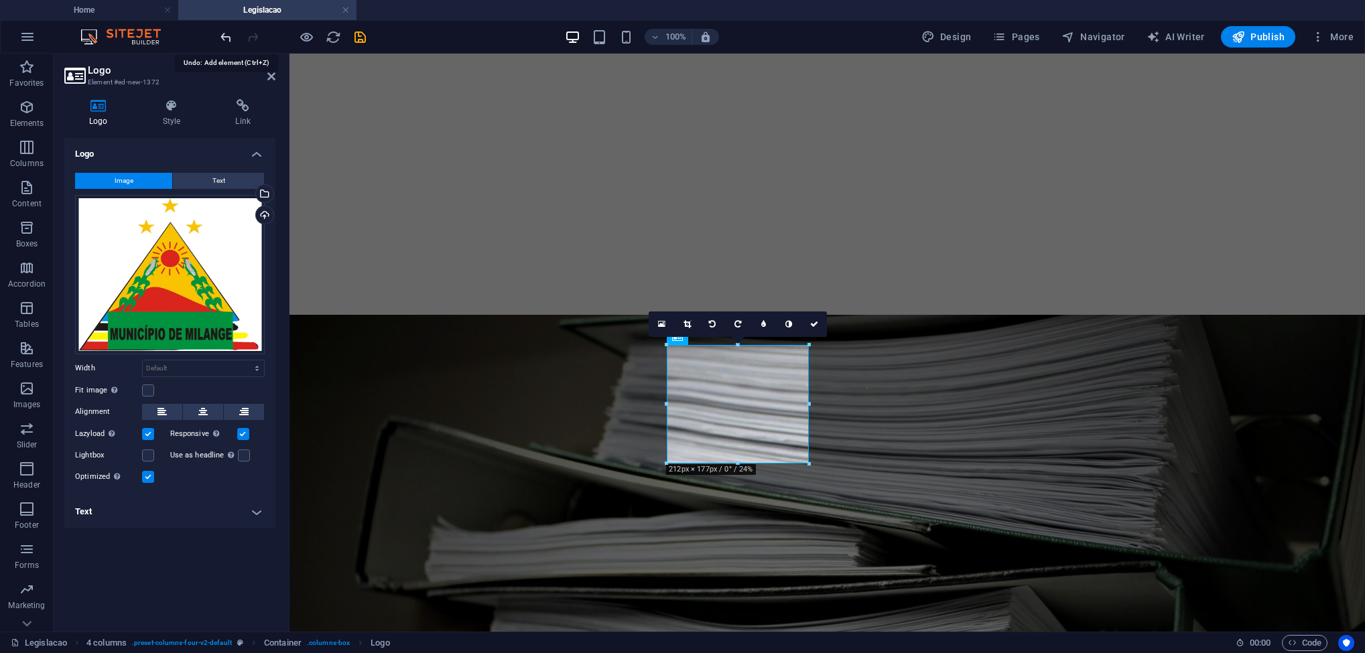
click at [225, 41] on icon "undo" at bounding box center [226, 36] width 15 height 15
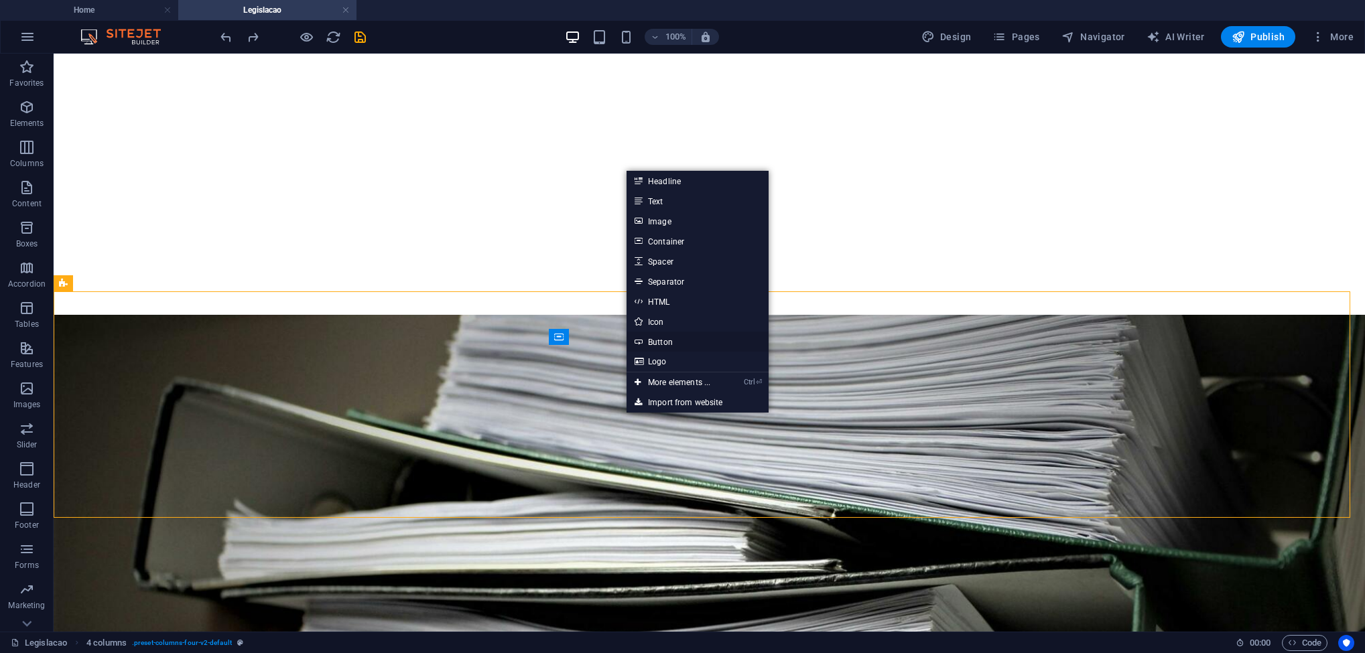
click at [672, 343] on link "Button" at bounding box center [698, 342] width 142 height 20
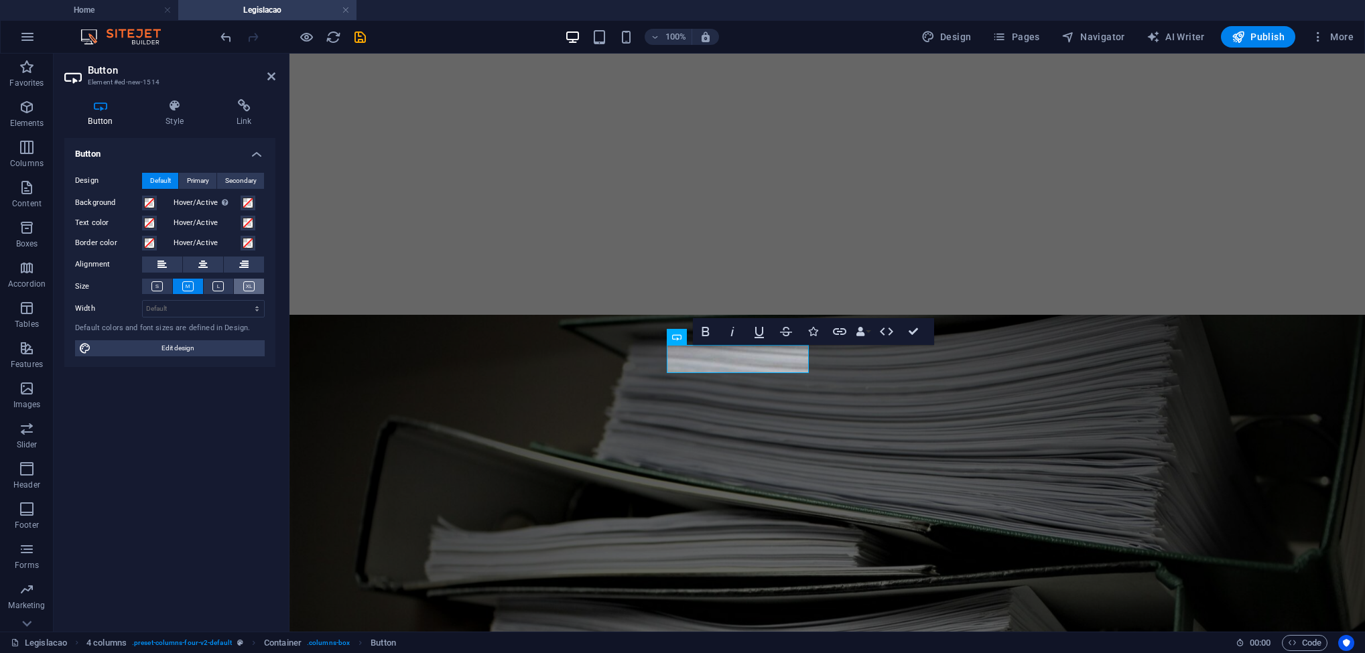
click at [254, 286] on icon at bounding box center [248, 287] width 11 height 10
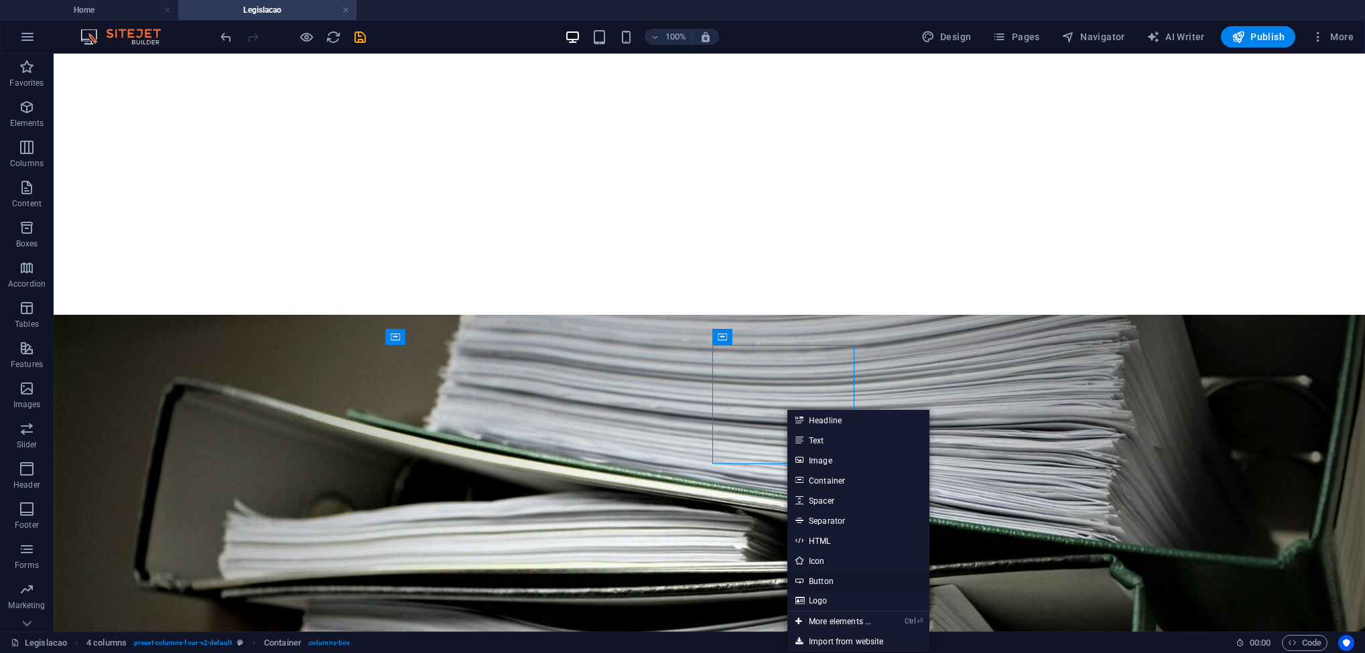
click at [837, 585] on link "Button" at bounding box center [859, 581] width 142 height 20
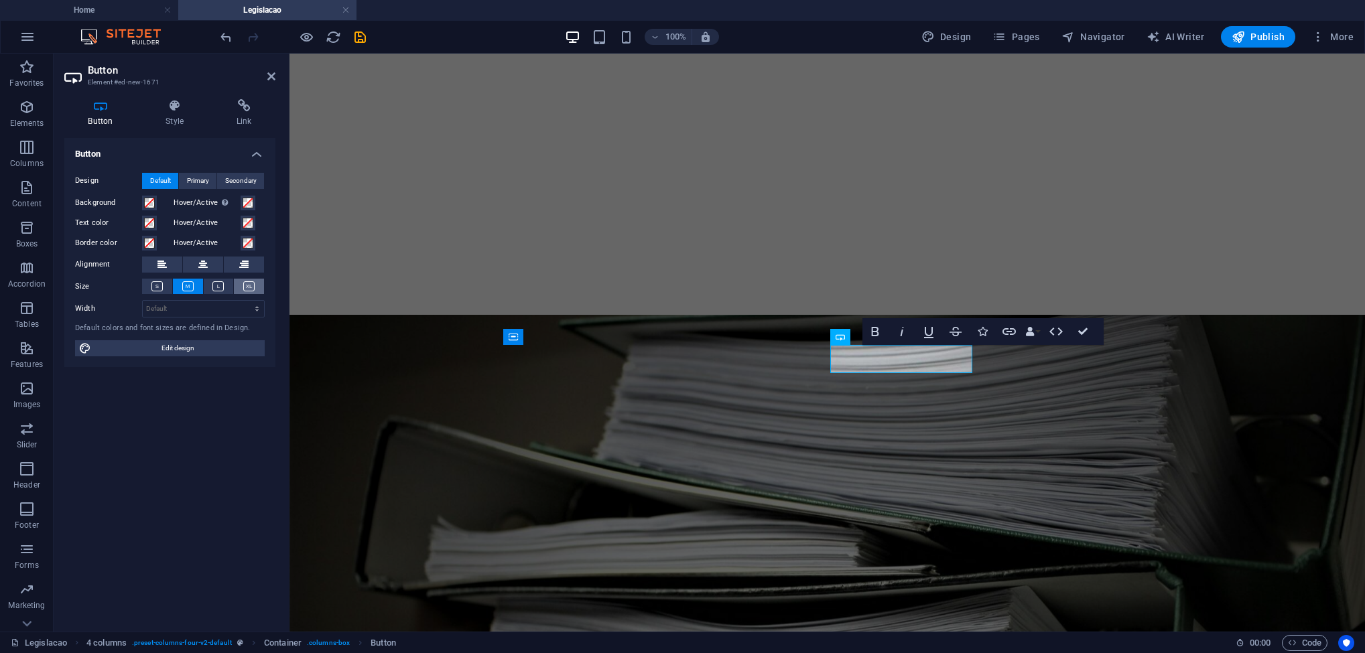
click at [243, 286] on icon at bounding box center [248, 287] width 11 height 10
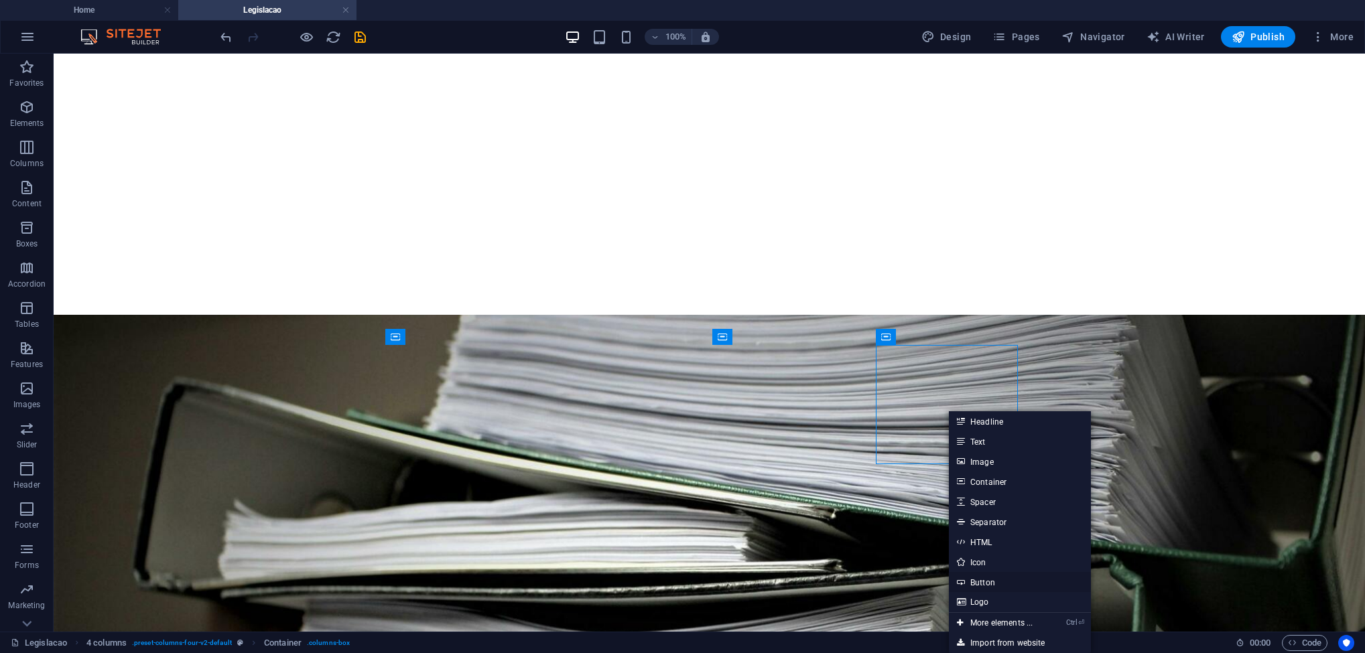
click at [993, 579] on link "Button" at bounding box center [1020, 582] width 142 height 20
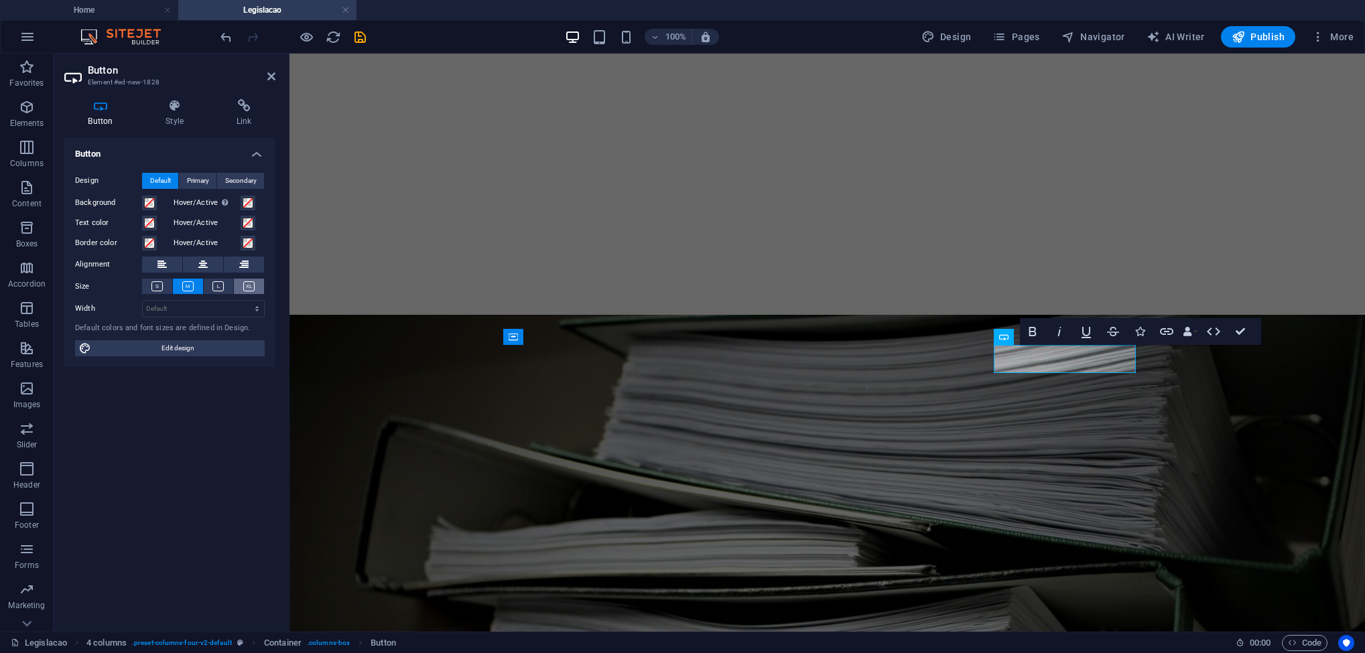
click at [254, 286] on icon at bounding box center [248, 287] width 11 height 10
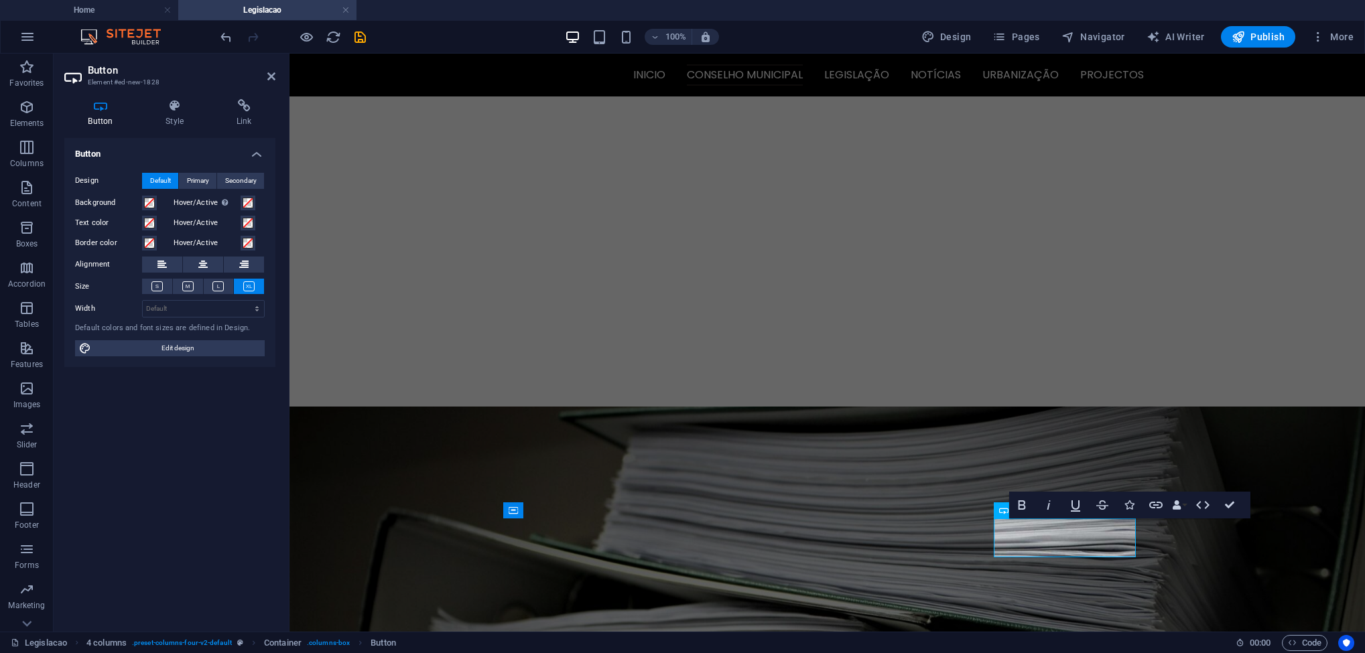
scroll to position [380, 0]
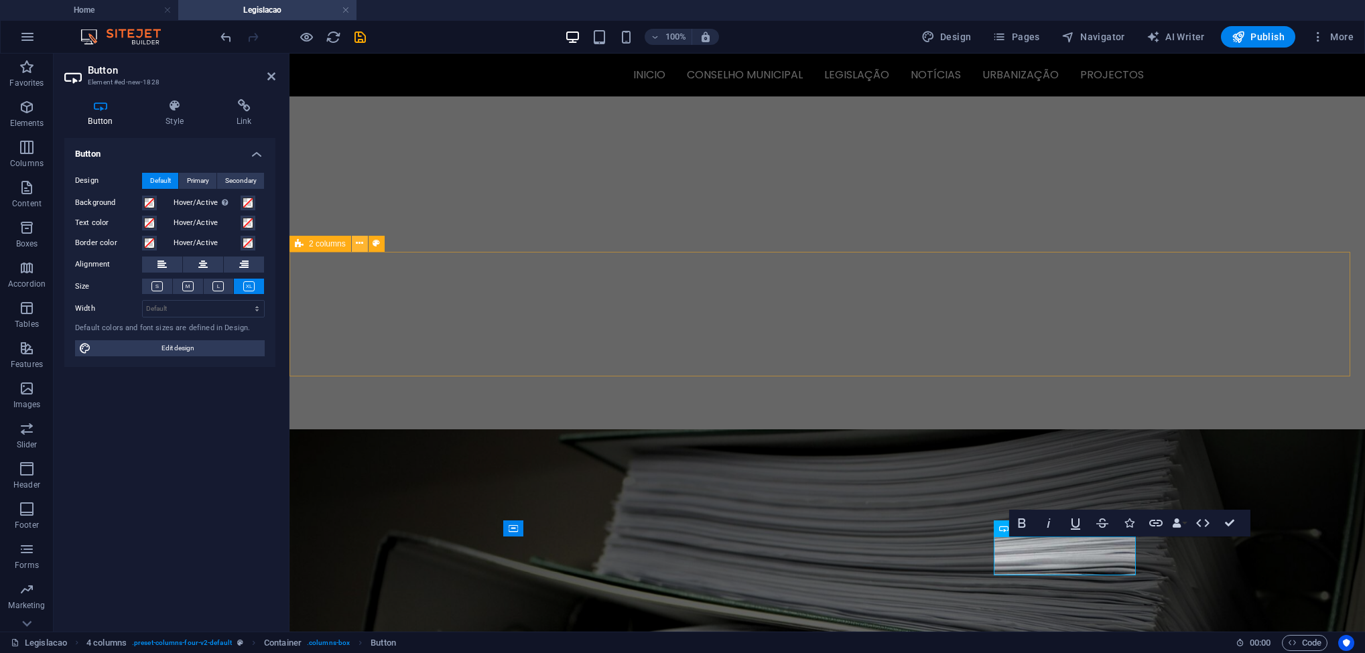
click at [365, 242] on button at bounding box center [360, 244] width 16 height 16
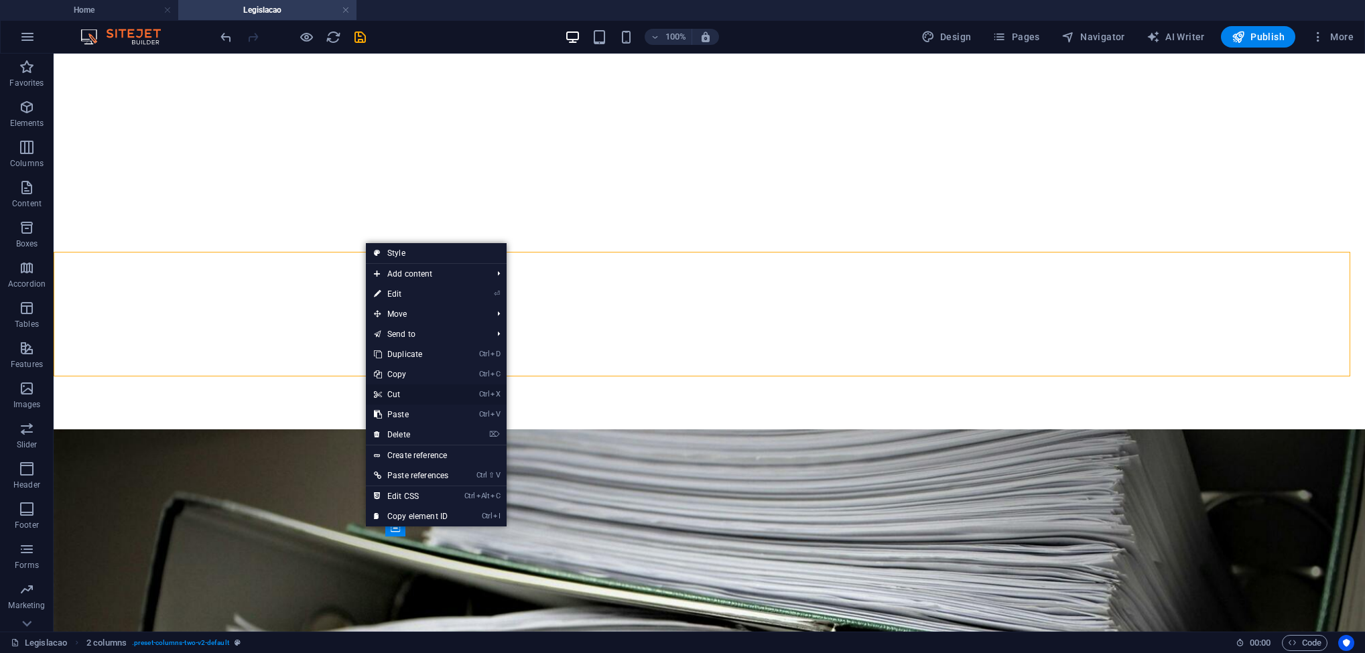
click at [423, 392] on link "Ctrl X Cut" at bounding box center [411, 395] width 90 height 20
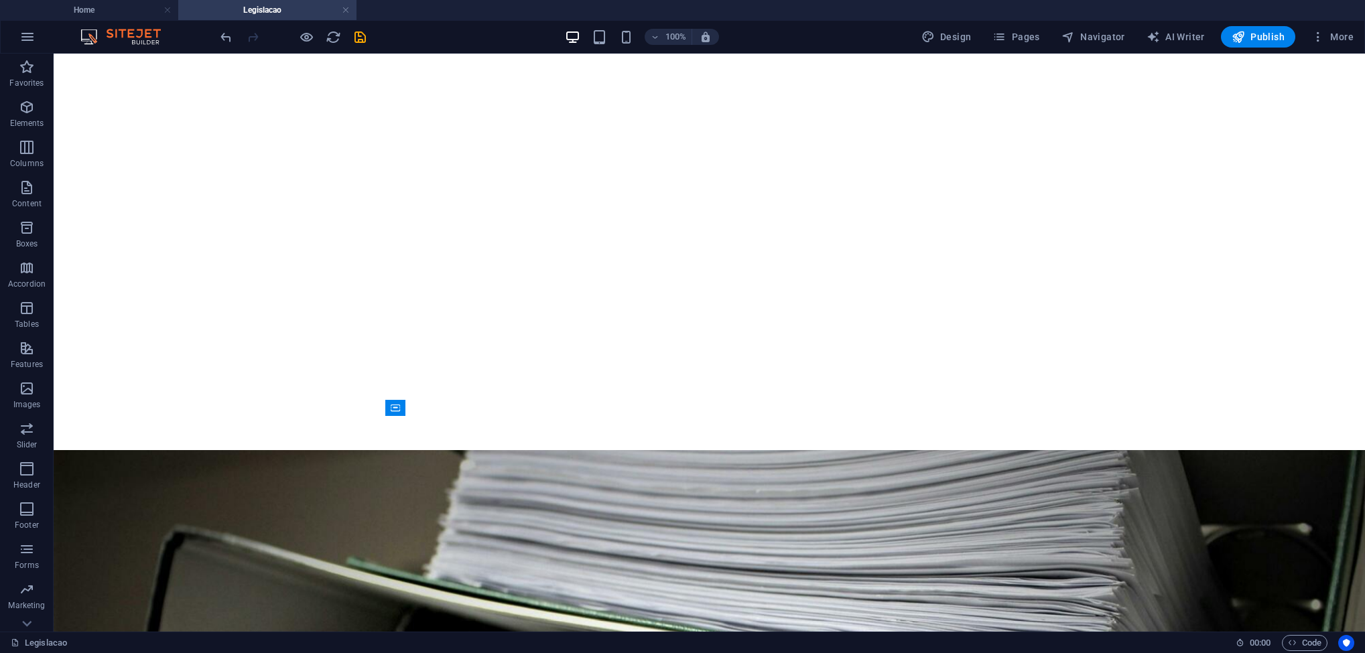
scroll to position [379, 0]
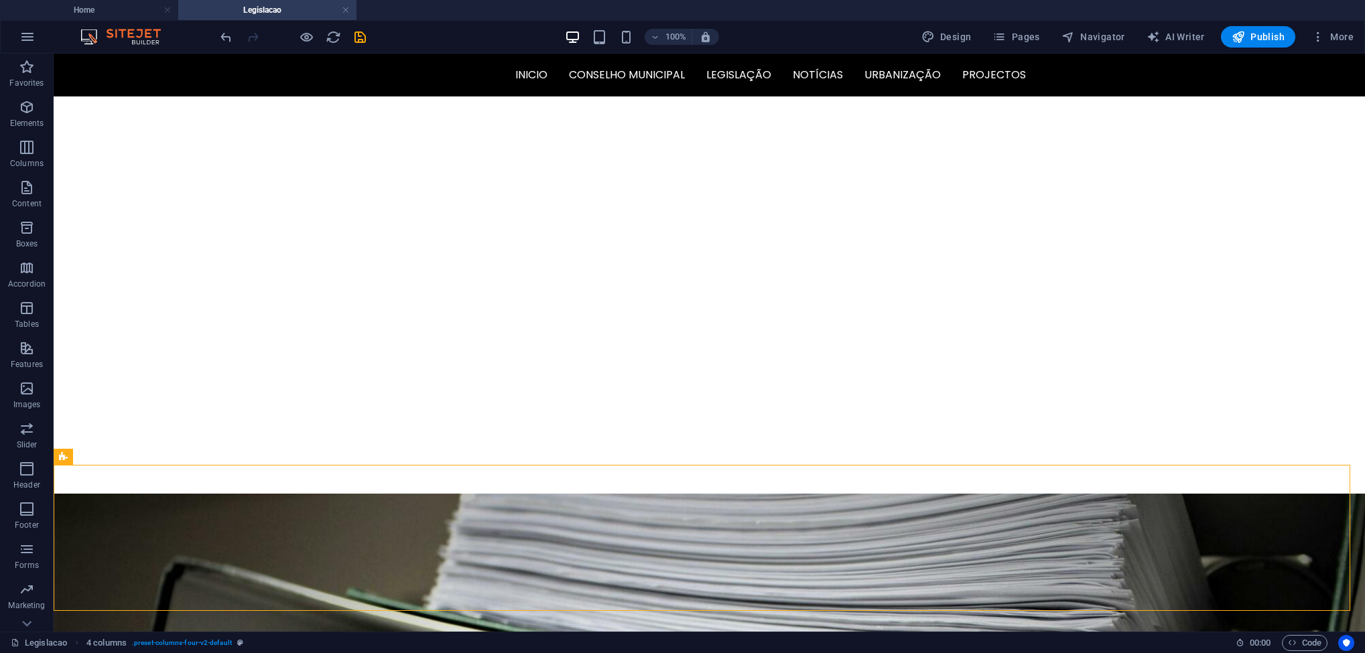
scroll to position [273, 0]
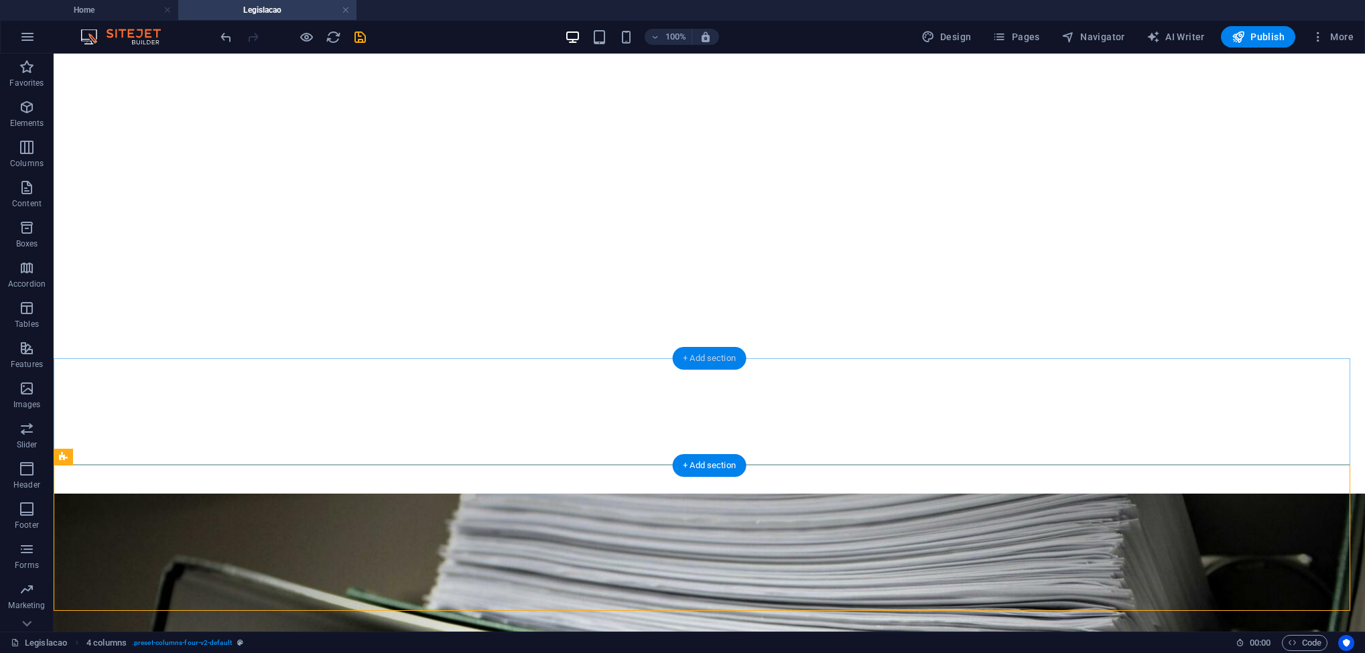
click at [714, 364] on div "+ Add section" at bounding box center [709, 358] width 74 height 23
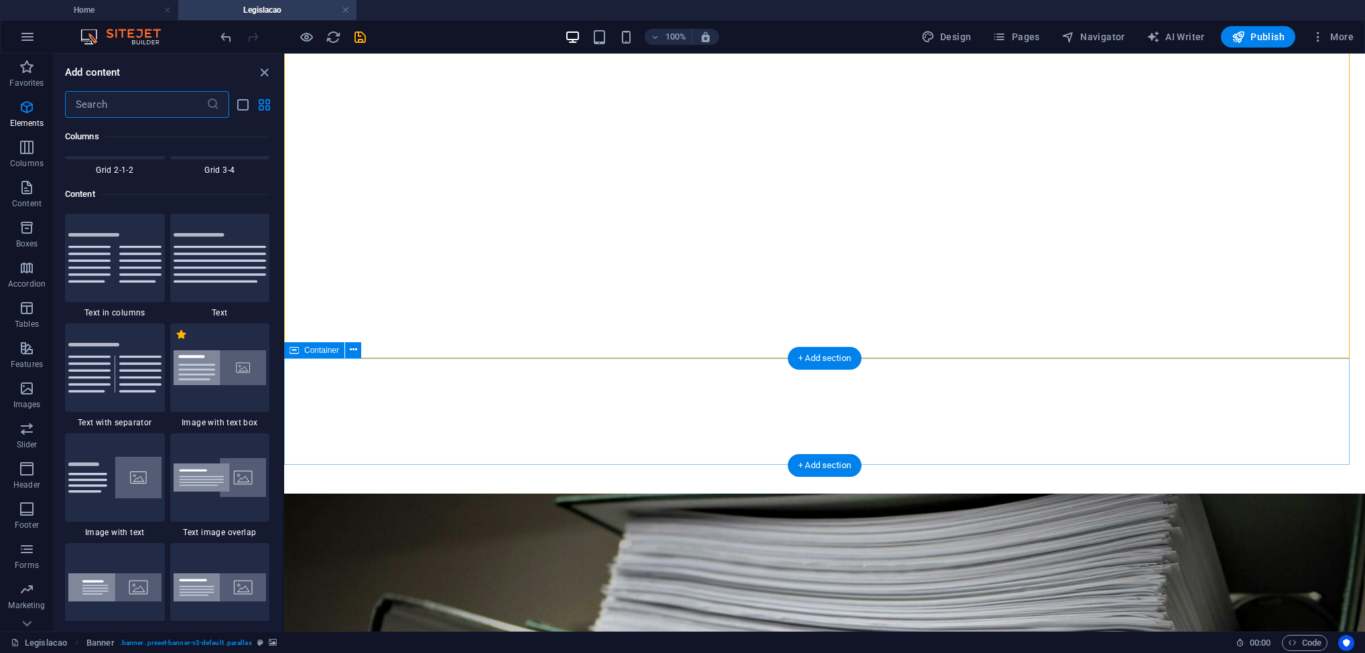
scroll to position [2455, 0]
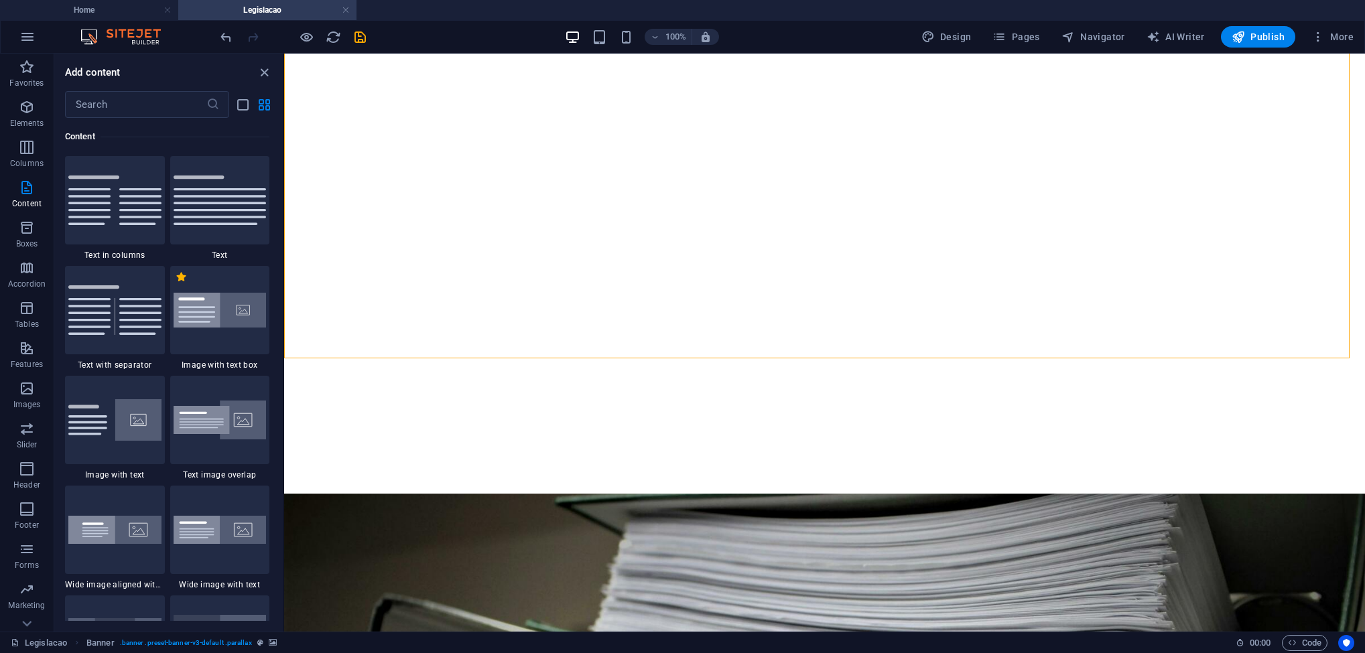
drag, startPoint x: 276, startPoint y: 216, endPoint x: 278, endPoint y: 251, distance: 35.6
click at [278, 251] on div "Favorites 1 Star Headline 1 Star Container 1 Star Image with text box Elements …" at bounding box center [168, 369] width 229 height 503
drag, startPoint x: 277, startPoint y: 213, endPoint x: 275, endPoint y: 204, distance: 9.6
click at [275, 185] on div "Favorites 1 Star Headline 1 Star Container 1 Star Image with text box Elements …" at bounding box center [168, 369] width 229 height 503
click at [133, 212] on img at bounding box center [114, 201] width 93 height 50
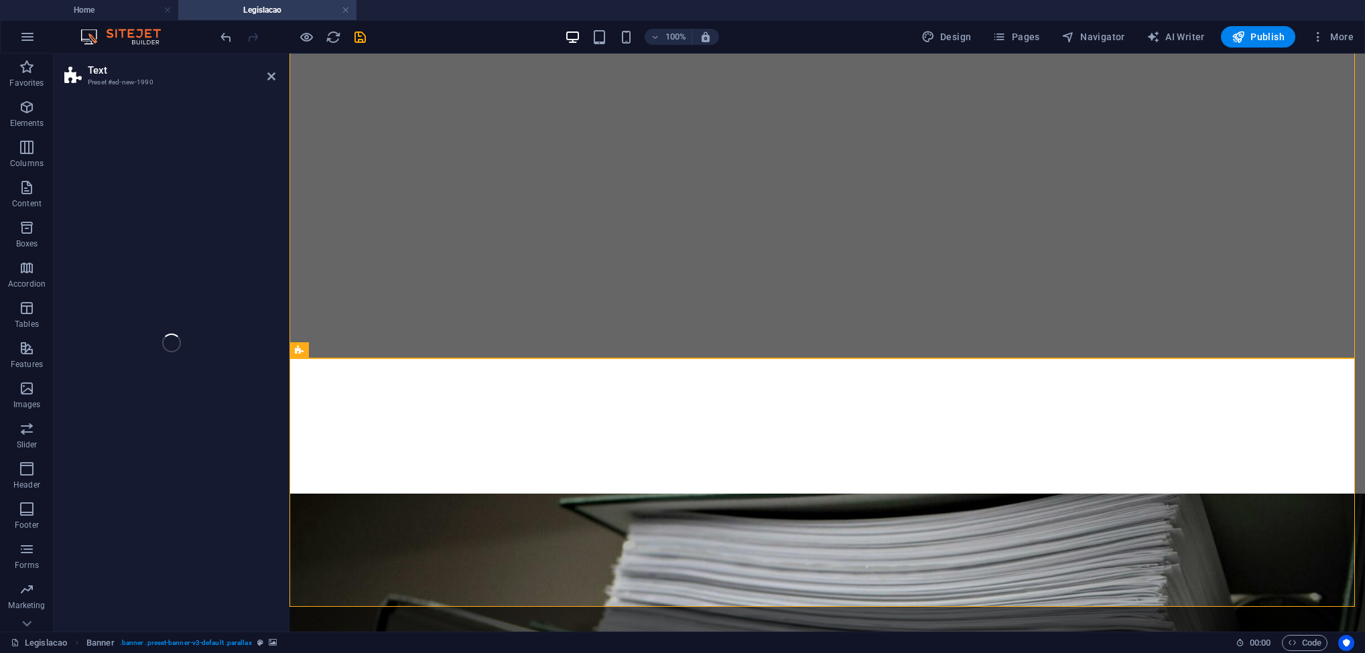
click at [135, 210] on div "Text Preset #ed-new-1990 Drag here to replace the existing content. Press “Ctrl…" at bounding box center [710, 343] width 1312 height 578
select select "rem"
select select "preset-text-v2-columns"
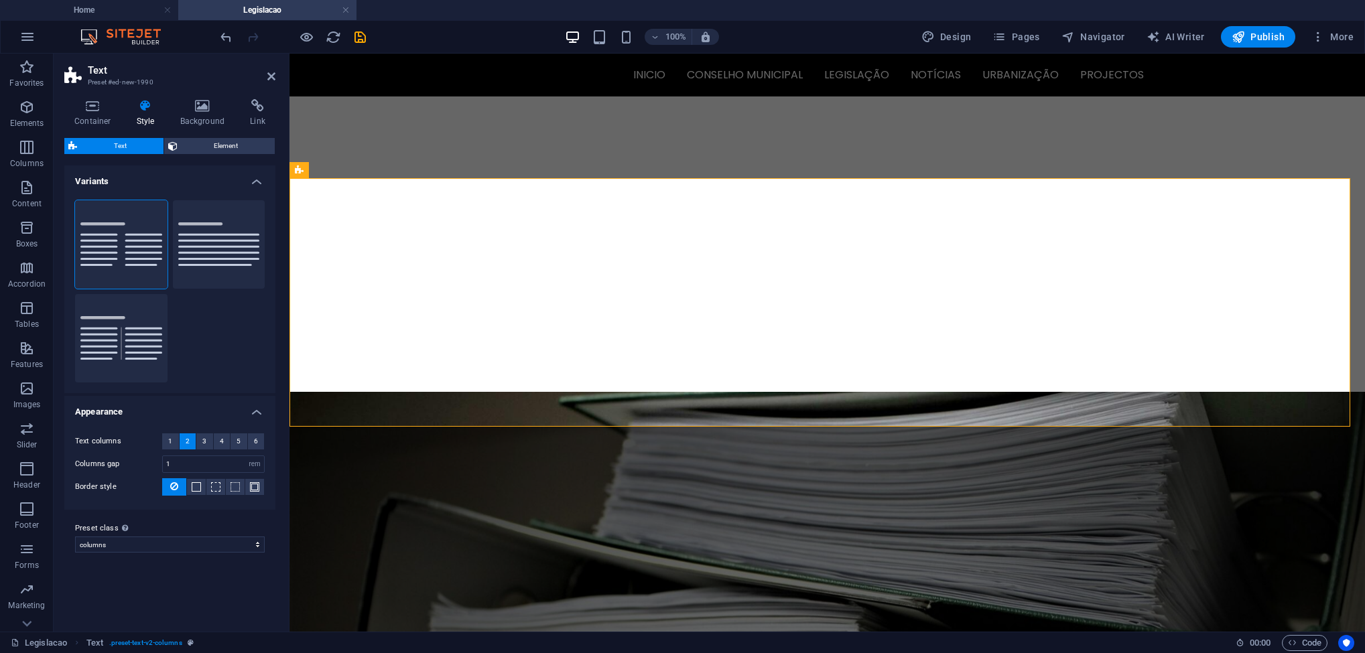
scroll to position [437, 0]
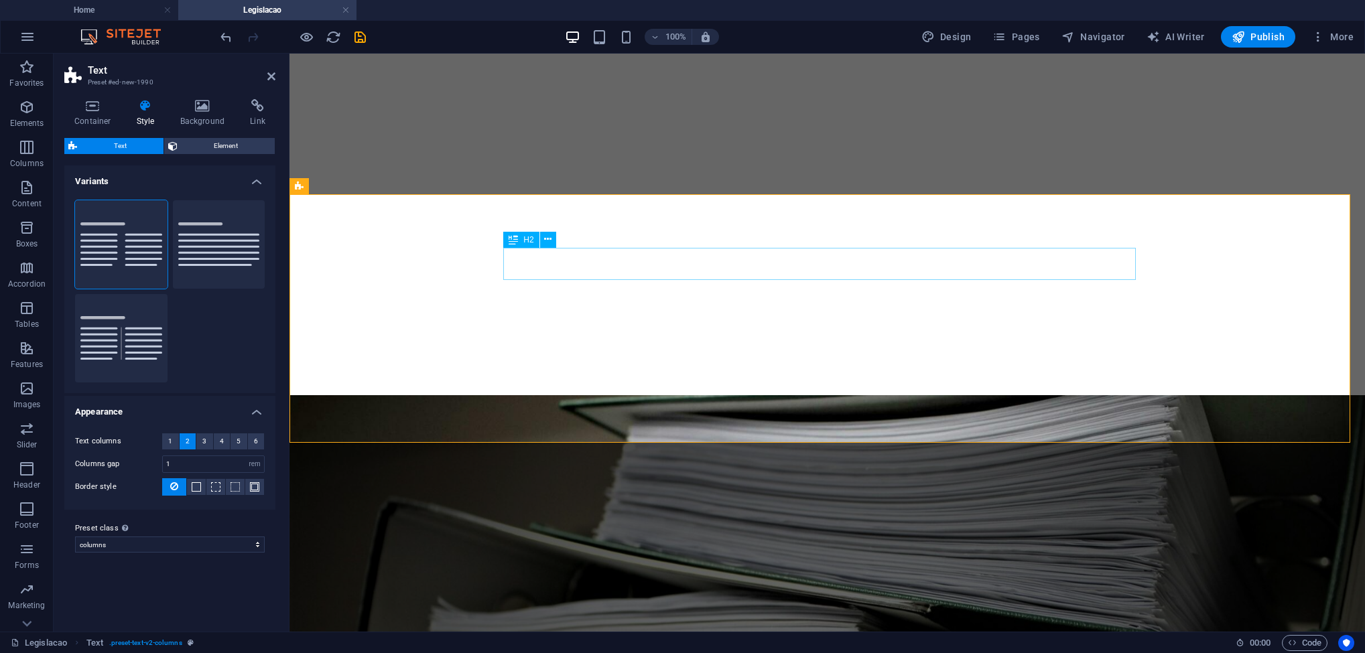
drag, startPoint x: 772, startPoint y: 259, endPoint x: 1007, endPoint y: 258, distance: 234.6
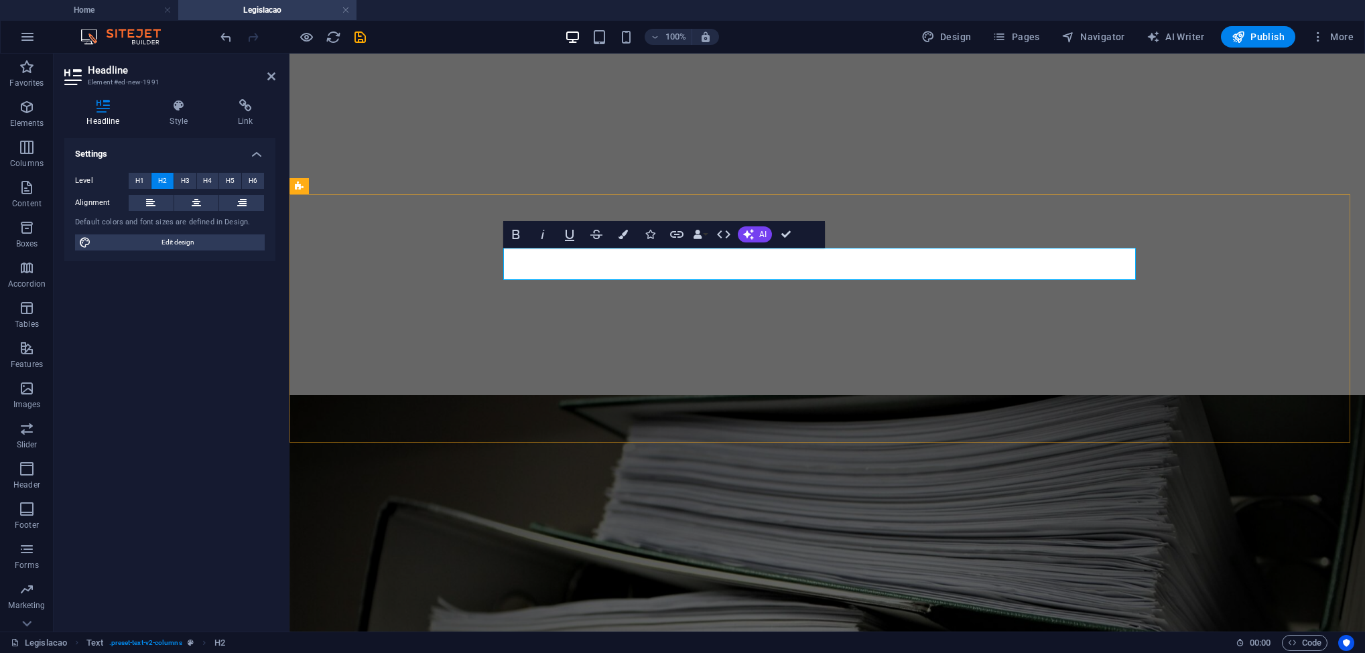
drag, startPoint x: 903, startPoint y: 263, endPoint x: 759, endPoint y: 269, distance: 144.2
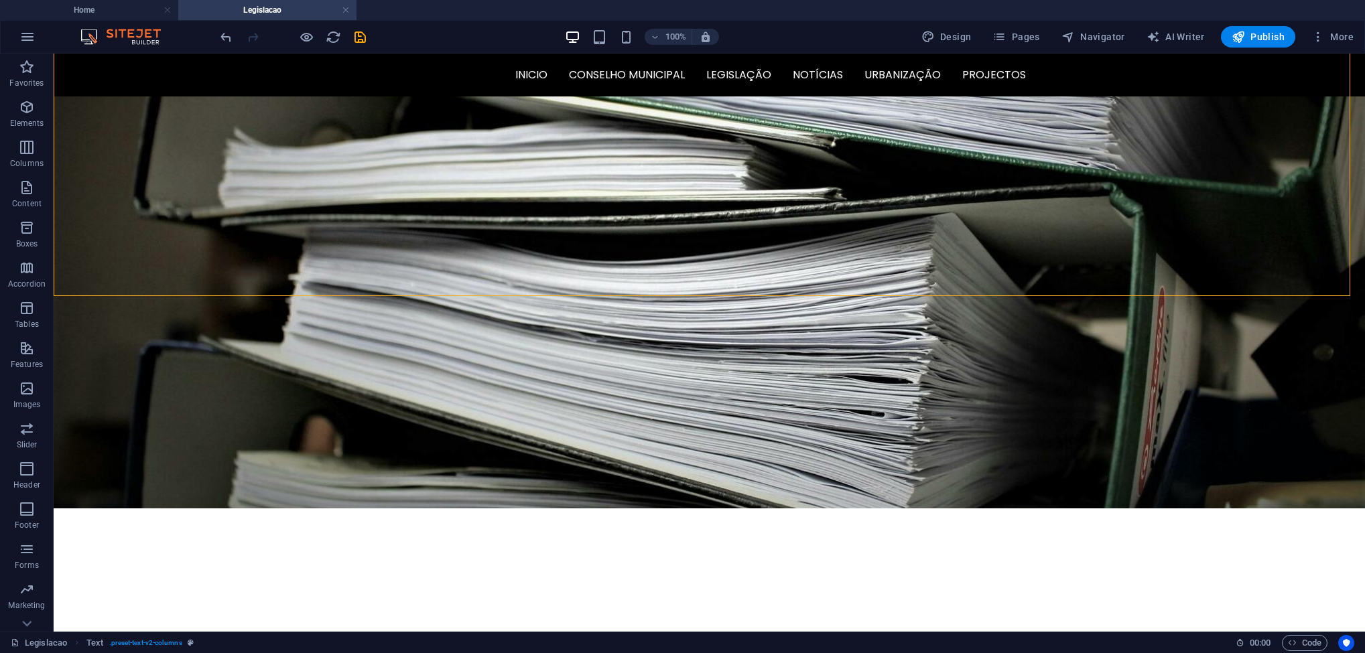
scroll to position [730, 0]
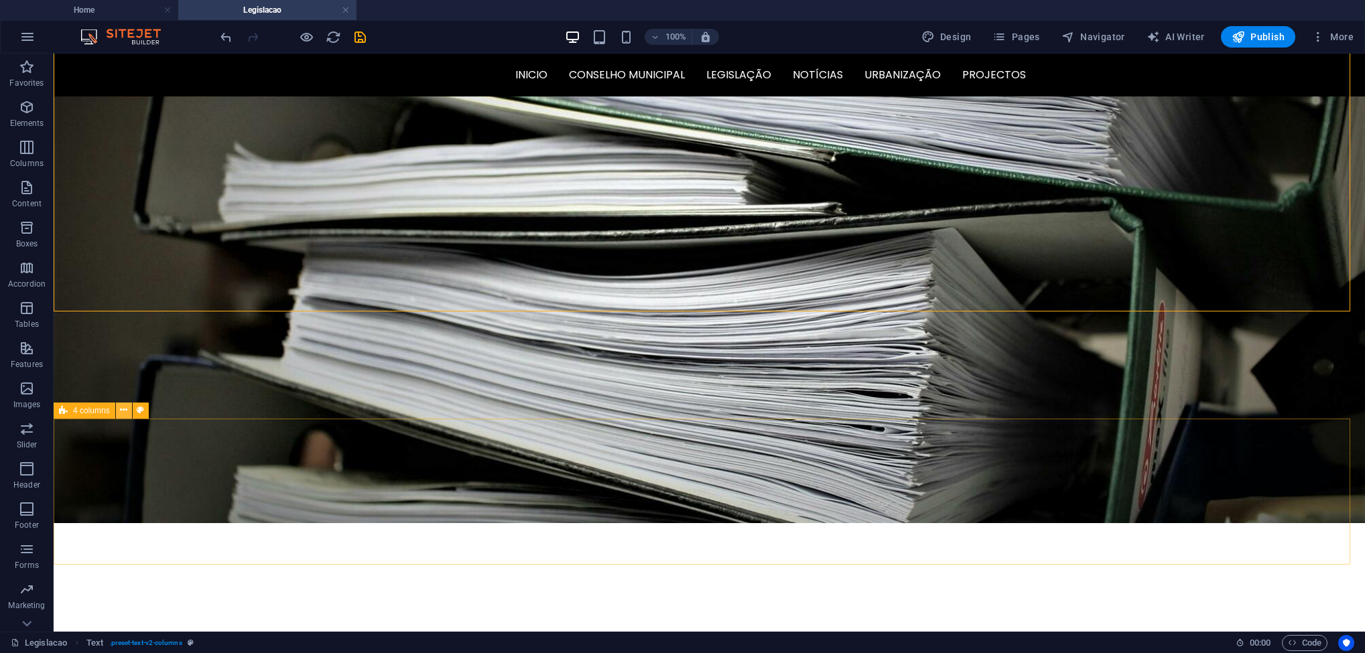
click at [123, 414] on icon at bounding box center [123, 410] width 7 height 14
click at [125, 411] on icon at bounding box center [123, 410] width 7 height 14
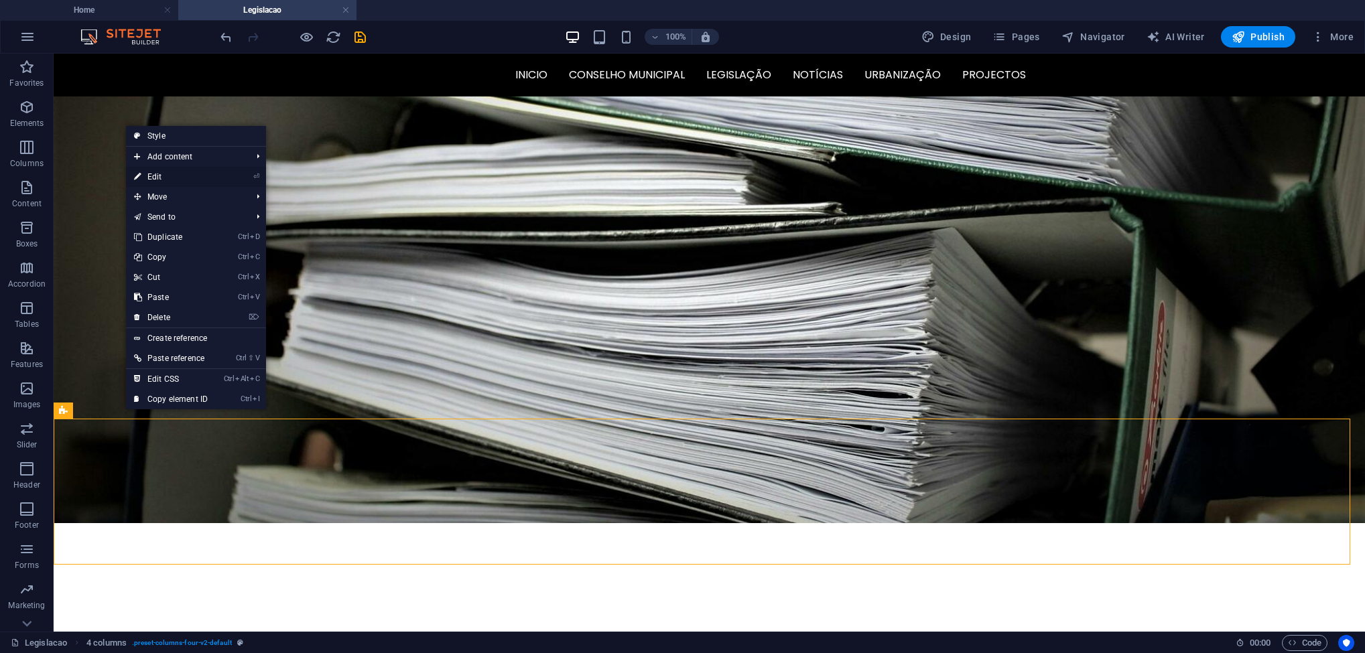
click at [170, 180] on link "⏎ Edit" at bounding box center [171, 177] width 90 height 20
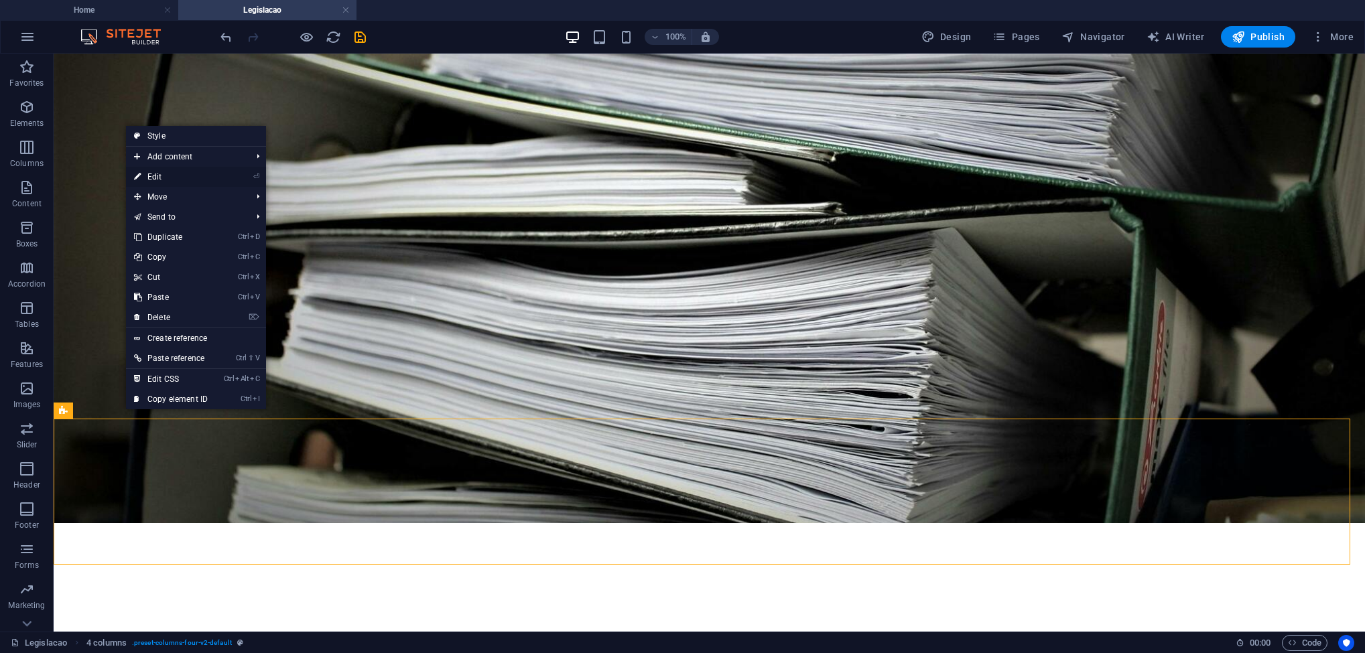
select select "rem"
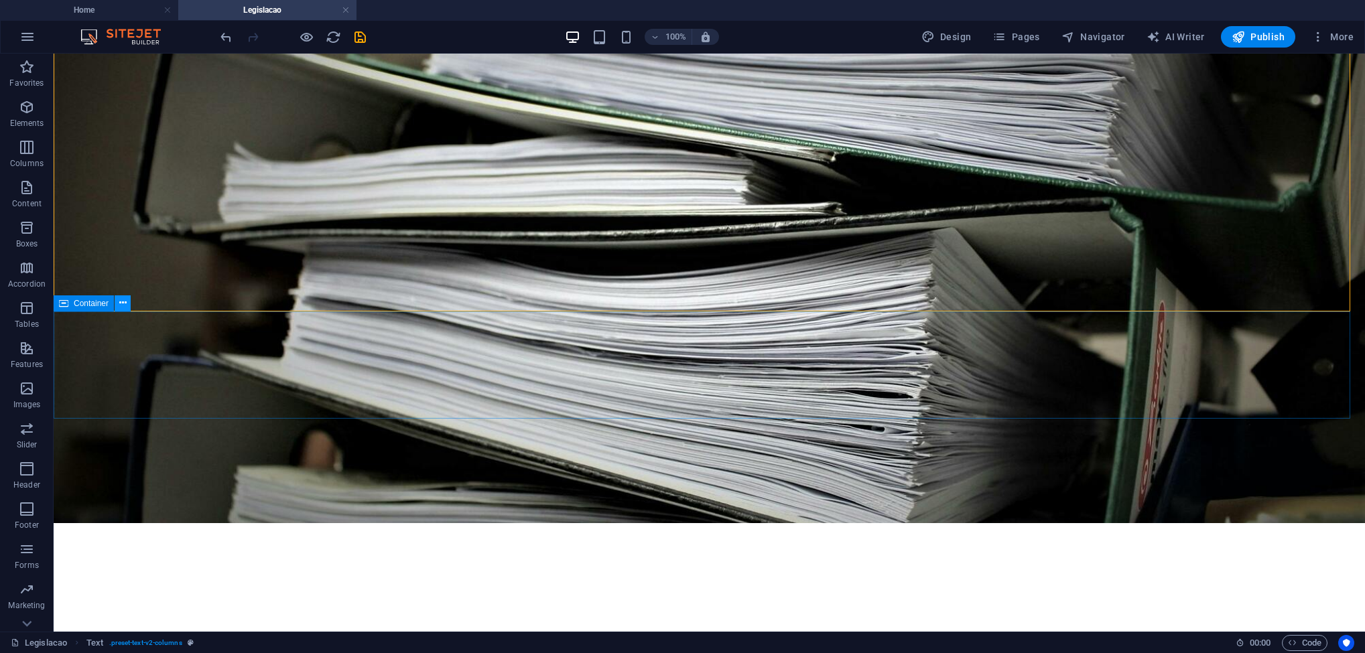
click at [127, 304] on button at bounding box center [123, 304] width 16 height 16
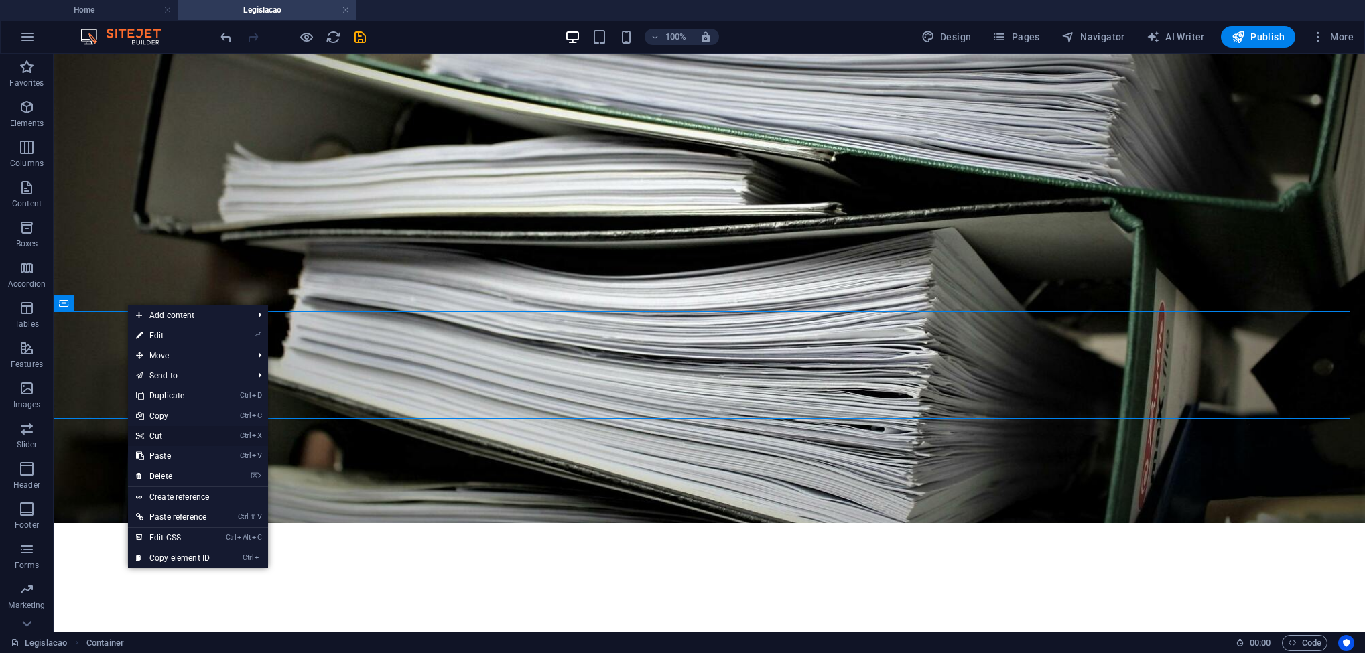
click at [176, 430] on link "Ctrl X Cut" at bounding box center [173, 436] width 90 height 20
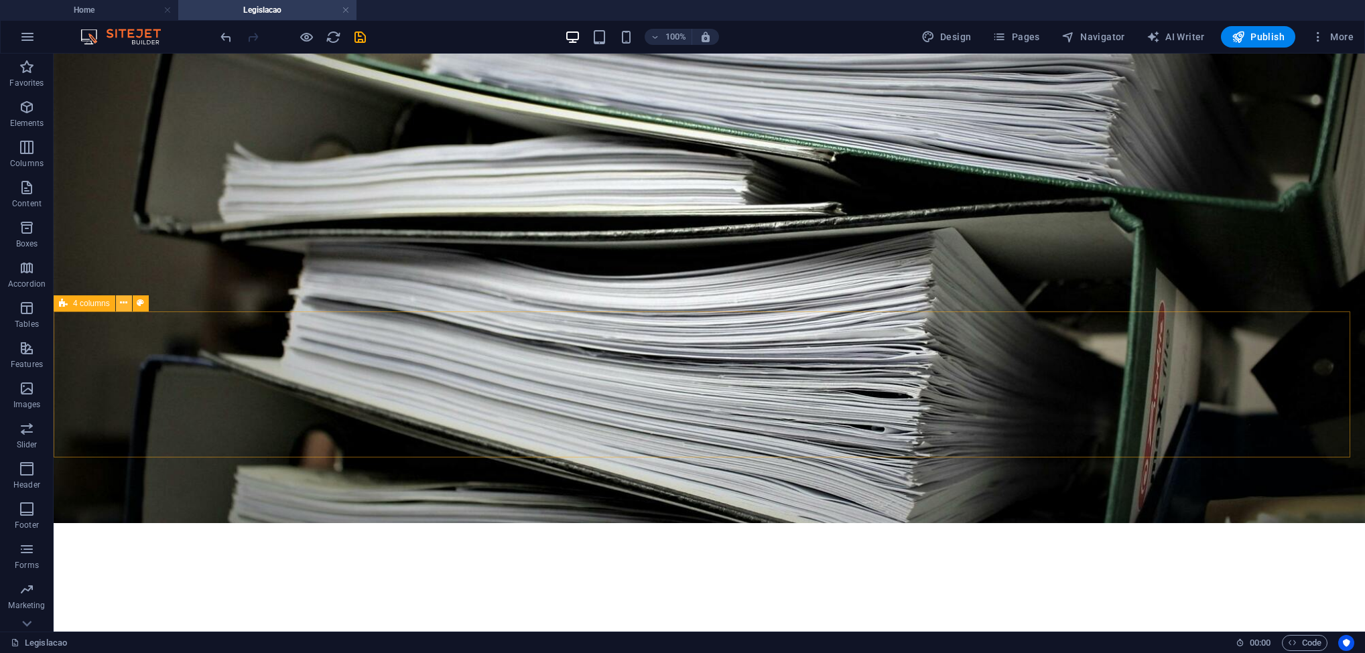
click at [127, 308] on icon at bounding box center [123, 303] width 7 height 14
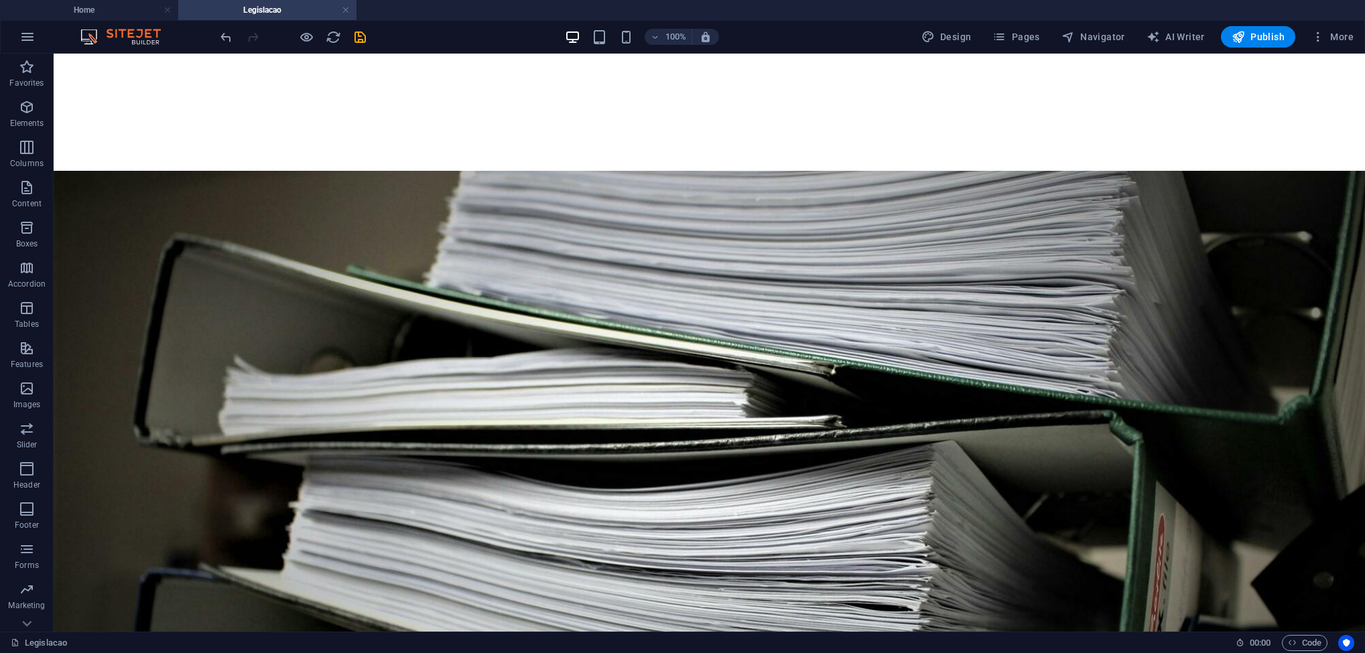
scroll to position [712, 0]
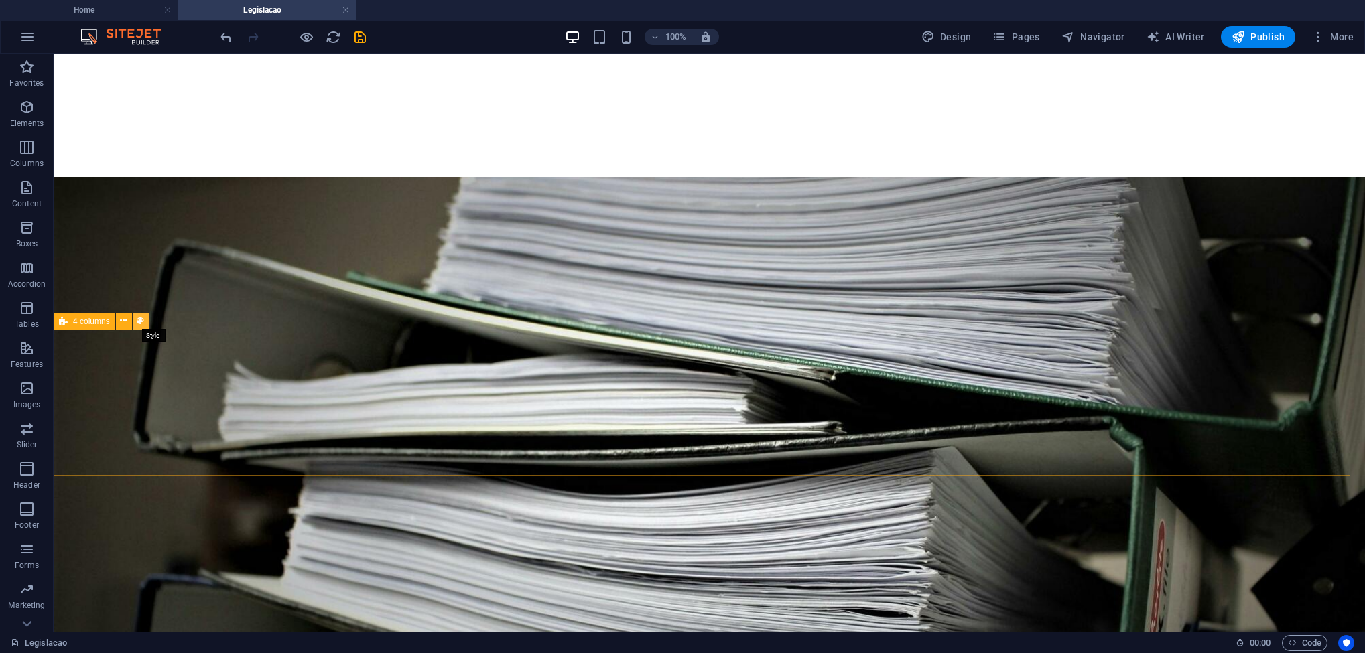
click at [141, 324] on icon at bounding box center [140, 321] width 7 height 14
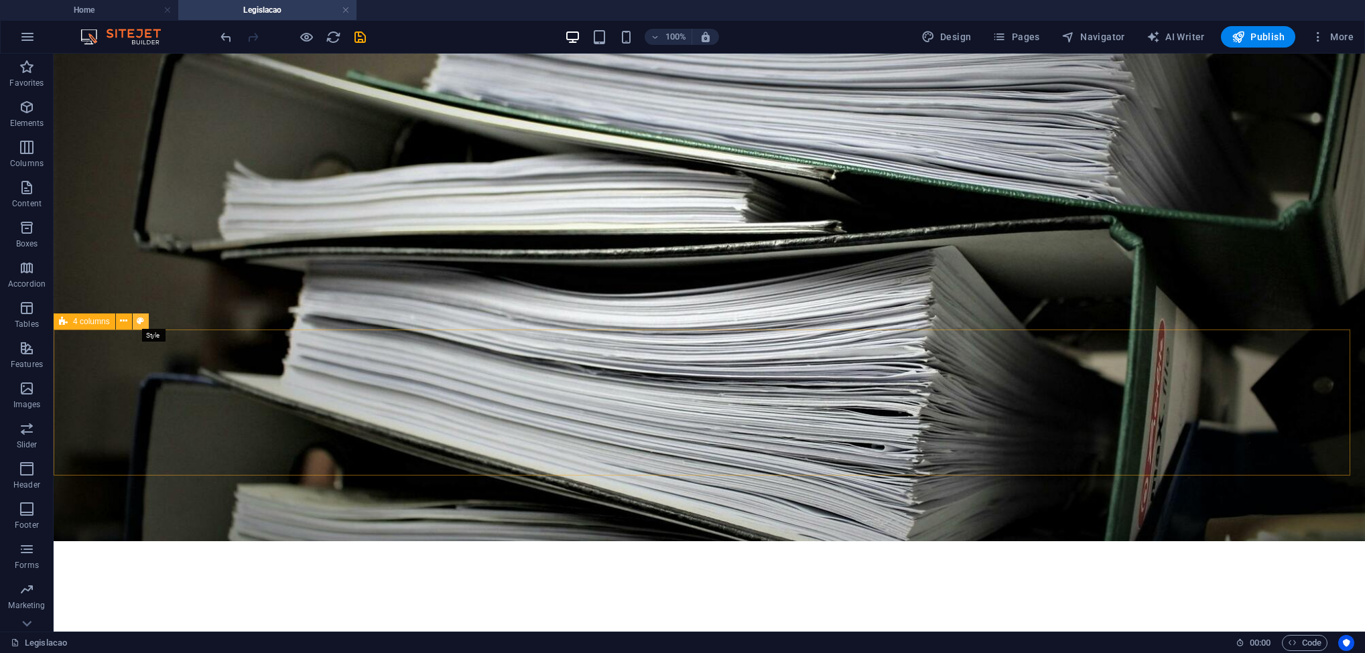
select select "rem"
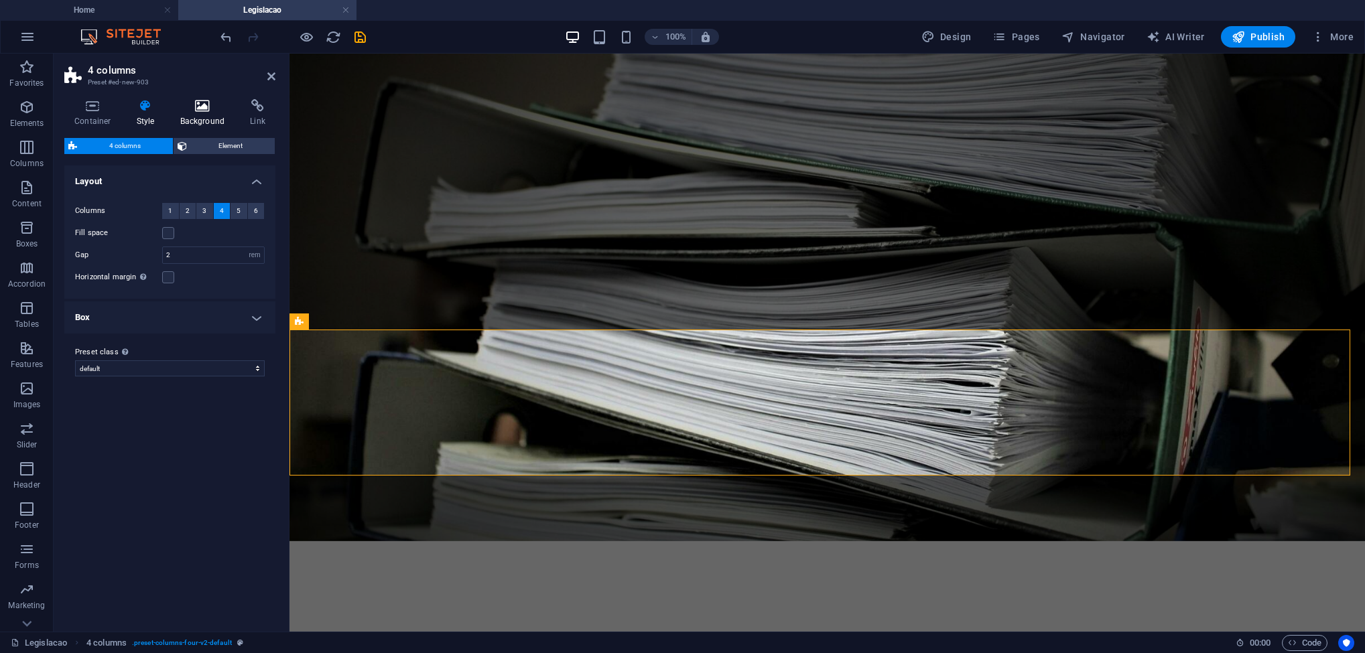
click at [195, 107] on icon at bounding box center [202, 105] width 65 height 13
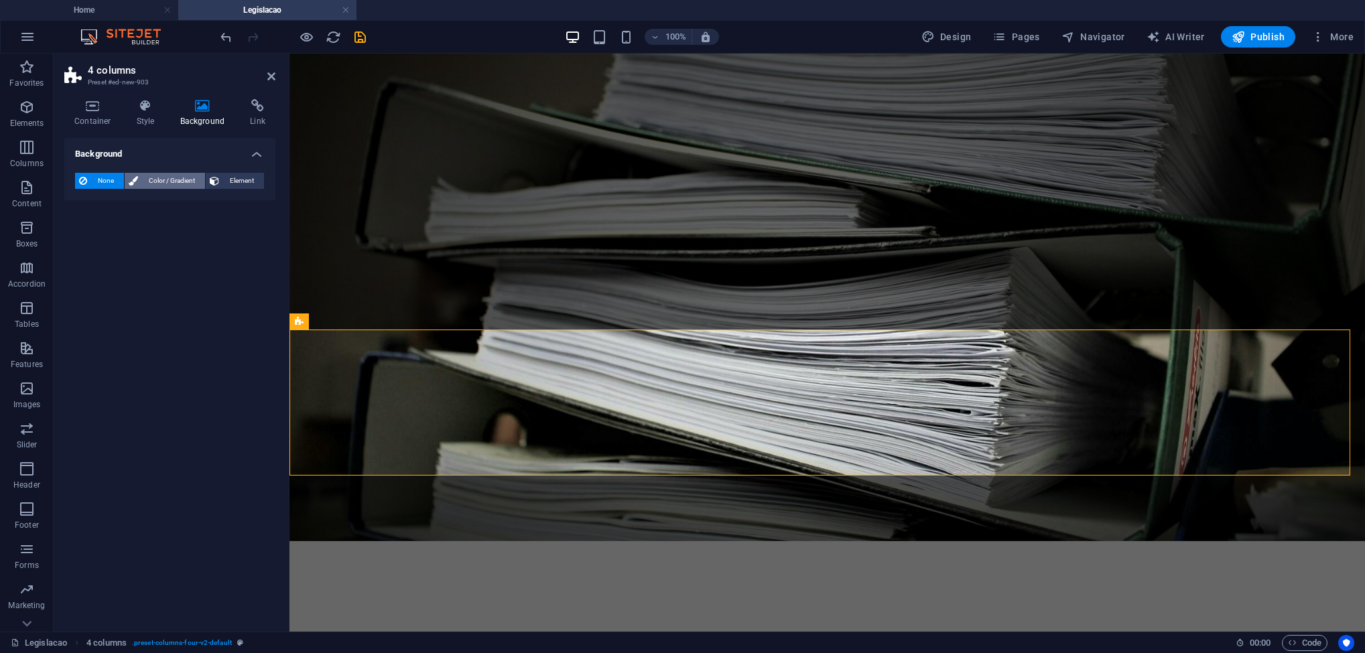
click at [172, 175] on span "Color / Gradient" at bounding box center [171, 181] width 59 height 16
click at [225, 174] on span "Element" at bounding box center [241, 181] width 37 height 16
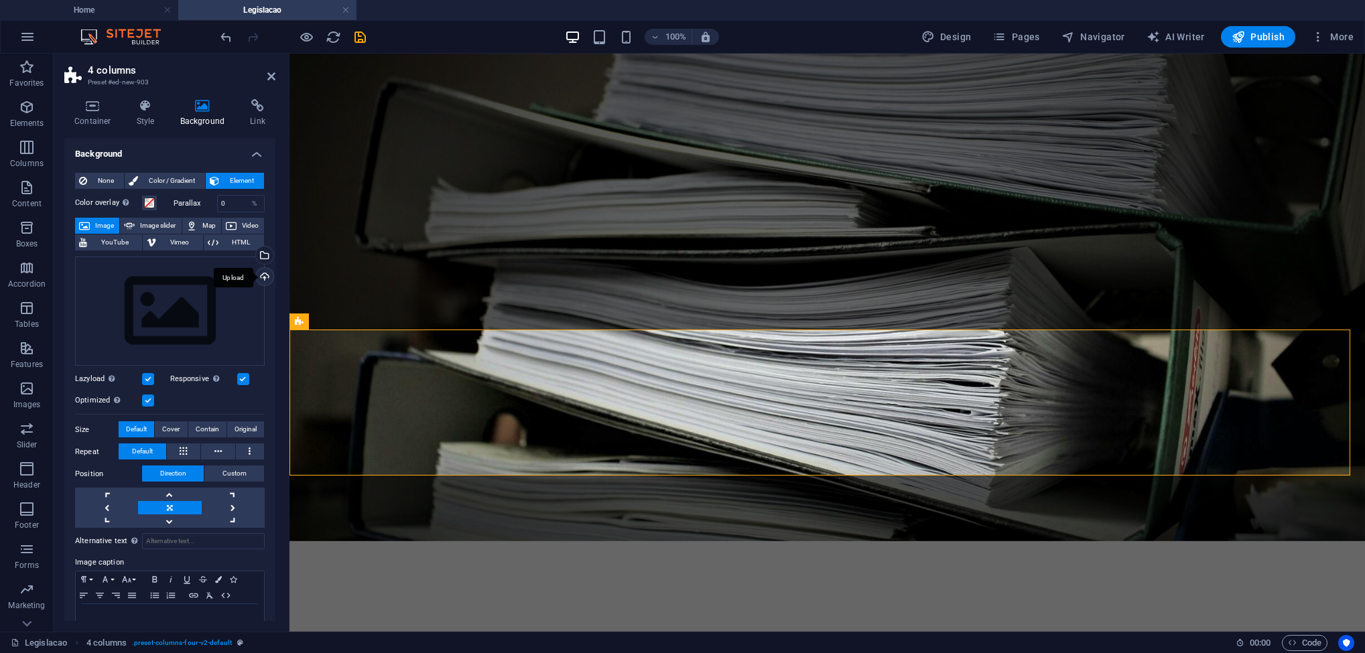
click at [258, 278] on div "Upload" at bounding box center [263, 278] width 20 height 20
click at [245, 220] on span "Video" at bounding box center [250, 226] width 19 height 16
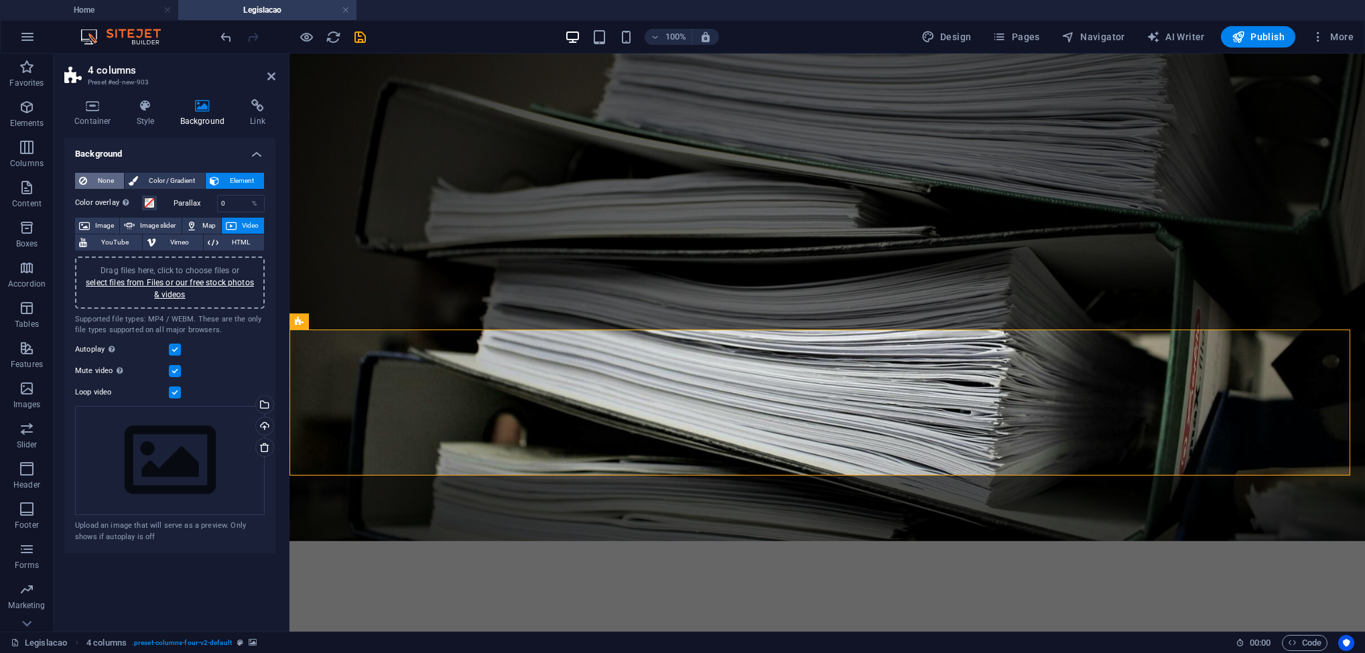
click at [107, 179] on span "None" at bounding box center [105, 181] width 29 height 16
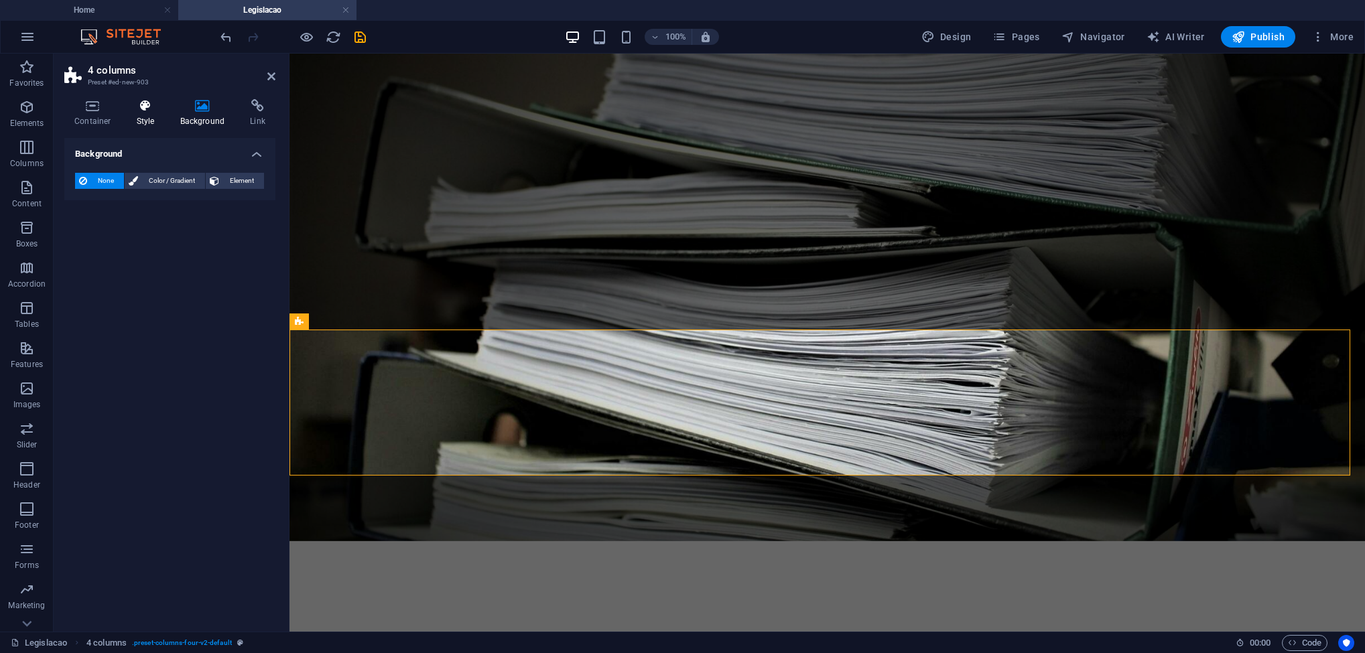
click at [141, 123] on h4 "Style" at bounding box center [149, 113] width 44 height 28
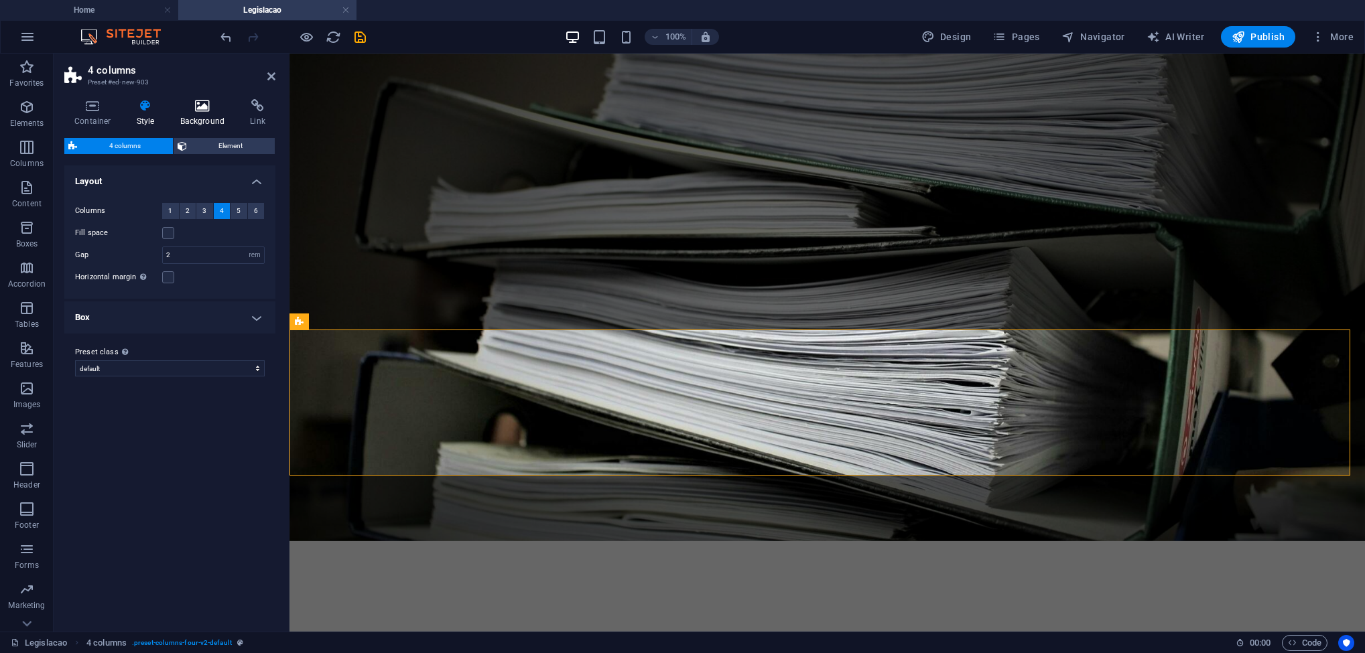
click at [208, 103] on icon at bounding box center [202, 105] width 65 height 13
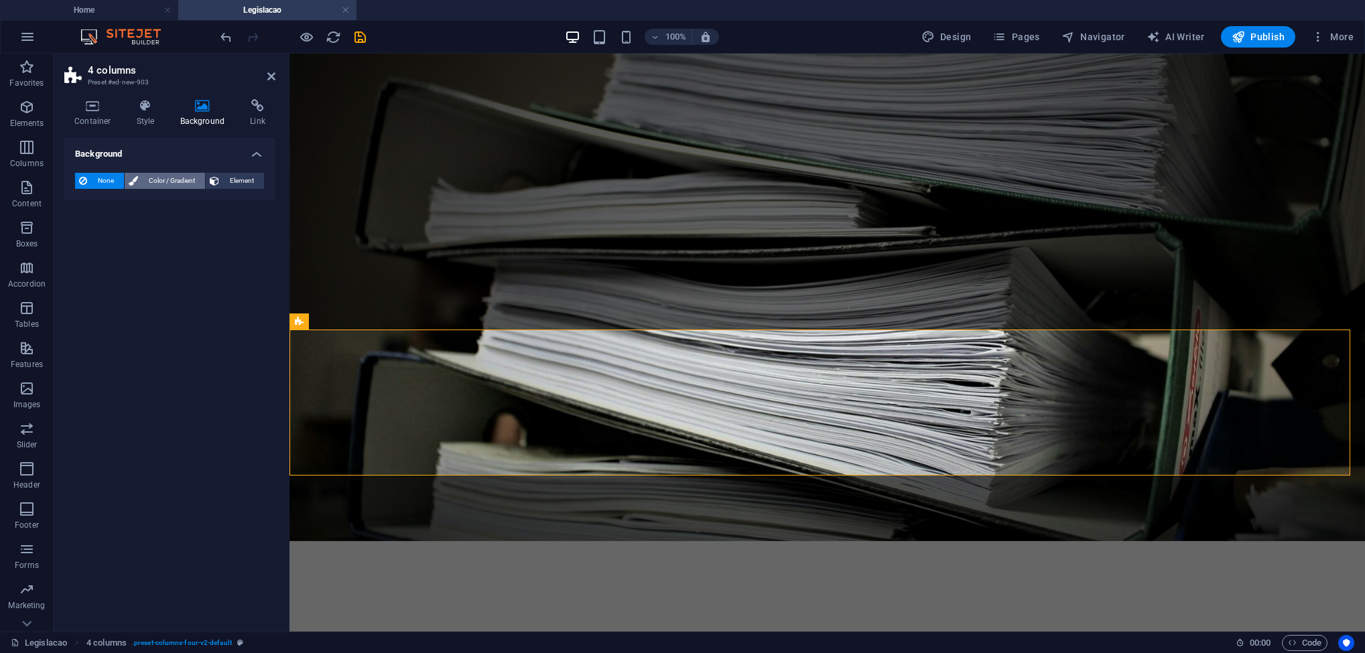
click at [180, 175] on span "Color / Gradient" at bounding box center [171, 181] width 59 height 16
click at [239, 179] on span "Element" at bounding box center [241, 181] width 37 height 16
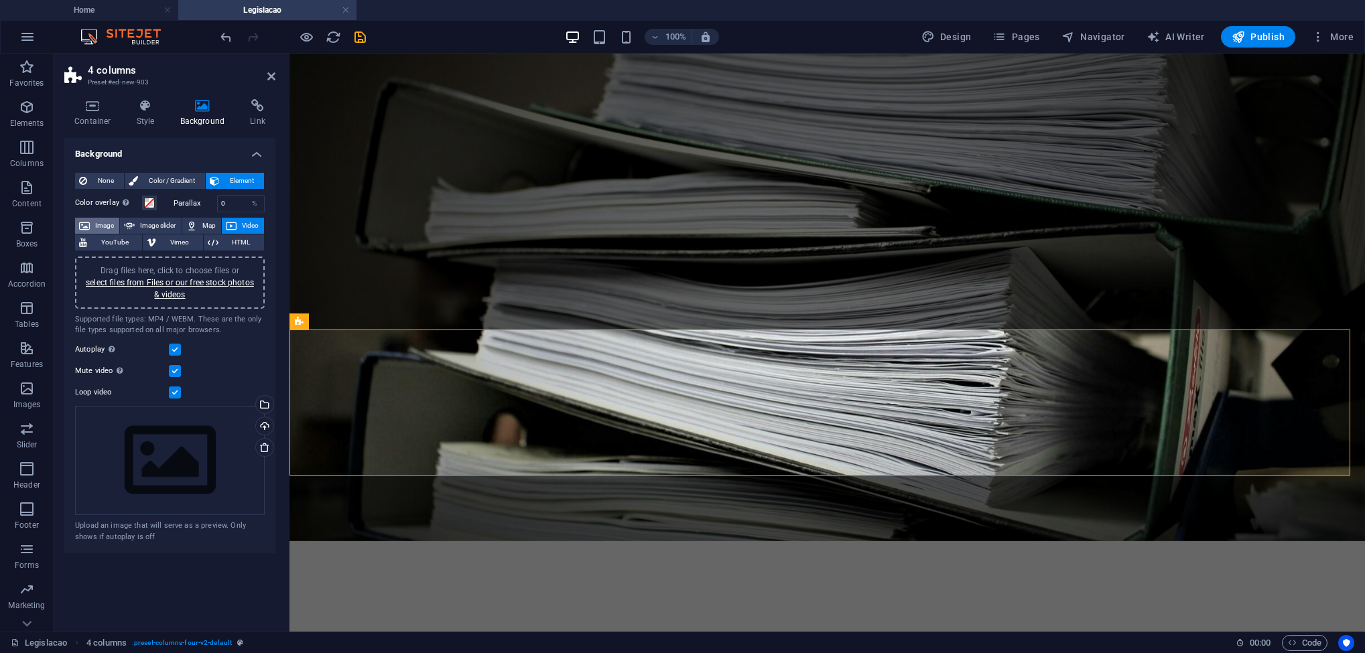
click at [107, 226] on span "Image" at bounding box center [104, 226] width 21 height 16
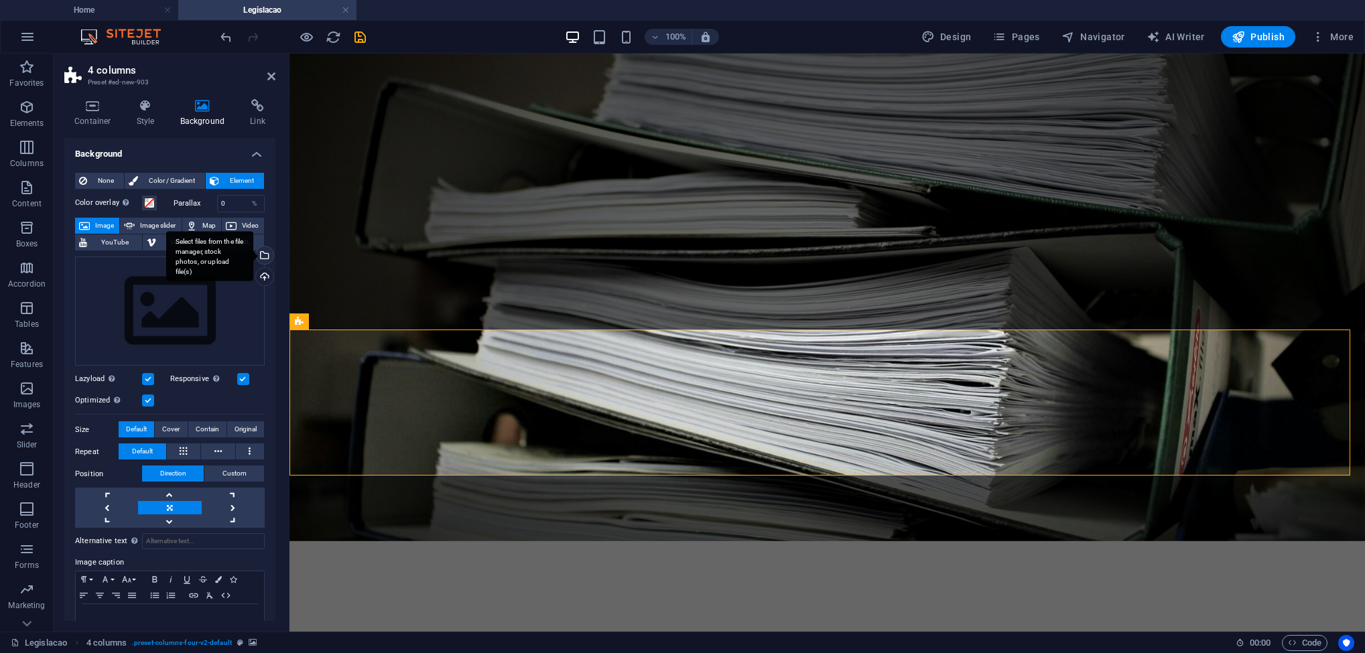
click at [260, 257] on div "Select files from the file manager, stock photos, or upload file(s)" at bounding box center [263, 257] width 20 height 20
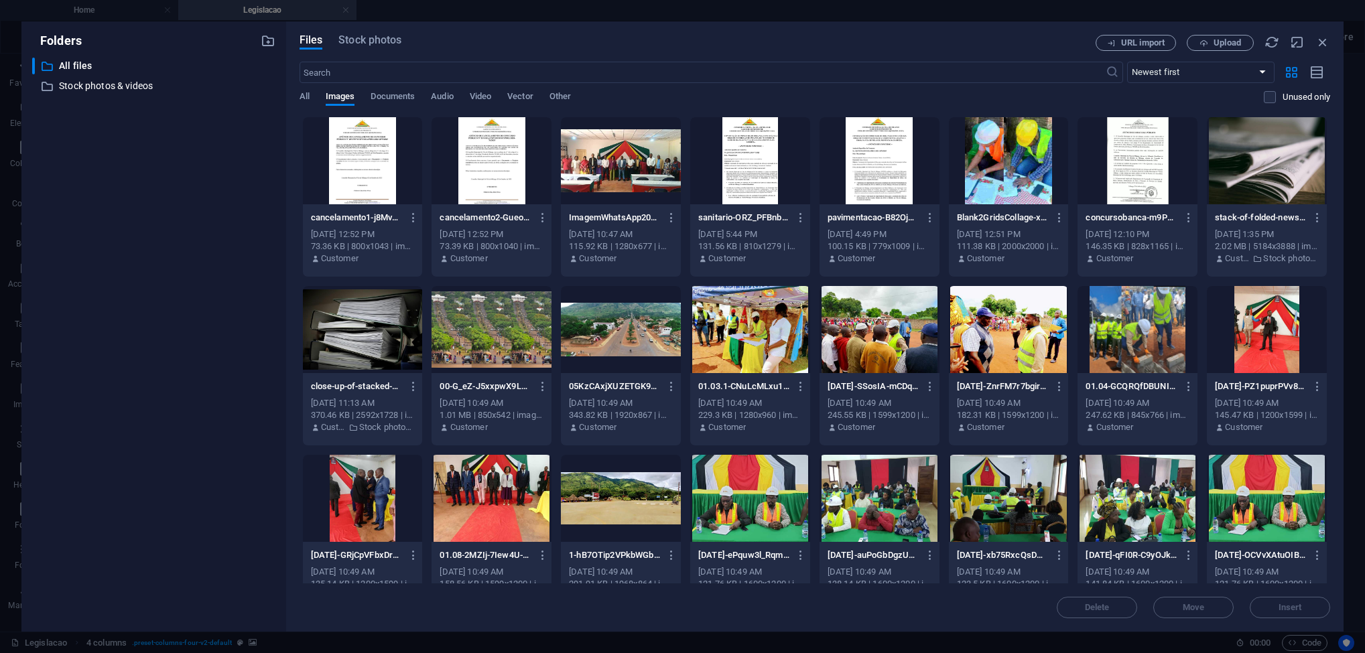
click at [352, 308] on div at bounding box center [363, 329] width 120 height 87
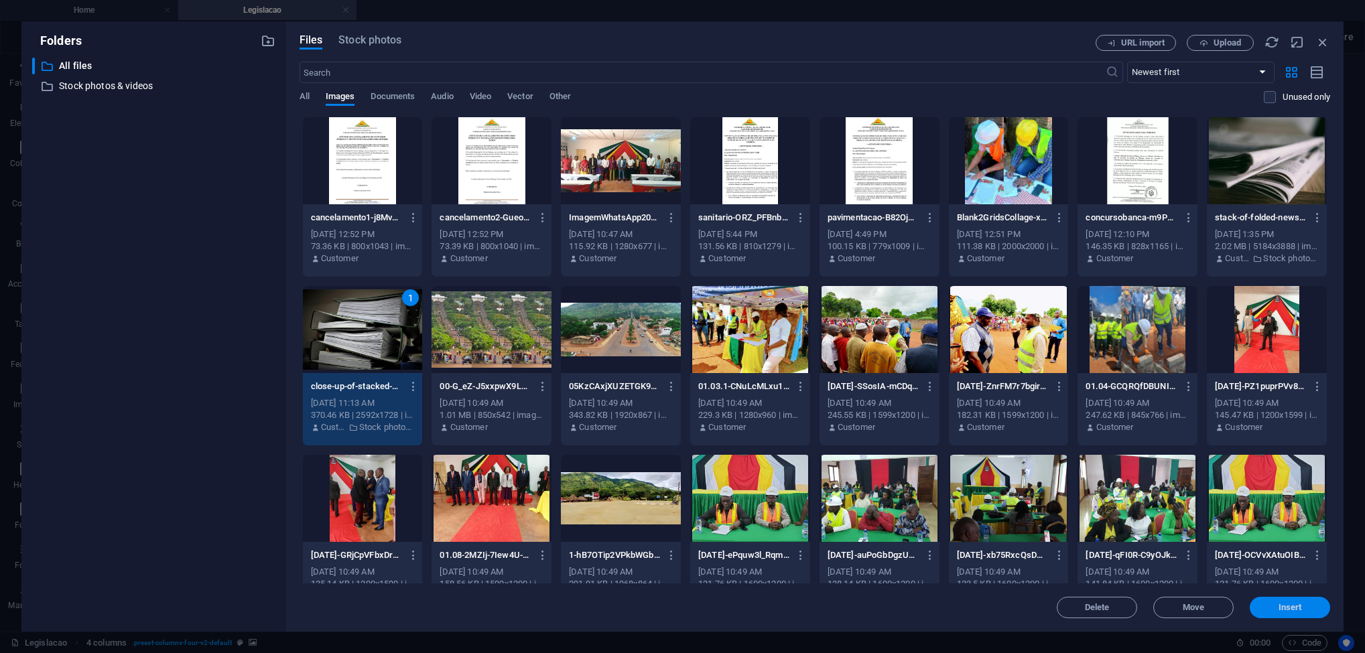
click at [1292, 610] on span "Insert" at bounding box center [1290, 608] width 23 height 8
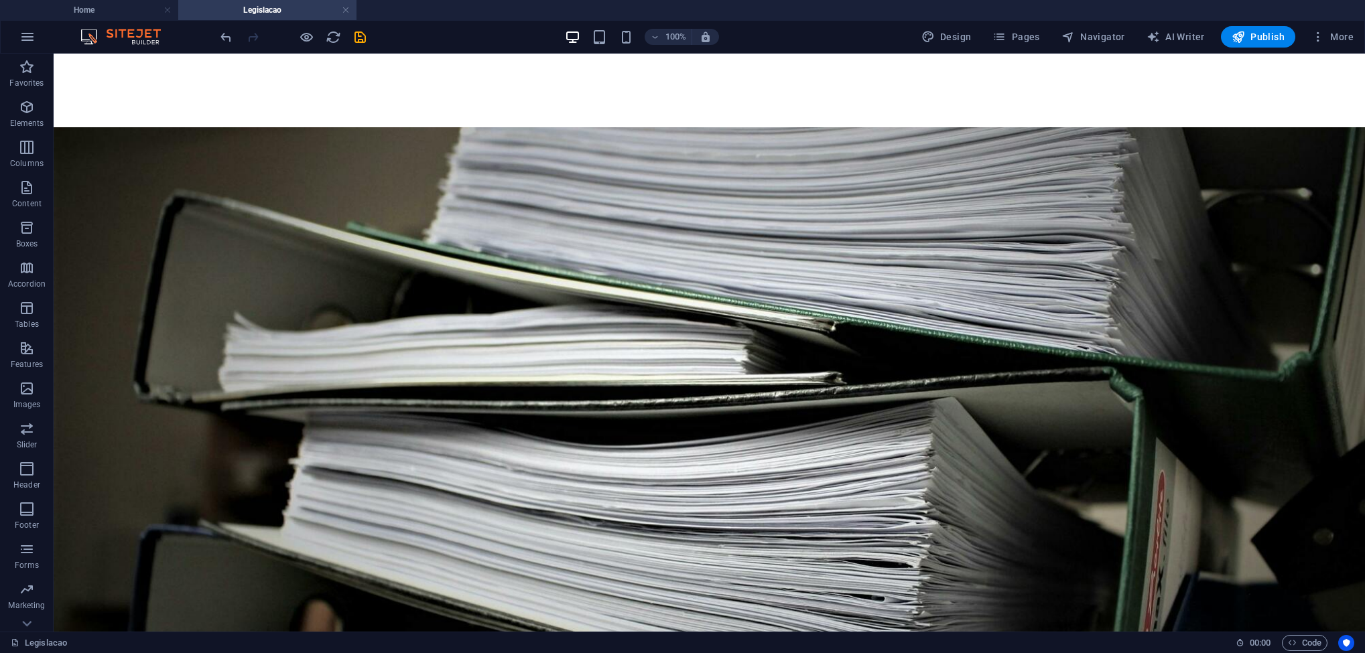
scroll to position [783, 0]
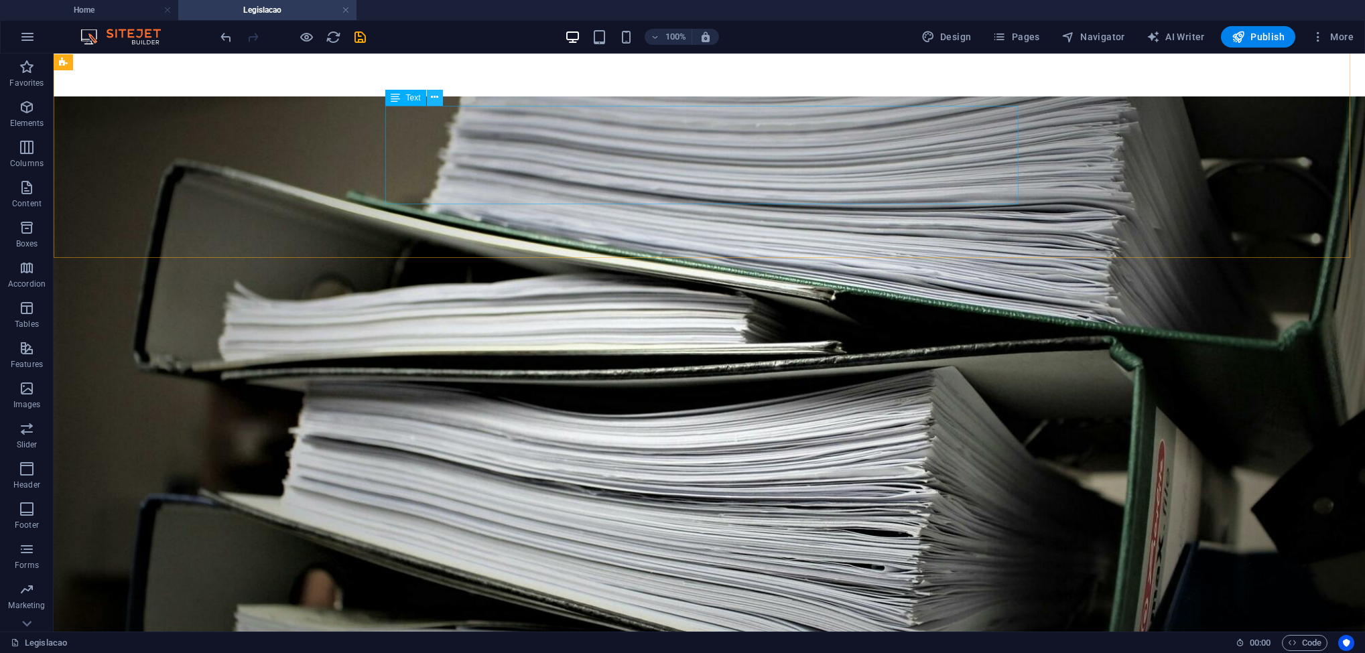
click at [431, 95] on icon at bounding box center [434, 97] width 7 height 14
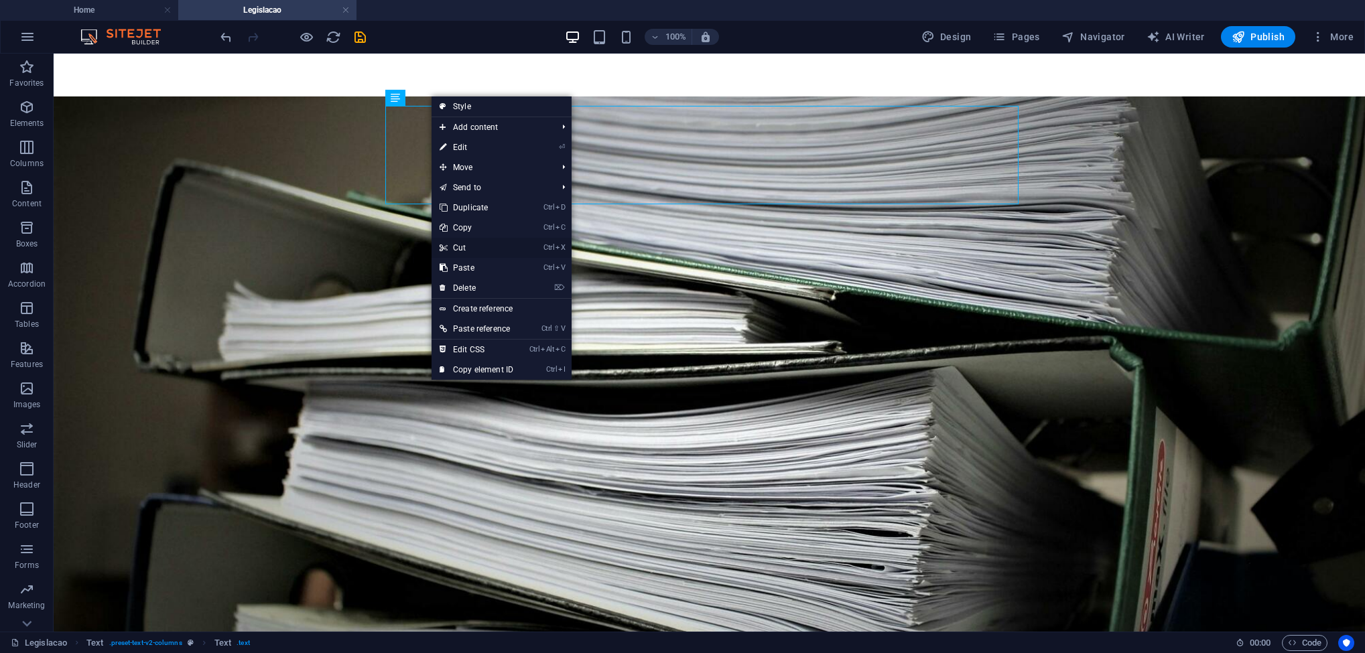
drag, startPoint x: 487, startPoint y: 242, endPoint x: 431, endPoint y: 188, distance: 77.3
click at [485, 242] on link "Ctrl X Cut" at bounding box center [477, 248] width 90 height 20
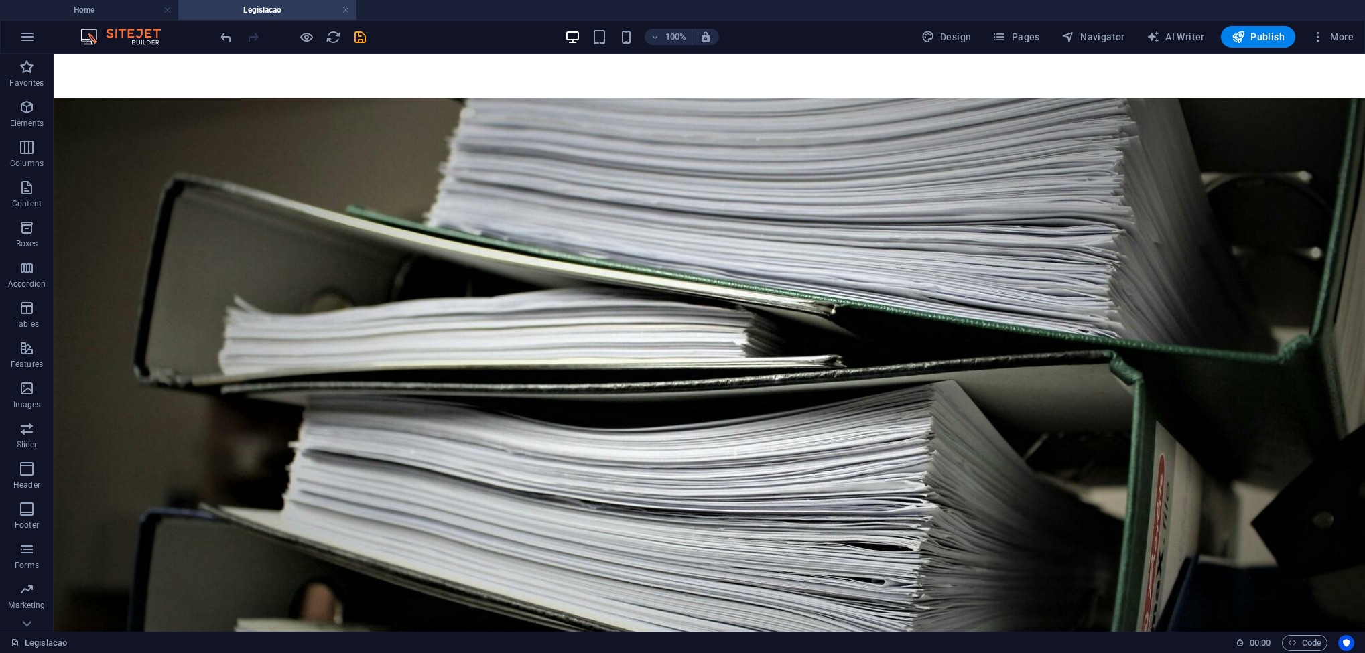
scroll to position [579, 0]
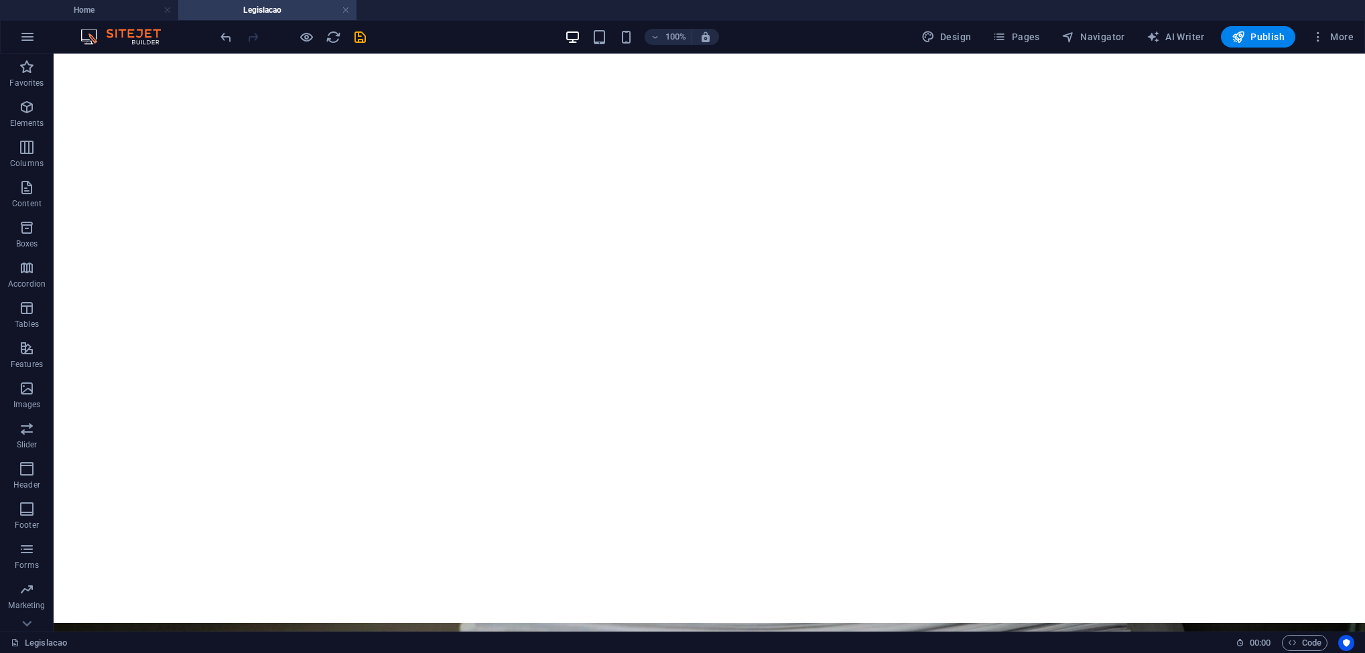
scroll to position [0, 0]
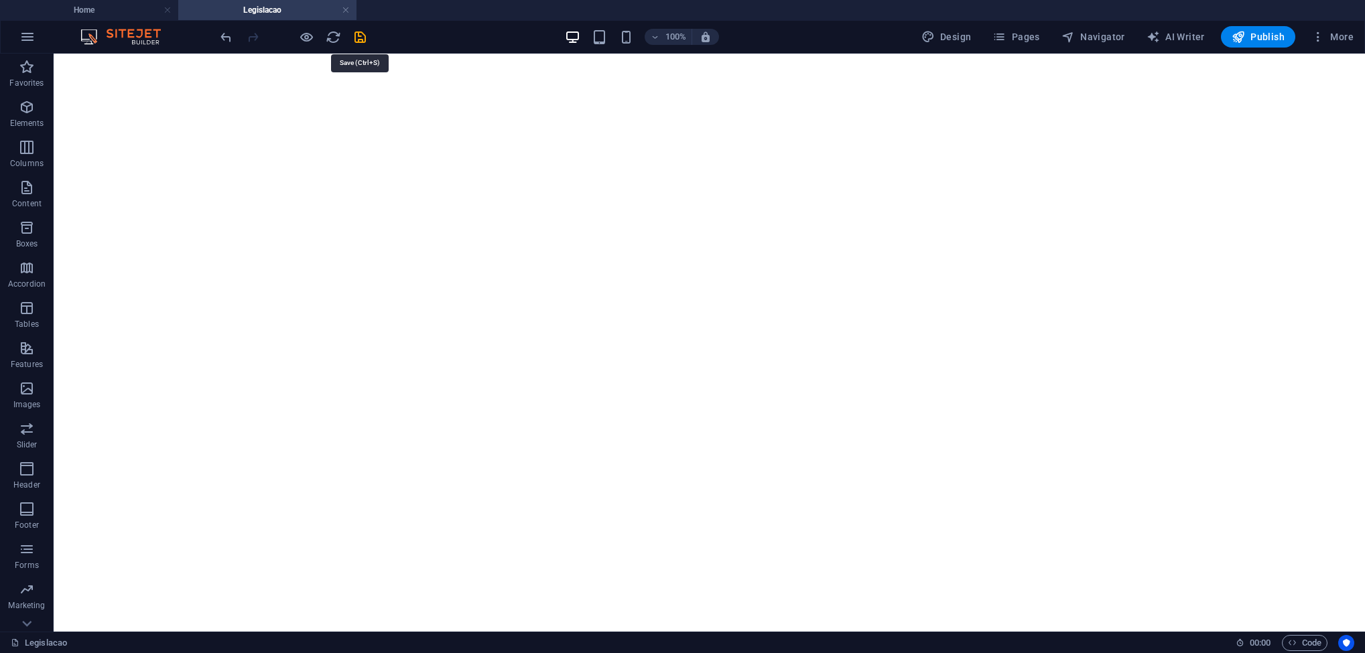
click at [361, 39] on icon "save" at bounding box center [360, 36] width 15 height 15
click at [361, 39] on div at bounding box center [293, 36] width 150 height 21
drag, startPoint x: 1361, startPoint y: 168, endPoint x: 1410, endPoint y: 74, distance: 104.9
click at [113, 14] on h4 "Home" at bounding box center [89, 10] width 178 height 15
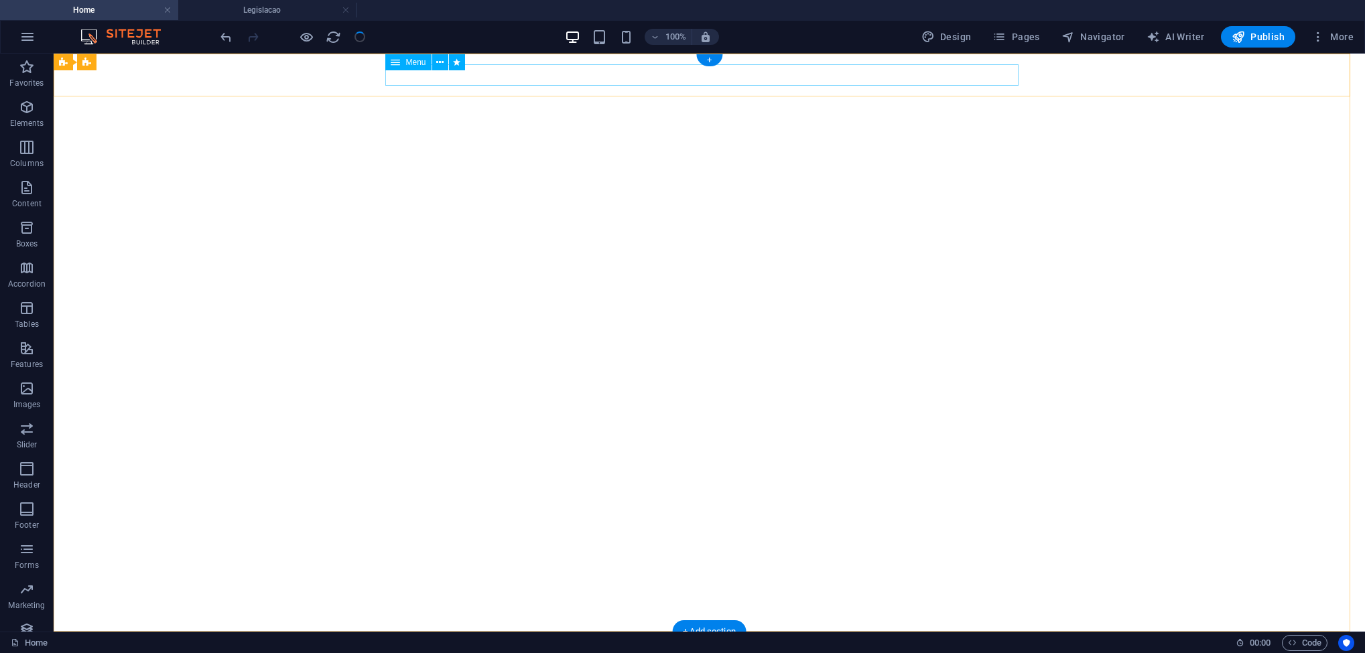
click at [741, 643] on nav "Inicio Conselho Municipal LEGISLAÇÃO Notícias Urbanização PROJECTOS" at bounding box center [709, 653] width 633 height 21
select select
select select "2"
select select
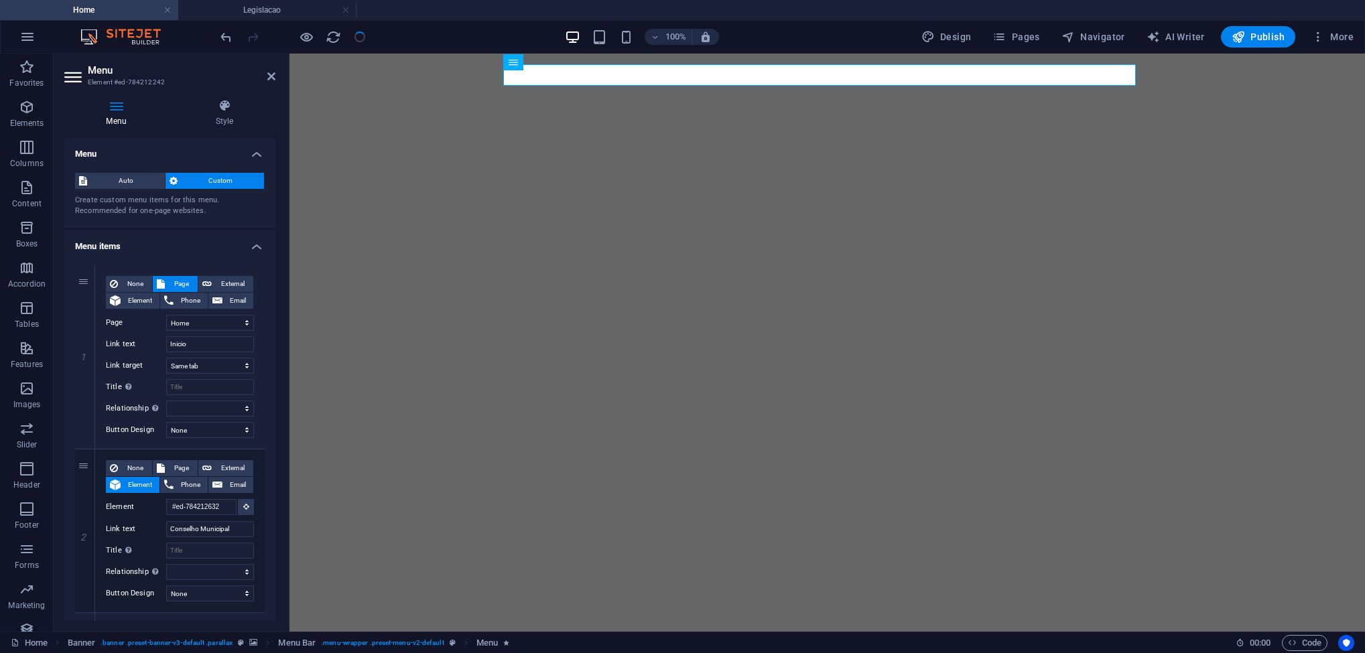
select select "2"
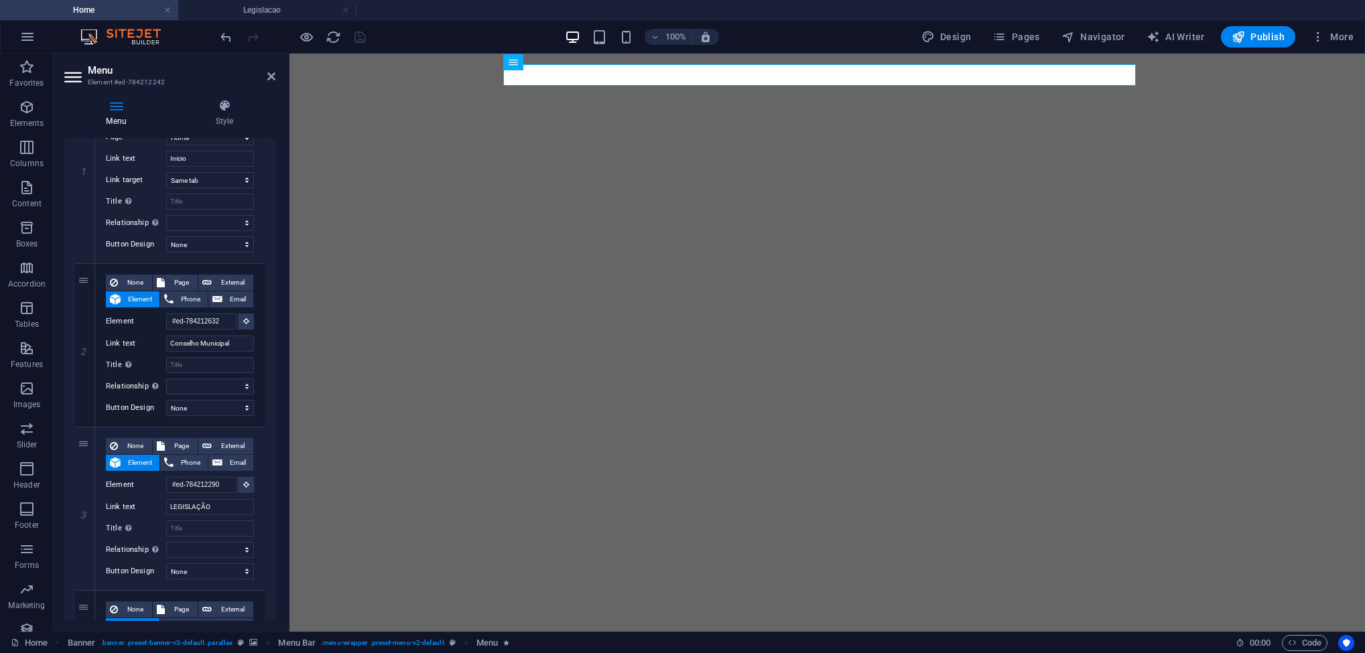
scroll to position [190, 0]
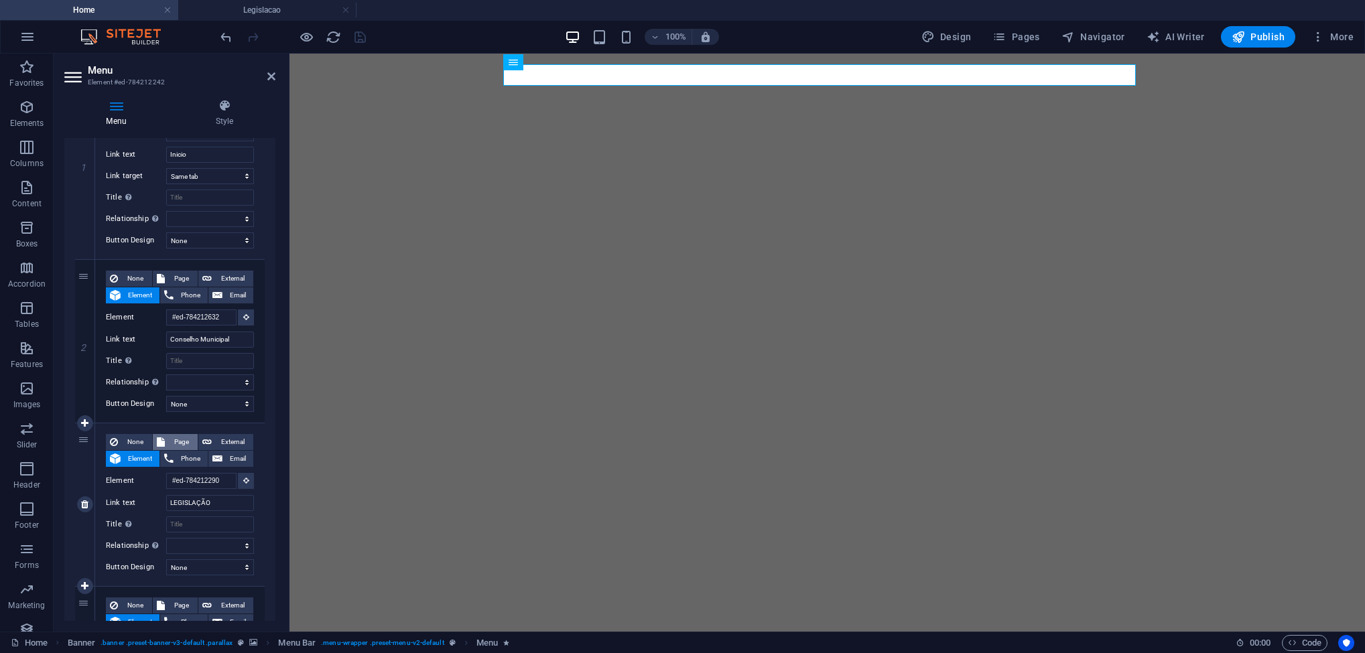
click at [177, 442] on span "Page" at bounding box center [181, 442] width 25 height 16
select select
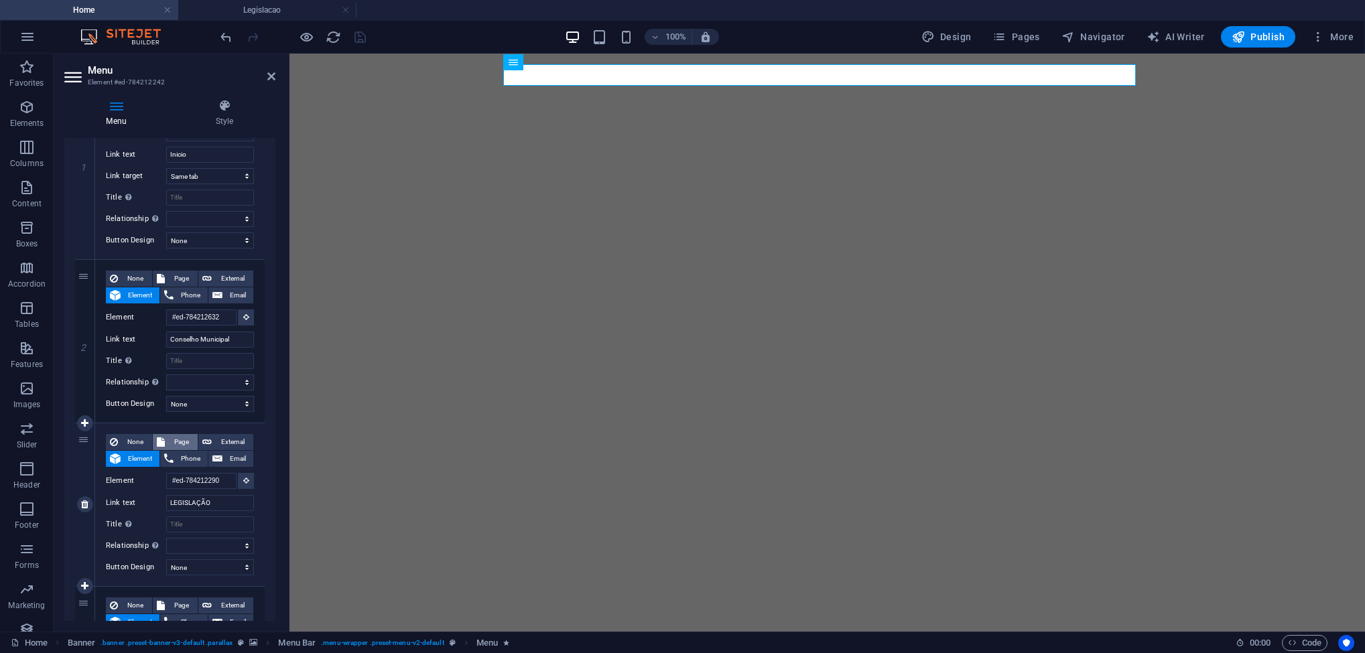
select select
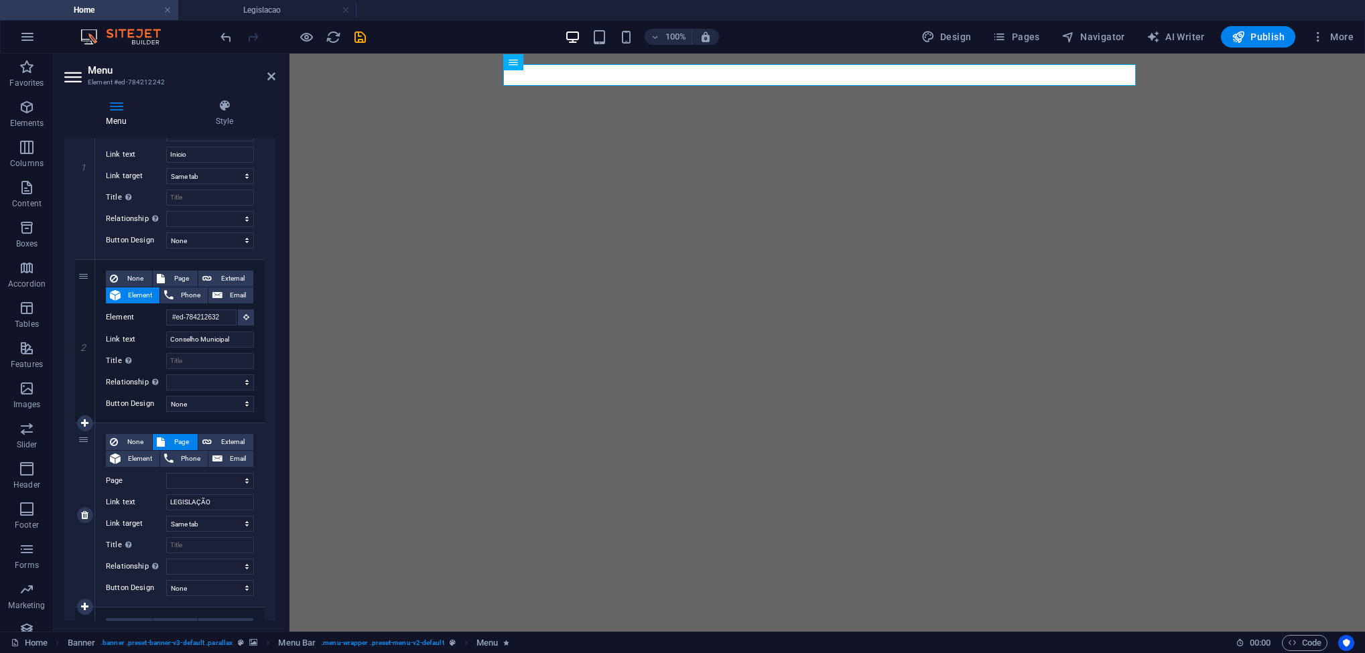
click at [213, 471] on div "None Page External Element Phone Email Page Home Legislacao Urbanizacao galeria…" at bounding box center [180, 504] width 148 height 141
click at [212, 477] on select "Home Legislacao Urbanizacao galeria Subpage Legal Notice Privacy parque concurso" at bounding box center [210, 481] width 88 height 16
select select "1"
click at [166, 473] on select "Home Legislacao Urbanizacao galeria Subpage Legal Notice Privacy parque concurso" at bounding box center [210, 481] width 88 height 16
select select
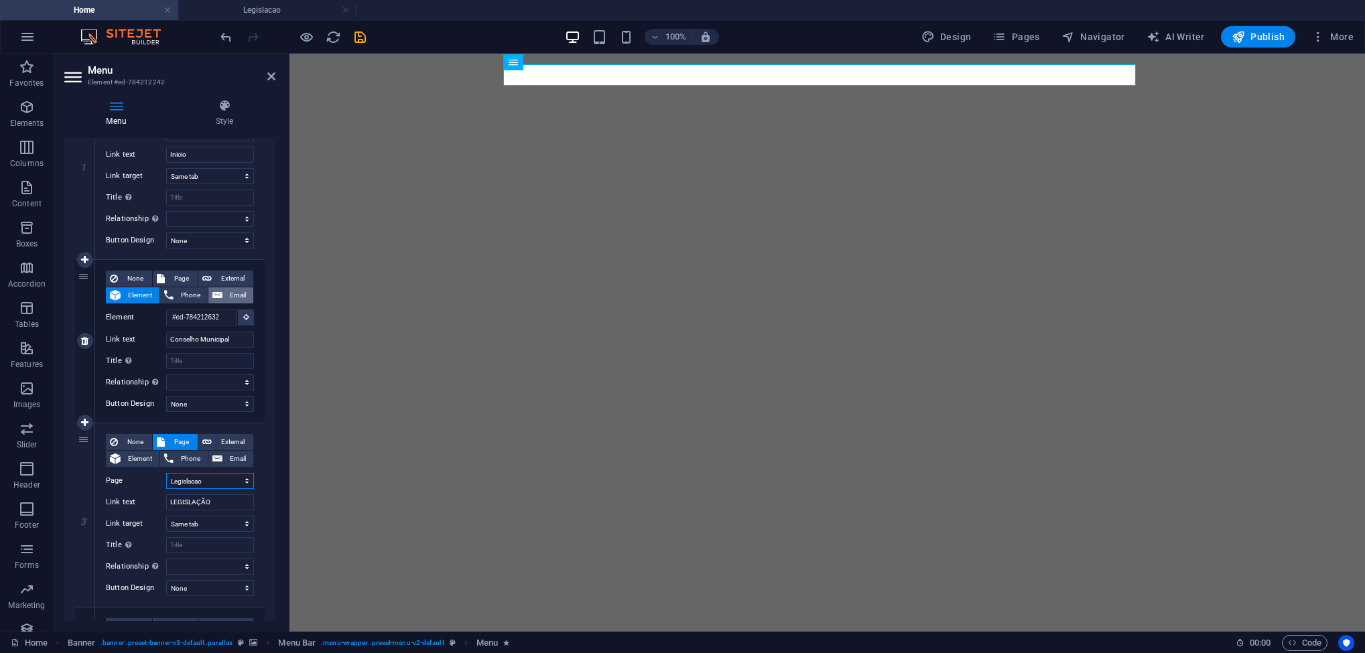
select select
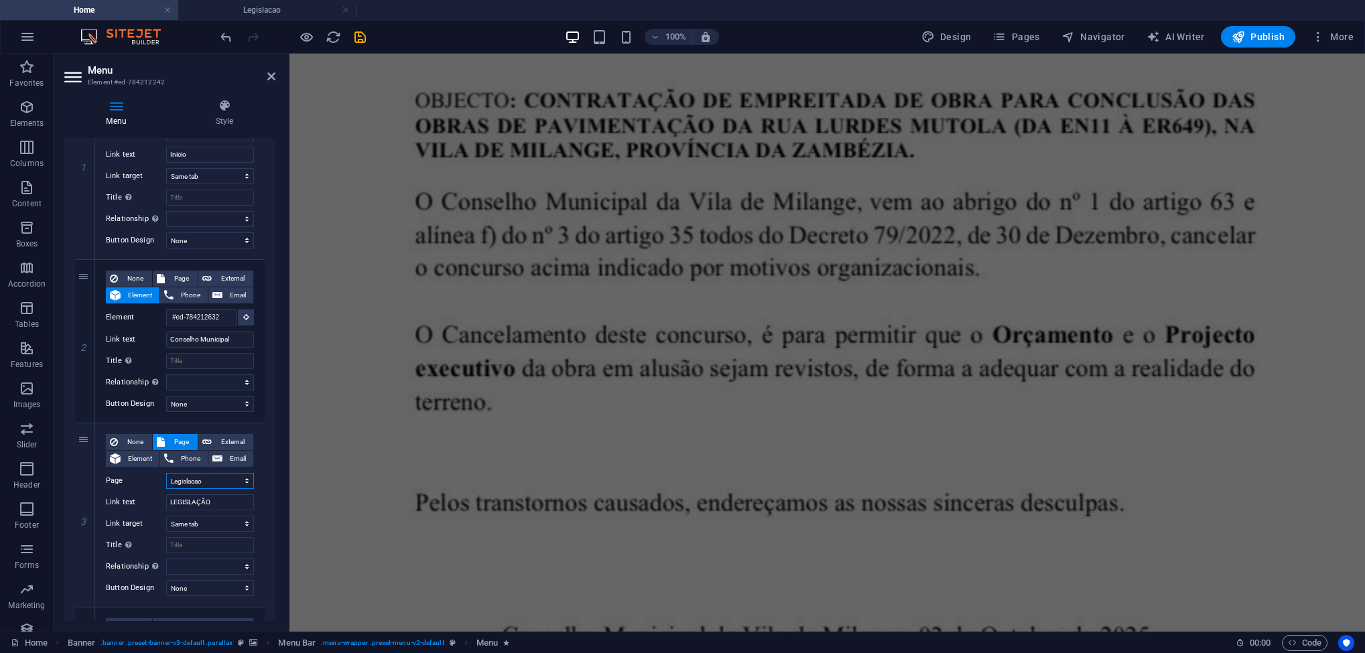
scroll to position [3668, 0]
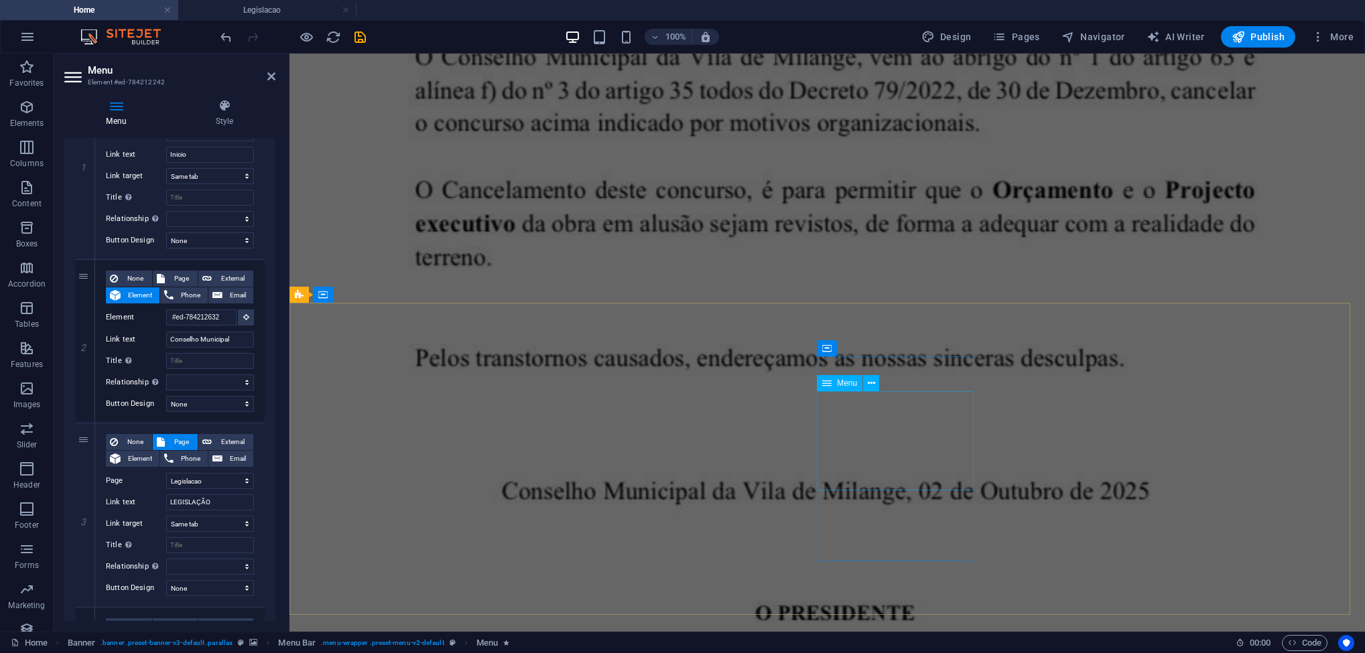
select select
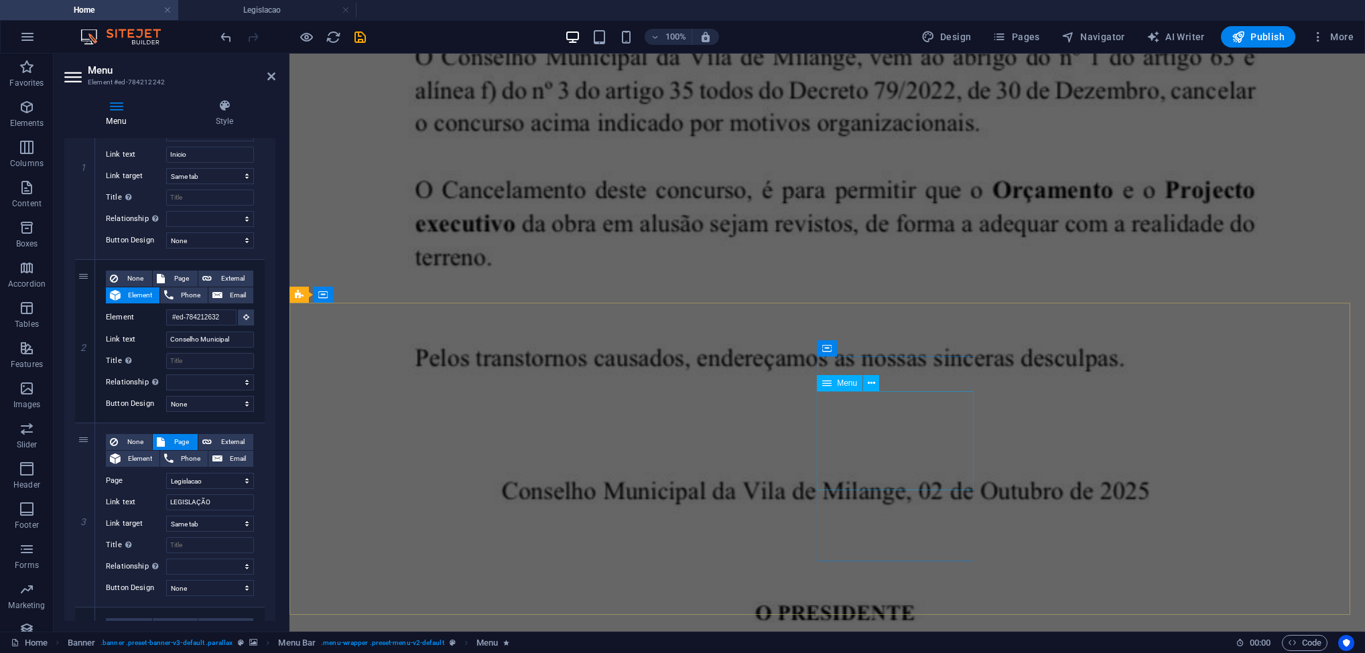
select select
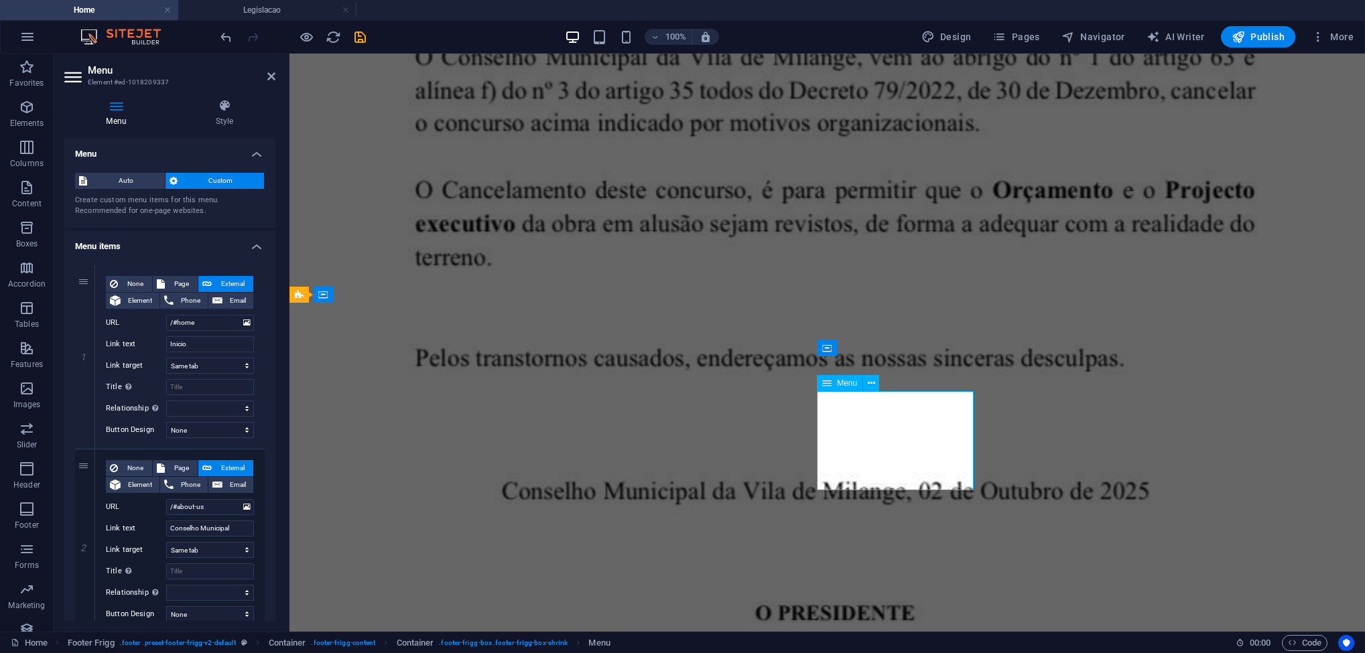
drag, startPoint x: 272, startPoint y: 282, endPoint x: 284, endPoint y: 487, distance: 205.5
click at [284, 485] on div "Menu Style Menu Auto Custom Create custom menu items for this menu. Recommended…" at bounding box center [170, 360] width 233 height 544
drag, startPoint x: 271, startPoint y: 284, endPoint x: 269, endPoint y: 384, distance: 99.9
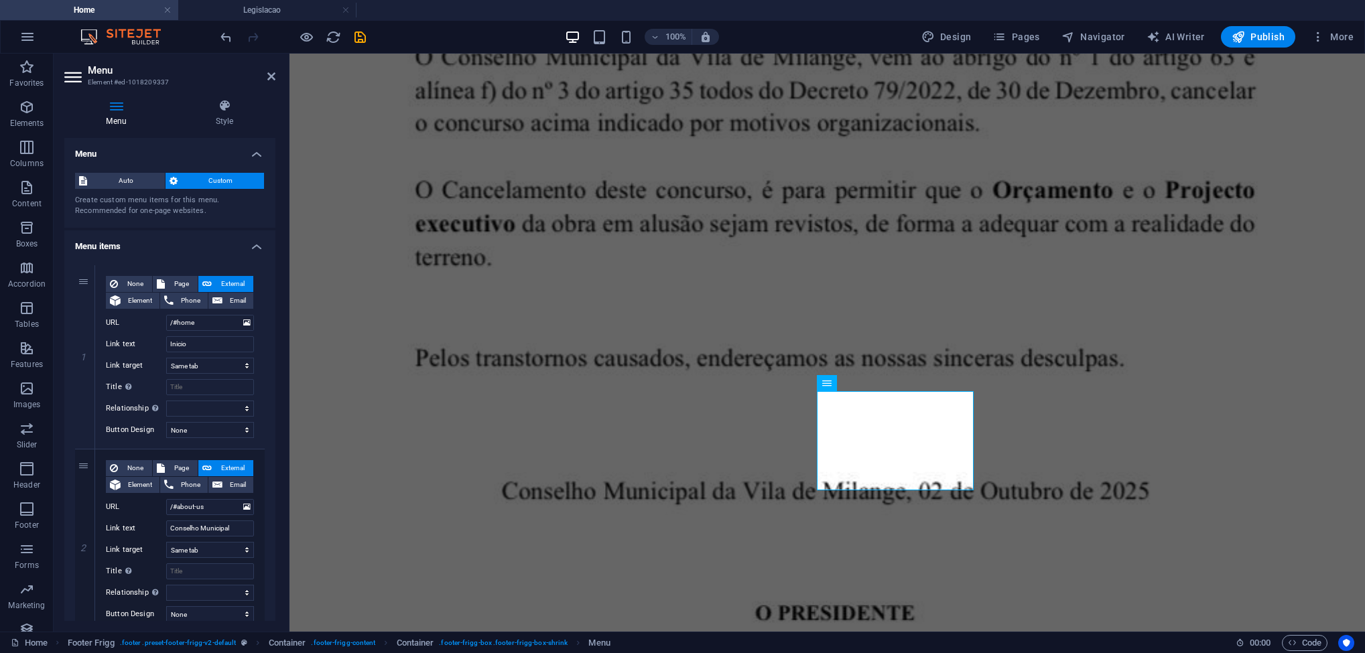
drag, startPoint x: 271, startPoint y: 272, endPoint x: 271, endPoint y: 360, distance: 87.8
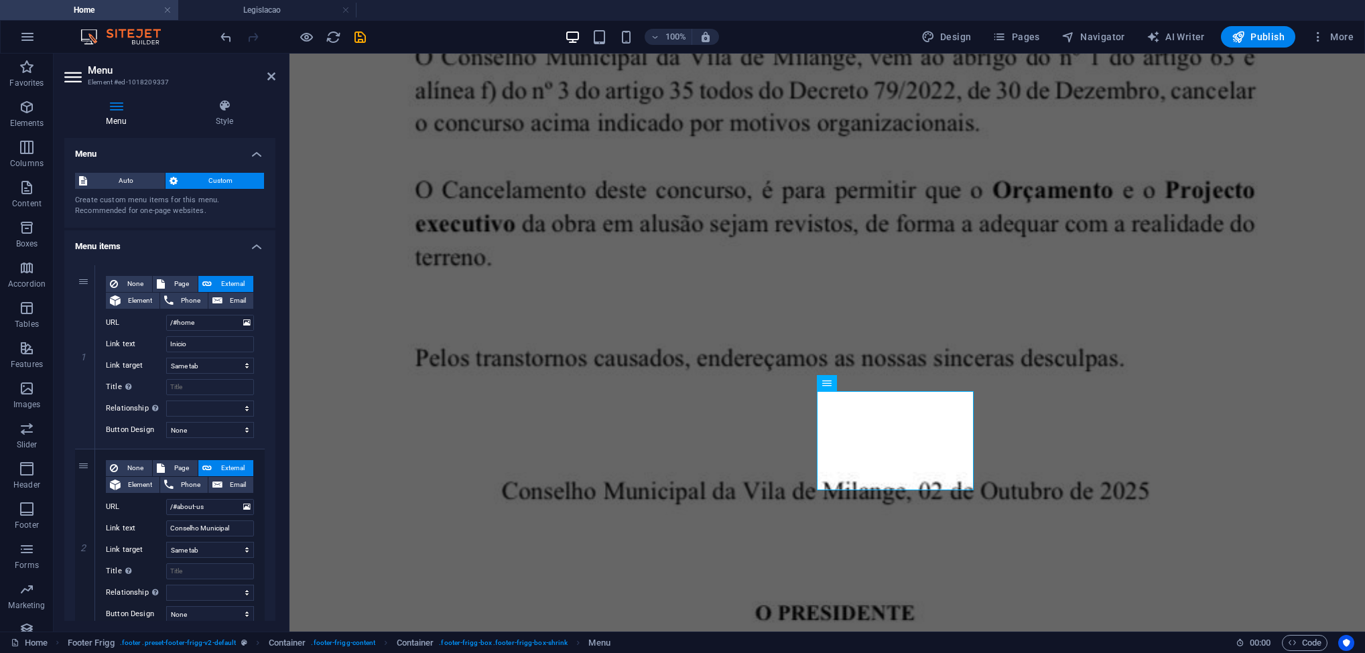
drag, startPoint x: 271, startPoint y: 192, endPoint x: 272, endPoint y: 239, distance: 47.6
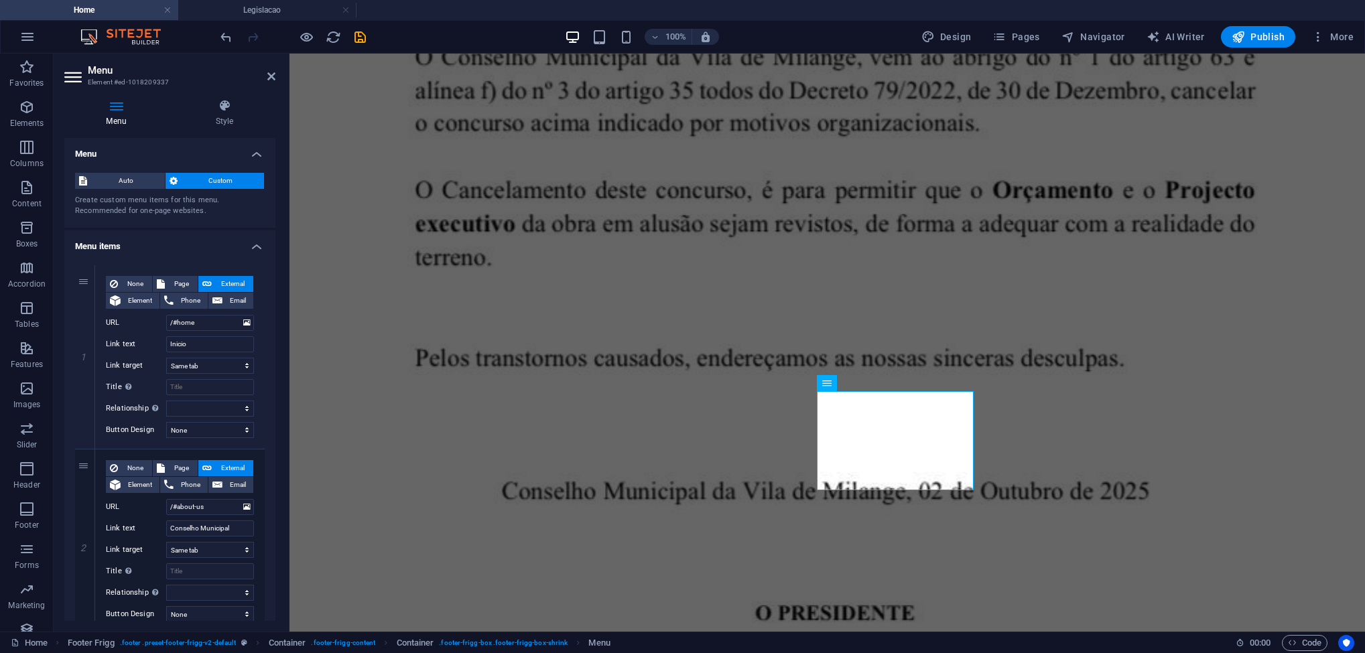
drag, startPoint x: 272, startPoint y: 234, endPoint x: 272, endPoint y: 312, distance: 77.7
drag, startPoint x: 272, startPoint y: 312, endPoint x: 270, endPoint y: 352, distance: 40.3
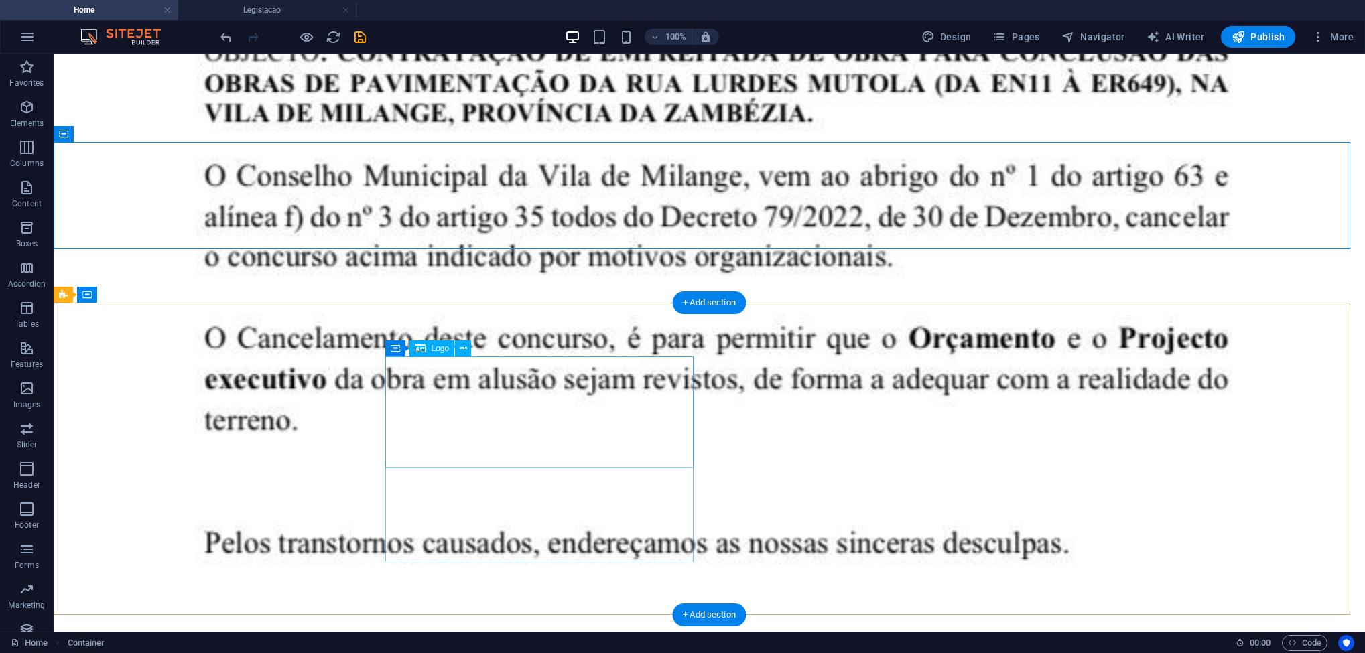
scroll to position [3715, 0]
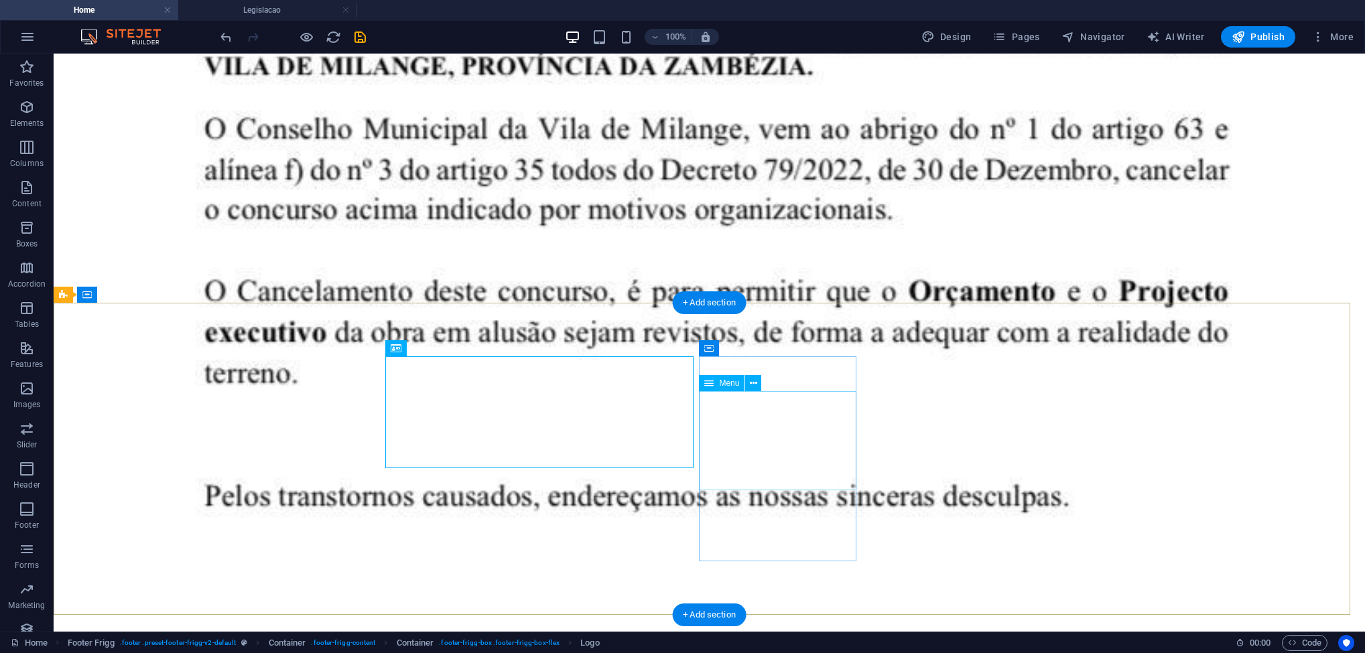
select select
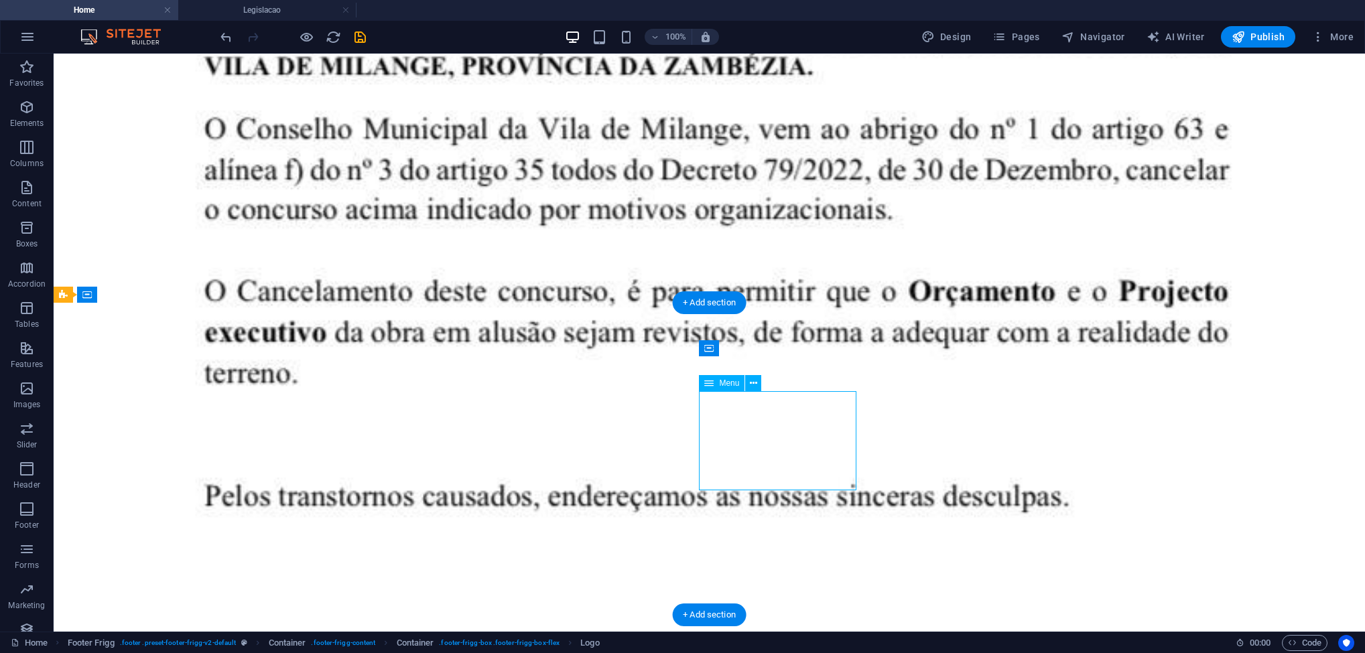
select select
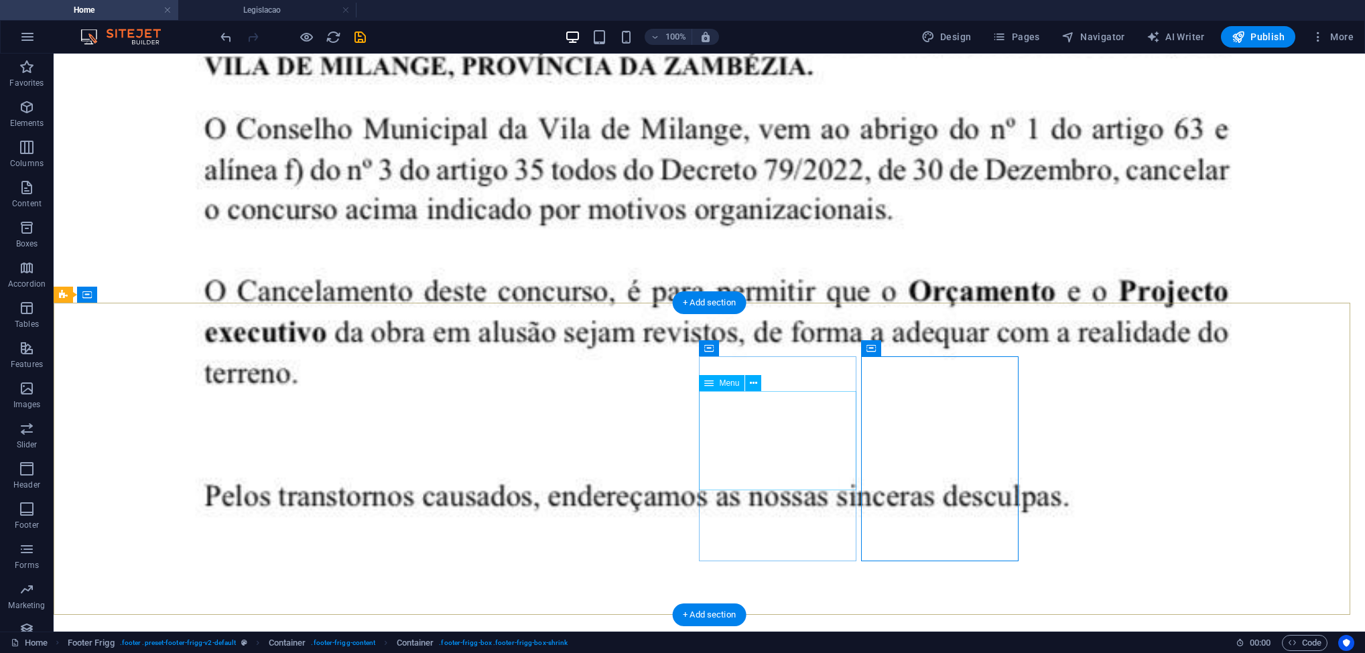
select select
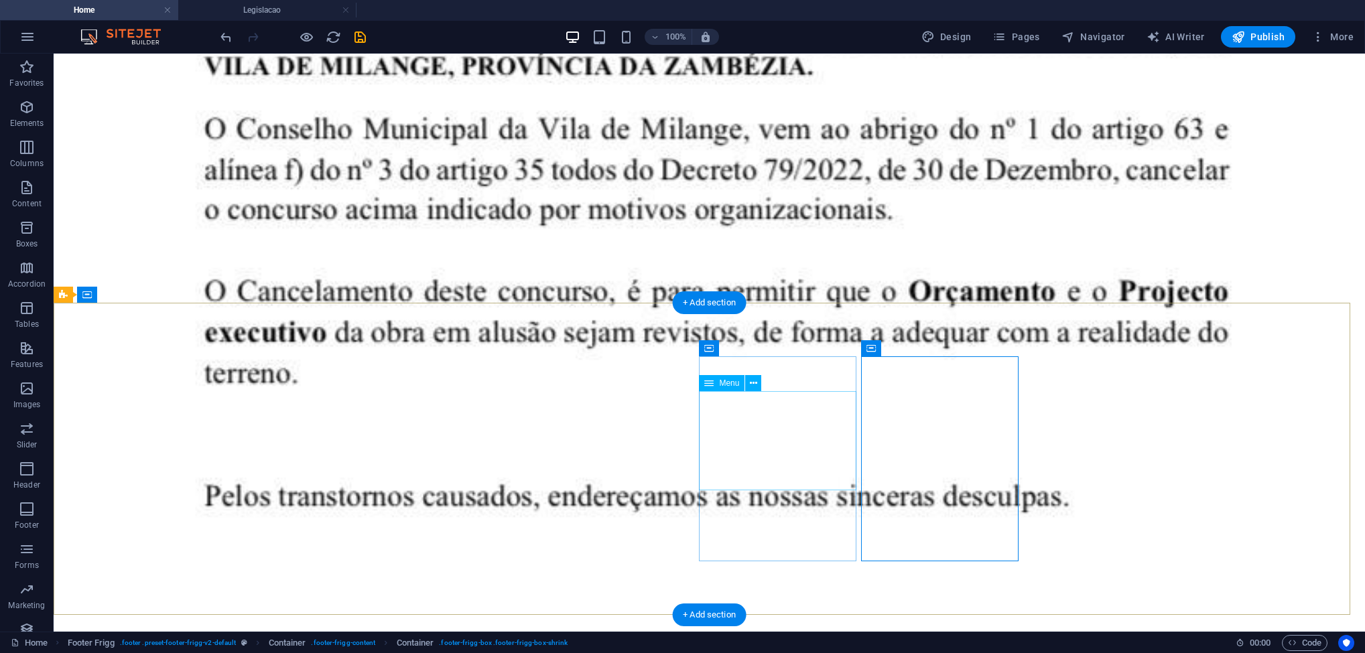
select select
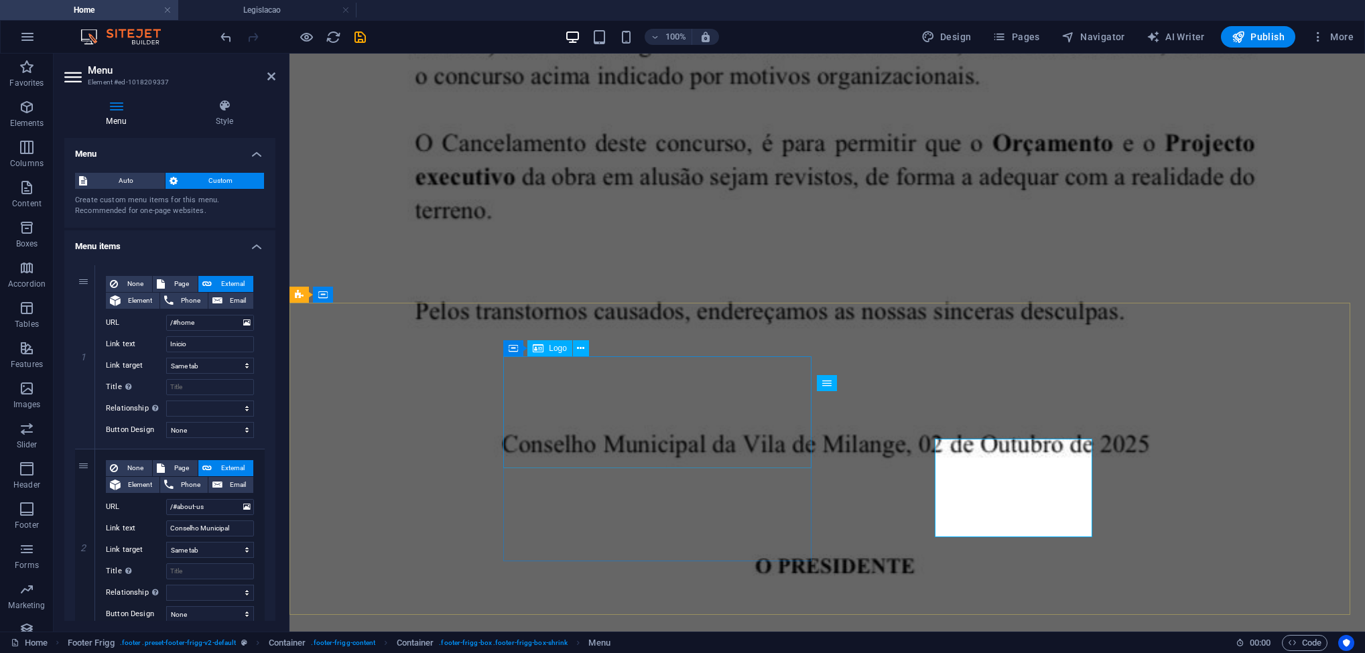
scroll to position [3668, 0]
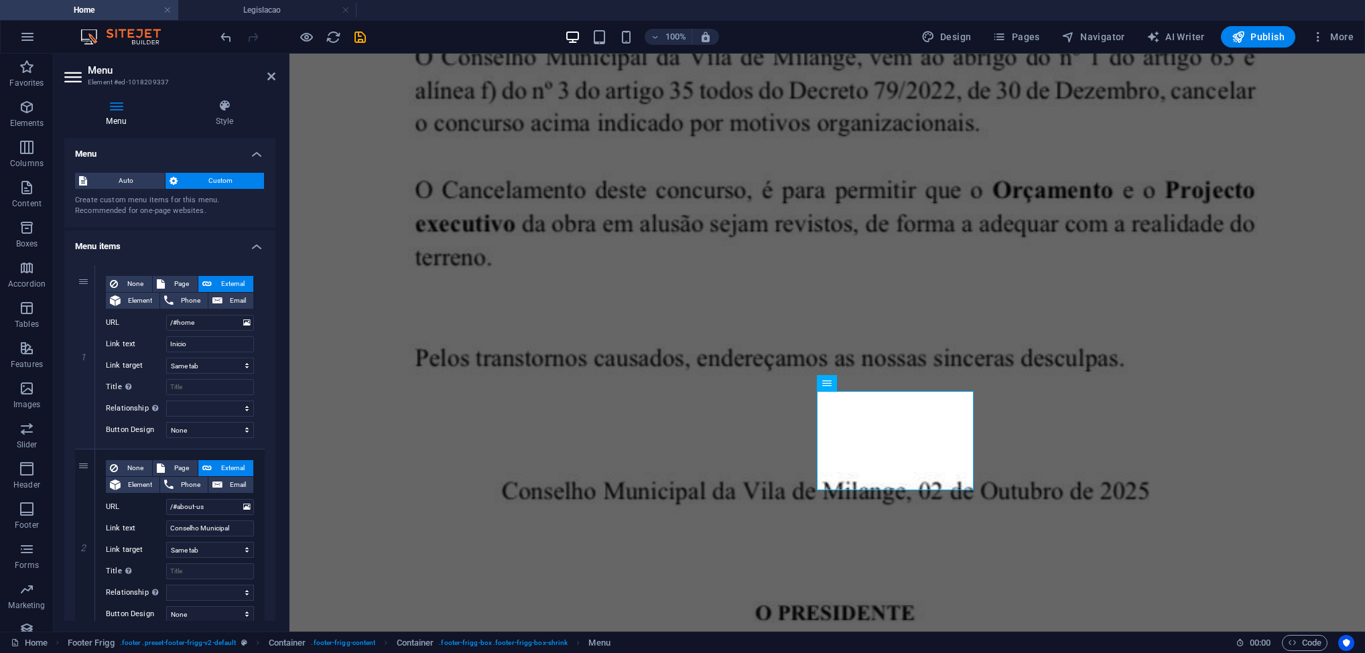
drag, startPoint x: 272, startPoint y: 296, endPoint x: 272, endPoint y: 362, distance: 65.7
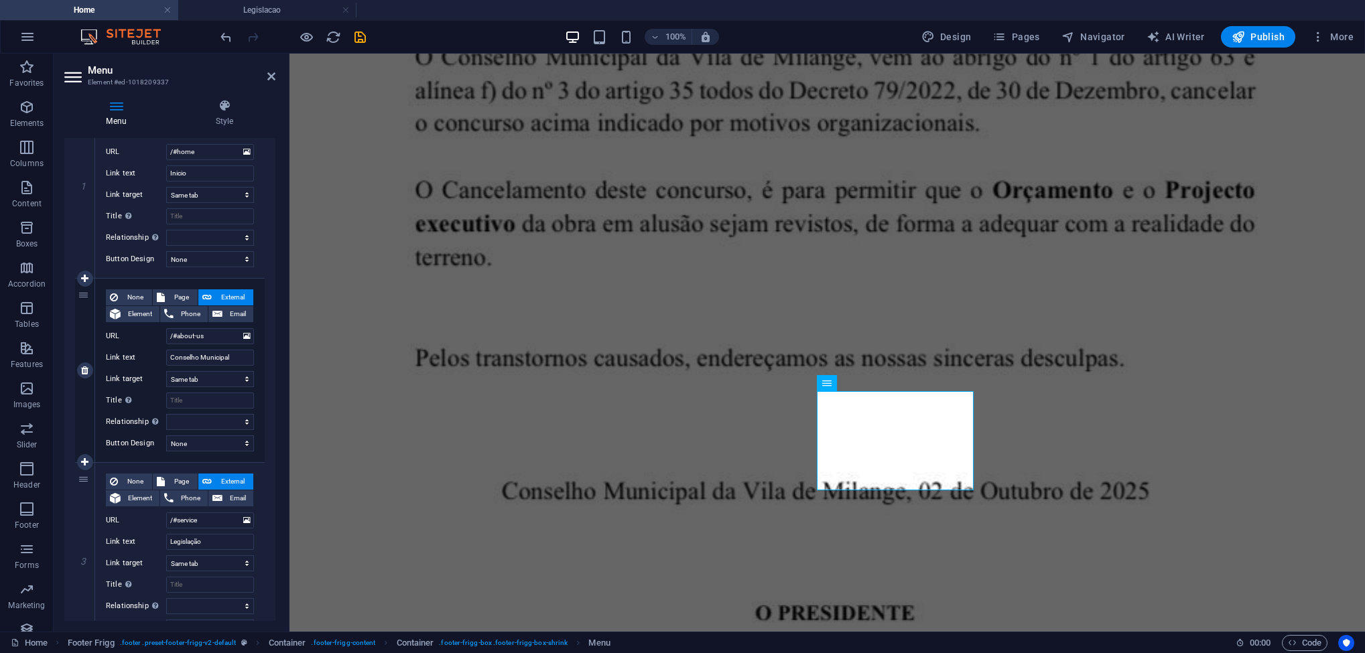
scroll to position [201, 0]
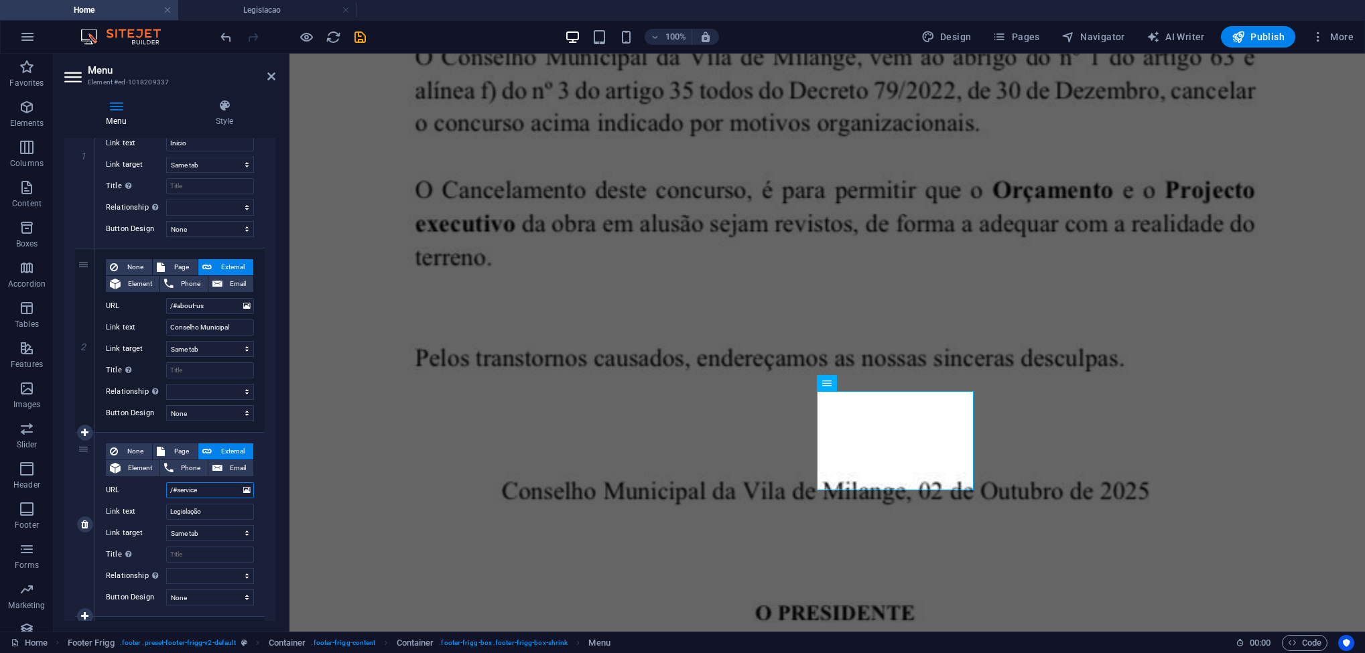
click at [214, 497] on input "/#service" at bounding box center [210, 491] width 88 height 16
click at [186, 455] on span "Page" at bounding box center [181, 452] width 25 height 16
select select
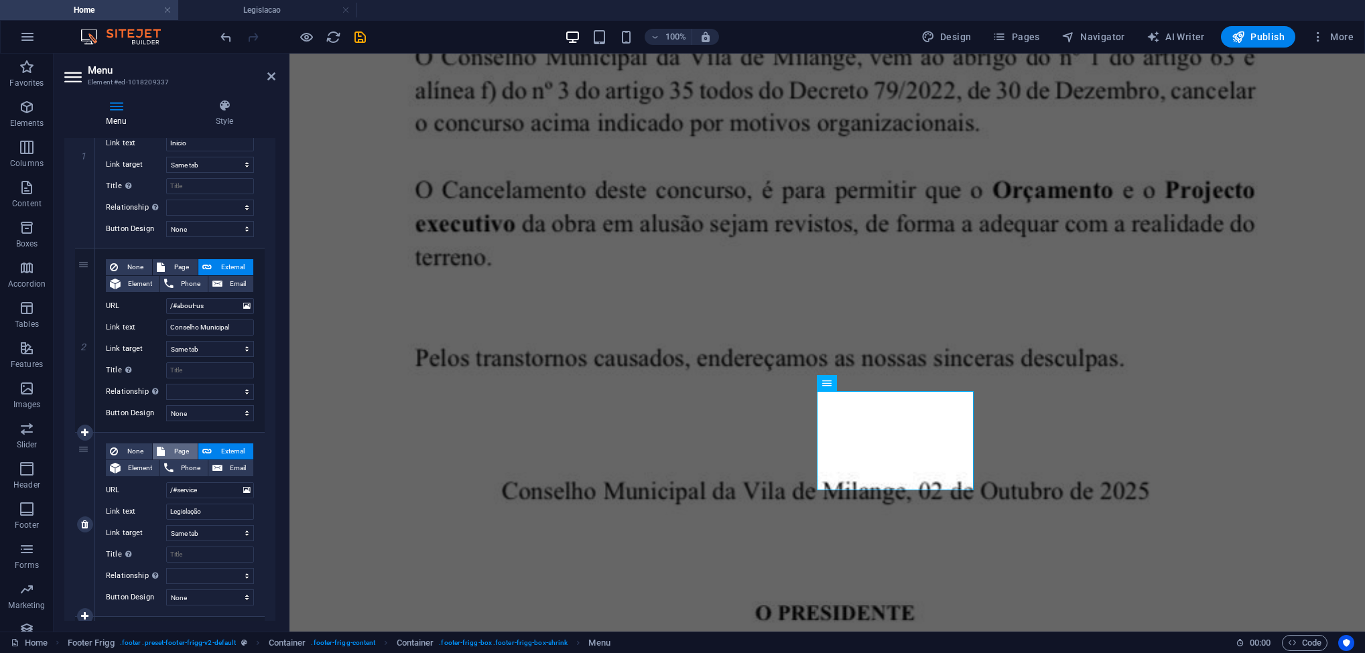
select select
click at [200, 493] on select "Home Legislacao Urbanizacao galeria Subpage Legal Notice Privacy parque concurso" at bounding box center [210, 491] width 88 height 16
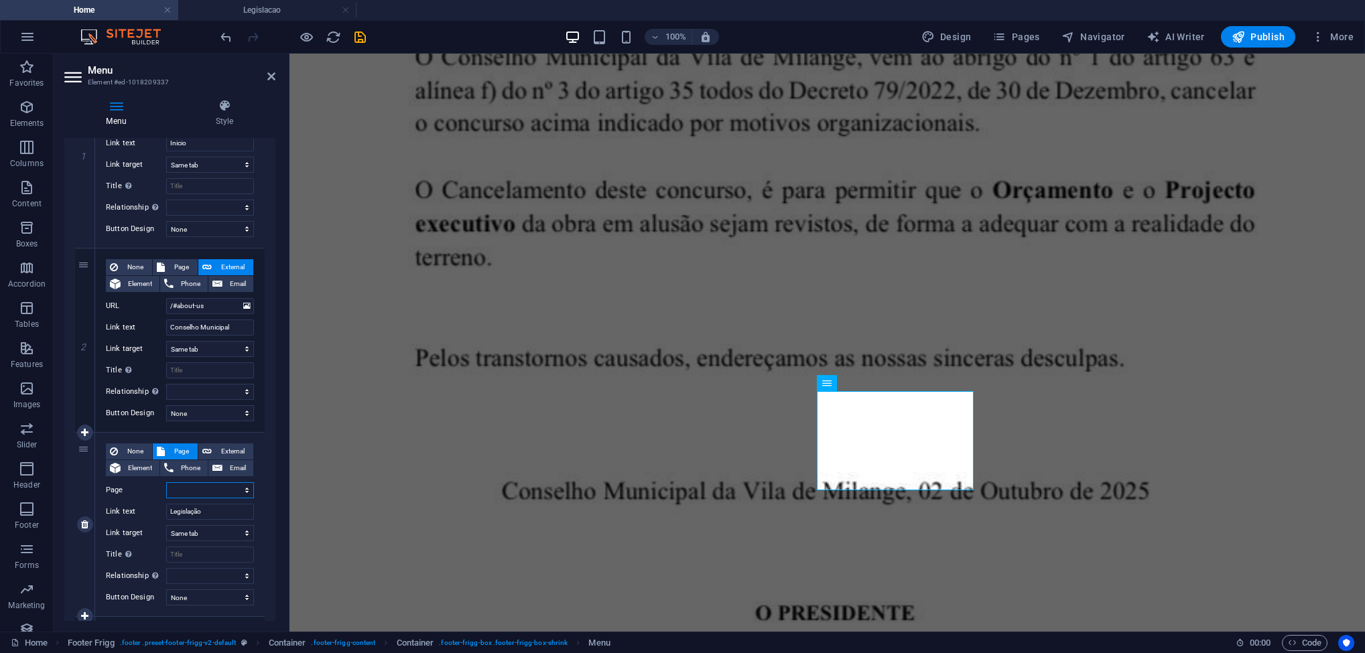
select select "1"
click at [166, 483] on select "Home Legislacao Urbanizacao galeria Subpage Legal Notice Privacy parque concurso" at bounding box center [210, 491] width 88 height 16
select select
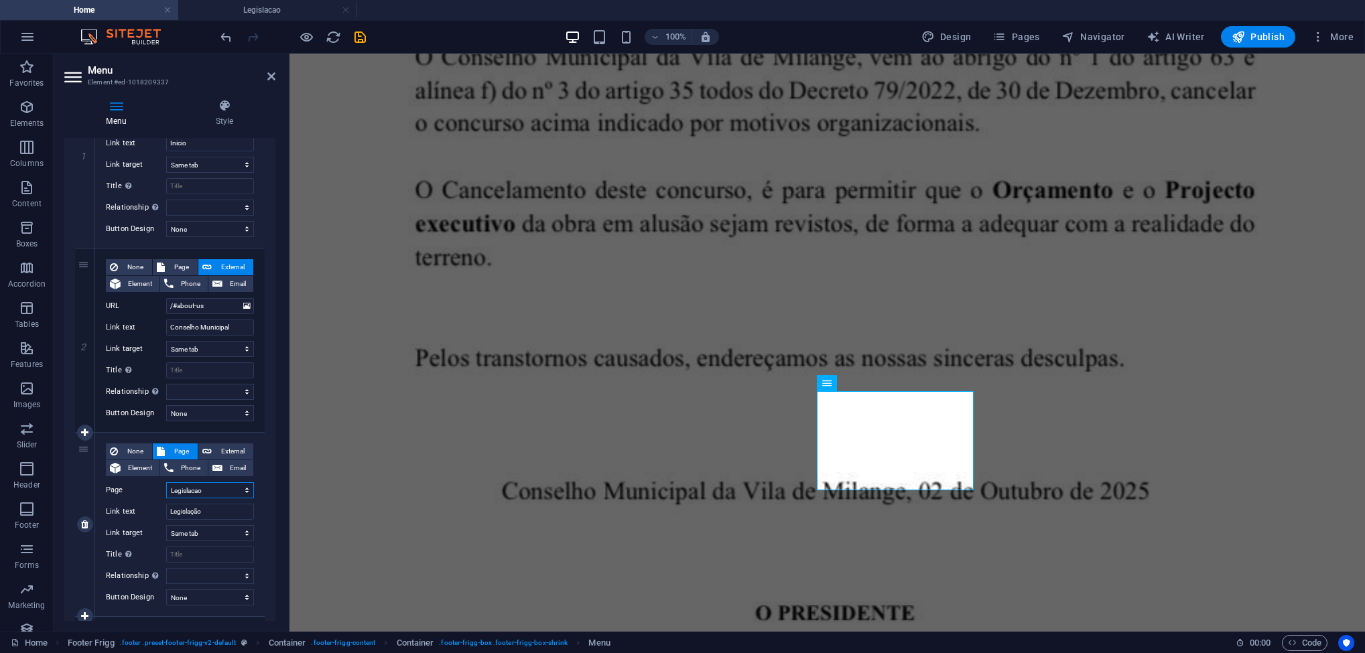
select select
click at [201, 533] on select "New tab Same tab Overlay" at bounding box center [210, 533] width 88 height 16
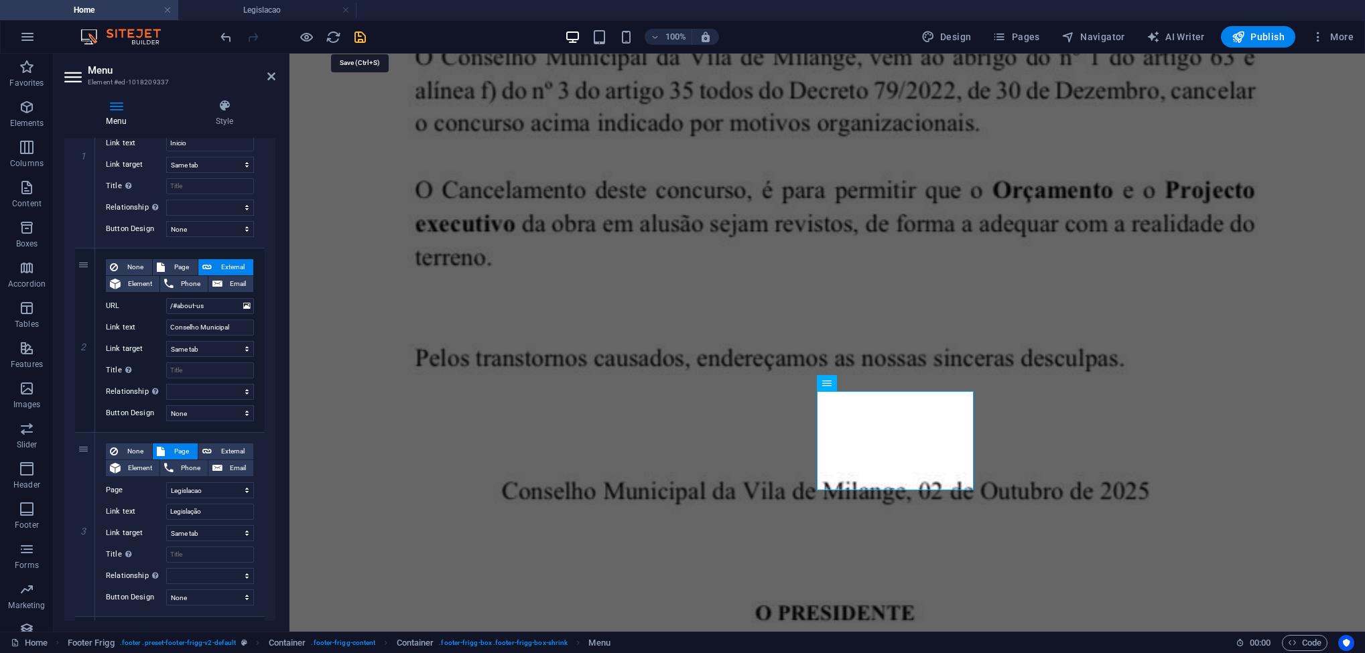
click at [364, 43] on icon "save" at bounding box center [360, 36] width 15 height 15
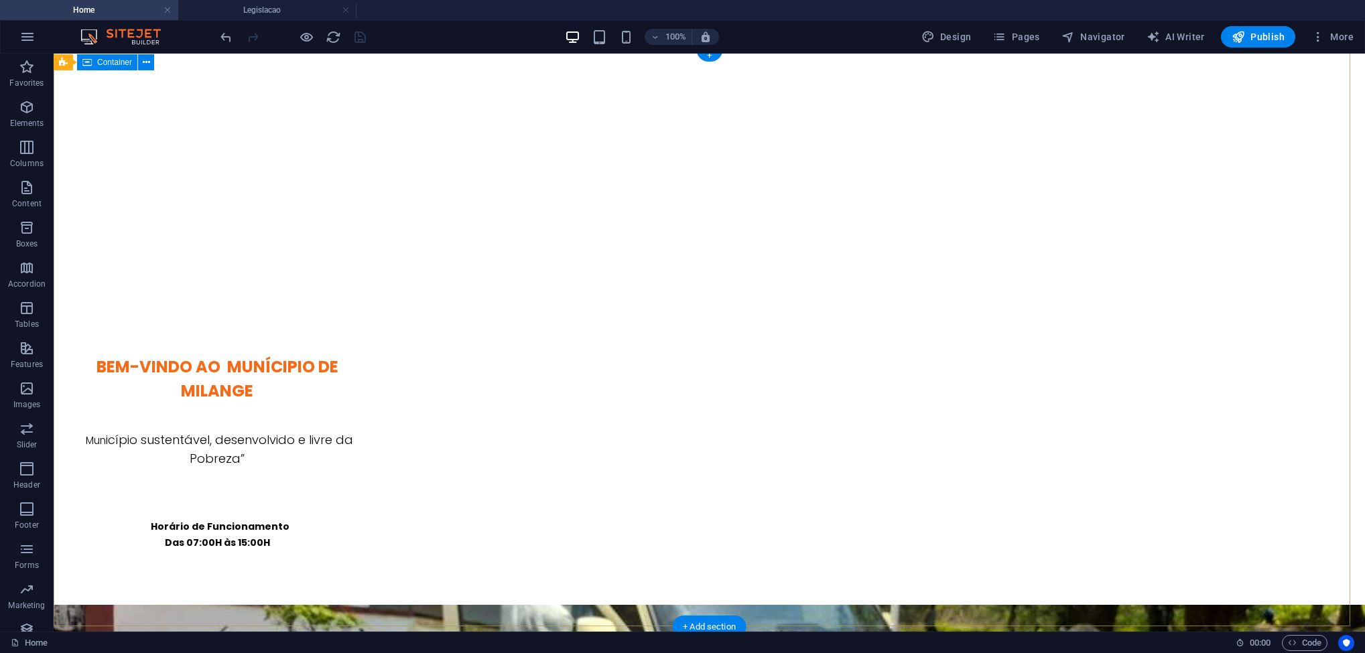
scroll to position [0, 0]
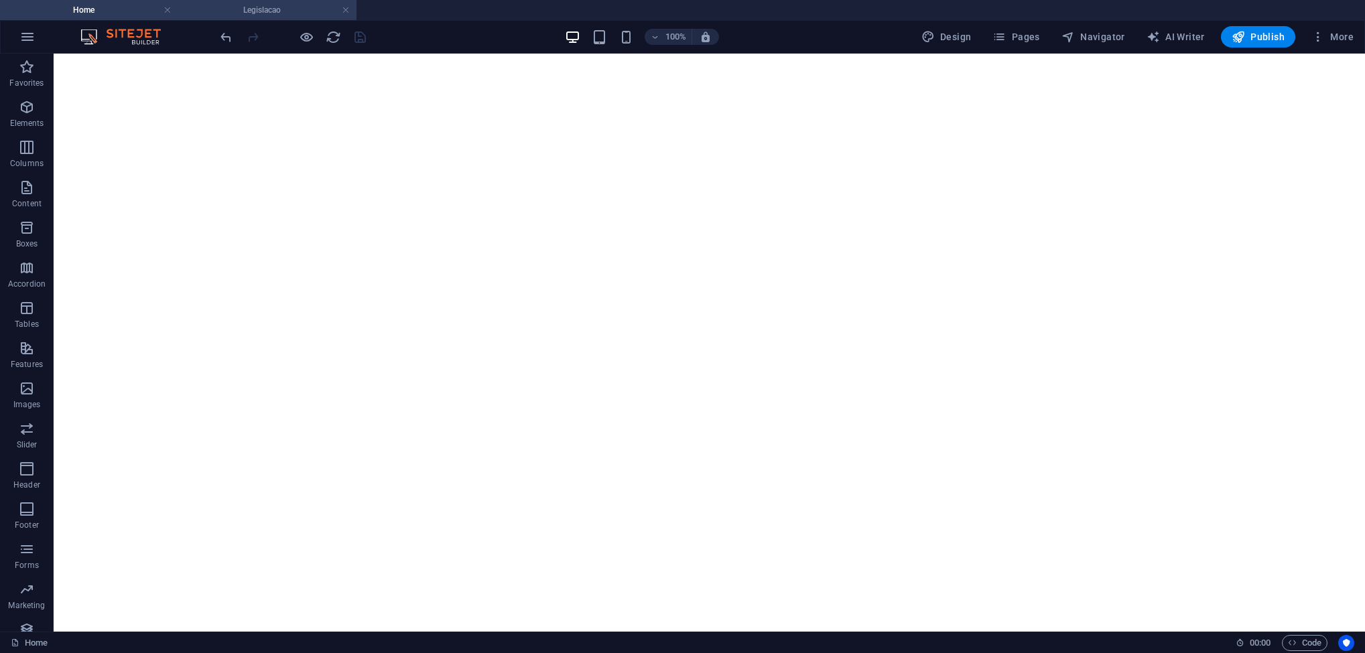
click at [239, 6] on h4 "Legislacao" at bounding box center [267, 10] width 178 height 15
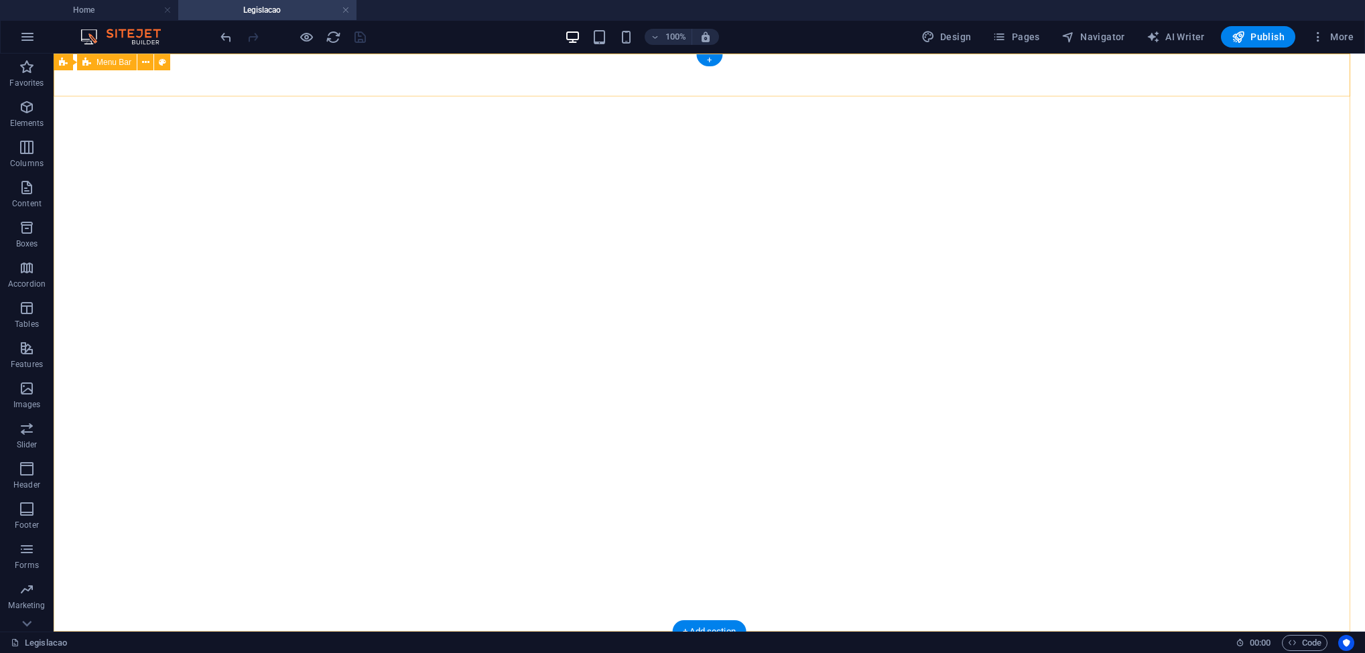
drag, startPoint x: 244, startPoint y: 74, endPoint x: 226, endPoint y: 68, distance: 19.1
click at [241, 632] on div "Inicio Conselho Municipal LEGISLAÇÃO Notícias Urbanização PROJECTOS" at bounding box center [710, 653] width 1312 height 43
click at [160, 63] on icon at bounding box center [162, 63] width 7 height 14
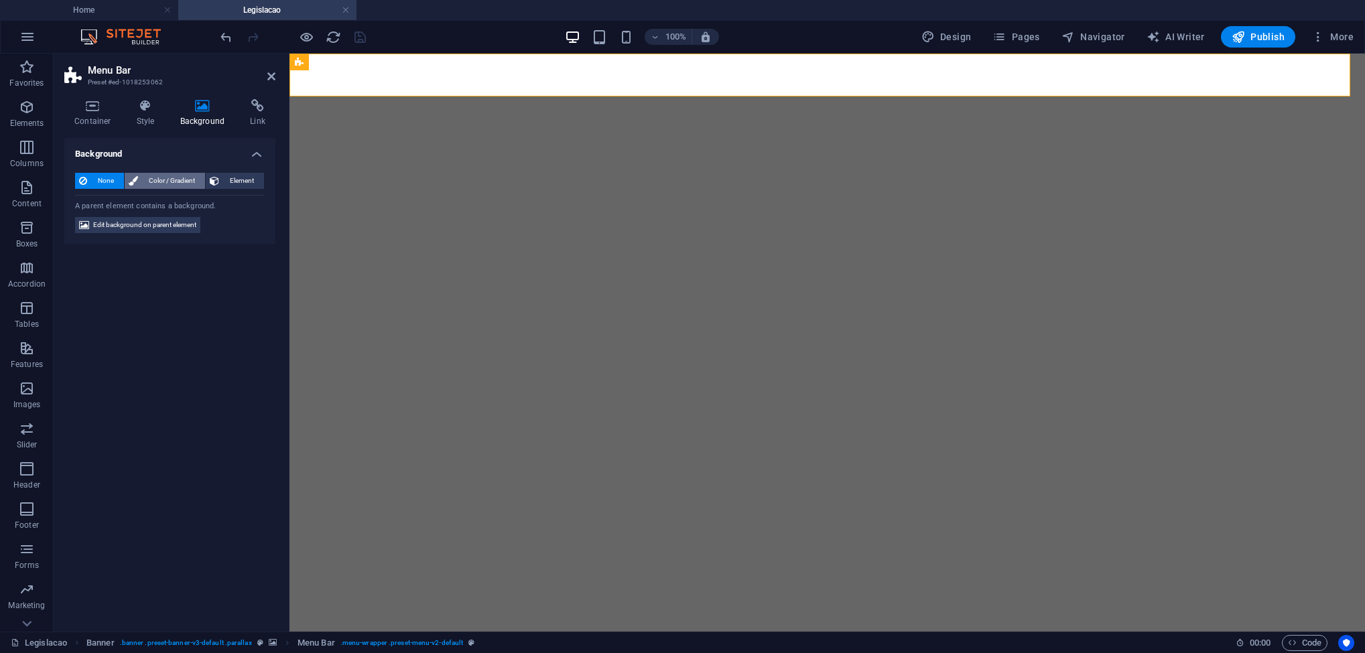
click at [169, 177] on span "Color / Gradient" at bounding box center [171, 181] width 59 height 16
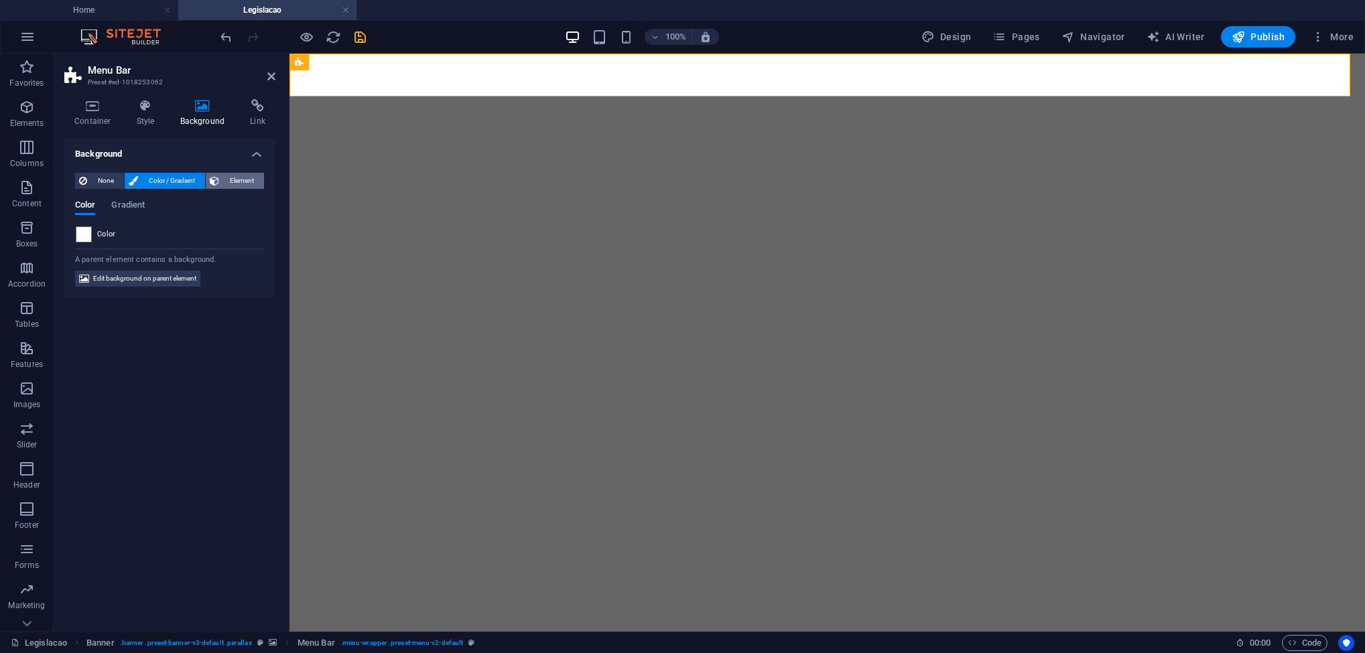
click at [240, 182] on span "Element" at bounding box center [241, 181] width 37 height 16
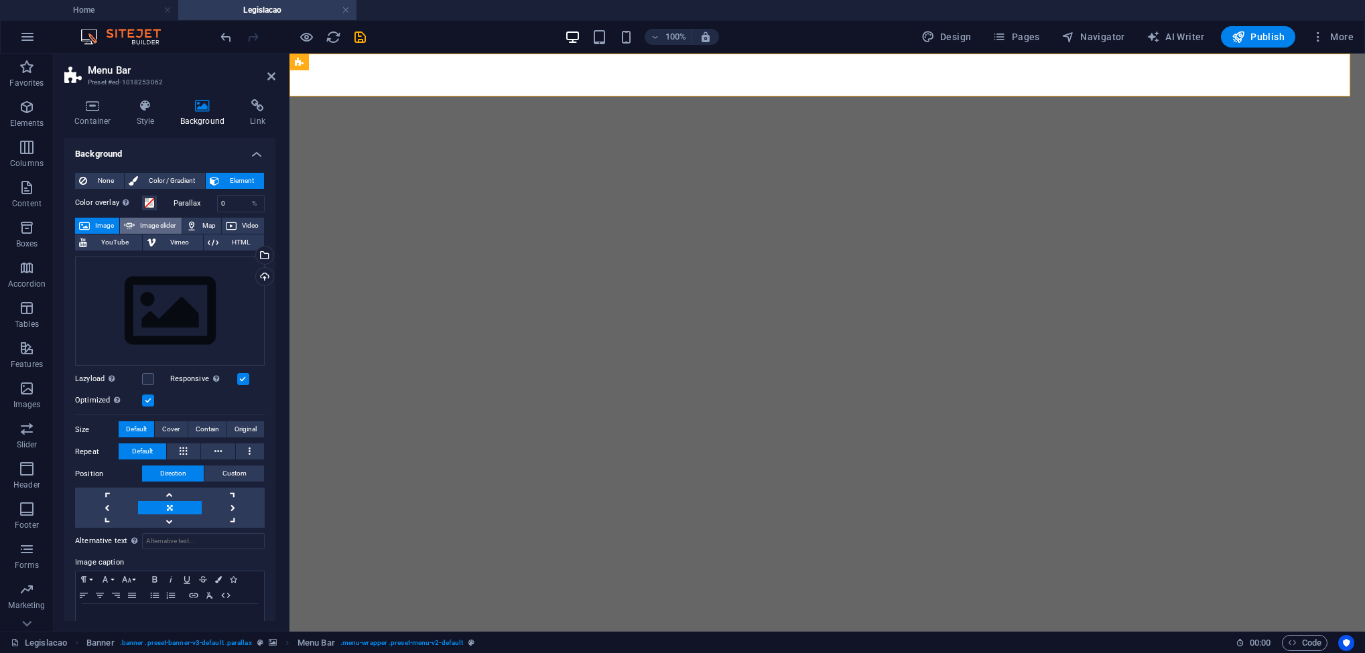
click at [157, 228] on span "Image slider" at bounding box center [158, 226] width 38 height 16
select select "ms"
select select "s"
select select "progressive"
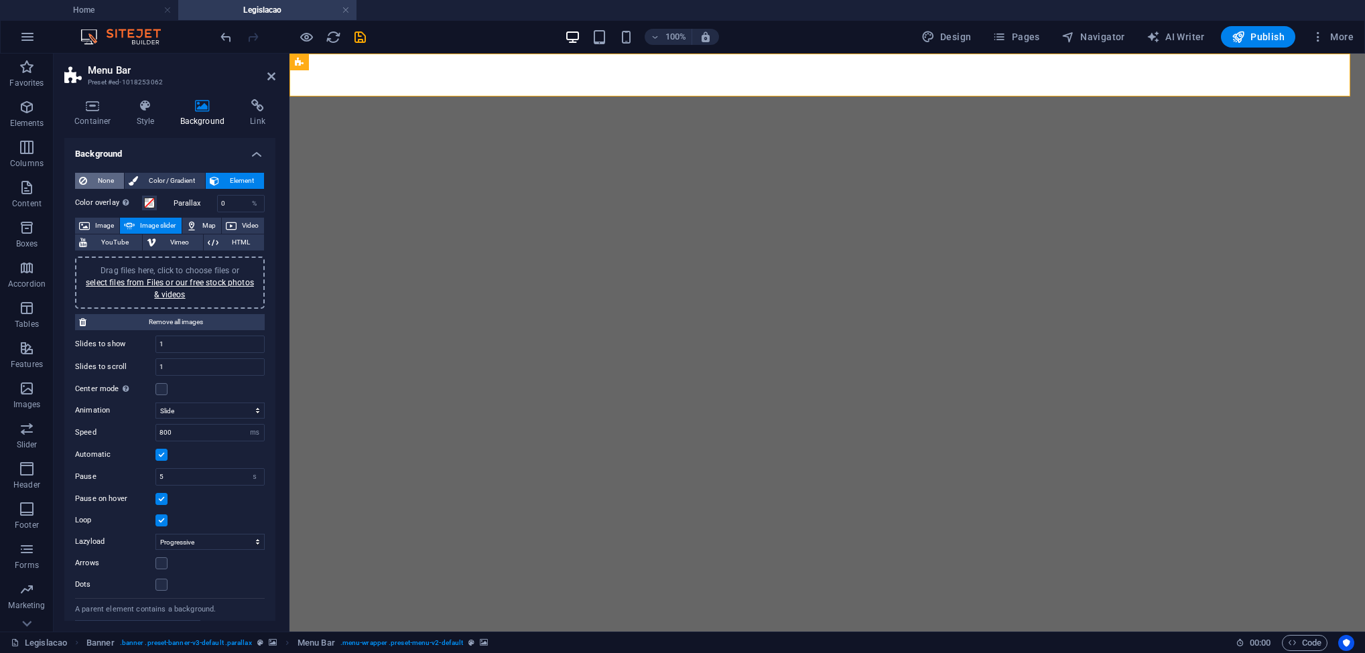
click at [99, 184] on span "None" at bounding box center [105, 181] width 29 height 16
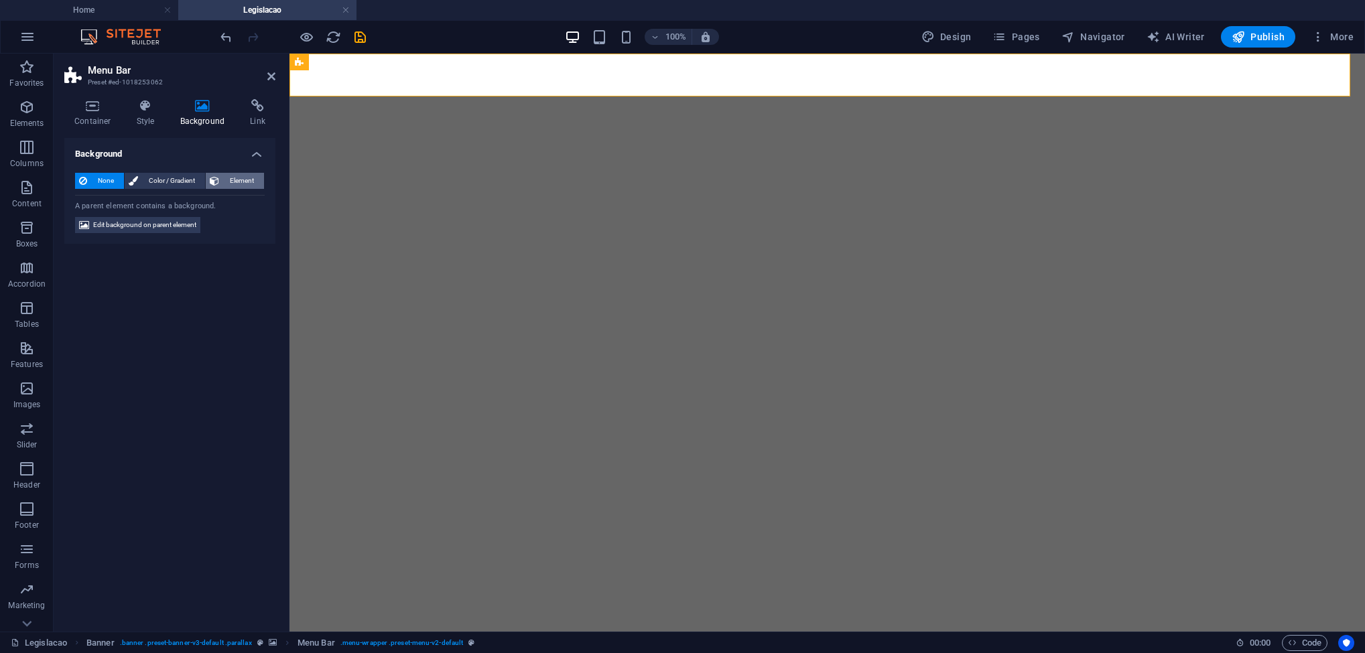
click at [234, 183] on span "Element" at bounding box center [241, 181] width 37 height 16
select select "ms"
select select "s"
select select "progressive"
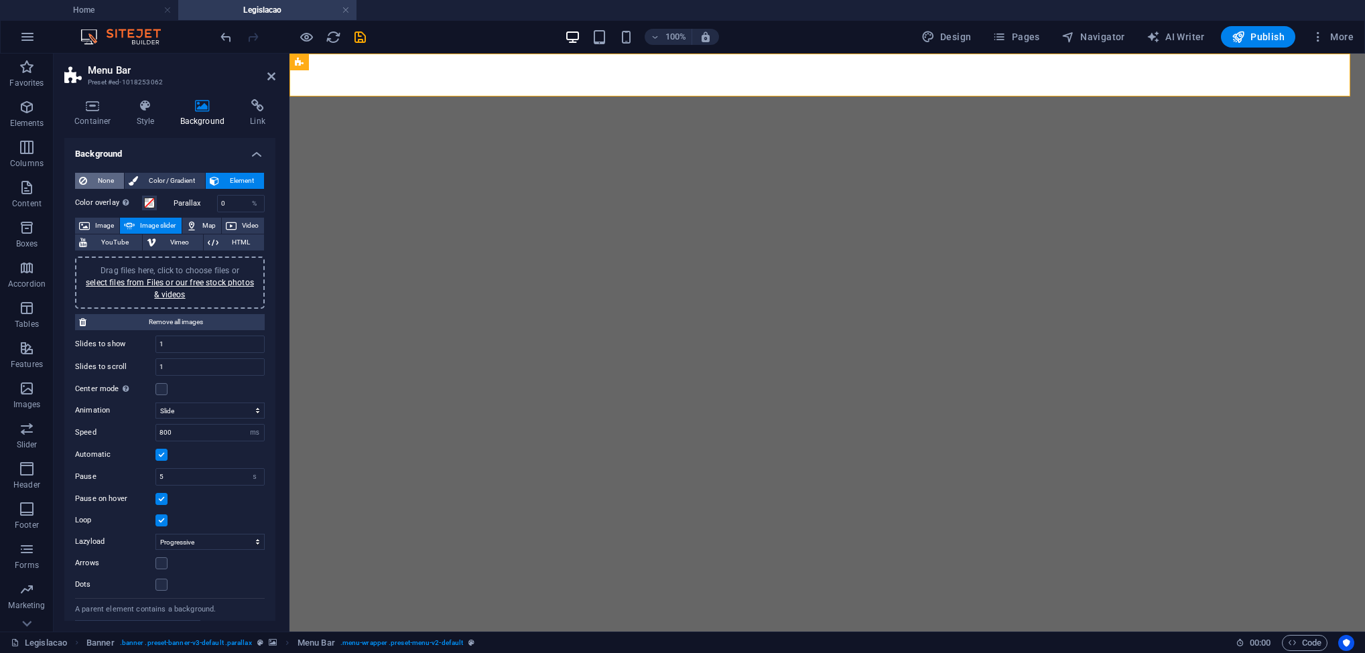
click at [99, 180] on span "None" at bounding box center [105, 181] width 29 height 16
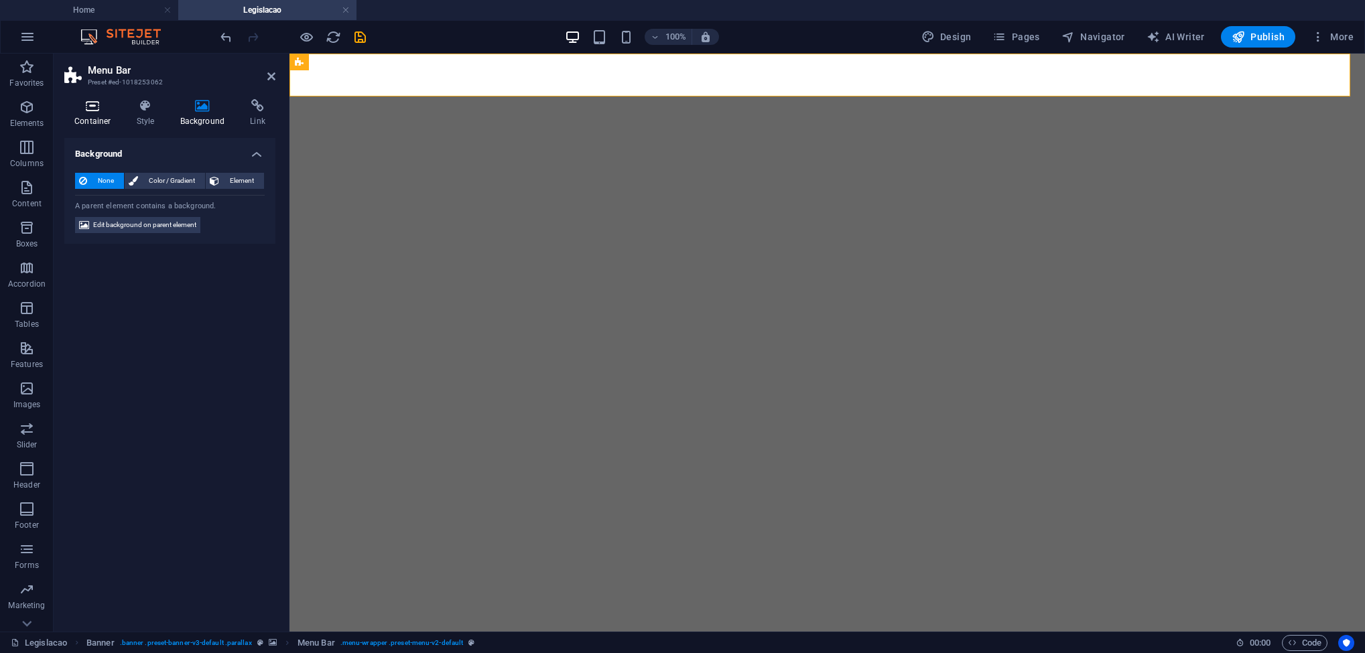
click at [95, 117] on h4 "Container" at bounding box center [95, 113] width 62 height 28
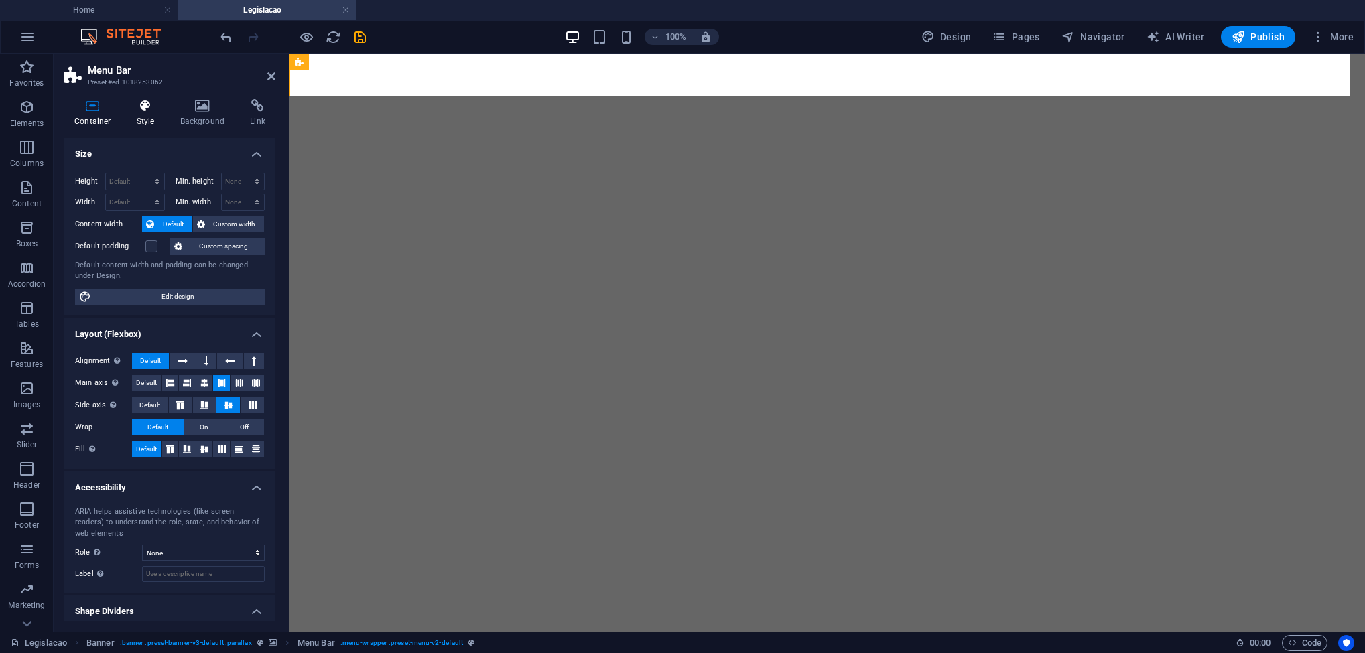
click at [159, 115] on h4 "Style" at bounding box center [149, 113] width 44 height 28
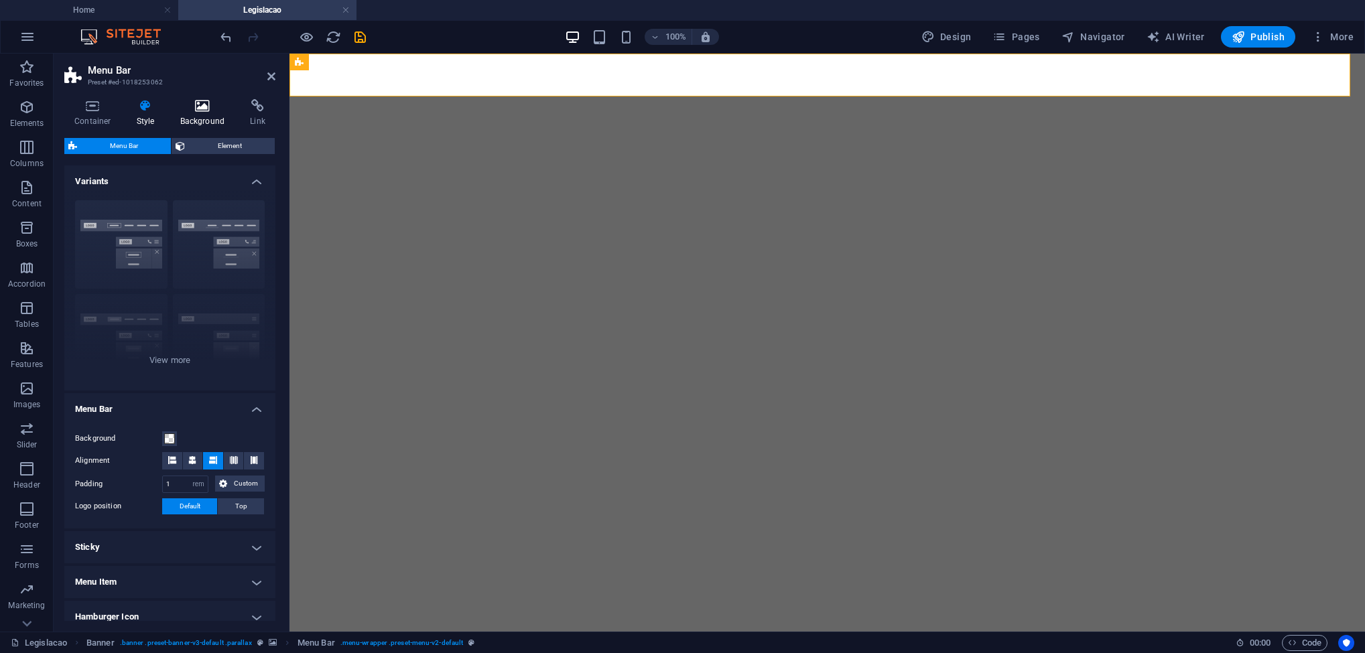
click at [199, 121] on h4 "Background" at bounding box center [205, 113] width 70 height 28
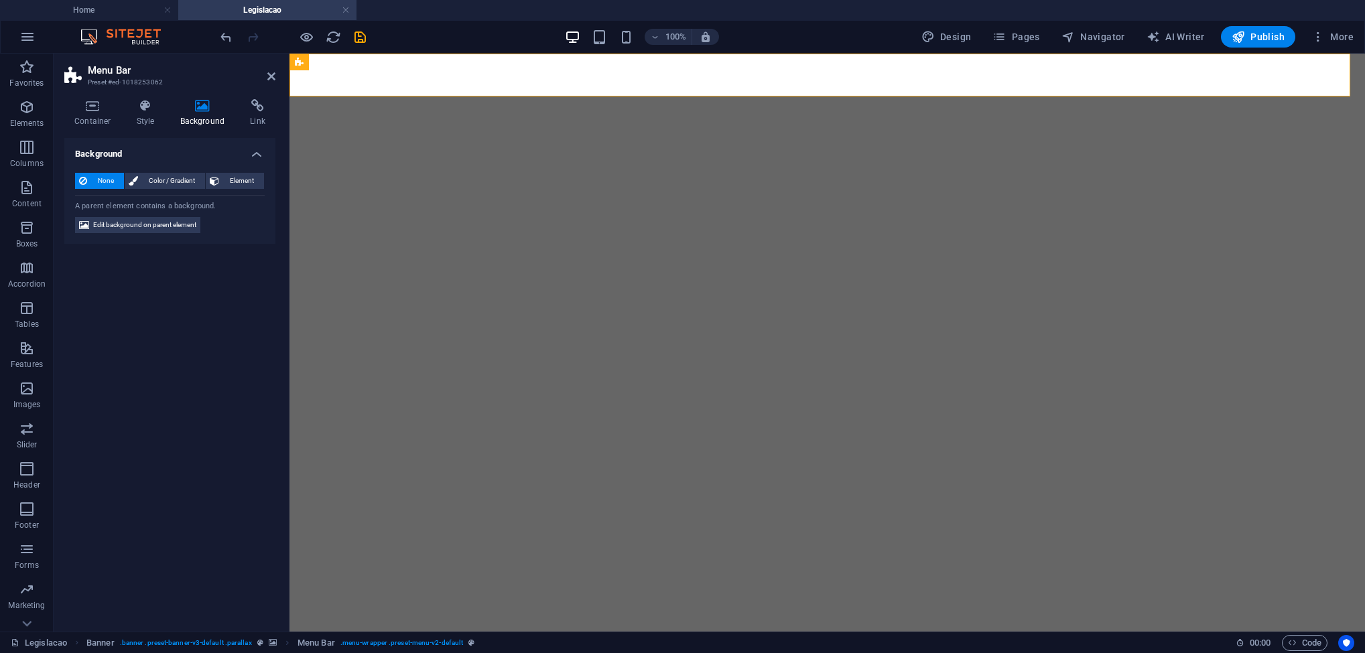
click at [111, 177] on span "None" at bounding box center [105, 181] width 29 height 16
click at [137, 174] on button "Color / Gradient" at bounding box center [165, 181] width 80 height 16
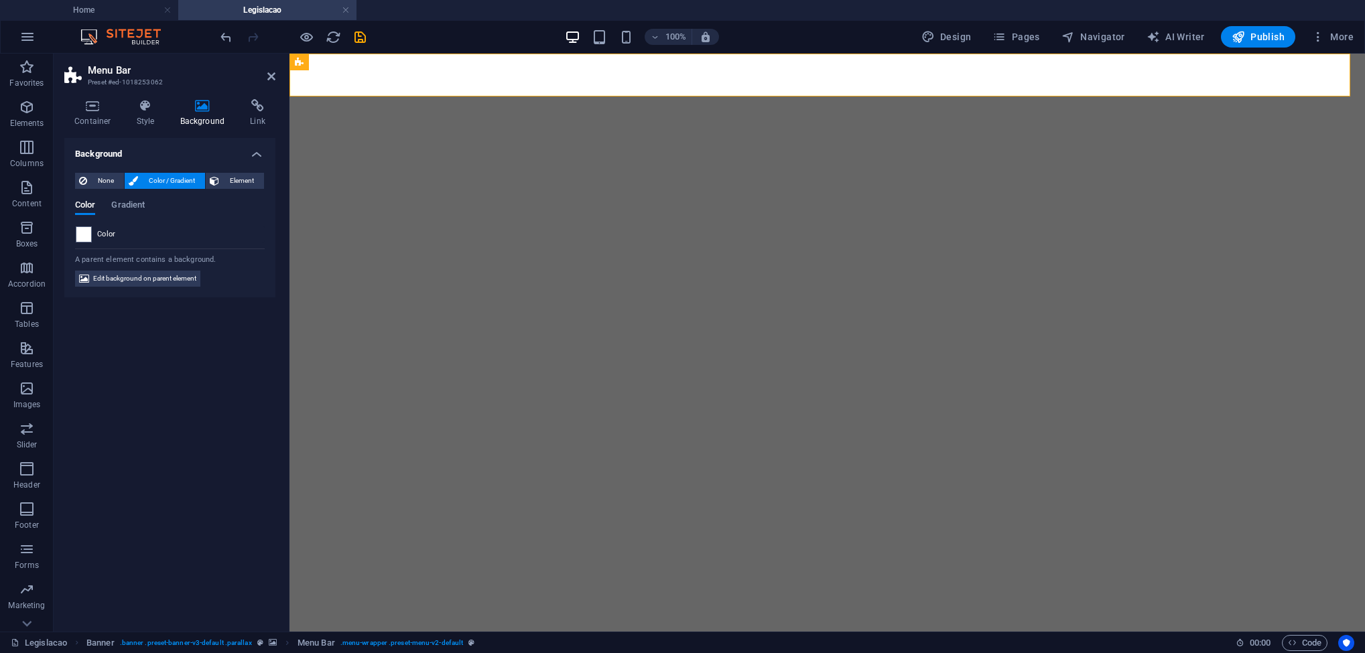
click at [137, 238] on div "Color" at bounding box center [170, 235] width 188 height 16
click at [119, 233] on div "Color" at bounding box center [170, 235] width 188 height 16
click at [115, 230] on span "Color" at bounding box center [106, 234] width 19 height 11
click at [113, 230] on span "Color" at bounding box center [106, 234] width 19 height 11
click at [90, 230] on div at bounding box center [84, 235] width 16 height 16
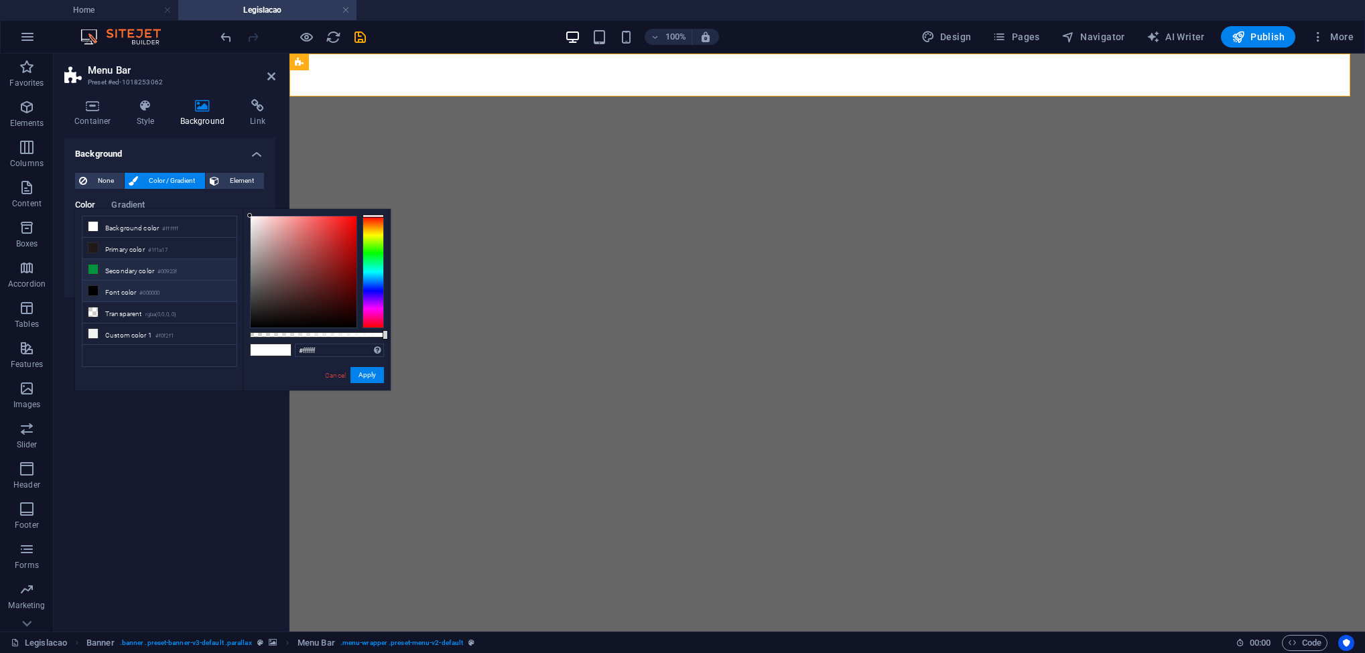
click at [131, 267] on li "Secondary color #00923f" at bounding box center [159, 269] width 154 height 21
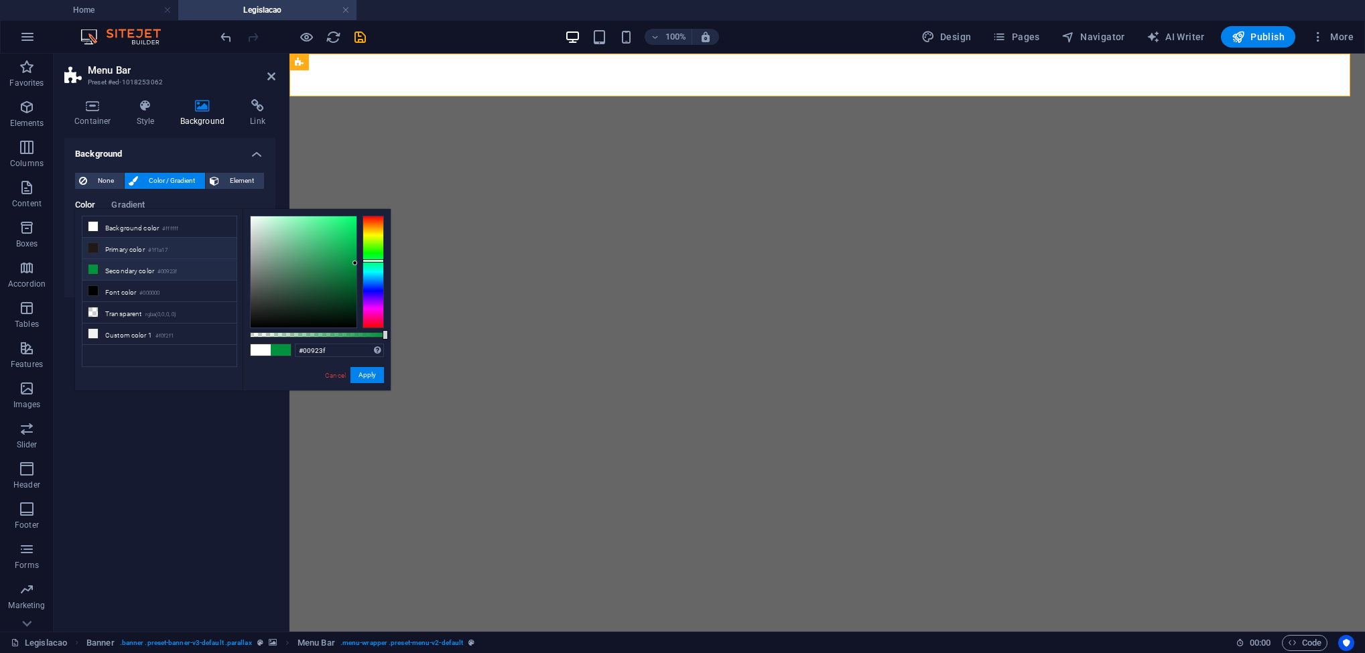
click at [131, 248] on li "Primary color #1f1a17" at bounding box center [159, 248] width 154 height 21
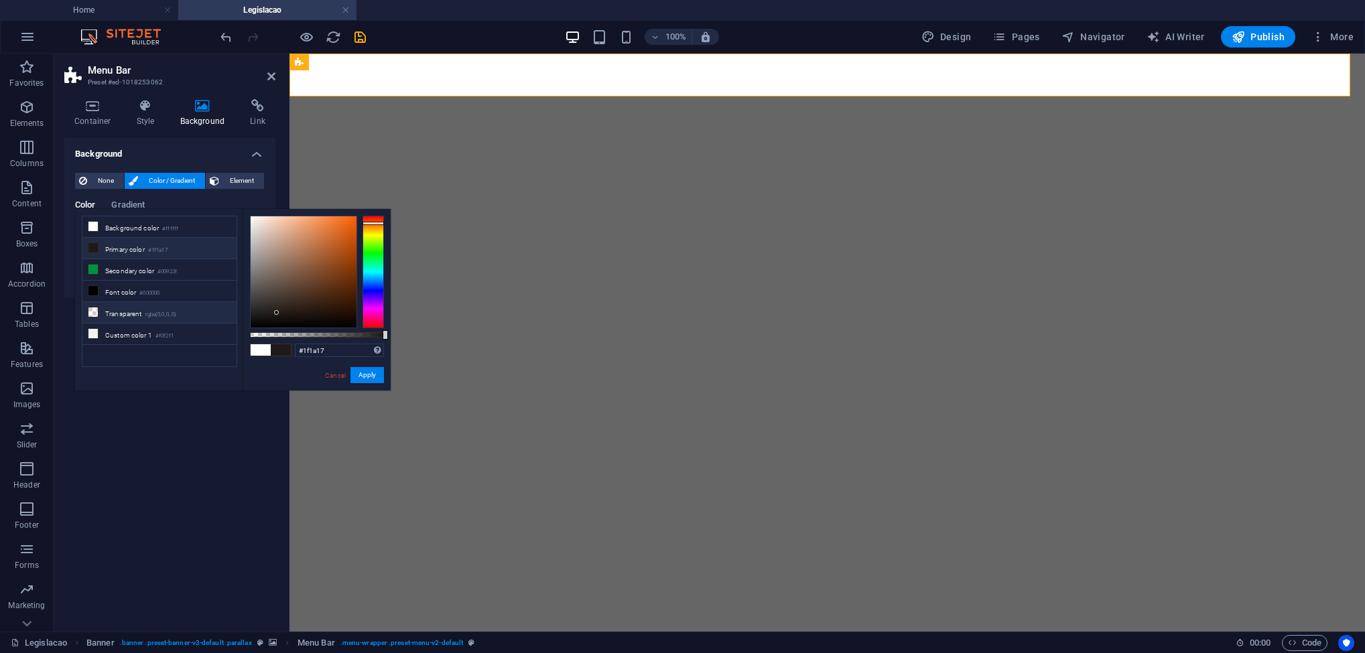
click at [107, 316] on li "Transparent rgba(0,0,0,.0)" at bounding box center [159, 312] width 154 height 21
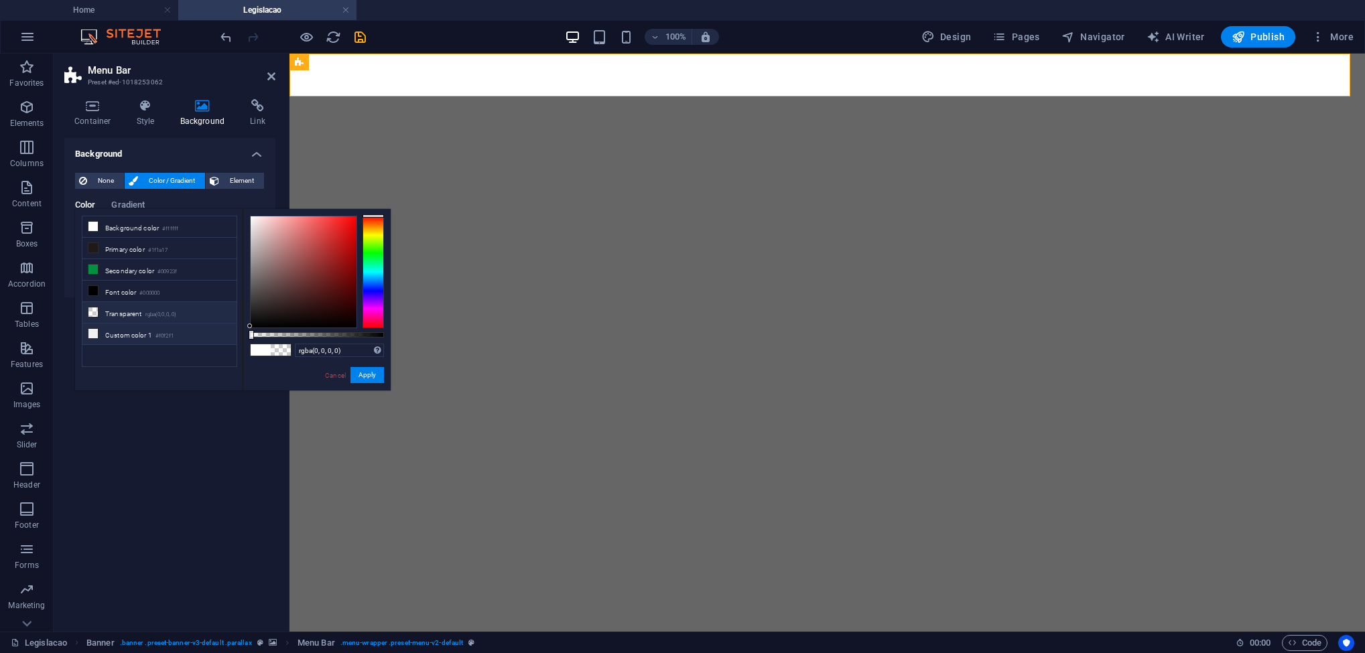
click at [113, 338] on li "Custom color 1 #f0f2f1" at bounding box center [159, 334] width 154 height 21
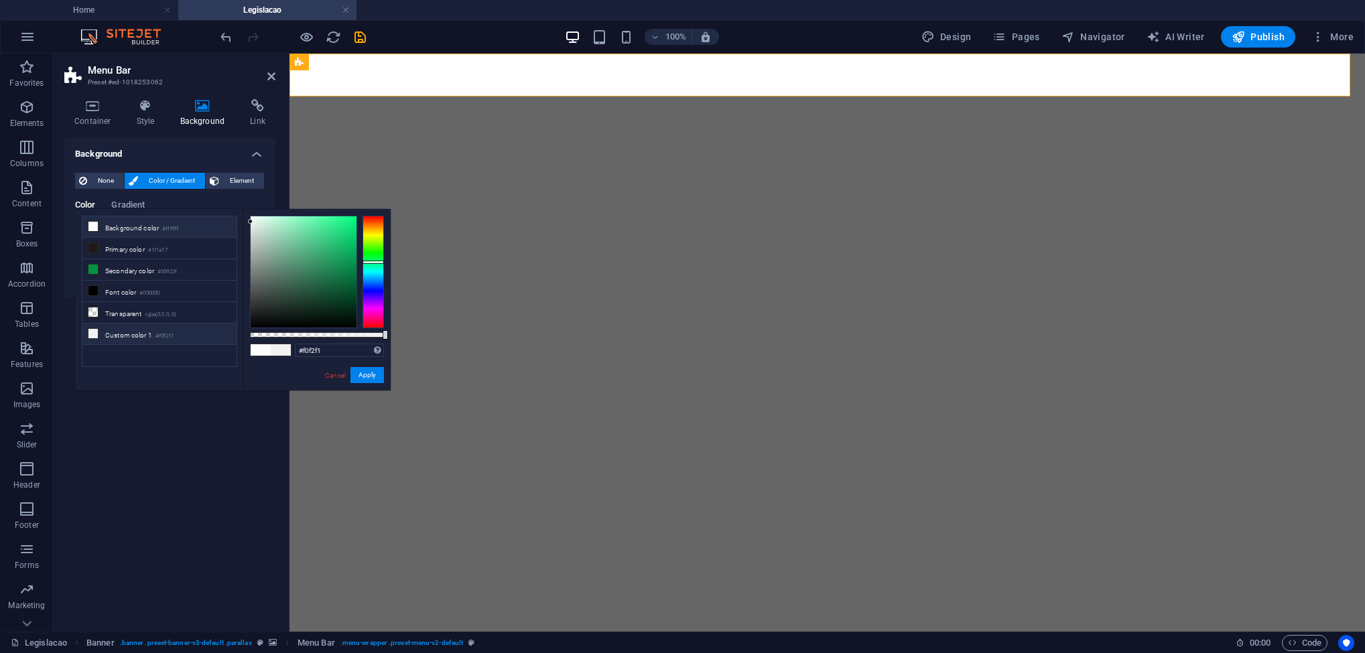
click at [141, 232] on li "Background color #ffffff" at bounding box center [159, 226] width 154 height 21
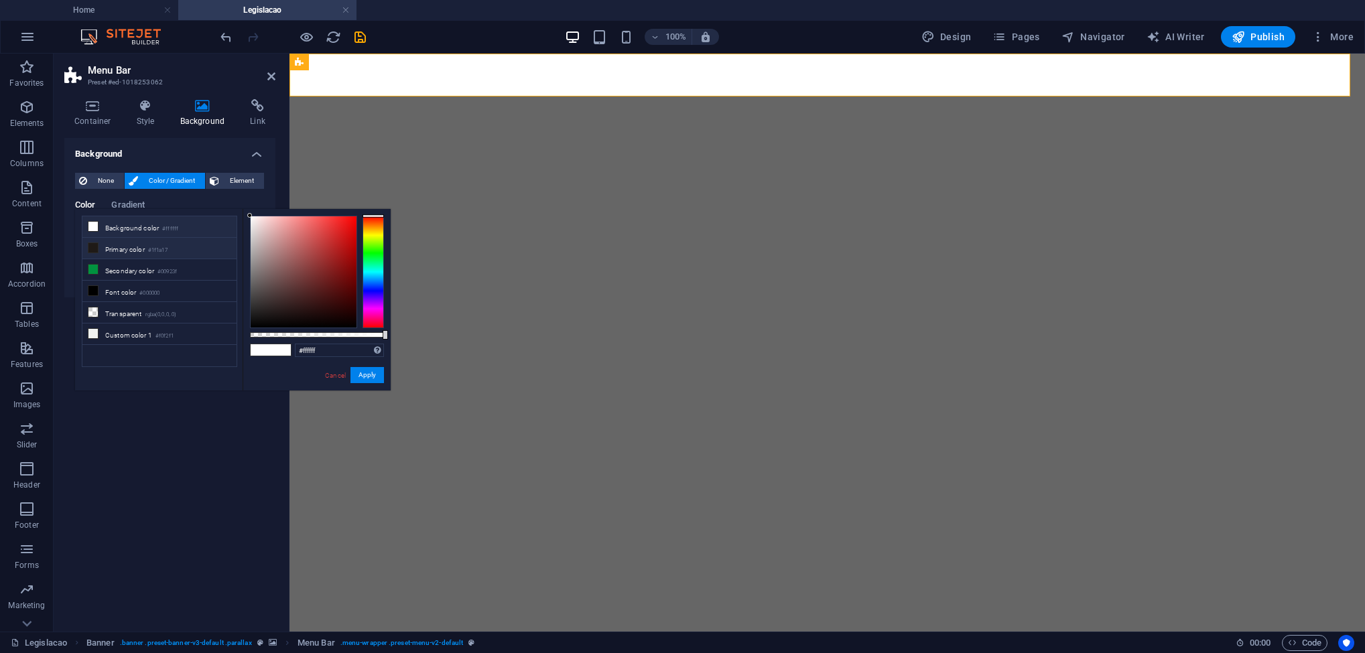
click at [147, 258] on li "Primary color #1f1a17" at bounding box center [159, 248] width 154 height 21
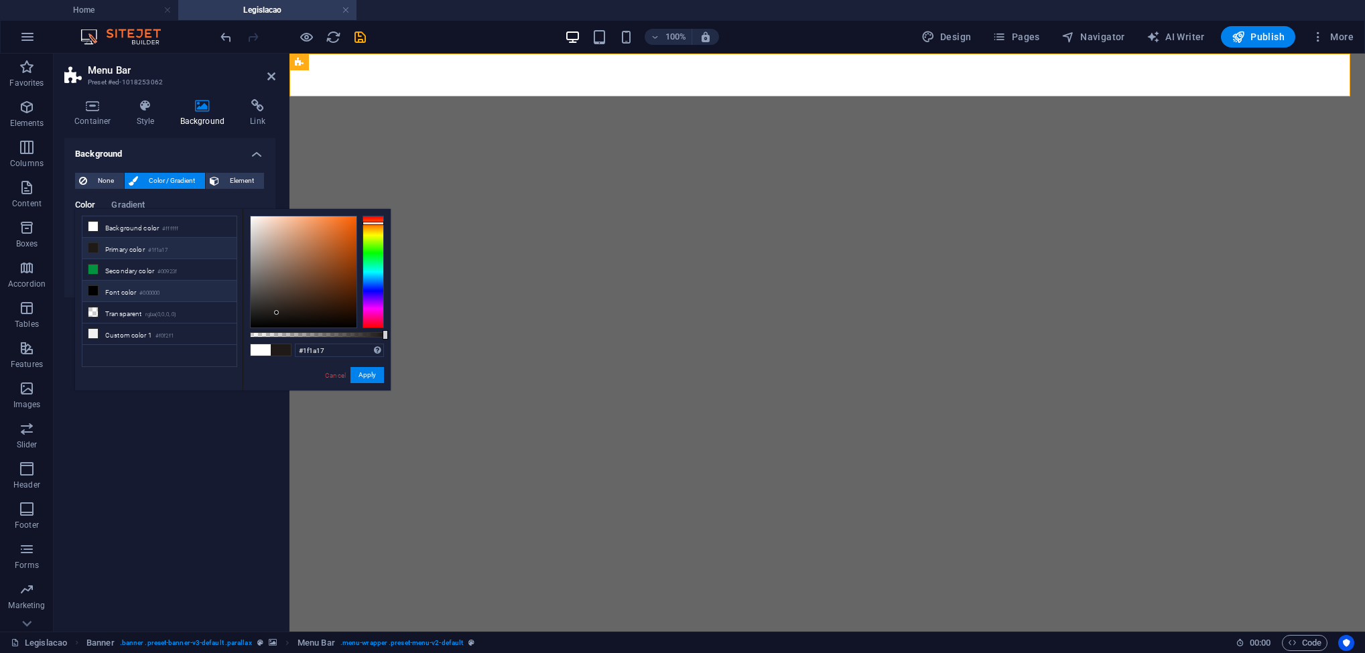
click at [147, 298] on small "#000000" at bounding box center [149, 293] width 20 height 9
type input "#000000"
click at [365, 379] on button "Apply" at bounding box center [368, 375] width 34 height 16
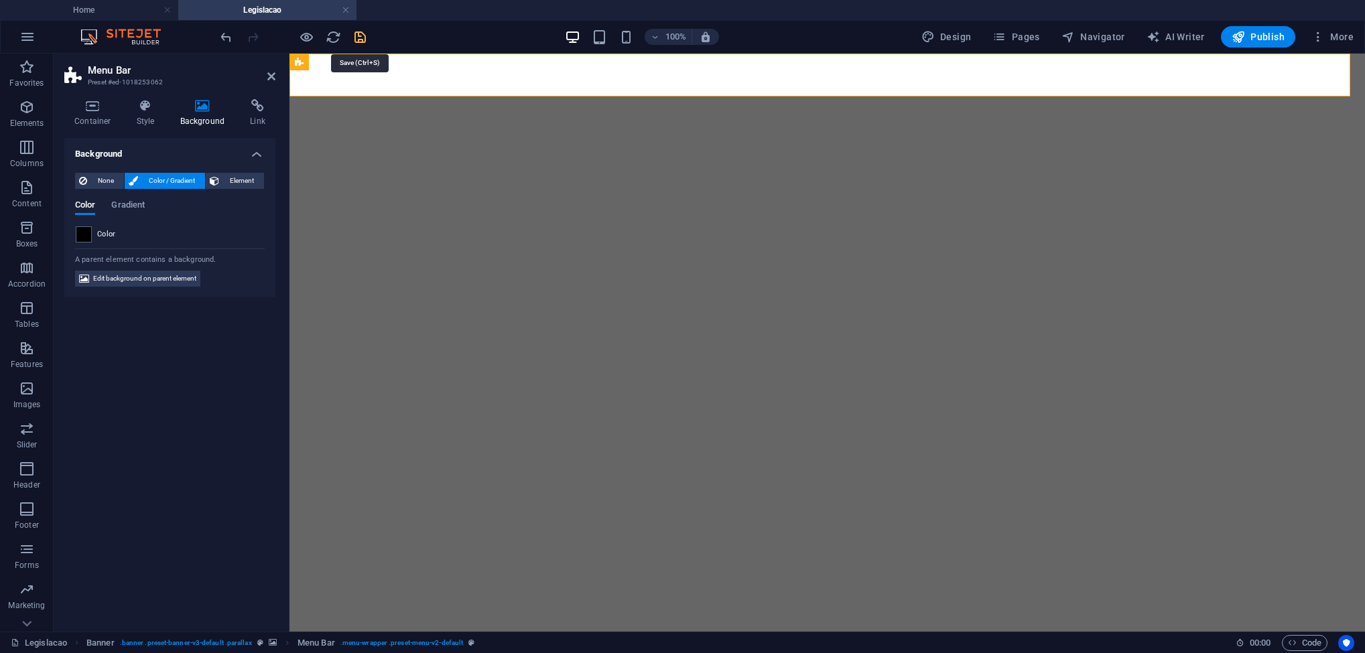
click at [363, 36] on icon "save" at bounding box center [360, 36] width 15 height 15
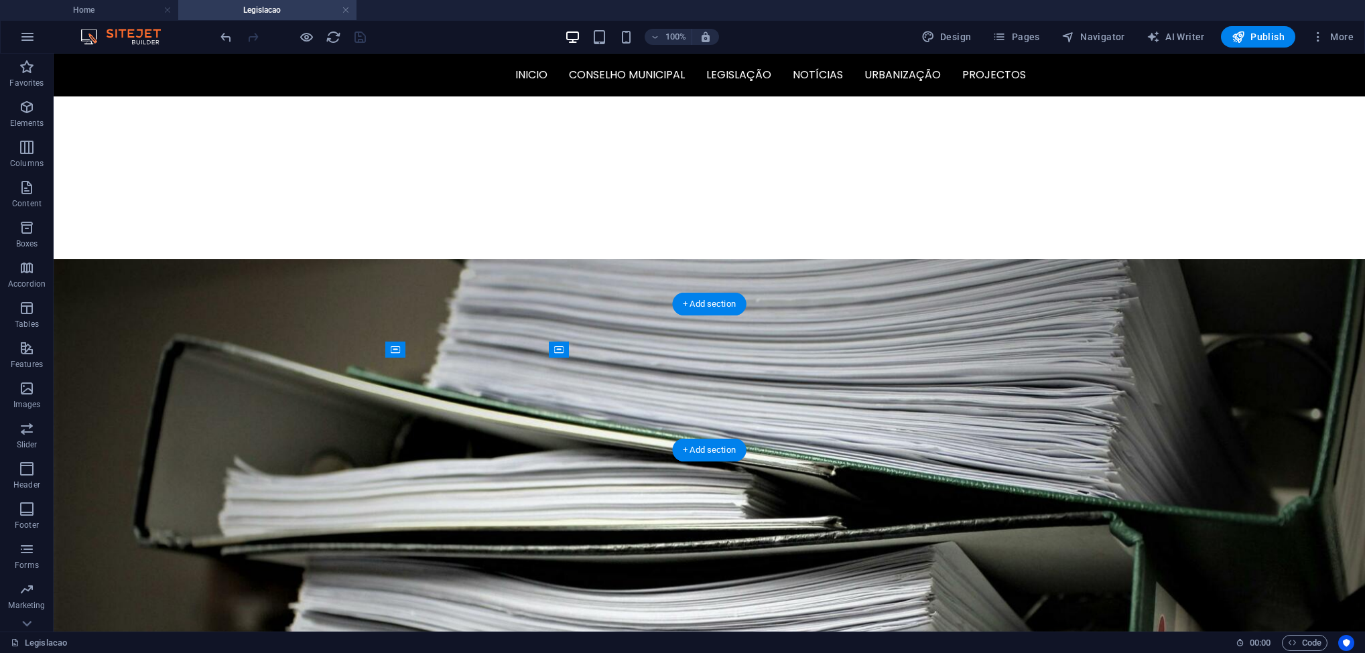
scroll to position [538, 0]
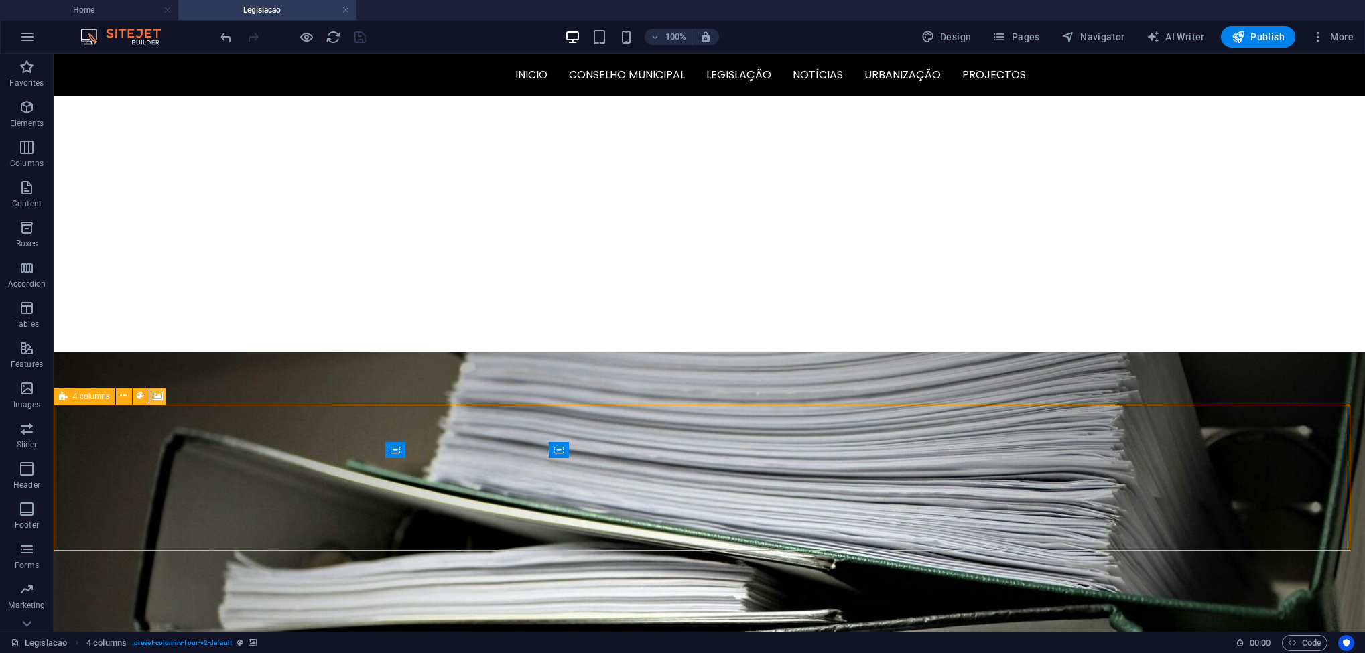
click at [153, 396] on icon at bounding box center [158, 396] width 10 height 14
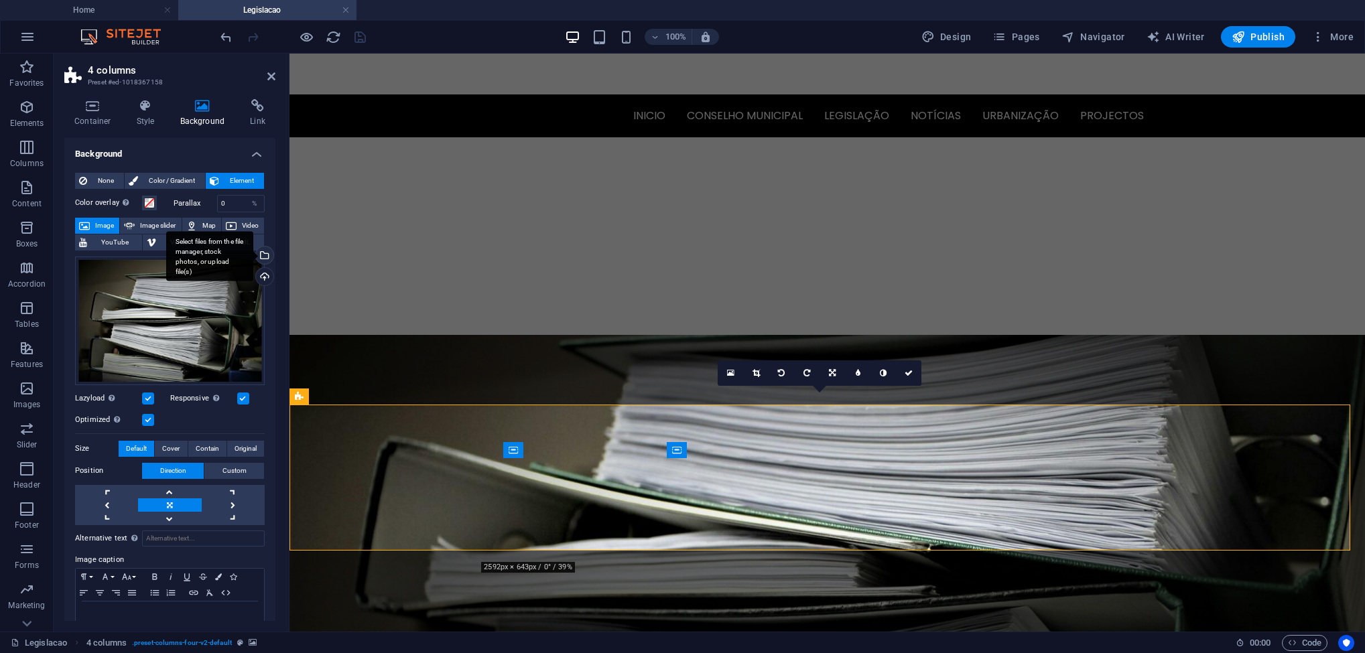
click at [268, 252] on div "Select files from the file manager, stock photos, or upload file(s)" at bounding box center [263, 257] width 20 height 20
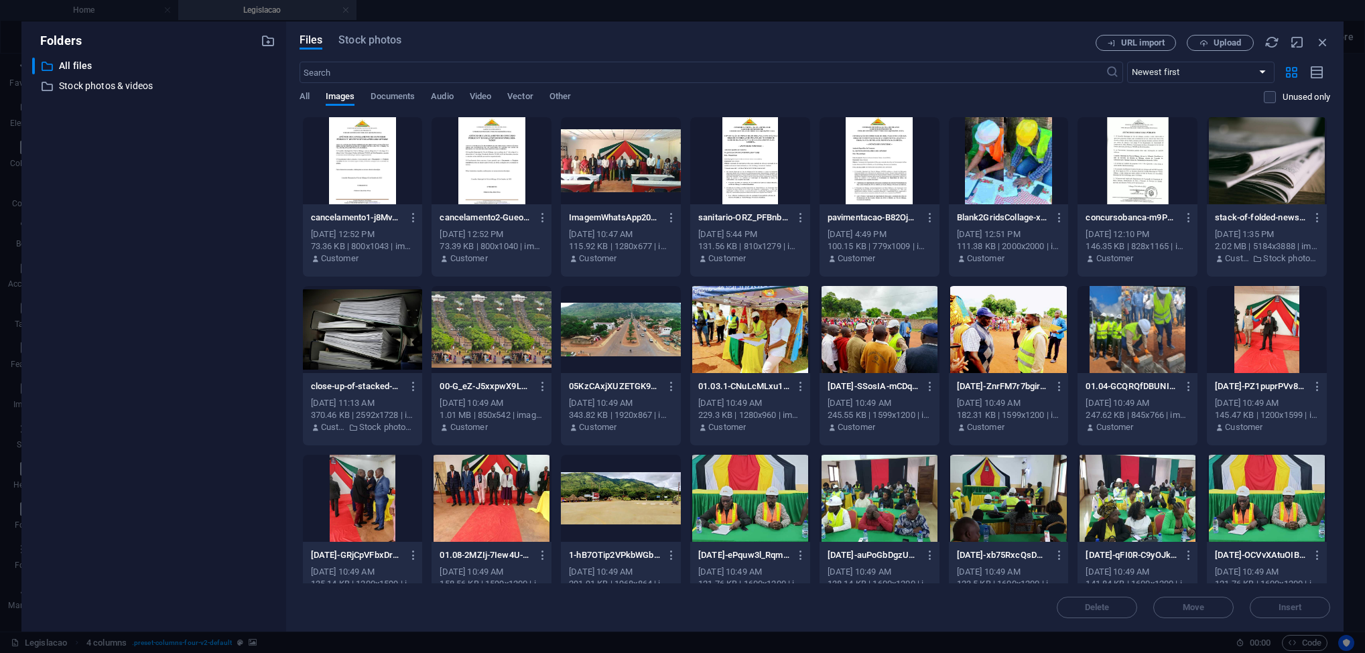
click at [1269, 174] on div at bounding box center [1267, 160] width 120 height 87
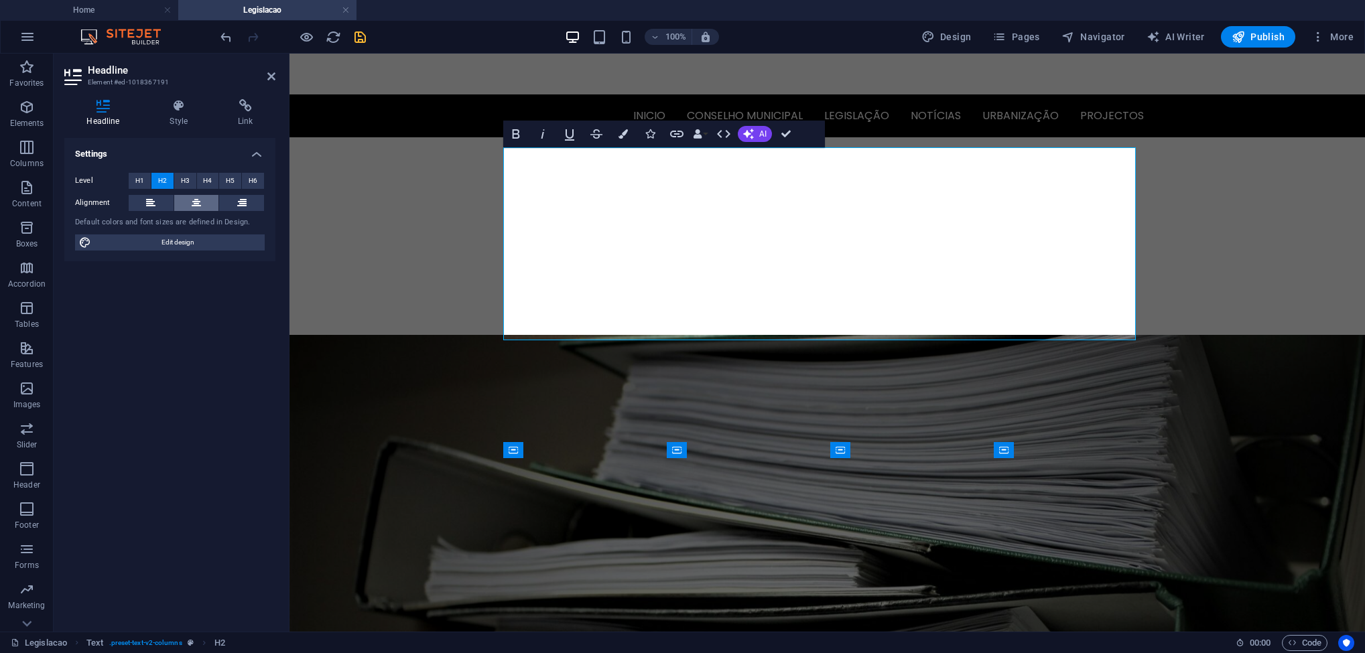
click at [188, 204] on button at bounding box center [196, 203] width 45 height 16
click at [151, 201] on icon at bounding box center [150, 203] width 9 height 16
click at [240, 205] on icon at bounding box center [241, 203] width 9 height 16
click at [192, 210] on icon at bounding box center [196, 203] width 9 height 16
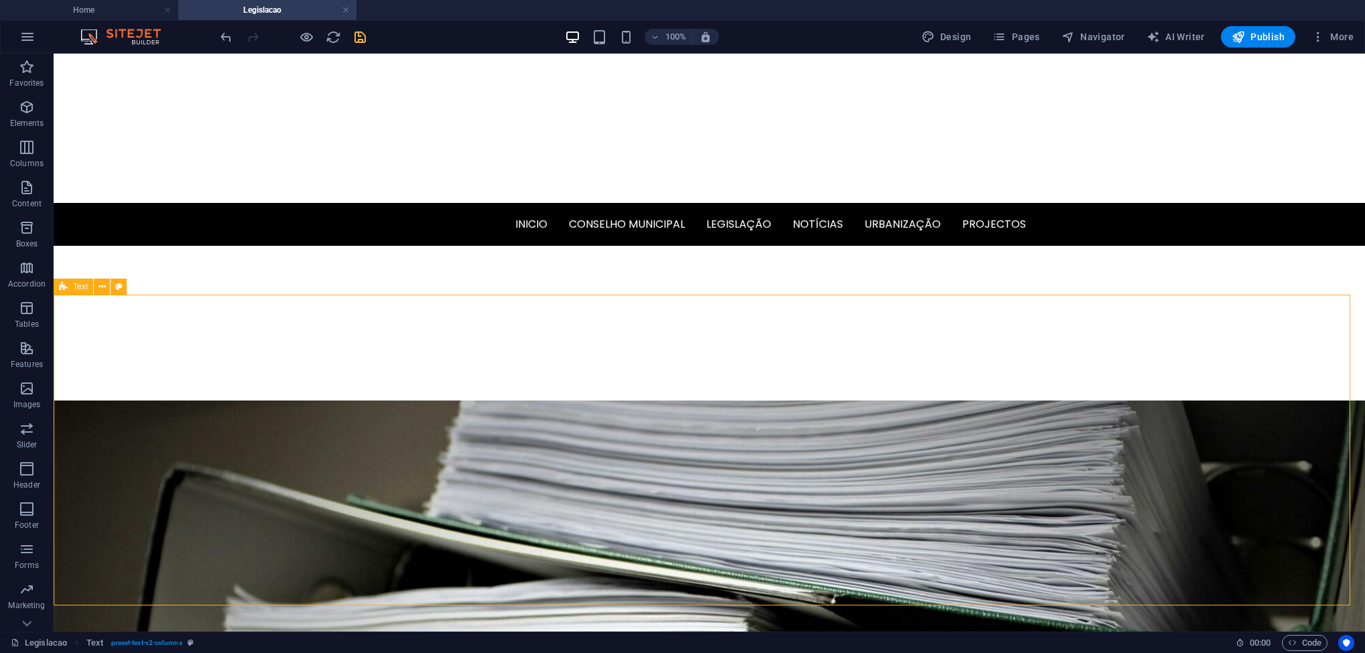
scroll to position [437, 0]
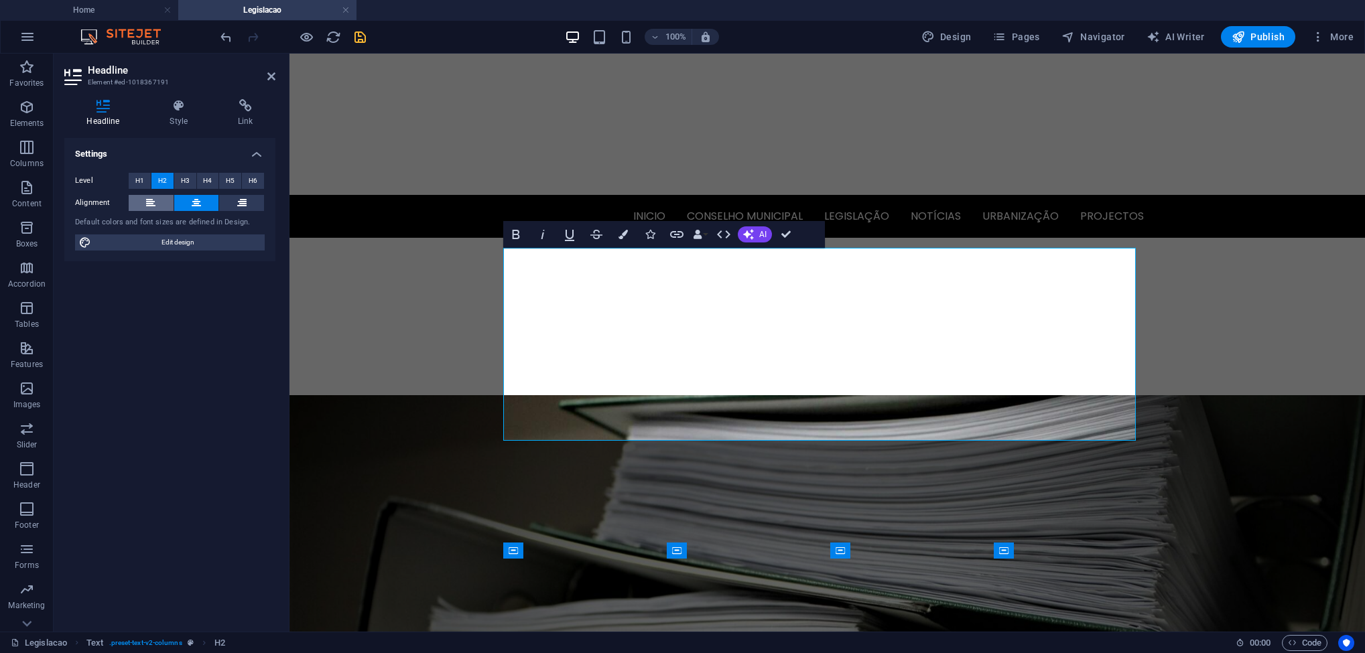
click at [147, 202] on icon at bounding box center [150, 203] width 9 height 16
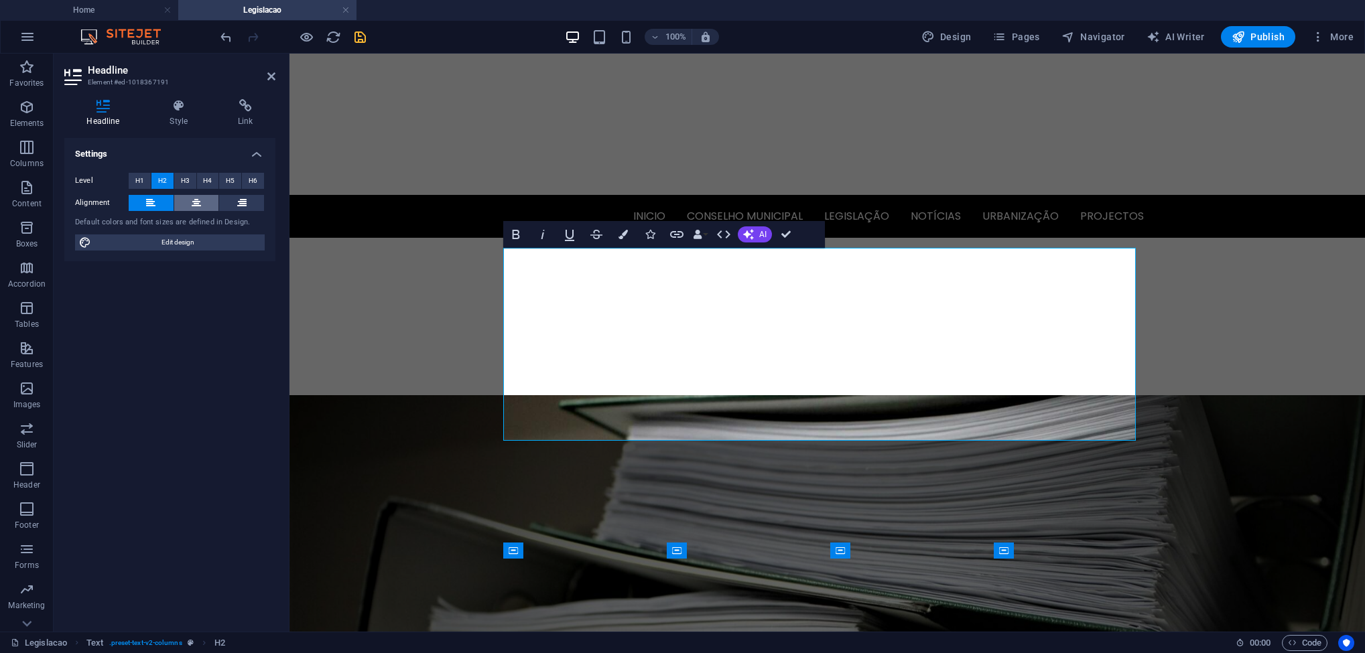
click at [195, 199] on icon at bounding box center [196, 203] width 9 height 16
click at [207, 180] on span "H4" at bounding box center [207, 181] width 9 height 16
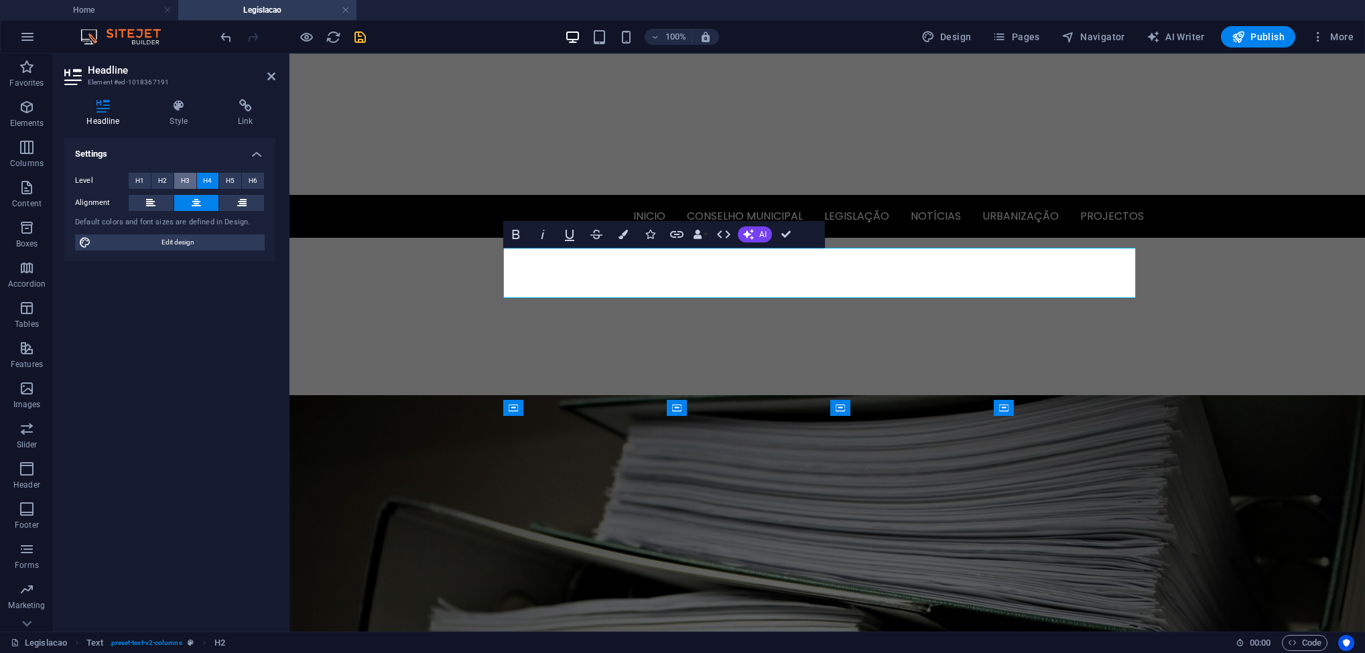
click at [186, 174] on span "H3" at bounding box center [185, 181] width 9 height 16
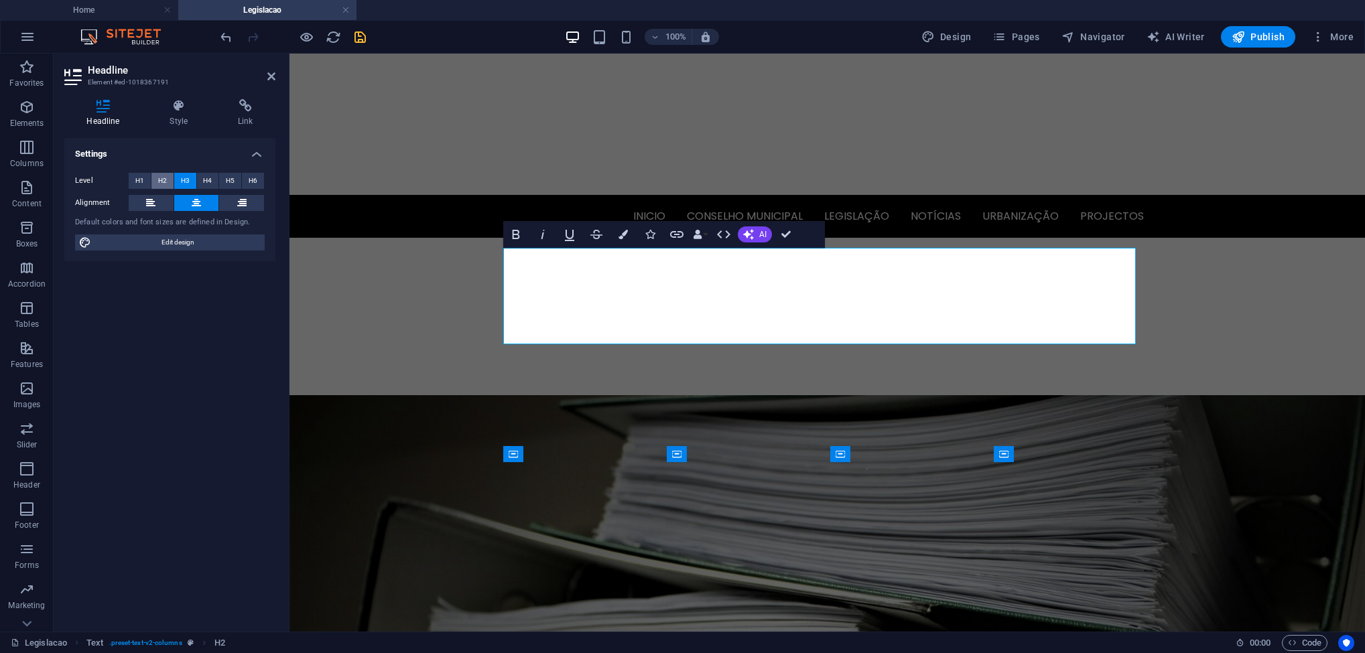
click at [164, 181] on span "H2" at bounding box center [162, 181] width 9 height 16
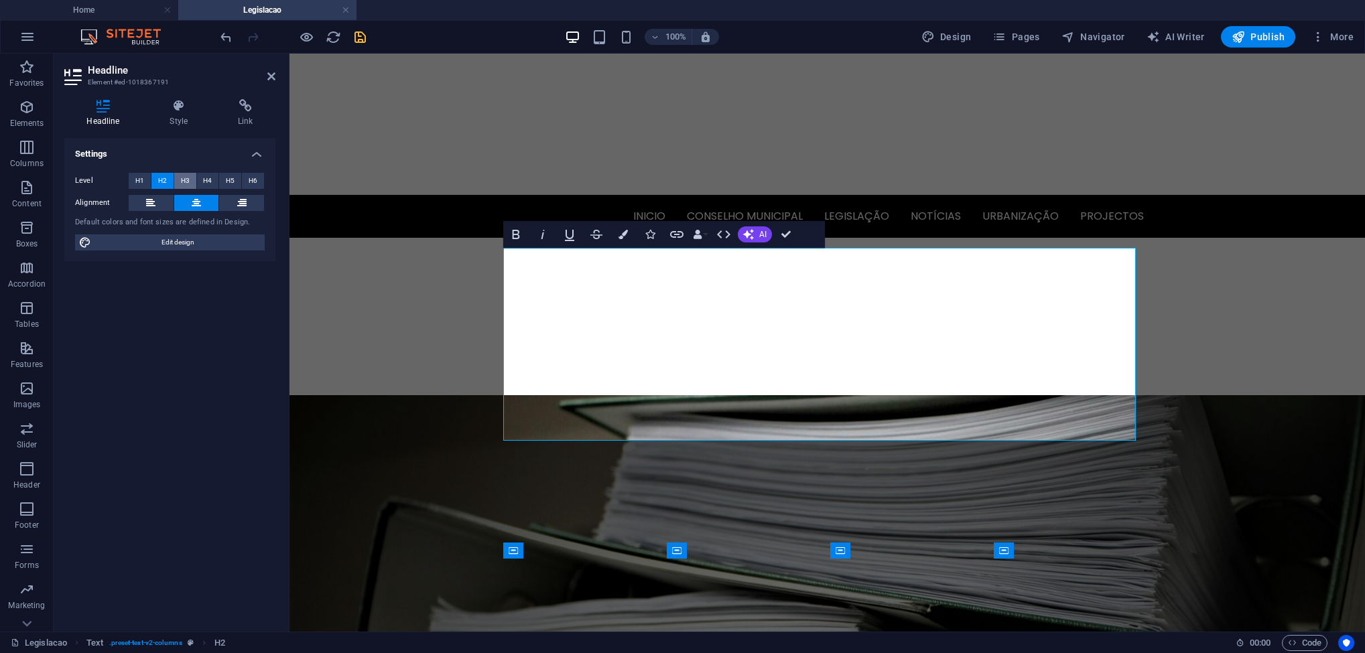
click at [186, 183] on span "H3" at bounding box center [185, 181] width 9 height 16
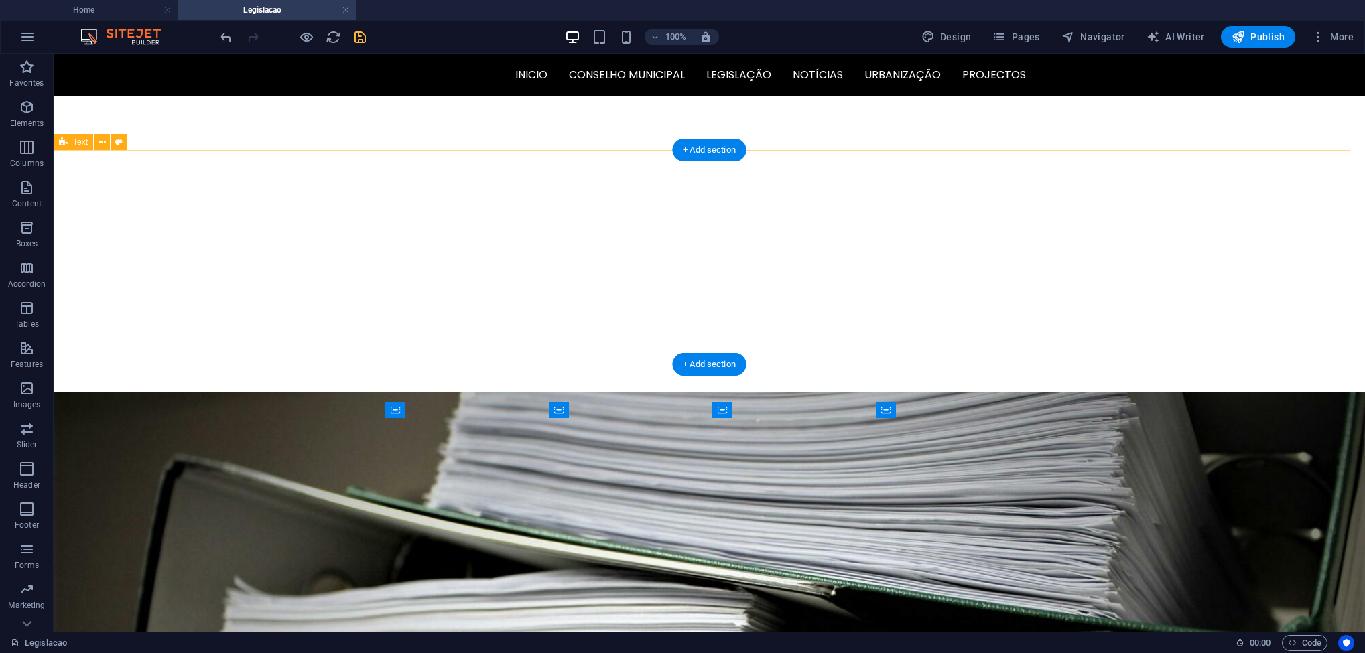
scroll to position [441, 0]
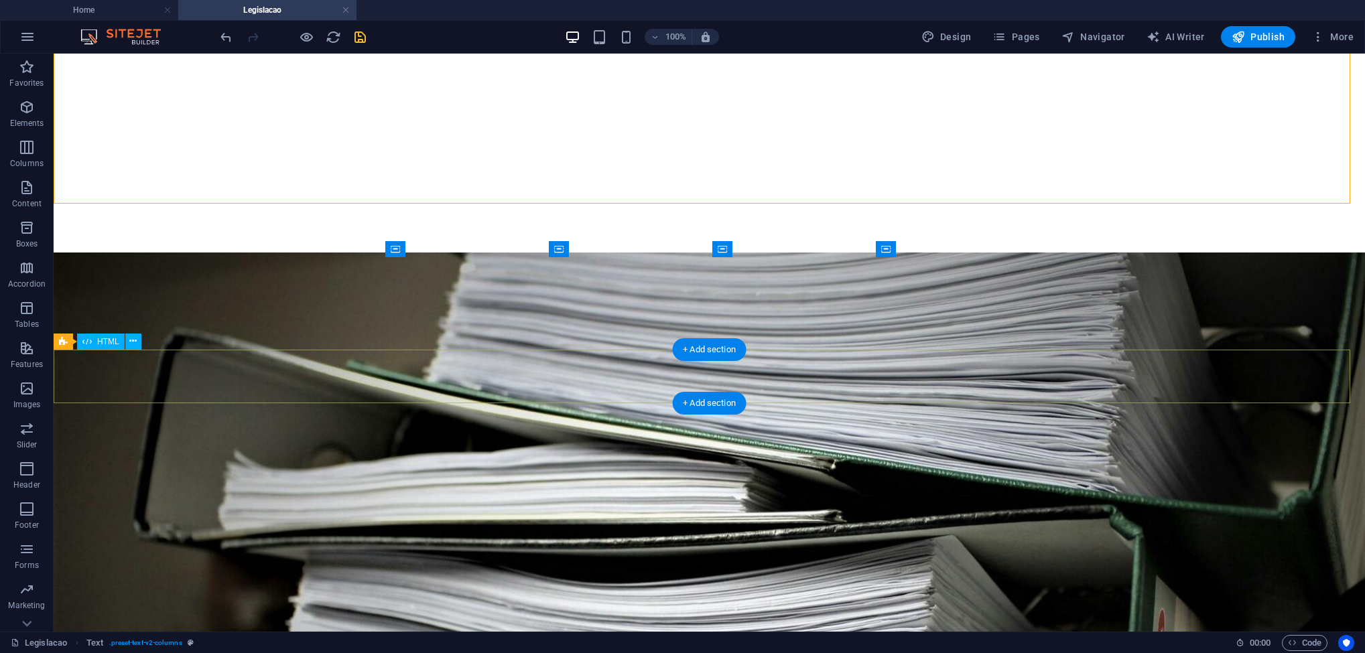
scroll to position [542, 0]
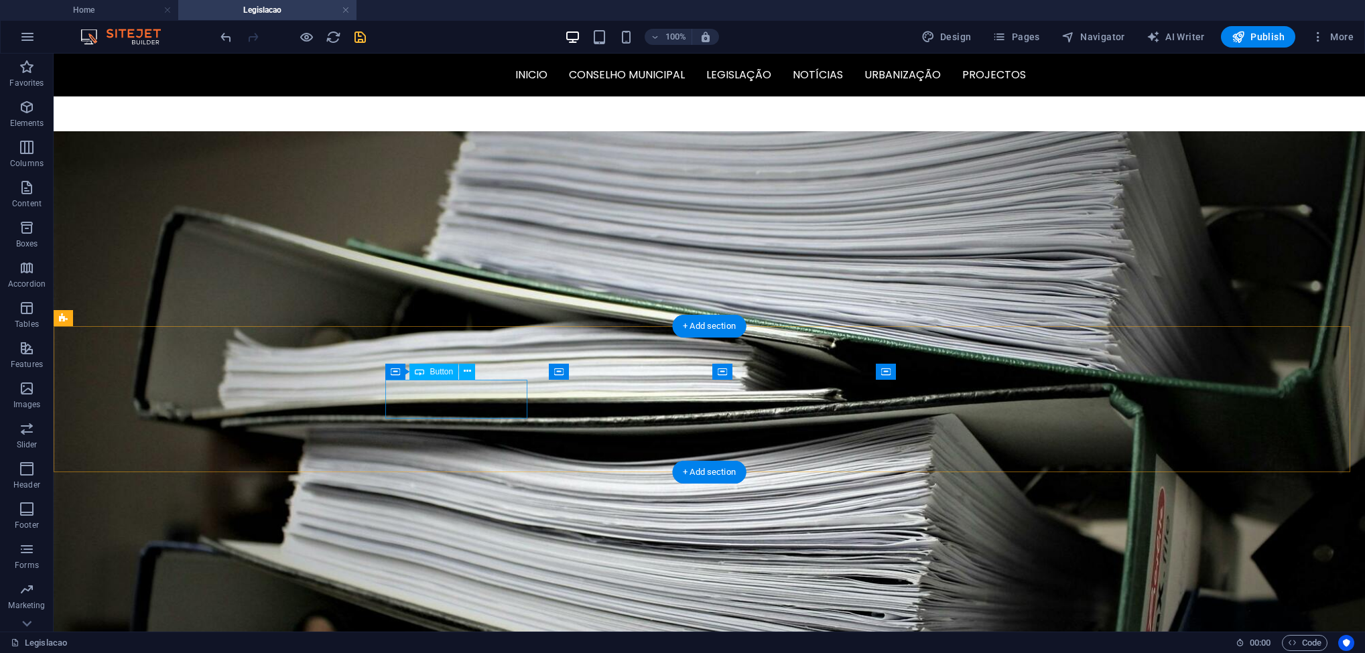
scroll to position [503, 0]
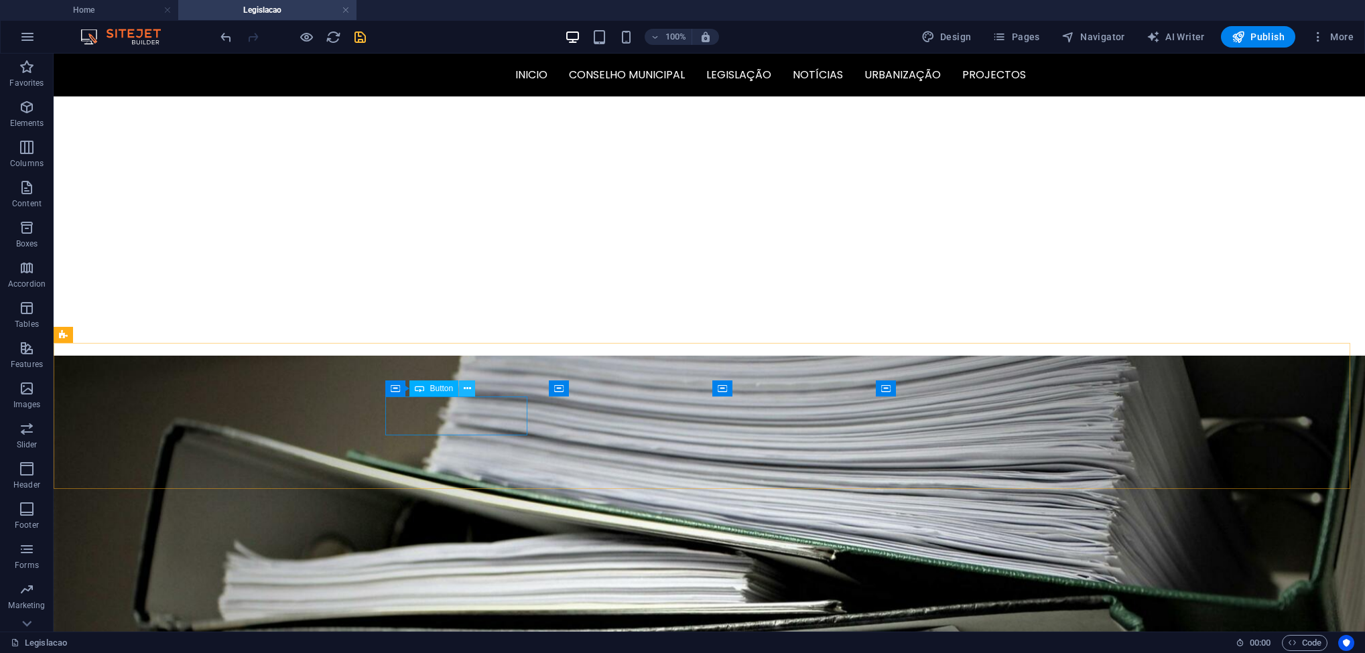
click at [469, 392] on icon at bounding box center [467, 389] width 7 height 14
drag, startPoint x: 443, startPoint y: 409, endPoint x: 208, endPoint y: 409, distance: 234.6
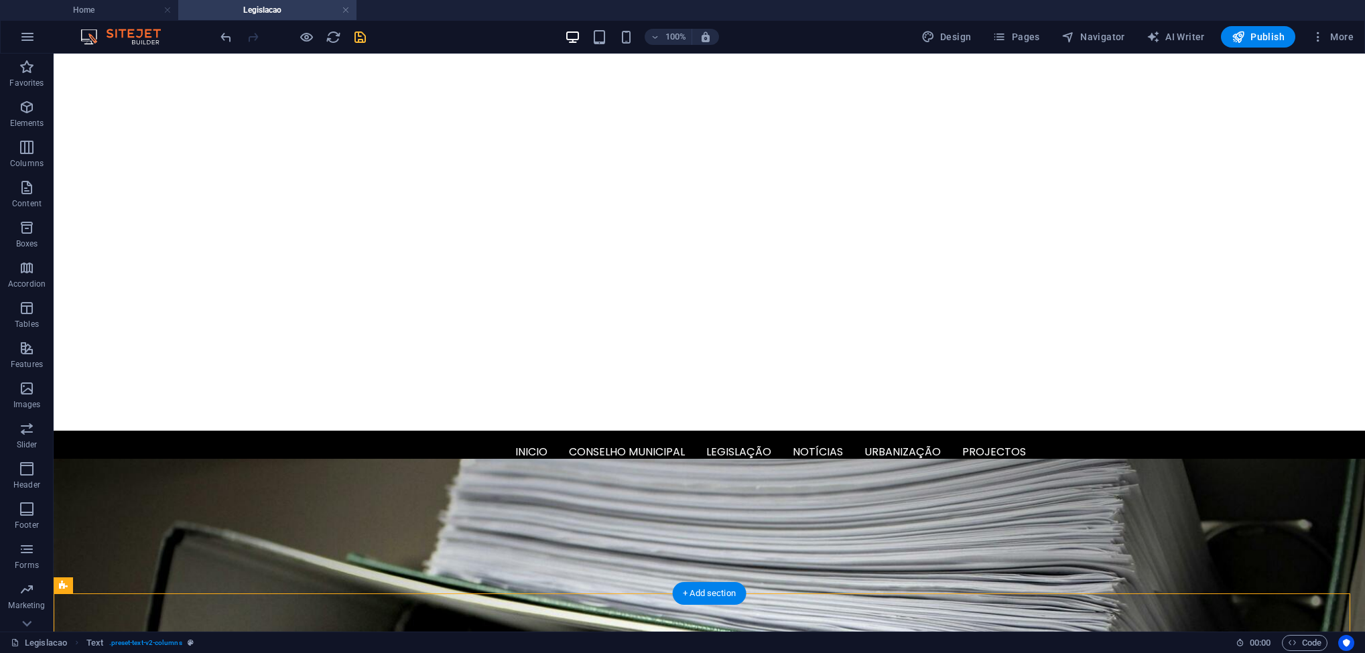
scroll to position [0, 0]
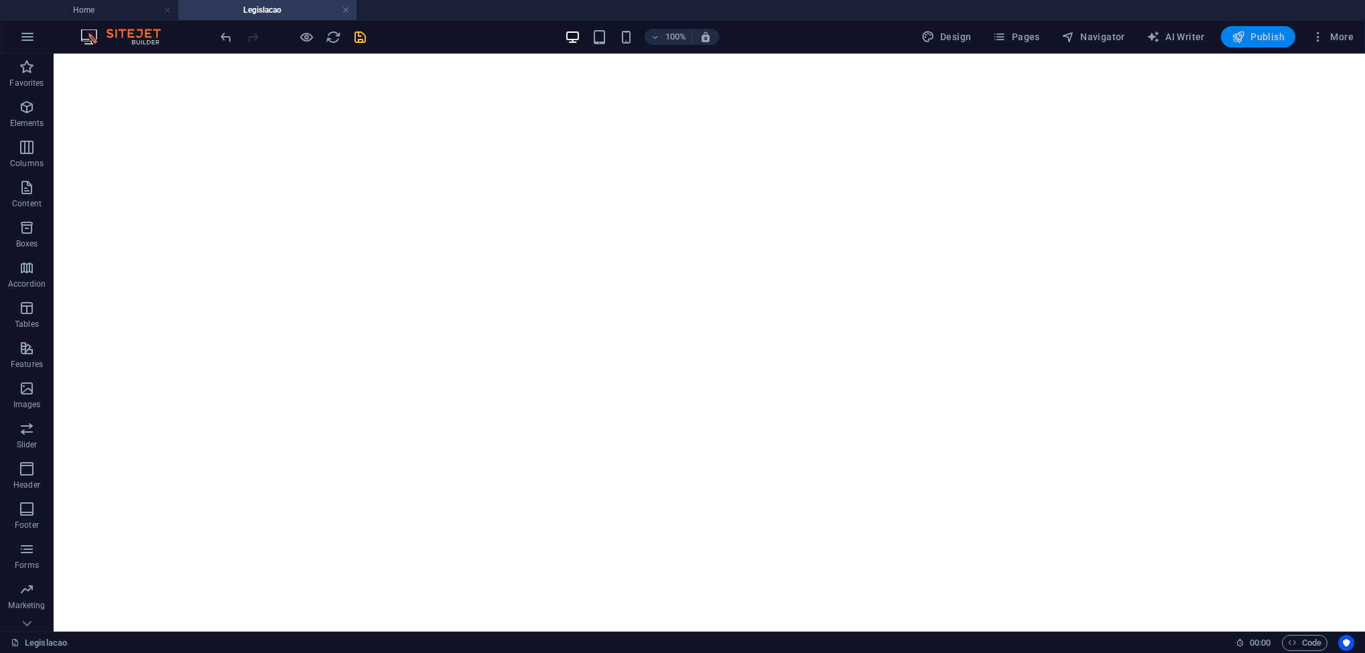
click at [1263, 30] on span "Publish" at bounding box center [1258, 36] width 53 height 13
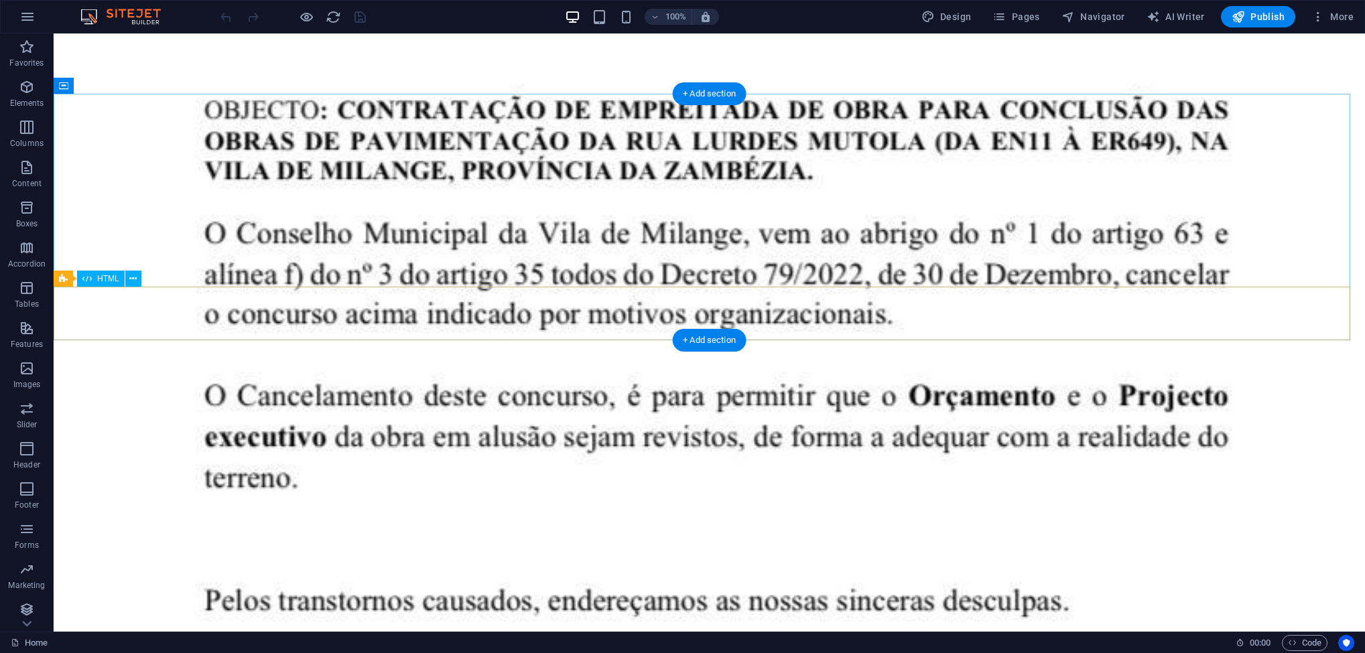
scroll to position [3715, 0]
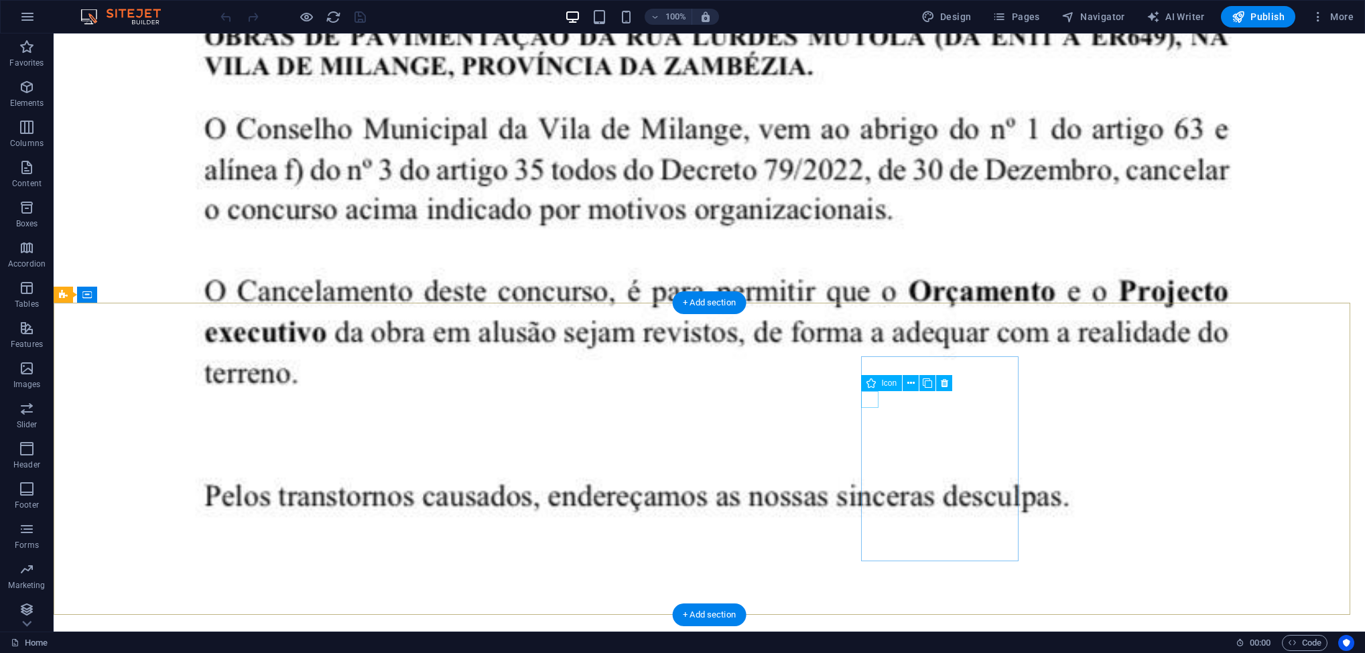
select select "xMidYMid"
select select "px"
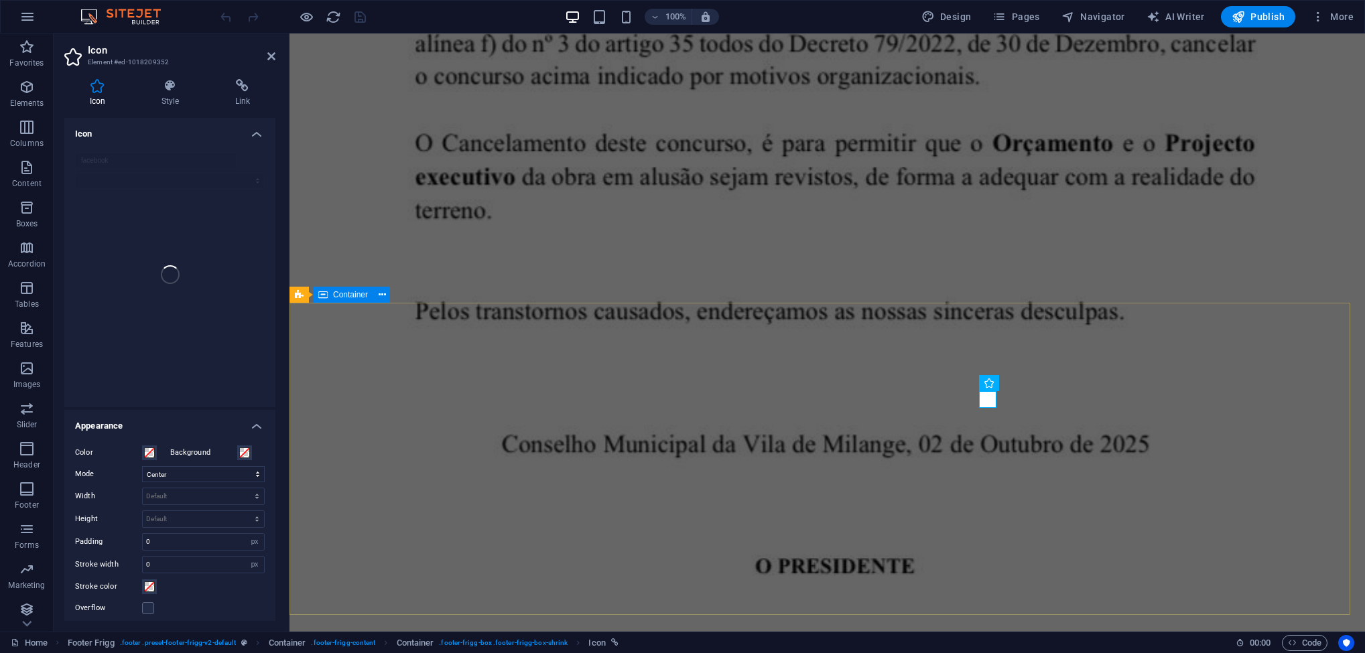
scroll to position [3668, 0]
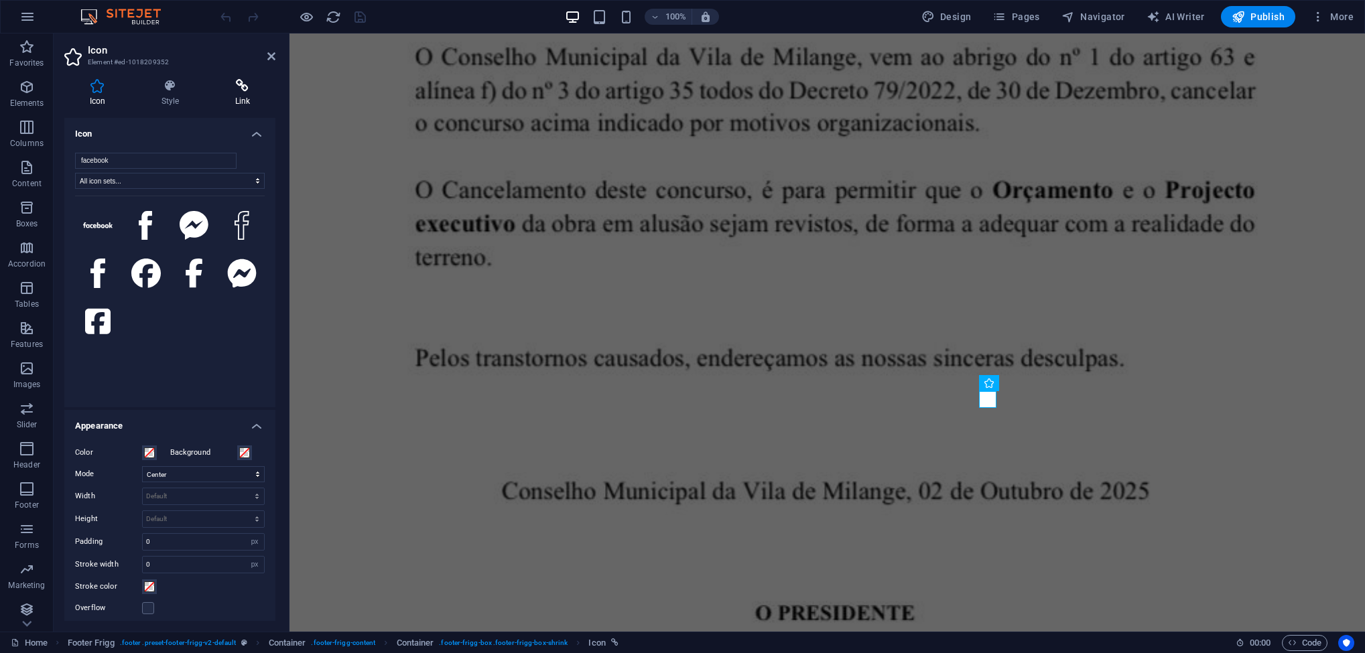
click at [229, 88] on icon at bounding box center [243, 85] width 66 height 13
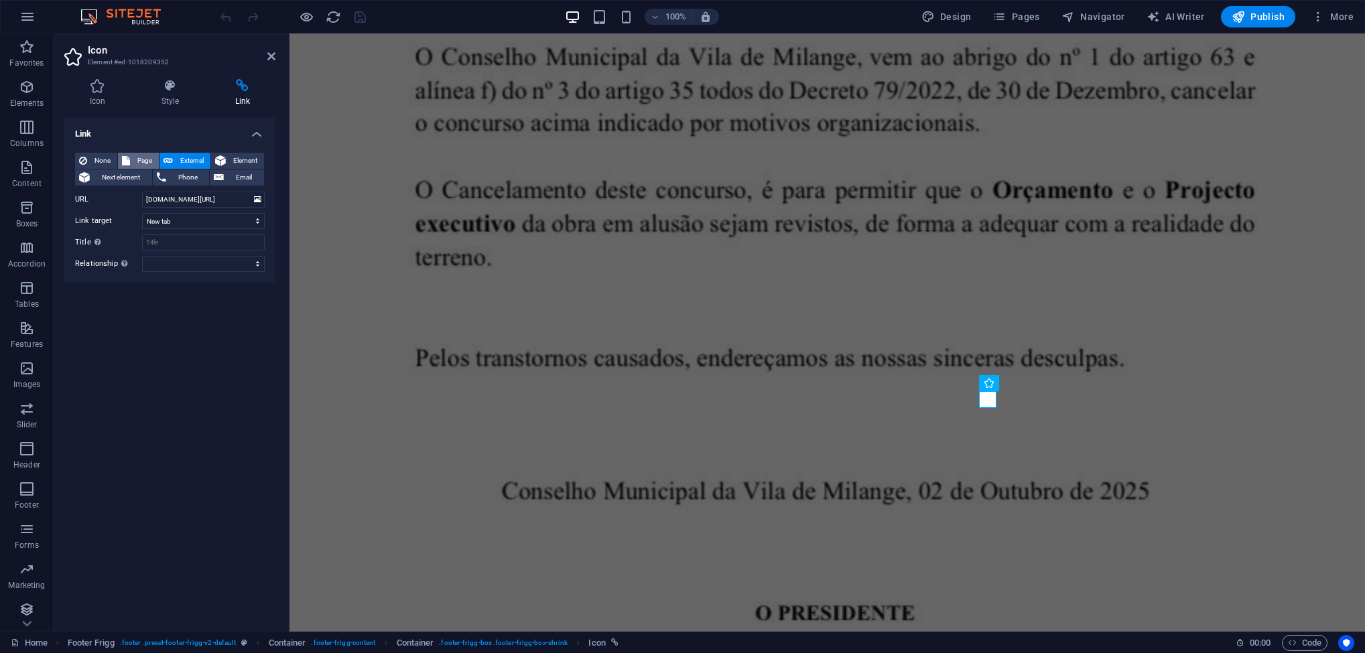
click at [143, 160] on span "Page" at bounding box center [144, 161] width 21 height 16
select select
click at [187, 175] on span "Phone" at bounding box center [188, 178] width 36 height 16
click at [177, 161] on span "External" at bounding box center [191, 161] width 29 height 16
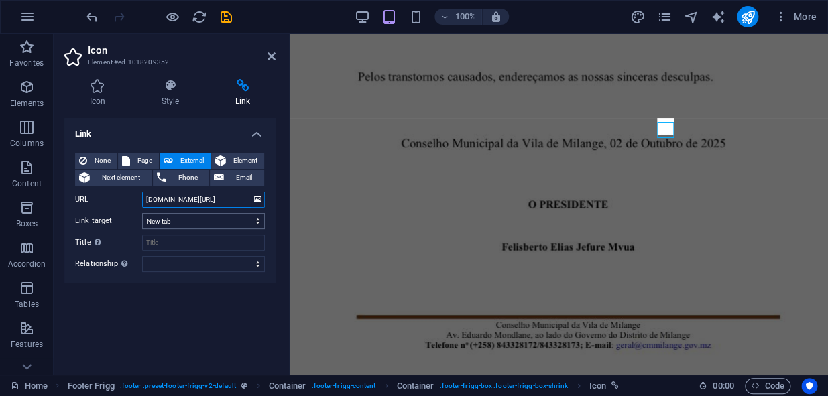
scroll to position [3626, 0]
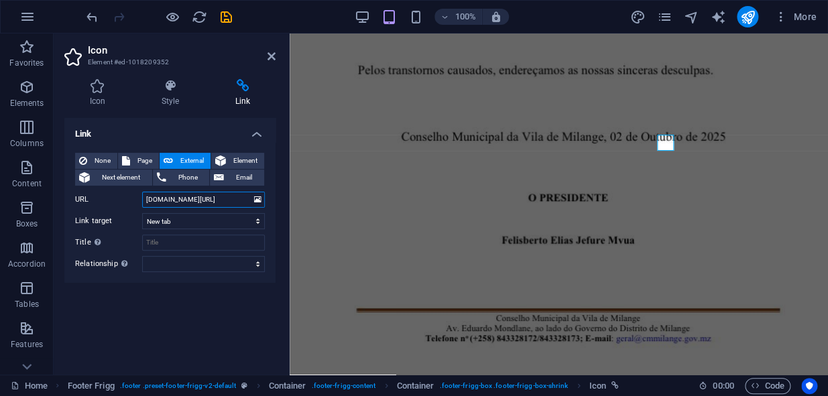
click at [183, 194] on input "facebook.com/municipiodemilange" at bounding box center [203, 200] width 123 height 16
click at [195, 217] on select "New tab Same tab Overlay" at bounding box center [203, 221] width 123 height 16
click at [142, 213] on select "New tab Same tab Overlay" at bounding box center [203, 221] width 123 height 16
click at [196, 223] on select "New tab Same tab Overlay" at bounding box center [203, 221] width 123 height 16
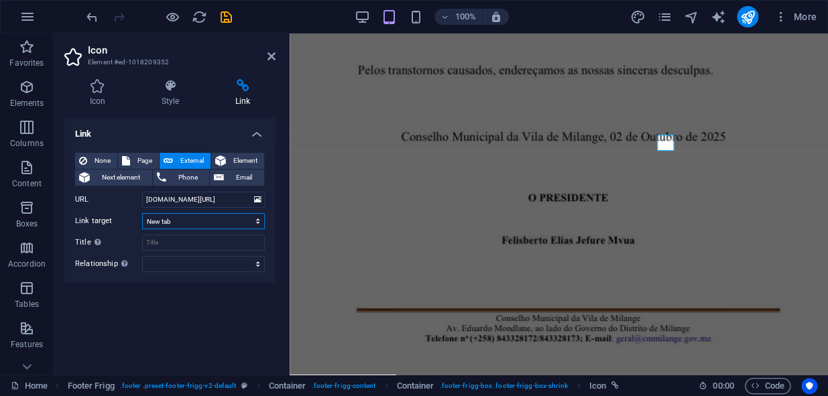
click at [196, 223] on select "New tab Same tab Overlay" at bounding box center [203, 221] width 123 height 16
click at [243, 160] on span "Element" at bounding box center [245, 161] width 30 height 16
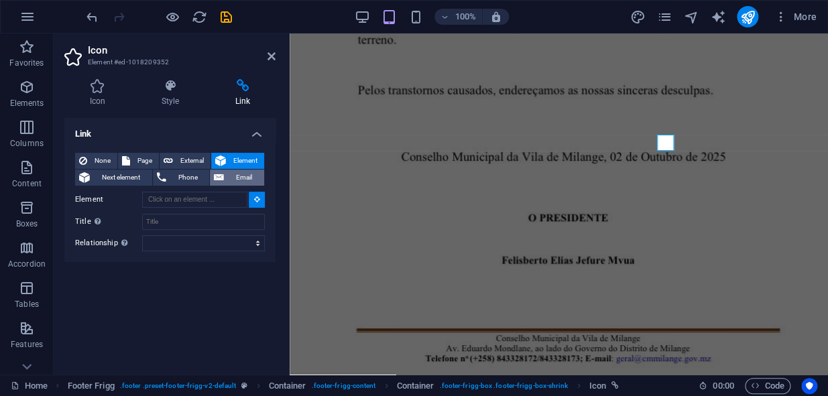
click at [239, 172] on span "Email" at bounding box center [244, 178] width 32 height 16
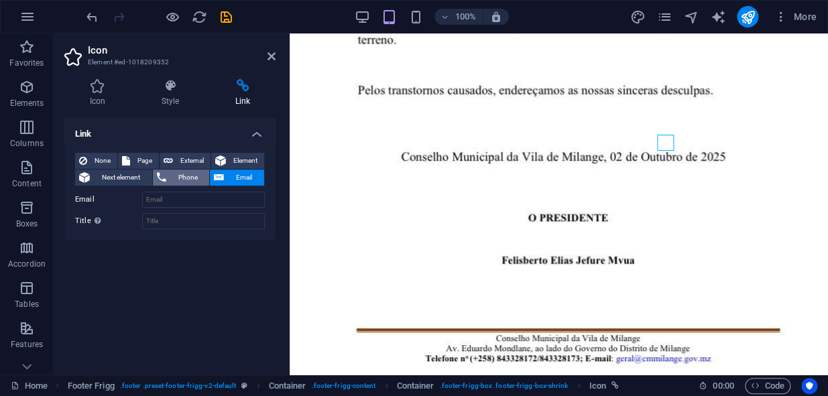
click at [189, 178] on span "Phone" at bounding box center [188, 178] width 36 height 16
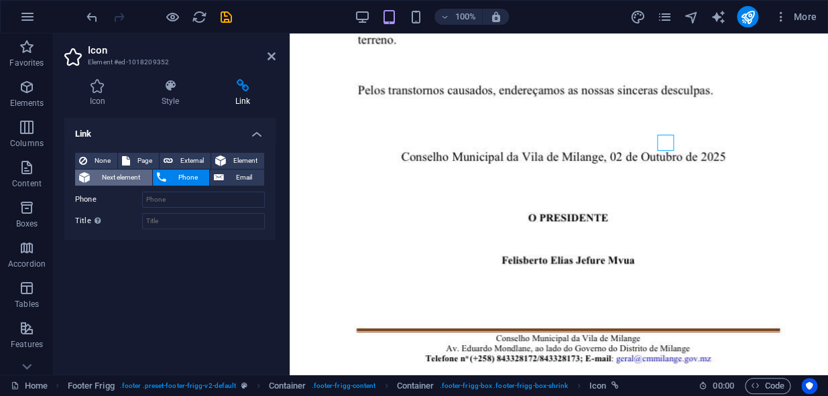
click at [127, 175] on span "Next element" at bounding box center [121, 178] width 54 height 16
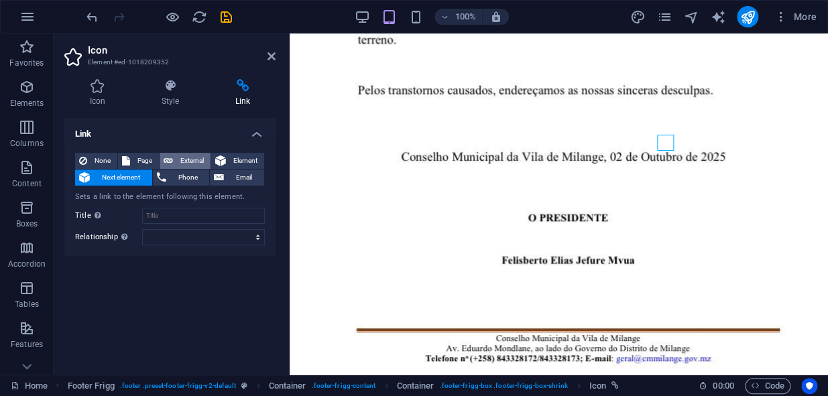
click at [182, 160] on span "External" at bounding box center [191, 161] width 29 height 16
select select "blank"
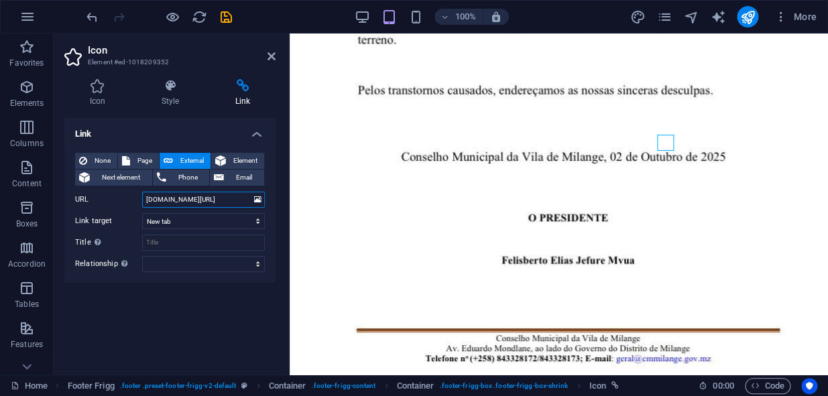
scroll to position [0, 5]
click at [158, 197] on input "facebook.com/municipiodemilange" at bounding box center [203, 200] width 123 height 16
drag, startPoint x: 143, startPoint y: 198, endPoint x: 239, endPoint y: 204, distance: 96.0
click at [275, 195] on div "None Page External Element Next element Phone Email Page Home Legislacao Urbani…" at bounding box center [169, 212] width 211 height 141
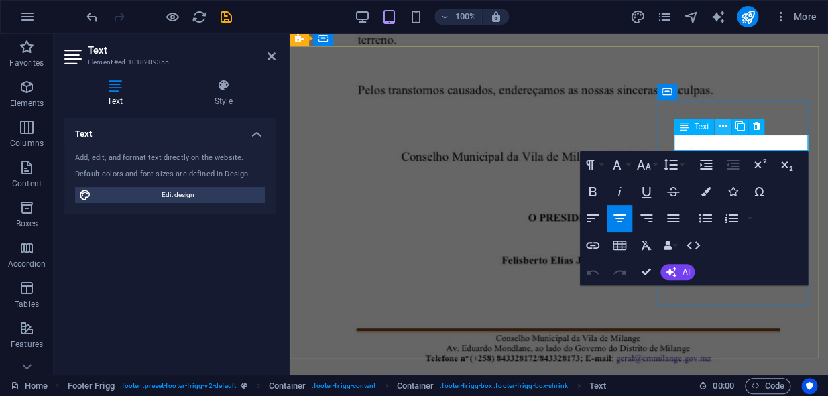
click at [719, 125] on icon at bounding box center [722, 126] width 7 height 14
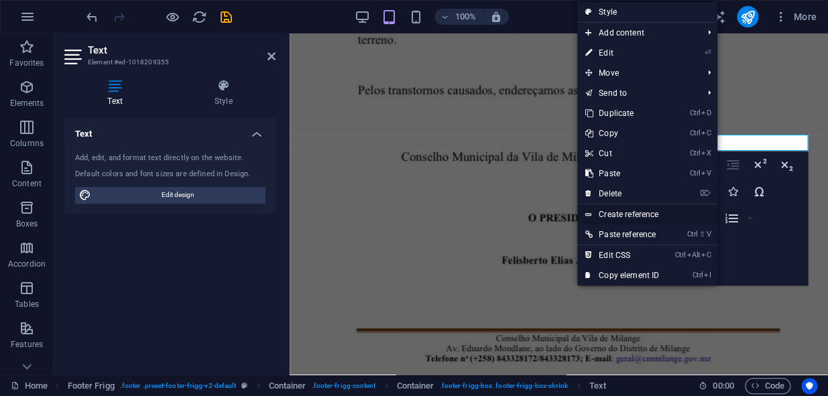
click at [662, 214] on link "Create reference" at bounding box center [647, 214] width 140 height 20
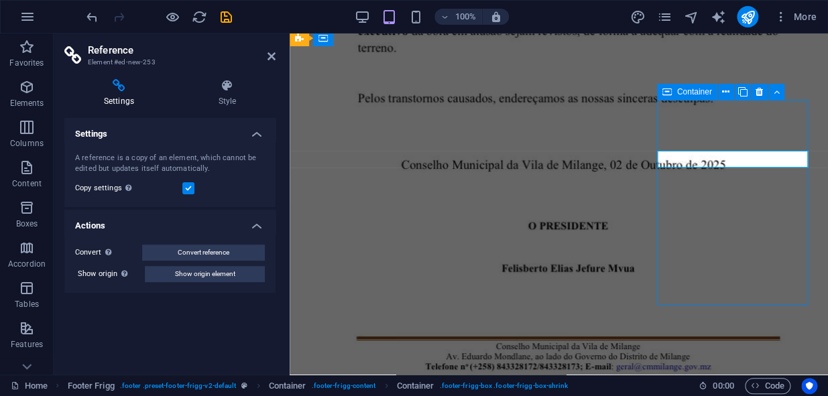
scroll to position [3607, 0]
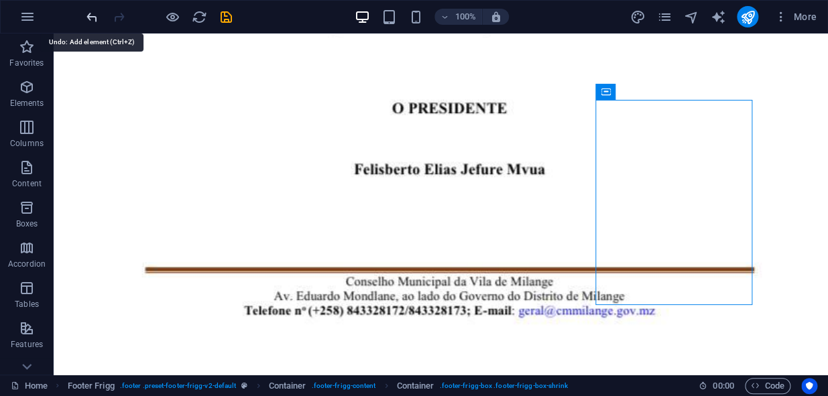
click at [87, 18] on icon "undo" at bounding box center [91, 16] width 15 height 15
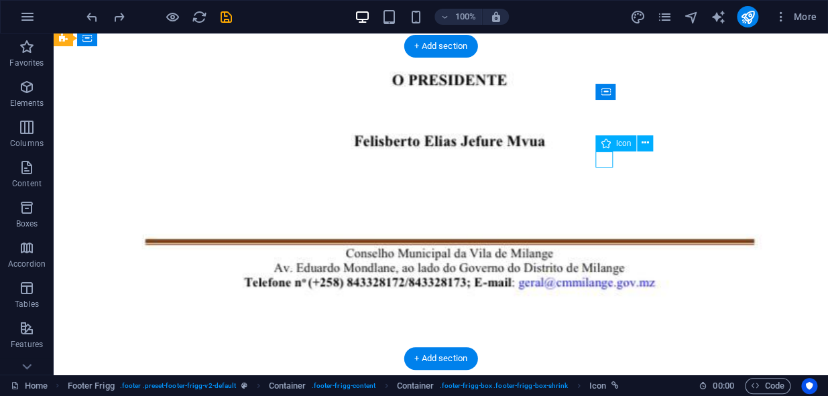
select select "xMidYMid"
select select "px"
select select
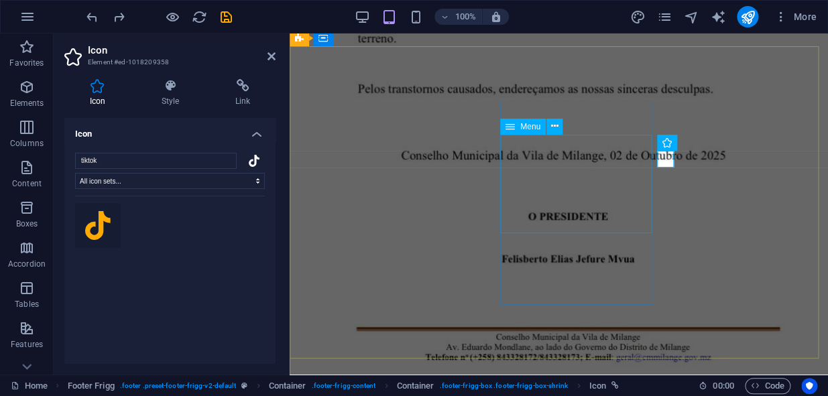
scroll to position [3626, 0]
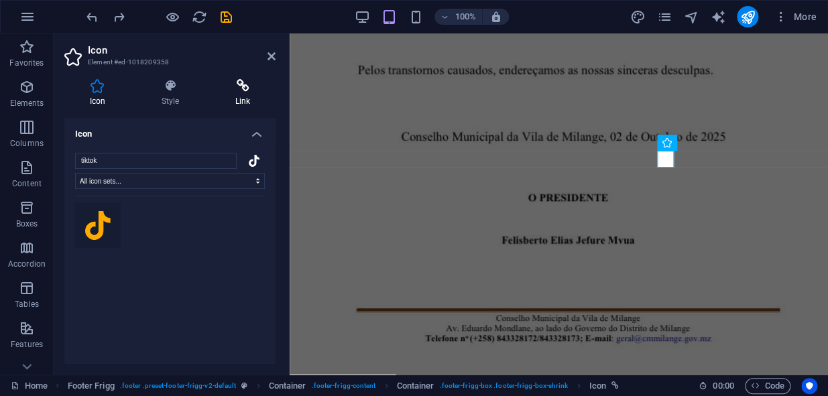
click at [229, 92] on h4 "Link" at bounding box center [243, 93] width 66 height 28
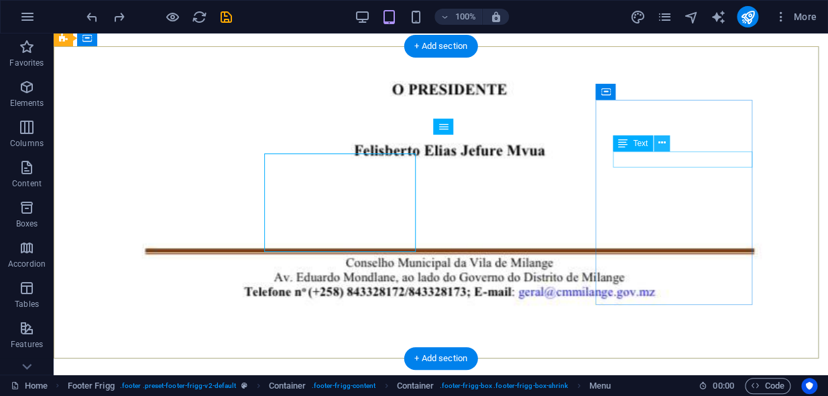
scroll to position [3607, 0]
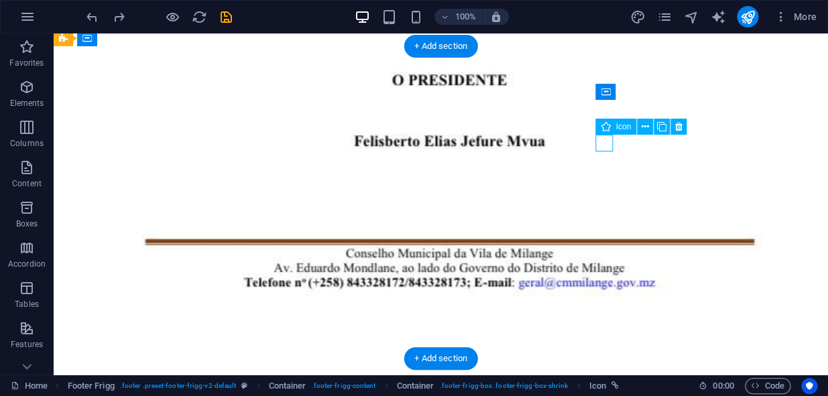
scroll to position [3626, 0]
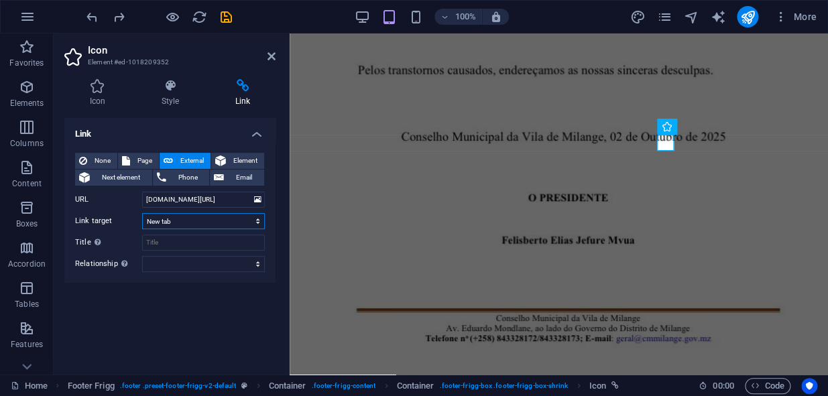
click at [188, 223] on select "New tab Same tab Overlay" at bounding box center [203, 221] width 123 height 16
select select
click at [142, 213] on select "New tab Same tab Overlay" at bounding box center [203, 221] width 123 height 16
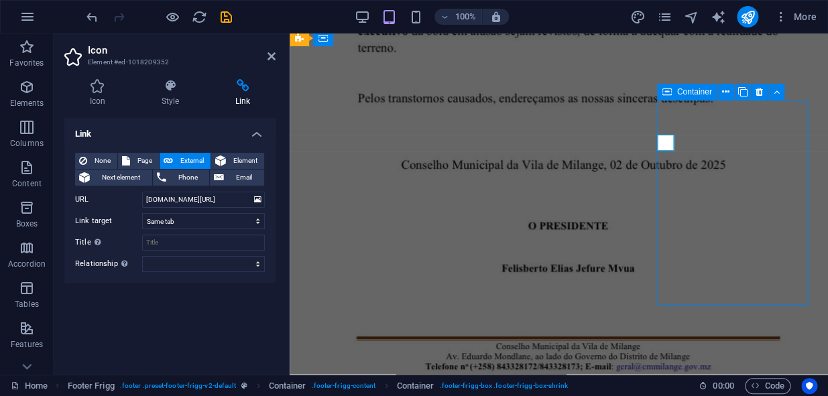
scroll to position [3607, 0]
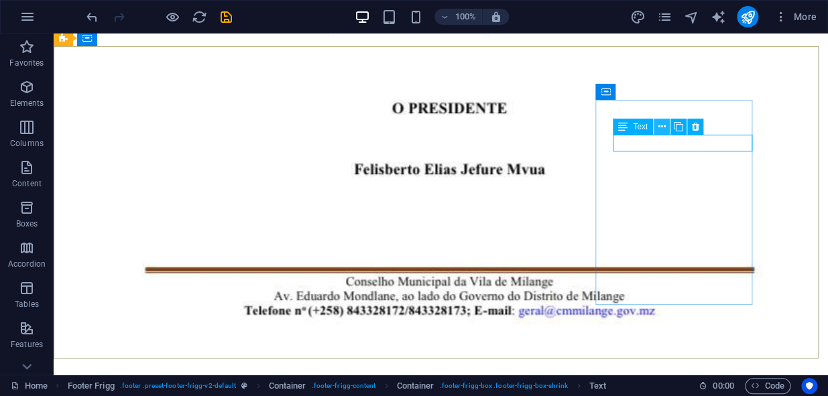
click at [661, 129] on icon at bounding box center [661, 127] width 7 height 14
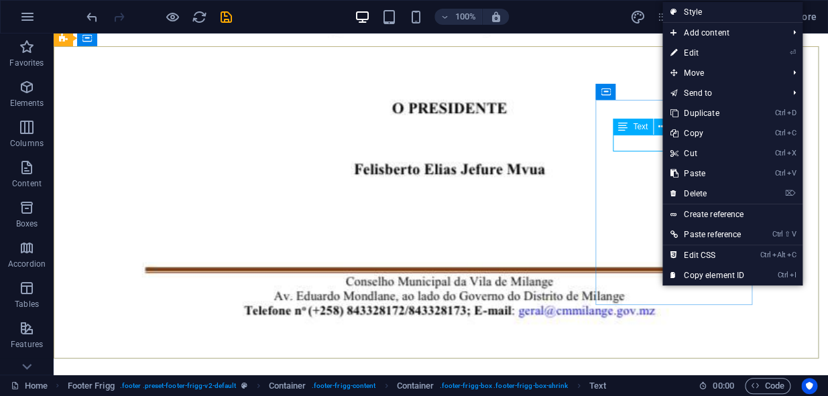
click at [645, 126] on span "Text" at bounding box center [640, 127] width 15 height 8
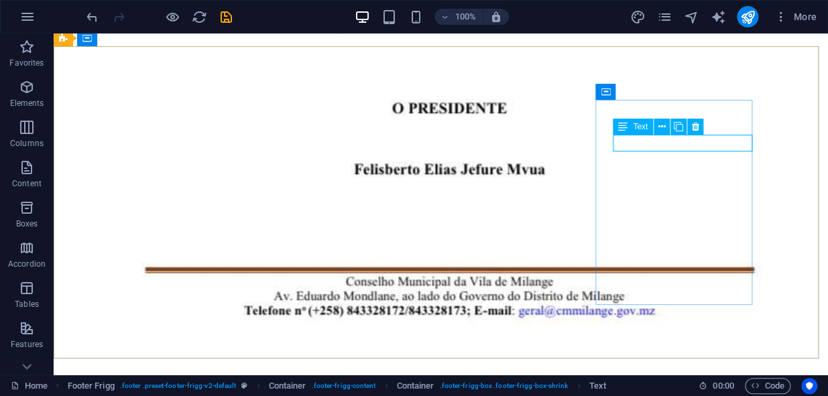
click at [645, 126] on span "Text" at bounding box center [640, 127] width 15 height 8
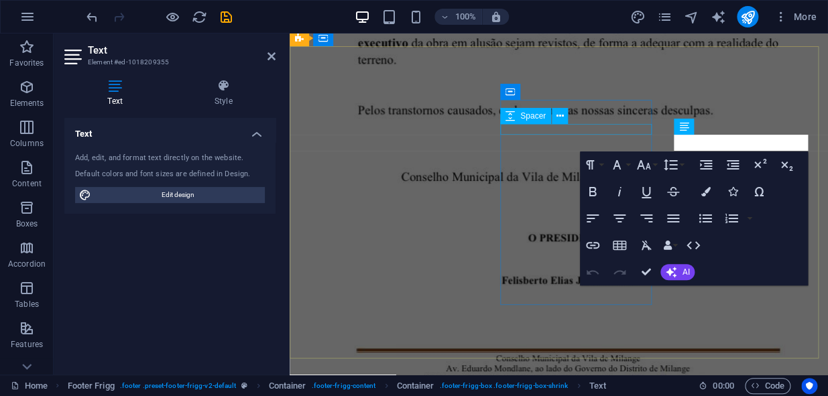
scroll to position [3626, 0]
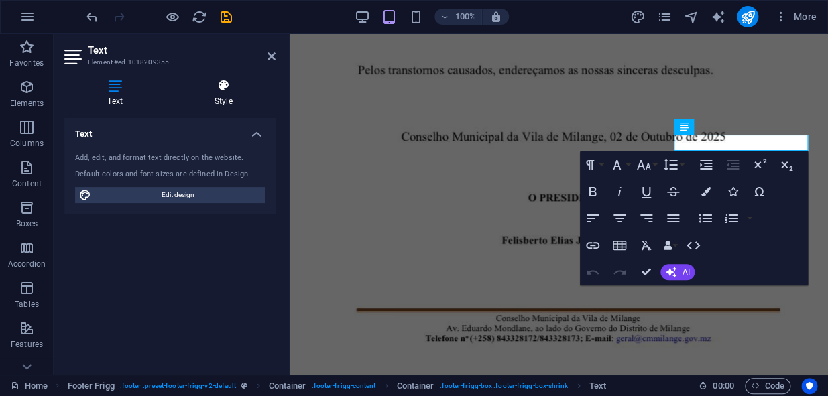
click at [222, 100] on h4 "Style" at bounding box center [223, 93] width 105 height 28
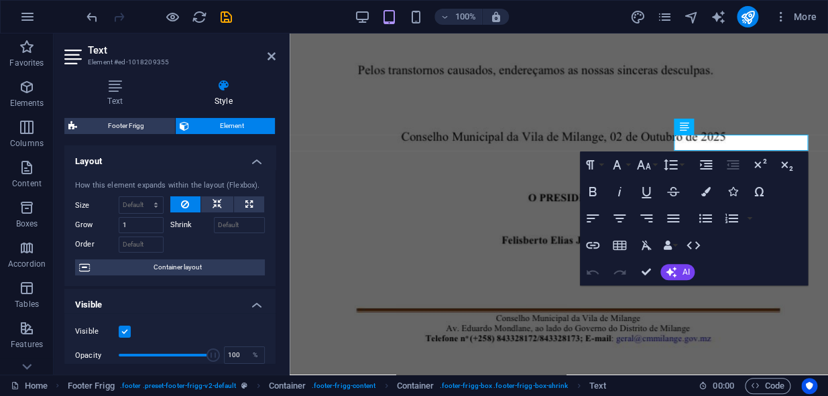
drag, startPoint x: 273, startPoint y: 194, endPoint x: 268, endPoint y: 271, distance: 76.6
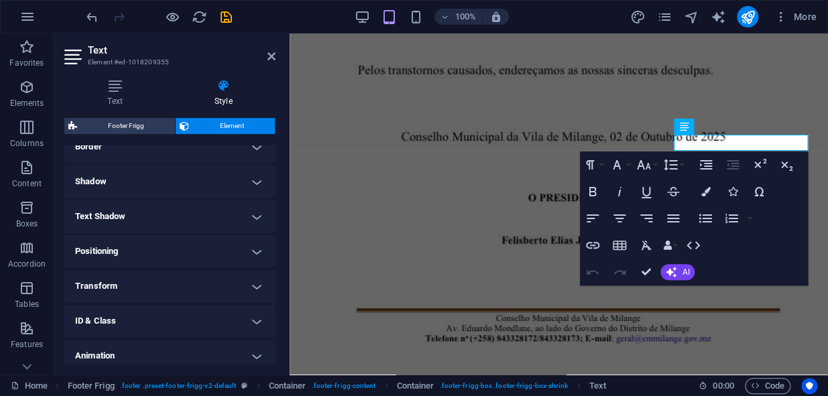
scroll to position [287, 0]
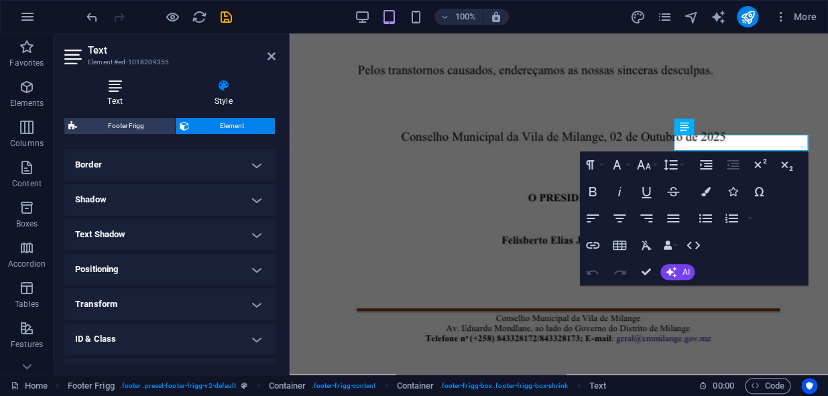
click at [109, 98] on h4 "Text" at bounding box center [117, 93] width 107 height 28
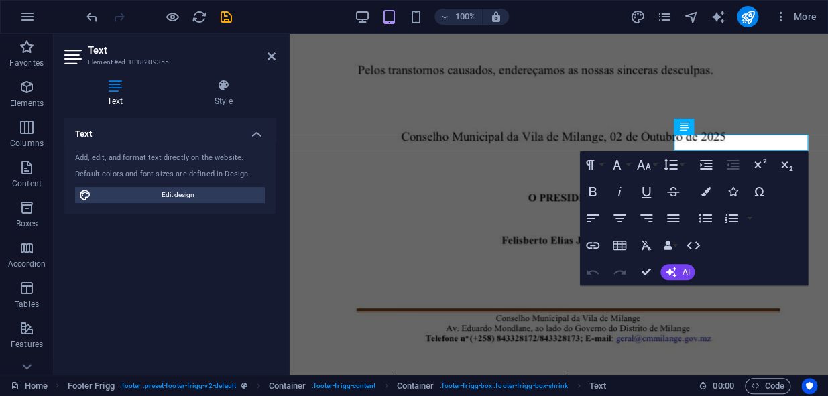
click at [255, 135] on h4 "Text" at bounding box center [169, 130] width 211 height 24
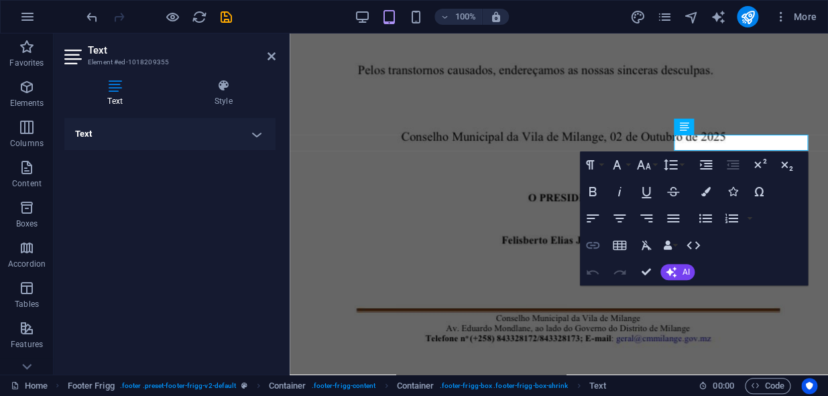
click at [595, 246] on icon "button" at bounding box center [592, 245] width 16 height 16
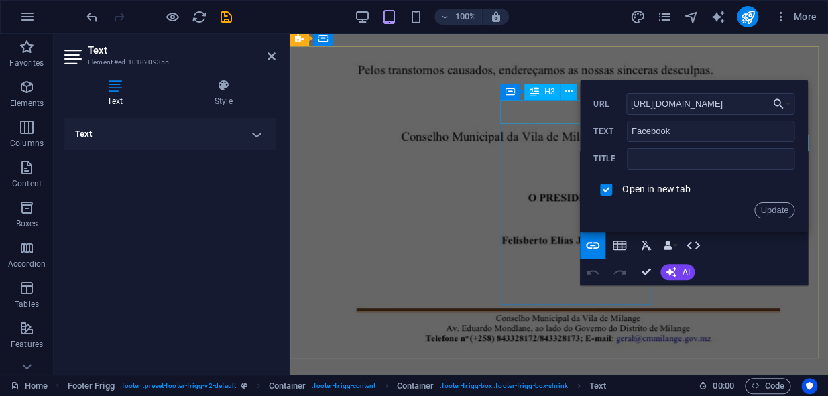
drag, startPoint x: 1030, startPoint y: 138, endPoint x: 578, endPoint y: 109, distance: 452.0
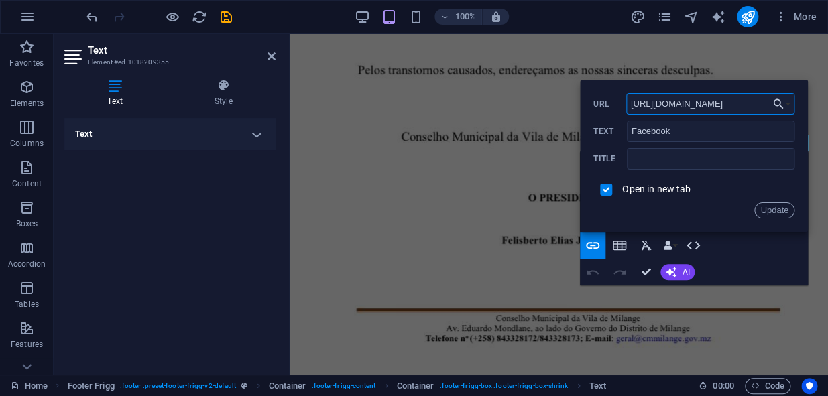
paste input "facebook.com/municipiodemilange"
type input "facebook.com/municipiodemilange"
click at [785, 214] on button "Update" at bounding box center [774, 210] width 40 height 16
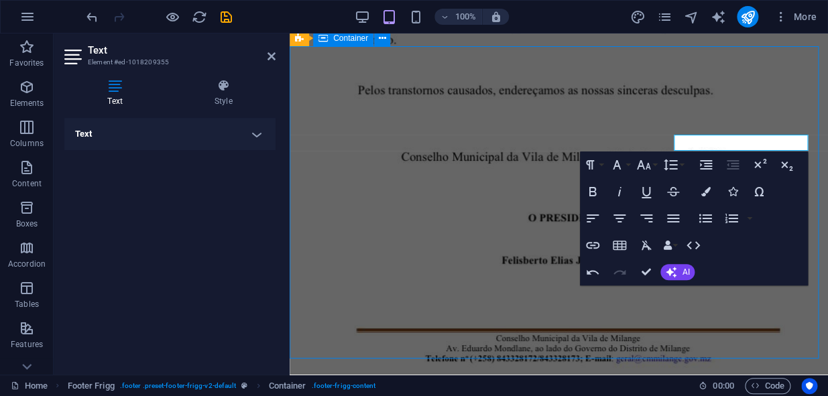
scroll to position [3607, 0]
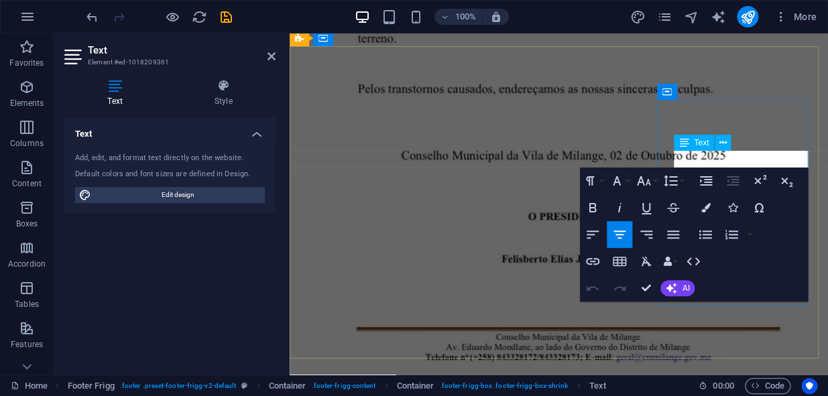
scroll to position [3626, 0]
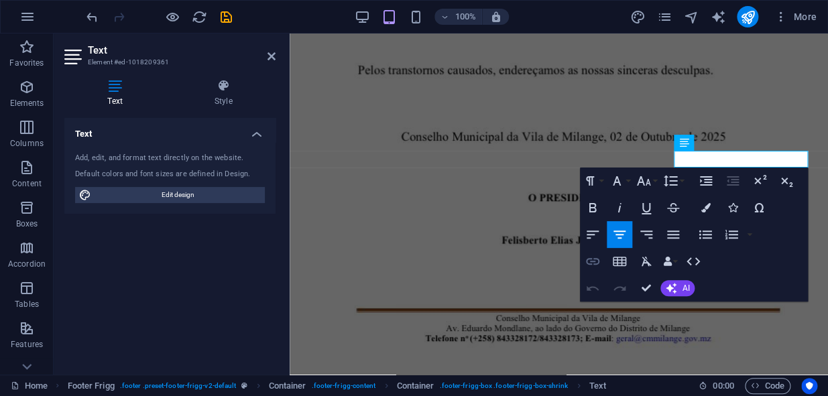
click at [597, 261] on icon "button" at bounding box center [592, 261] width 16 height 16
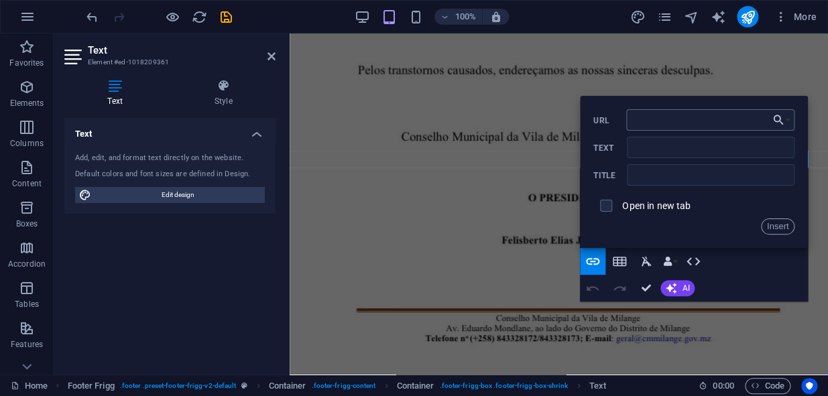
click at [651, 120] on input "URL" at bounding box center [710, 119] width 169 height 21
click at [639, 123] on input "URL" at bounding box center [710, 119] width 169 height 21
paste input "https://www.tiktok.com/@municipioodemilange?_t=ZM-8zwKsUfFJG7&_r=1"
type input "https://www.tiktok.com/@municipioodemilange?_t=ZM-8zwKsUfFJG7&_r=1"
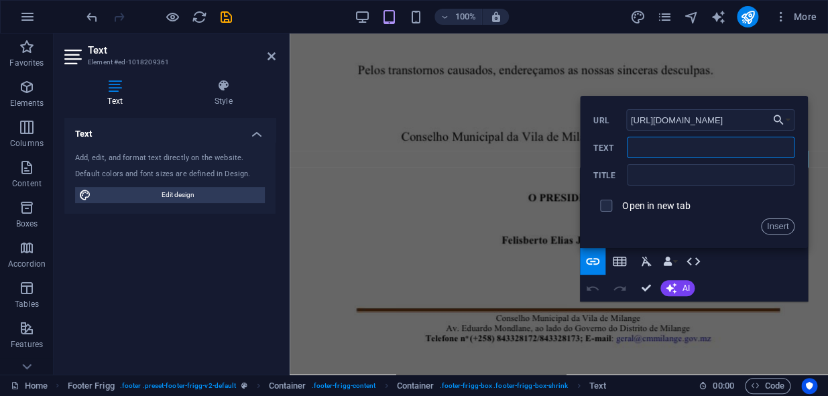
click at [652, 148] on input "Text" at bounding box center [711, 147] width 168 height 21
type input "Tik Tok"
click at [768, 228] on button "Insert" at bounding box center [778, 227] width 34 height 16
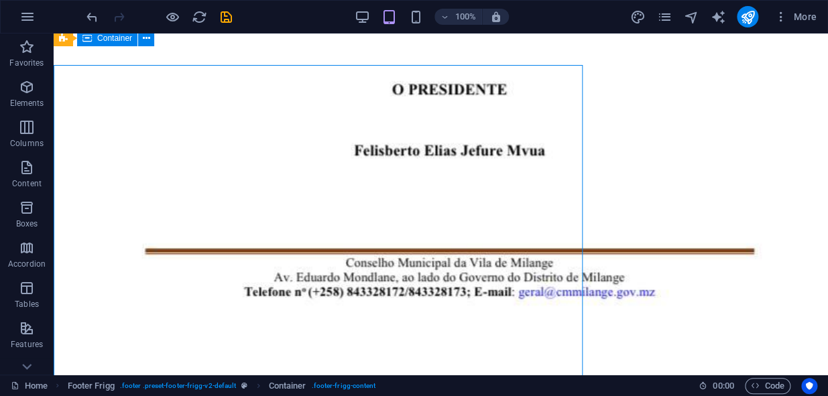
scroll to position [3607, 0]
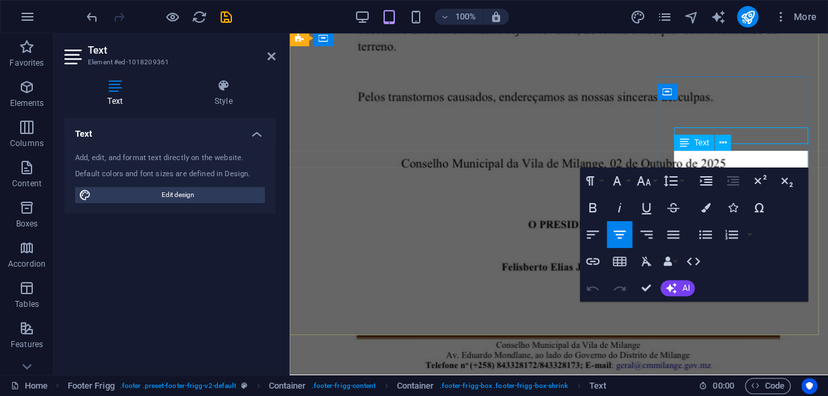
scroll to position [3626, 0]
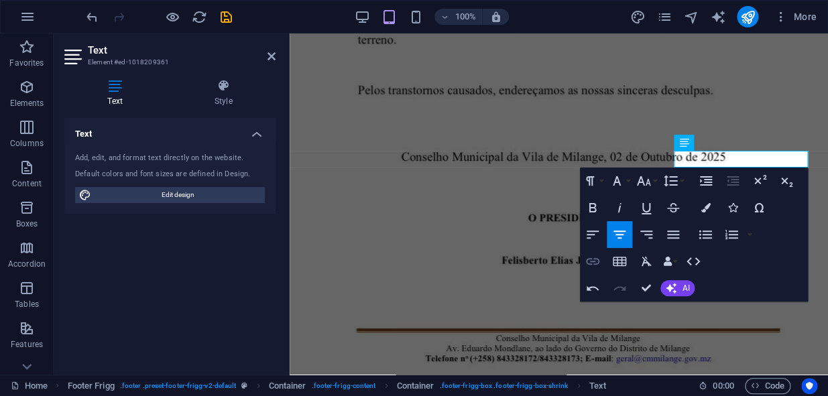
click at [587, 258] on icon "button" at bounding box center [592, 261] width 16 height 16
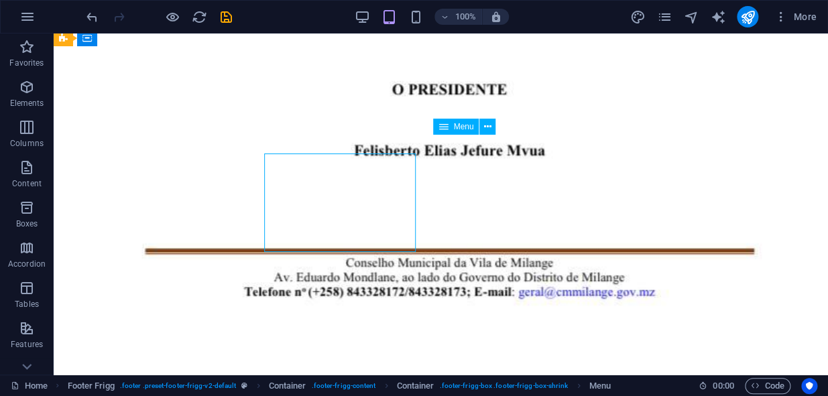
scroll to position [3607, 0]
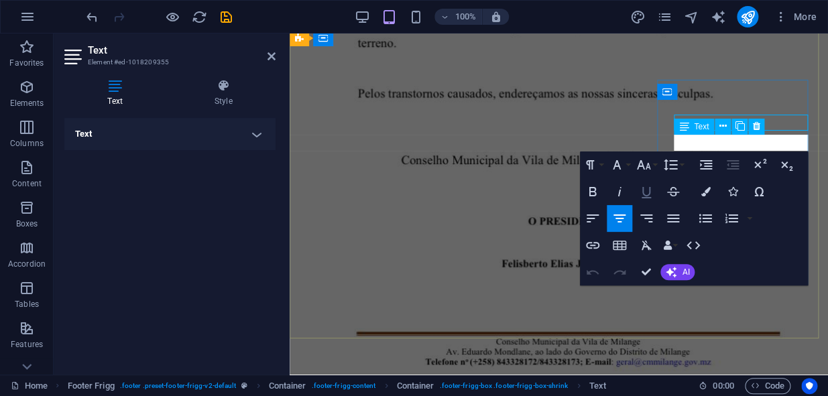
scroll to position [3626, 0]
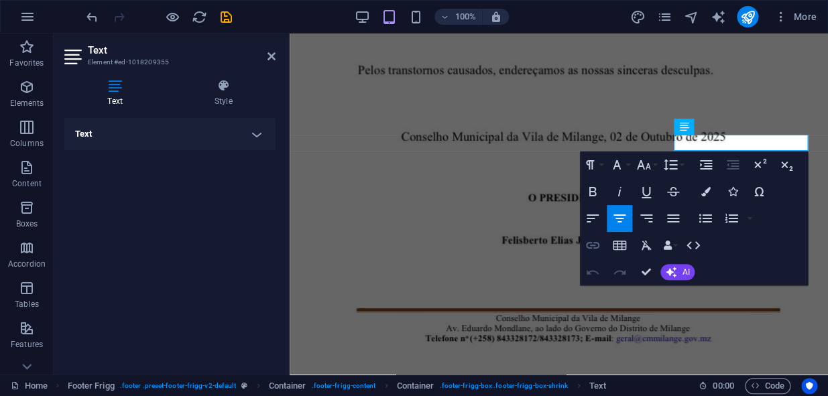
click at [593, 242] on icon "button" at bounding box center [592, 245] width 13 height 7
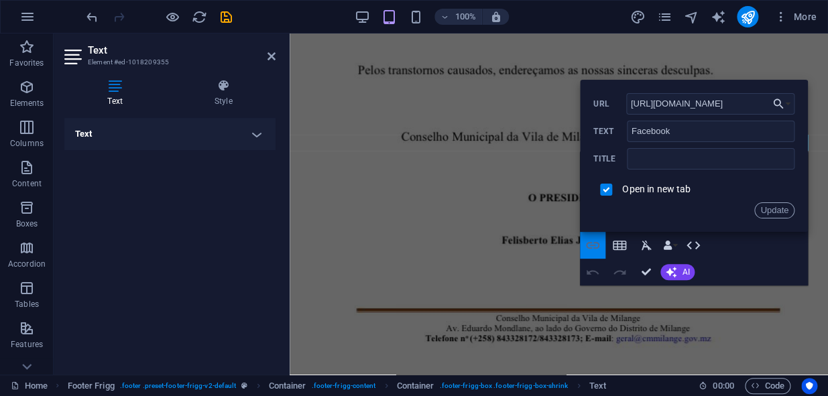
scroll to position [0, 20]
click at [605, 190] on input "checkbox" at bounding box center [604, 188] width 12 height 12
checkbox input "false"
click at [769, 209] on button "Update" at bounding box center [774, 210] width 40 height 16
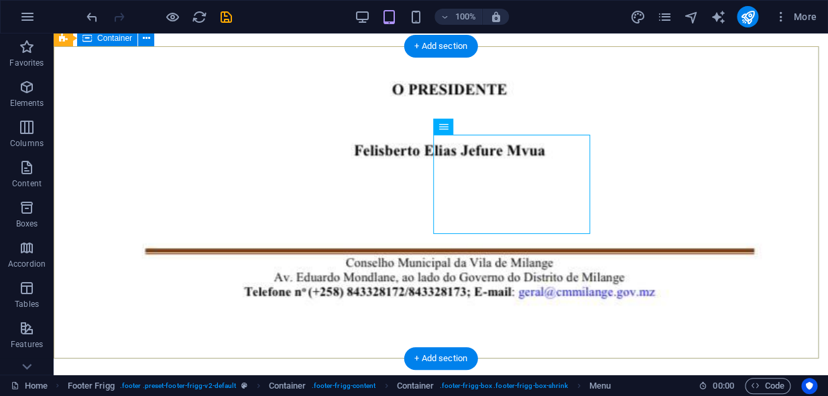
scroll to position [3607, 0]
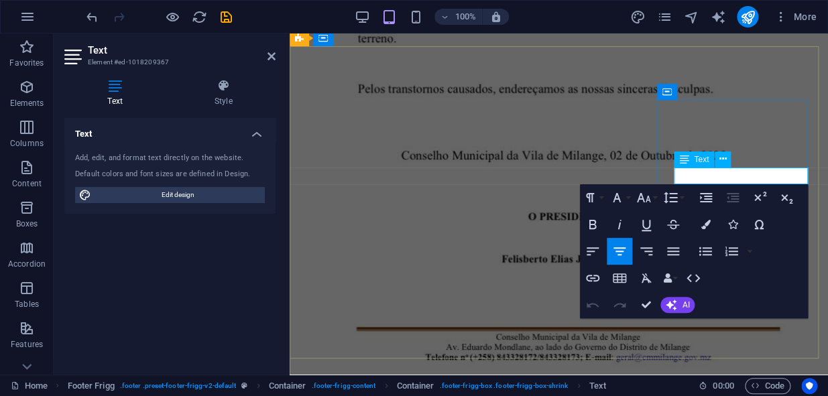
scroll to position [3626, 0]
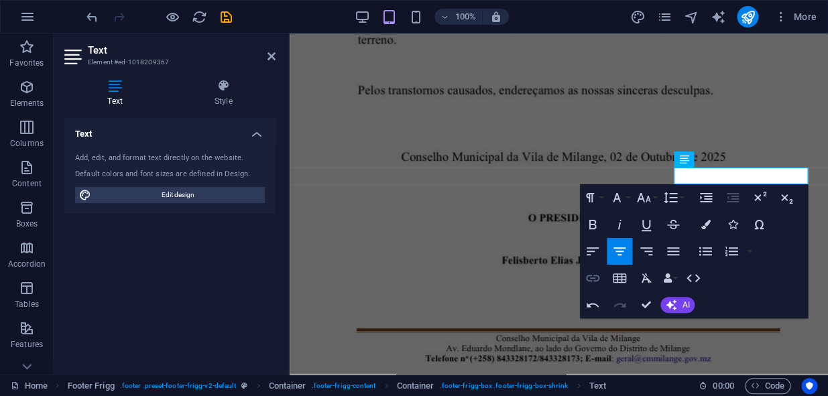
click at [593, 280] on icon "button" at bounding box center [592, 278] width 13 height 7
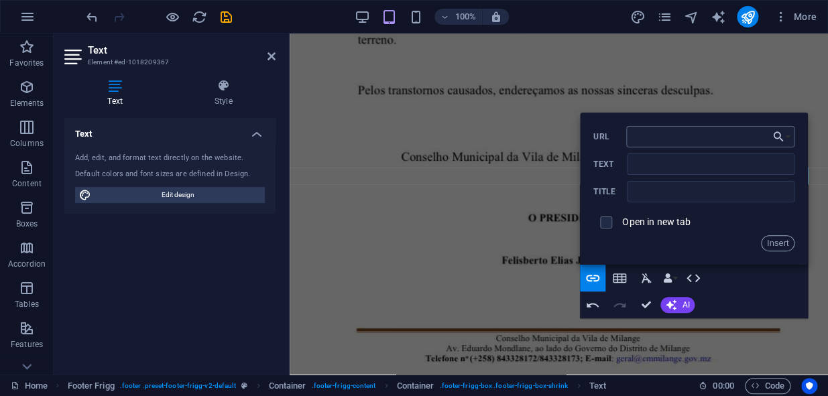
click at [638, 137] on input "URL" at bounding box center [710, 136] width 169 height 21
click at [676, 134] on input "URL" at bounding box center [710, 136] width 169 height 21
paste input "https://youtube.com/@municipiodemilange-2025?si=7gZ_SD81cO5mhn-b"
type input "https://youtube.com/@municipiodemilange-2025?si=7gZ_SD81cO5mhn-b"
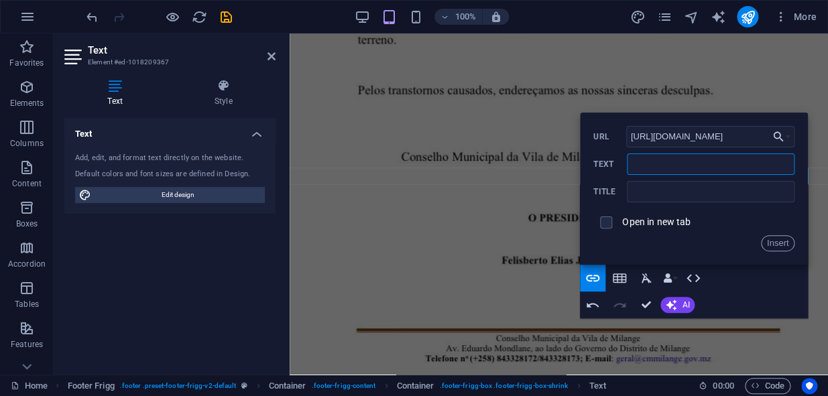
click at [654, 164] on input "Text" at bounding box center [711, 163] width 168 height 21
type input "You Tube"
click at [777, 243] on button "Insert" at bounding box center [778, 243] width 34 height 16
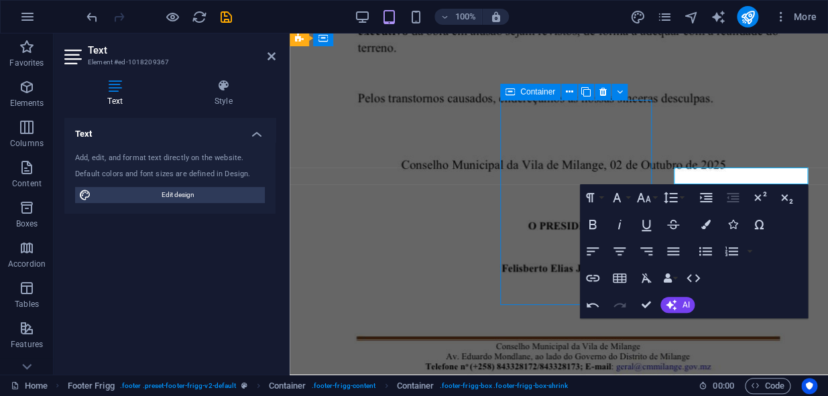
scroll to position [3607, 0]
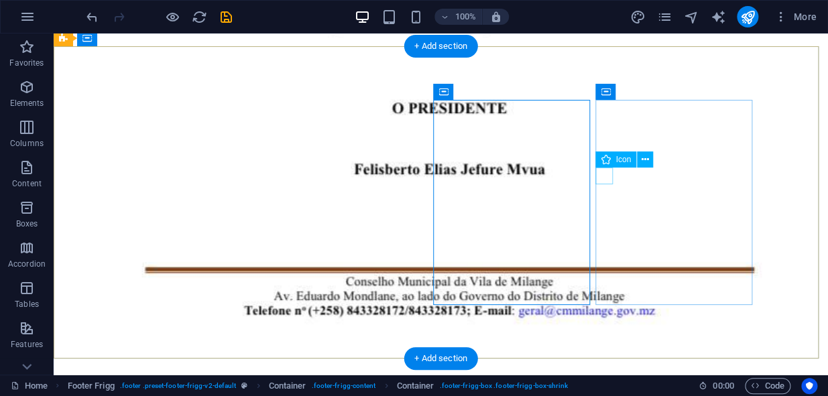
select select "xMidYMid"
select select "px"
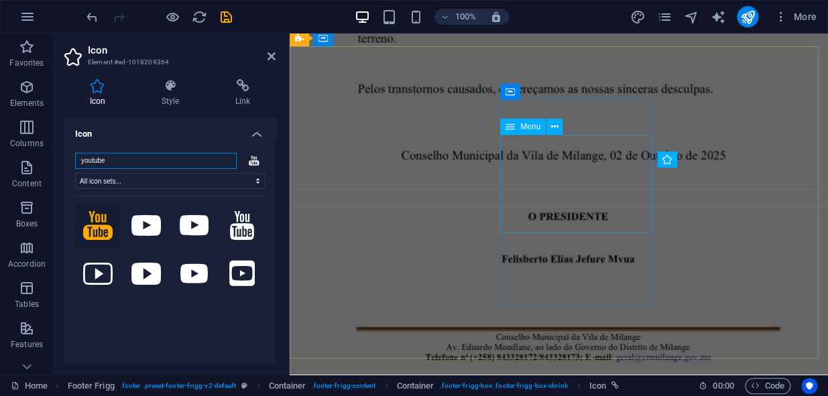
scroll to position [3626, 0]
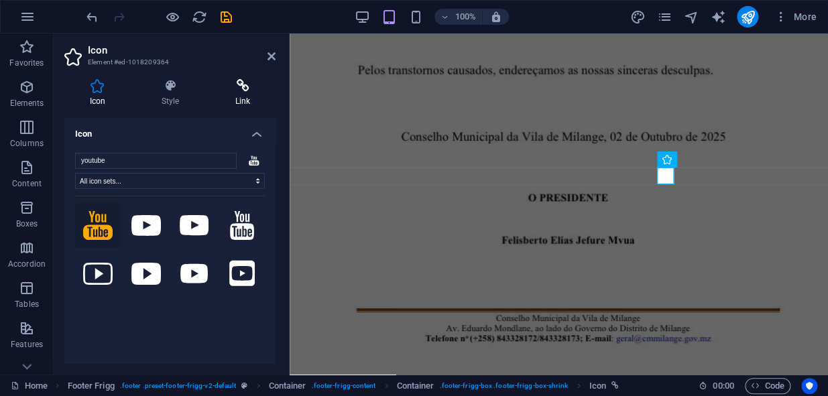
click at [241, 99] on h4 "Link" at bounding box center [243, 93] width 66 height 28
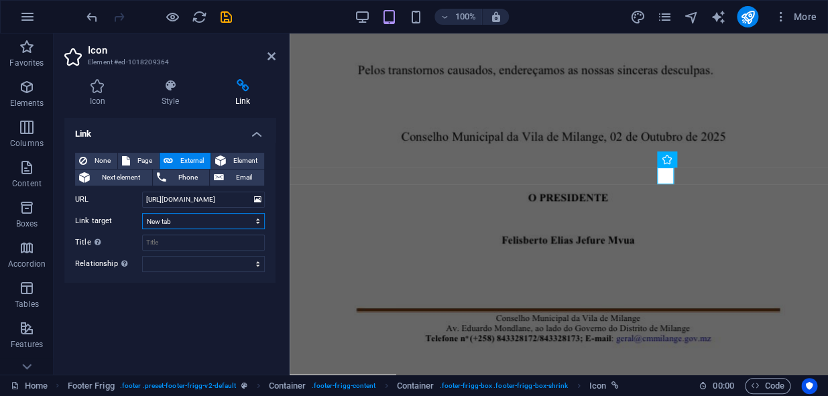
drag, startPoint x: 216, startPoint y: 220, endPoint x: 215, endPoint y: 228, distance: 8.1
click at [216, 220] on select "New tab Same tab Overlay" at bounding box center [203, 221] width 123 height 16
select select
click at [142, 213] on select "New tab Same tab Overlay" at bounding box center [203, 221] width 123 height 16
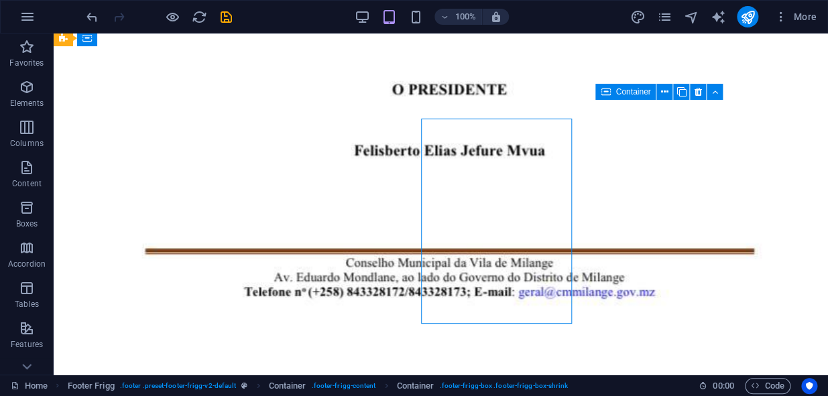
scroll to position [3607, 0]
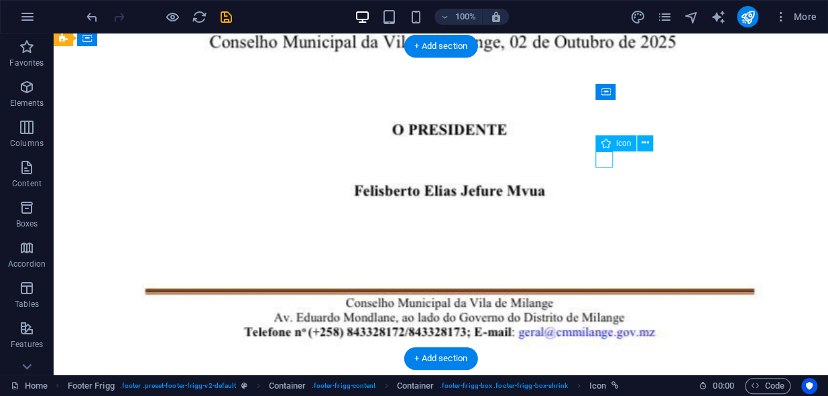
select select
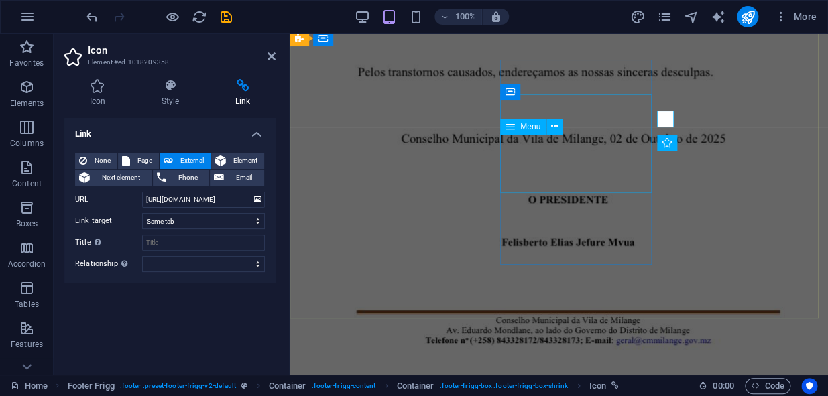
scroll to position [3626, 0]
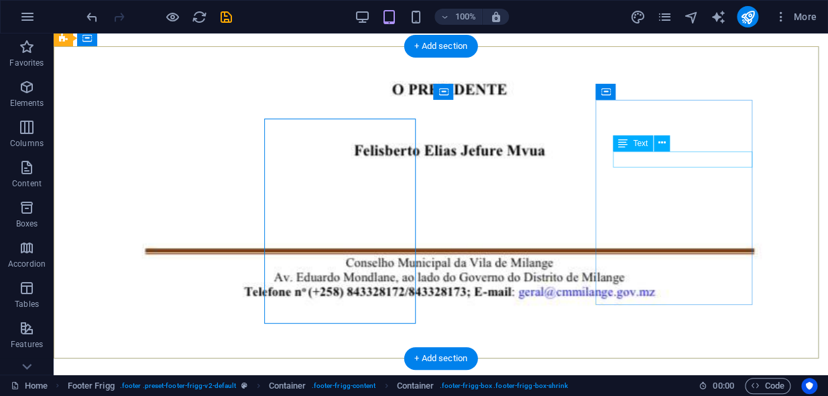
scroll to position [3607, 0]
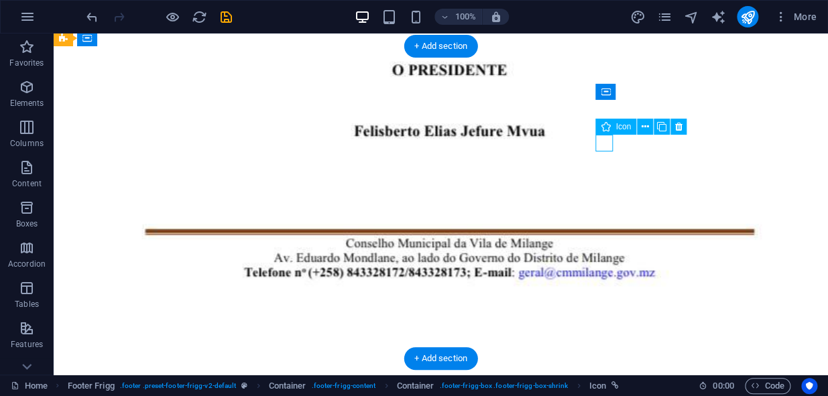
select select
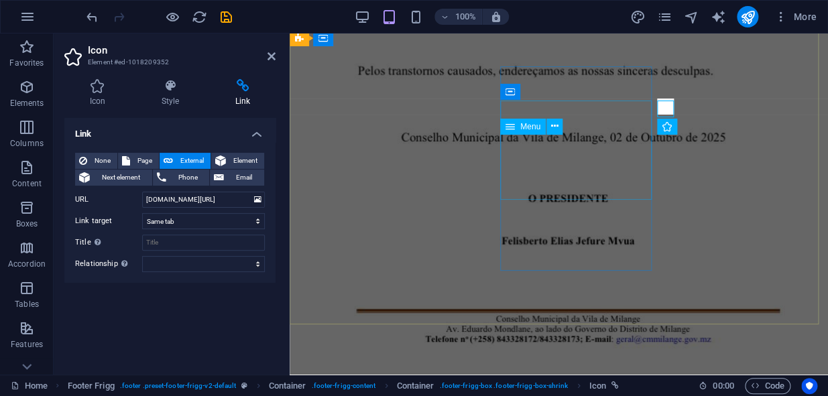
scroll to position [3626, 0]
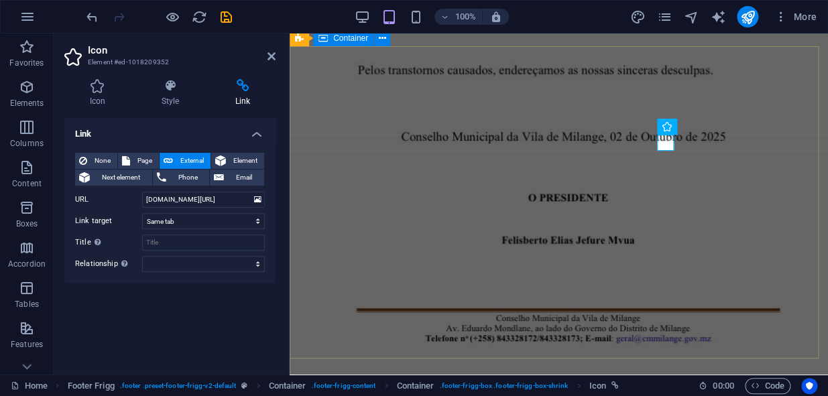
drag, startPoint x: 668, startPoint y: 321, endPoint x: 904, endPoint y: 319, distance: 235.9
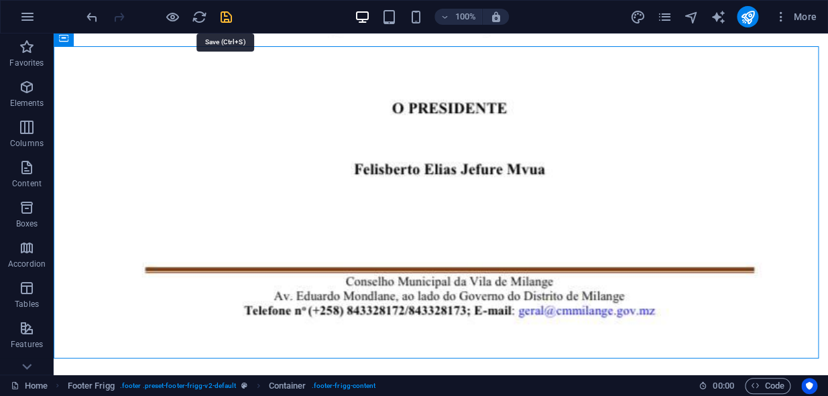
click at [219, 13] on icon "save" at bounding box center [226, 16] width 15 height 15
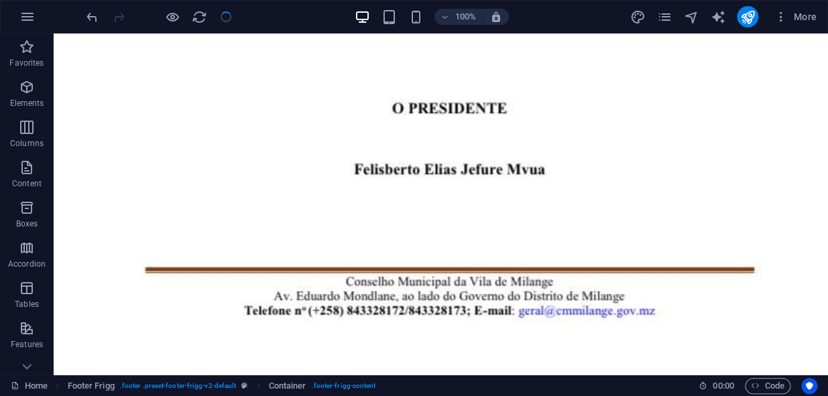
click at [219, 13] on div at bounding box center [159, 16] width 150 height 21
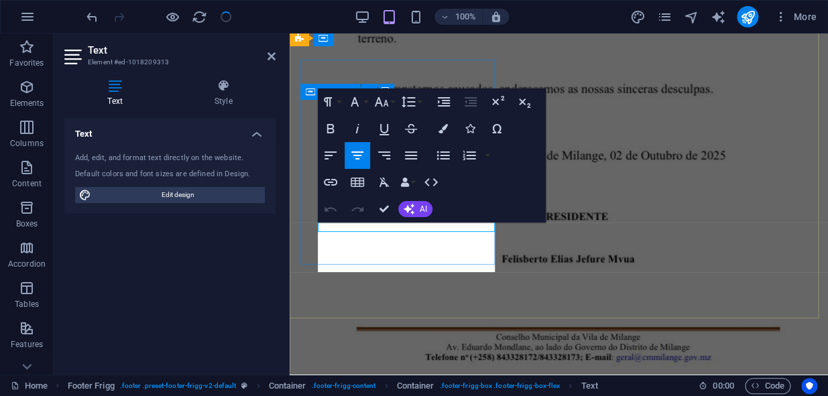
scroll to position [3626, 0]
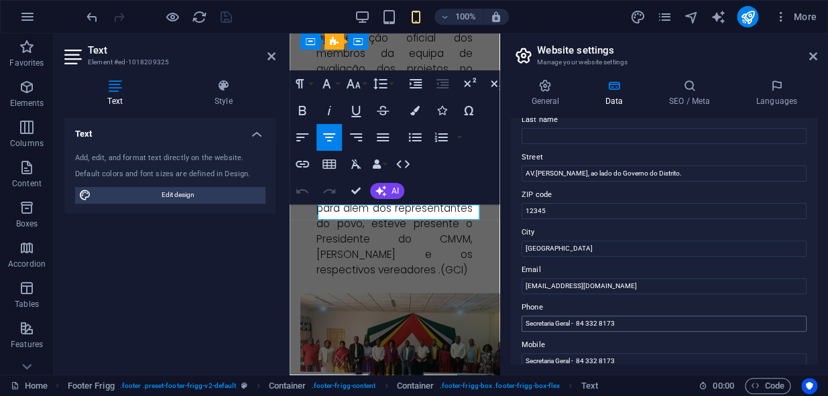
scroll to position [121, 0]
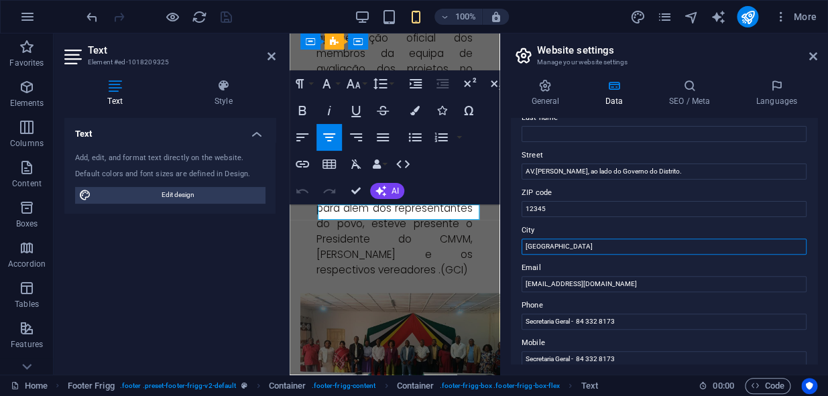
drag, startPoint x: 851, startPoint y: 277, endPoint x: 404, endPoint y: 251, distance: 447.8
click at [563, 247] on input "[GEOGRAPHIC_DATA]" at bounding box center [663, 247] width 285 height 16
type input "B"
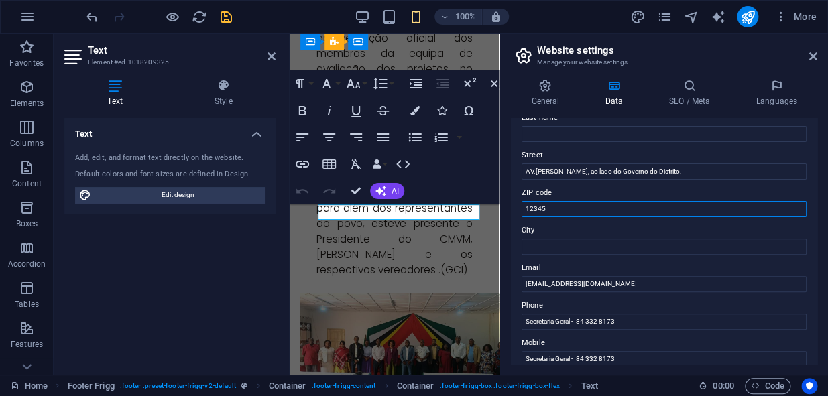
click at [560, 202] on input "12345" at bounding box center [663, 209] width 285 height 16
type input "1"
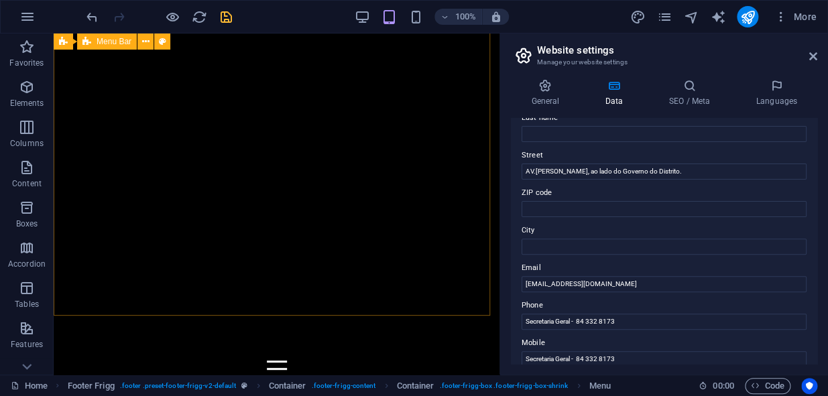
scroll to position [3010, 0]
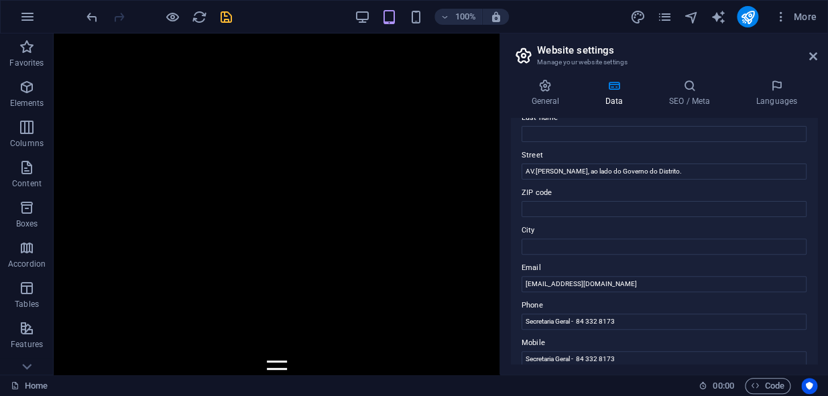
click at [227, 25] on div at bounding box center [159, 16] width 150 height 21
click at [228, 19] on icon "save" at bounding box center [226, 16] width 15 height 15
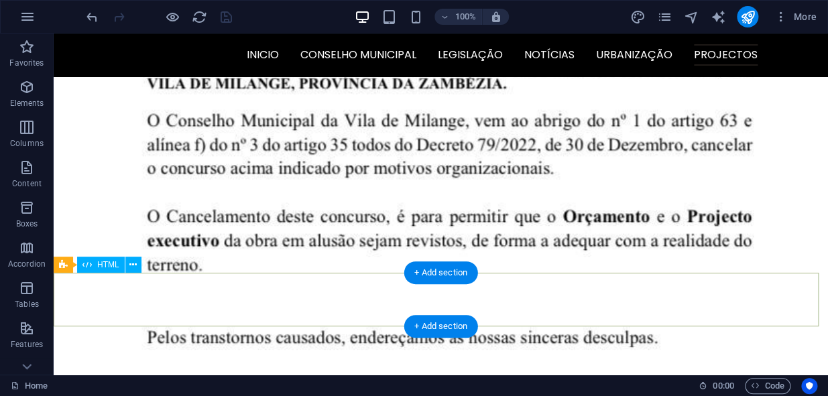
scroll to position [3026, 0]
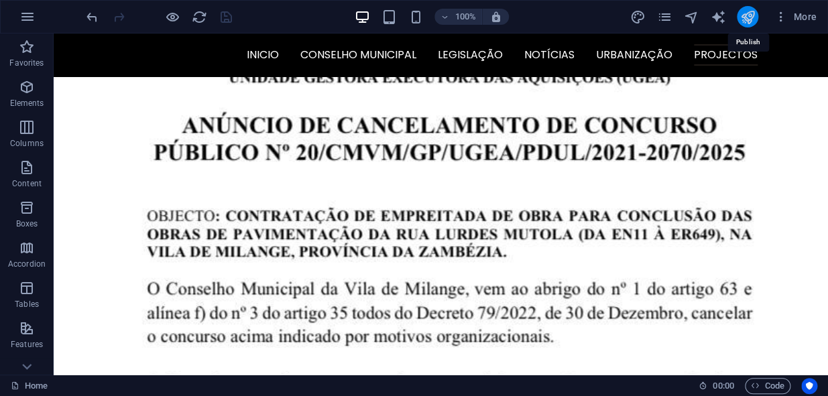
click at [751, 18] on icon "publish" at bounding box center [746, 16] width 15 height 15
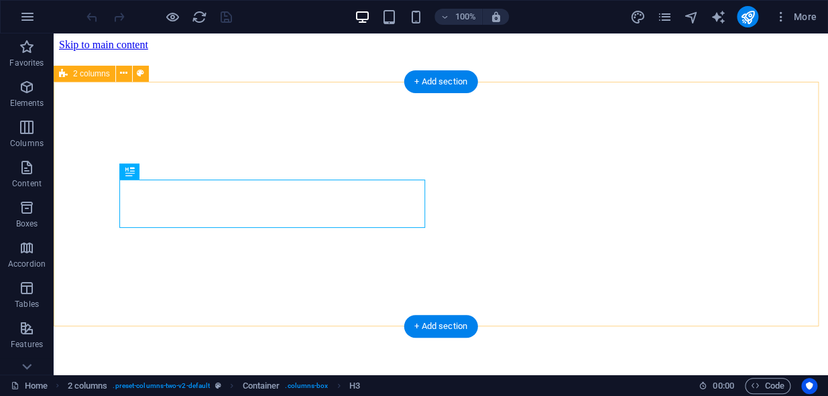
scroll to position [293, 0]
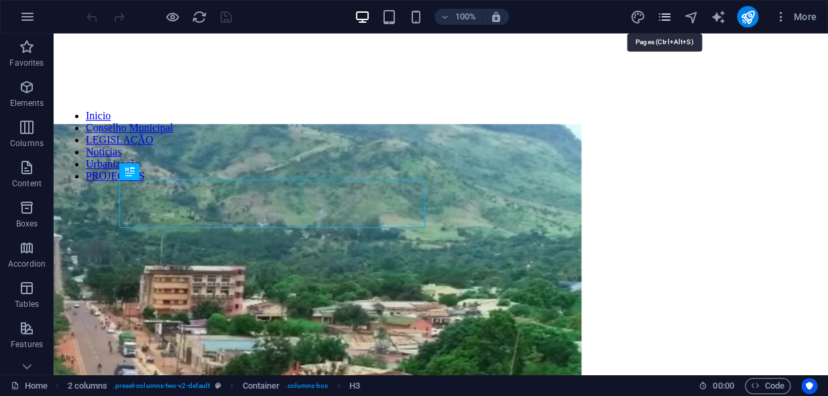
click at [664, 19] on icon "pages" at bounding box center [663, 16] width 15 height 15
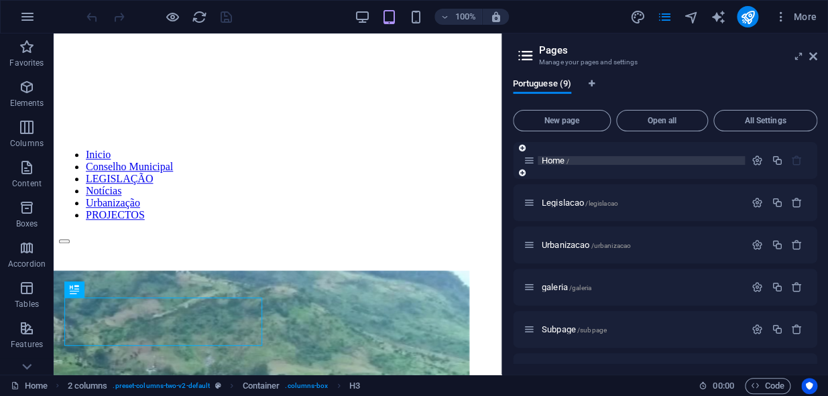
click at [570, 159] on p "Home /" at bounding box center [641, 160] width 199 height 9
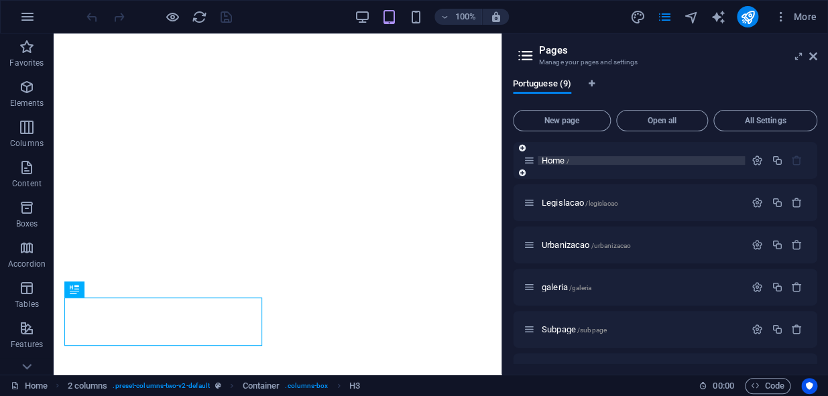
click at [582, 163] on p "Home /" at bounding box center [641, 160] width 199 height 9
click at [552, 160] on span "Home /" at bounding box center [555, 160] width 27 height 10
click at [759, 159] on icon "button" at bounding box center [756, 160] width 11 height 11
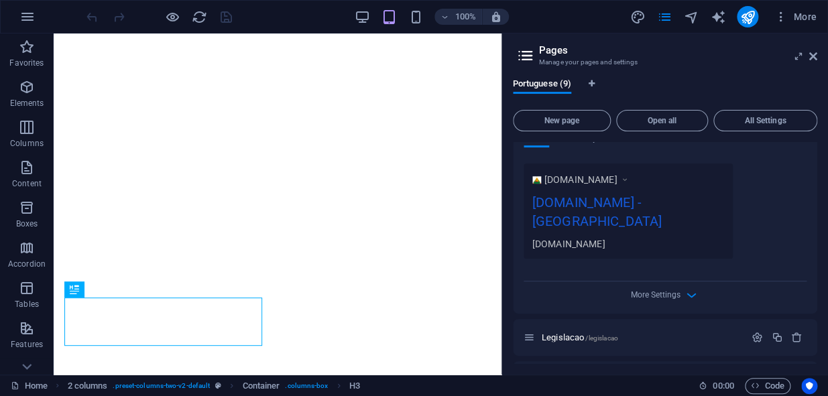
scroll to position [365, 0]
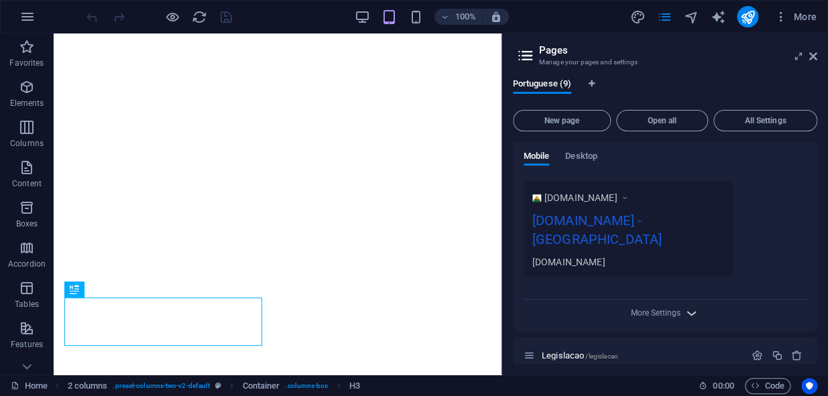
click at [697, 306] on icon "button" at bounding box center [691, 313] width 15 height 15
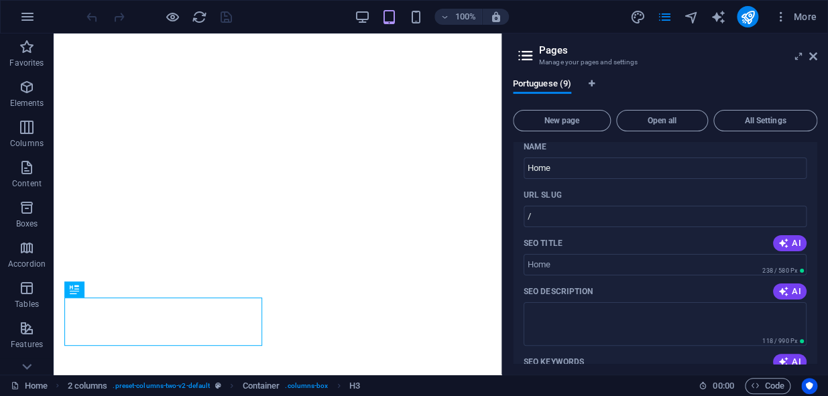
scroll to position [0, 0]
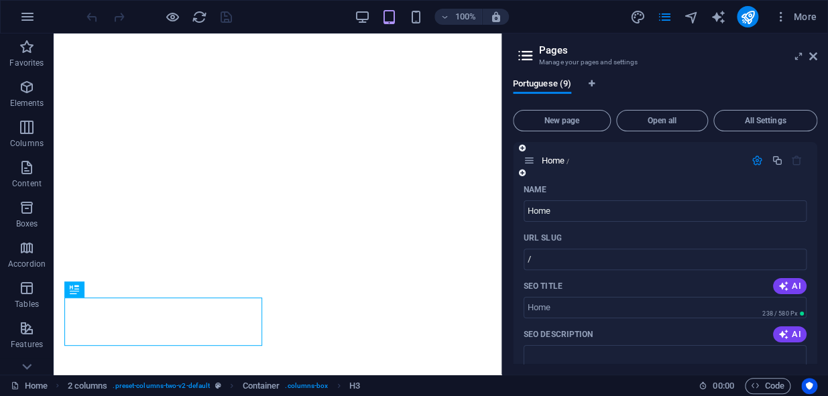
click at [757, 160] on icon "button" at bounding box center [756, 160] width 11 height 11
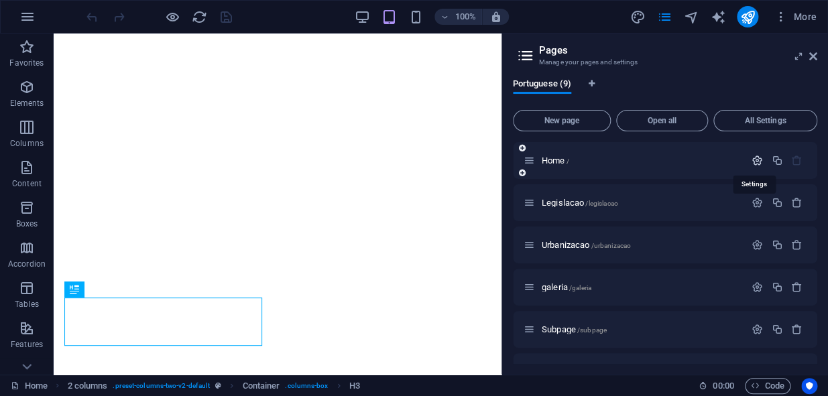
click at [757, 160] on icon "button" at bounding box center [756, 160] width 11 height 11
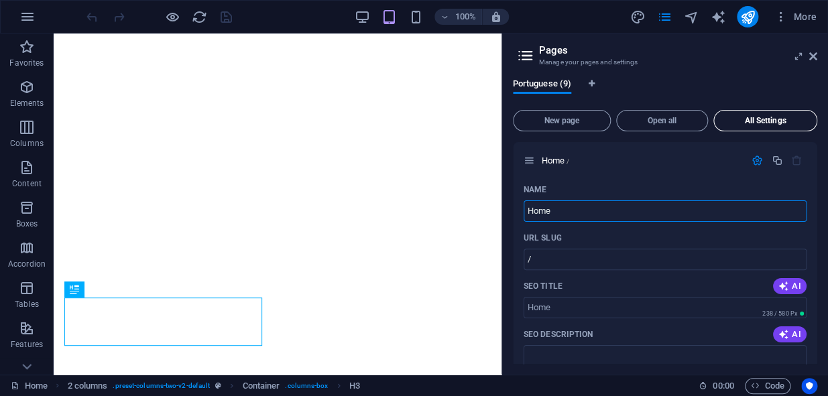
click at [760, 127] on button "All Settings" at bounding box center [765, 120] width 104 height 21
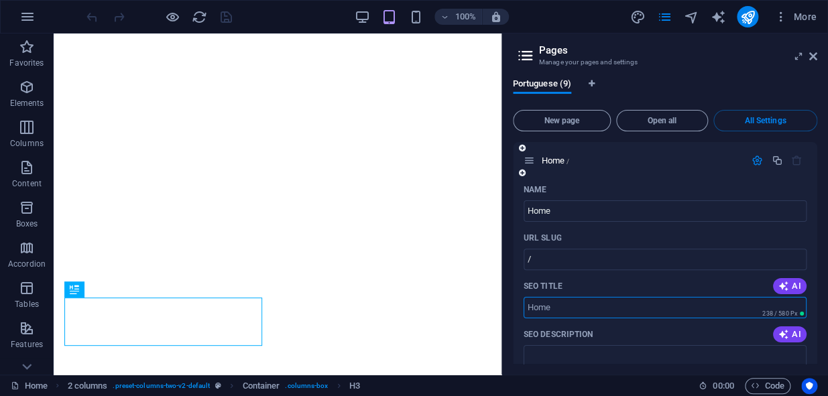
click at [590, 310] on input "SEO Title" at bounding box center [664, 307] width 283 height 21
